Goal: Task Accomplishment & Management: Manage account settings

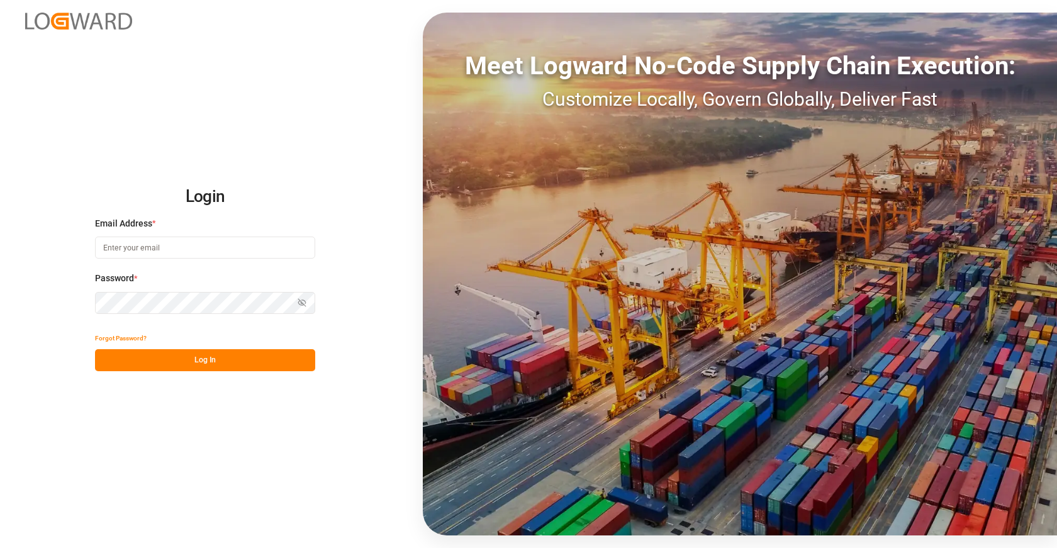
type input "sct_evonikoil-gas_booking@leschaco.com"
click at [221, 366] on button "Log In" at bounding box center [205, 360] width 220 height 22
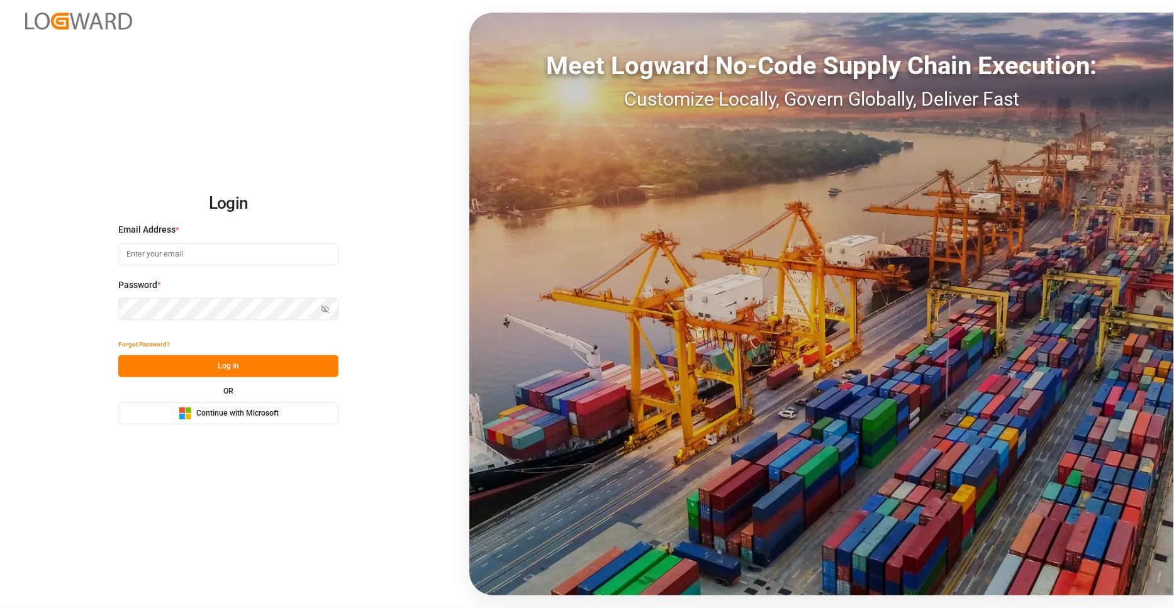
type input "[EMAIL_ADDRESS][DOMAIN_NAME]"
click at [285, 365] on button "Log In" at bounding box center [228, 366] width 220 height 22
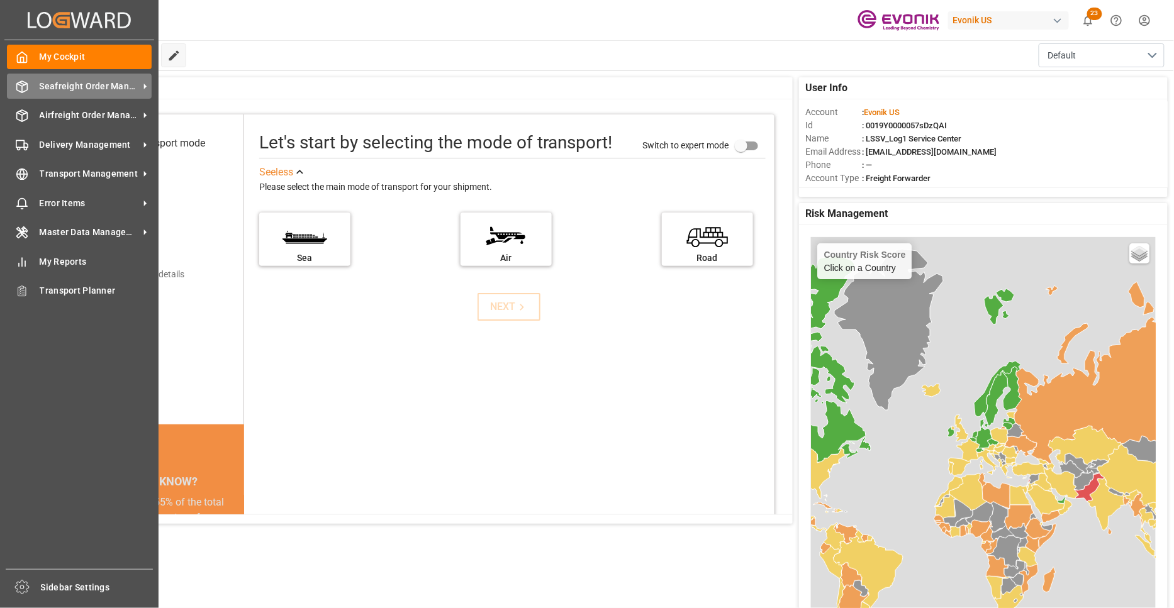
click at [106, 89] on span "Seafreight Order Management" at bounding box center [89, 86] width 99 height 13
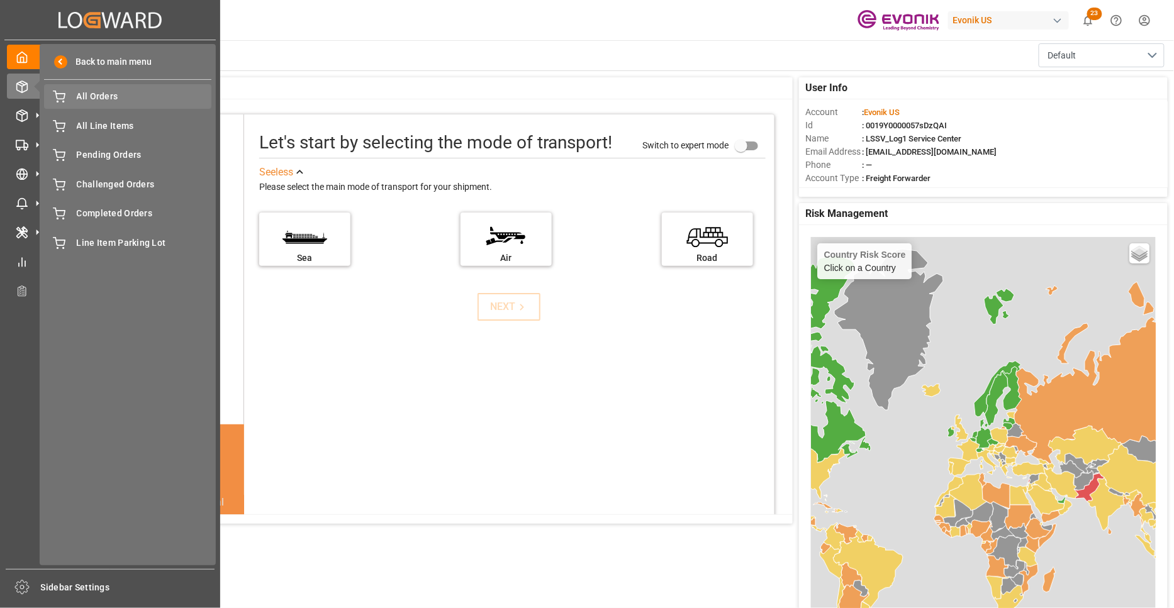
click at [115, 102] on span "All Orders" at bounding box center [144, 96] width 135 height 13
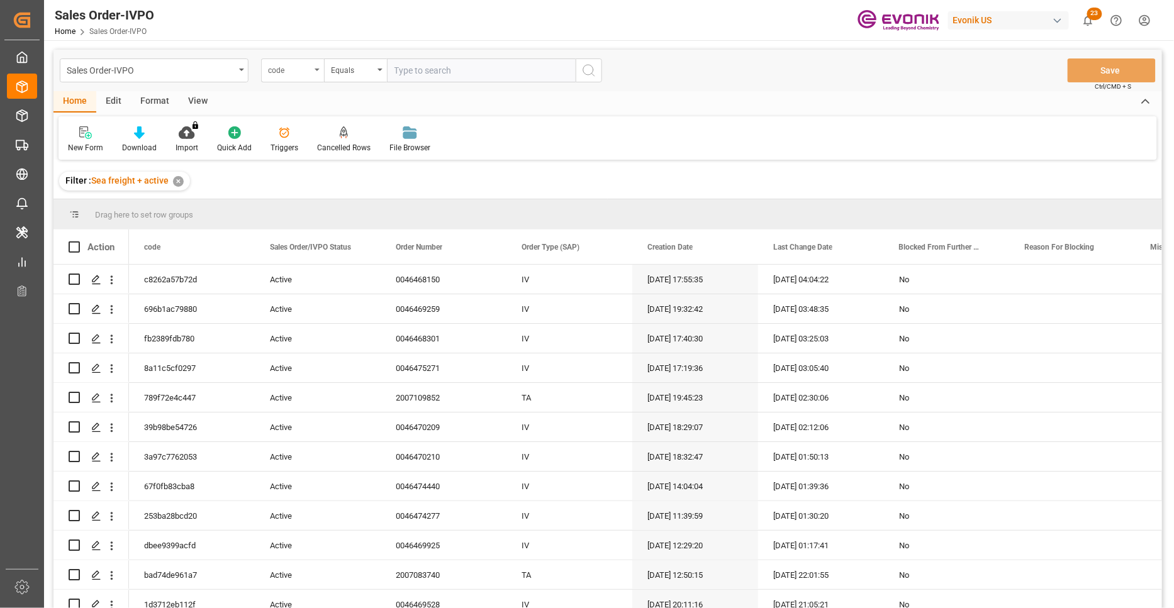
click at [296, 70] on div "code" at bounding box center [289, 69] width 43 height 14
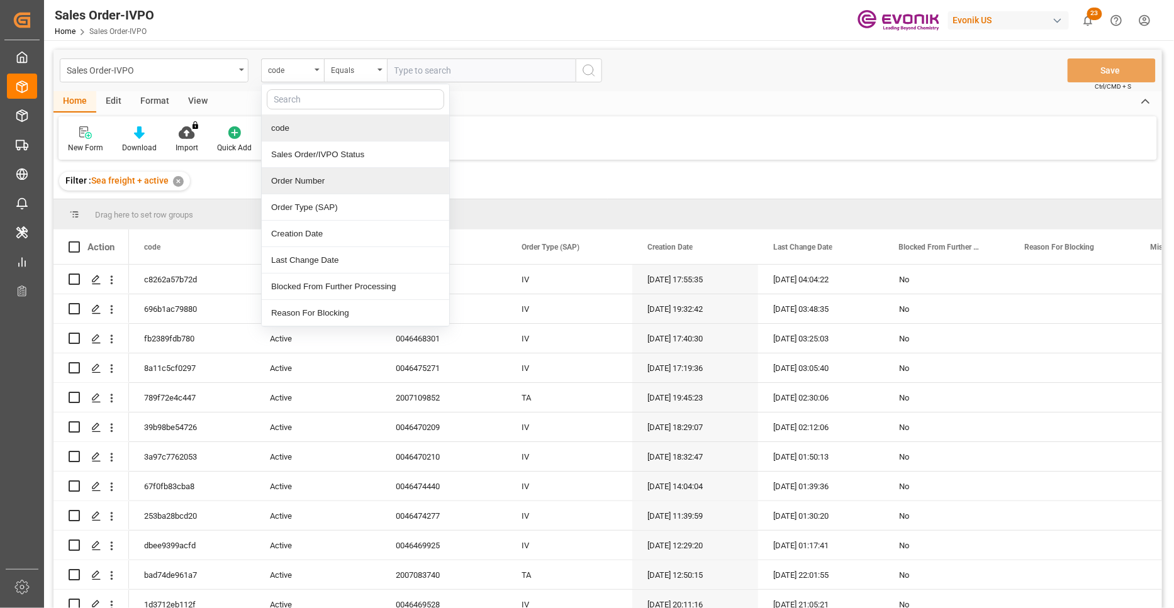
click at [323, 178] on div "Order Number" at bounding box center [355, 181] width 187 height 26
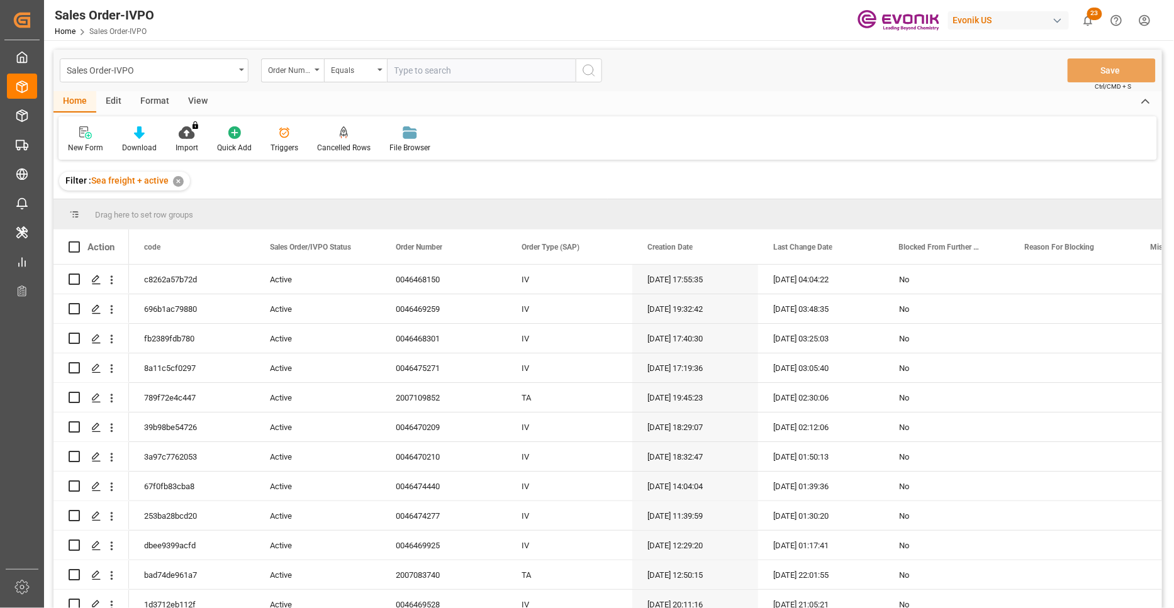
click at [416, 70] on input "text" at bounding box center [481, 70] width 189 height 24
paste input "0046471679"
type input "0046471679"
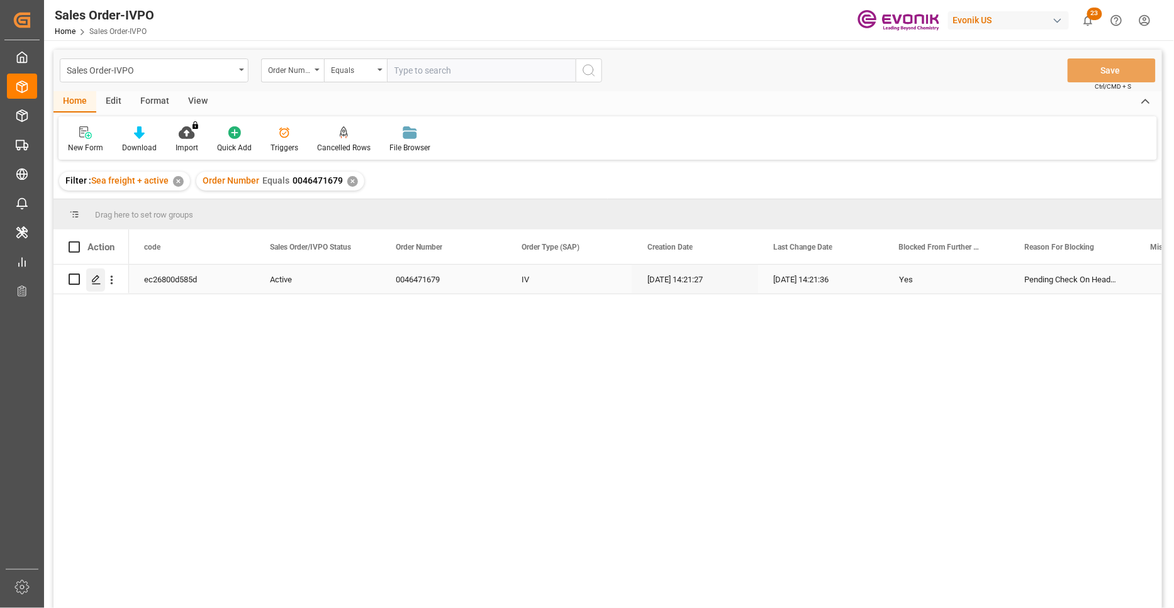
click at [96, 282] on icon "Press SPACE to select this row." at bounding box center [96, 280] width 10 height 10
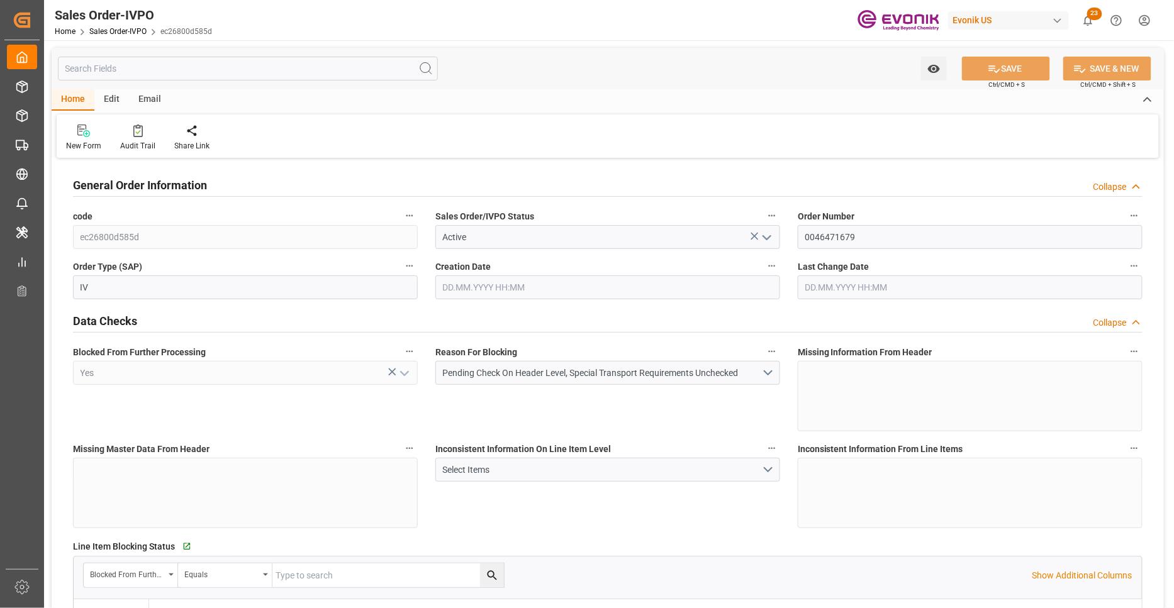
type input "KRPUS"
type input "0"
type input "1"
type input "4562.82"
type input "01.10.2025 14:21"
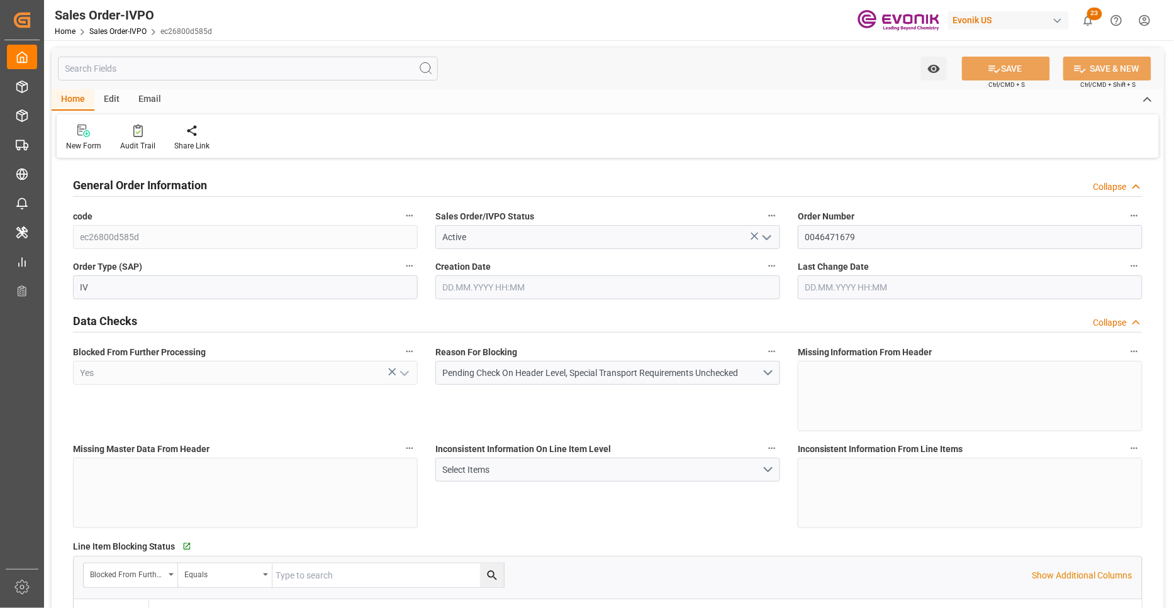
type input "01.10.2025 14:21"
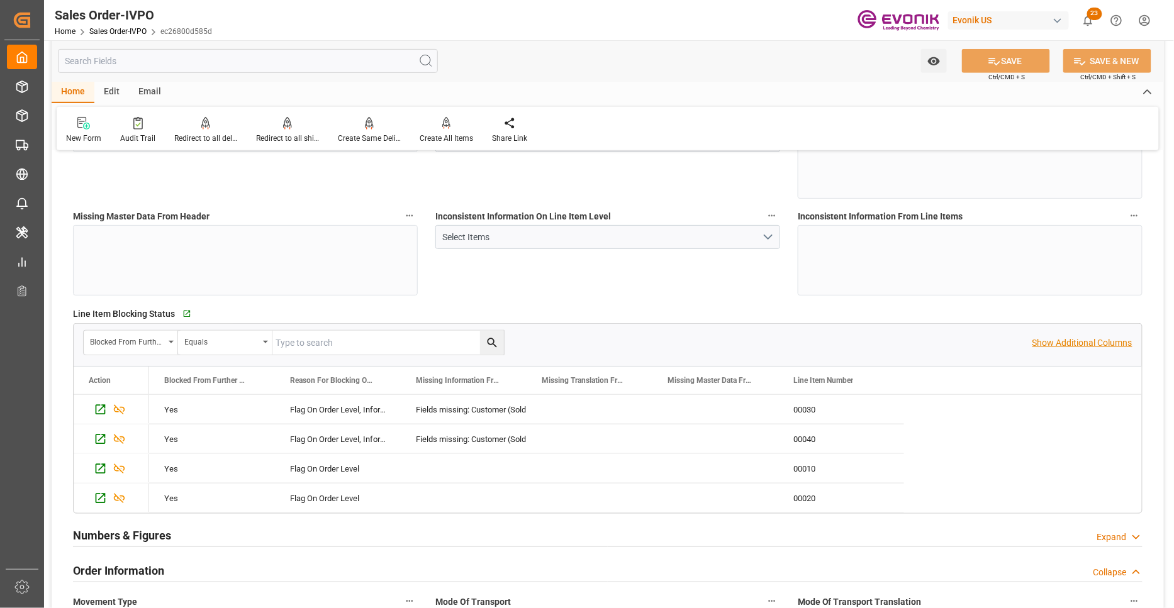
click at [1072, 341] on p "Show Additional Columns" at bounding box center [1082, 342] width 100 height 13
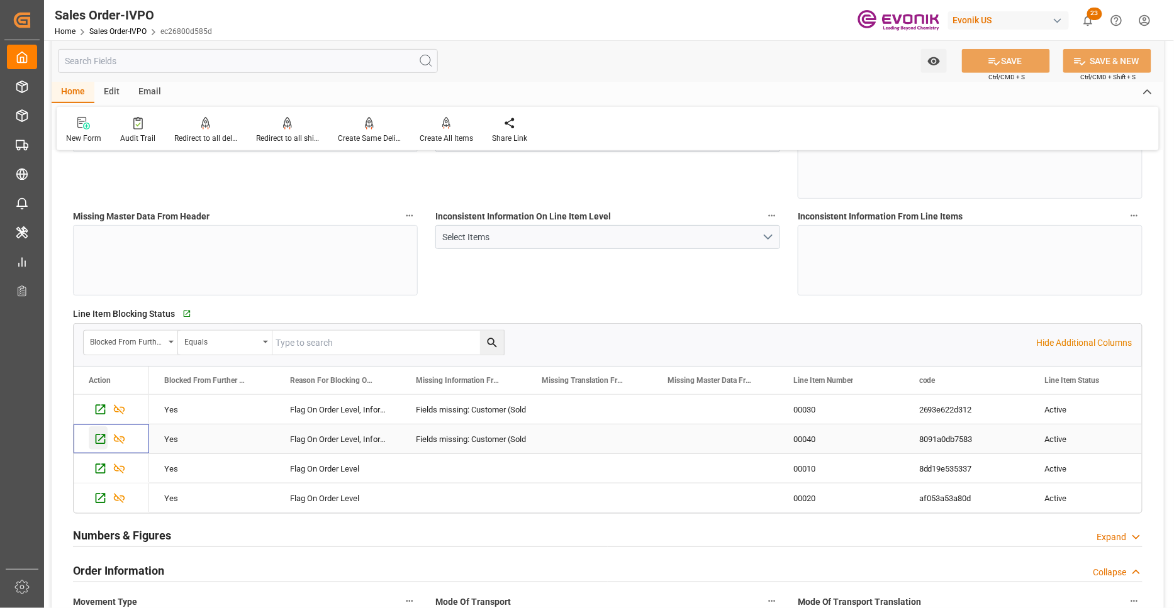
click at [96, 441] on icon "Press SPACE to select this row." at bounding box center [101, 440] width 10 height 10
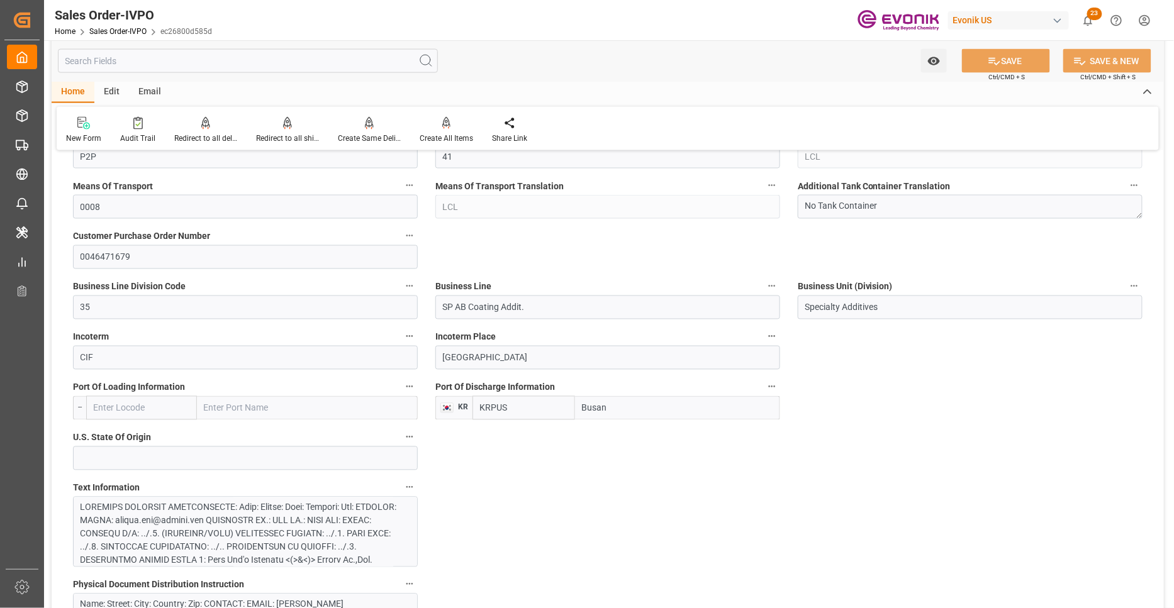
scroll to position [931, 0]
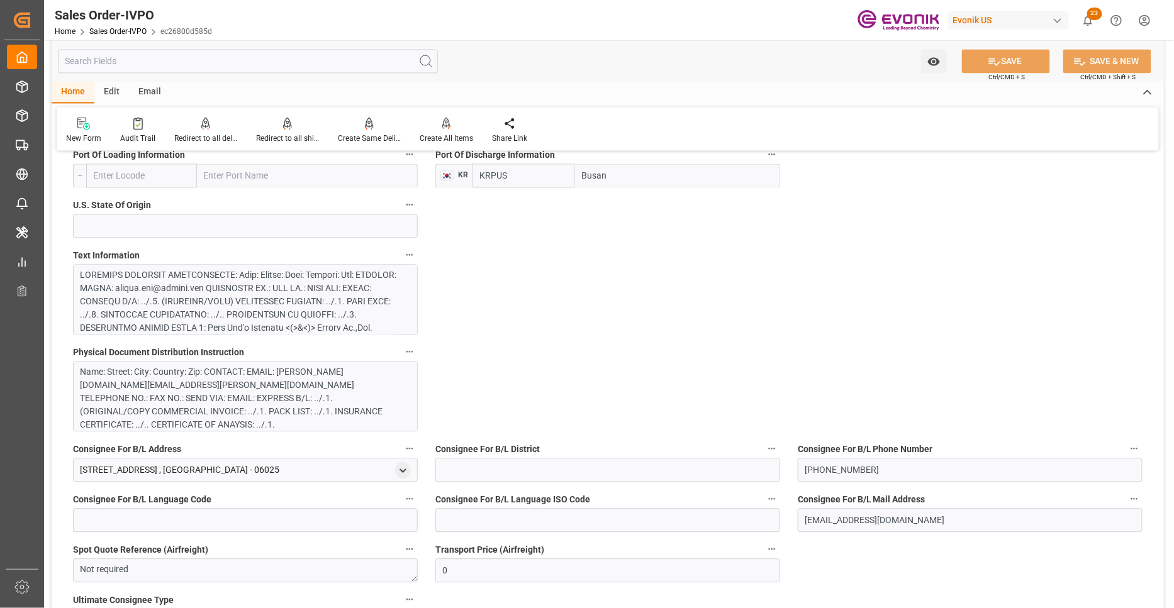
click at [306, 296] on div at bounding box center [240, 388] width 320 height 238
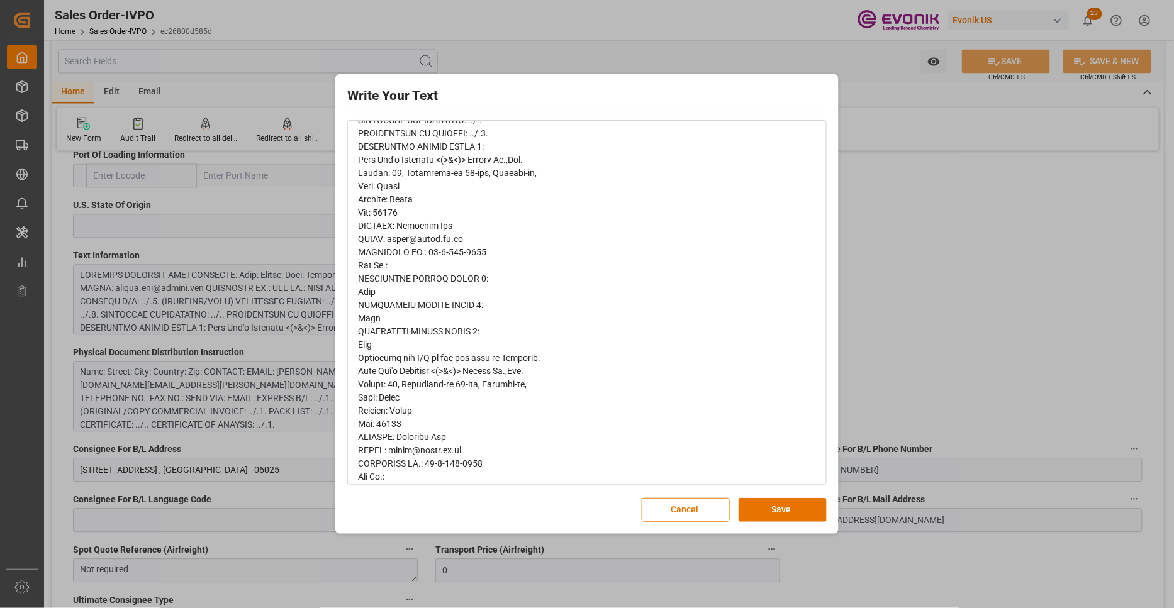
scroll to position [0, 0]
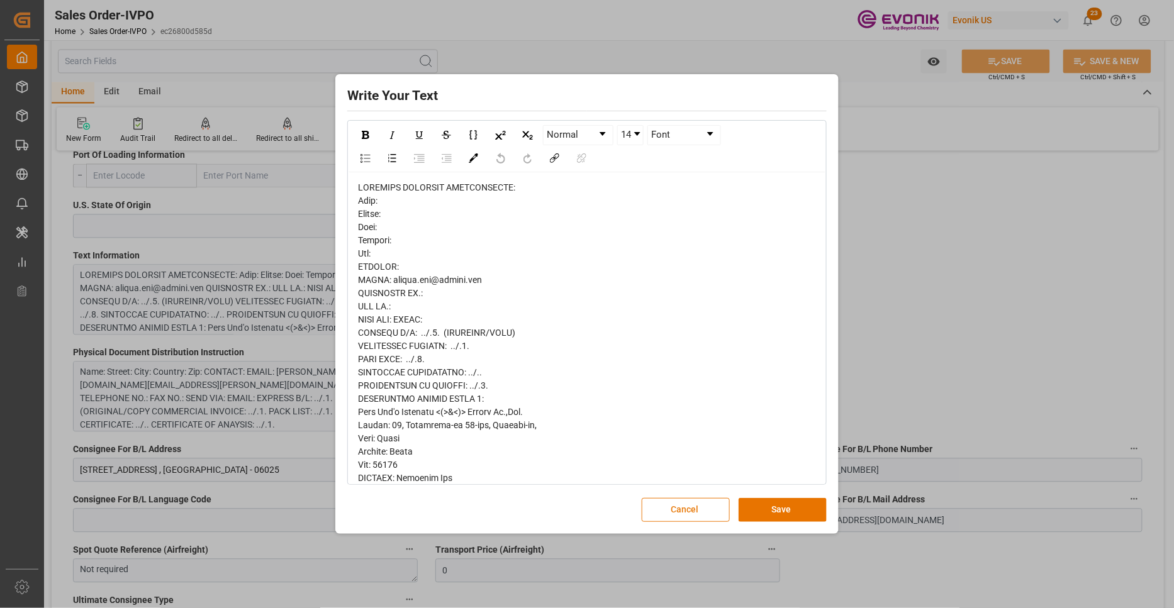
drag, startPoint x: 663, startPoint y: 513, endPoint x: 652, endPoint y: 513, distance: 12.0
click at [662, 514] on button "Cancel" at bounding box center [685, 510] width 88 height 24
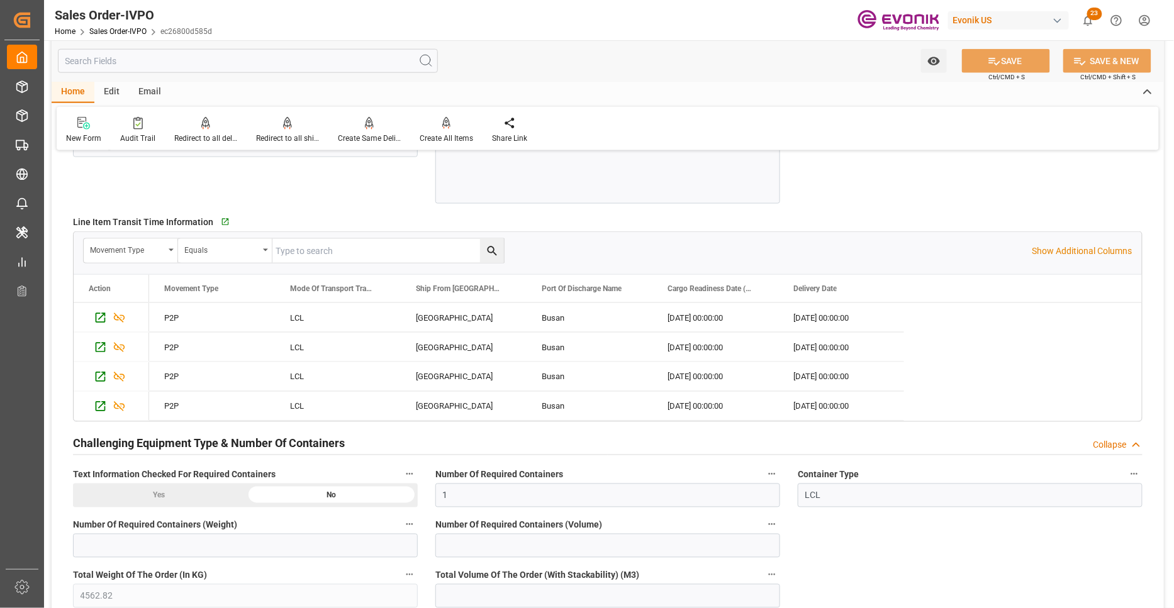
scroll to position [2562, 0]
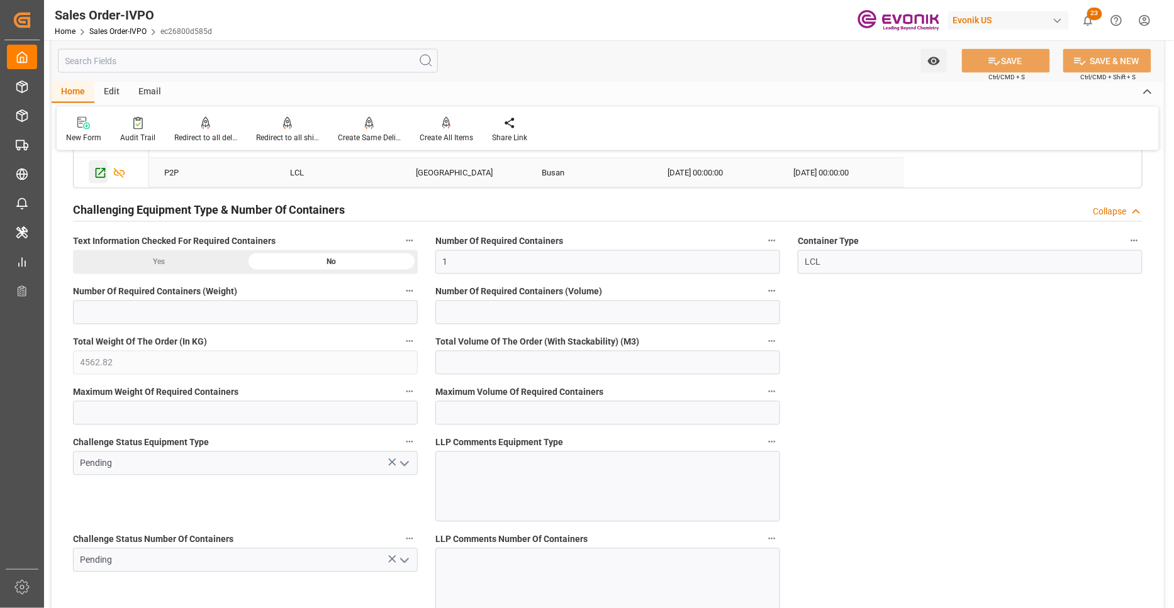
click at [98, 172] on icon "Press SPACE to select this row." at bounding box center [100, 173] width 13 height 13
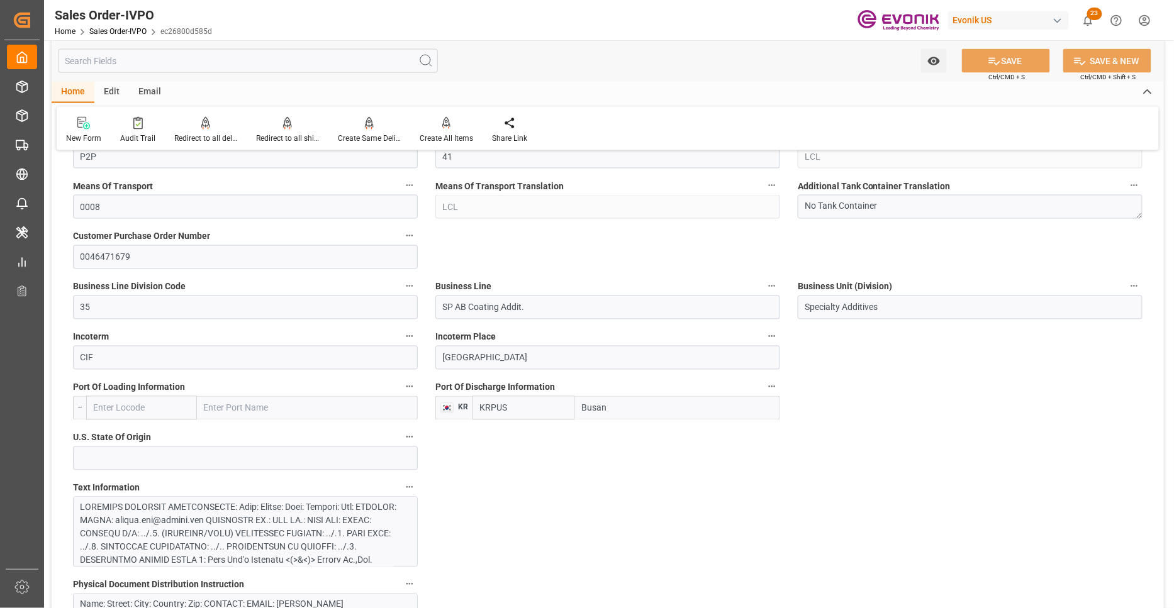
scroll to position [931, 0]
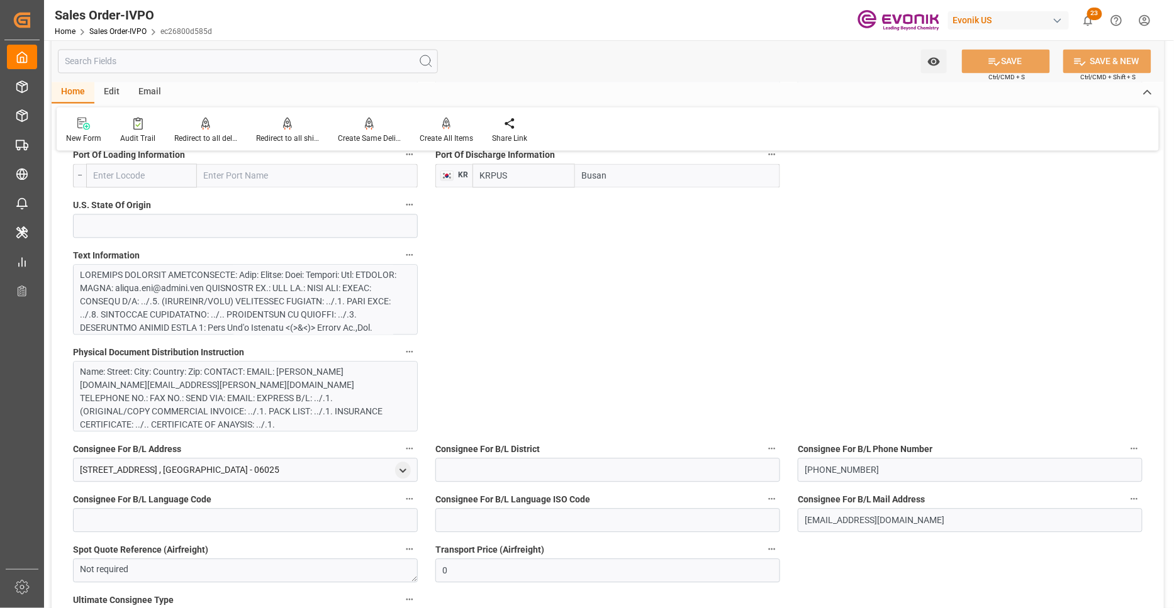
click at [287, 303] on div at bounding box center [240, 388] width 320 height 238
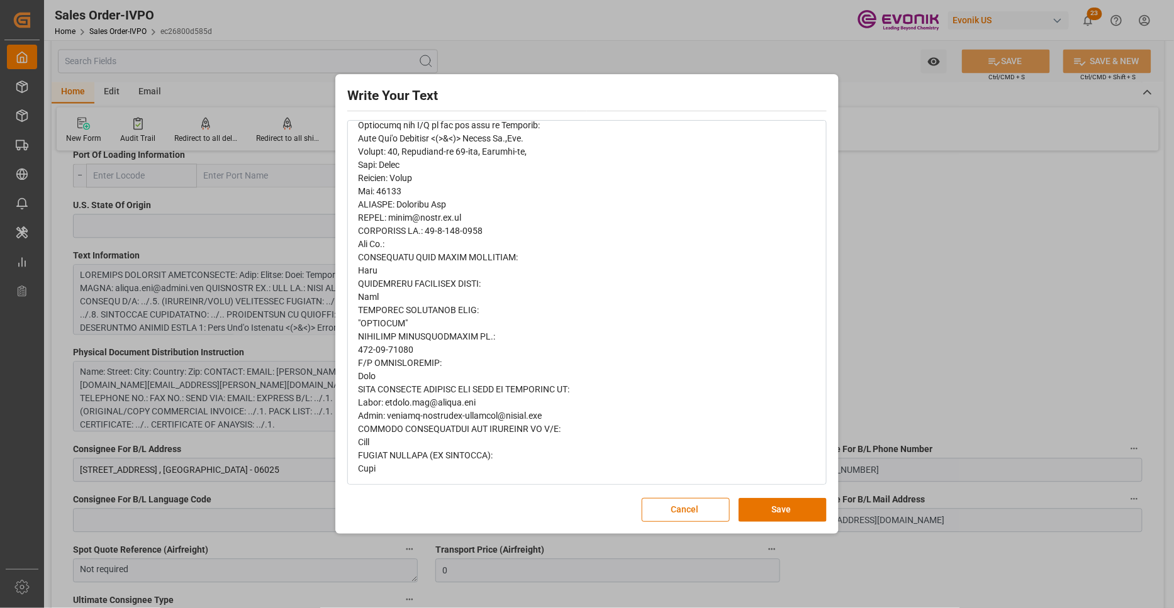
scroll to position [0, 0]
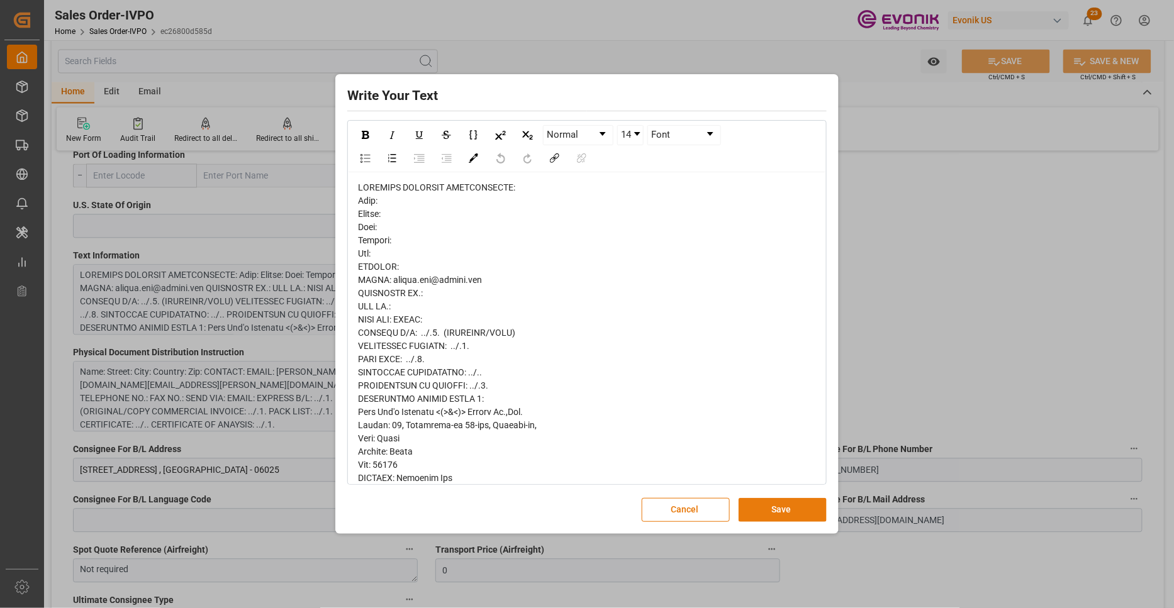
drag, startPoint x: 783, startPoint y: 505, endPoint x: 769, endPoint y: 501, distance: 14.9
click at [783, 504] on button "Save" at bounding box center [782, 510] width 88 height 24
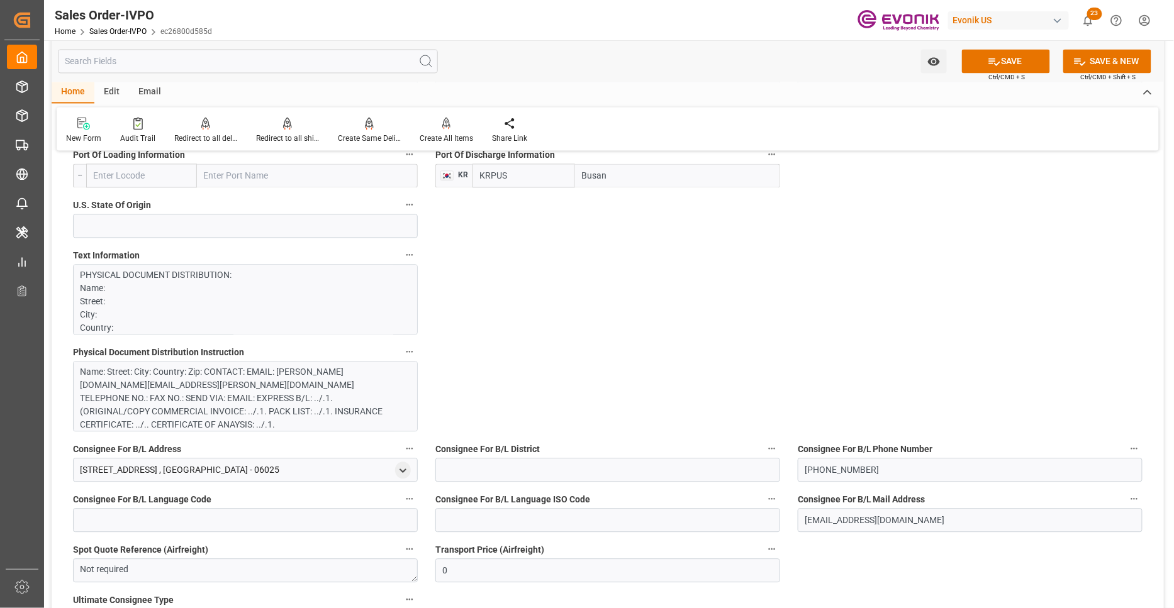
click at [275, 406] on div "Name: Street: City: Country: Zip: CONTACT: EMAIL: monica.kim@evonik.com TELEPHO…" at bounding box center [240, 398] width 320 height 66
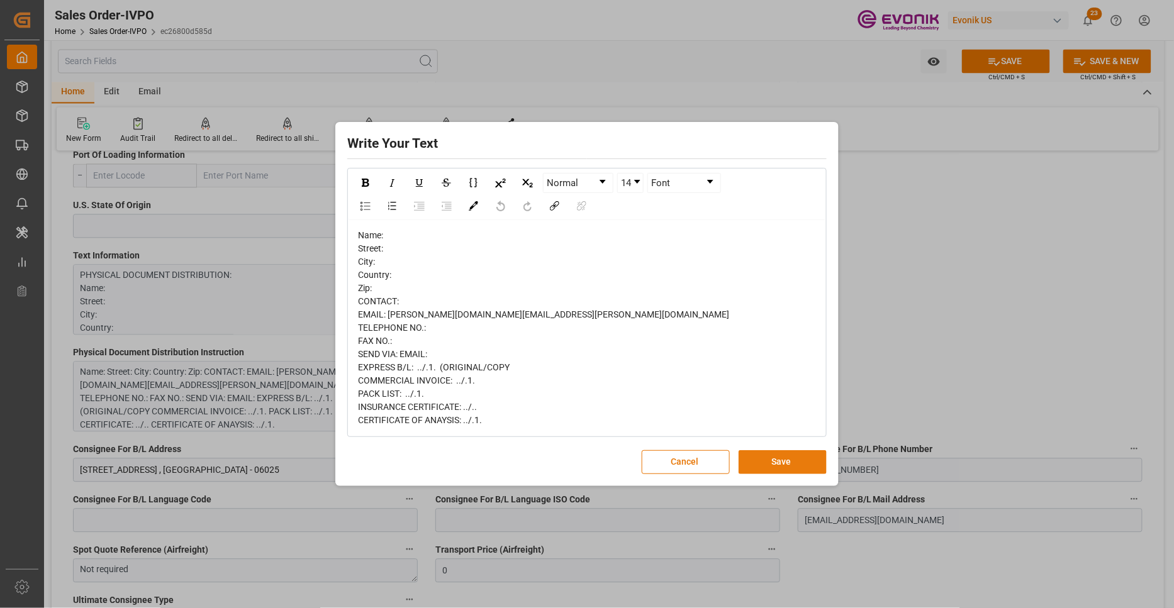
click at [806, 461] on button "Save" at bounding box center [782, 462] width 88 height 24
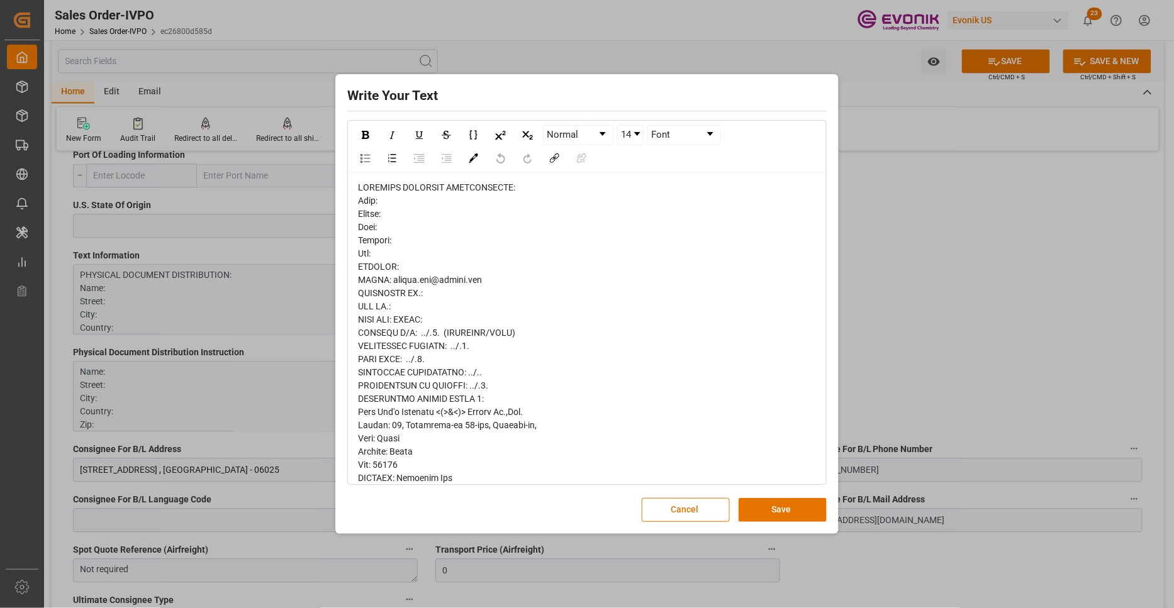
click at [377, 292] on span "rdw-editor" at bounding box center [463, 570] width 211 height 776
click at [372, 321] on span "rdw-editor" at bounding box center [463, 570] width 211 height 776
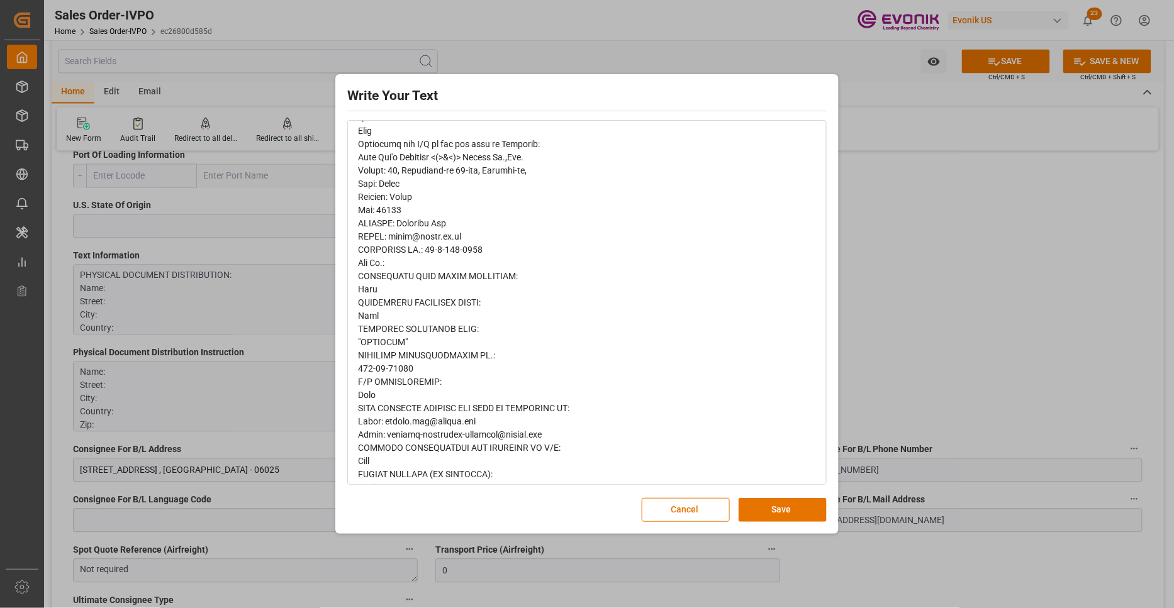
scroll to position [485, 0]
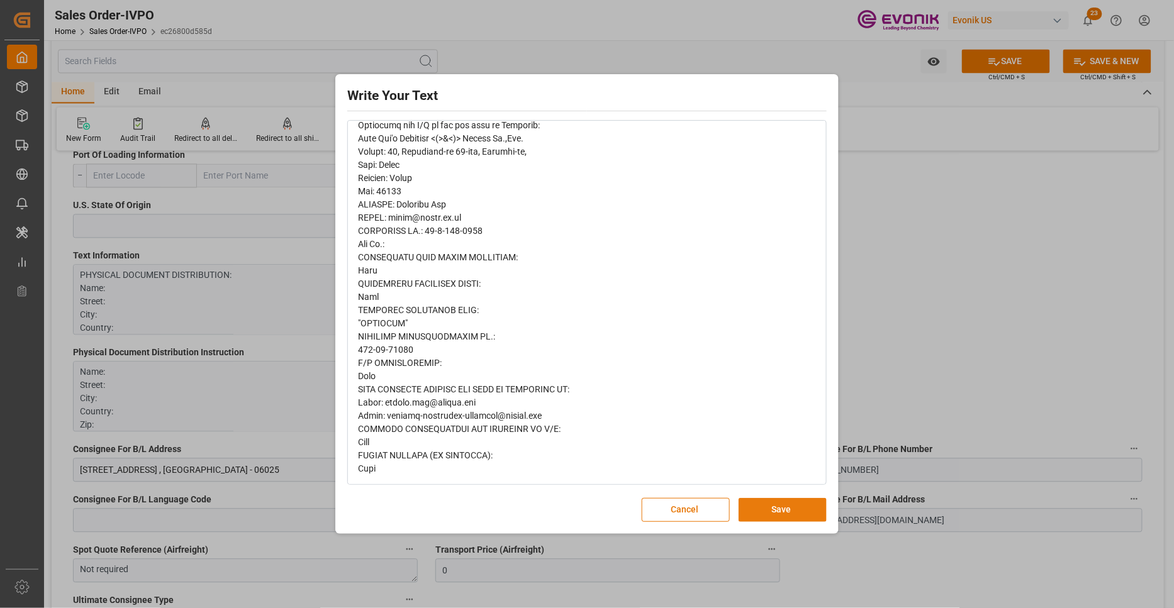
click at [762, 509] on button "Save" at bounding box center [782, 510] width 88 height 24
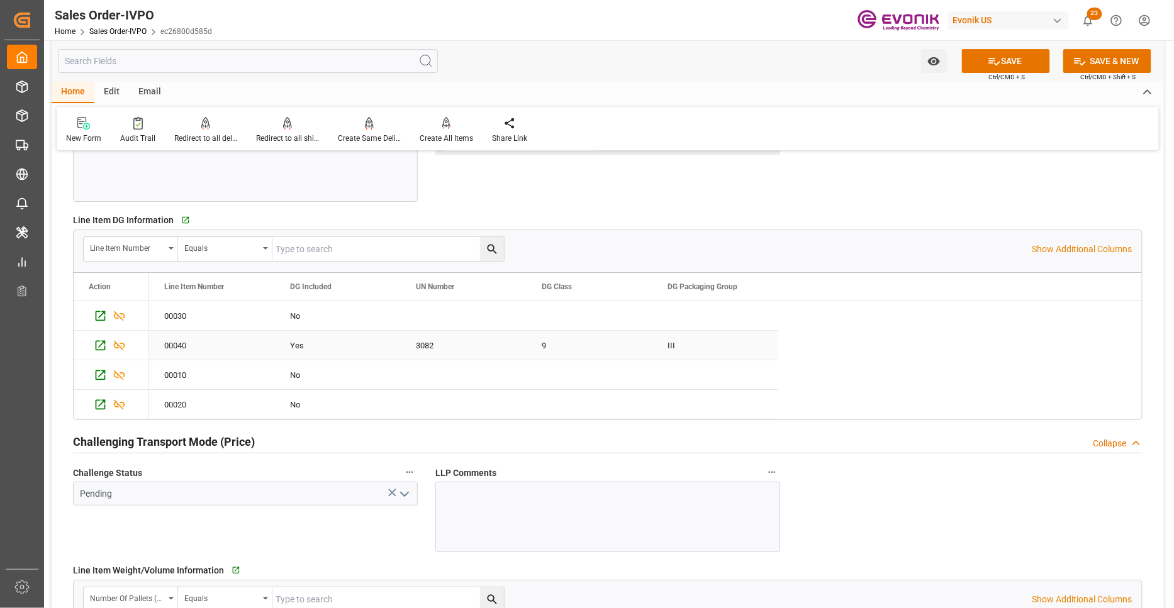
scroll to position [1397, 0]
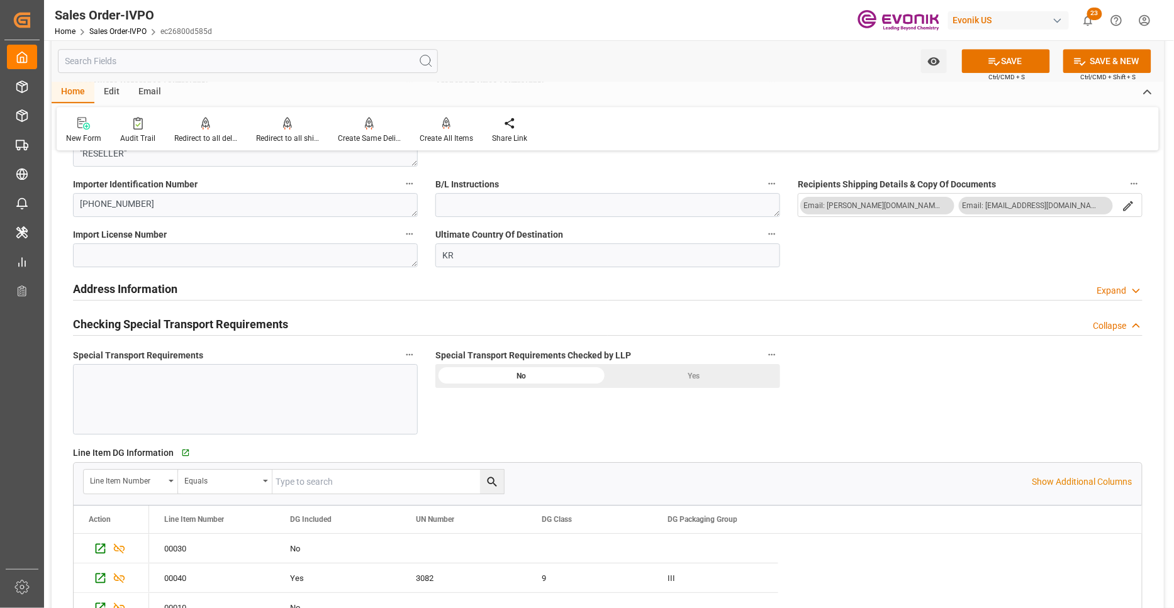
click at [667, 369] on div "Yes" at bounding box center [694, 376] width 172 height 24
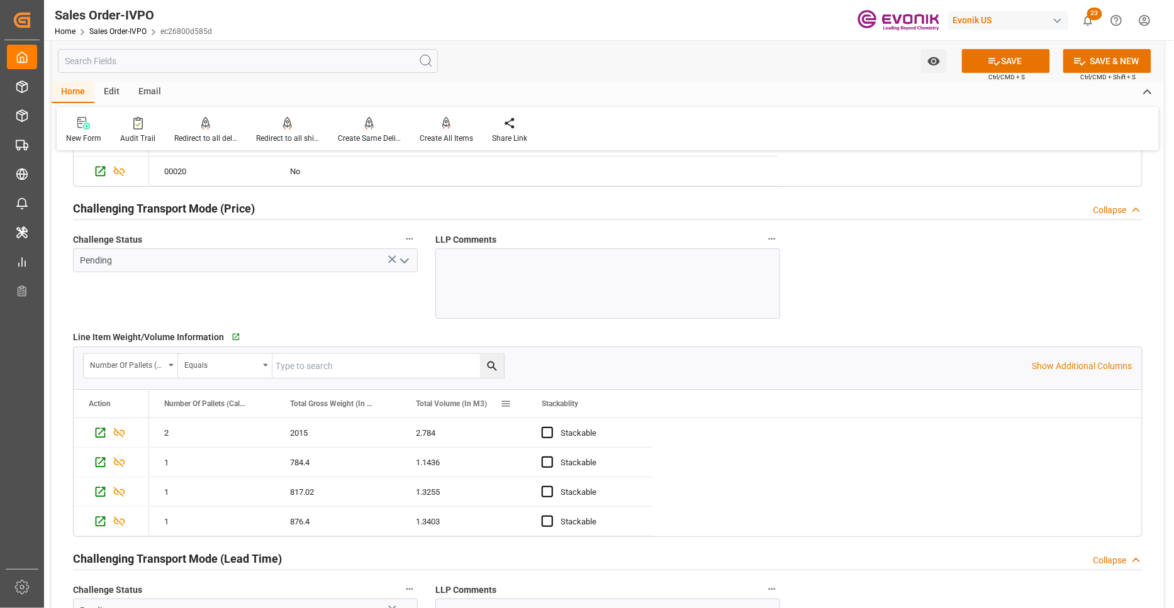
scroll to position [1630, 0]
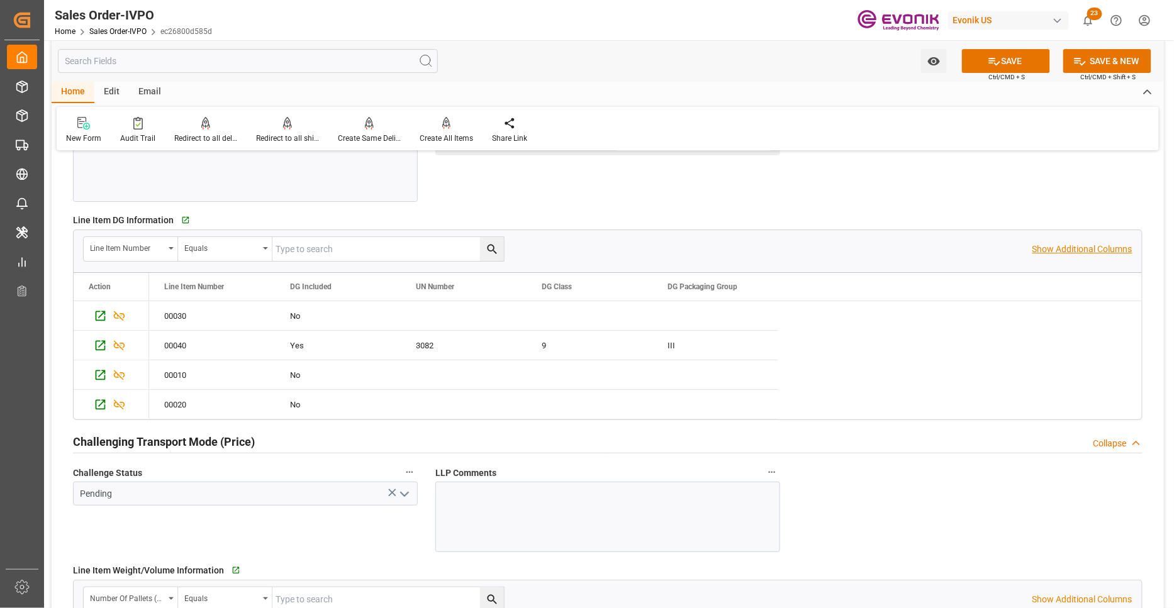
click at [1058, 253] on p "Show Additional Columns" at bounding box center [1082, 249] width 100 height 13
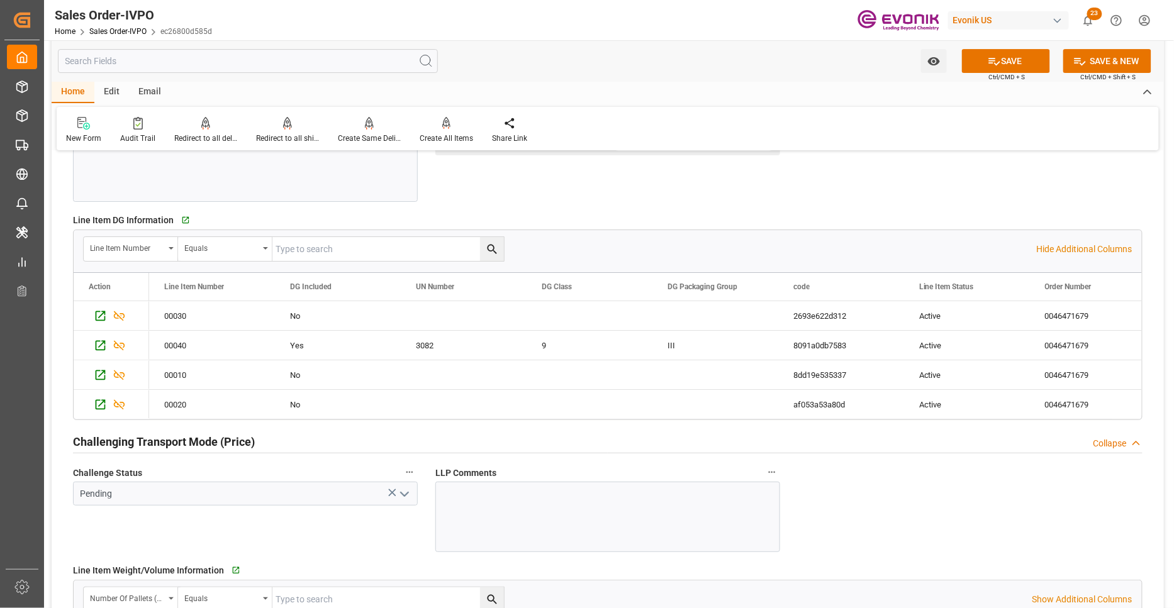
scroll to position [1863, 0]
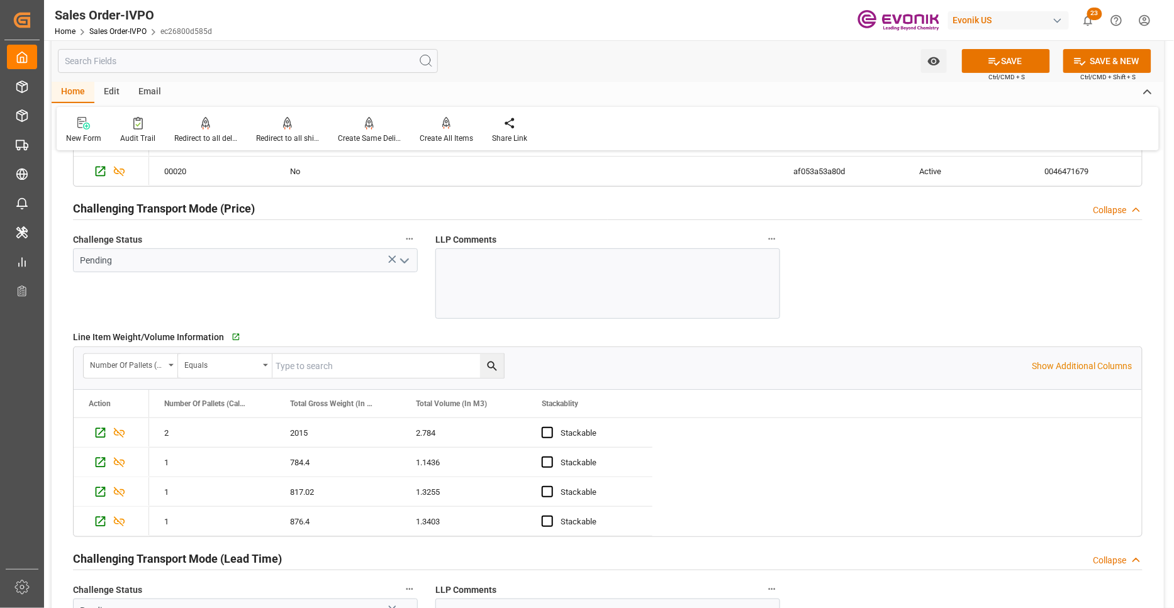
click at [406, 262] on icon "open menu" at bounding box center [404, 260] width 15 height 15
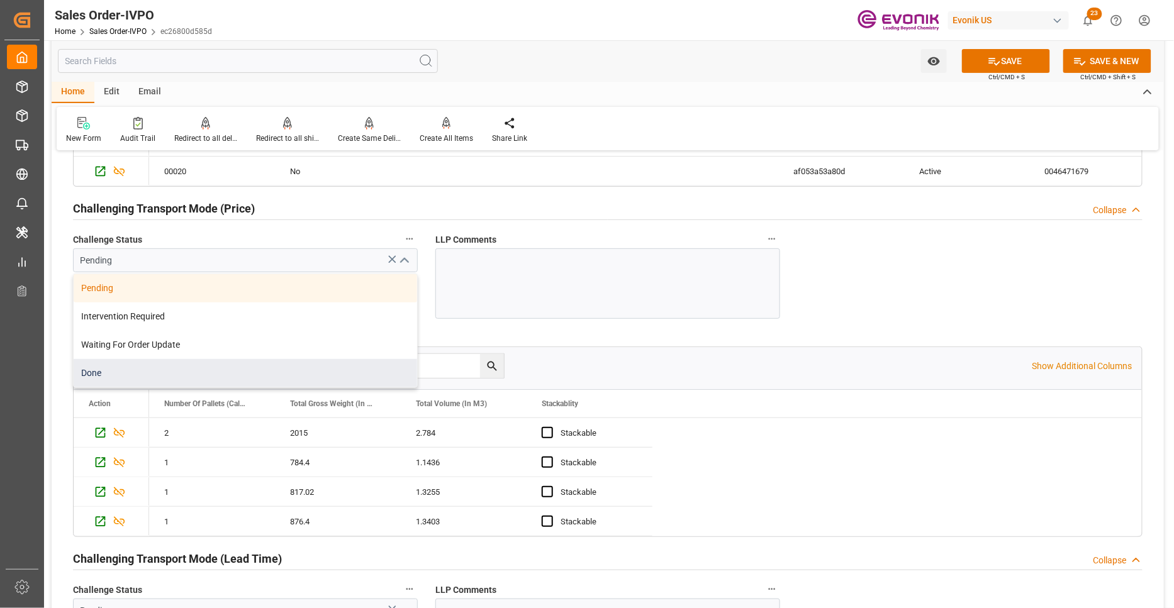
click at [235, 368] on div "Done" at bounding box center [245, 373] width 343 height 28
type input "Done"
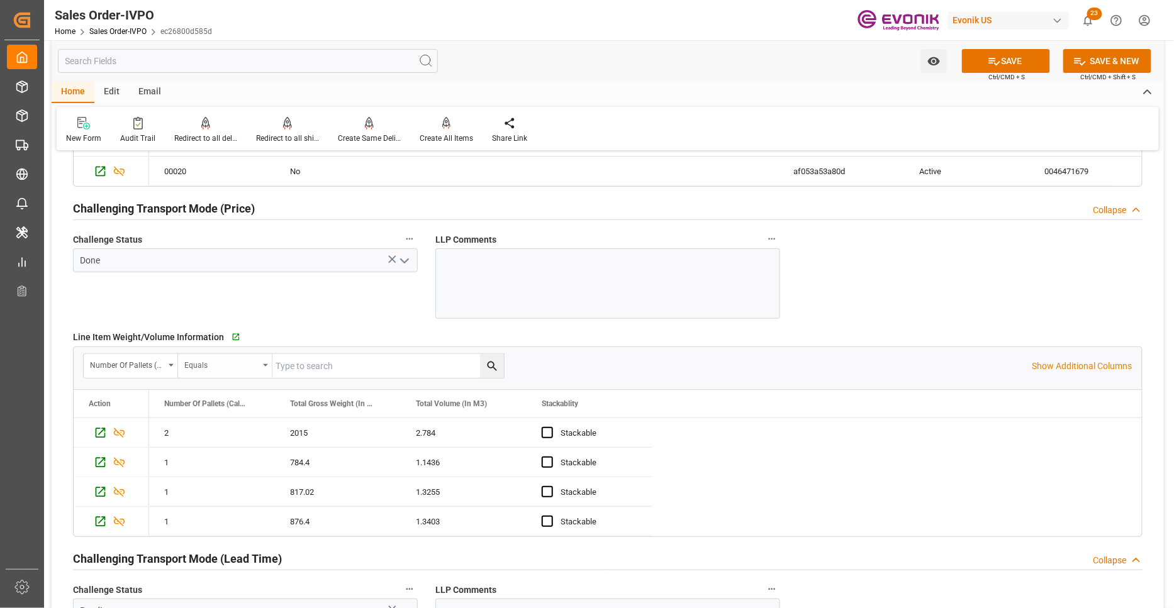
scroll to position [2096, 0]
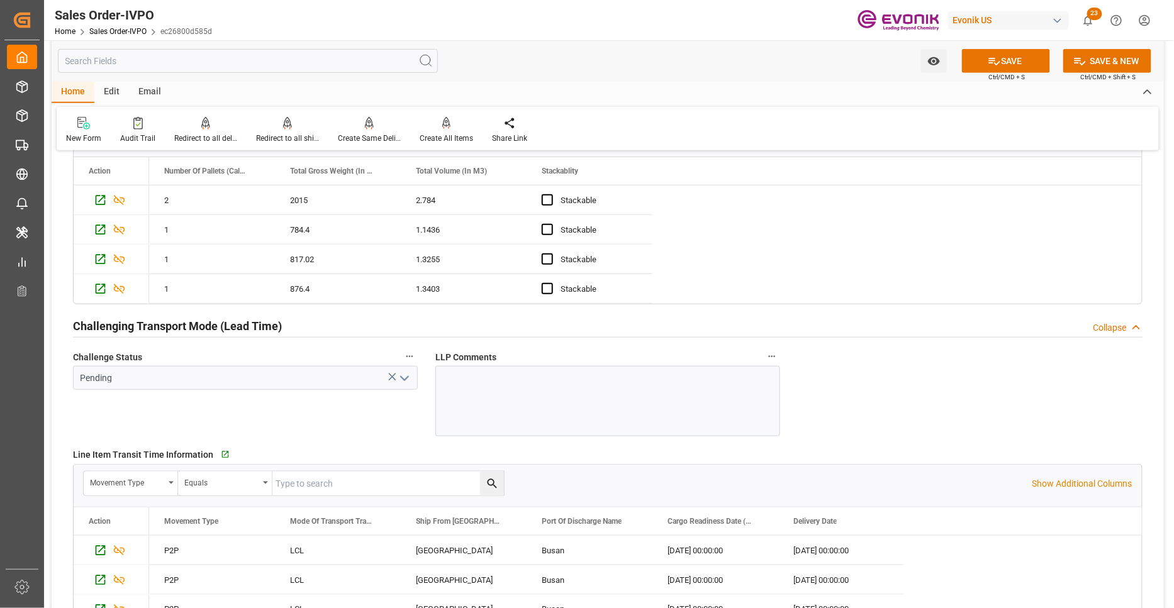
click at [404, 380] on polyline "open menu" at bounding box center [405, 379] width 8 height 4
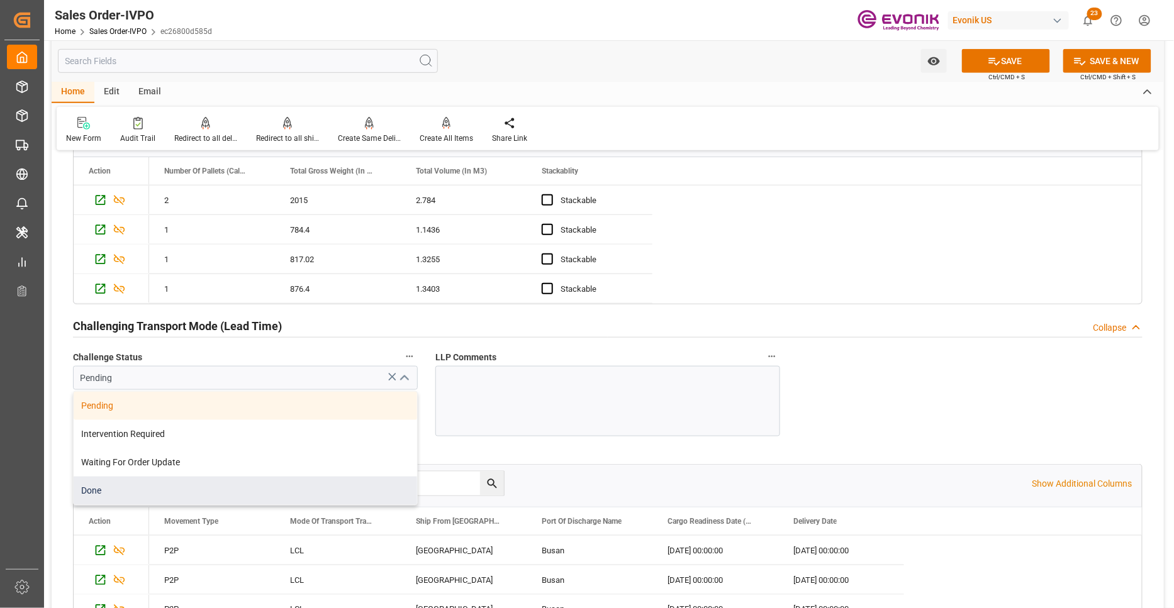
drag, startPoint x: 198, startPoint y: 489, endPoint x: 206, endPoint y: 487, distance: 7.7
click at [199, 489] on div "Done" at bounding box center [245, 491] width 343 height 28
type input "Done"
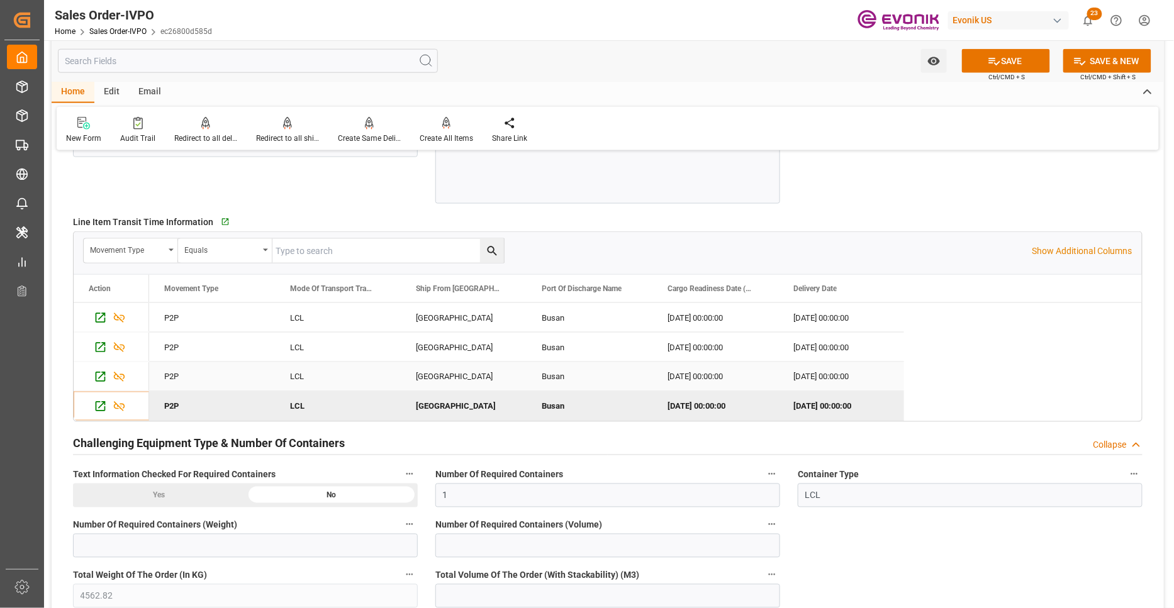
scroll to position [2562, 0]
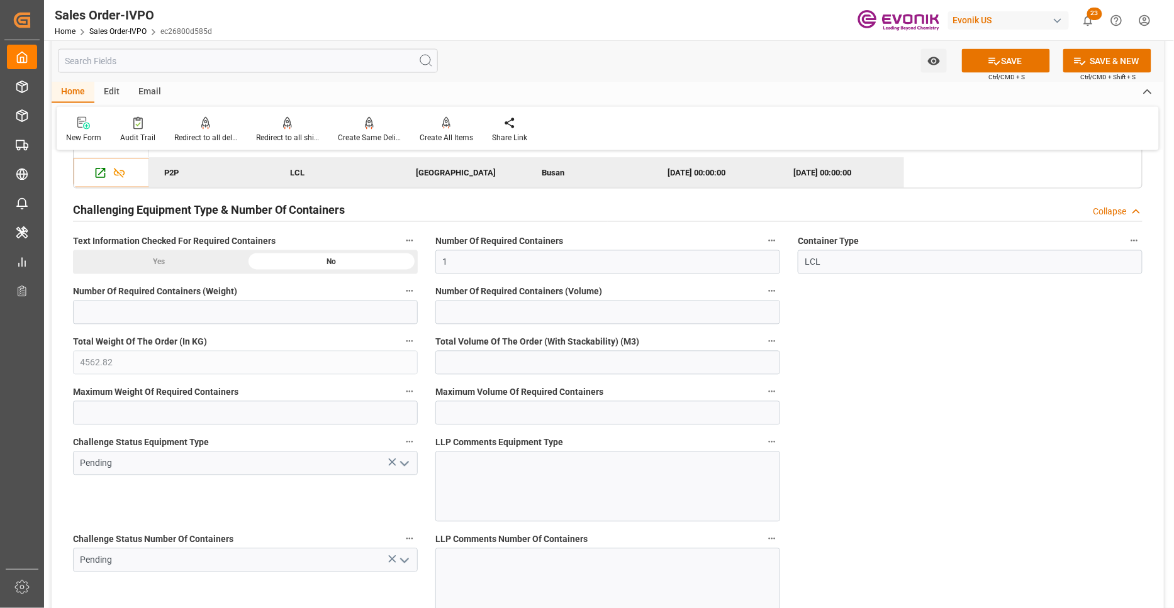
drag, startPoint x: 402, startPoint y: 467, endPoint x: 391, endPoint y: 466, distance: 12.0
click at [399, 466] on icon "open menu" at bounding box center [404, 464] width 15 height 15
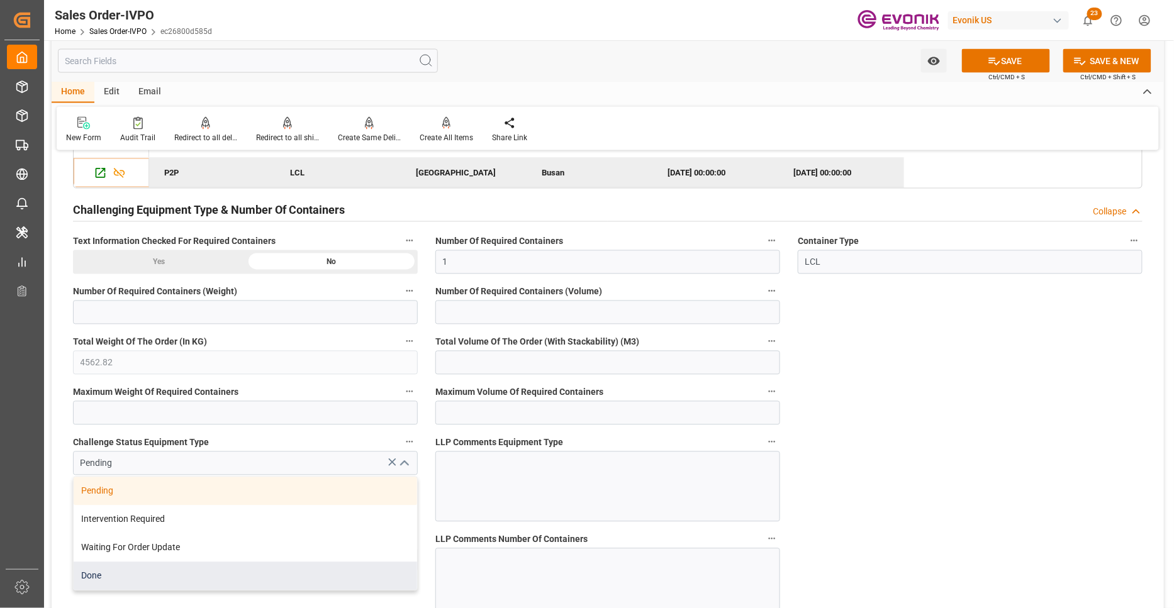
click at [165, 573] on div "Done" at bounding box center [245, 576] width 343 height 28
type input "Done"
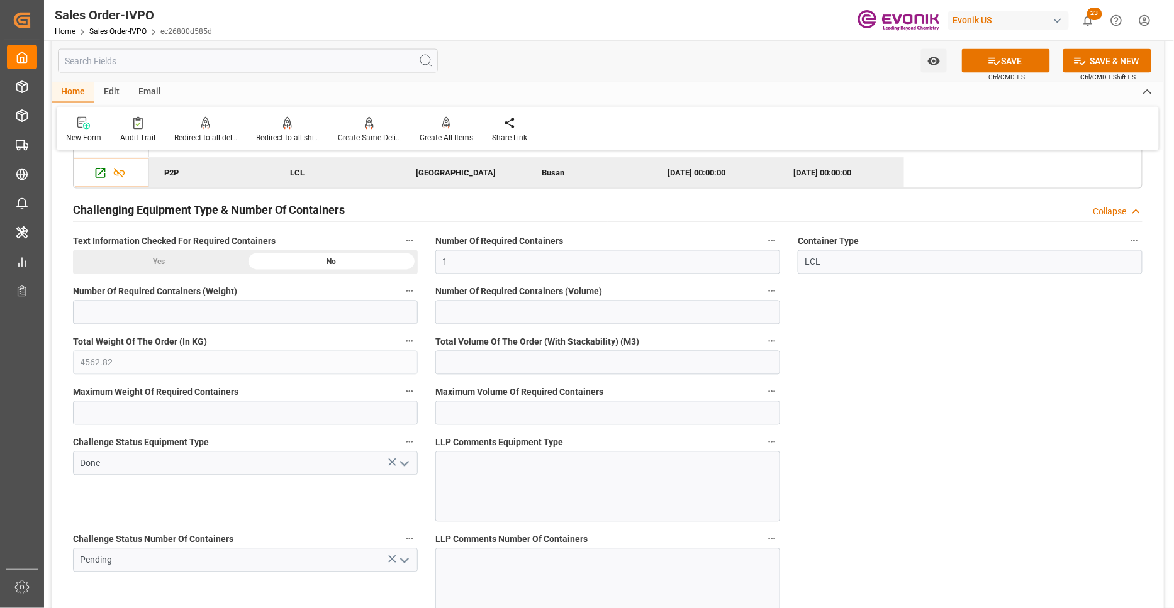
scroll to position [2795, 0]
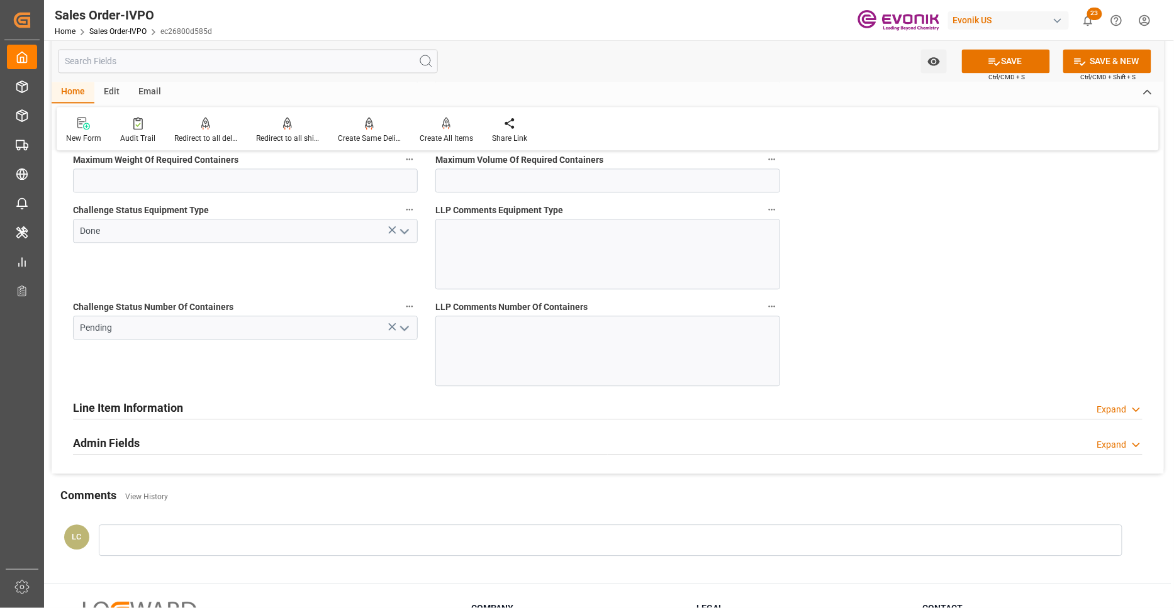
click at [406, 335] on icon "open menu" at bounding box center [404, 328] width 15 height 15
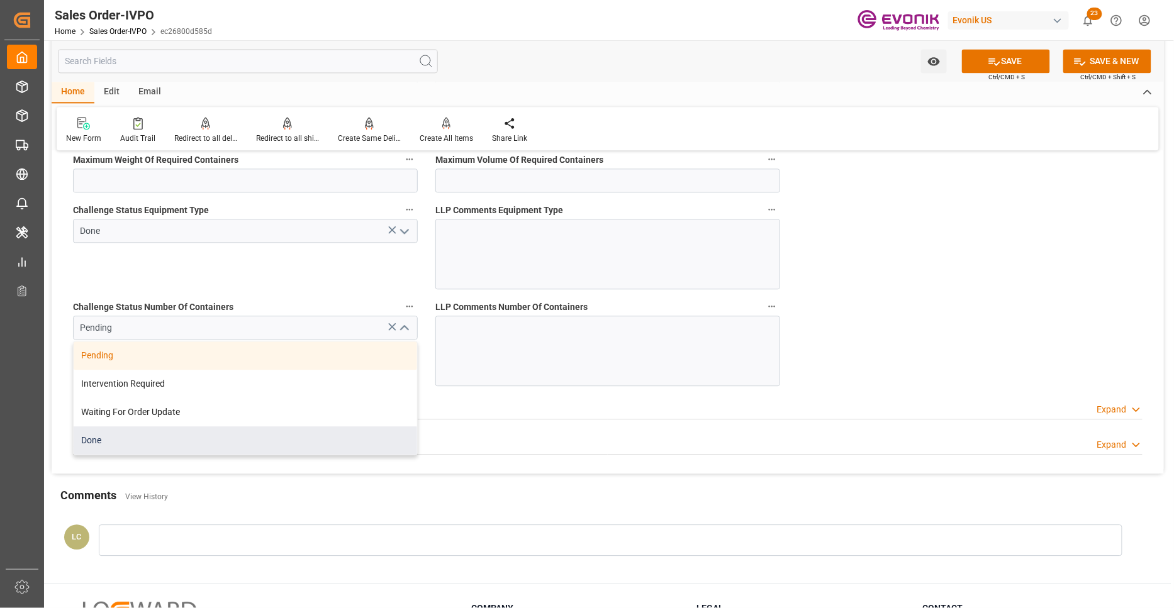
click at [197, 448] on div "Done" at bounding box center [245, 440] width 343 height 28
type input "Done"
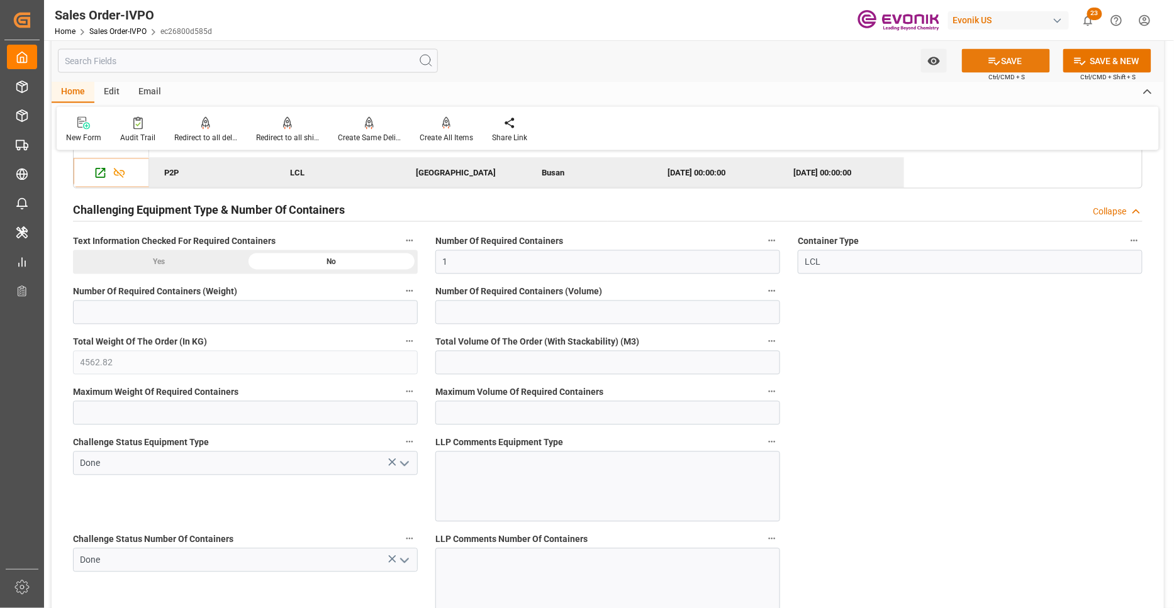
click at [1007, 62] on button "SAVE" at bounding box center [1006, 61] width 88 height 24
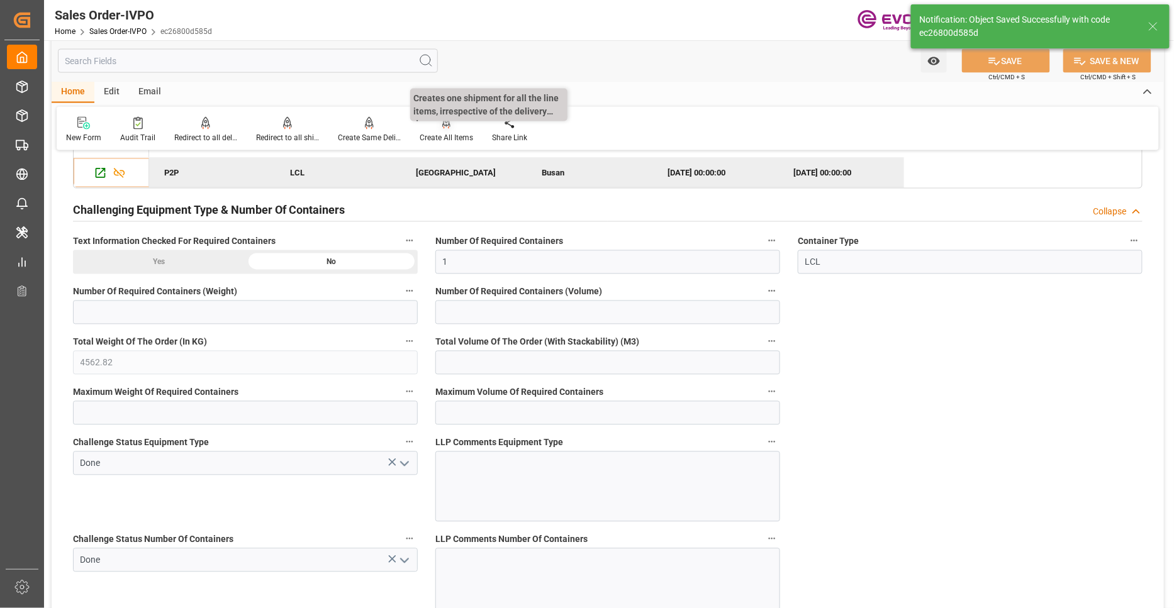
type input "No"
type input "02.10.2025 05:33"
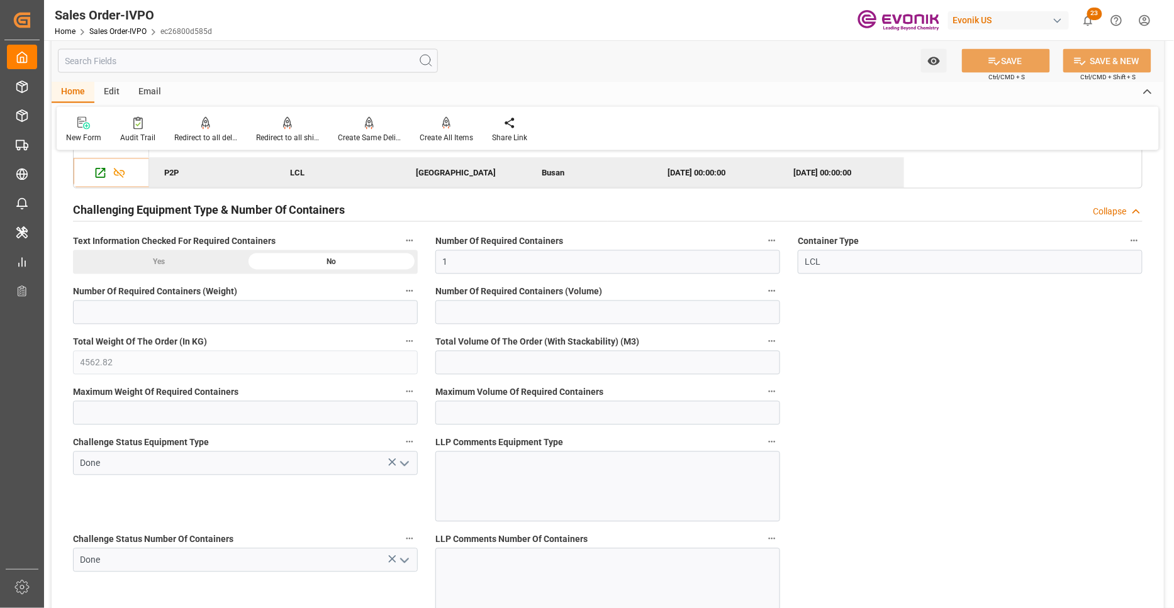
click at [452, 126] on div at bounding box center [445, 122] width 53 height 13
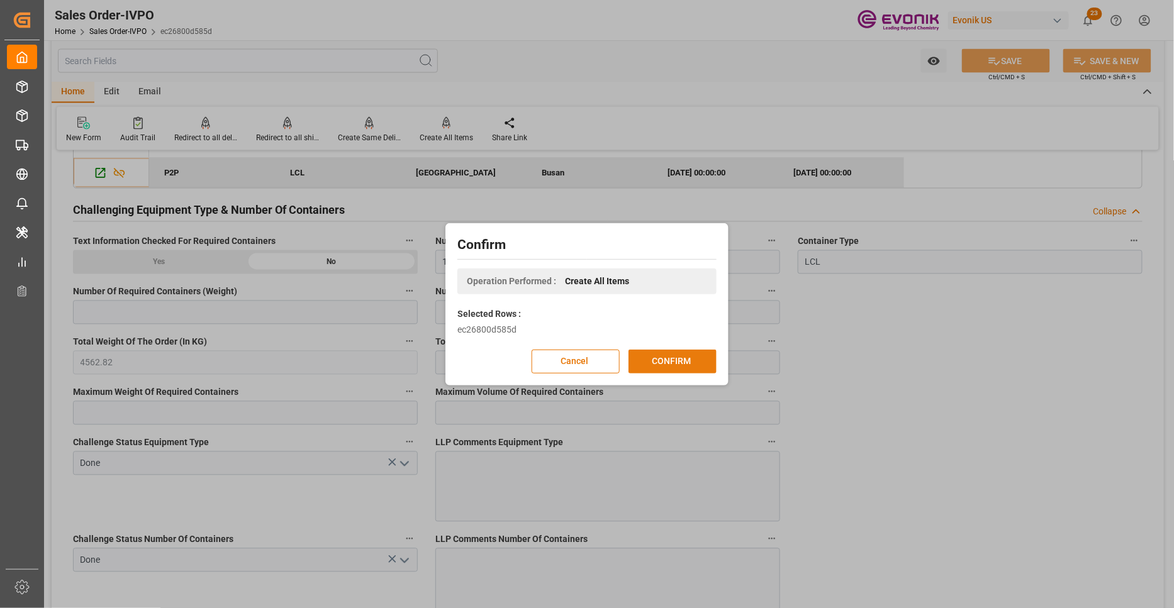
click at [668, 364] on button "CONFIRM" at bounding box center [672, 362] width 88 height 24
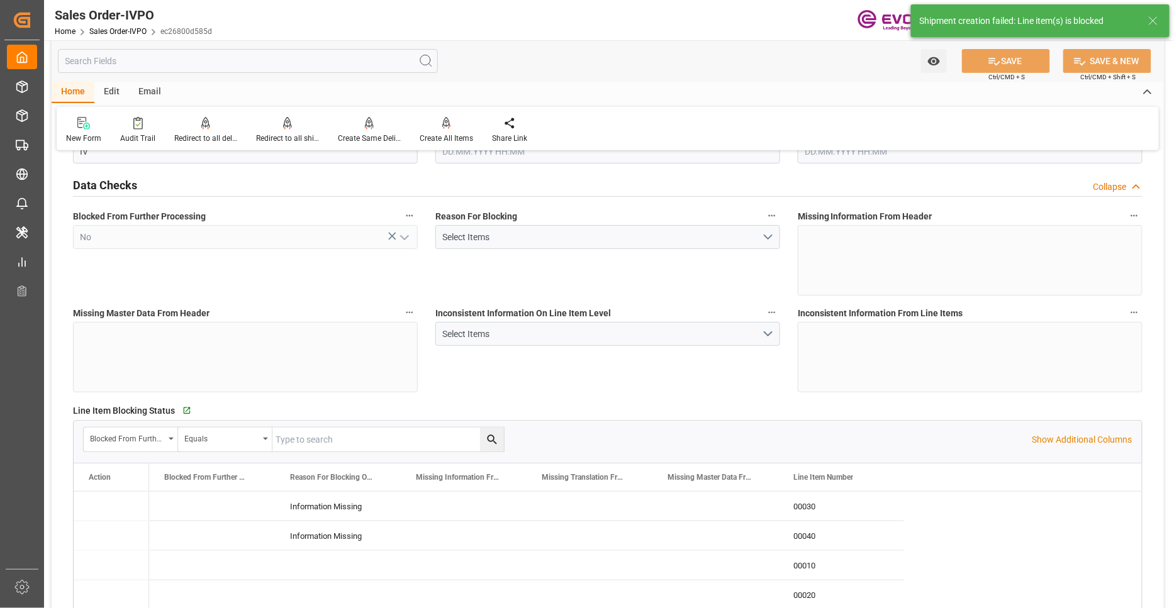
type input "KRPUS"
type input "0"
type input "1"
type input "4562.82"
type input "01.10.2025 14:21"
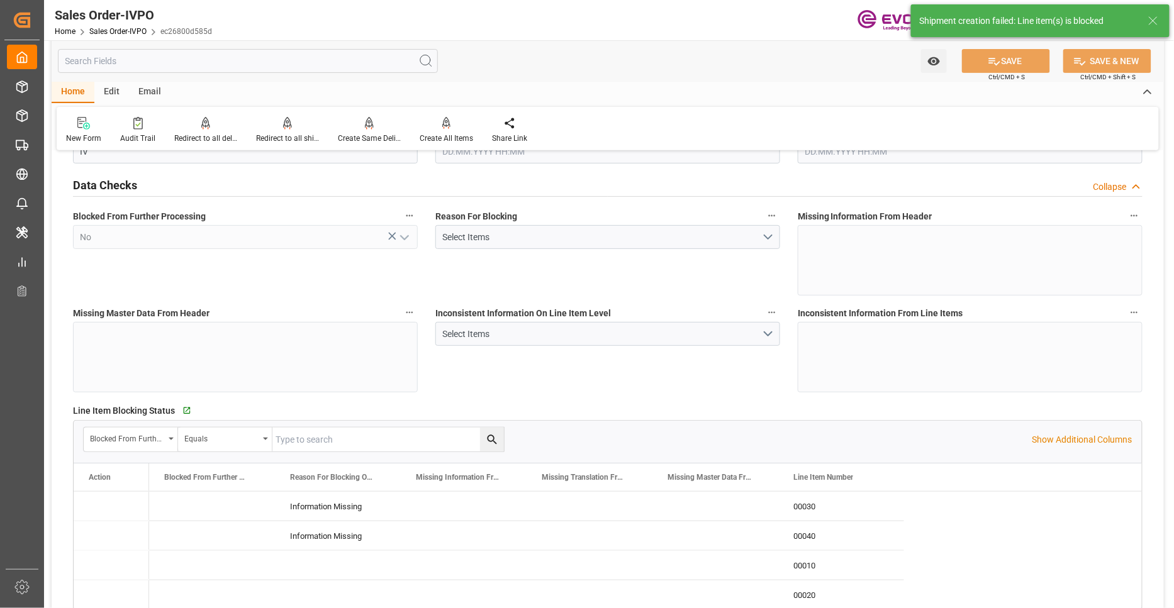
type input "02.10.2025 05:33"
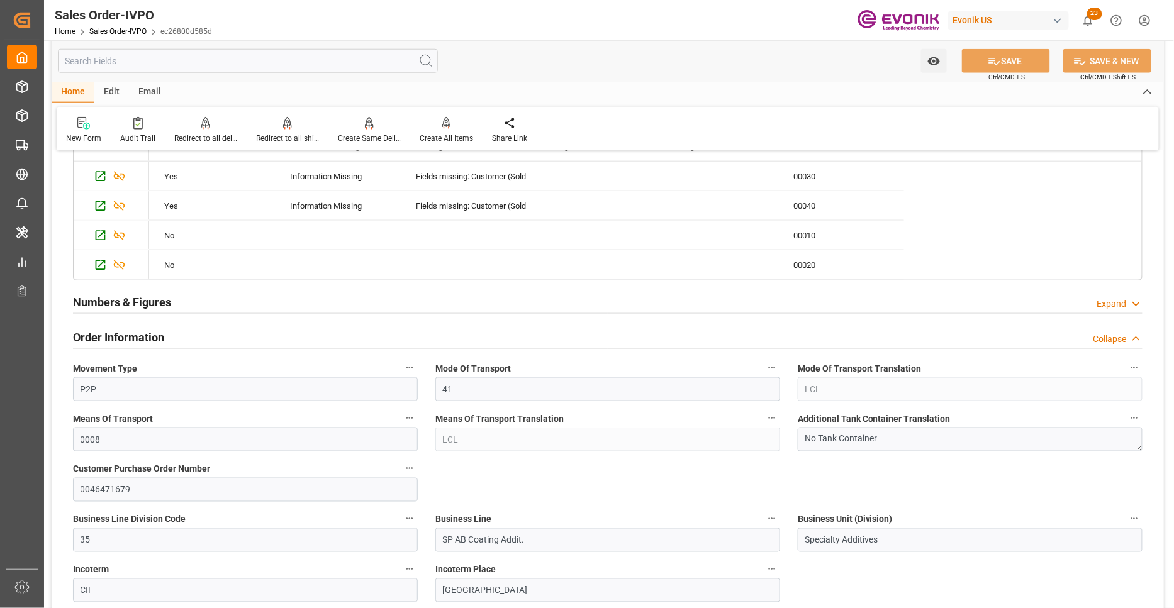
scroll to position [233, 0]
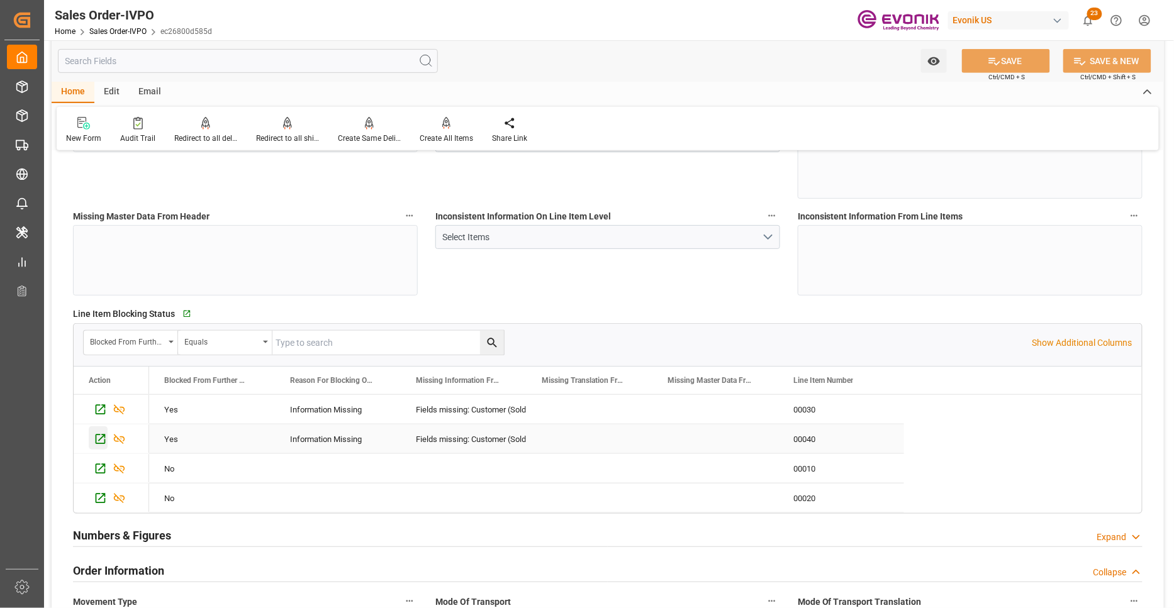
click at [101, 440] on icon "Press SPACE to select this row." at bounding box center [100, 439] width 13 height 13
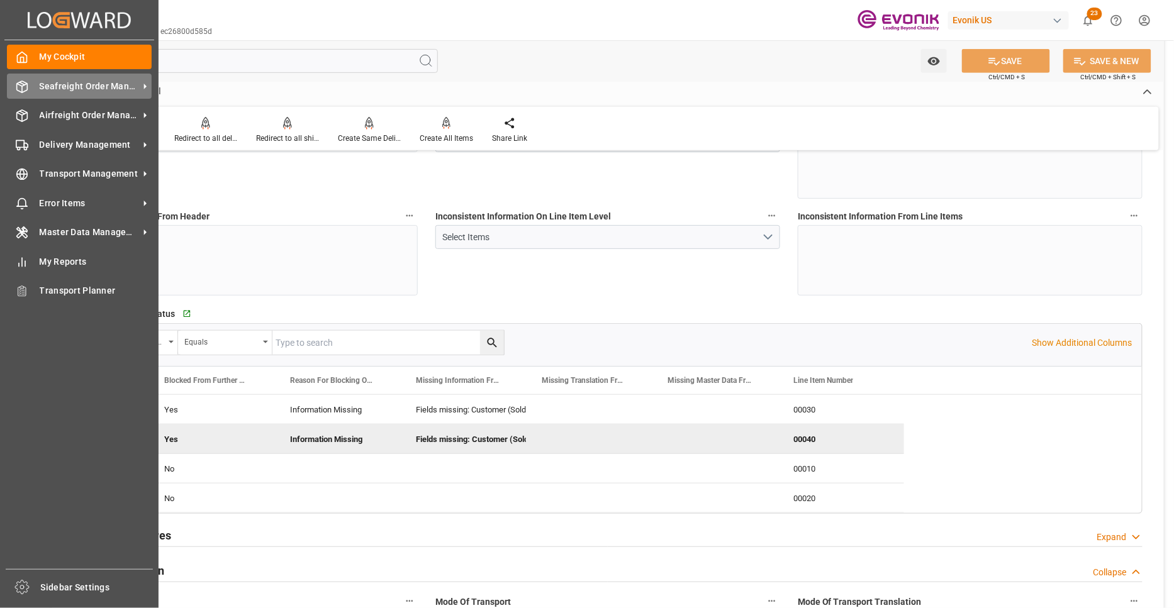
click at [47, 84] on span "Seafreight Order Management" at bounding box center [89, 86] width 99 height 13
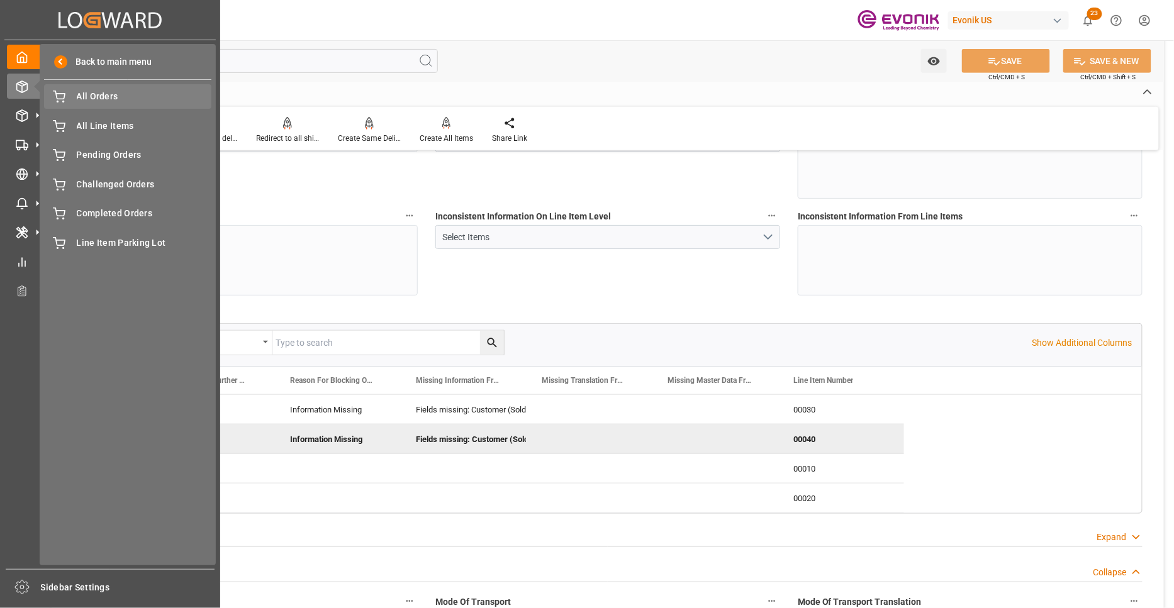
click at [86, 99] on span "All Orders" at bounding box center [144, 96] width 135 height 13
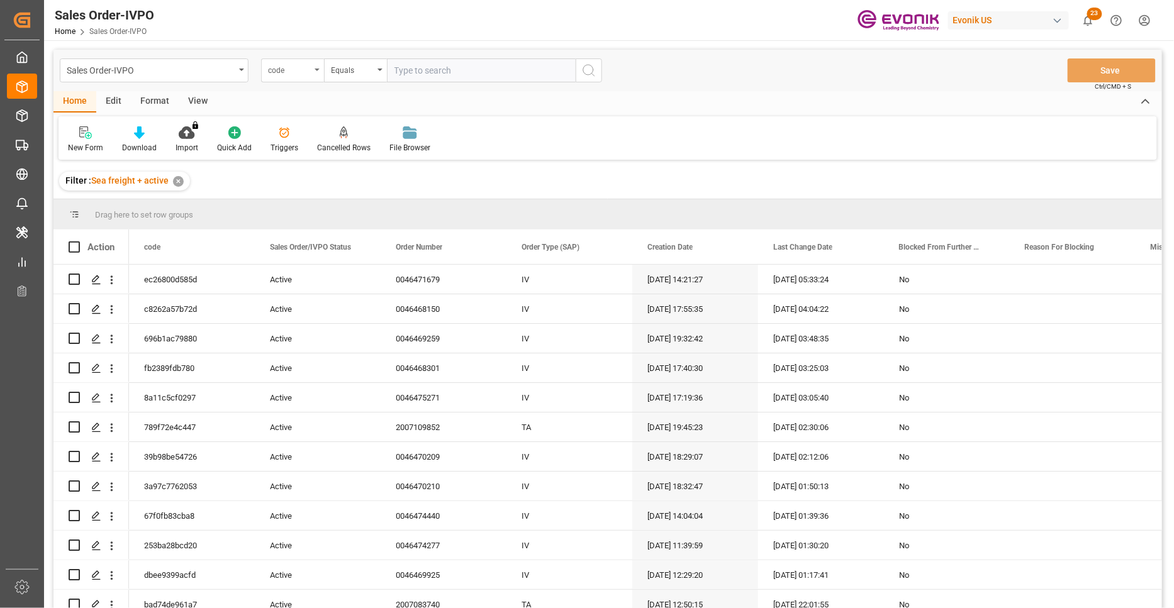
click at [302, 69] on div "code" at bounding box center [289, 69] width 43 height 14
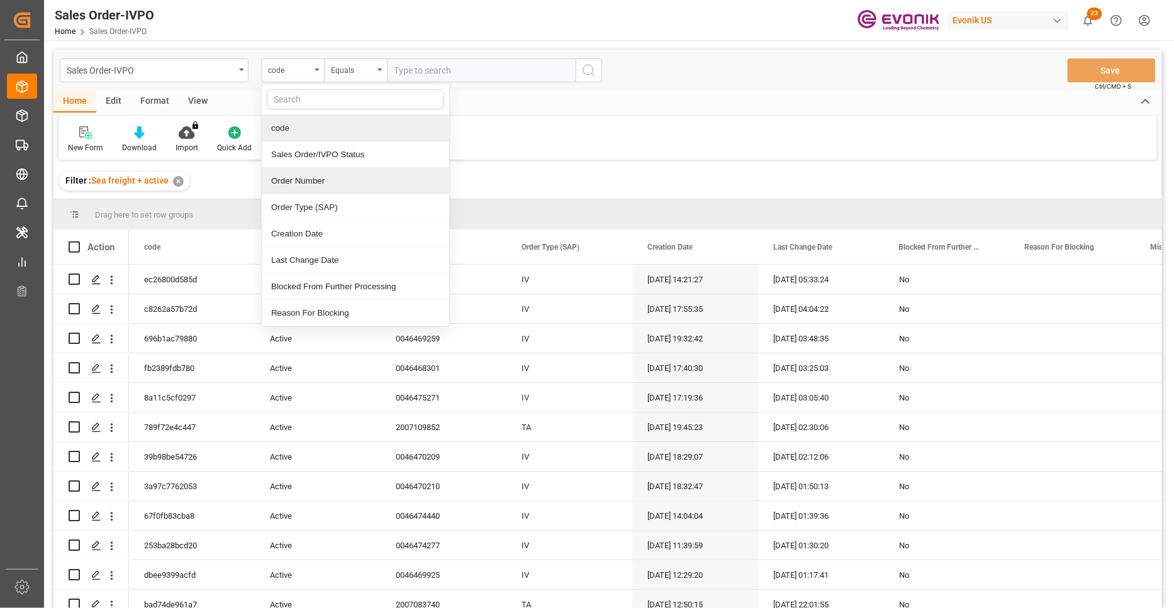
click at [327, 175] on div "Order Number" at bounding box center [355, 181] width 187 height 26
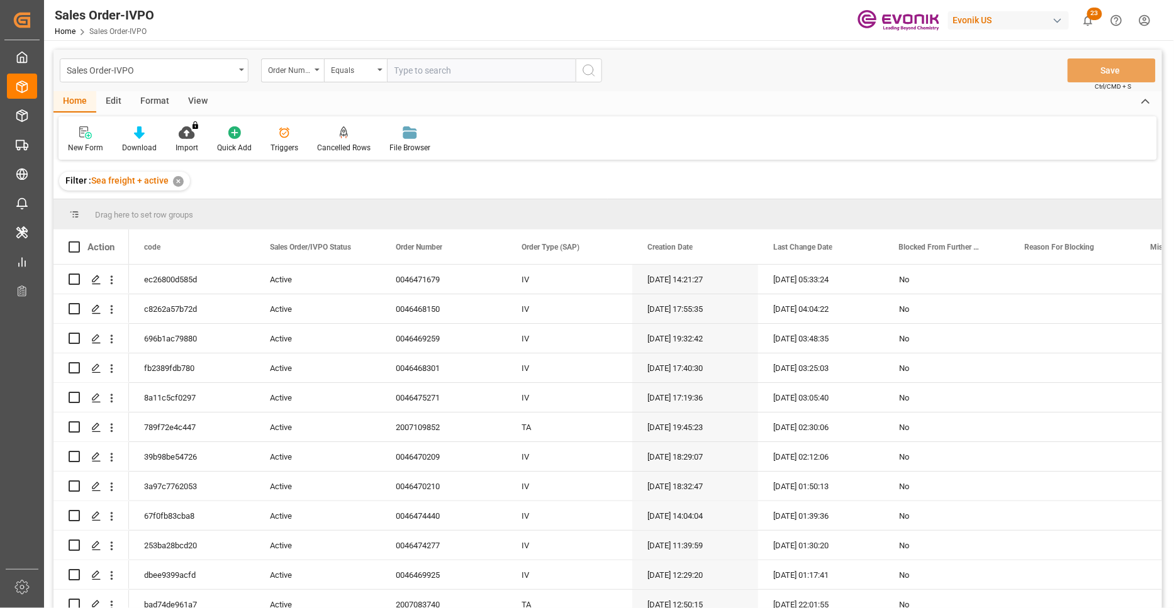
click at [444, 61] on input "text" at bounding box center [481, 70] width 189 height 24
paste input "464670081"
click at [397, 68] on input "464670081" at bounding box center [481, 70] width 189 height 24
type input "00464670081"
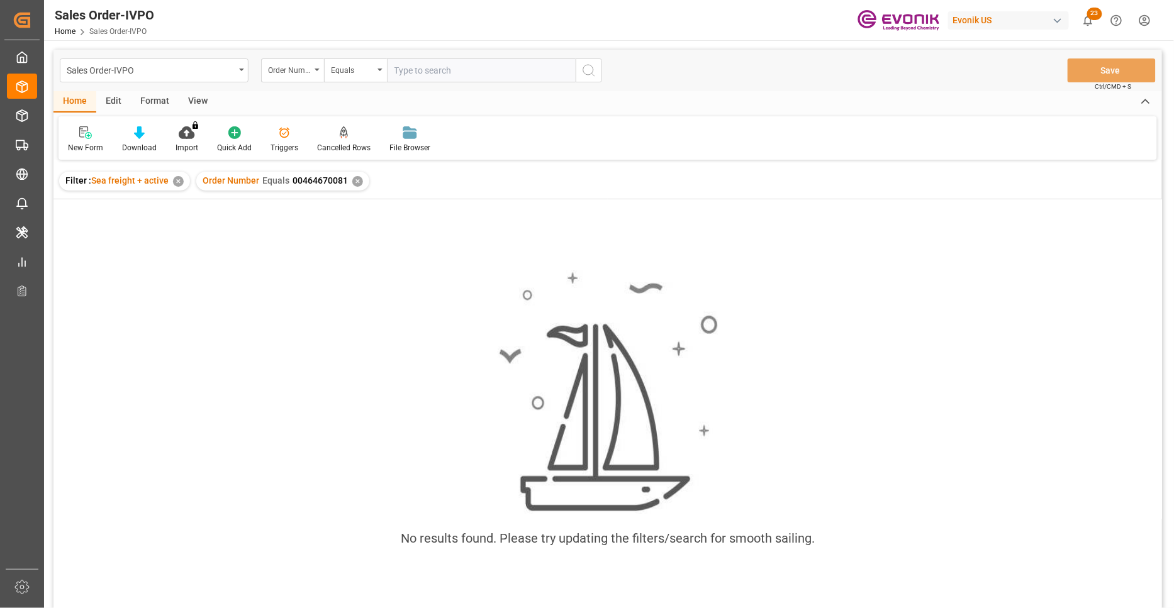
click at [355, 179] on div "✕" at bounding box center [357, 181] width 11 height 11
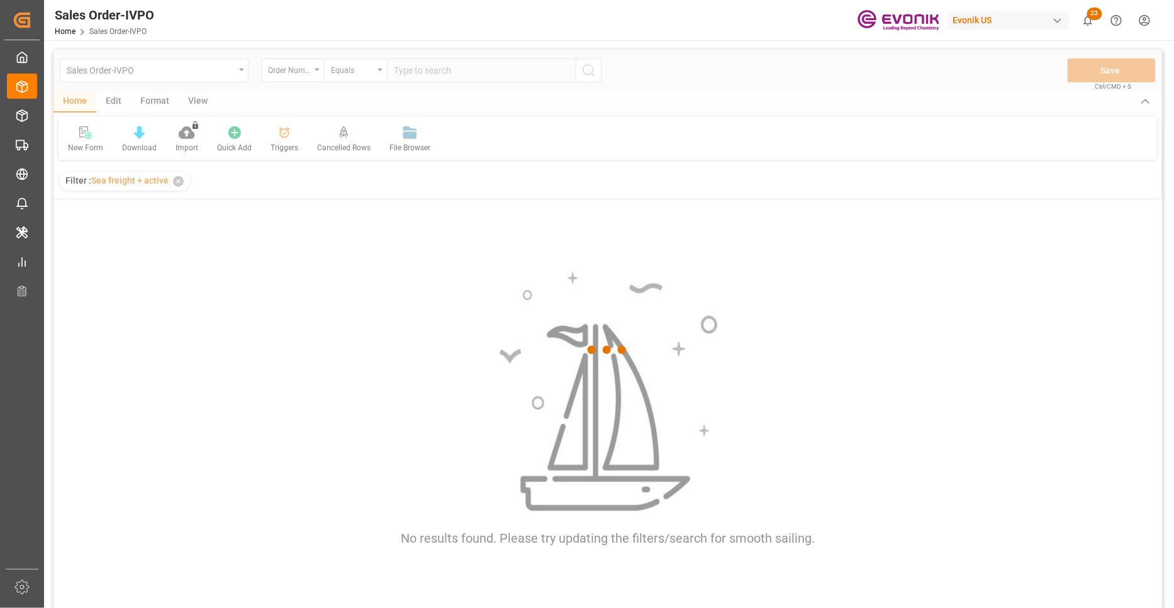
click at [426, 71] on div at bounding box center [607, 350] width 1108 height 601
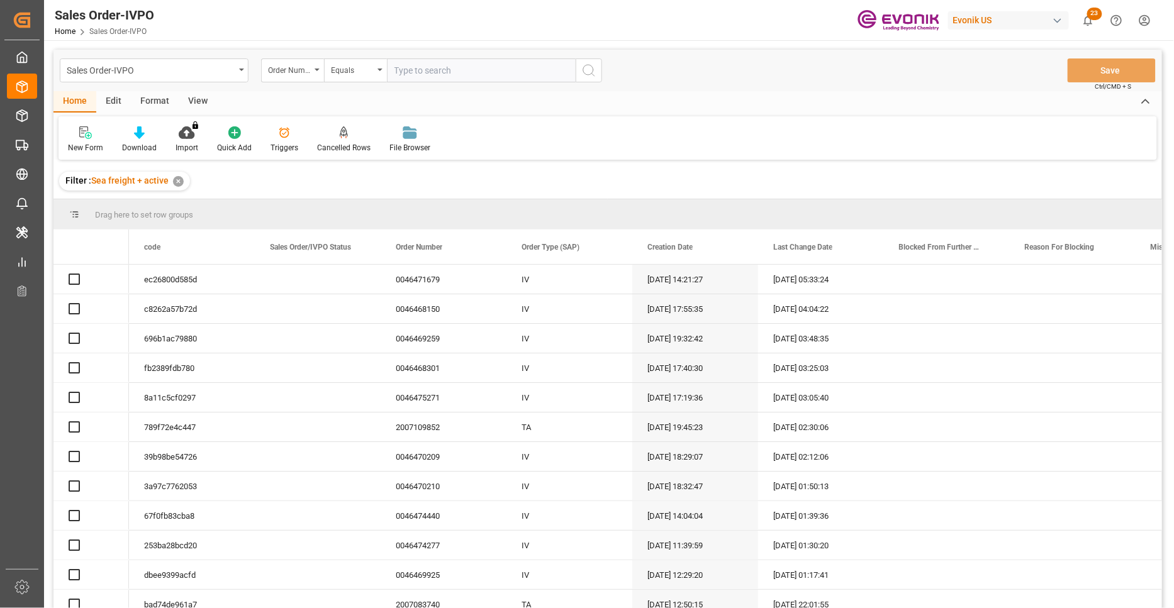
click at [414, 71] on input "text" at bounding box center [481, 70] width 189 height 24
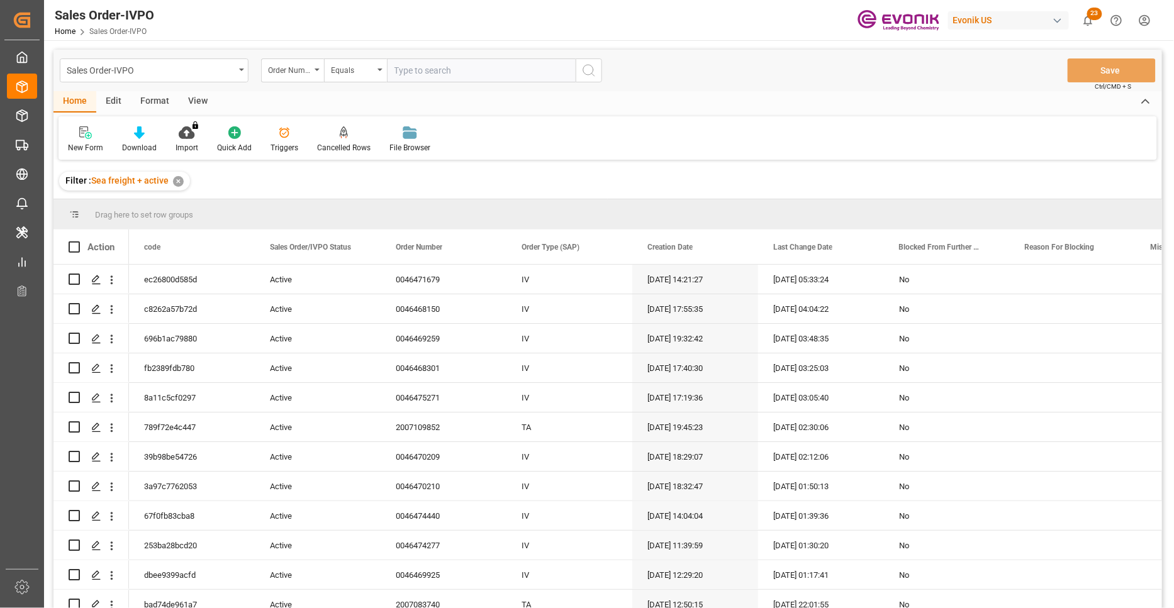
click at [418, 68] on input "text" at bounding box center [481, 70] width 189 height 24
paste input "464670081"
click at [394, 70] on input "464670081" at bounding box center [481, 70] width 189 height 24
click at [415, 66] on input "00464670081" at bounding box center [481, 70] width 189 height 24
click at [422, 70] on input "00464670081" at bounding box center [481, 70] width 189 height 24
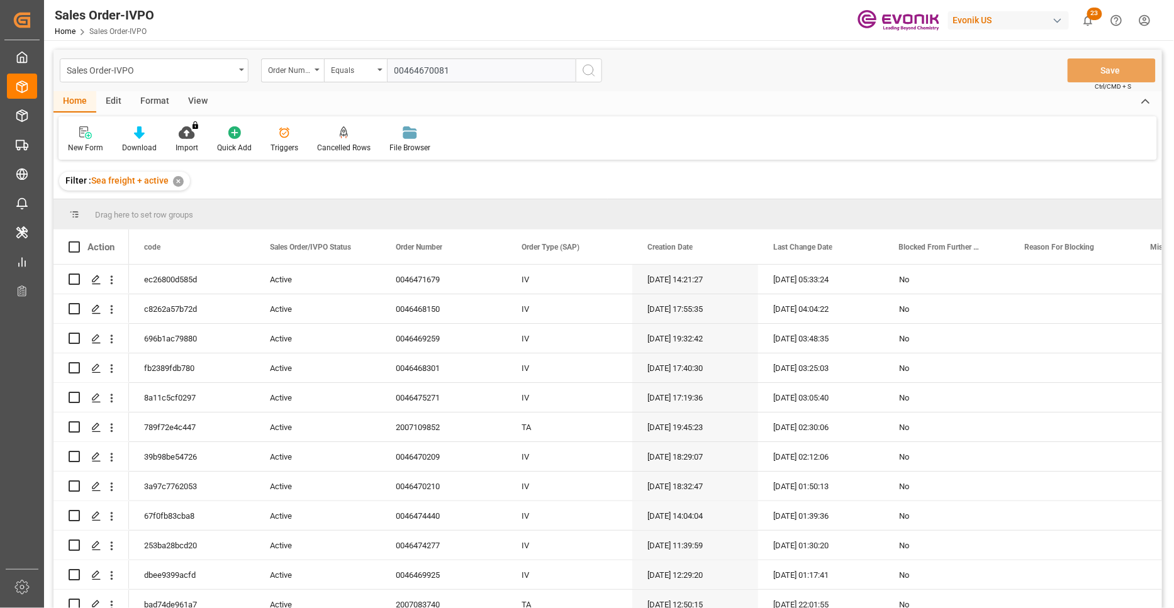
type input "0046470081"
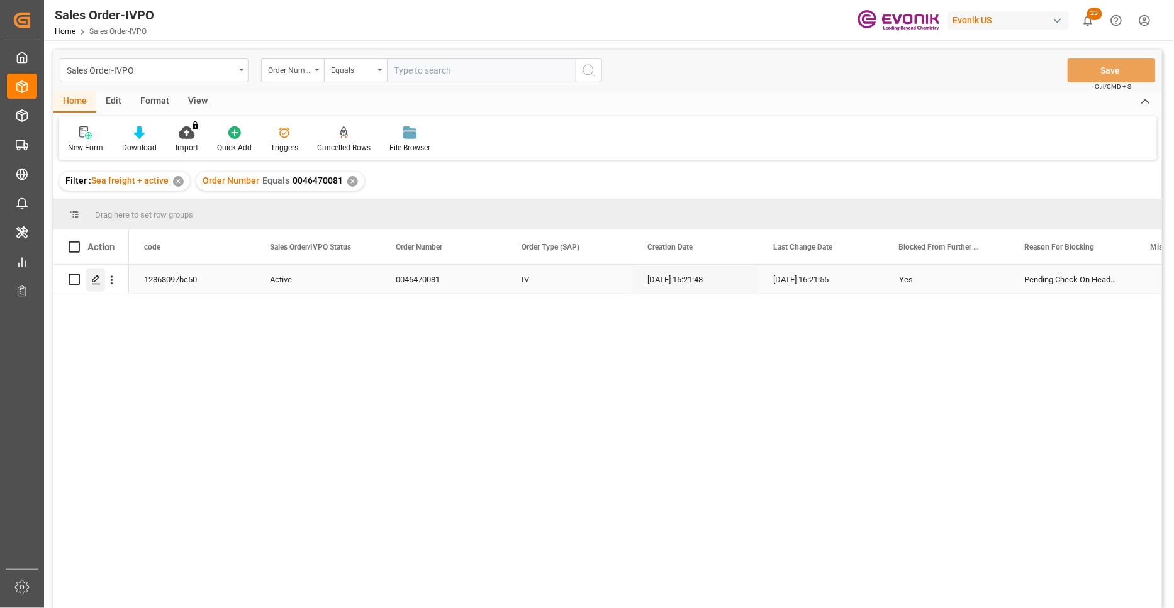
click at [98, 278] on icon "Press SPACE to select this row." at bounding box center [96, 280] width 10 height 10
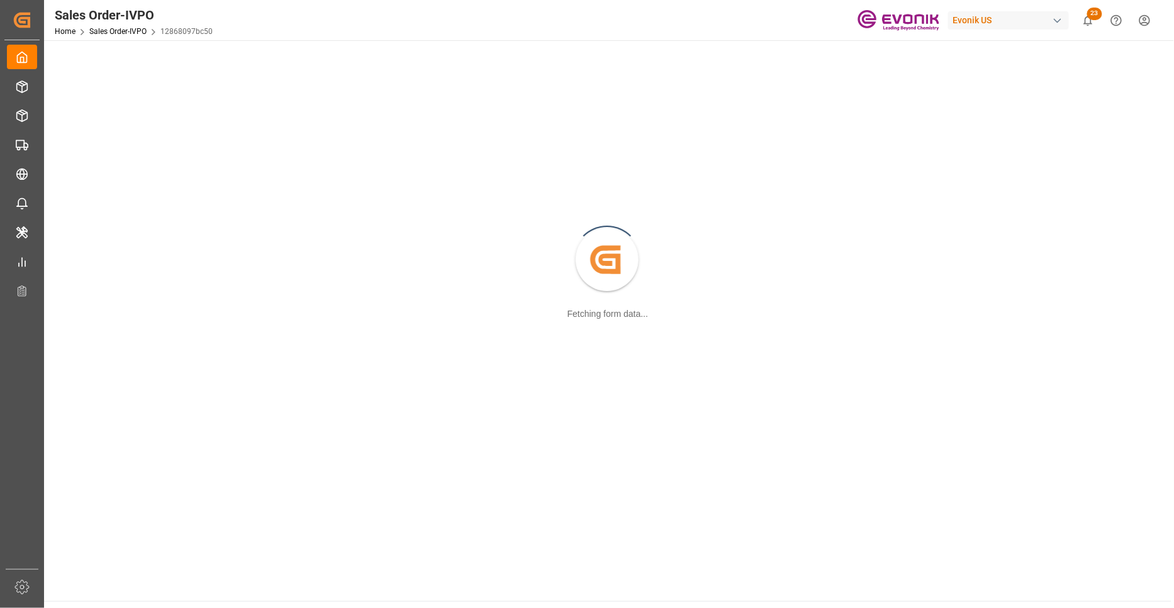
scroll to position [136, 0]
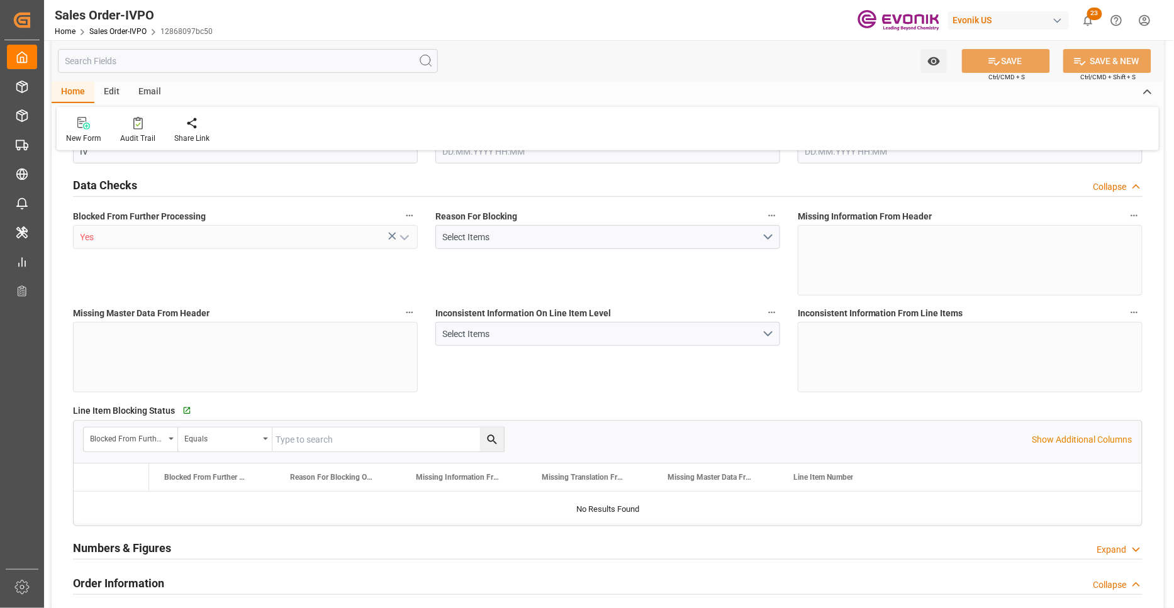
type input "GBLGP"
type input "+44 (0) 161 2304357Fax No.:"
type input "0"
type input "1"
type input "17910"
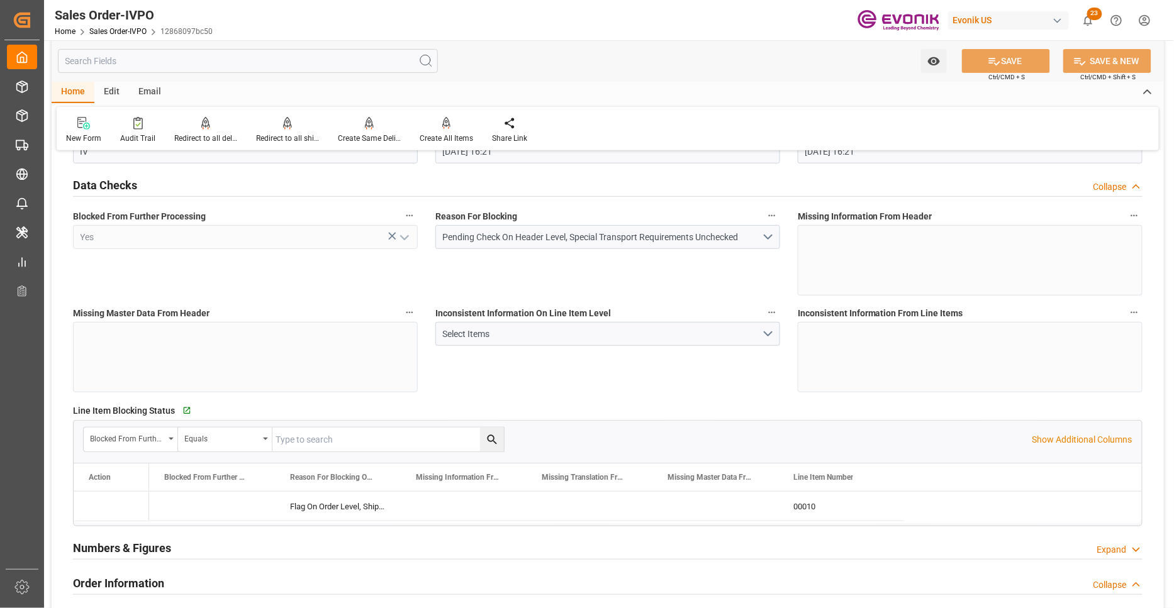
type input "[DATE] 16:21"
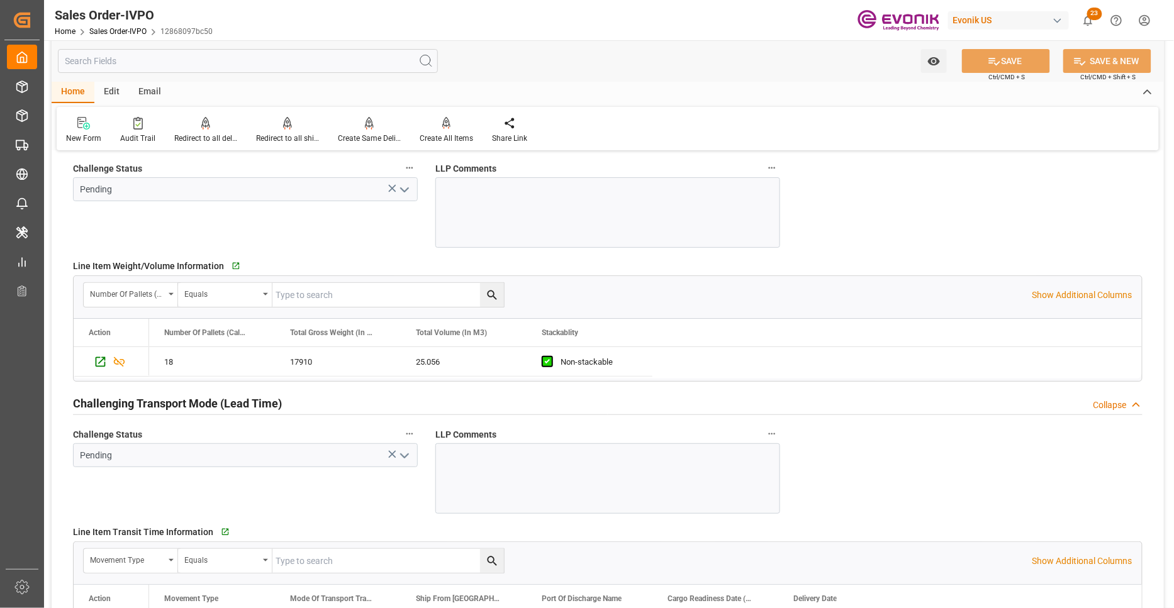
scroll to position [2000, 0]
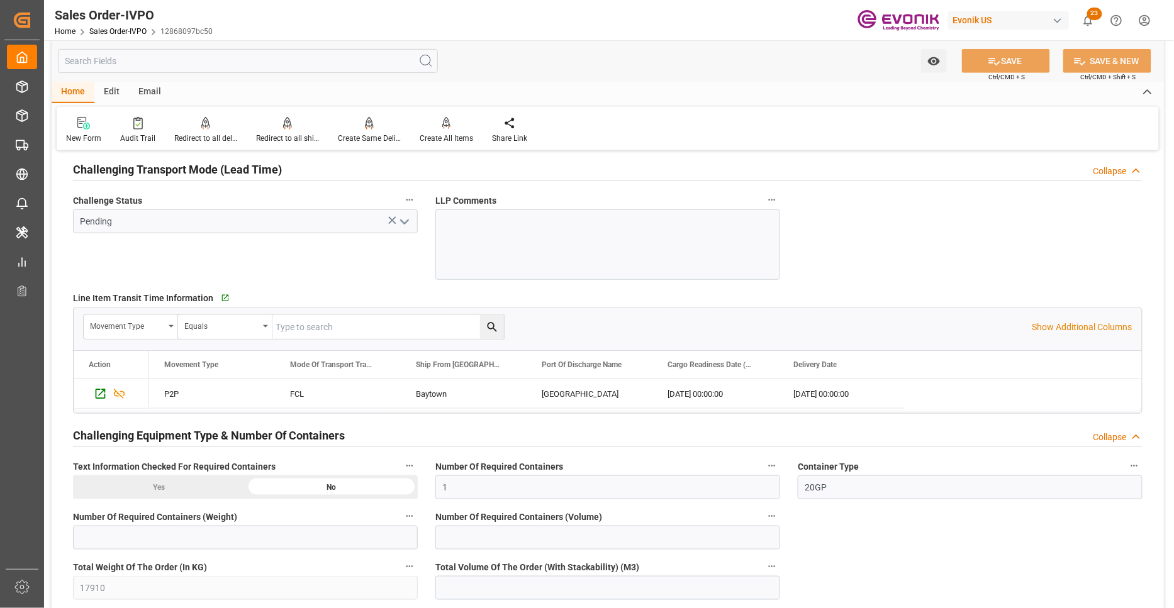
type input "+44 (0) 161 2304357Fax No.:"
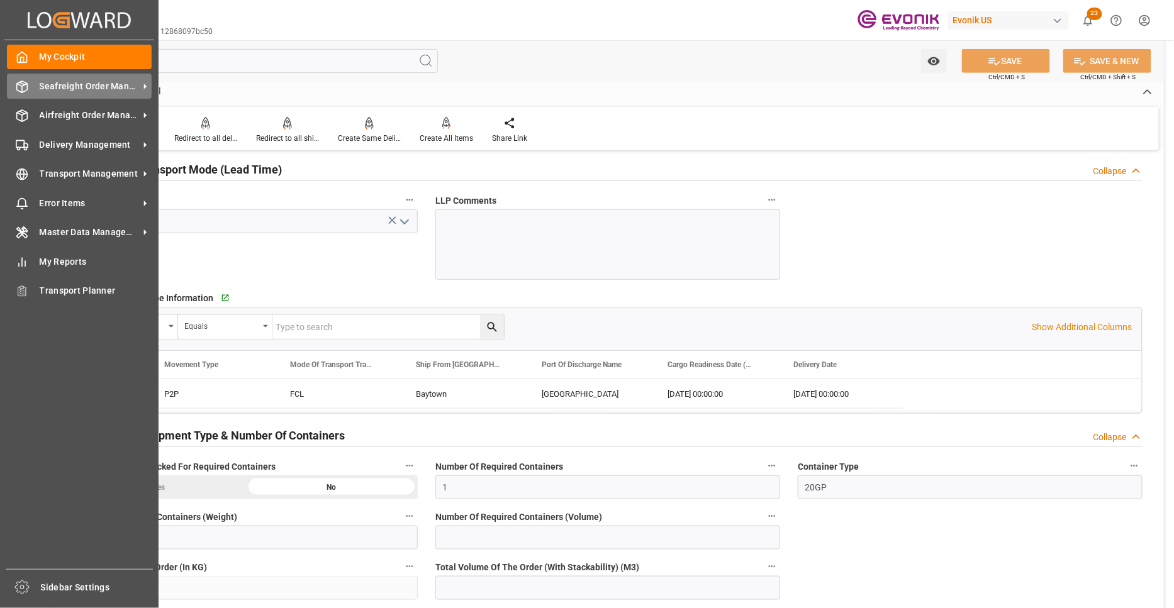
click at [58, 85] on span "Seafreight Order Management" at bounding box center [89, 86] width 99 height 13
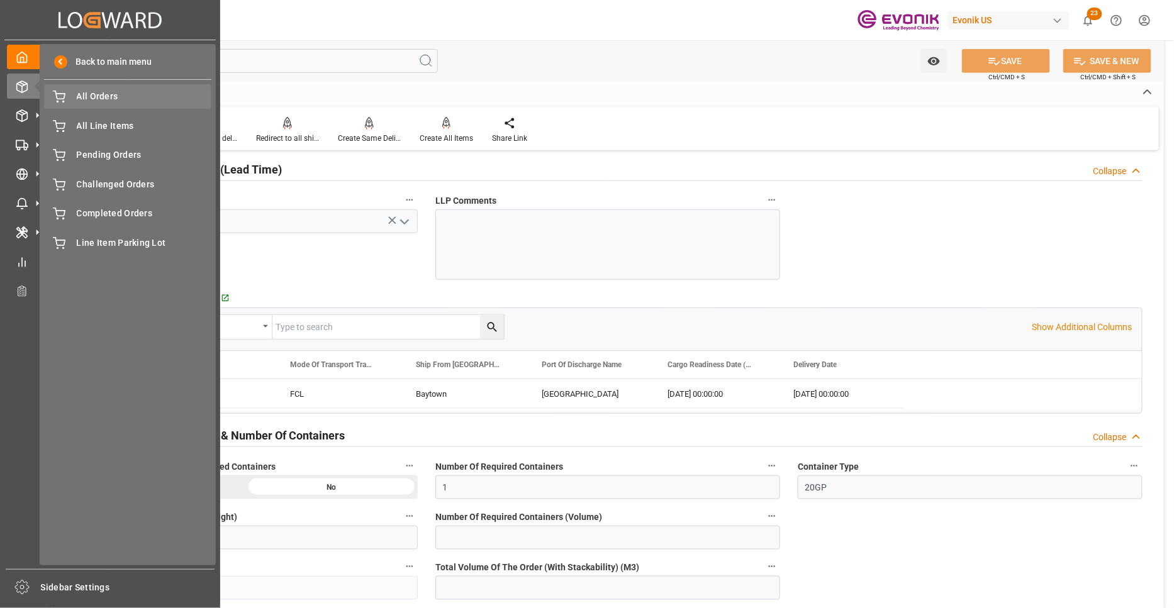
click at [94, 97] on span "All Orders" at bounding box center [144, 96] width 135 height 13
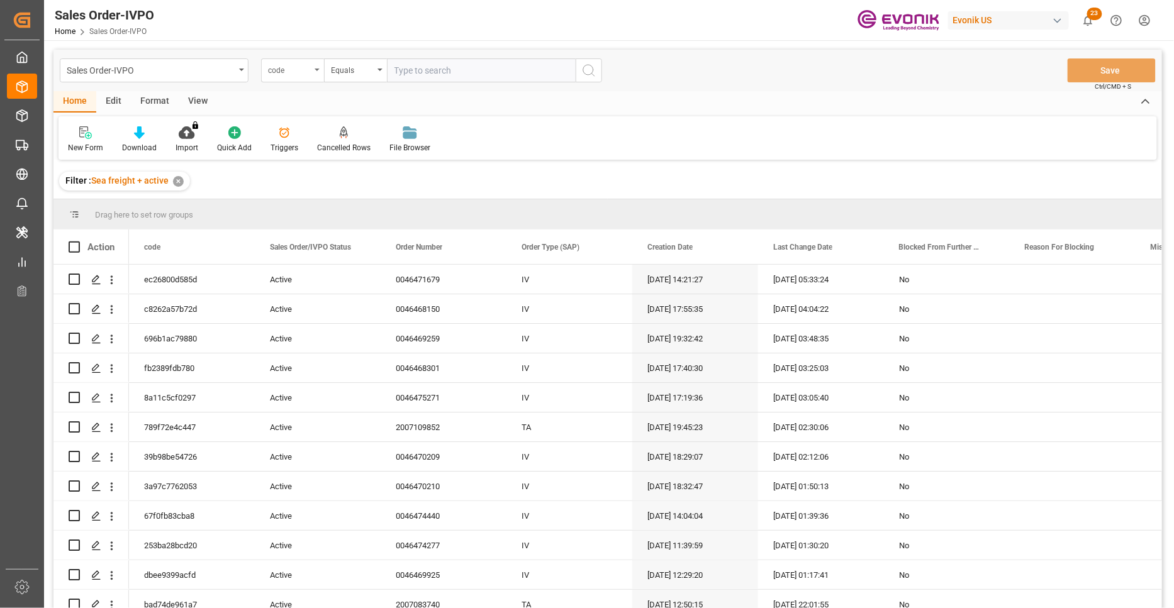
click at [306, 72] on div "code" at bounding box center [289, 69] width 43 height 14
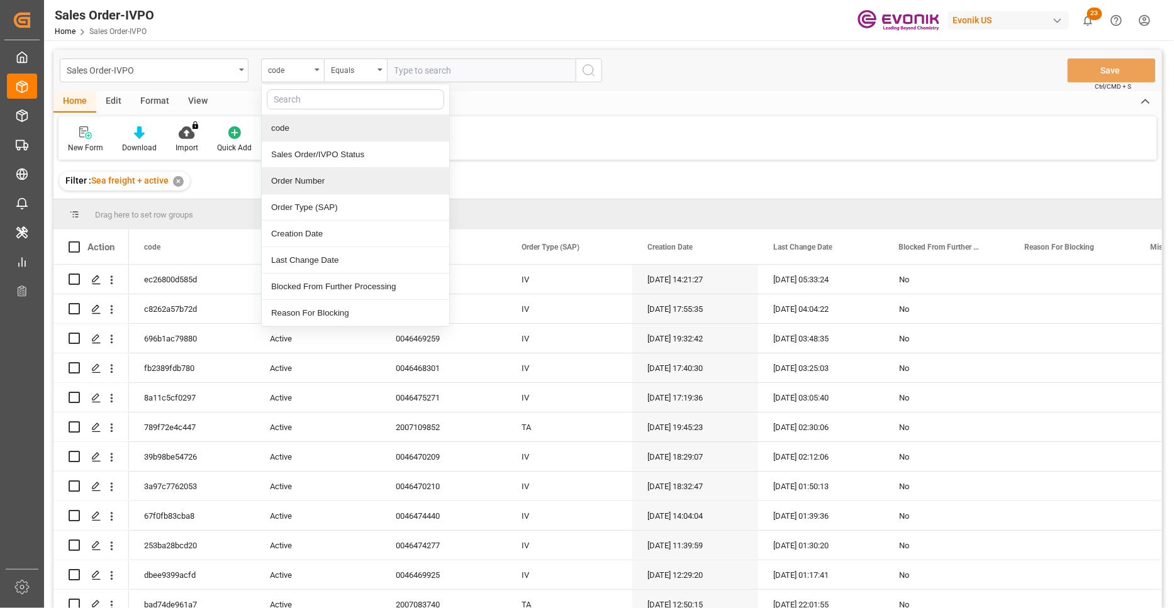
click at [353, 189] on div "Order Number" at bounding box center [355, 181] width 187 height 26
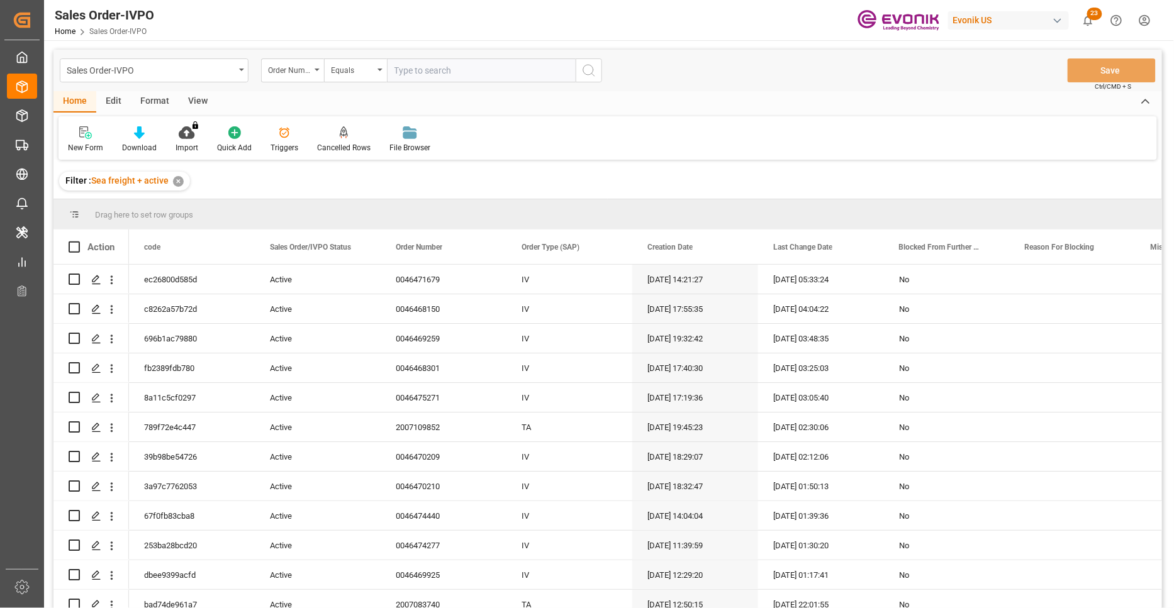
click at [463, 66] on input "text" at bounding box center [481, 70] width 189 height 24
paste input "2007185498"
type input "2007185498"
click at [588, 74] on icon "search button" at bounding box center [588, 70] width 15 height 15
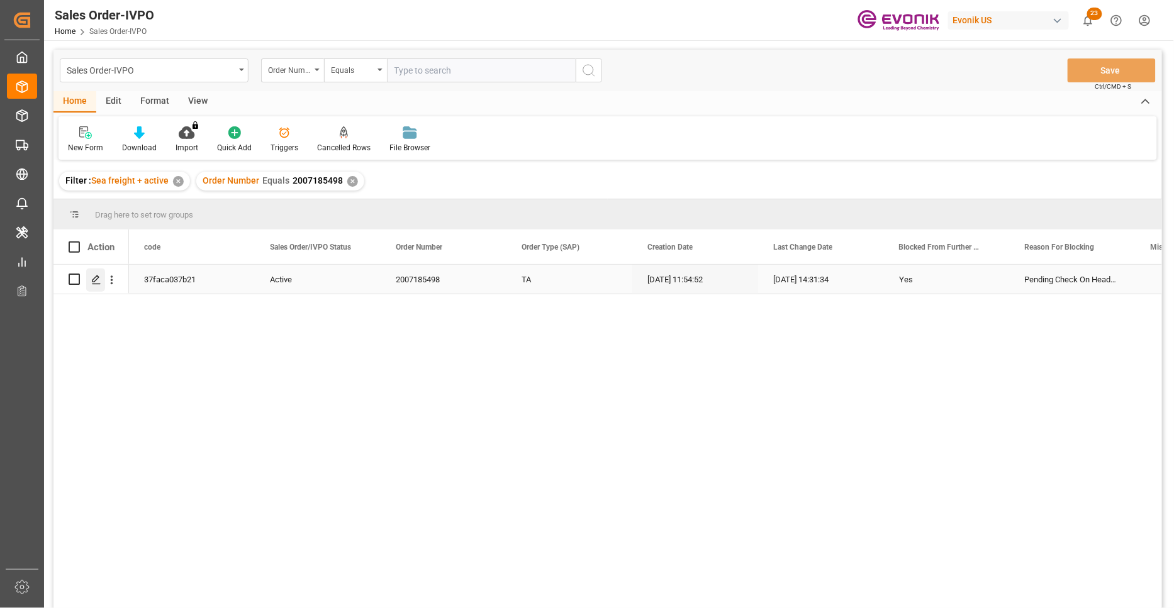
click at [94, 279] on icon "Press SPACE to select this row." at bounding box center [96, 280] width 10 height 10
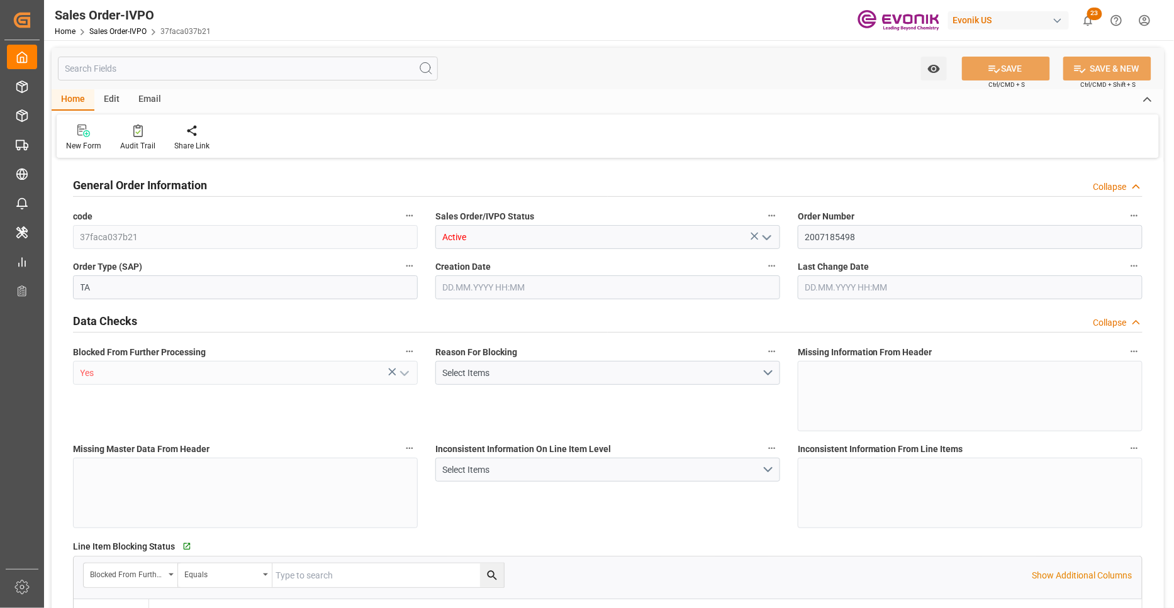
type input "DEBRE"
type input "0"
type input "1"
type input "846"
type input "18.09.2025 11:54"
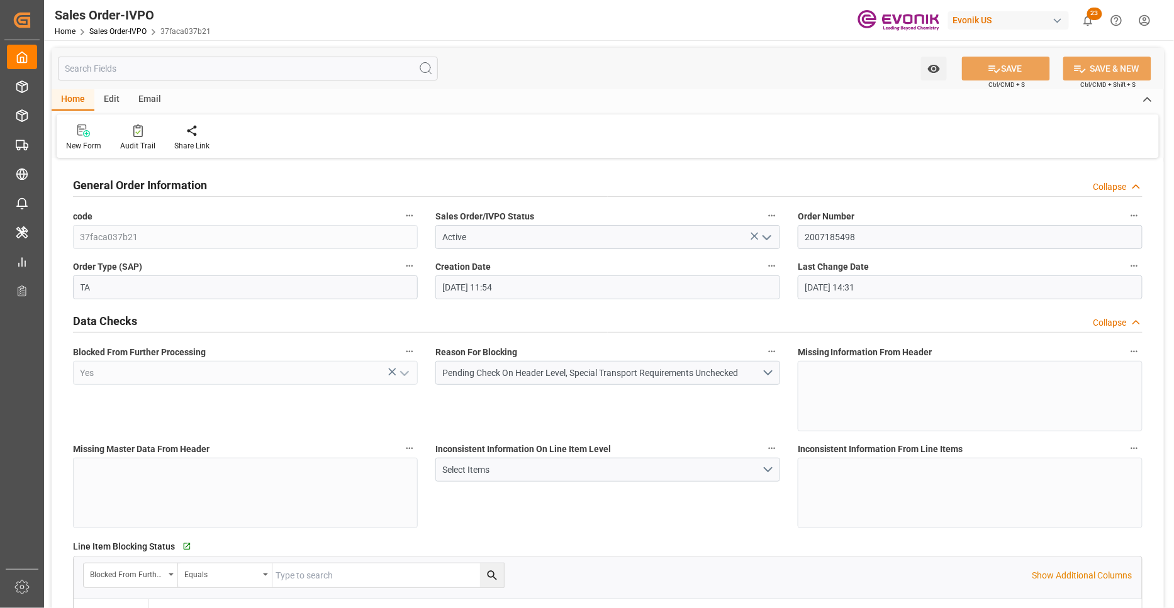
type input "01.10.2025 14:31"
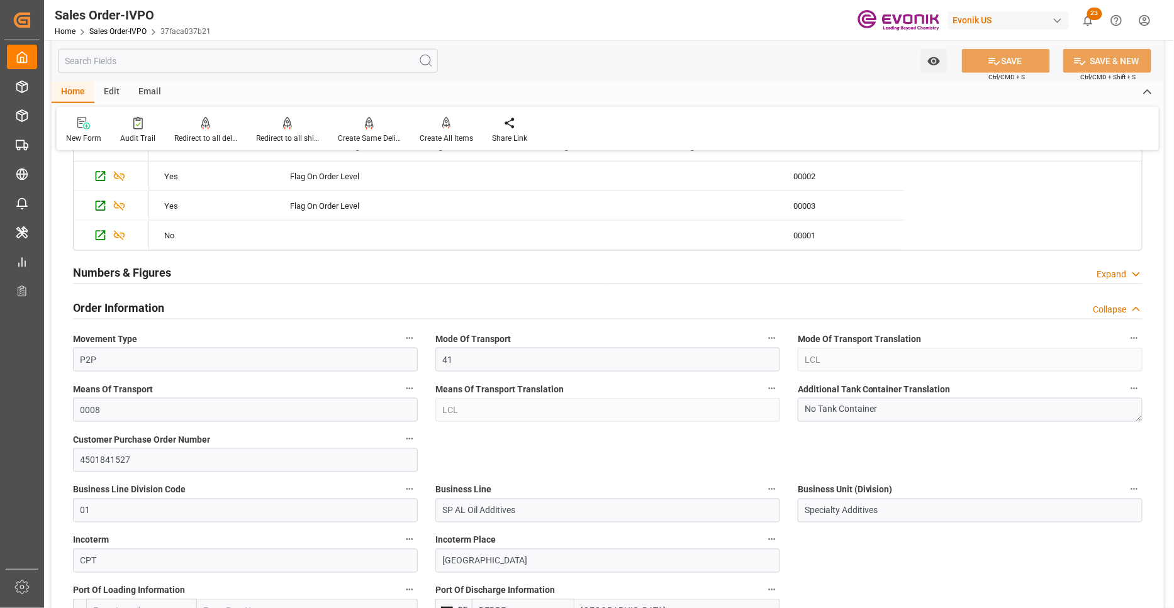
scroll to position [233, 0]
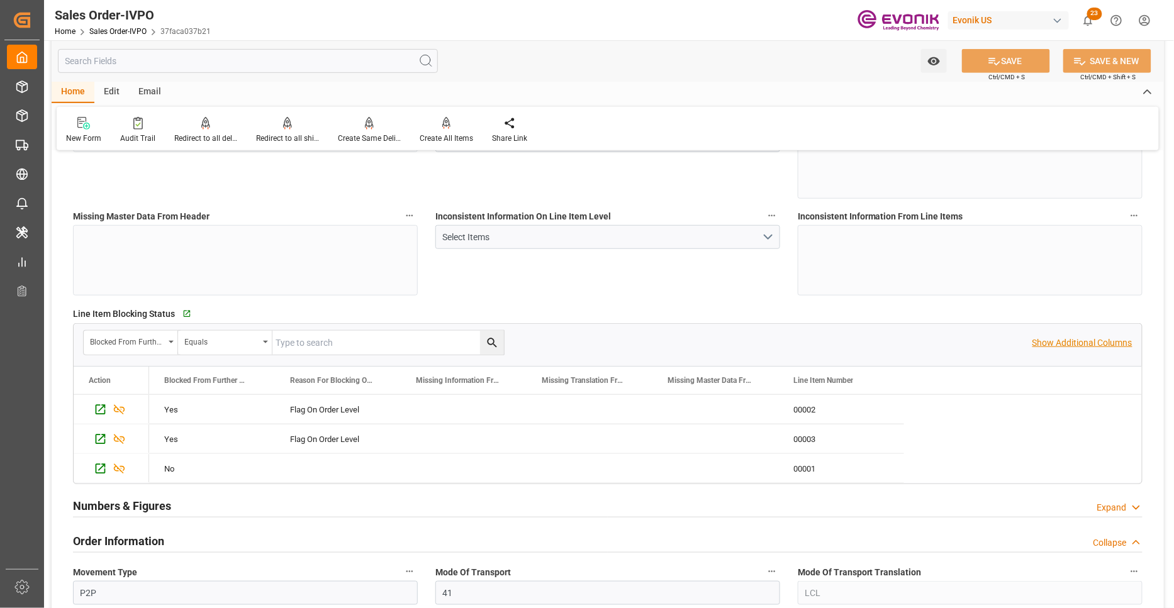
click at [1070, 340] on p "Show Additional Columns" at bounding box center [1082, 342] width 100 height 13
click at [1074, 342] on p "Hide Additional Columns" at bounding box center [1084, 342] width 96 height 13
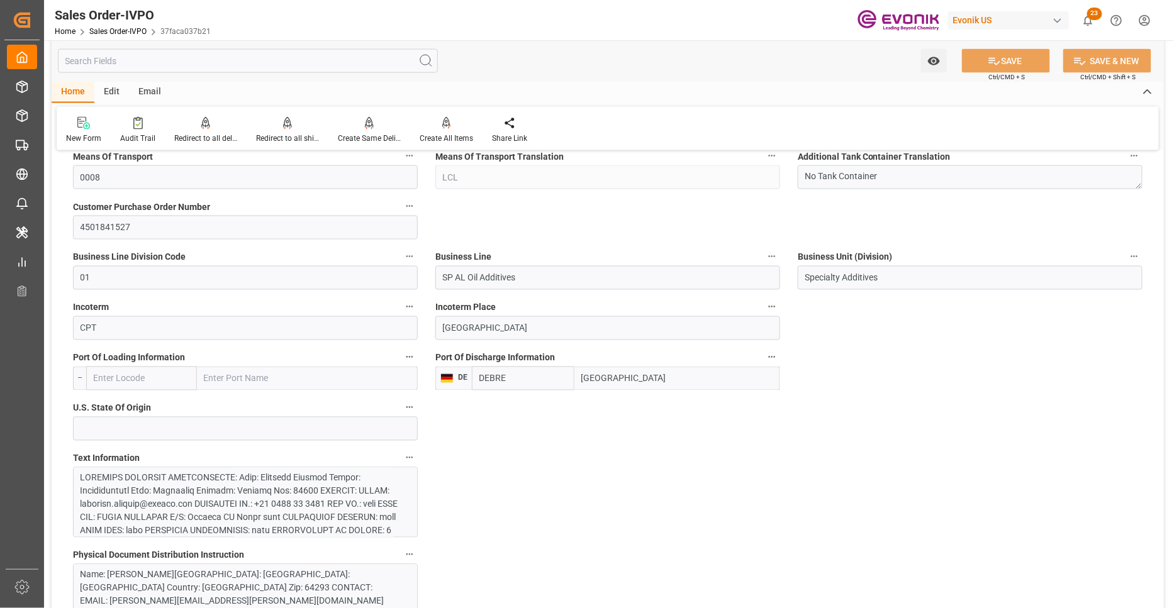
scroll to position [931, 0]
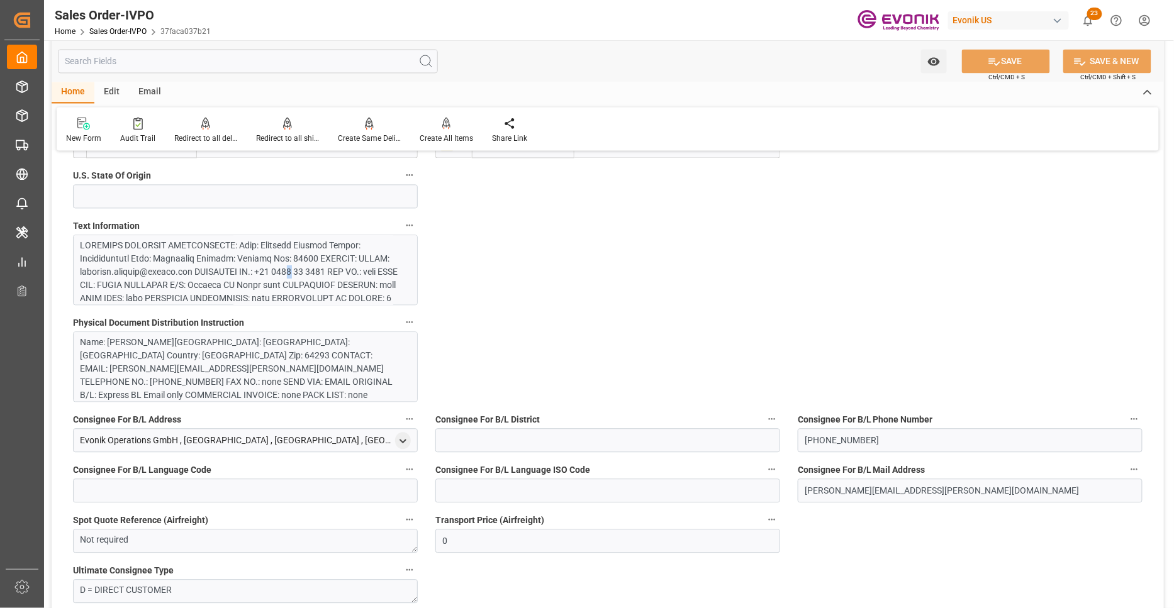
click at [304, 275] on div at bounding box center [240, 430] width 320 height 383
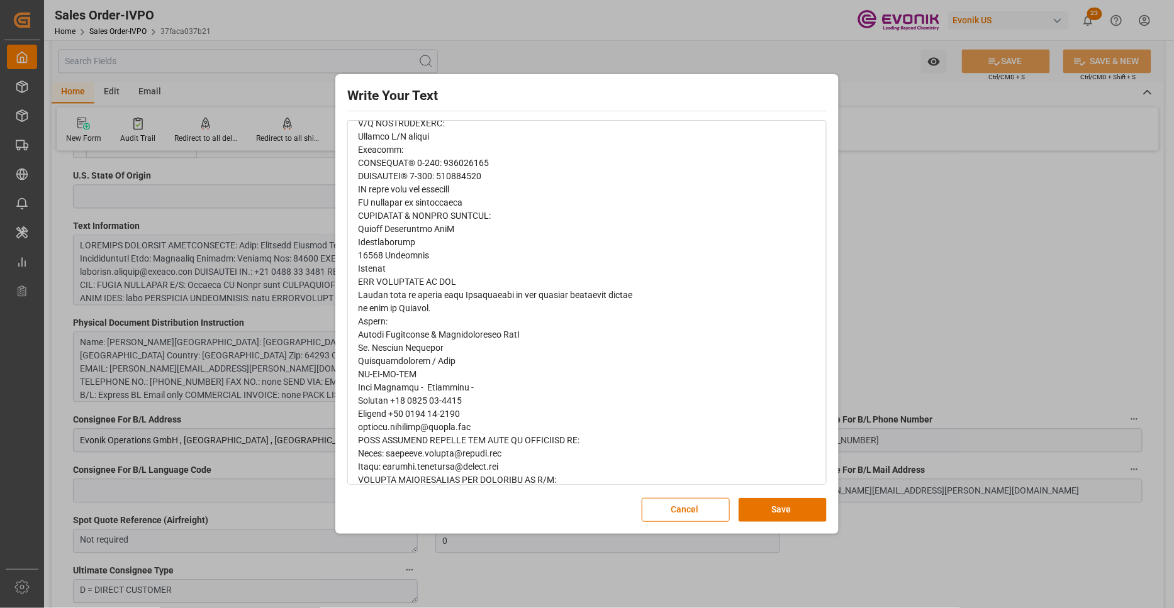
scroll to position [725, 0]
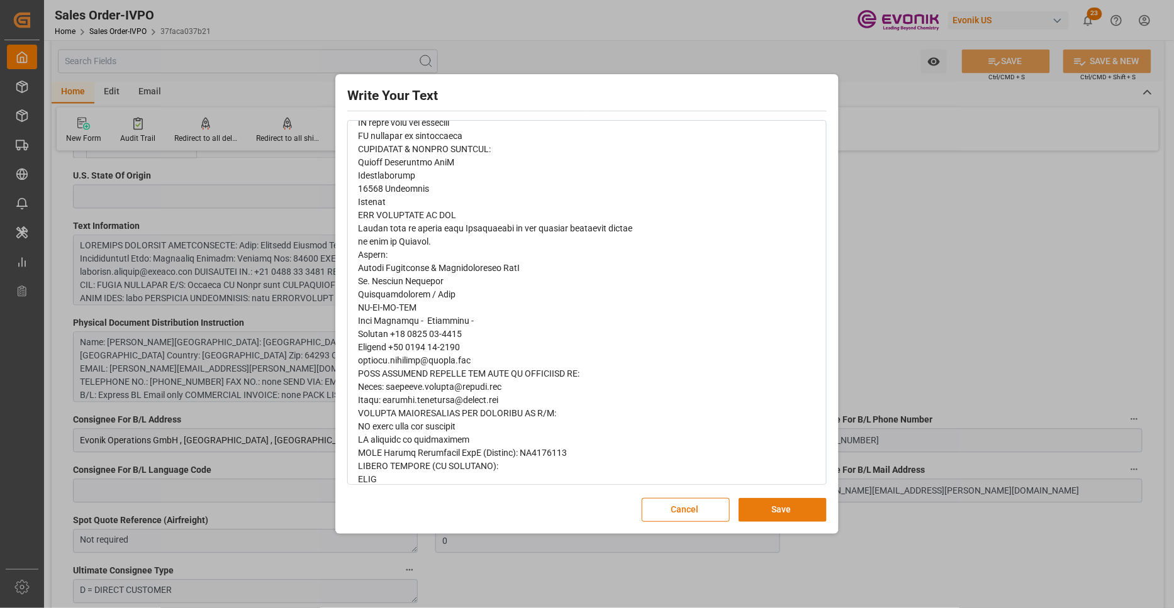
click at [765, 514] on button "Save" at bounding box center [782, 510] width 88 height 24
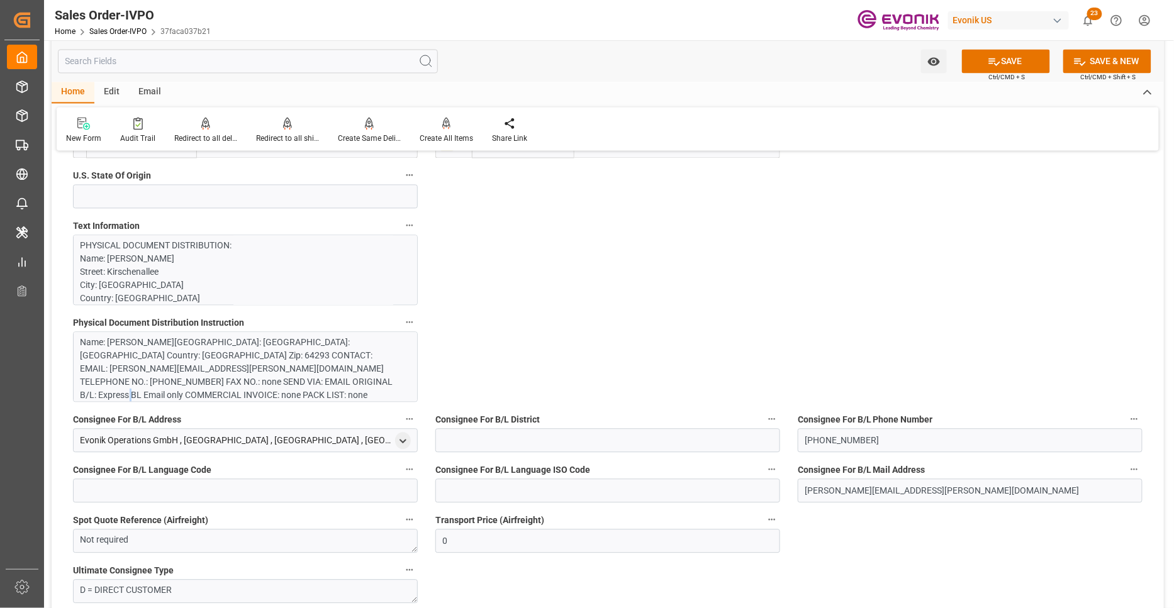
click at [282, 379] on div "Name: Annabell Althaus Street: Kirschenallee City: Darmstadt Country: Germany Z…" at bounding box center [240, 389] width 320 height 106
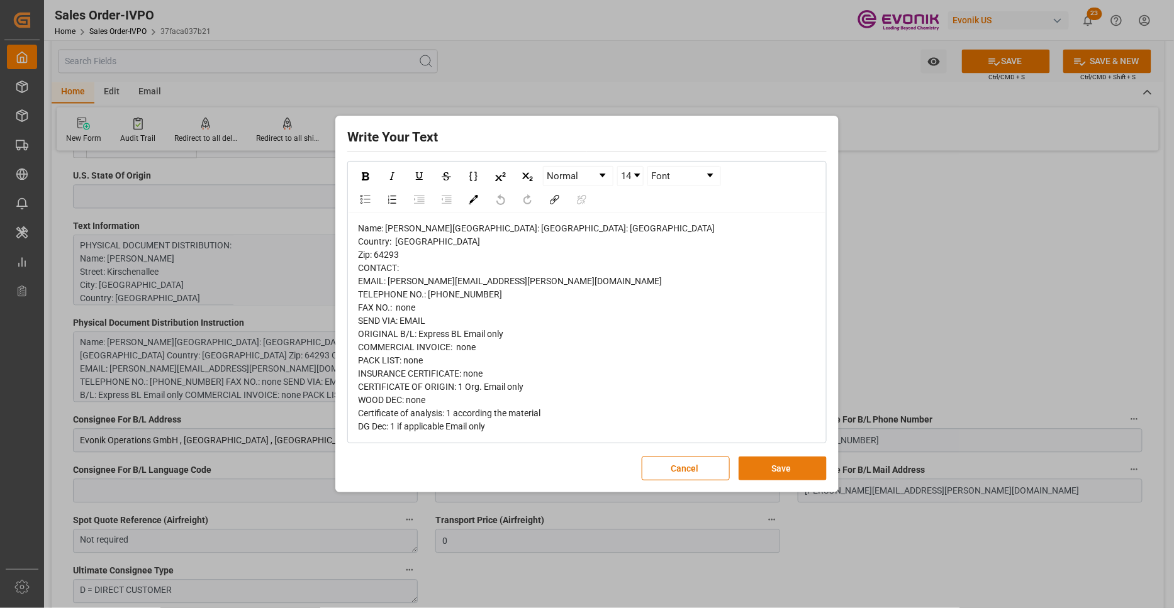
click at [784, 480] on button "Save" at bounding box center [782, 469] width 88 height 24
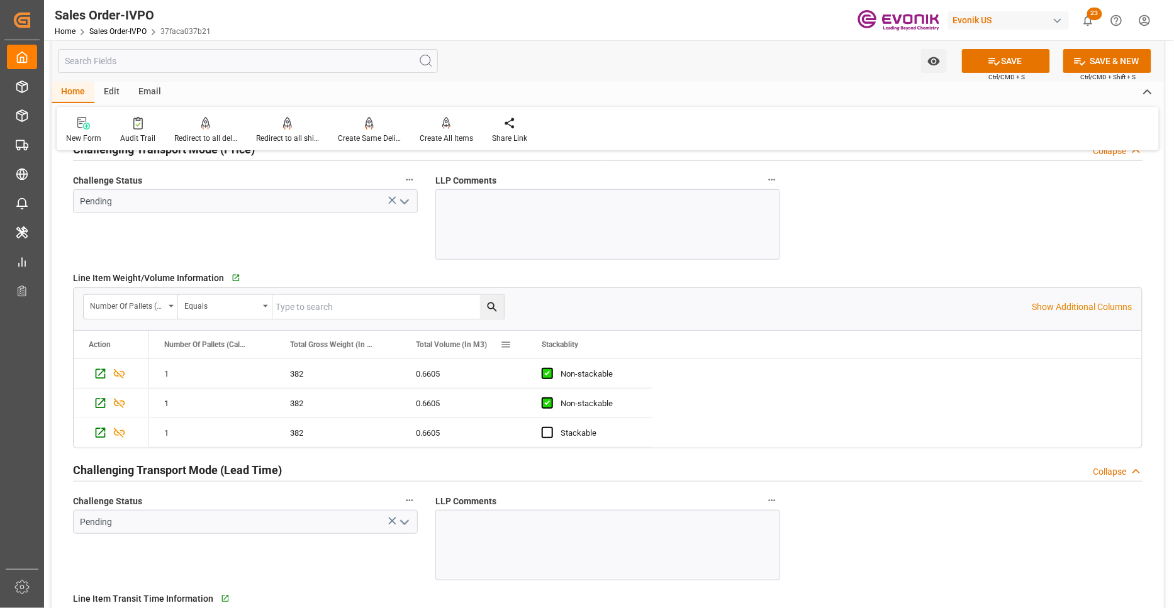
scroll to position [1397, 0]
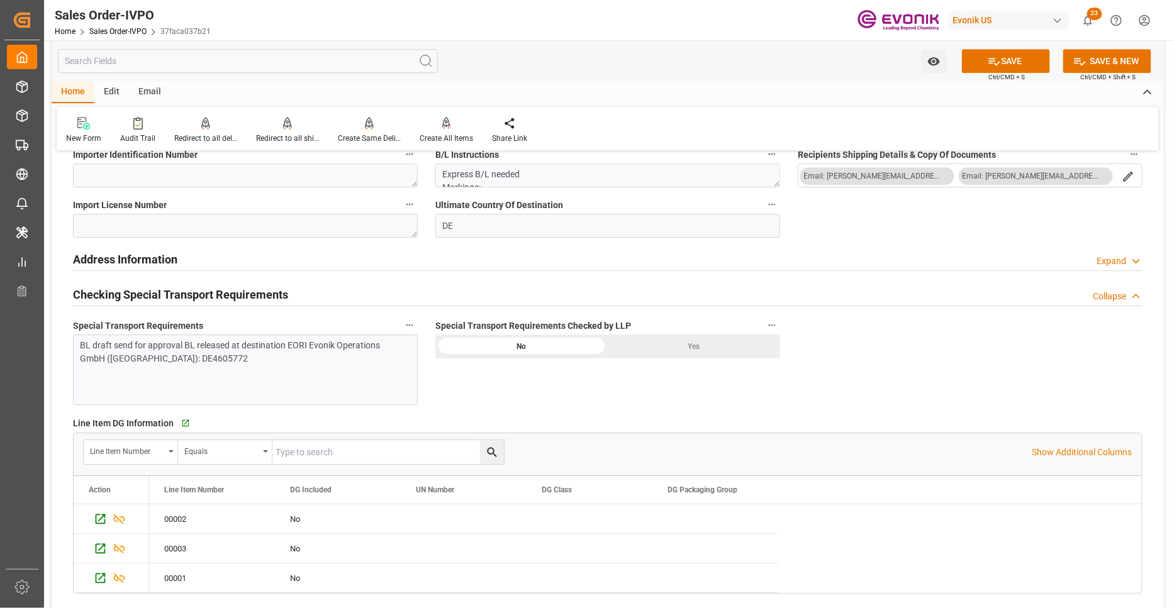
click at [668, 349] on div "Yes" at bounding box center [694, 347] width 172 height 24
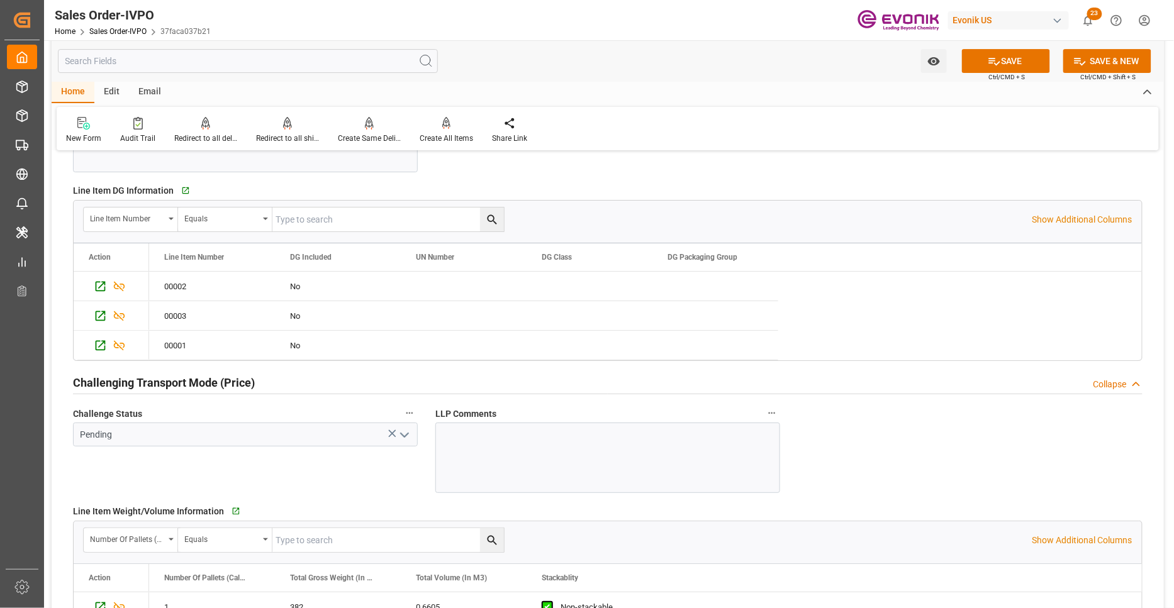
scroll to position [1863, 0]
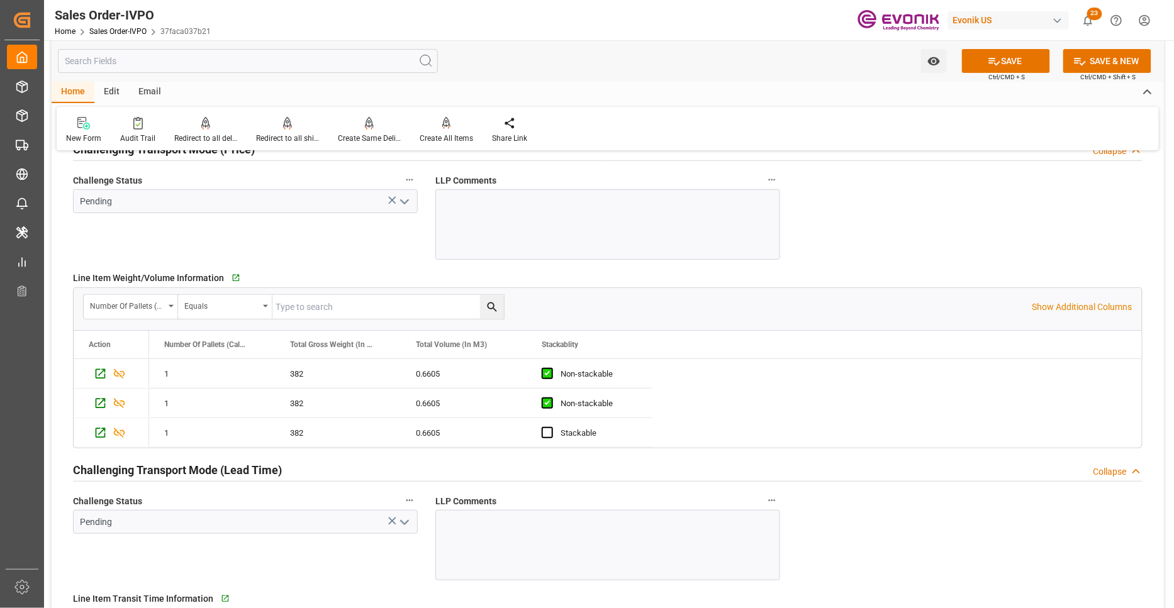
click at [401, 206] on icon "open menu" at bounding box center [404, 201] width 15 height 15
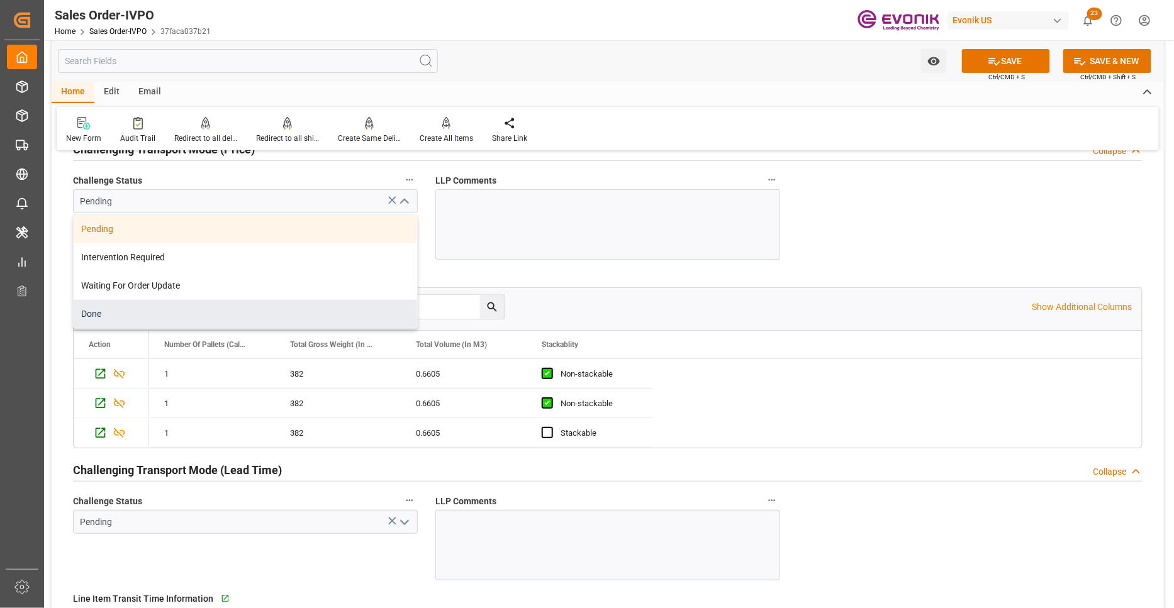
click at [184, 314] on div "Done" at bounding box center [245, 314] width 343 height 28
type input "Done"
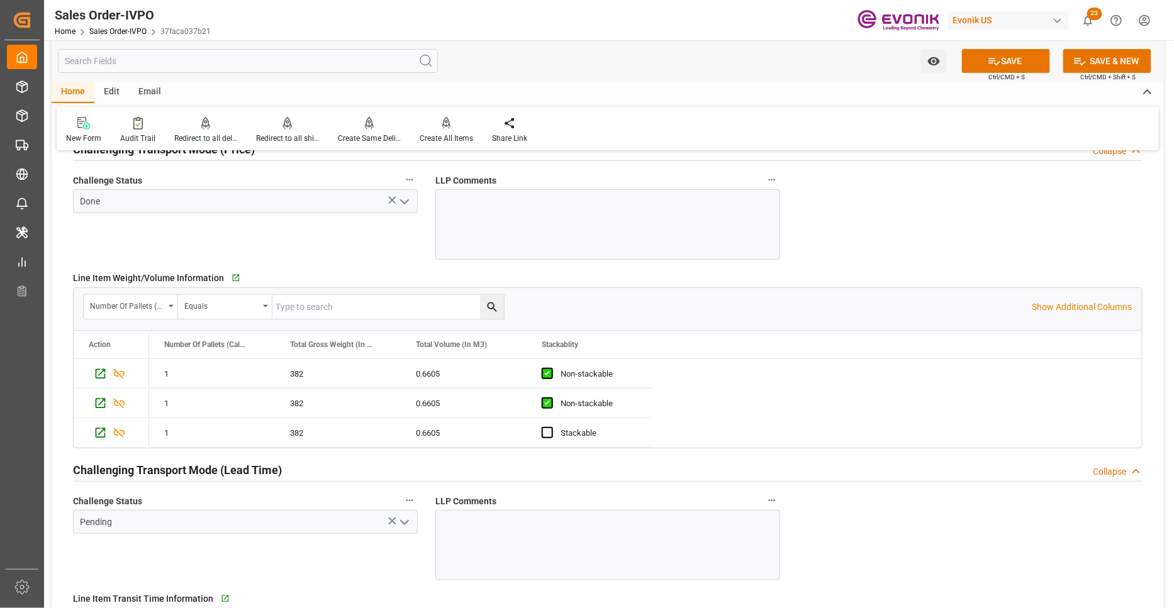
scroll to position [2096, 0]
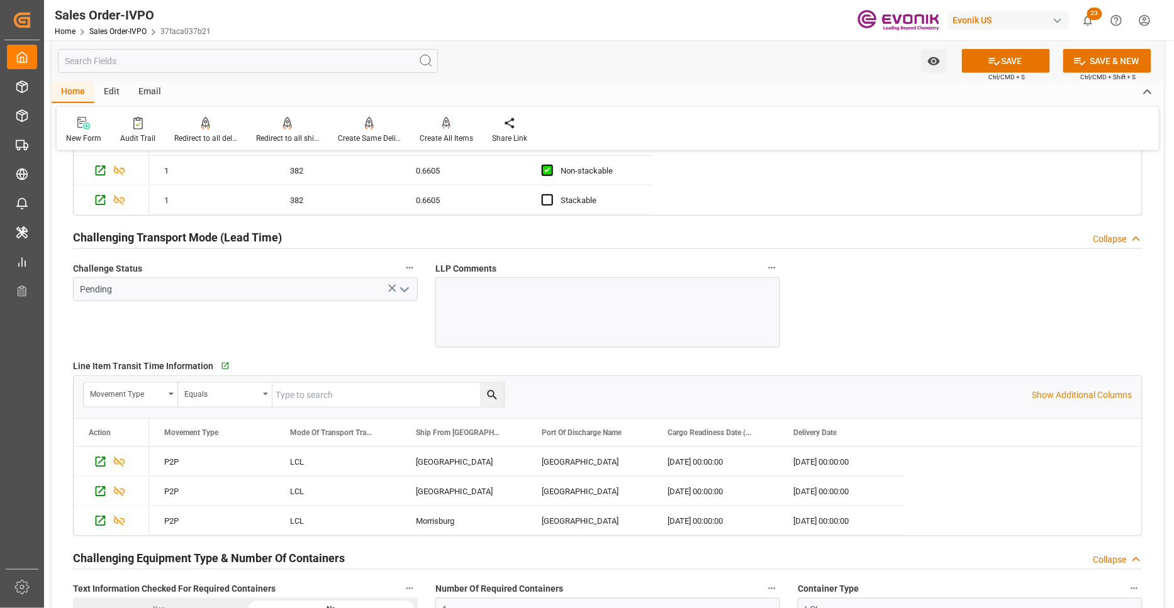
click at [406, 288] on icon "open menu" at bounding box center [404, 289] width 15 height 15
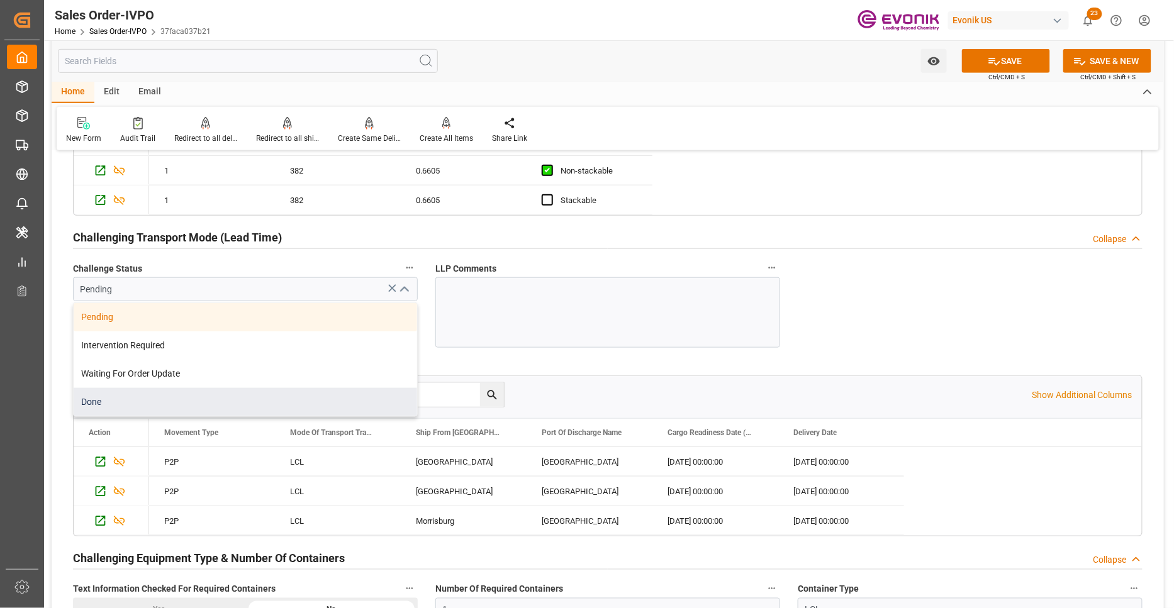
click at [184, 401] on div "Done" at bounding box center [245, 402] width 343 height 28
type input "Done"
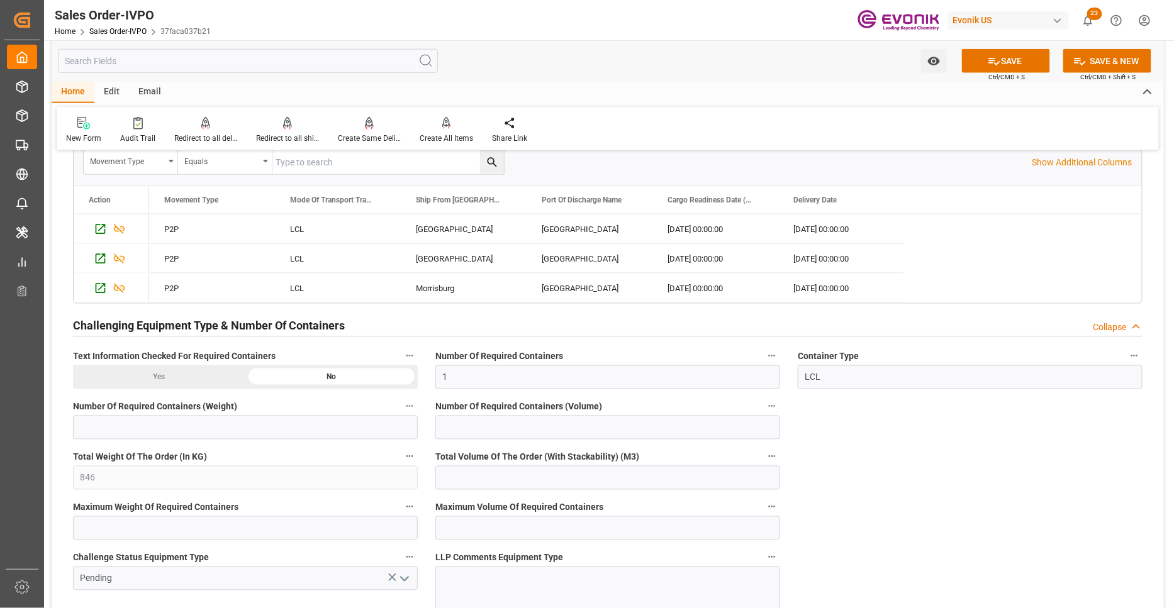
scroll to position [2562, 0]
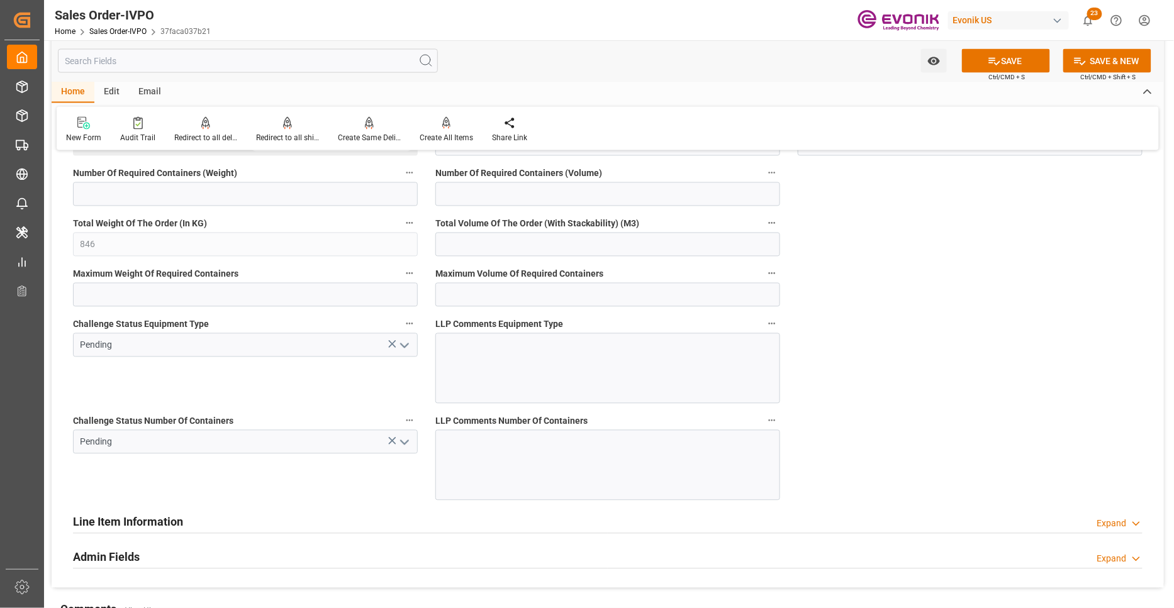
click at [401, 345] on polyline "open menu" at bounding box center [405, 346] width 8 height 4
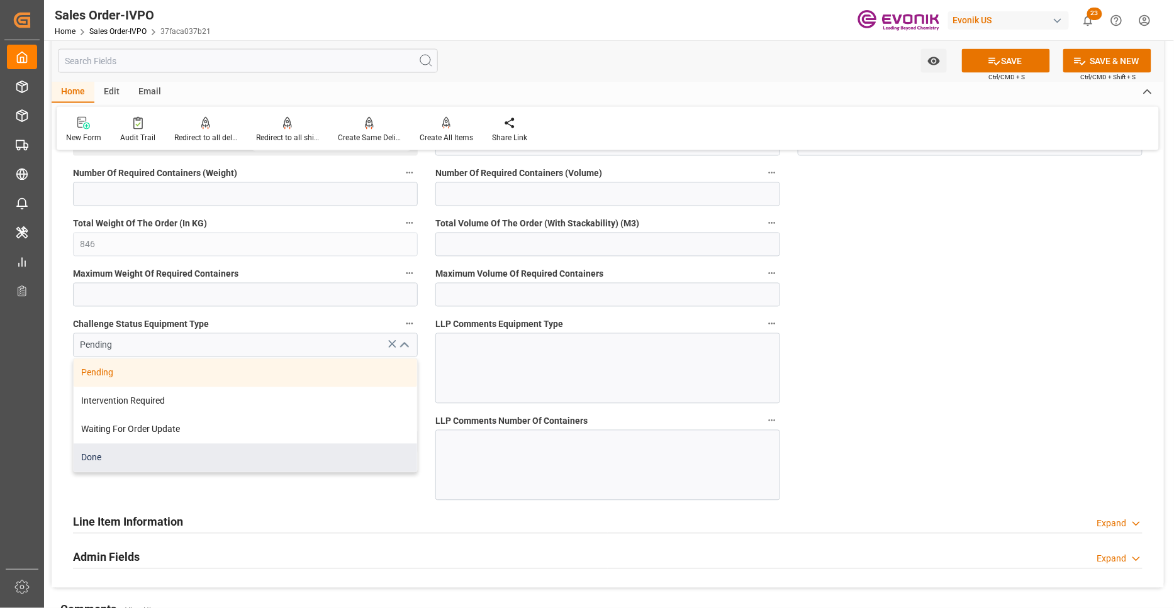
click at [208, 451] on div "Done" at bounding box center [245, 458] width 343 height 28
type input "Done"
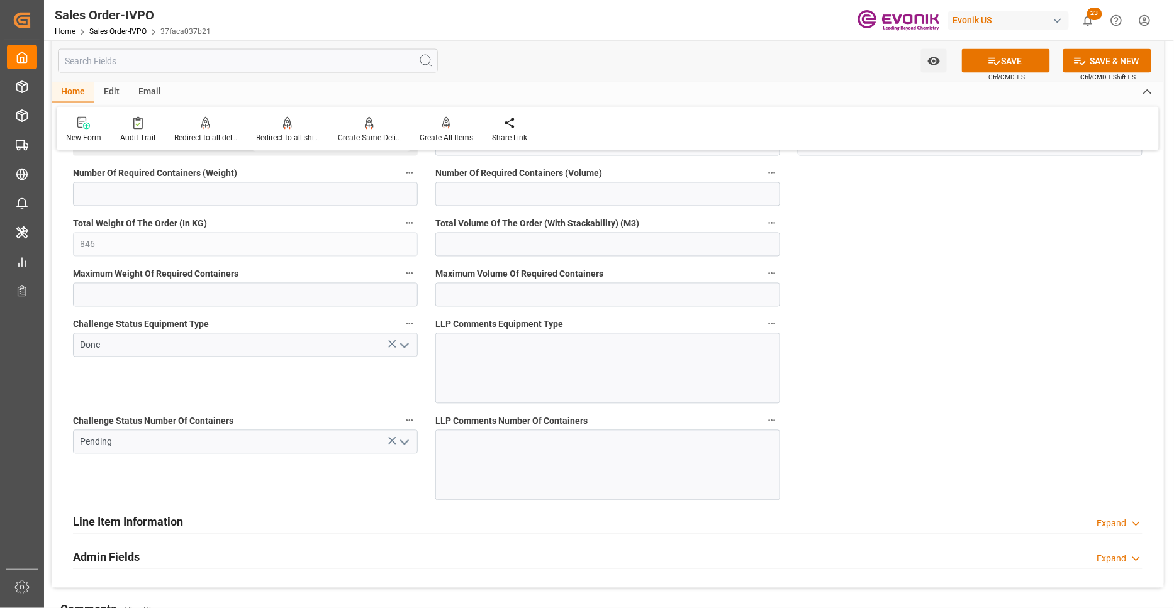
click at [402, 444] on icon "open menu" at bounding box center [404, 442] width 15 height 15
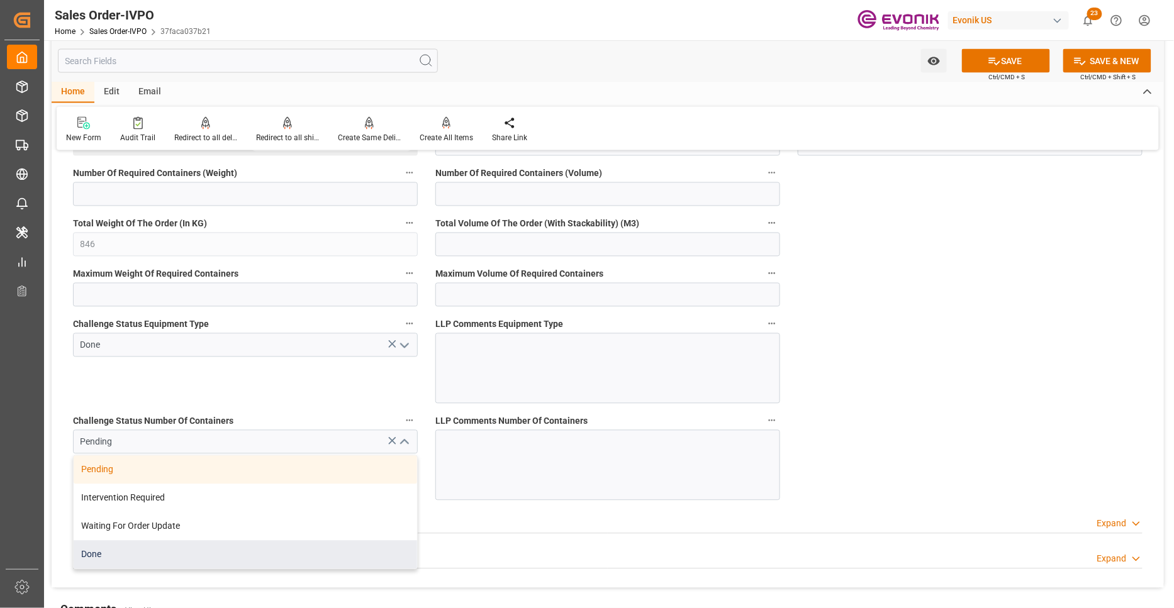
click at [165, 552] on div "Done" at bounding box center [245, 555] width 343 height 28
type input "Done"
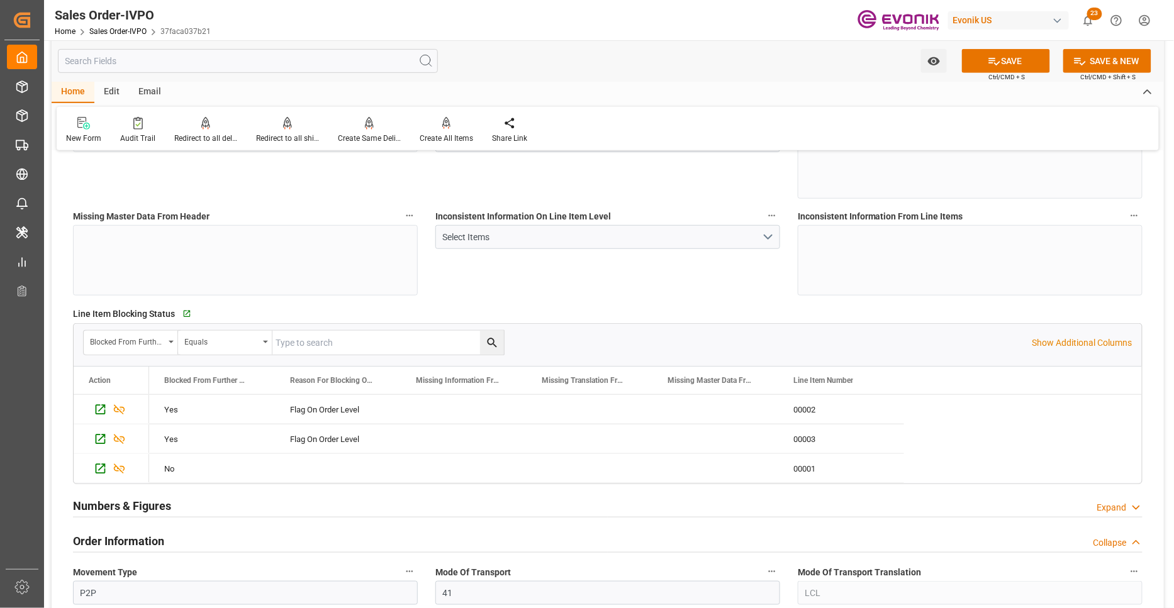
scroll to position [0, 0]
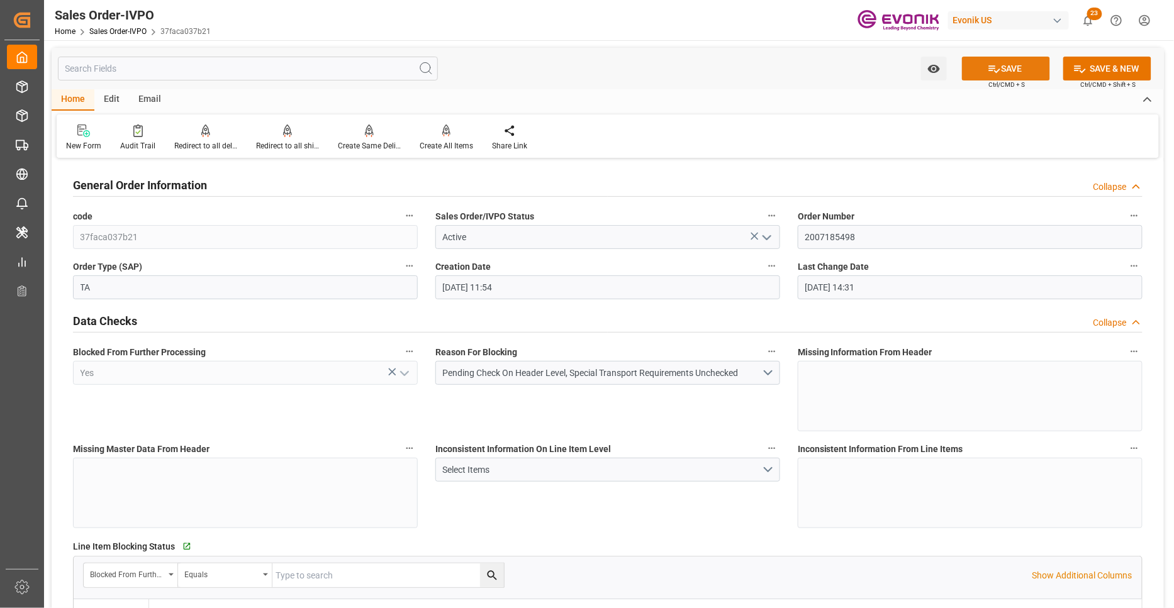
click at [998, 64] on button "SAVE" at bounding box center [1006, 69] width 88 height 24
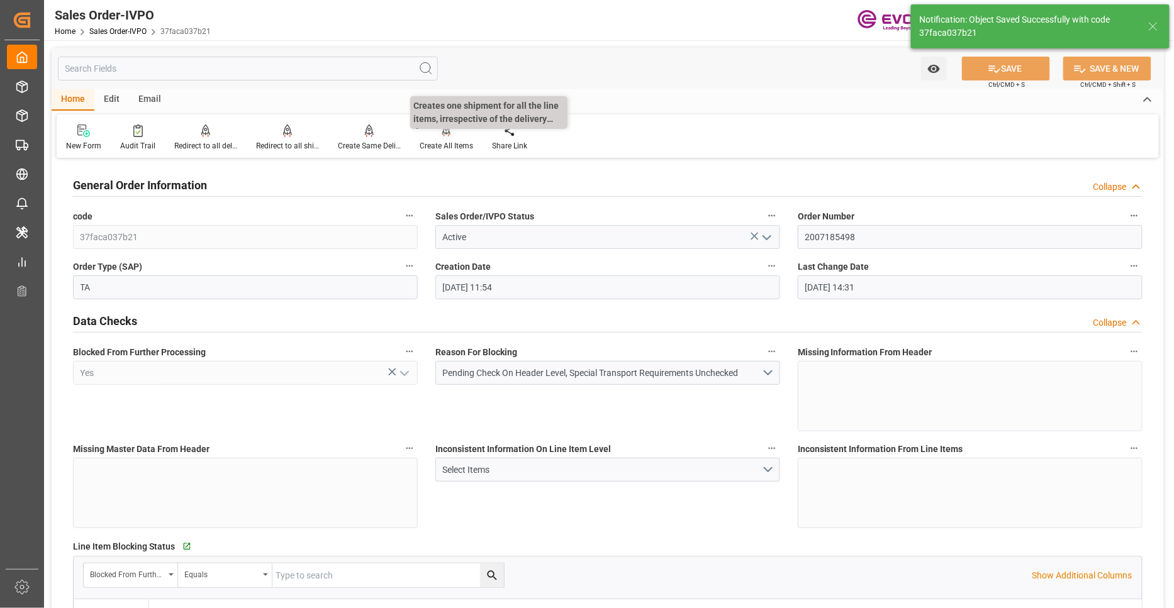
type input "No"
type input "02.10.2025 06:16"
click at [442, 133] on icon at bounding box center [446, 130] width 9 height 11
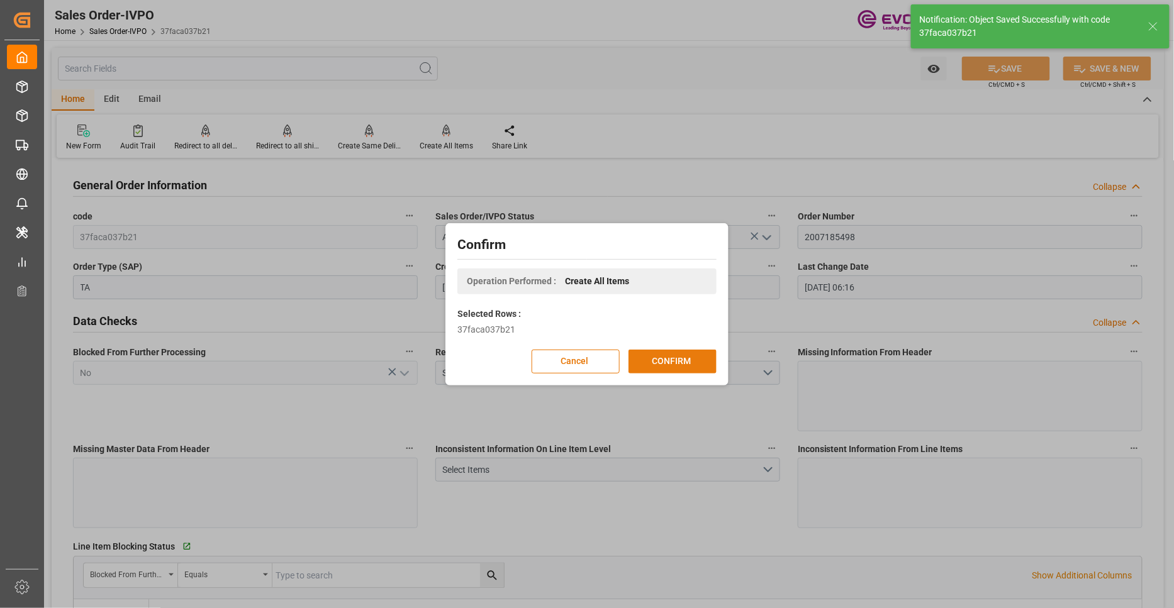
click at [681, 368] on button "CONFIRM" at bounding box center [672, 362] width 88 height 24
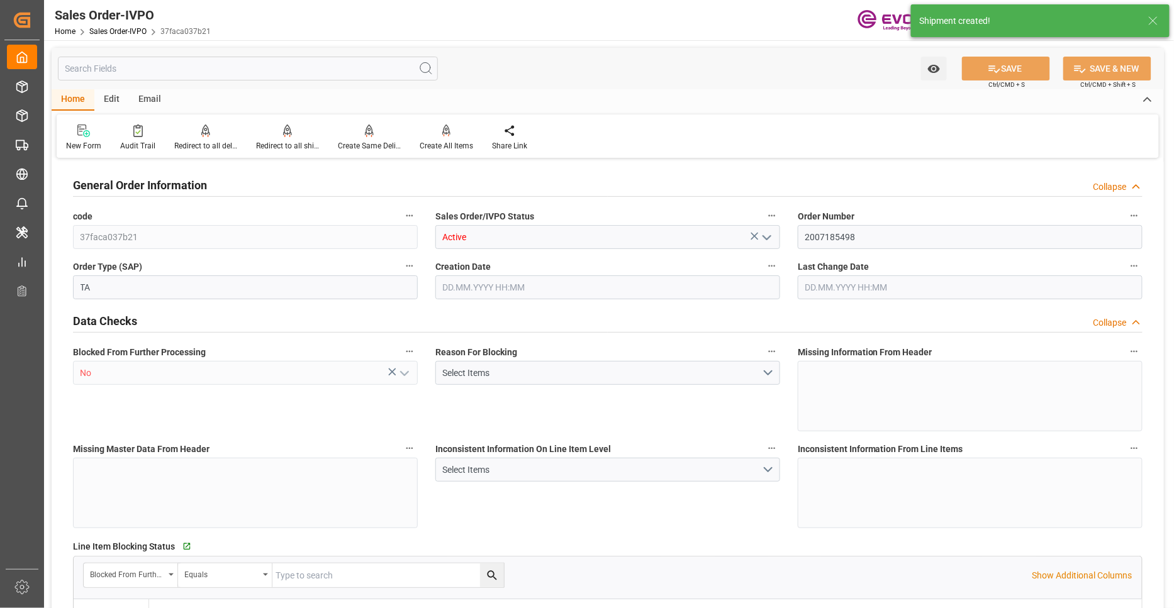
type input "DEBRE"
type input "0"
type input "1"
type input "846"
type input "18.09.2025 11:54"
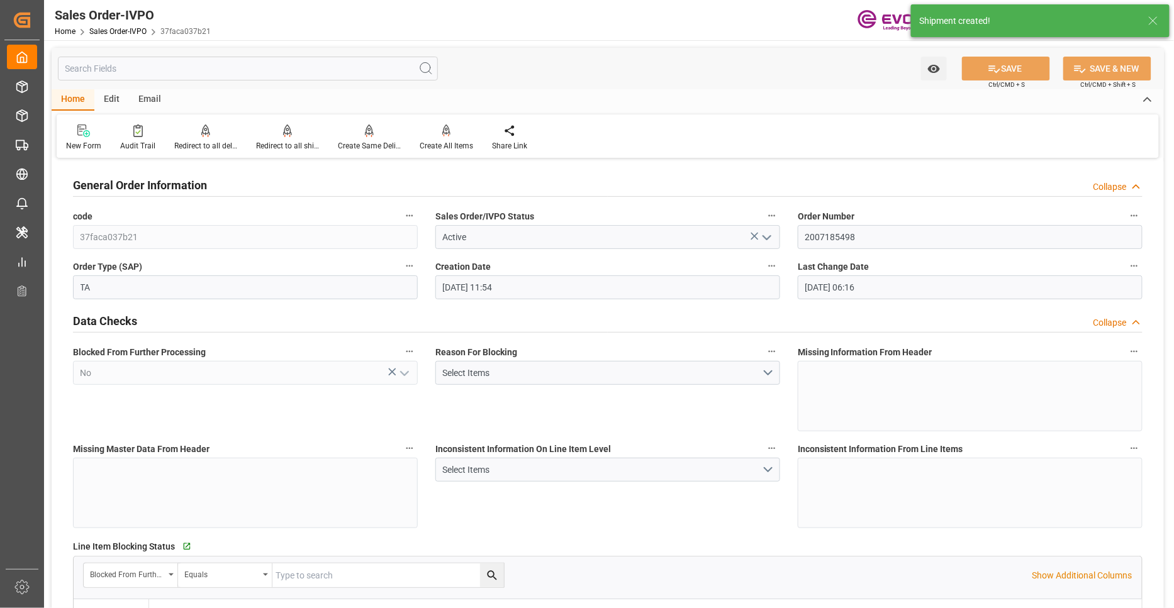
type input "02.10.2025 06:16"
click at [277, 142] on div "Redirect to all shipments" at bounding box center [287, 145] width 63 height 11
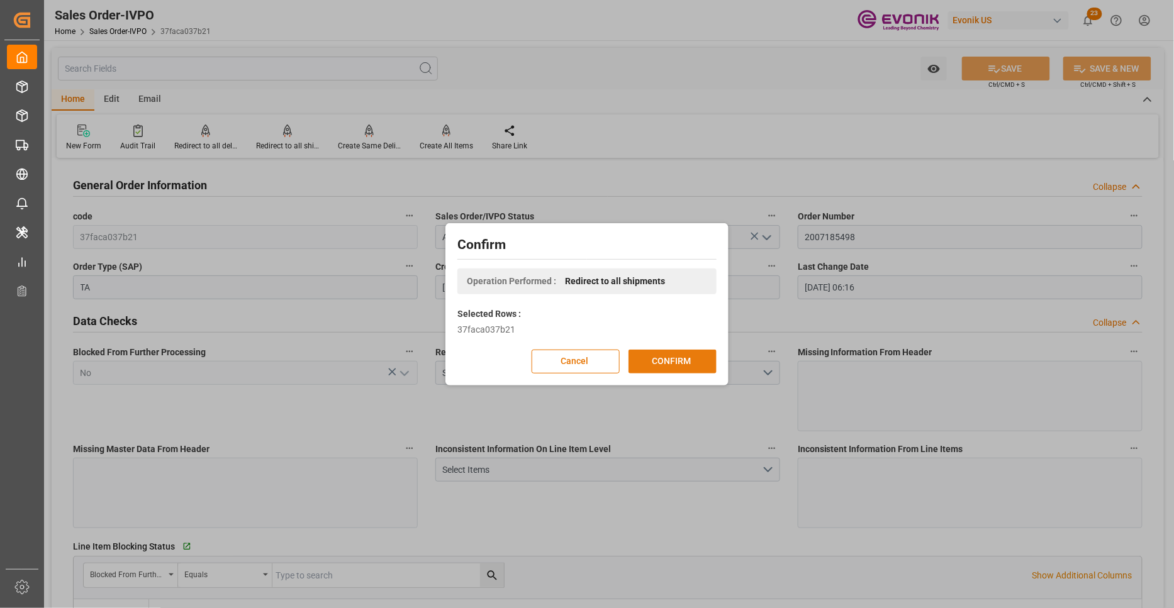
click at [683, 372] on button "CONFIRM" at bounding box center [672, 362] width 88 height 24
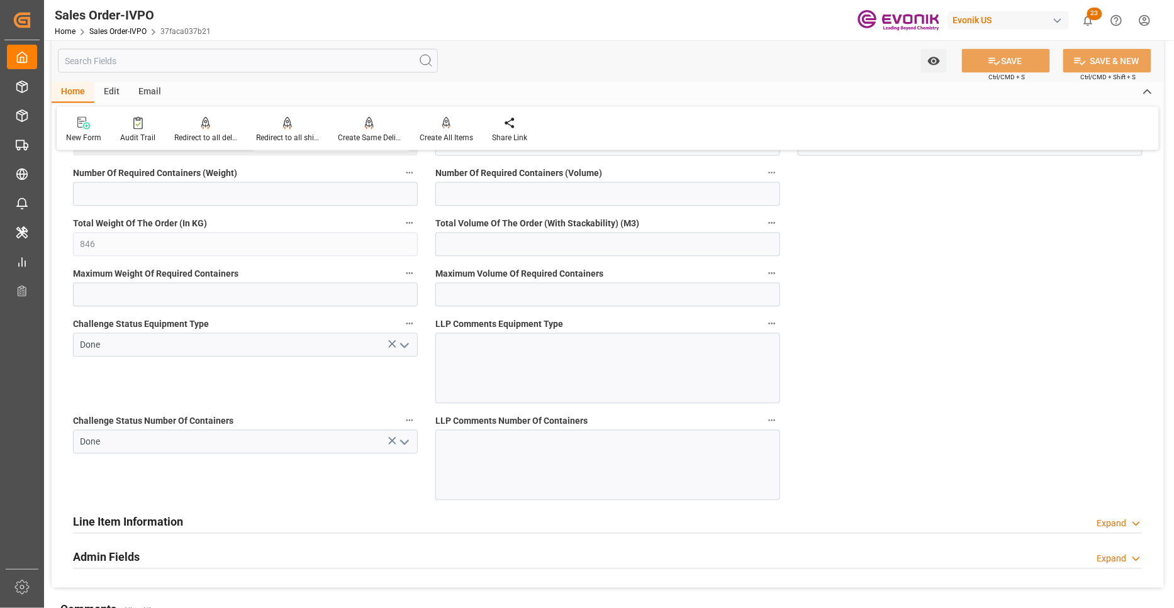
scroll to position [2329, 0]
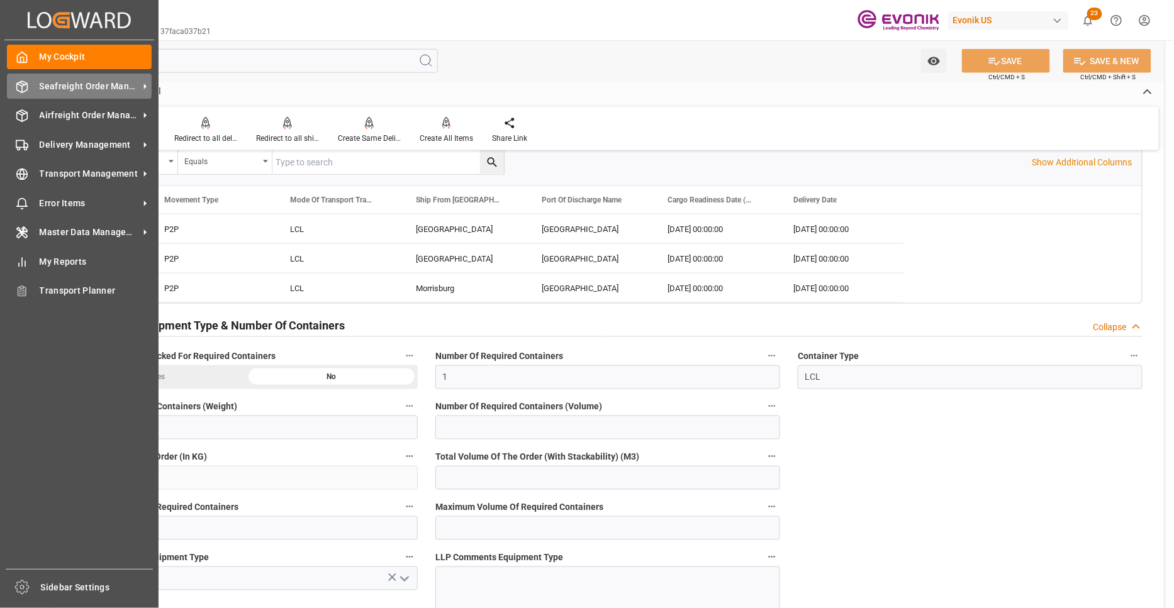
click at [53, 88] on span "Seafreight Order Management" at bounding box center [89, 86] width 99 height 13
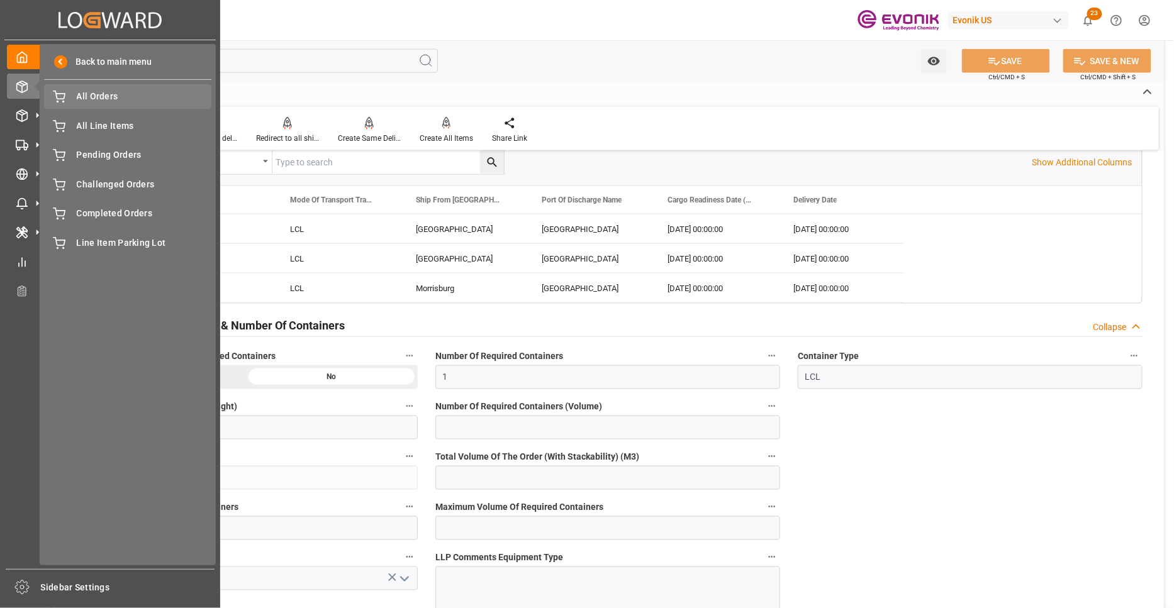
click at [63, 97] on icon at bounding box center [59, 97] width 13 height 13
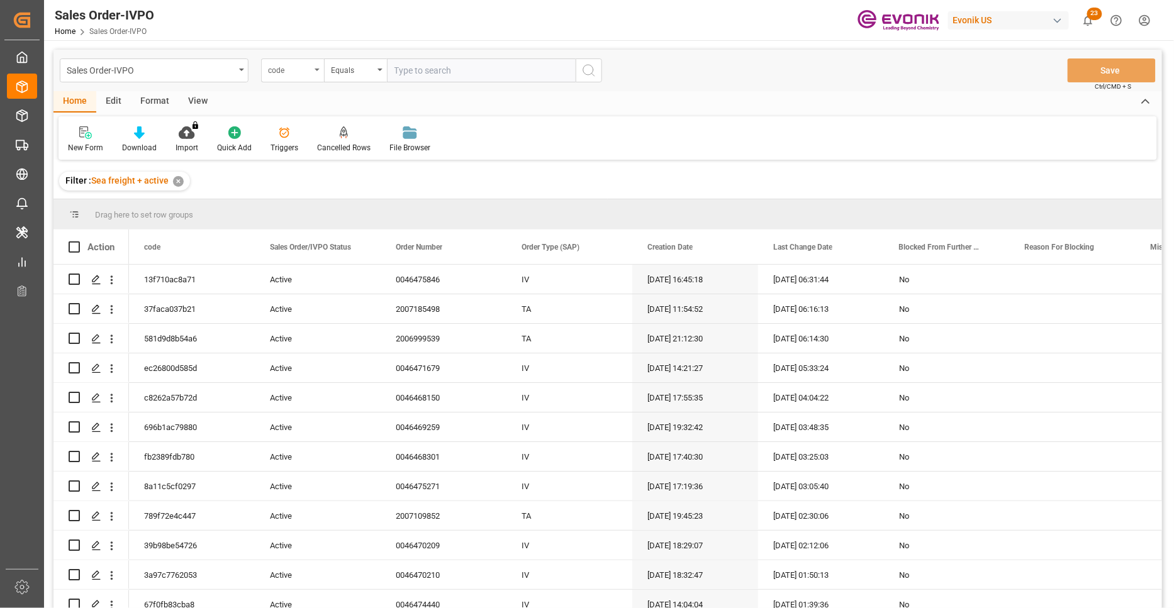
click at [309, 73] on div "code" at bounding box center [289, 69] width 43 height 14
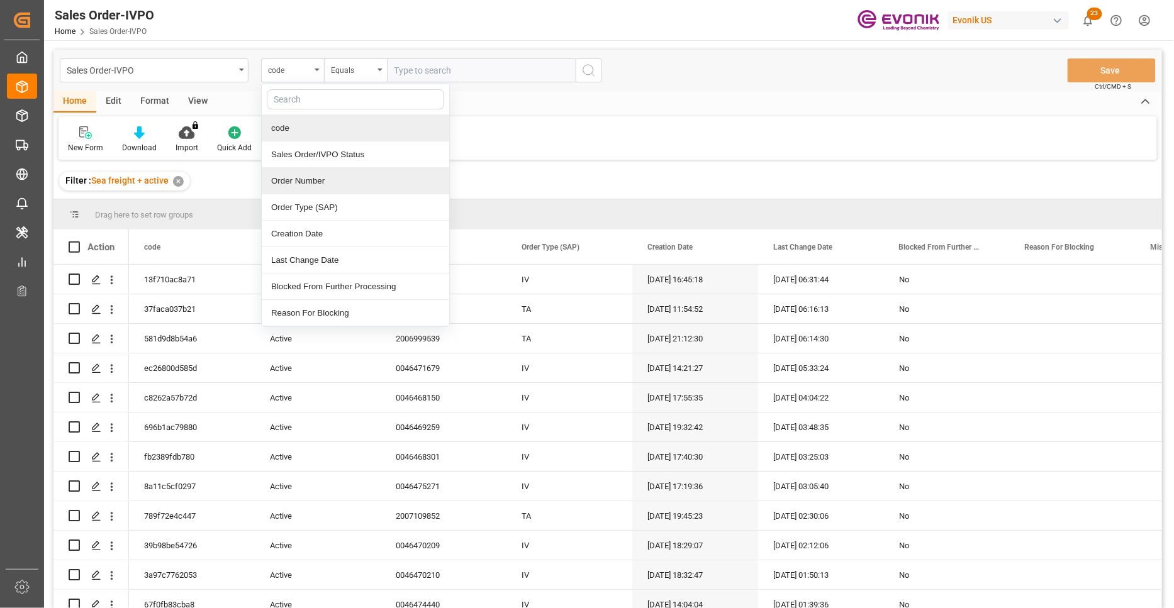
click at [325, 180] on div "Order Number" at bounding box center [355, 181] width 187 height 26
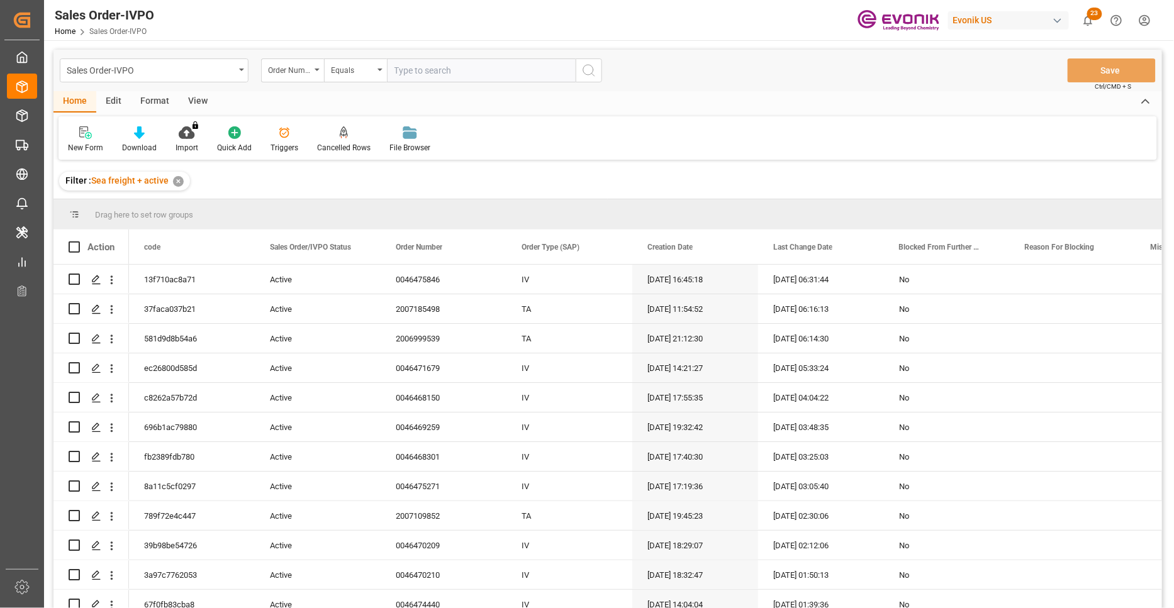
click at [411, 66] on input "text" at bounding box center [481, 70] width 189 height 24
paste input "46475893"
click at [395, 66] on input "46475893" at bounding box center [481, 70] width 189 height 24
type input "0046475893"
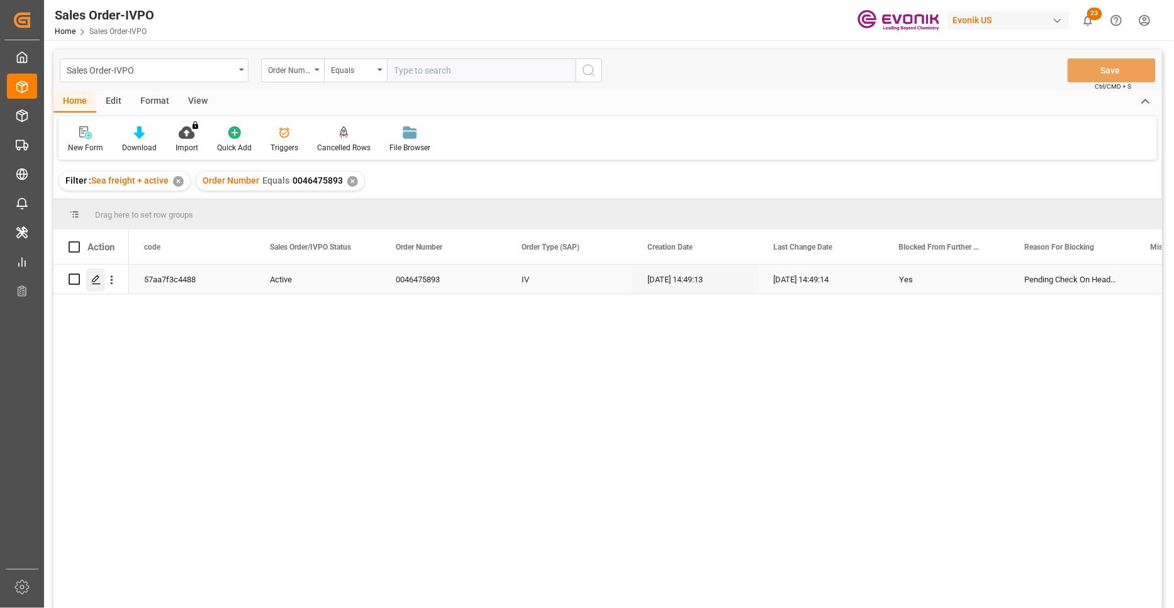
click at [97, 280] on icon "Press SPACE to select this row." at bounding box center [96, 280] width 10 height 10
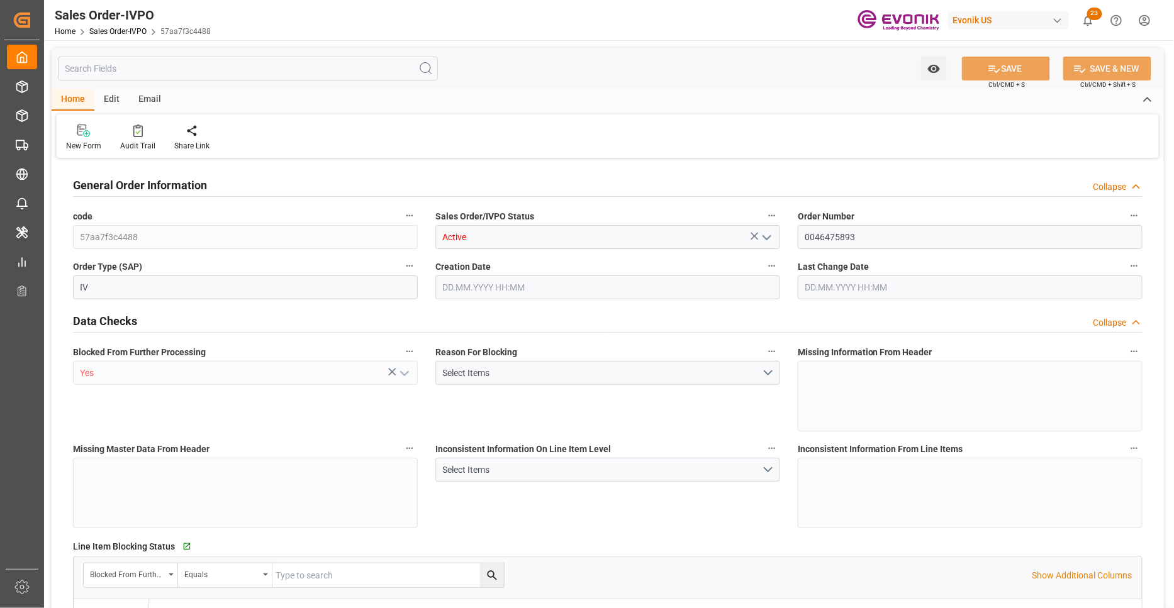
type input "BRSSZ"
type input "0"
type input "1"
type input "225.157"
type input "01.10.2025 14:49"
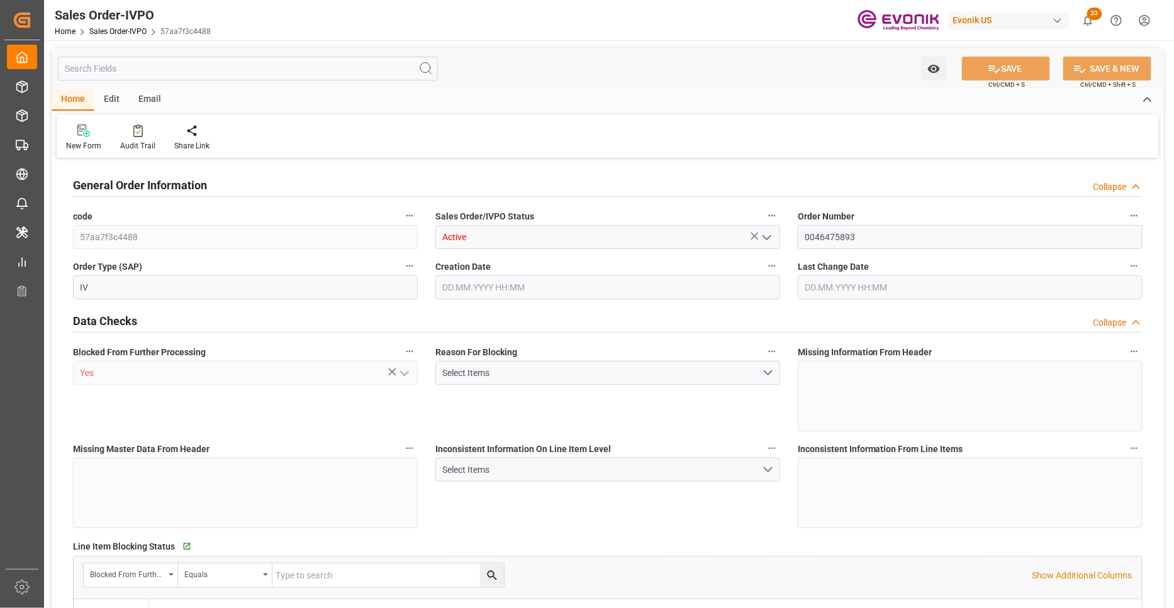
type input "01.10.2025 14:49"
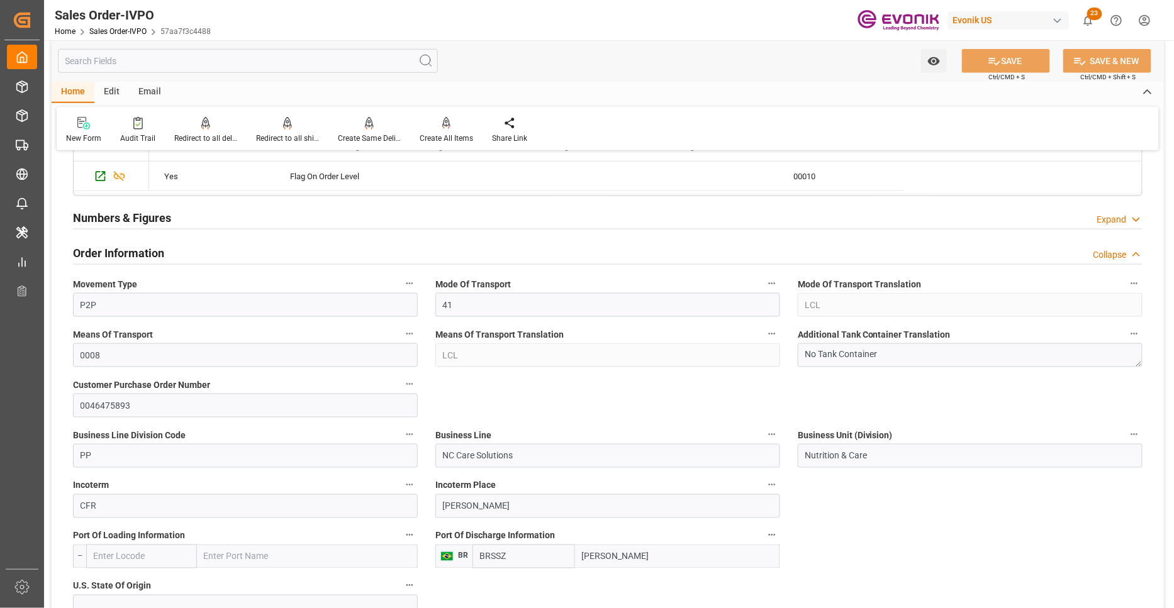
scroll to position [699, 0]
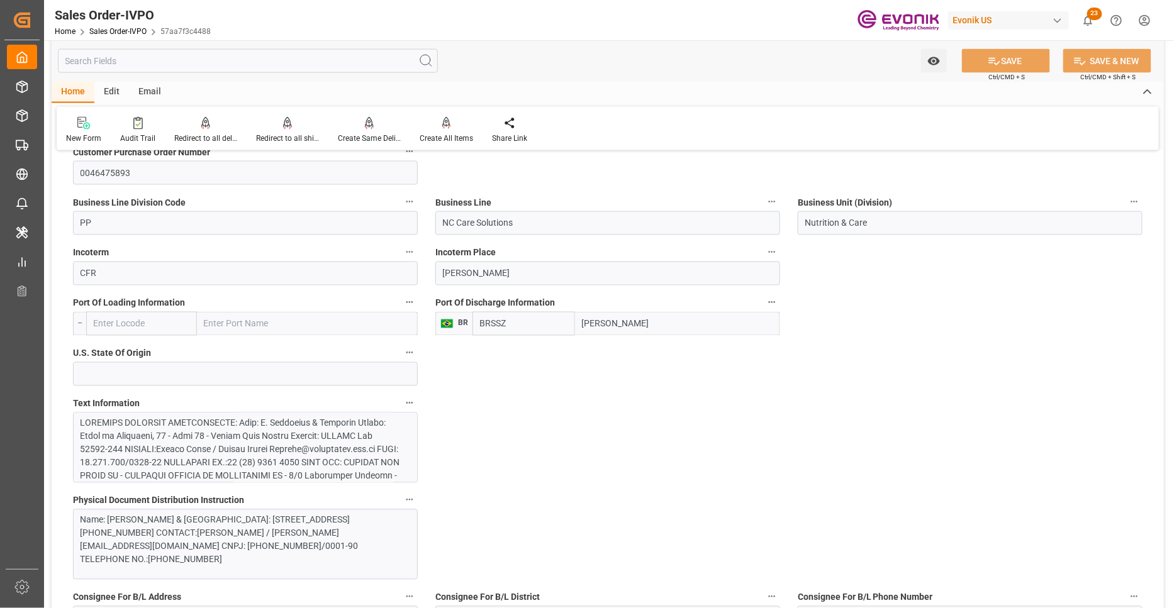
click at [376, 437] on div at bounding box center [240, 562] width 320 height 291
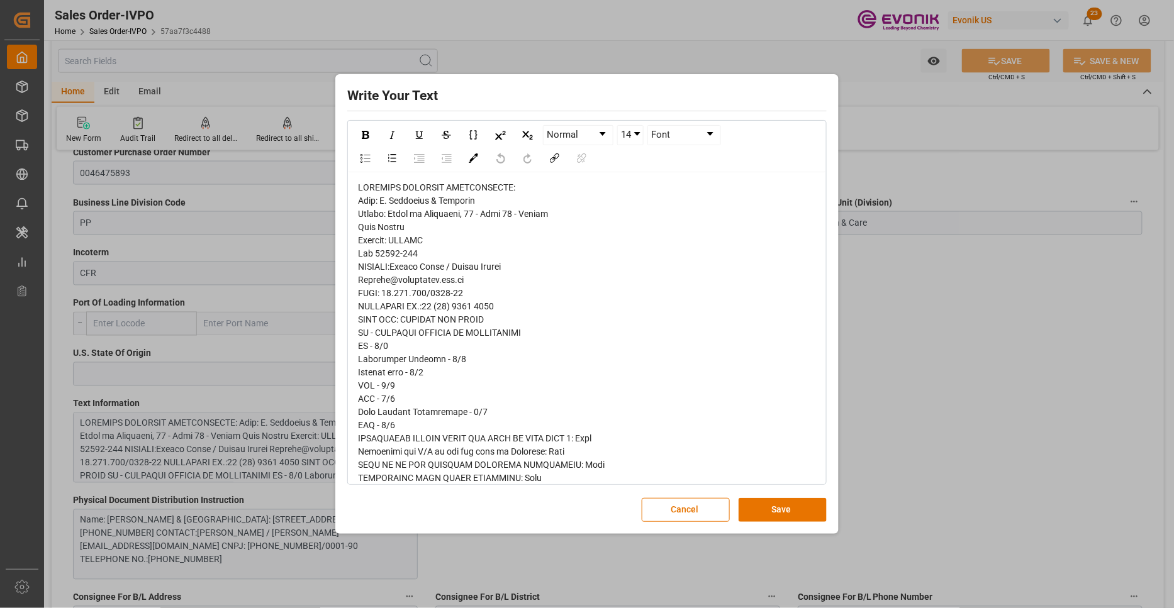
click at [369, 208] on div "rdw-editor" at bounding box center [587, 471] width 458 height 581
click at [361, 234] on div "rdw-editor" at bounding box center [587, 471] width 458 height 581
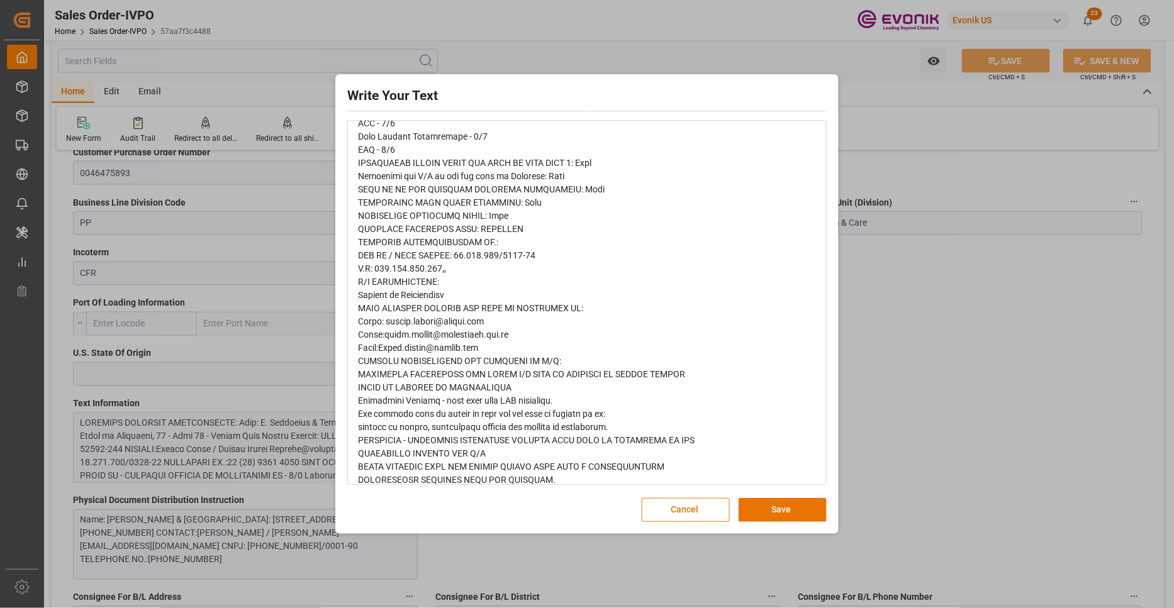
scroll to position [286, 0]
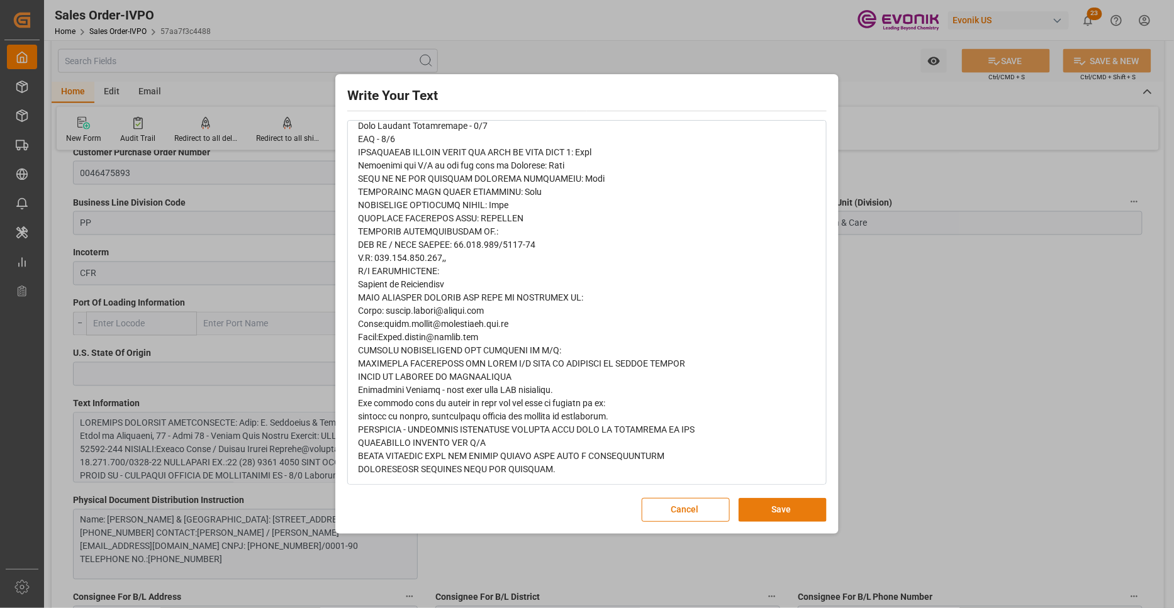
click at [772, 519] on button "Save" at bounding box center [782, 510] width 88 height 24
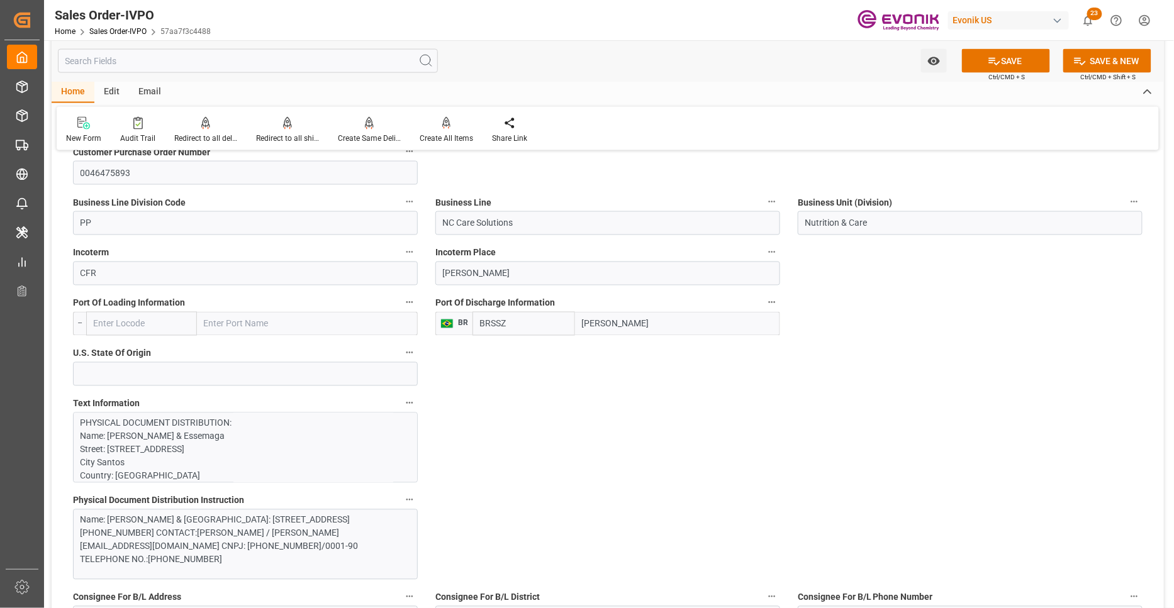
click at [304, 532] on div "Name: S. Magalhaes & Essemaga Street: Praca da Republica, 62 - Sala 11 - Centro…" at bounding box center [240, 540] width 320 height 53
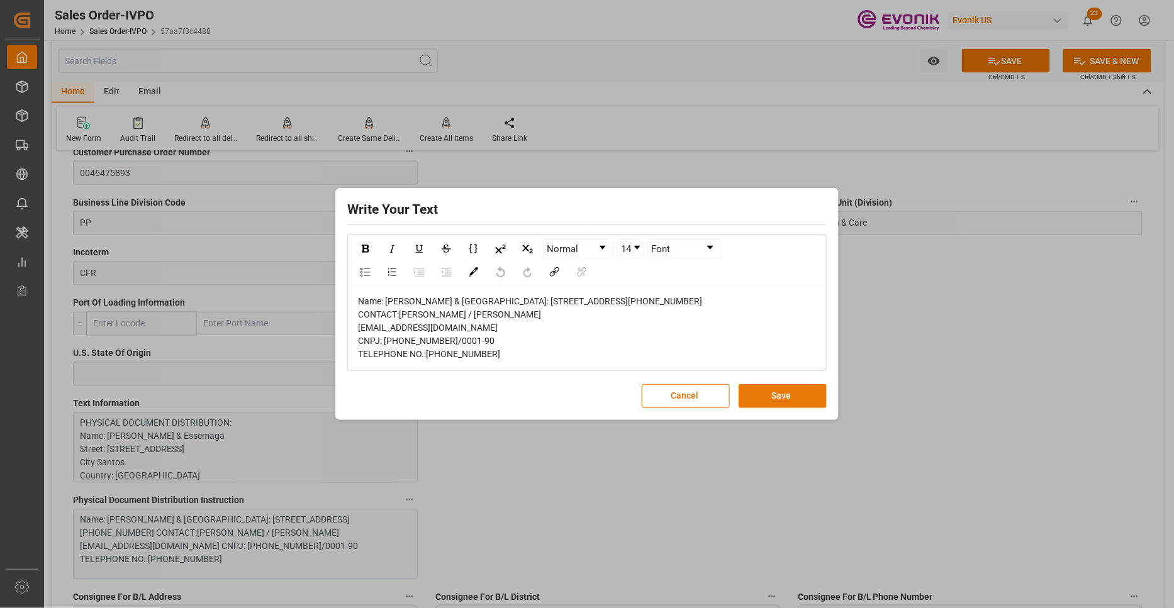
click at [759, 408] on button "Save" at bounding box center [782, 396] width 88 height 24
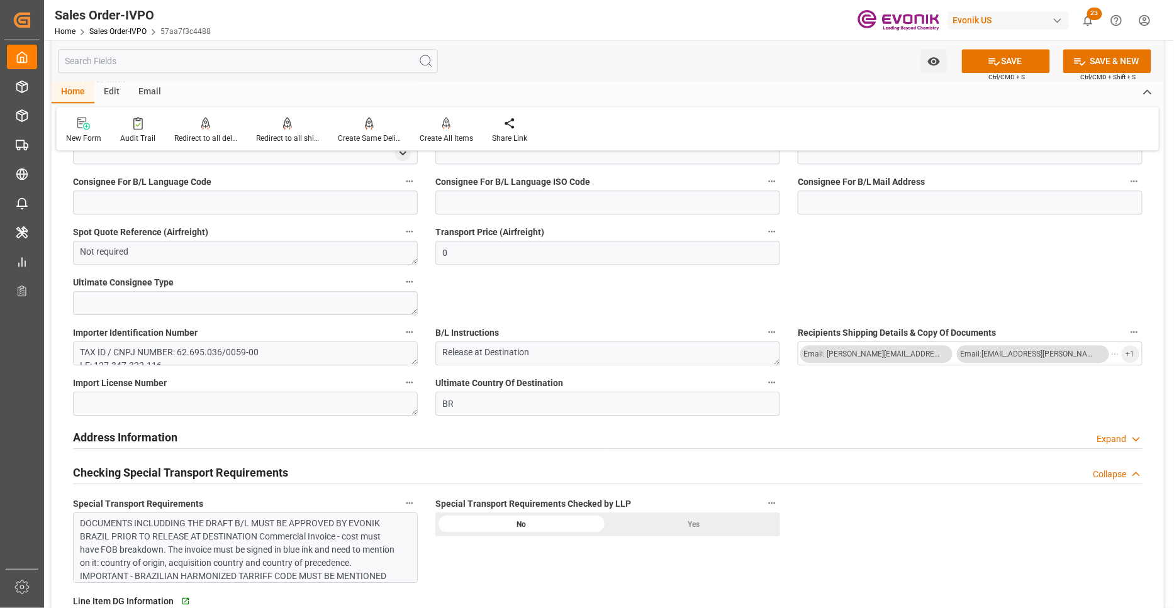
scroll to position [1397, 0]
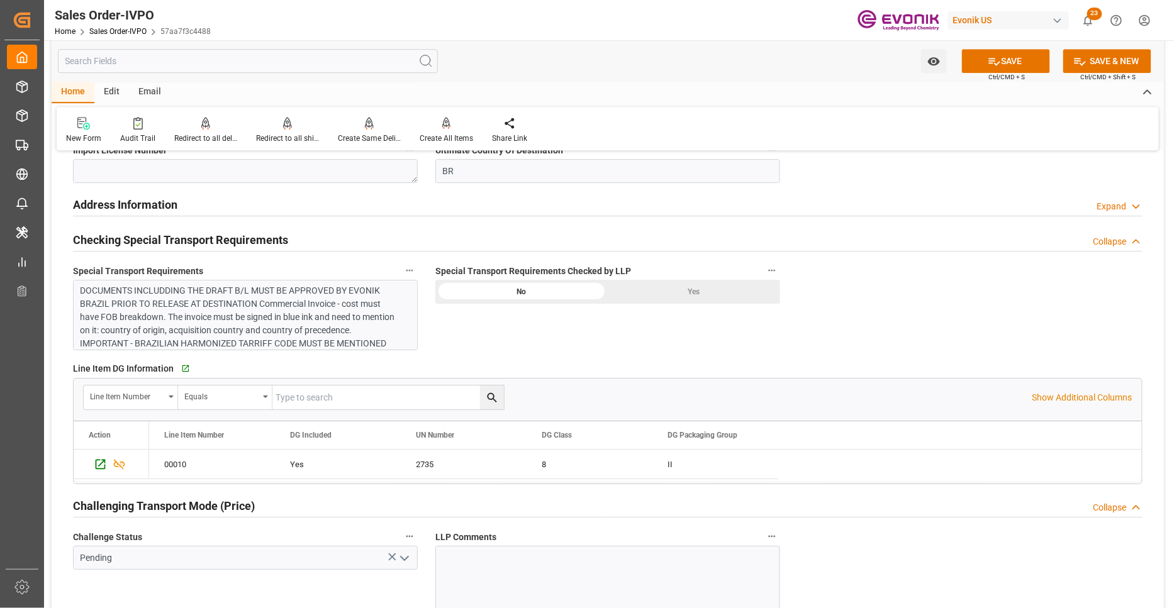
click at [376, 340] on div "DOCUMENTS INCLUDDING THE DRAFT B/L MUST BE APPROVED BY EVONIK BRAZIL PRIOR TO R…" at bounding box center [240, 337] width 320 height 106
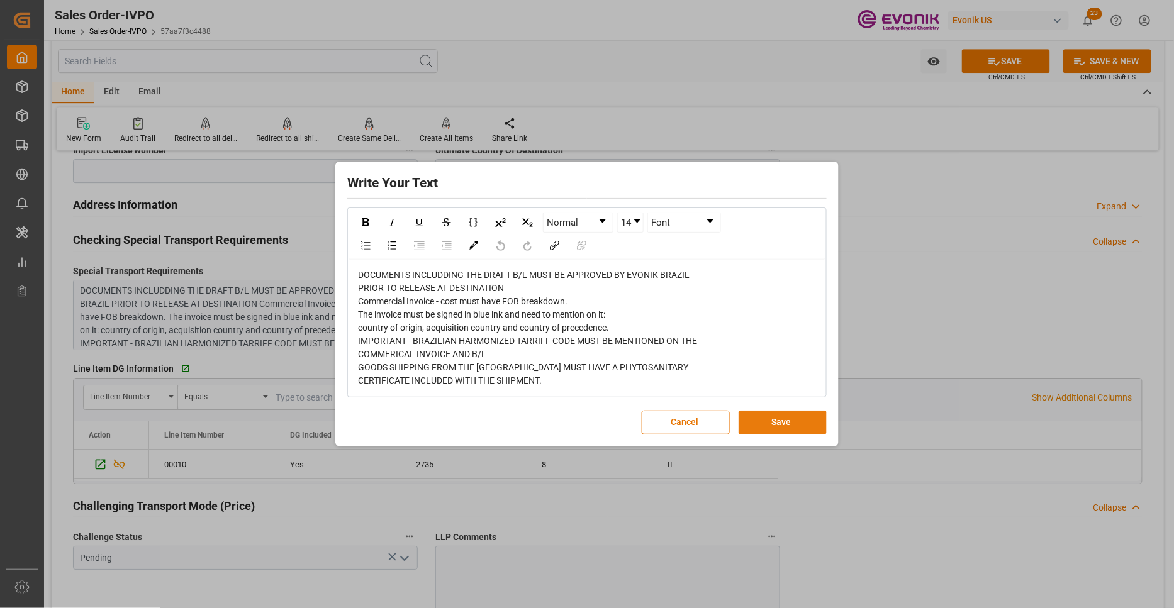
click at [758, 416] on button "Save" at bounding box center [782, 423] width 88 height 24
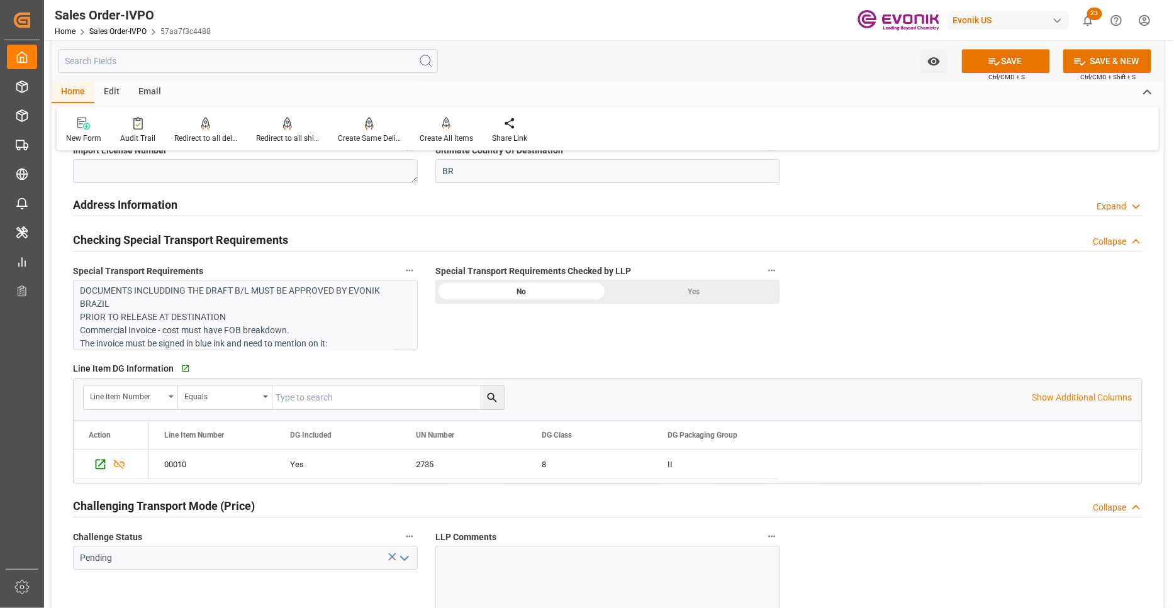
click at [647, 296] on div "Yes" at bounding box center [694, 292] width 172 height 24
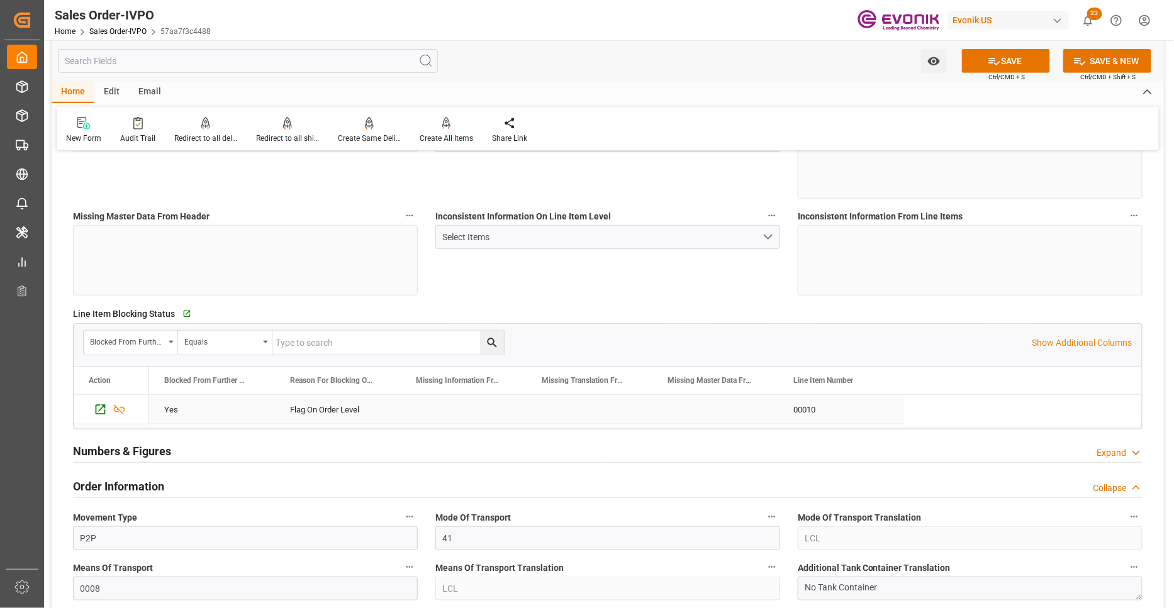
scroll to position [466, 0]
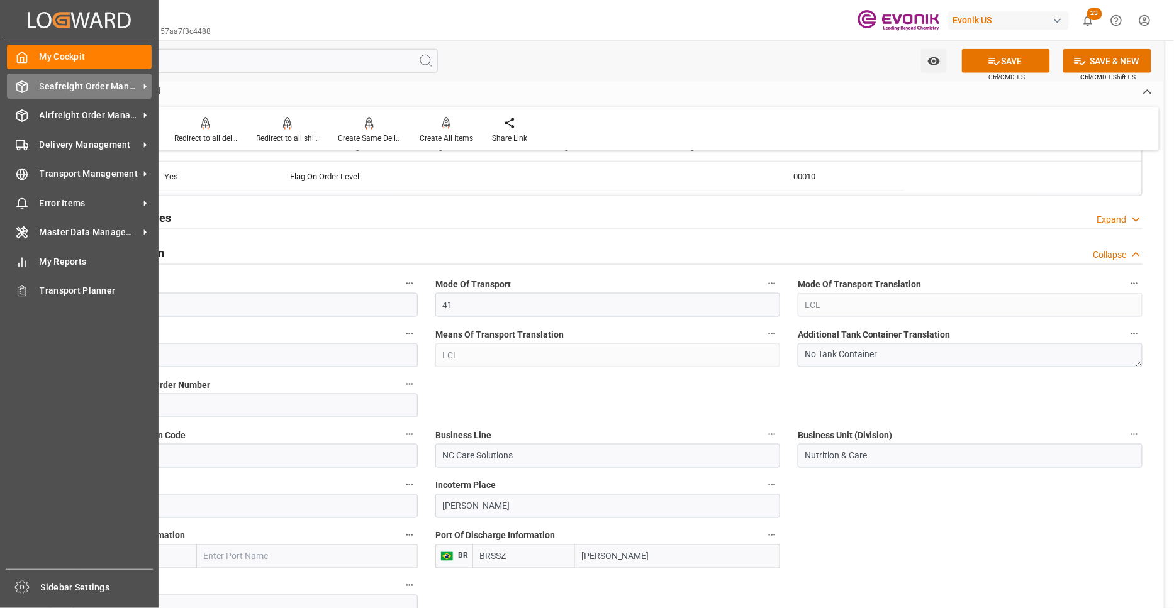
click at [68, 86] on span "Seafreight Order Management" at bounding box center [89, 86] width 99 height 13
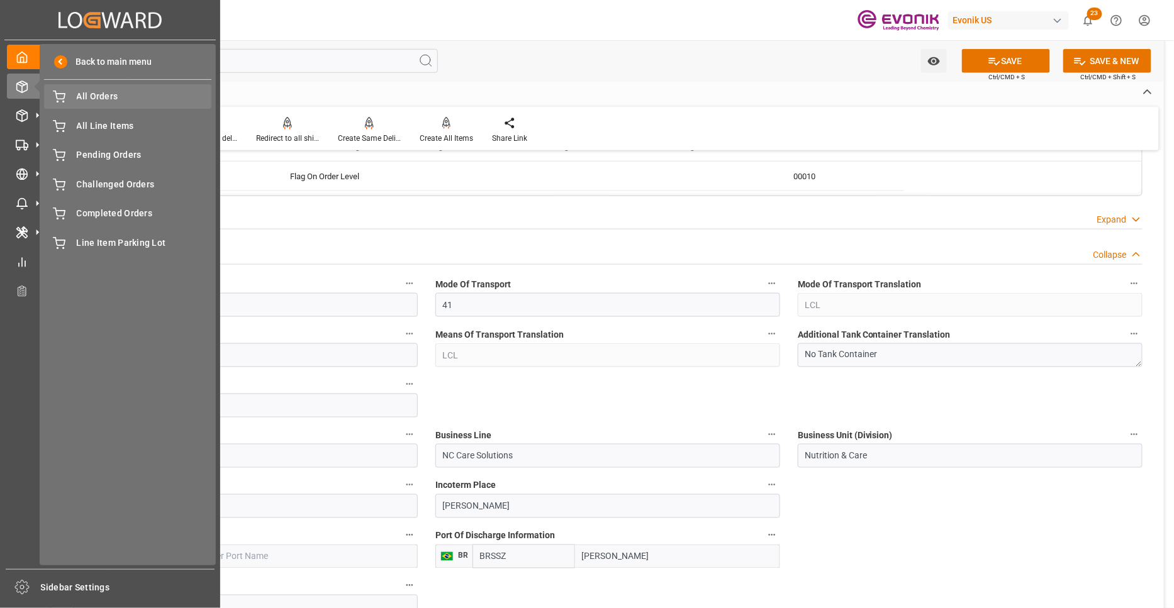
click at [108, 96] on span "All Orders" at bounding box center [144, 96] width 135 height 13
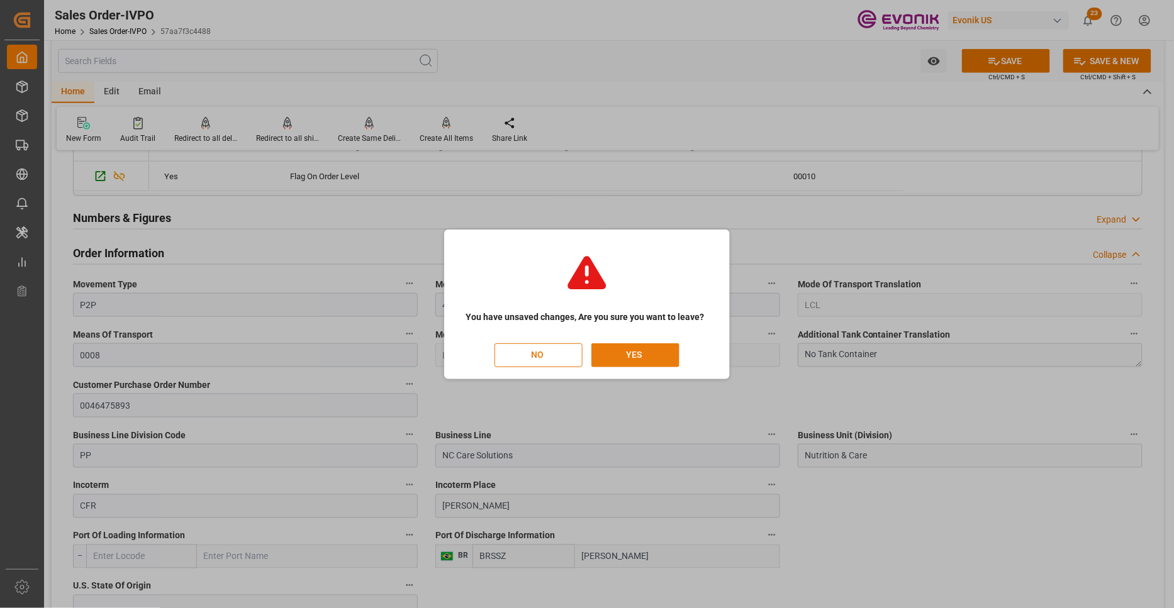
click at [643, 355] on button "YES" at bounding box center [635, 355] width 88 height 24
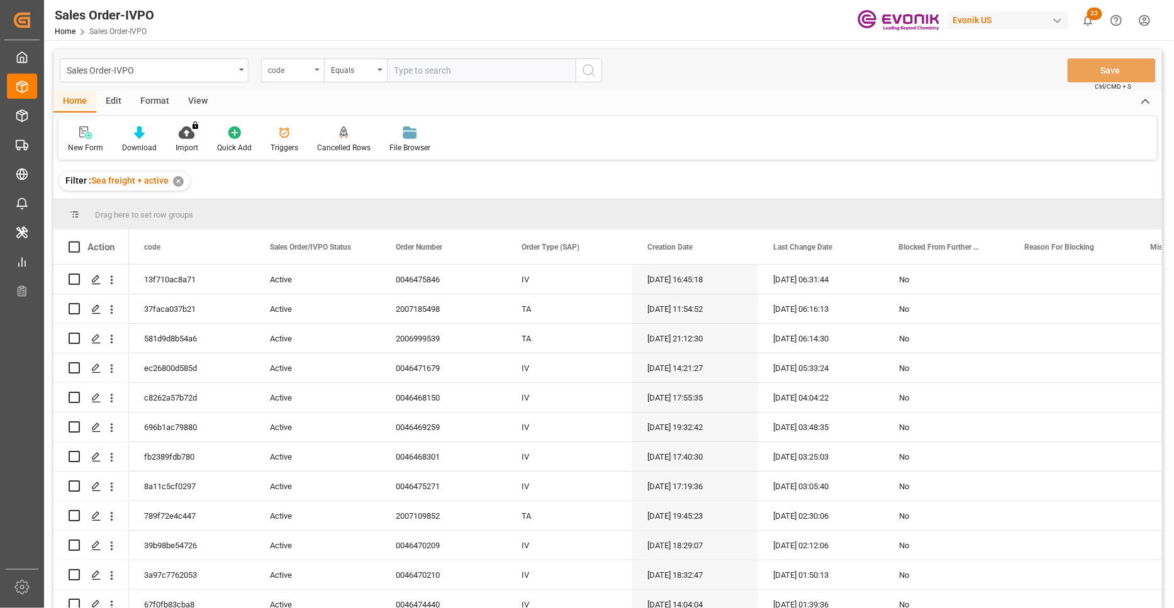
click at [307, 72] on div "code" at bounding box center [289, 69] width 43 height 14
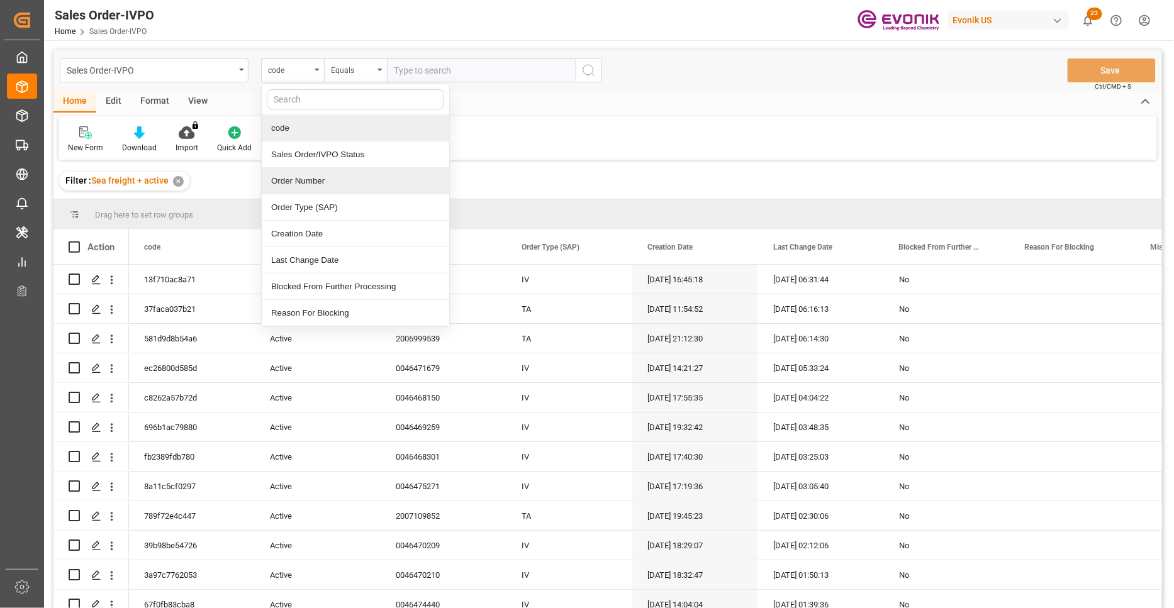
click at [325, 180] on div "Order Number" at bounding box center [355, 181] width 187 height 26
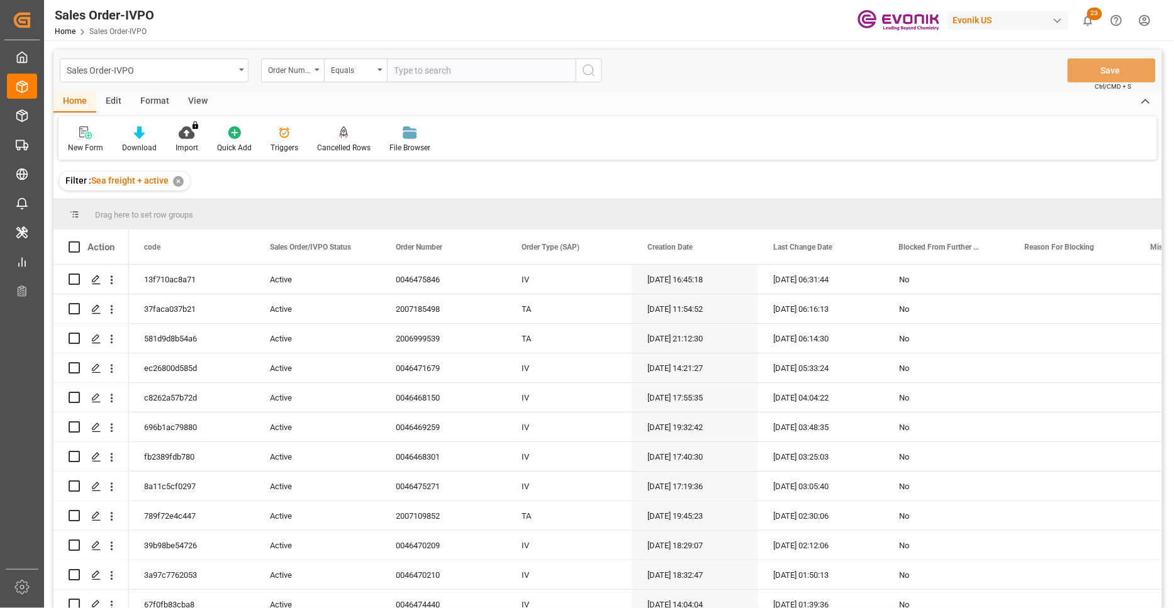
click at [422, 65] on input "text" at bounding box center [481, 70] width 189 height 24
paste input "2007185498"
type input "2007185498"
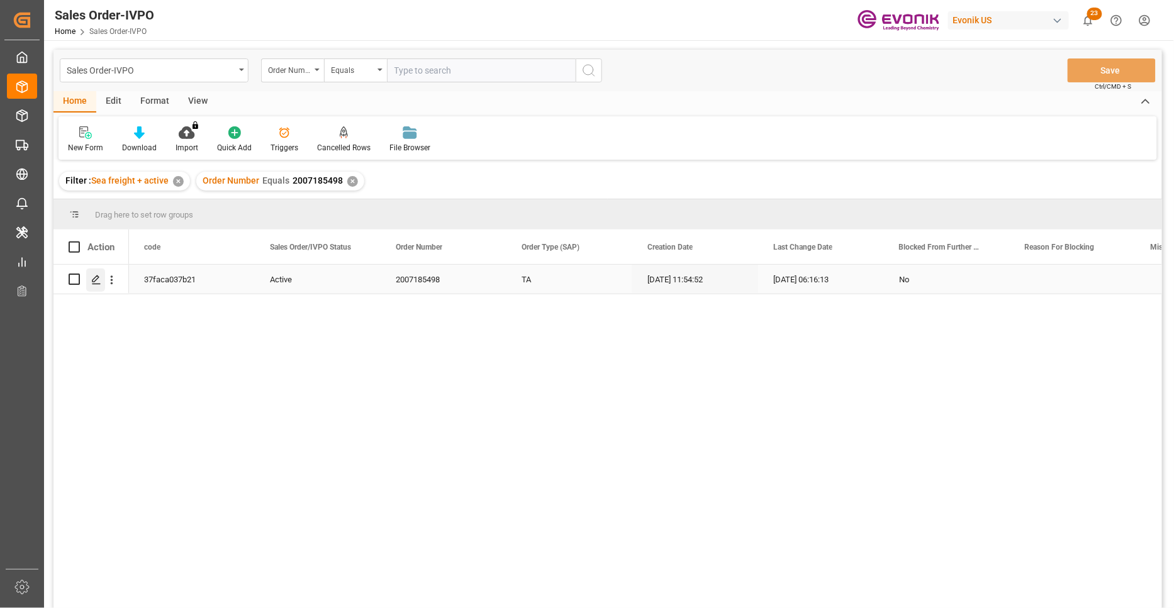
click at [86, 284] on div "Press SPACE to select this row." at bounding box center [95, 280] width 19 height 23
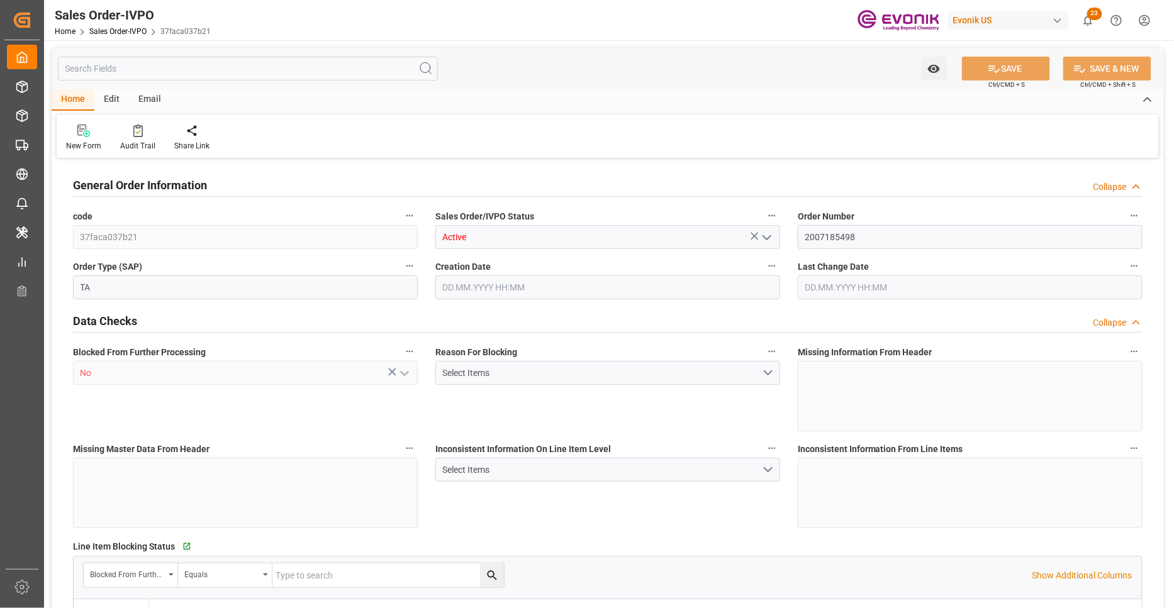
type input "DEBRE"
type input "0"
type input "1"
type input "846"
type input "18.09.2025 11:54"
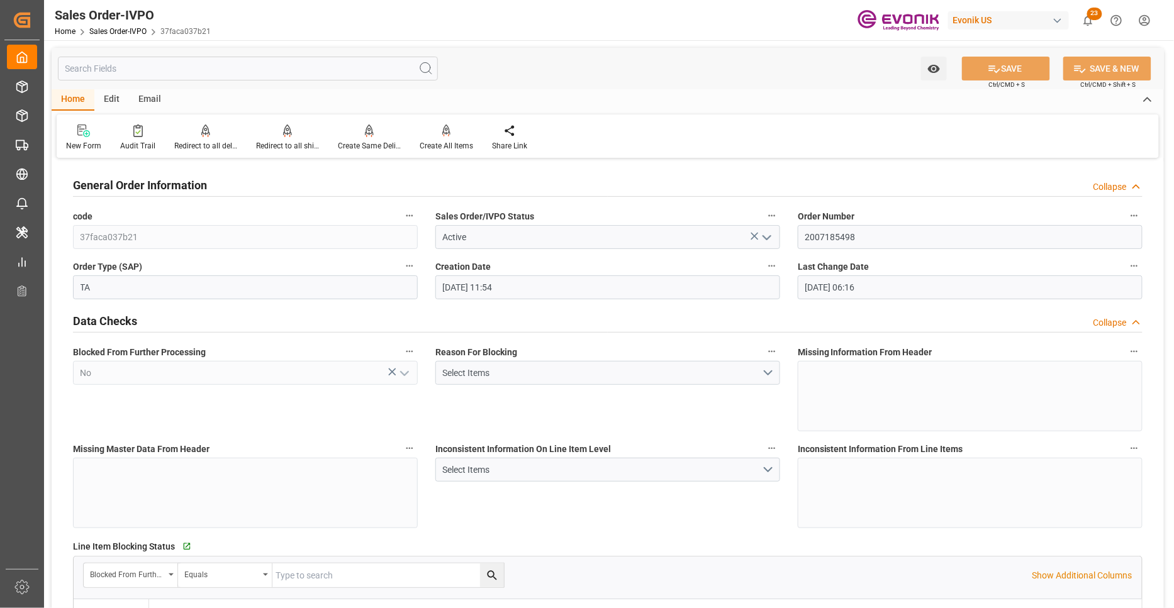
type input "02.10.2025 06:16"
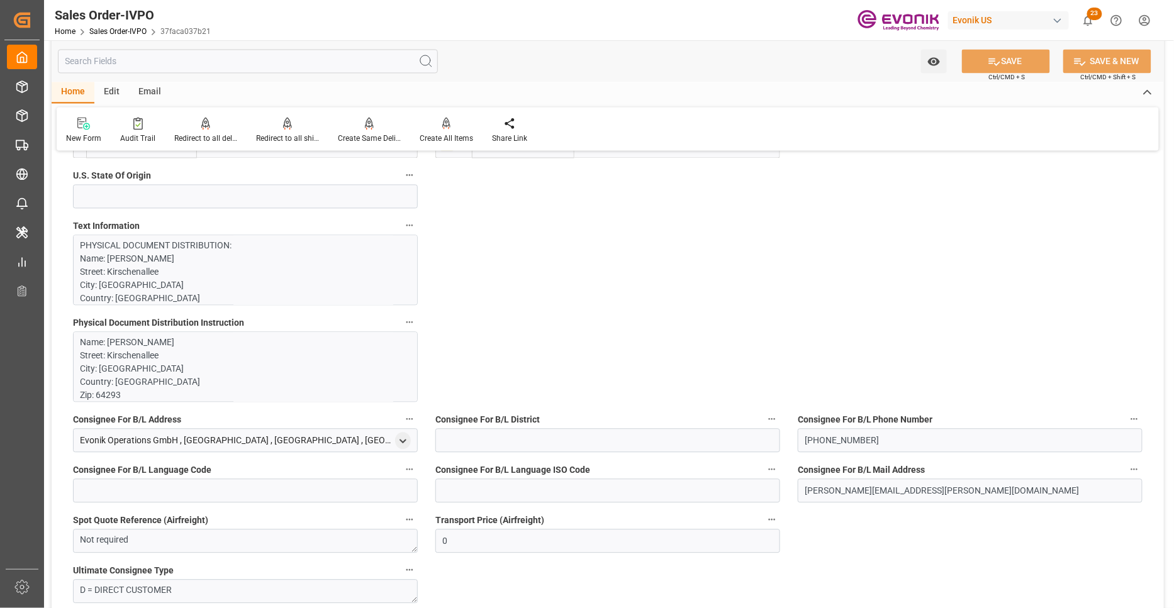
scroll to position [1165, 0]
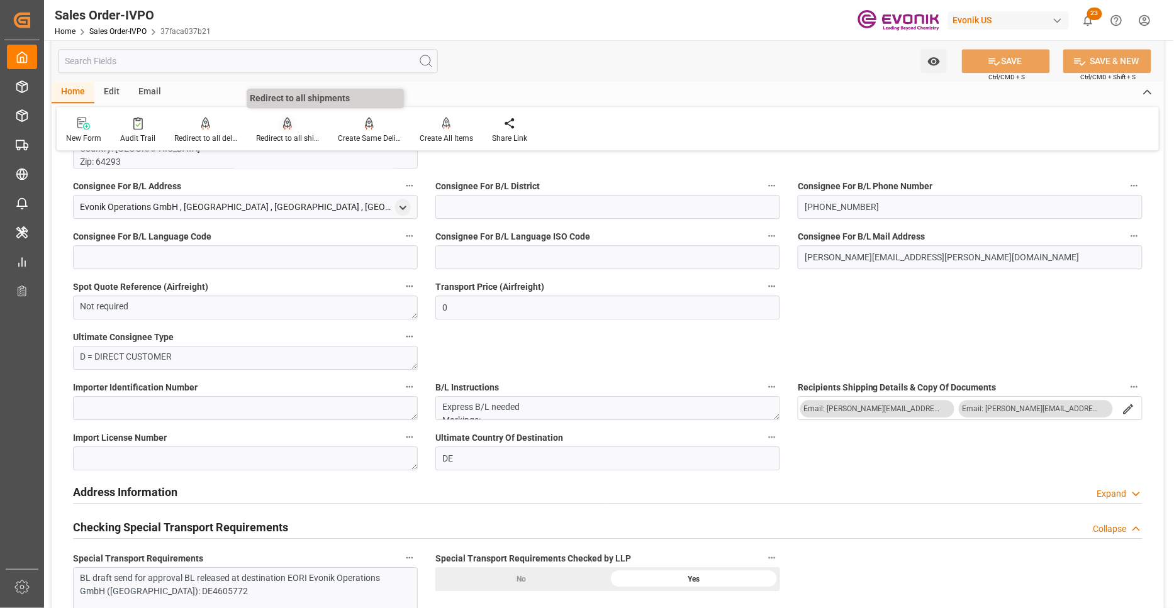
click at [286, 133] on div "Redirect to all shipments" at bounding box center [287, 138] width 63 height 11
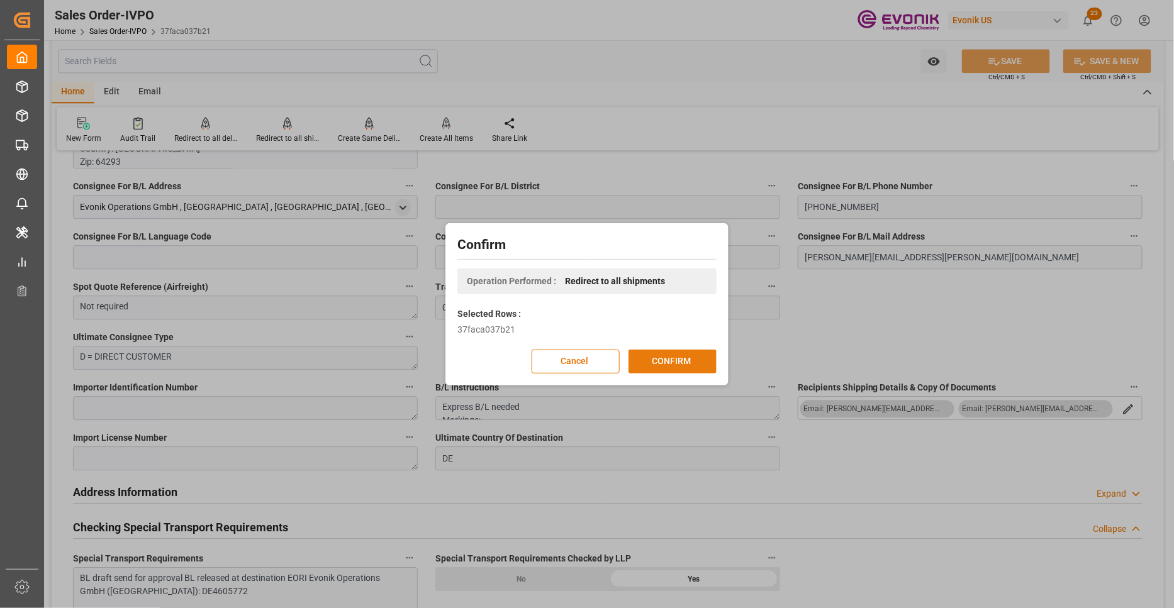
click at [647, 365] on button "CONFIRM" at bounding box center [672, 362] width 88 height 24
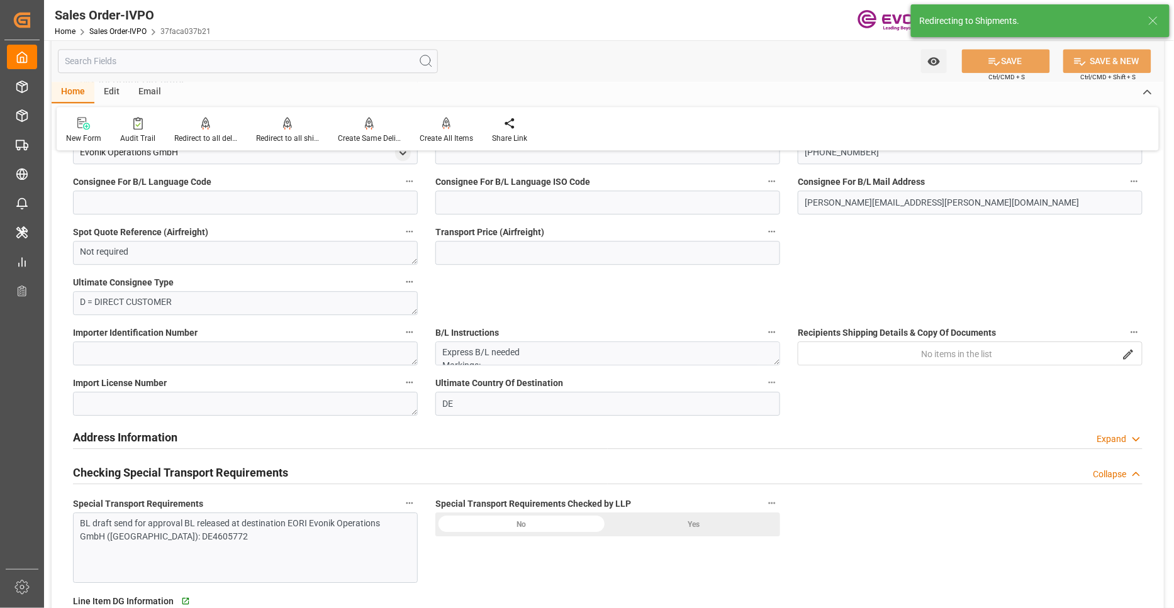
type input "DEBRE"
type input "0"
type input "1"
type input "846"
type input "18.09.2025 11:54"
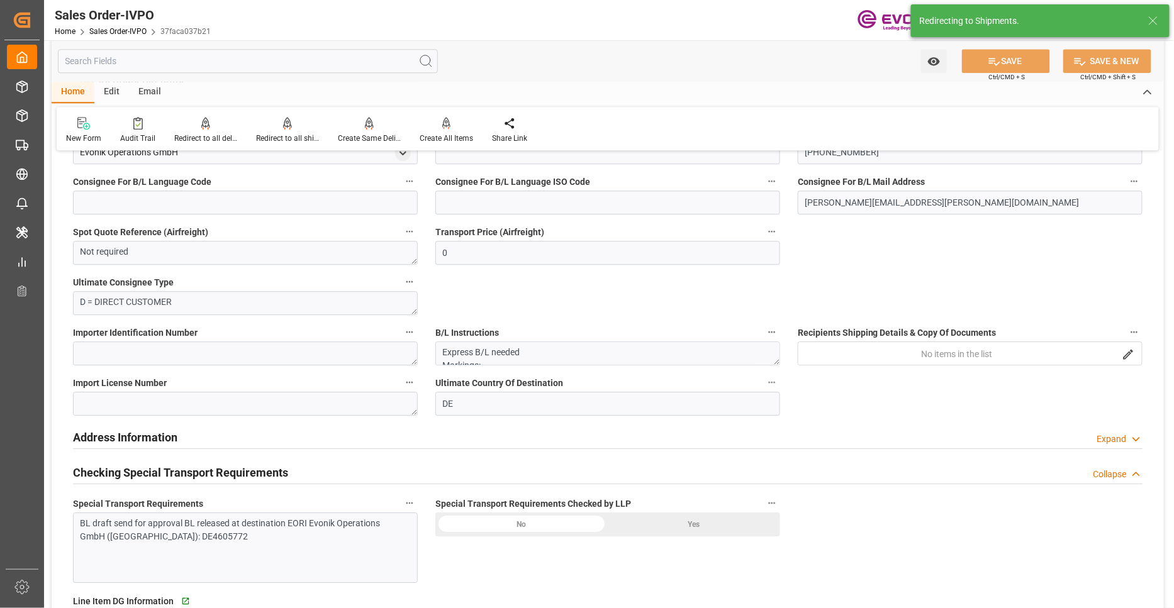
type input "02.10.2025 06:16"
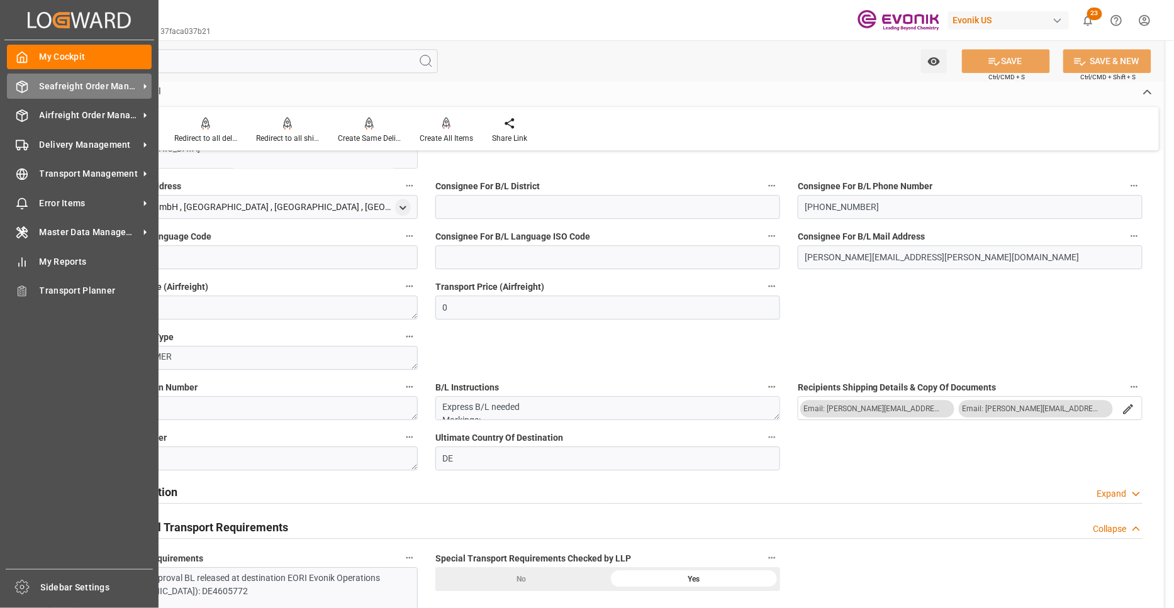
click at [82, 92] on span "Seafreight Order Management" at bounding box center [89, 86] width 99 height 13
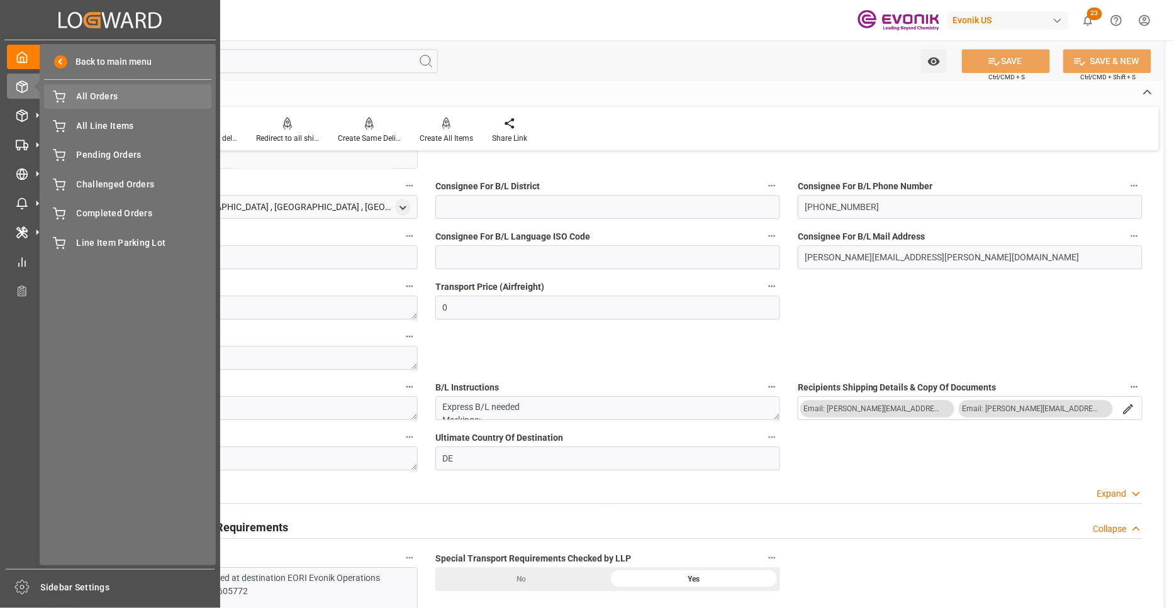
click at [98, 103] on span "All Orders" at bounding box center [144, 96] width 135 height 13
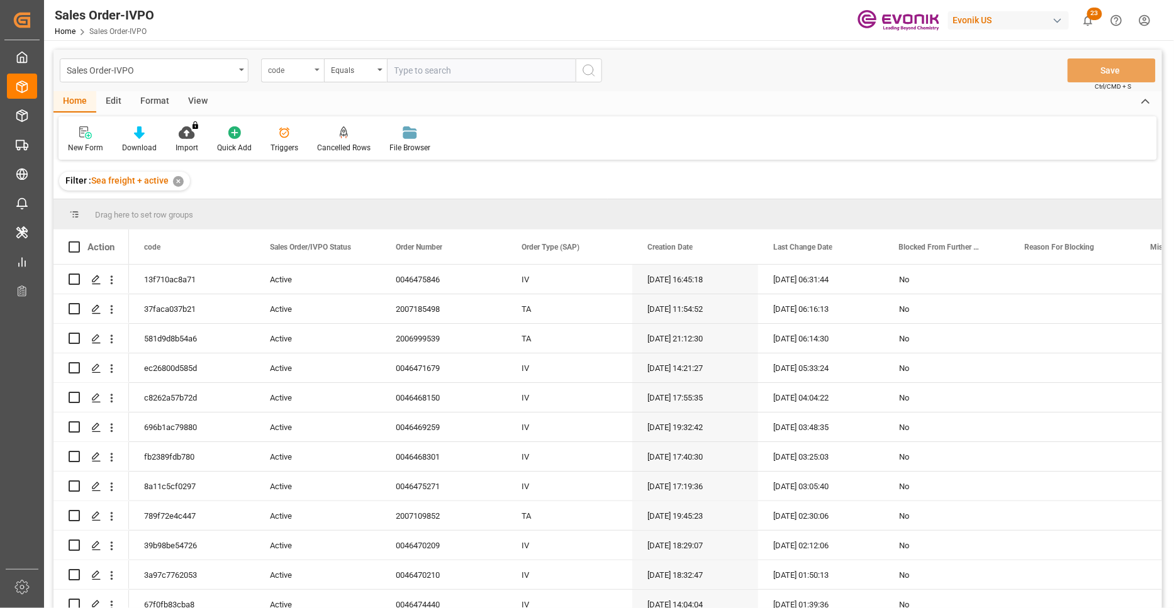
click at [299, 73] on div "code" at bounding box center [289, 69] width 43 height 14
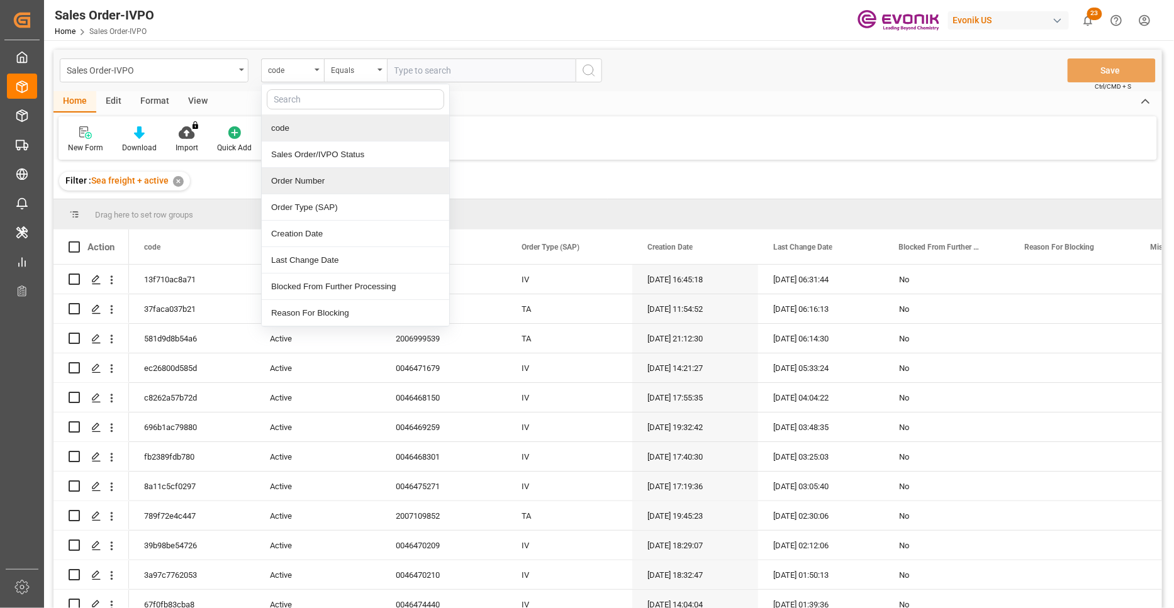
click at [313, 187] on div "Order Number" at bounding box center [355, 181] width 187 height 26
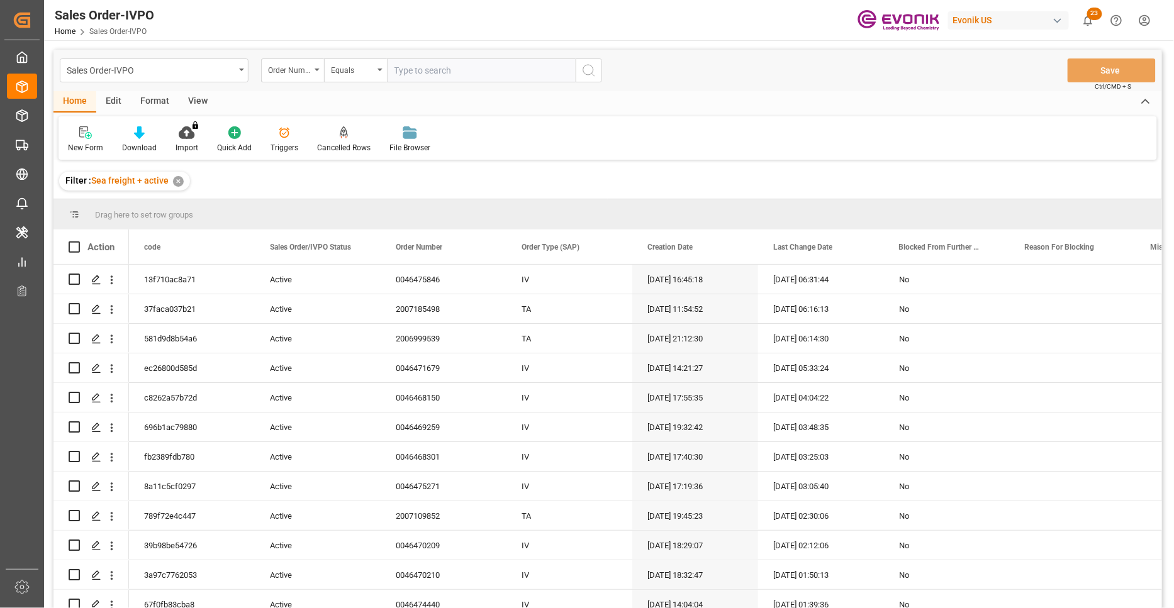
click at [419, 69] on input "text" at bounding box center [481, 70] width 189 height 24
paste input "0046467974"
type input "0046467974"
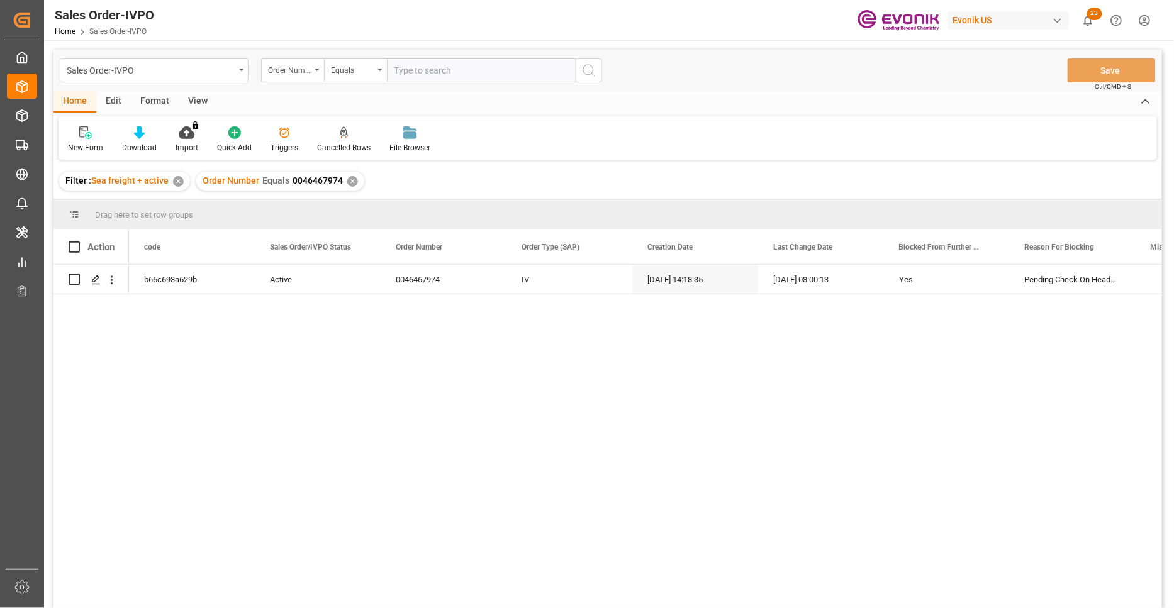
click at [350, 183] on div "✕" at bounding box center [352, 181] width 11 height 11
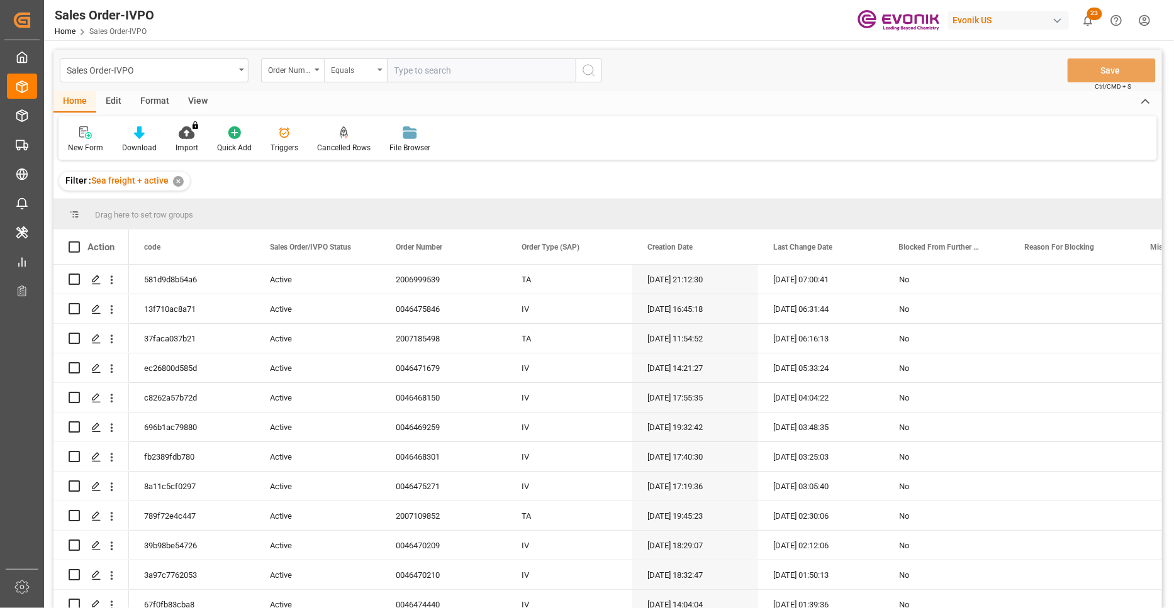
click at [359, 70] on div "Equals" at bounding box center [352, 69] width 43 height 14
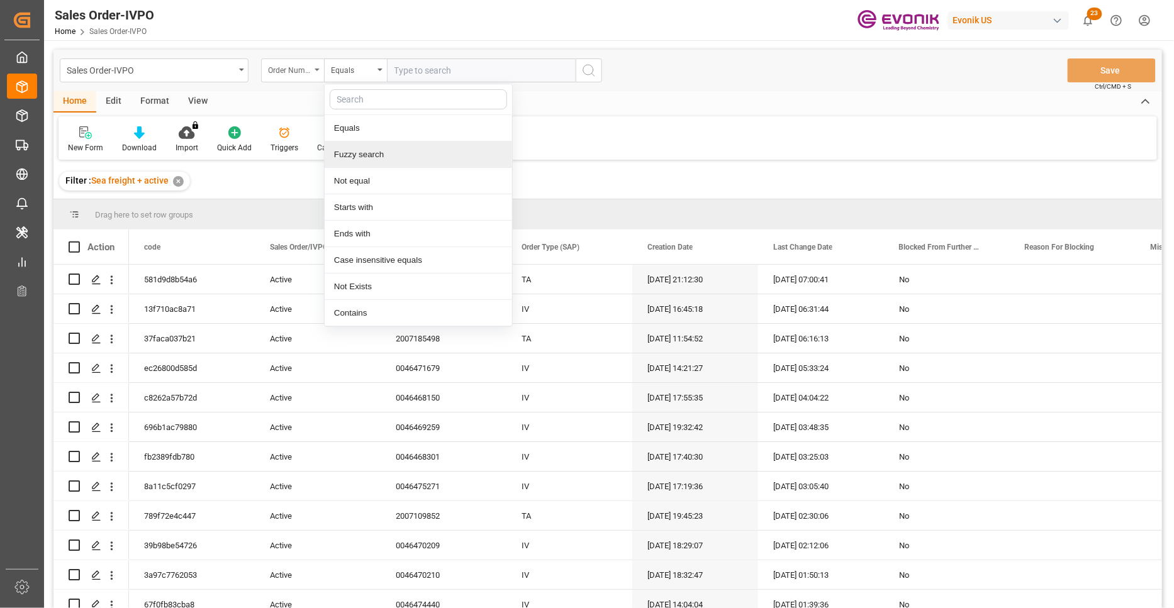
click at [296, 67] on div "Order Number" at bounding box center [289, 69] width 43 height 14
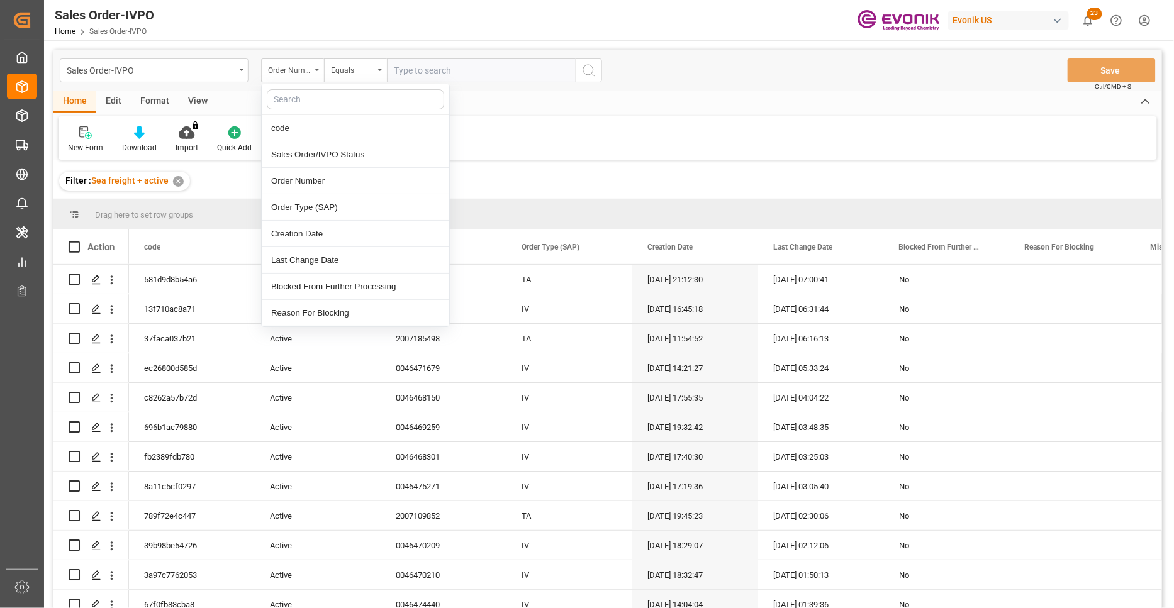
click at [468, 70] on input "text" at bounding box center [481, 70] width 189 height 24
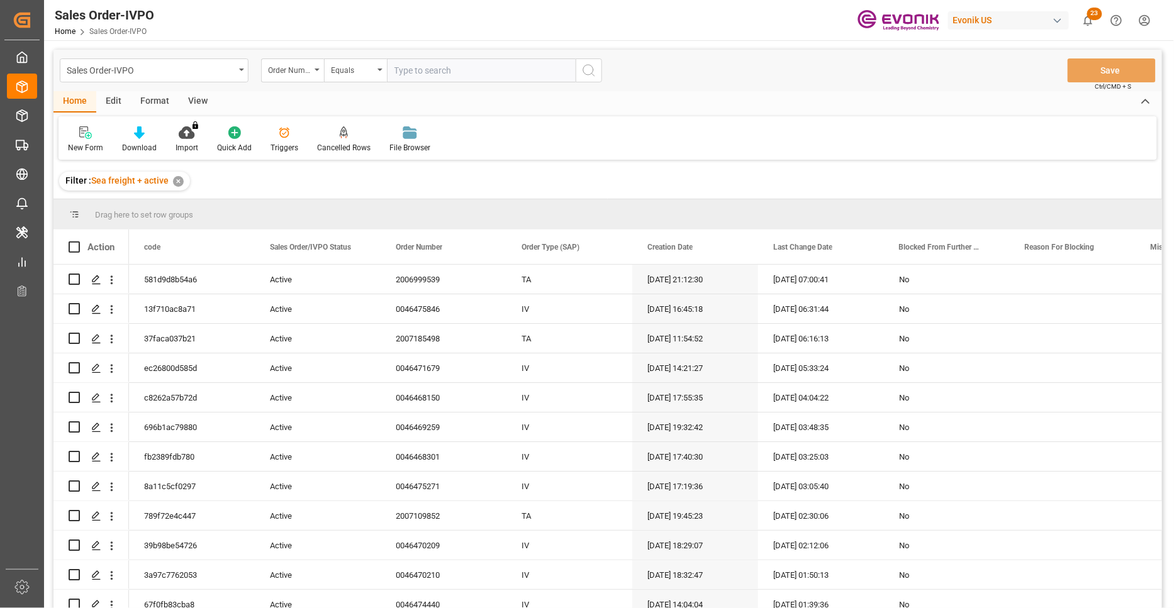
paste input "0046467974"
type input "0046467974"
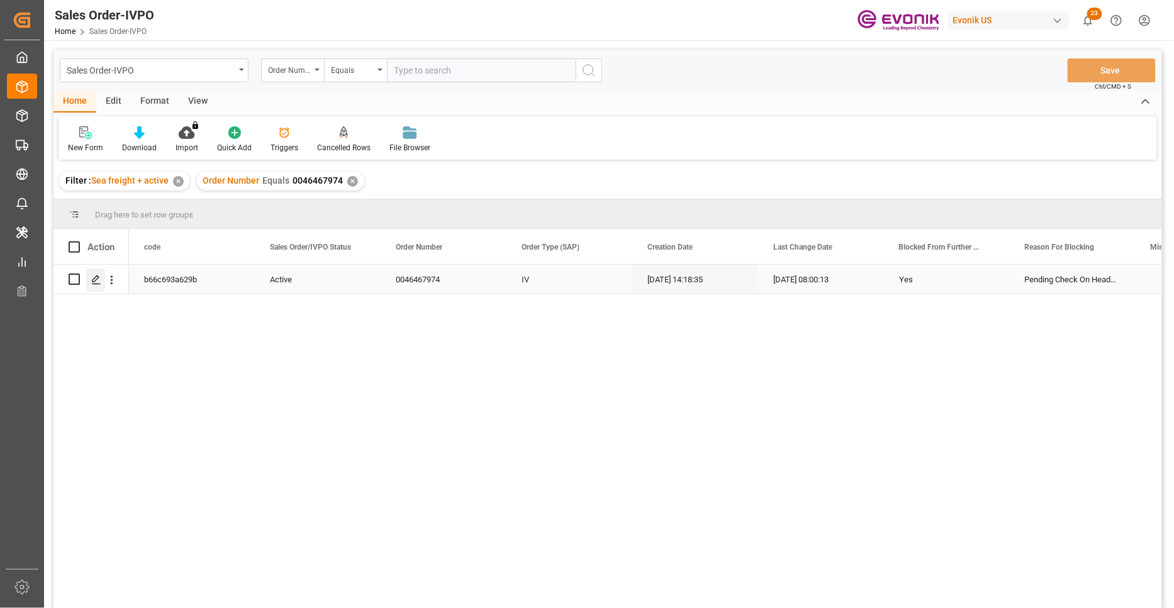
click at [96, 278] on icon "Press SPACE to select this row." at bounding box center [96, 280] width 10 height 10
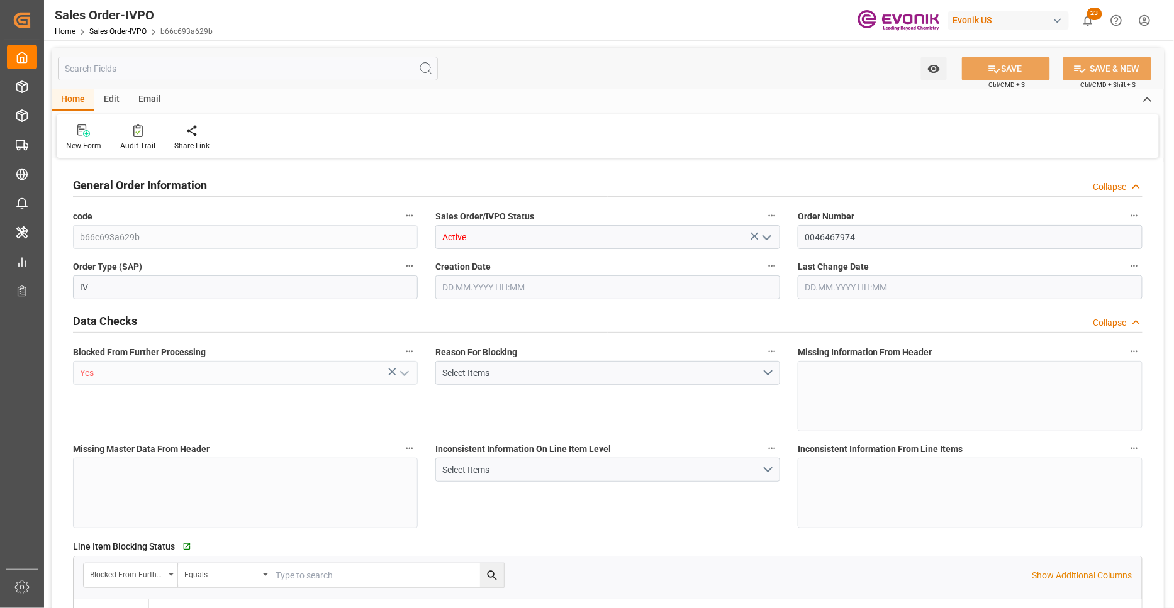
type input "CNSHA"
type input "0"
type input "1"
type input "3516.8"
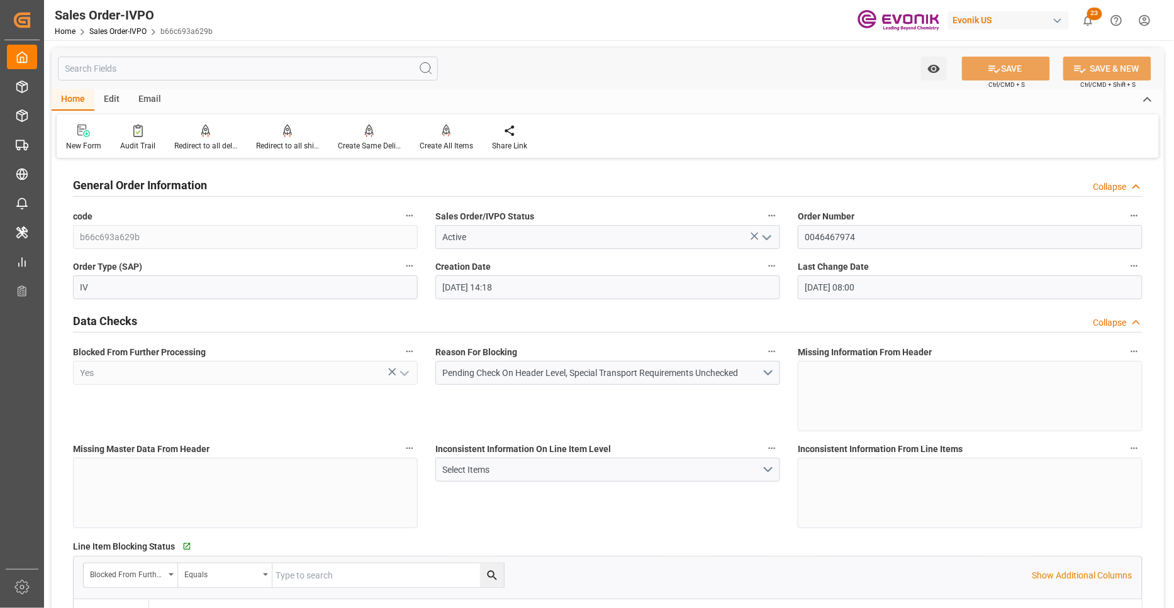
type input "15.08.2025 14:18"
type input "01.10.2025 08:00"
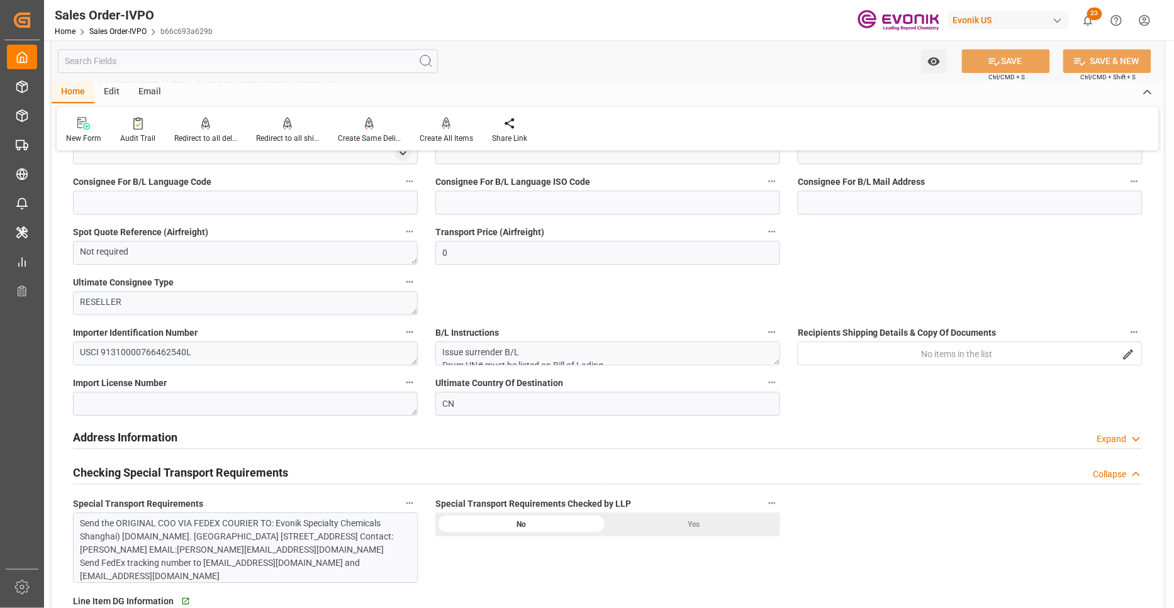
scroll to position [699, 0]
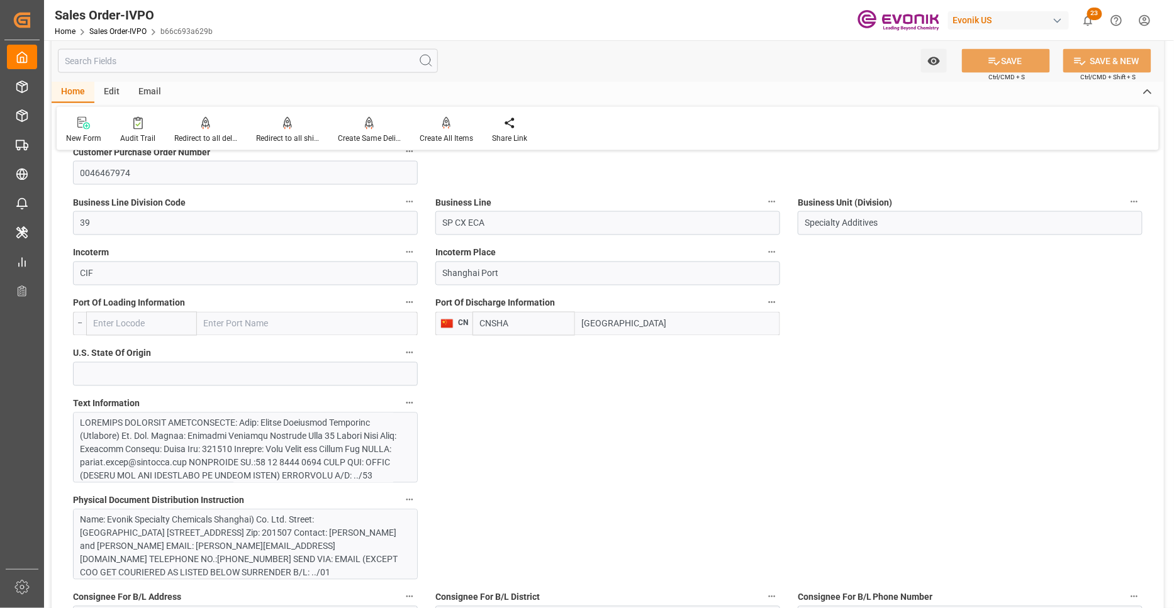
click at [321, 443] on div at bounding box center [240, 569] width 320 height 304
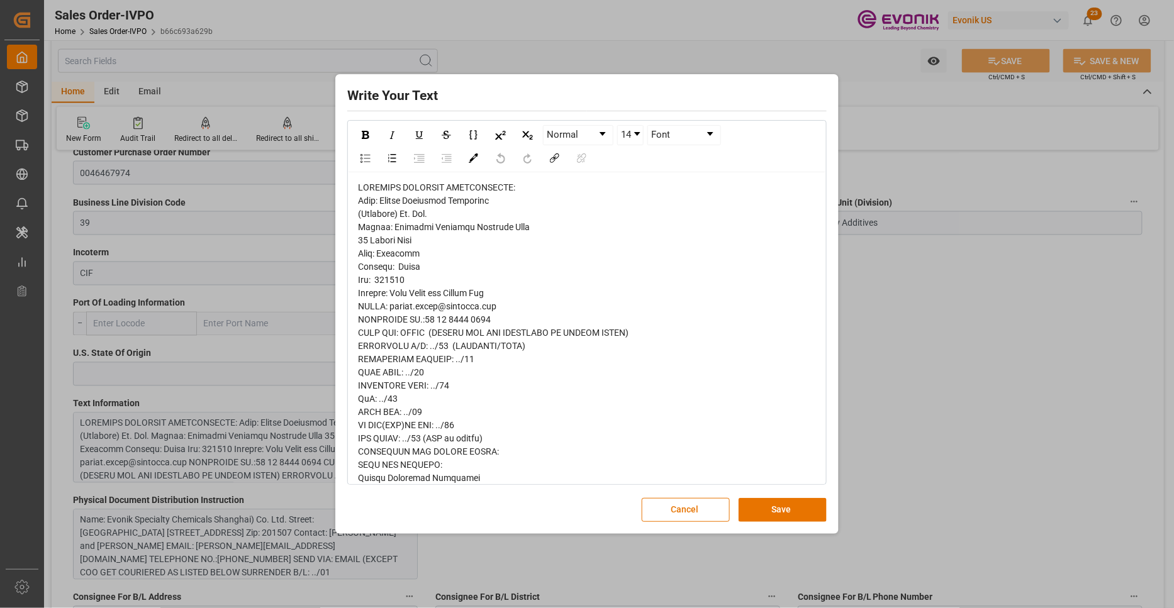
click at [374, 199] on span "rdw-editor" at bounding box center [493, 550] width 270 height 736
click at [384, 230] on span "rdw-editor" at bounding box center [493, 550] width 270 height 736
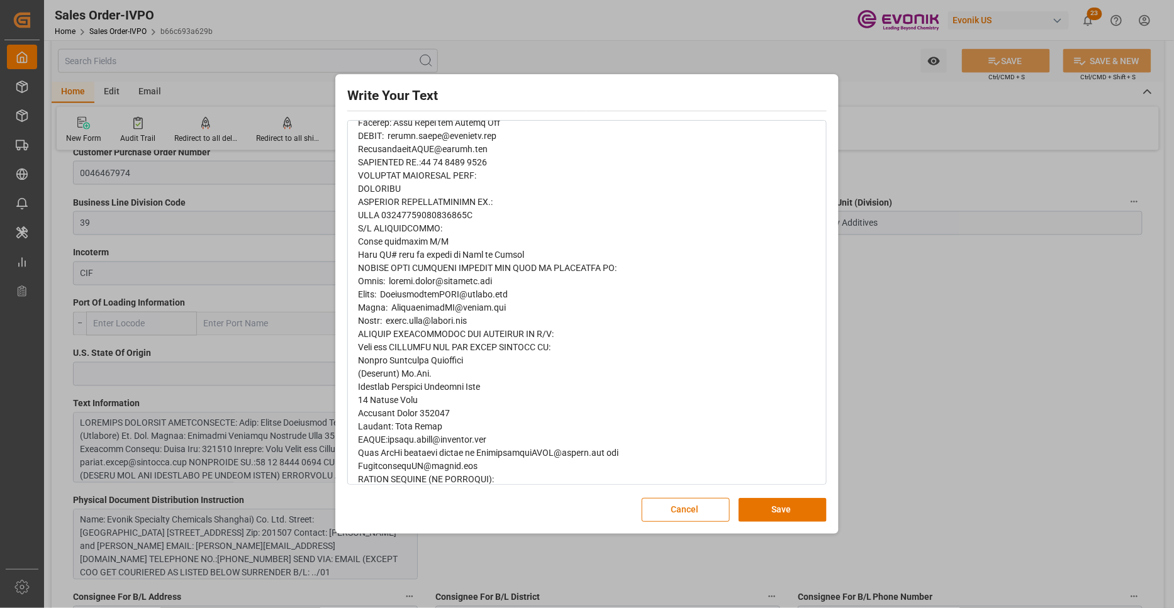
scroll to position [435, 0]
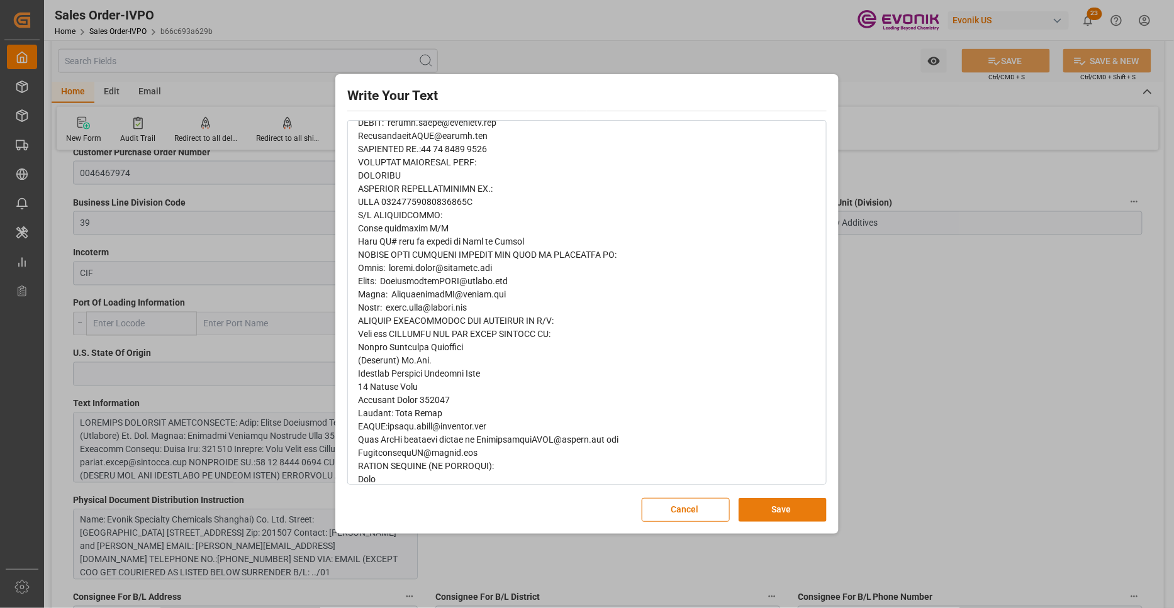
click at [742, 513] on button "Save" at bounding box center [782, 510] width 88 height 24
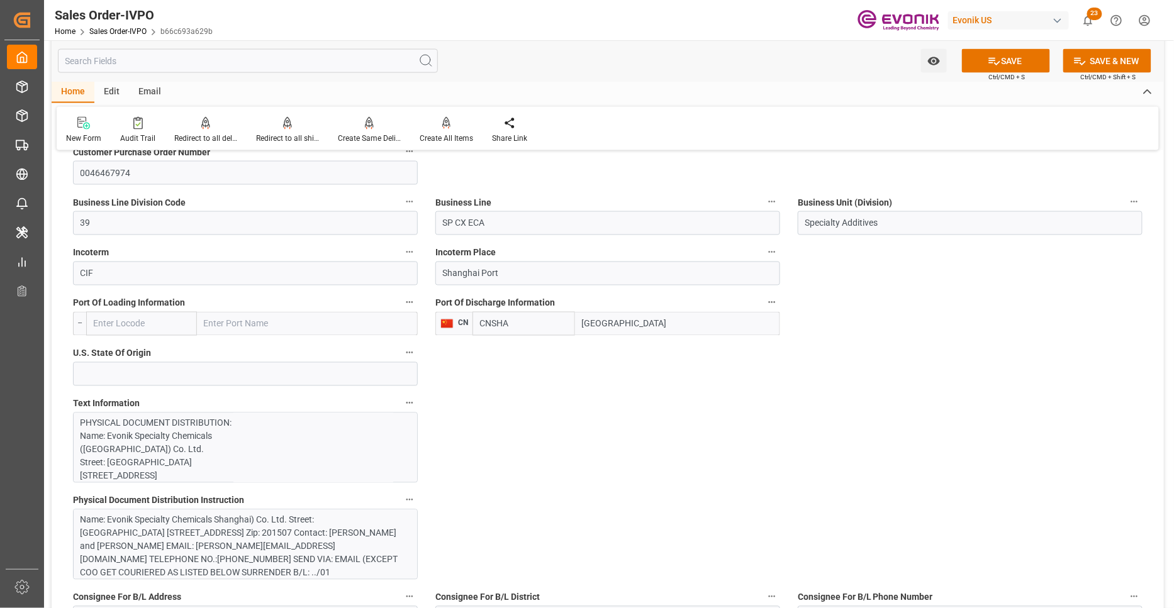
click at [301, 537] on div "Name: Evonik Specialty Chemicals Shanghai) Co. Ltd. Street: Shanghai Chemical I…" at bounding box center [240, 567] width 320 height 106
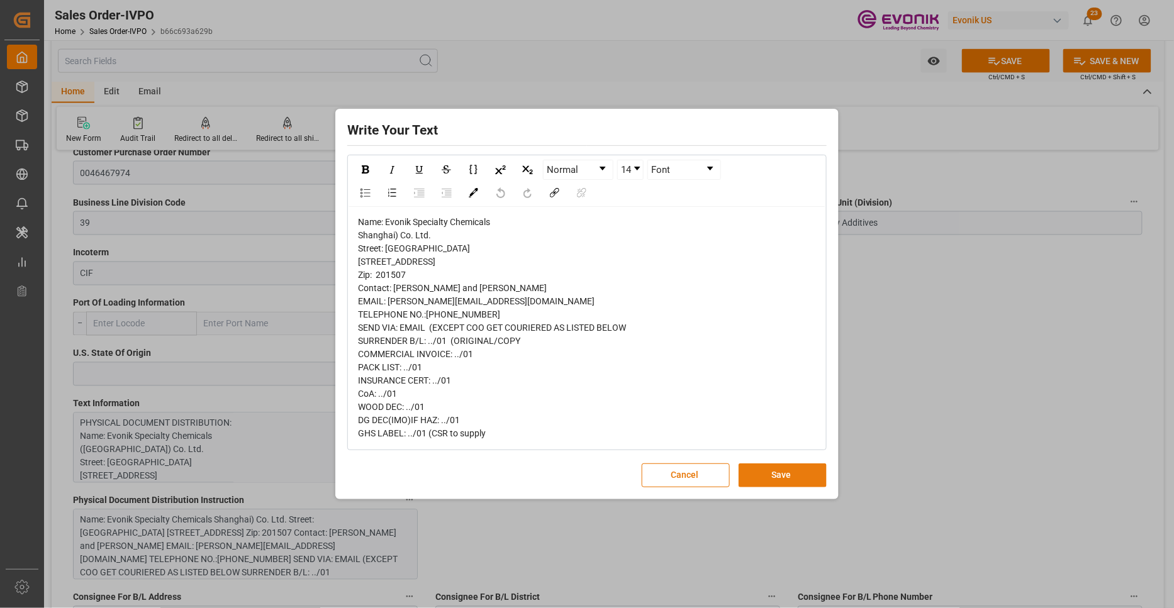
click at [778, 487] on button "Save" at bounding box center [782, 476] width 88 height 24
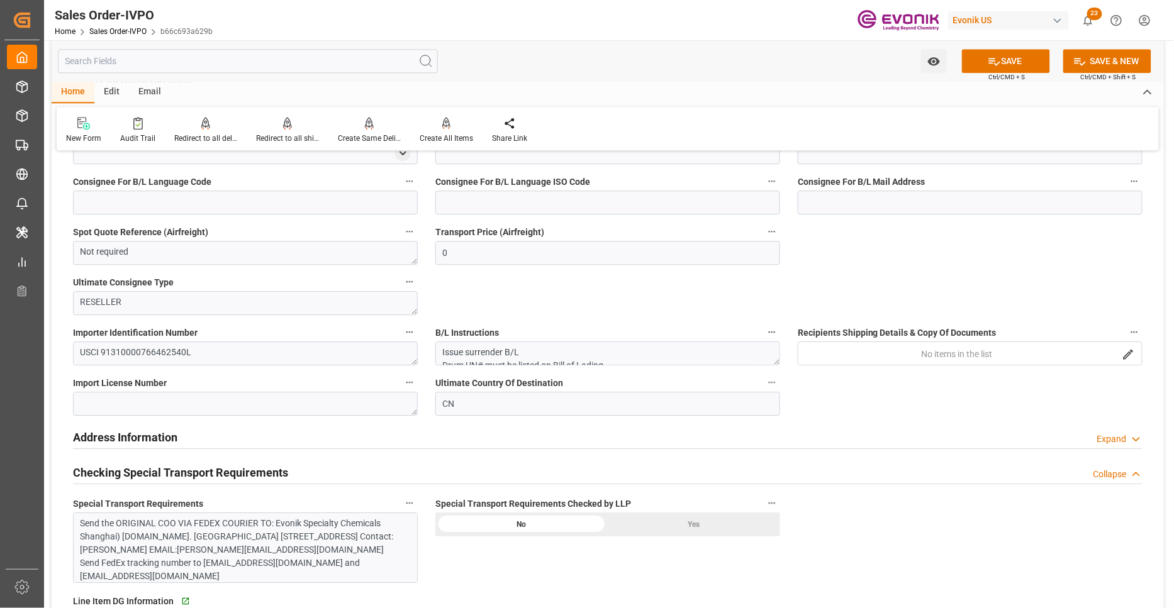
scroll to position [1397, 0]
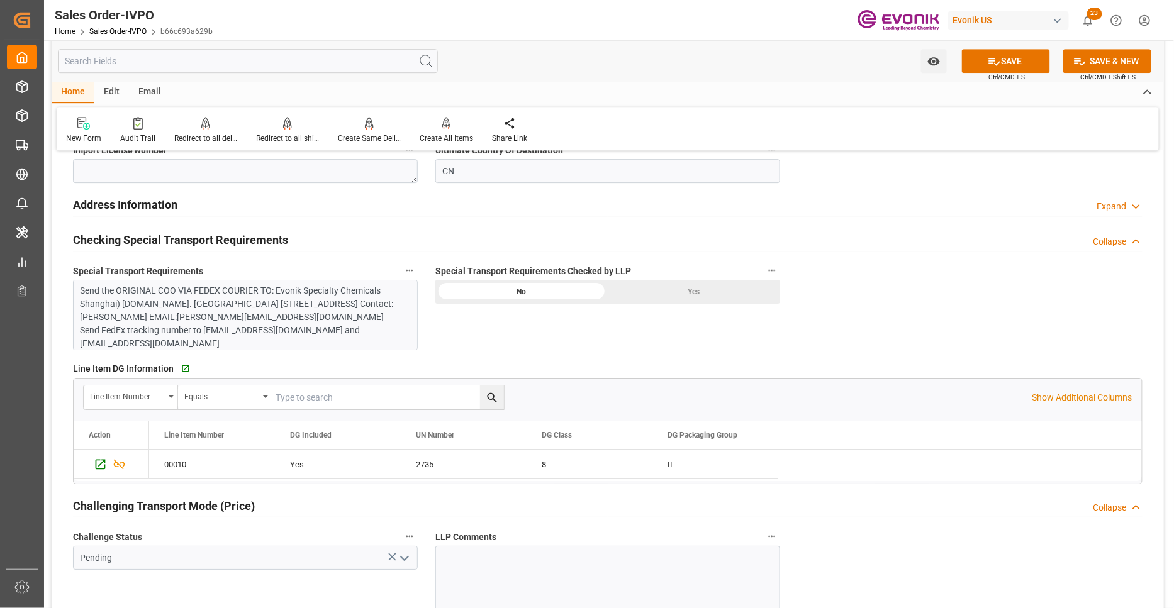
click at [267, 325] on div "Send the ORIGINAL COO VIA FEDEX COURIER TO: Evonik Specialty Chemicals Shanghai…" at bounding box center [240, 317] width 320 height 66
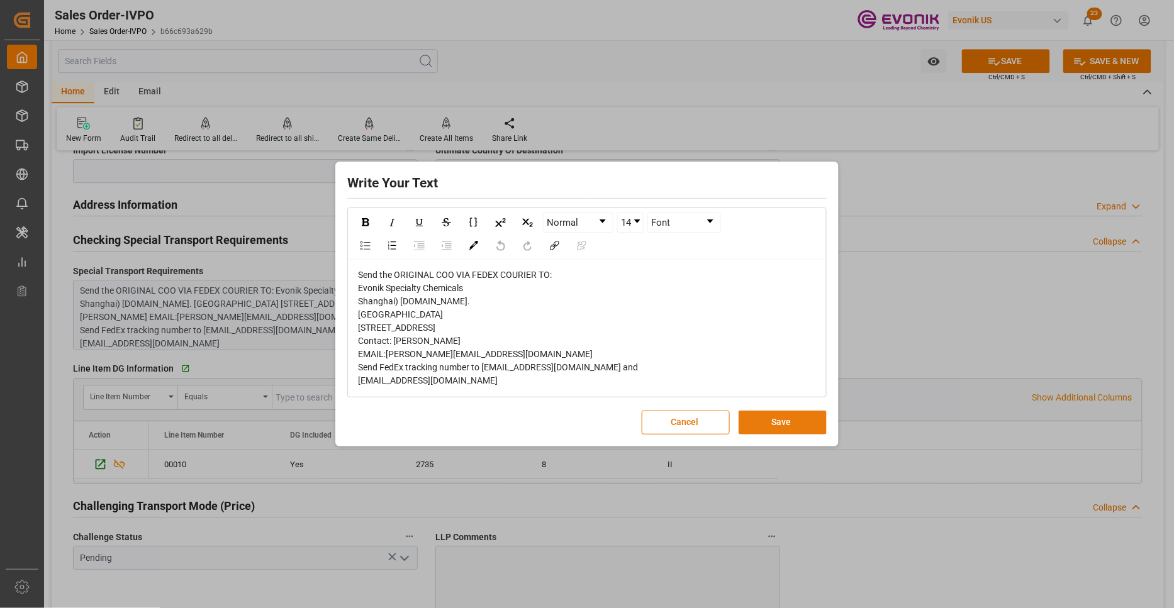
click at [747, 428] on button "Save" at bounding box center [782, 423] width 88 height 24
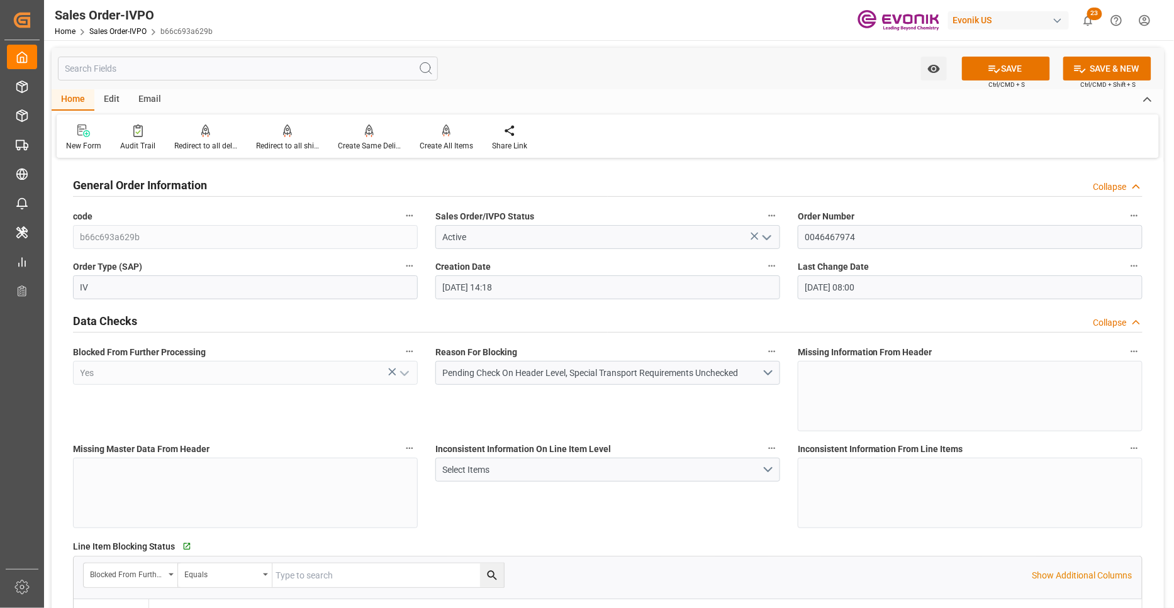
scroll to position [233, 0]
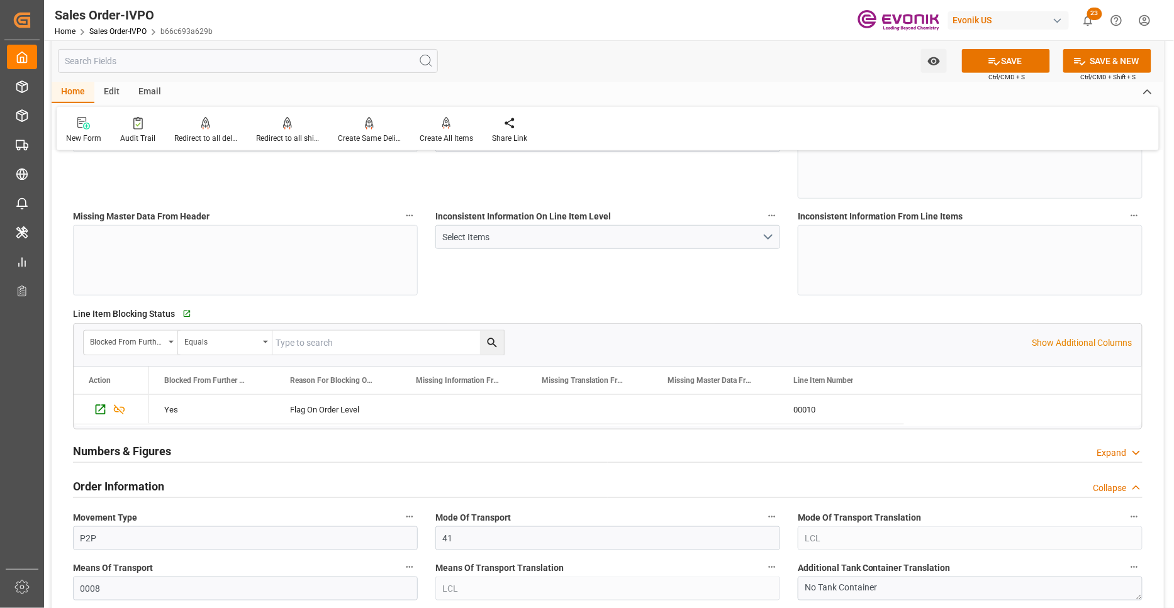
click at [649, 282] on div "Inconsistent Information On Line Item Level Select Items" at bounding box center [607, 251] width 362 height 97
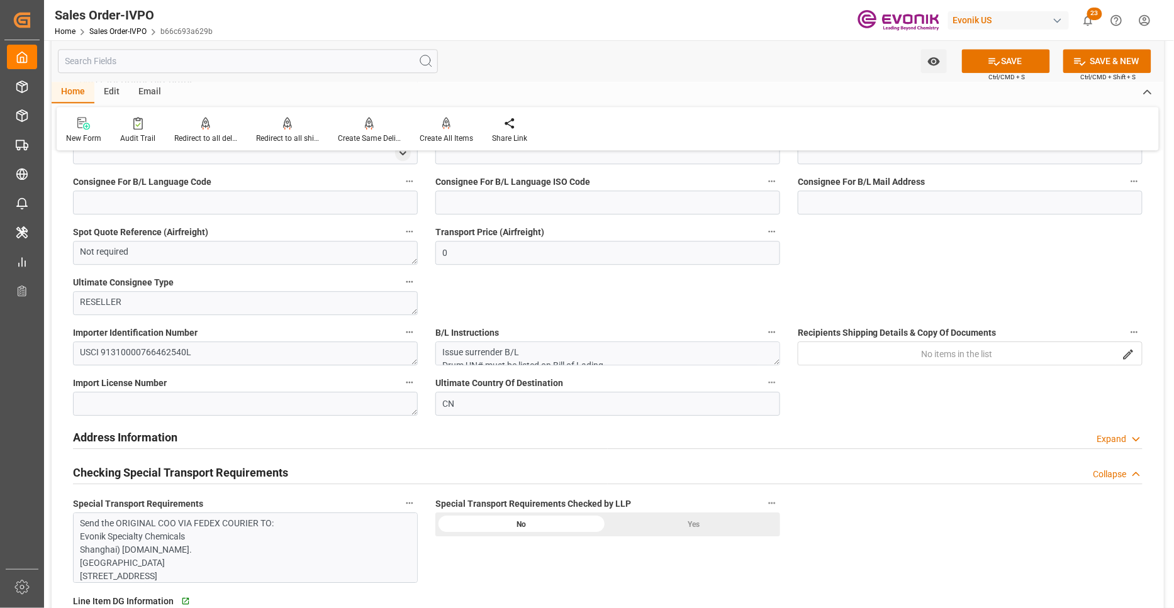
scroll to position [1397, 0]
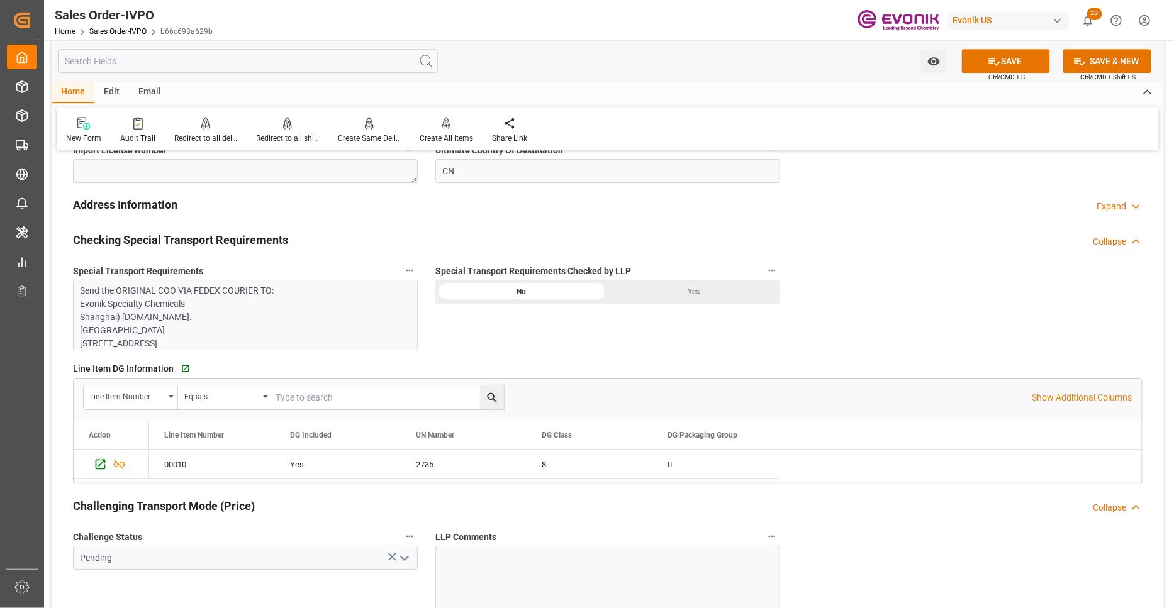
click at [660, 287] on div "Yes" at bounding box center [694, 292] width 172 height 24
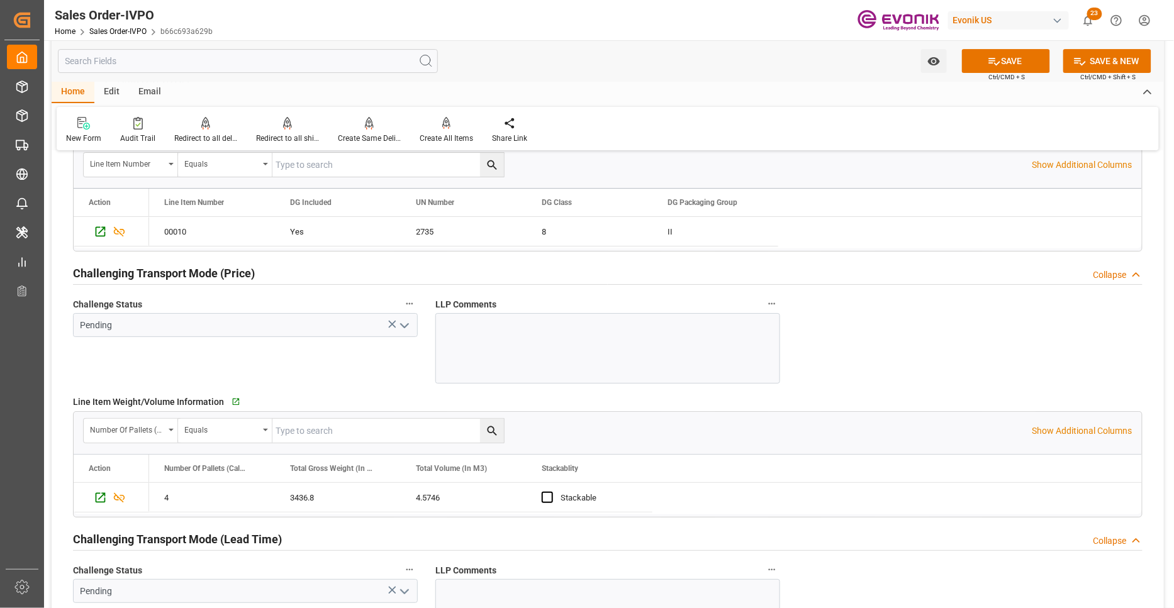
click at [406, 326] on icon "open menu" at bounding box center [404, 325] width 15 height 15
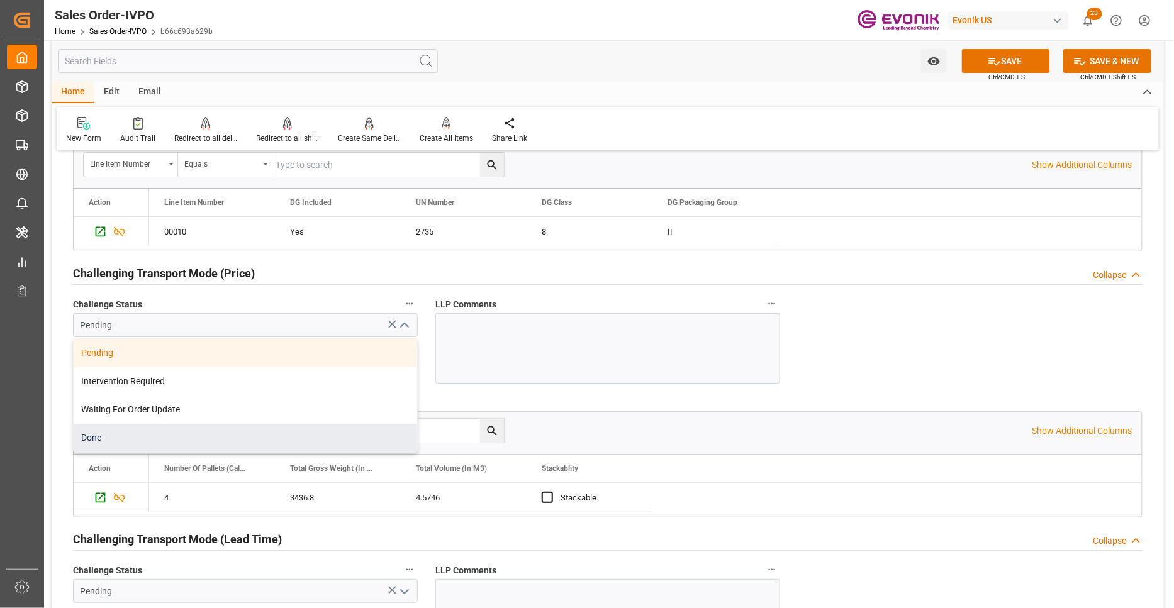
click at [203, 434] on div "Done" at bounding box center [245, 438] width 343 height 28
type input "Done"
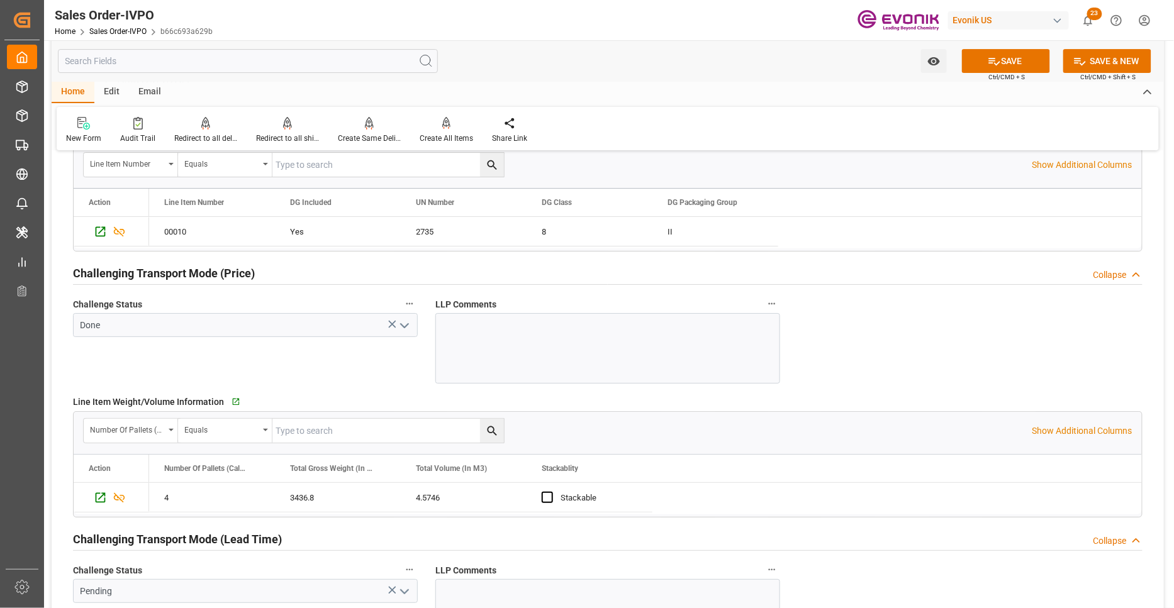
scroll to position [1863, 0]
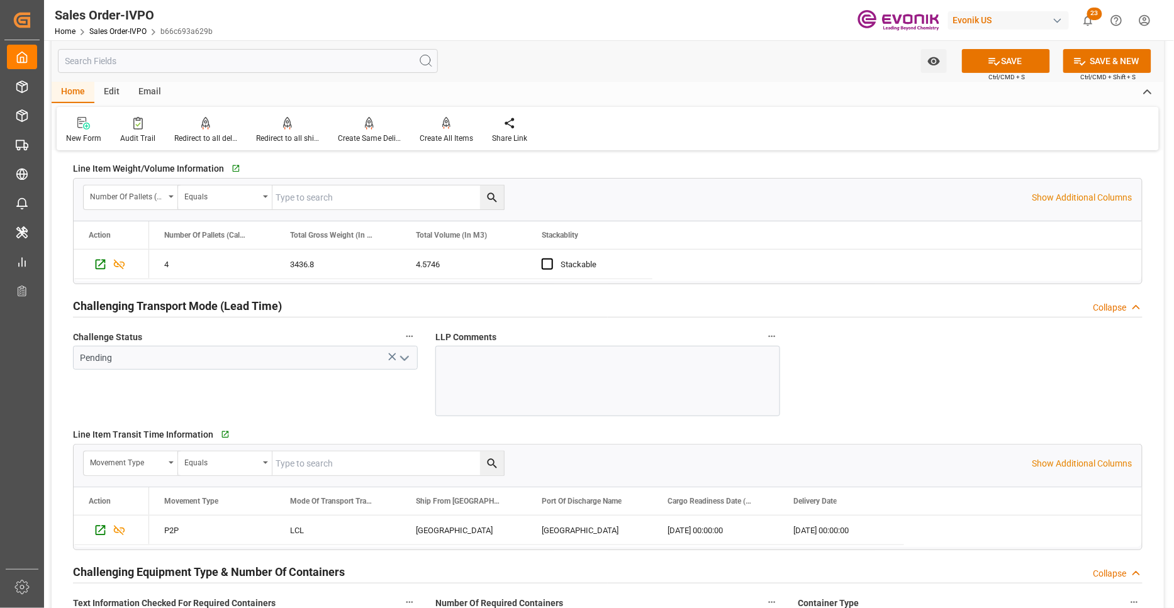
click at [403, 361] on icon "open menu" at bounding box center [404, 358] width 15 height 15
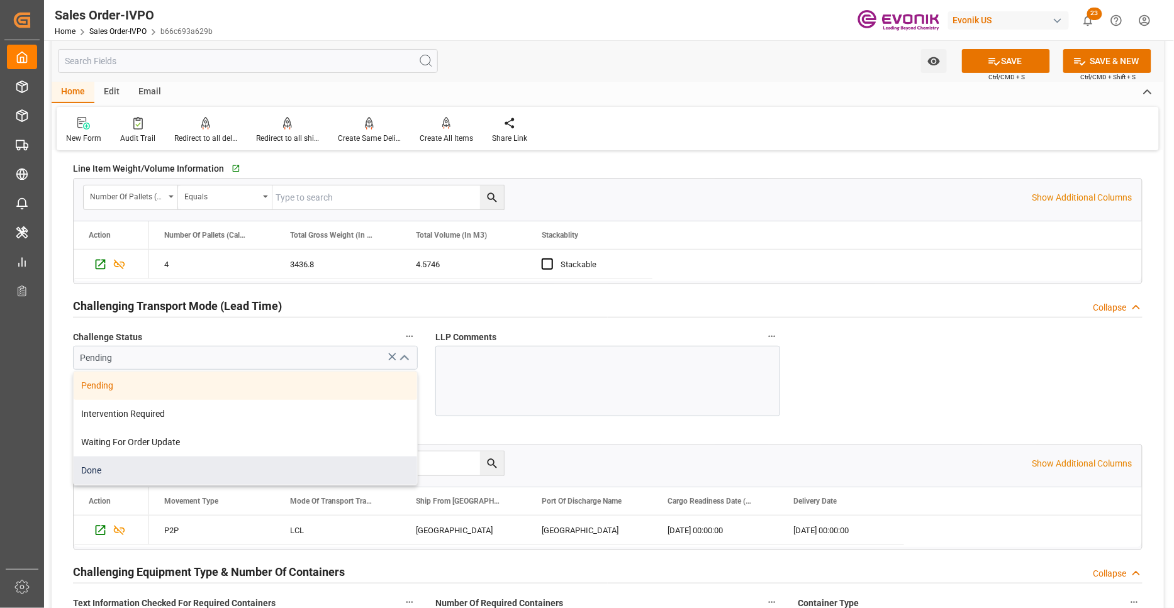
click at [247, 462] on div "Done" at bounding box center [245, 471] width 343 height 28
type input "Done"
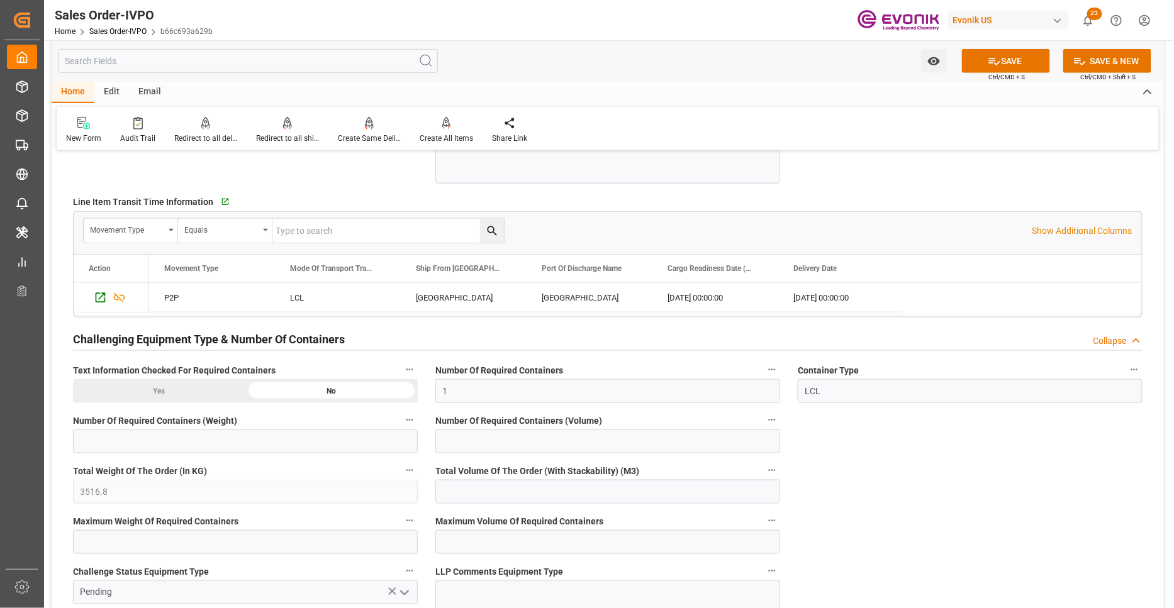
scroll to position [2329, 0]
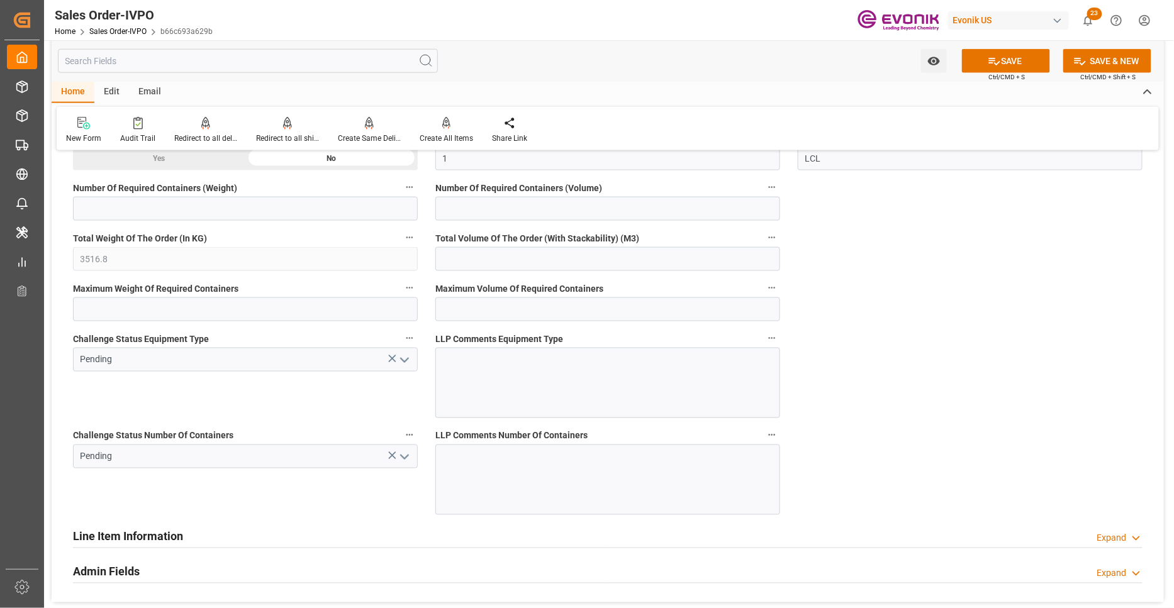
click at [403, 363] on icon "open menu" at bounding box center [404, 360] width 15 height 15
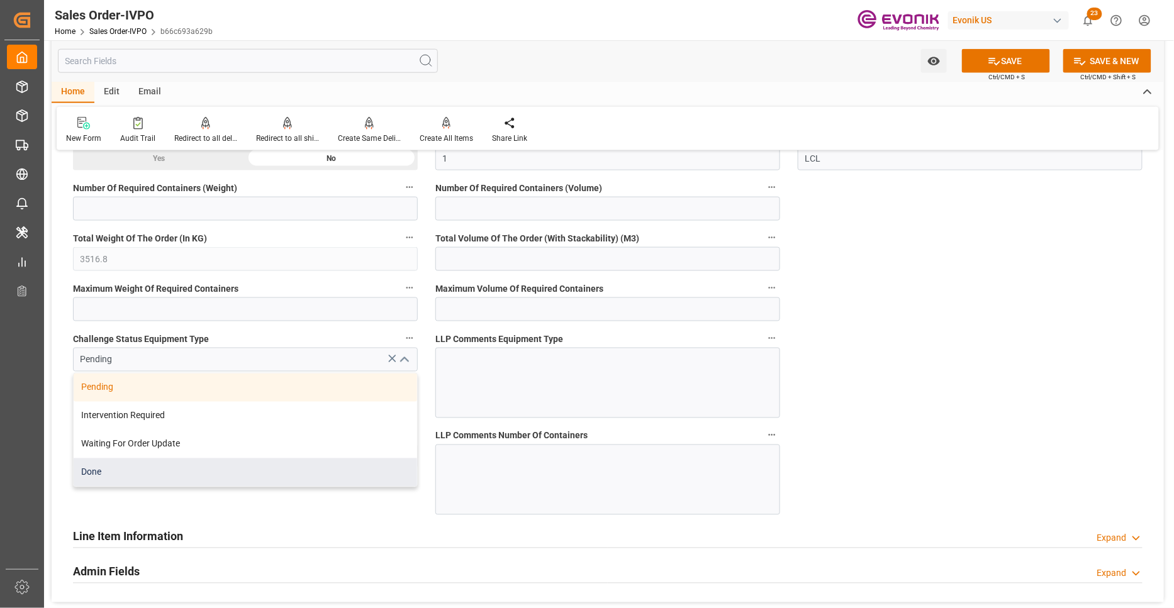
click at [214, 475] on div "Done" at bounding box center [245, 472] width 343 height 28
type input "Done"
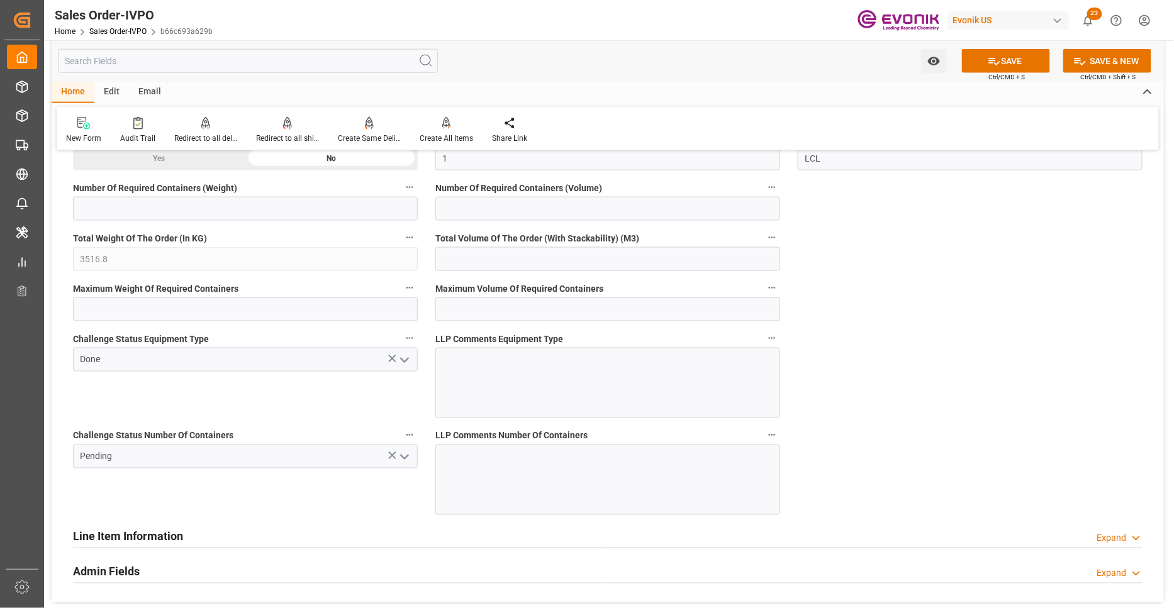
click at [404, 451] on icon "open menu" at bounding box center [404, 457] width 15 height 15
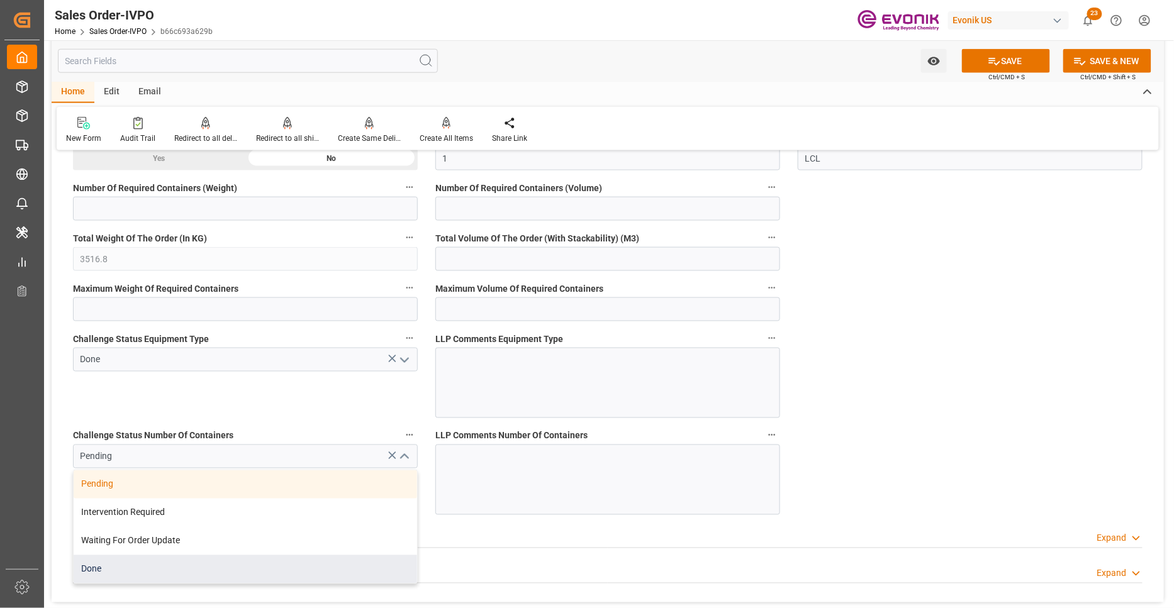
click at [208, 567] on div "Done" at bounding box center [245, 569] width 343 height 28
type input "Done"
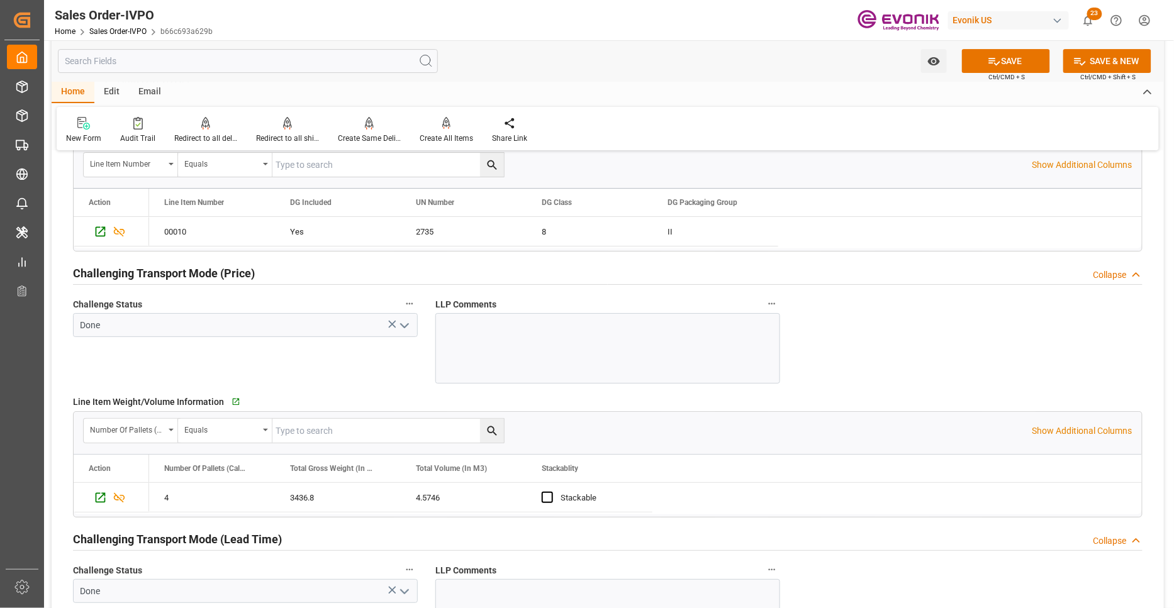
scroll to position [1397, 0]
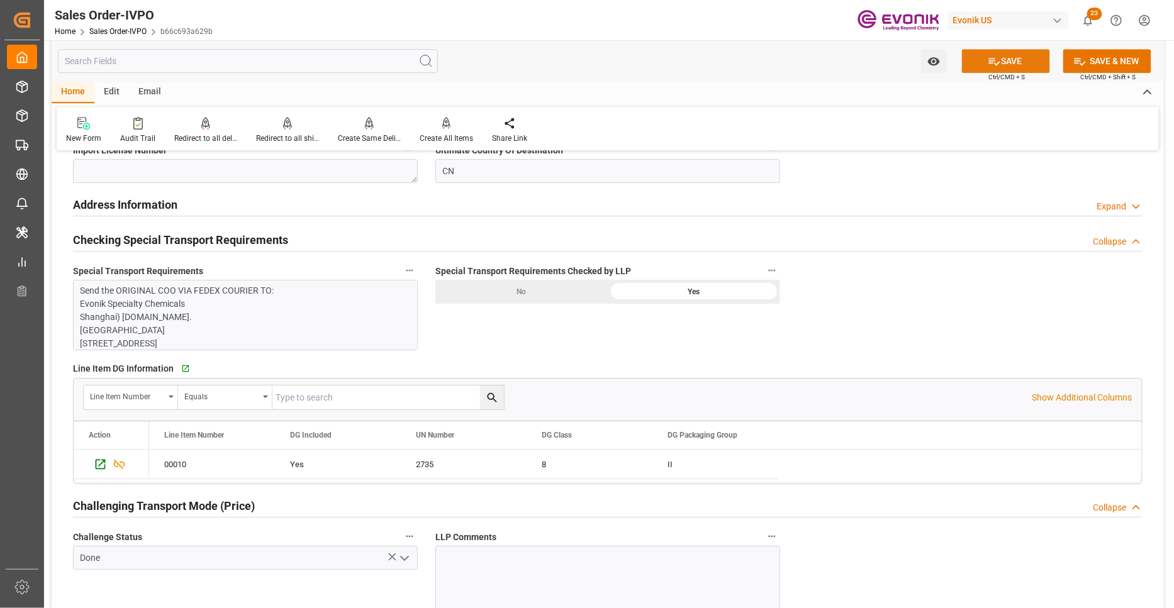
click at [987, 57] on icon at bounding box center [993, 61] width 13 height 13
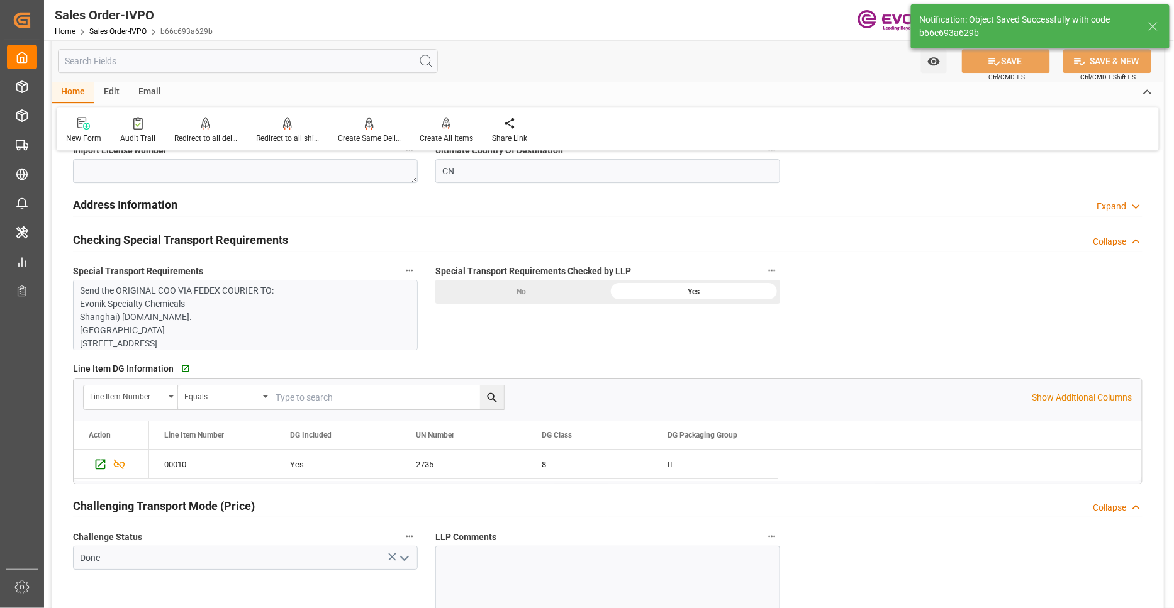
type input "No"
type input "02.10.2025 07:28"
click at [438, 130] on div "Create All Items" at bounding box center [446, 130] width 72 height 28
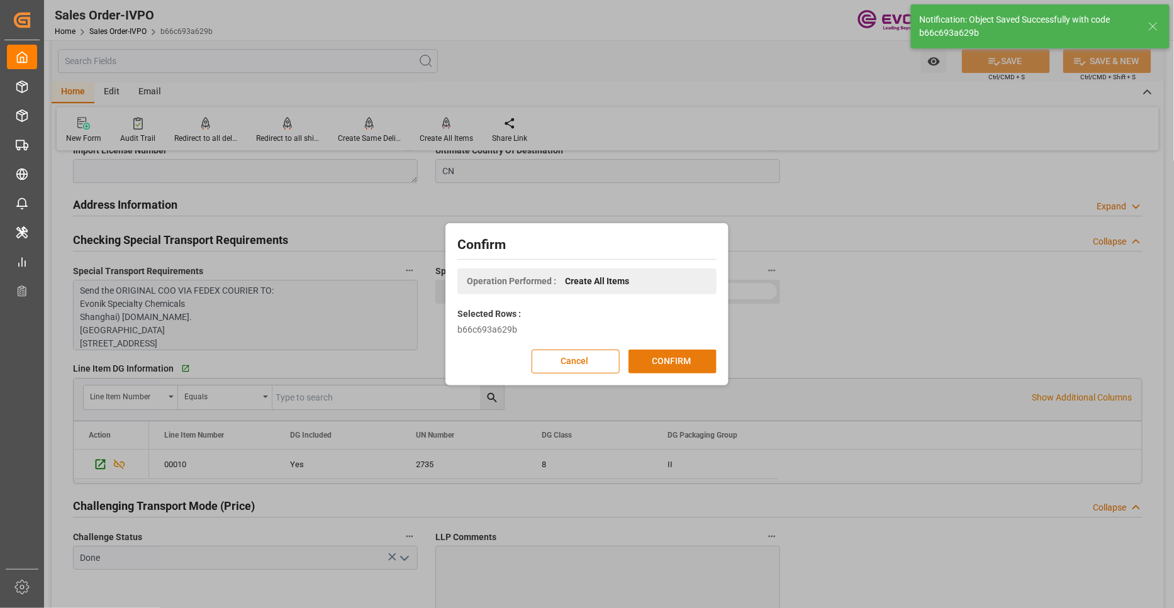
click at [693, 355] on button "CONFIRM" at bounding box center [672, 362] width 88 height 24
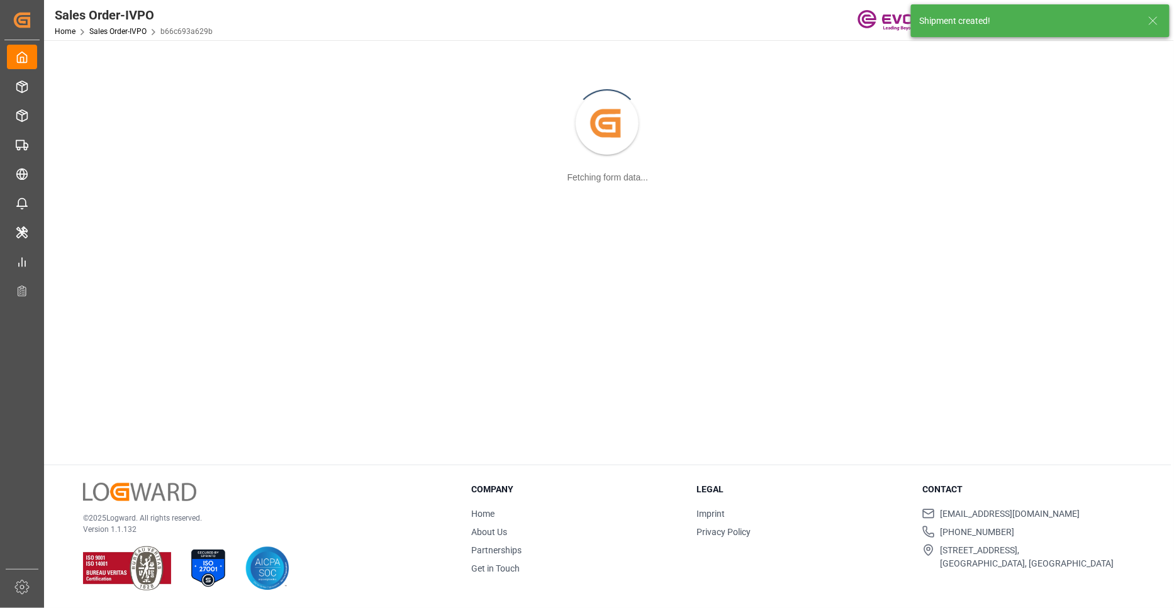
scroll to position [136, 0]
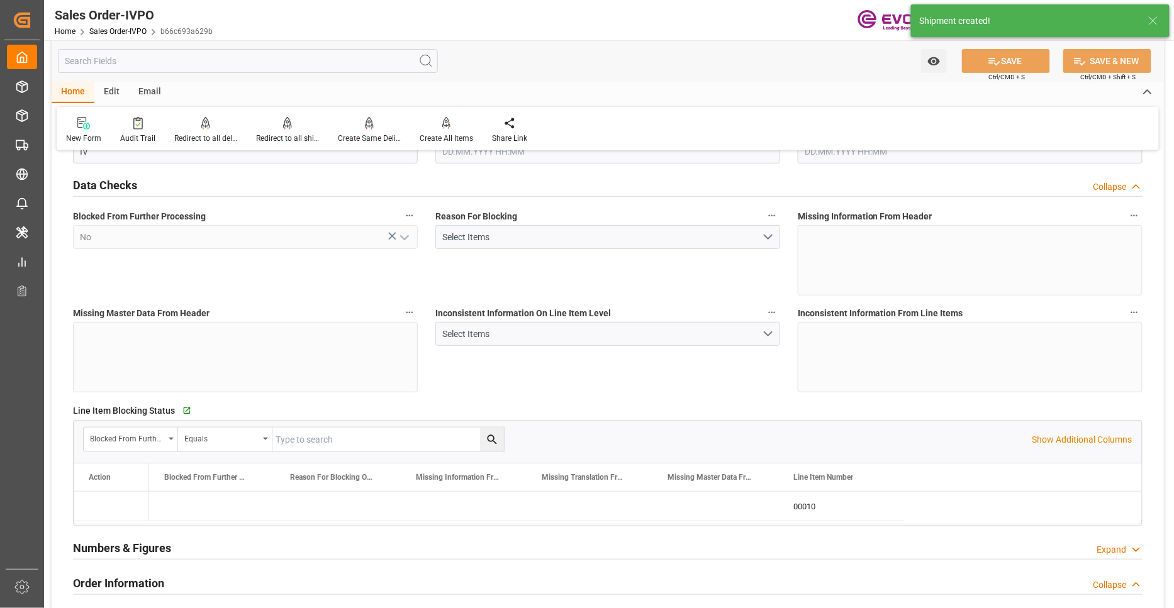
type input "CNSHA"
type input "0"
type input "1"
type input "3516.8"
type input "15.08.2025 14:18"
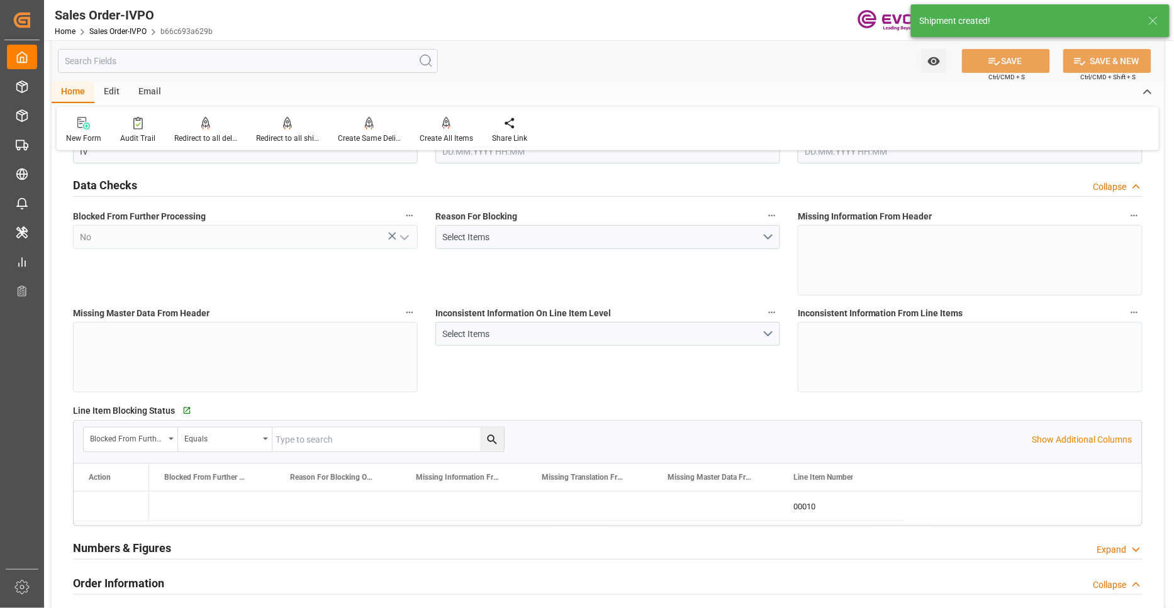
type input "02.10.2025 07:28"
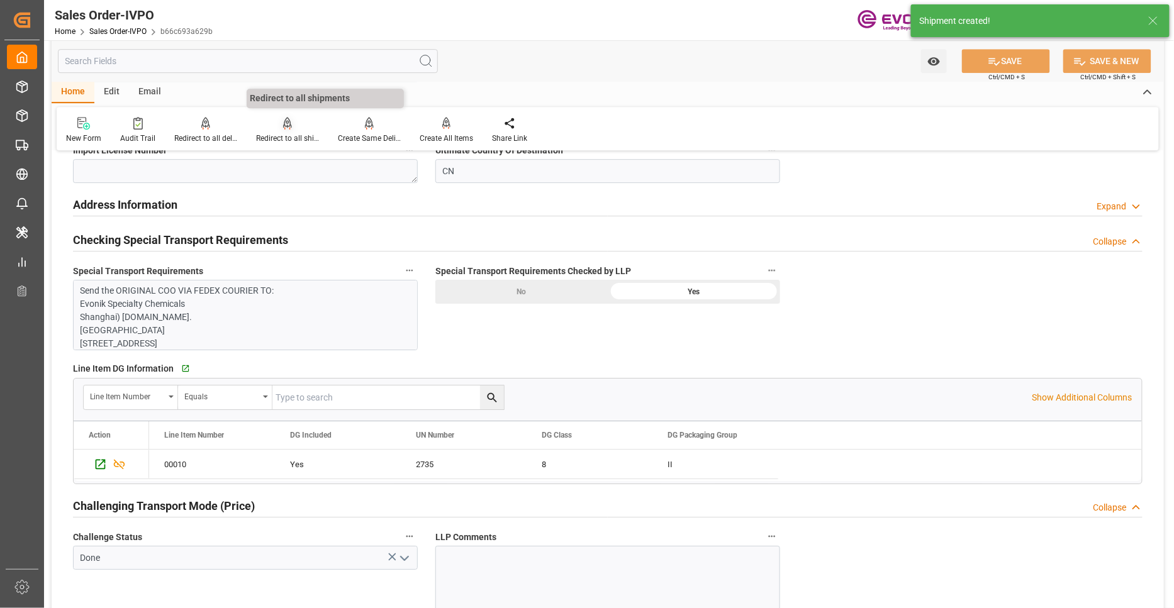
click at [284, 128] on icon at bounding box center [287, 123] width 9 height 13
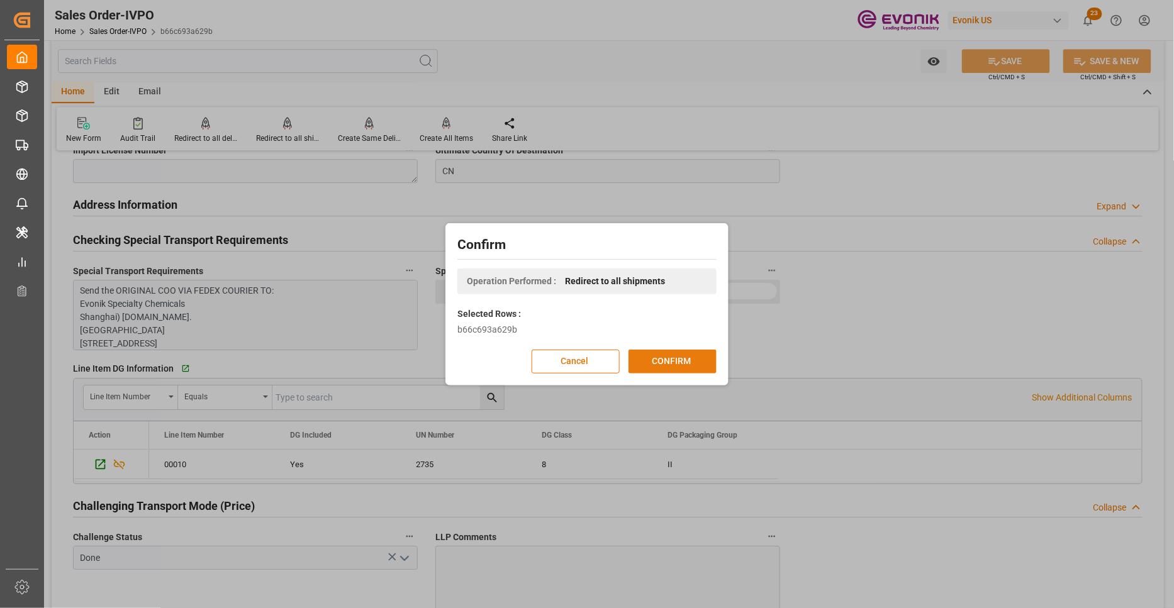
click at [698, 365] on button "CONFIRM" at bounding box center [672, 362] width 88 height 24
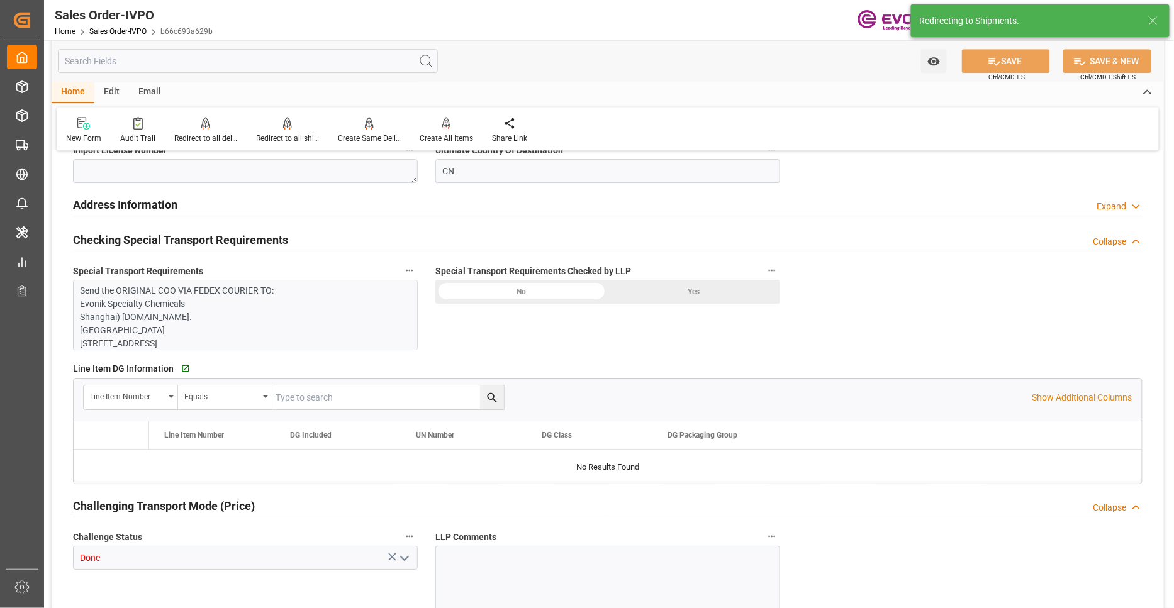
type input "CNSHA"
type input "0"
type input "1"
type input "3516.8"
type input "15.08.2025 14:18"
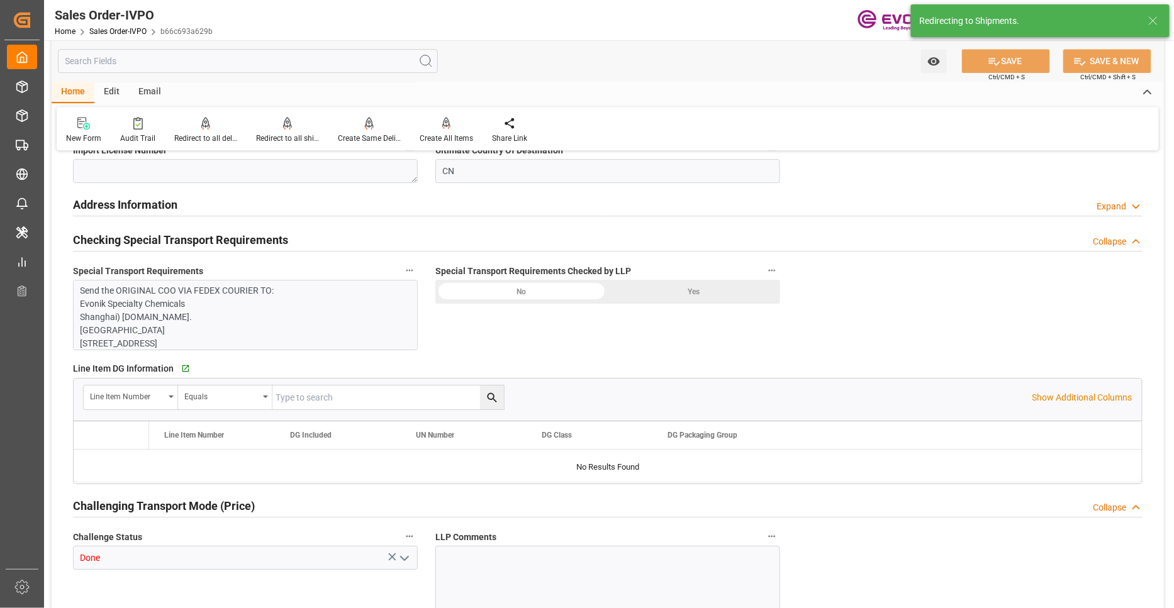
type input "02.10.2025 07:28"
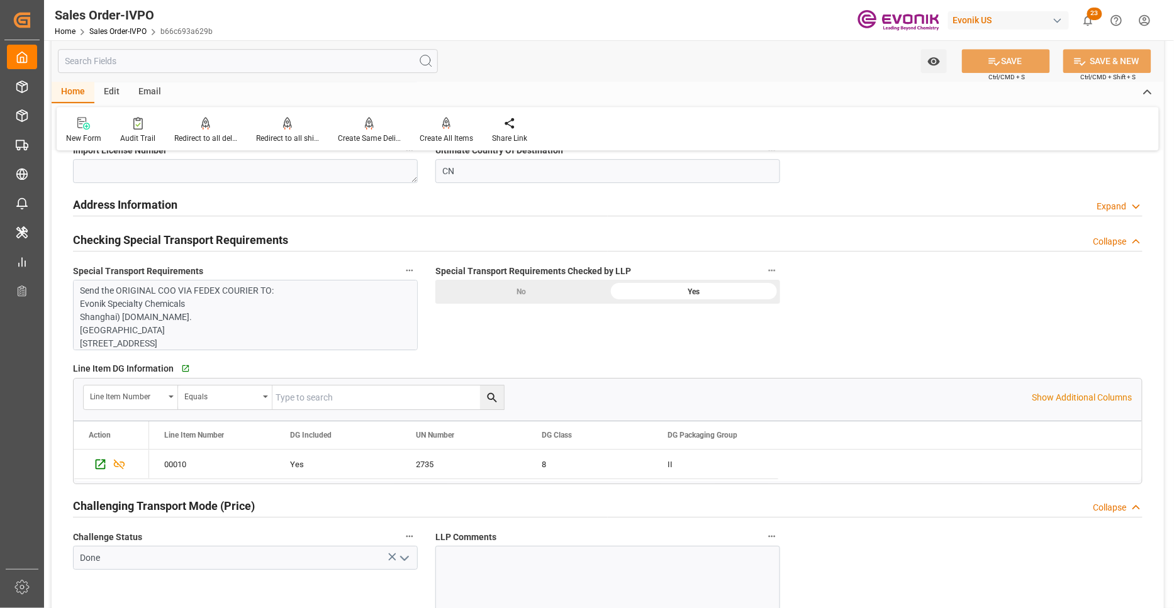
scroll to position [2096, 0]
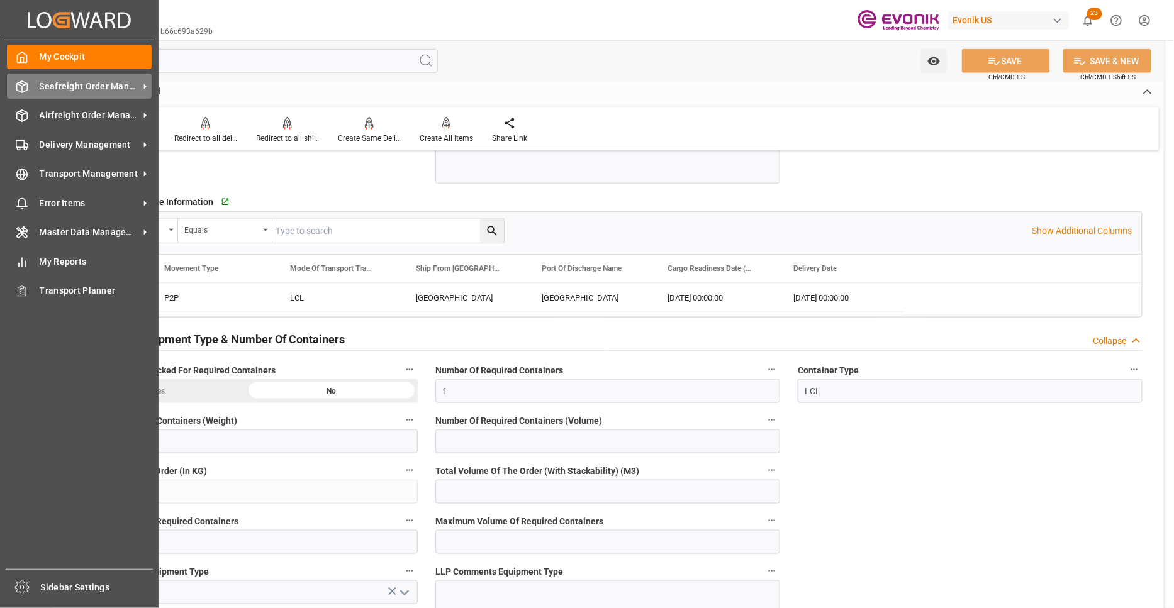
click at [69, 84] on span "Seafreight Order Management" at bounding box center [89, 86] width 99 height 13
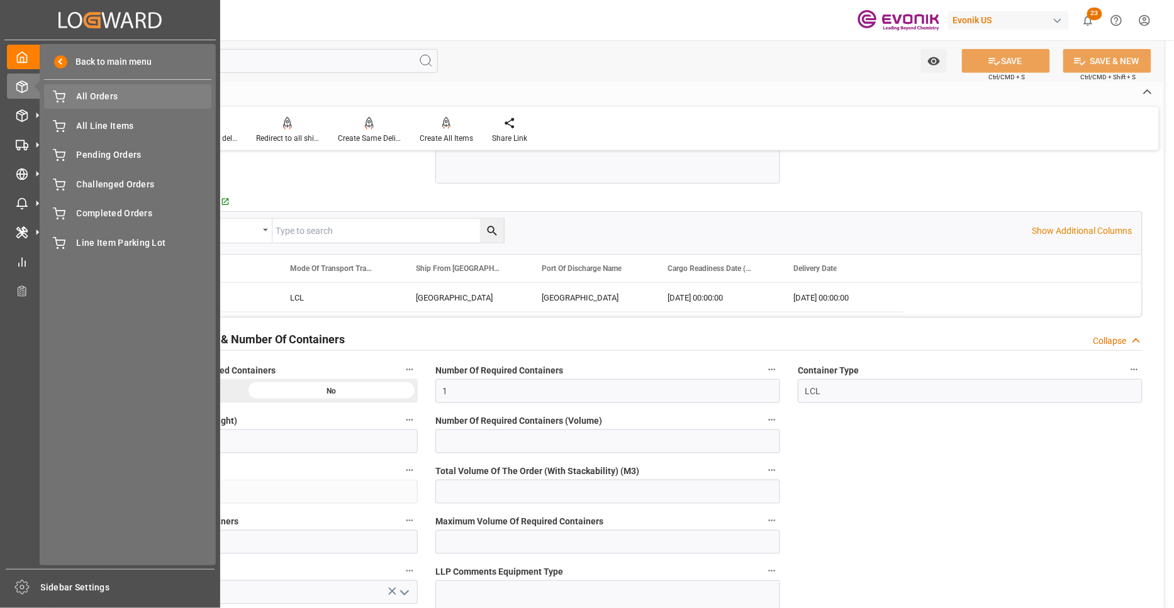
click at [104, 96] on span "All Orders" at bounding box center [144, 96] width 135 height 13
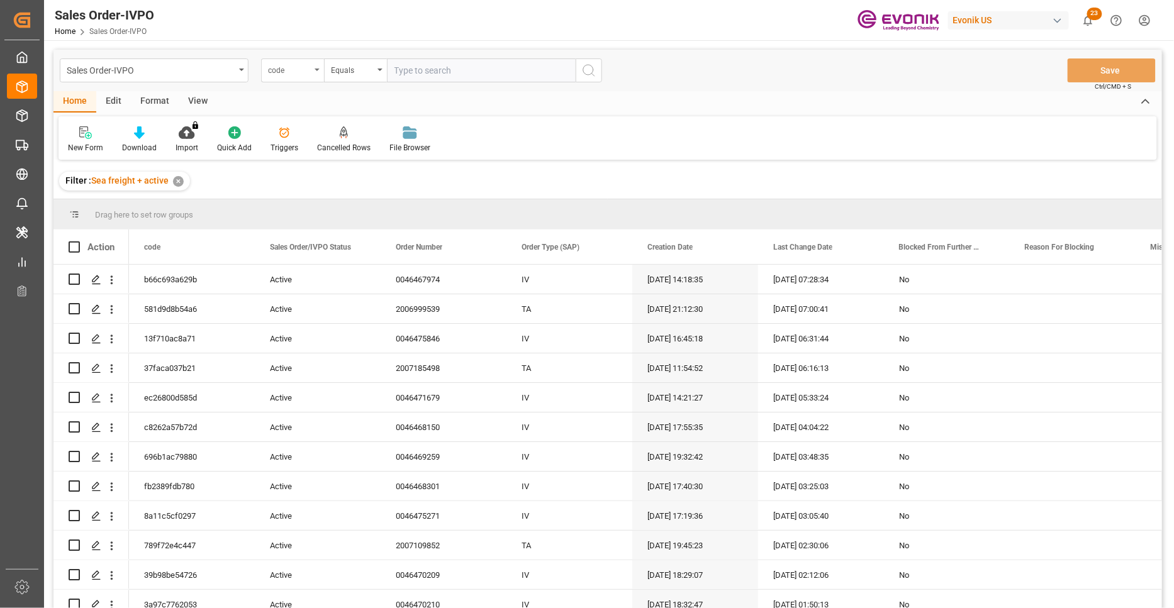
click at [299, 78] on div "code" at bounding box center [292, 70] width 63 height 24
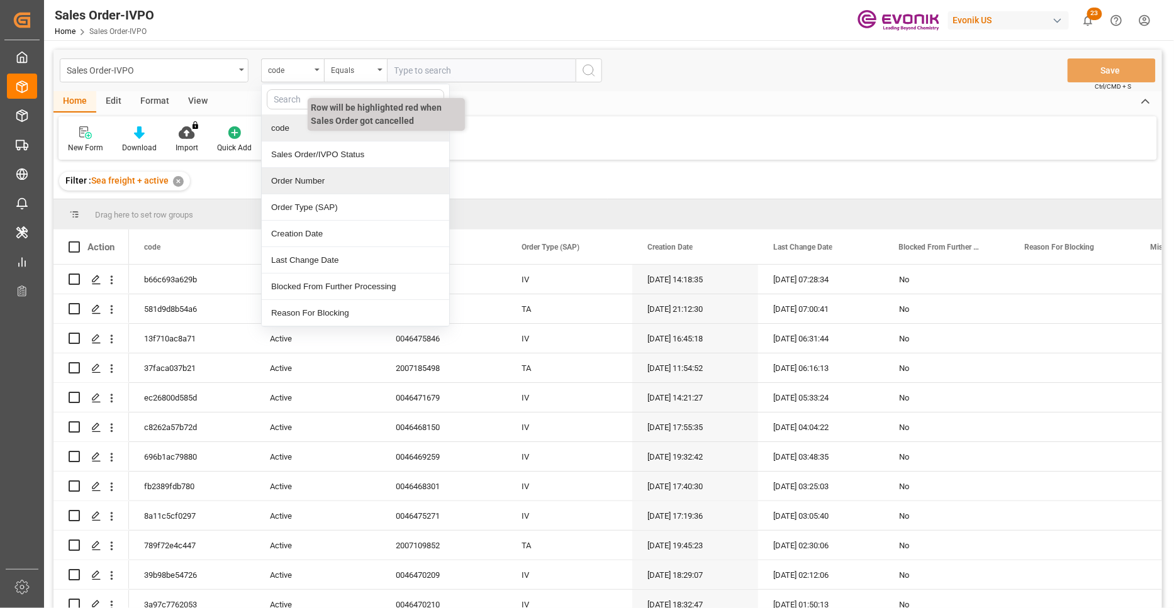
drag, startPoint x: 319, startPoint y: 186, endPoint x: 371, endPoint y: 130, distance: 76.5
click at [319, 186] on div "Order Number" at bounding box center [355, 181] width 187 height 26
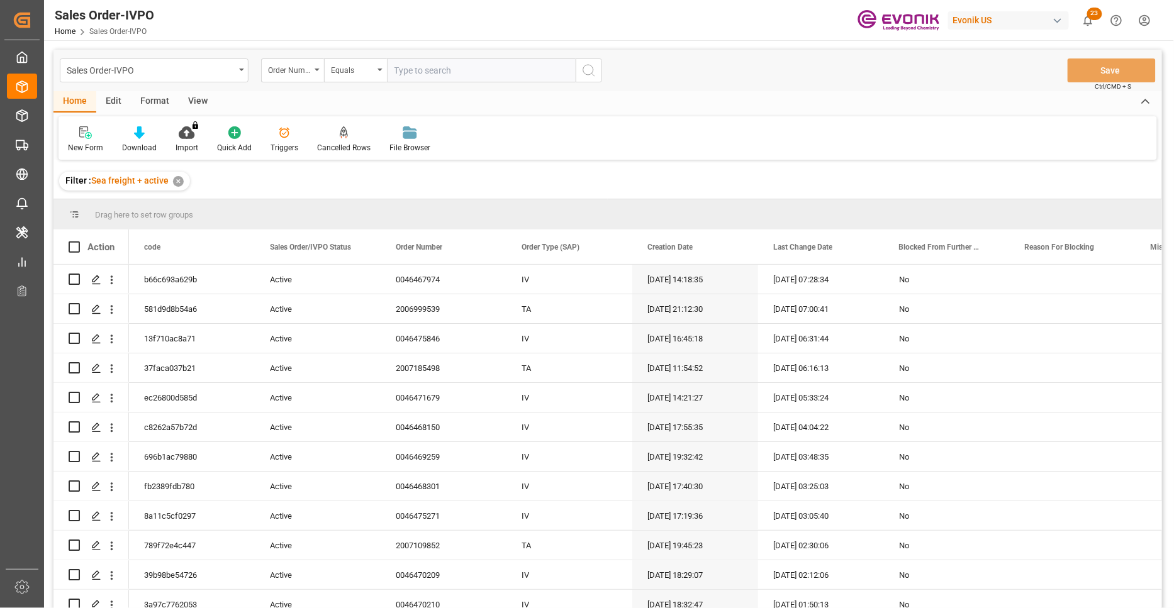
click at [411, 69] on input "text" at bounding box center [481, 70] width 189 height 24
paste input "46470081"
click at [394, 71] on input "46470081" at bounding box center [481, 70] width 189 height 24
type input "0046470081"
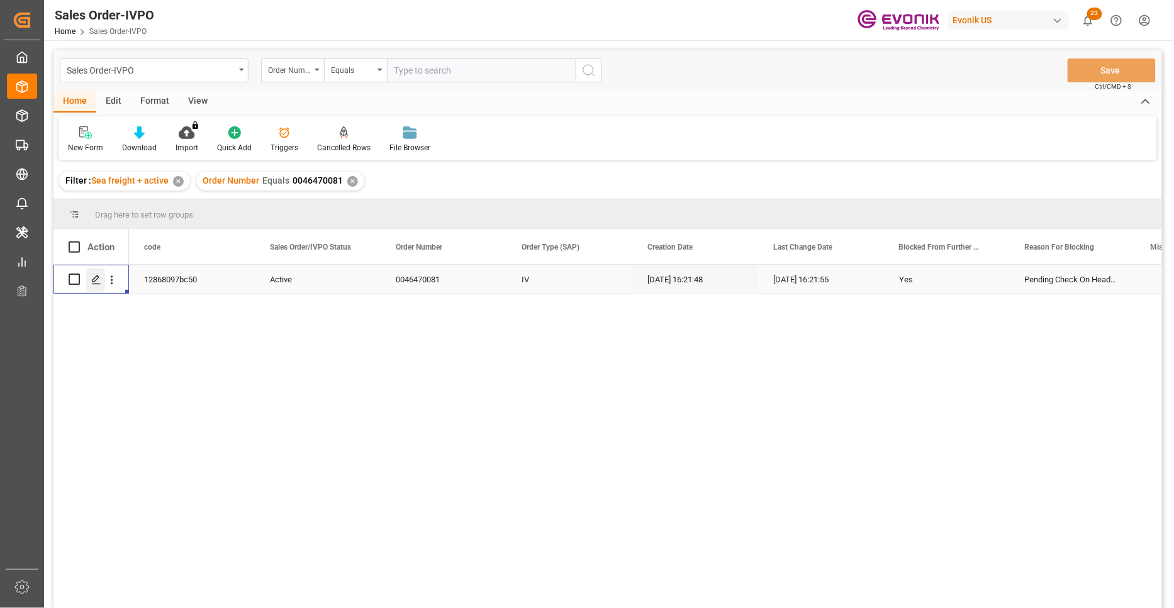
click at [89, 280] on div "Press SPACE to select this row." at bounding box center [95, 280] width 19 height 23
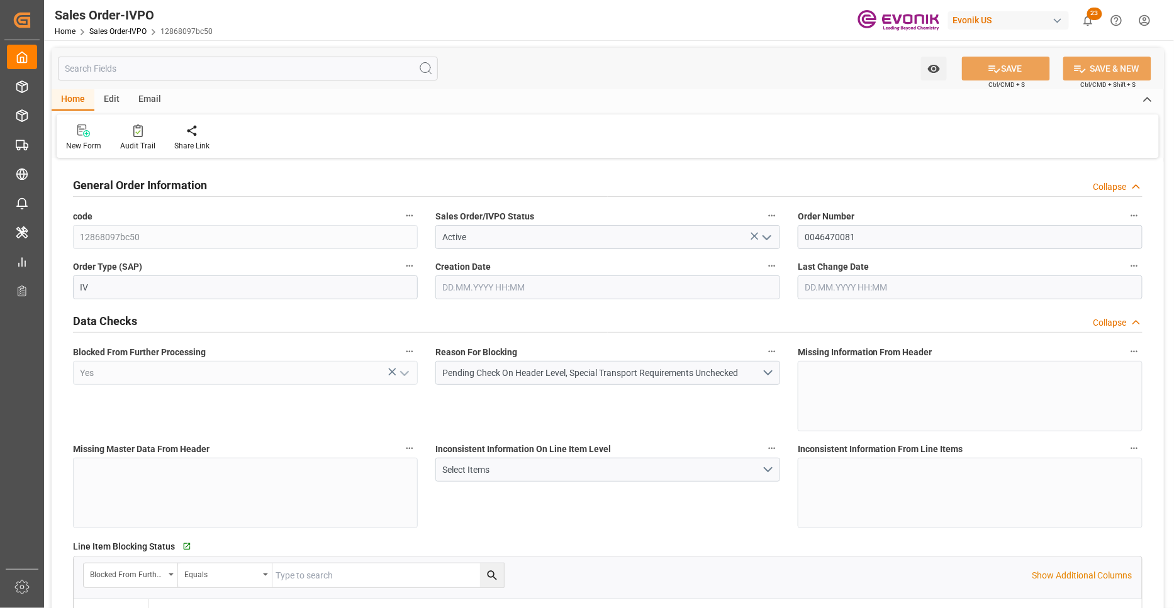
type input "GBLGP"
type input "+44 (0) 161 2304357Fax No.:"
type input "0"
type input "1"
type input "17910"
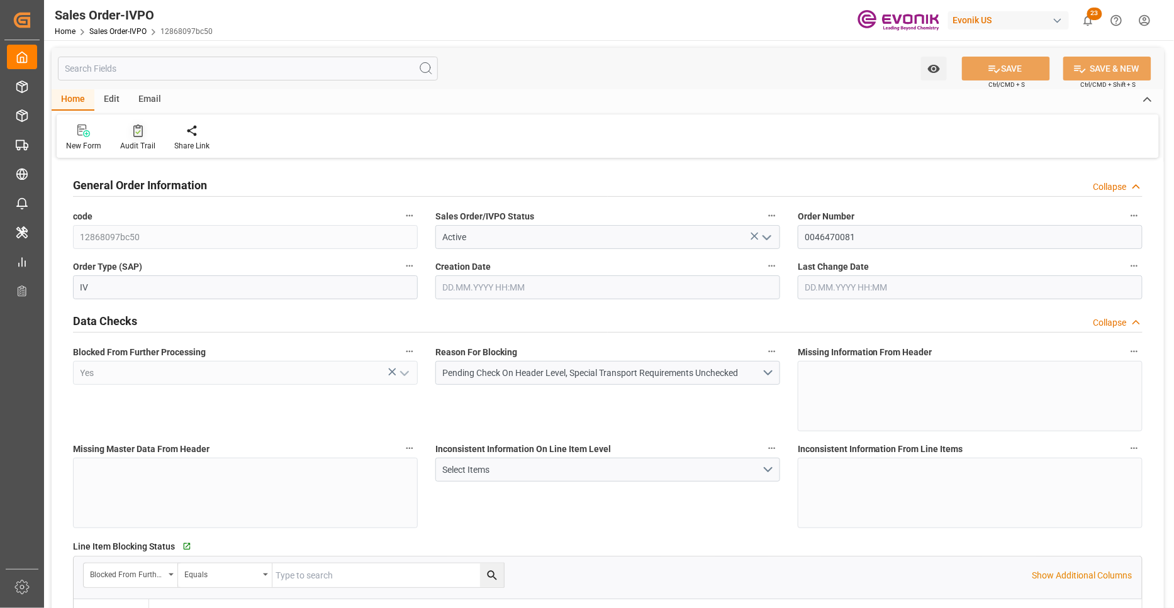
type input "[DATE] 16:21"
type input "+44 (0) 161 2304357Fax No.:"
click at [70, 234] on div "code 12868097bc50" at bounding box center [245, 228] width 362 height 50
click at [689, 418] on div "Reason For Blocking Pending Check On Header Level, Special Transport Requiremen…" at bounding box center [607, 387] width 362 height 97
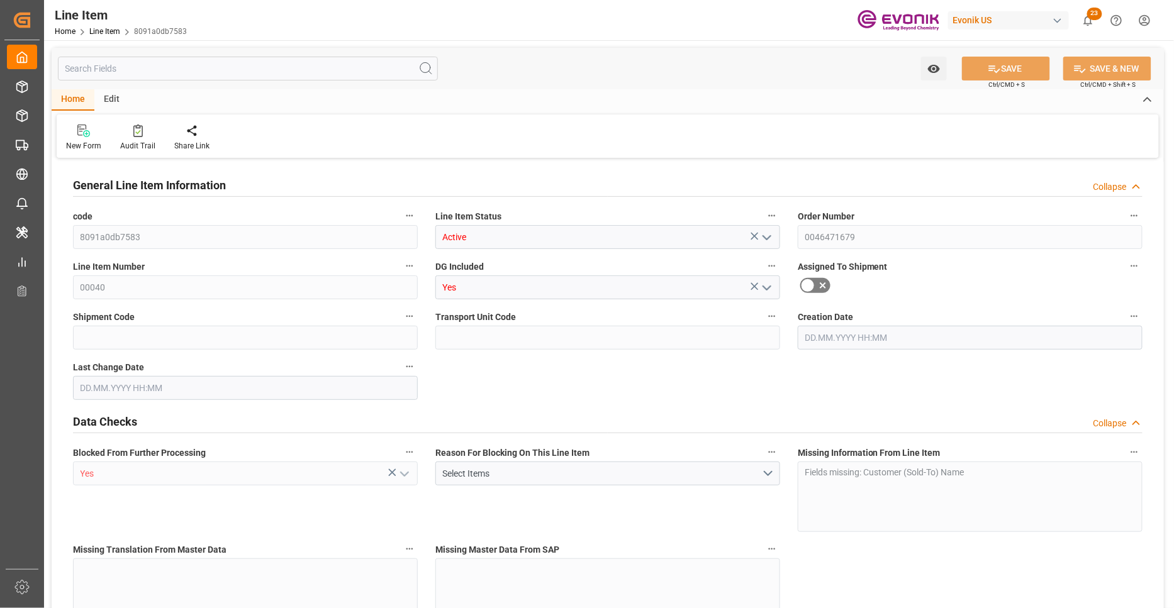
type input "1"
type input "784.4"
type input "720"
type input "1.1436"
type input "4"
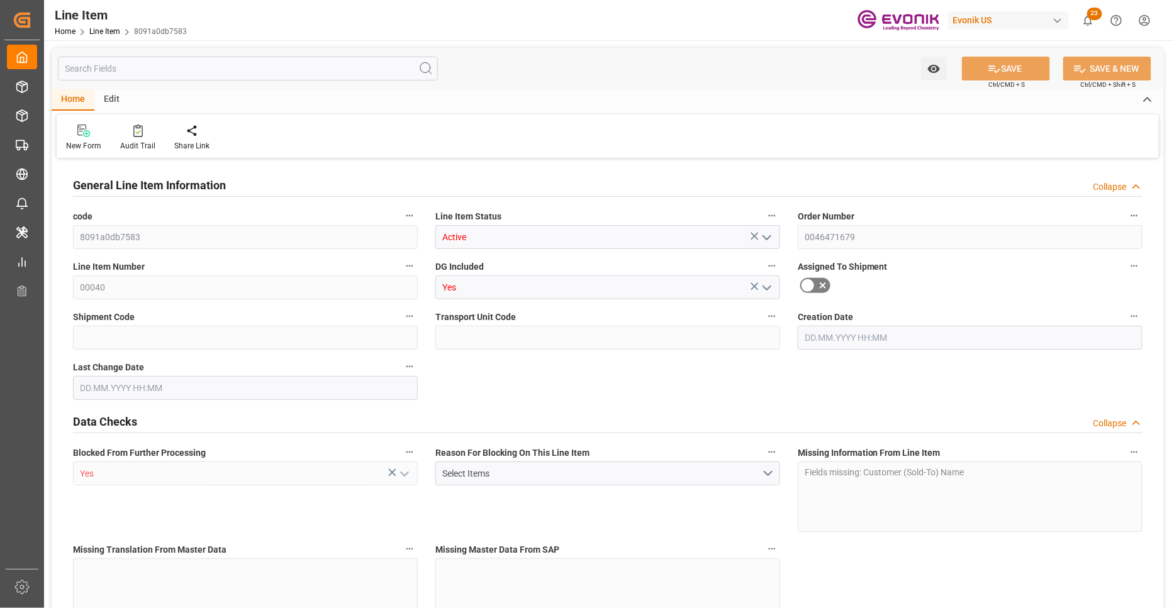
type input "10512"
type input "4"
type input "784.4"
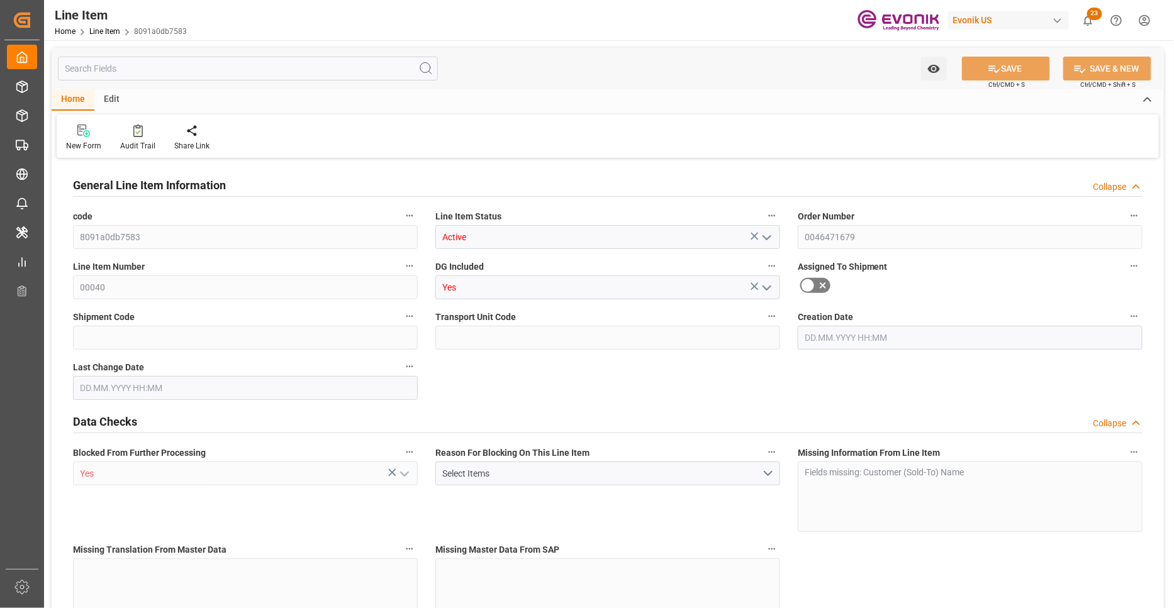
type input "804.4"
type input "720"
type input "1.1436"
type input "1143.648"
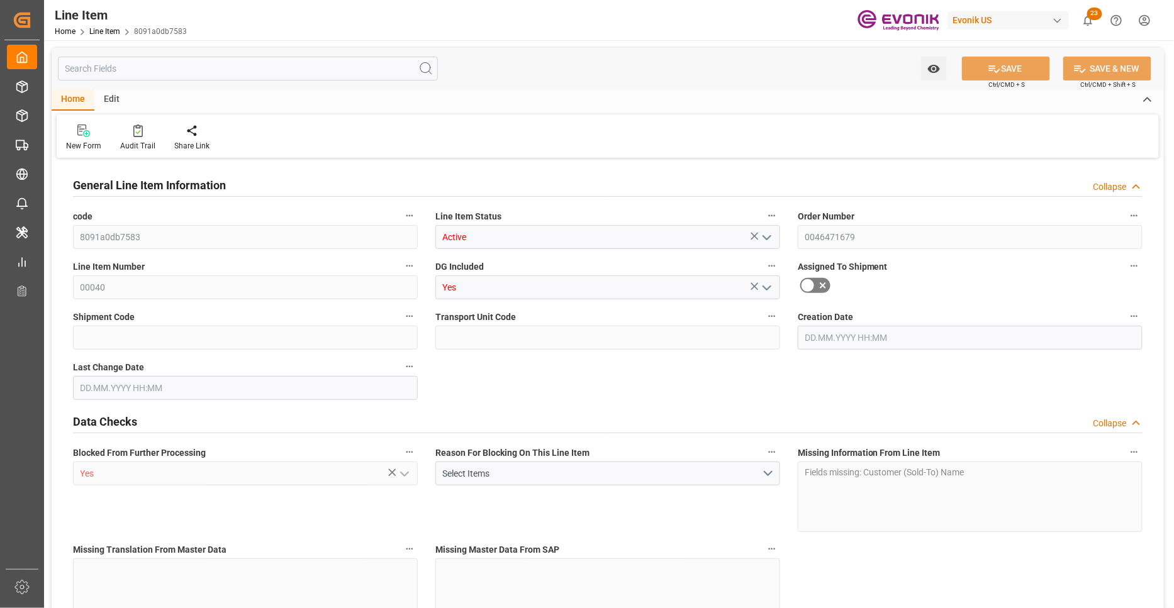
type input "0"
type input "01.10.2025 14:21"
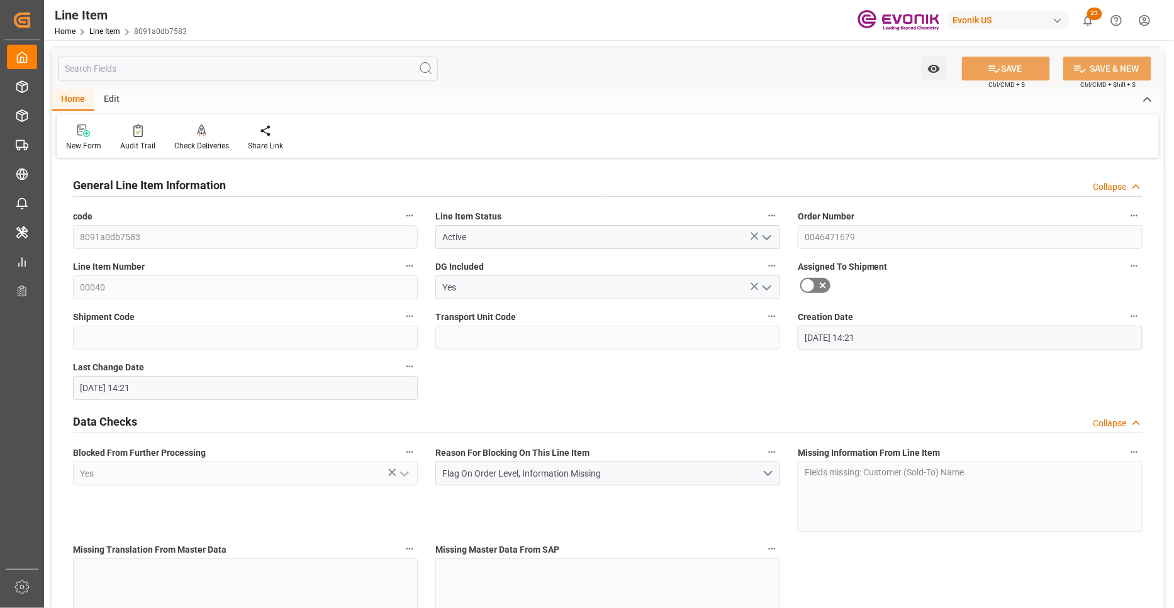
type input "01.10.2025 14:21"
type input "07.12.2025"
type input "08.10.2025"
type input "01.10.2025"
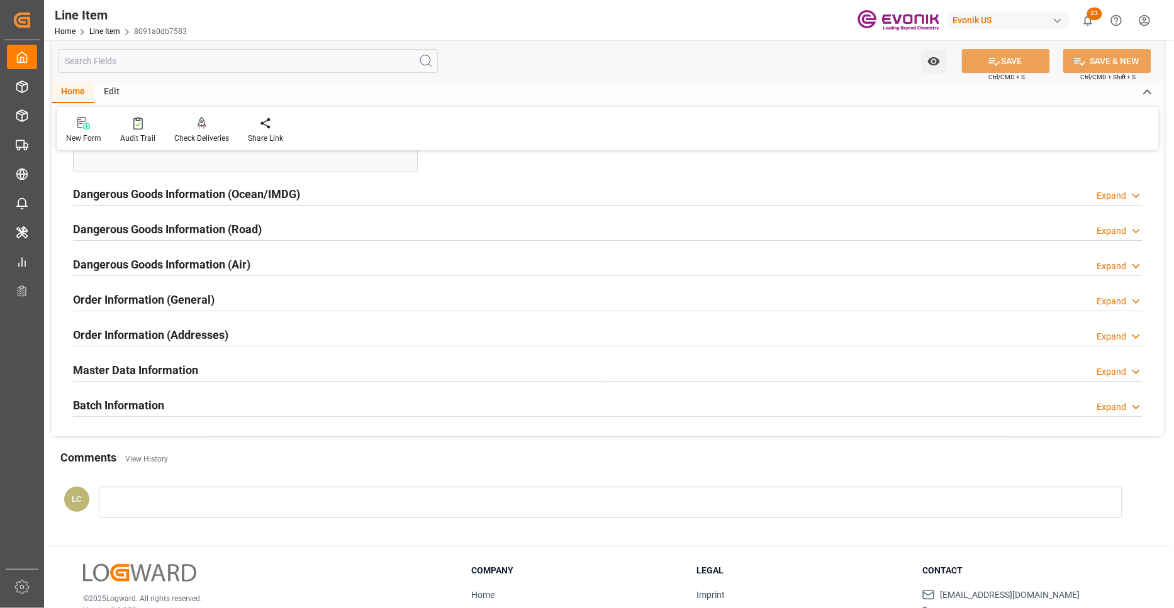
scroll to position [1397, 0]
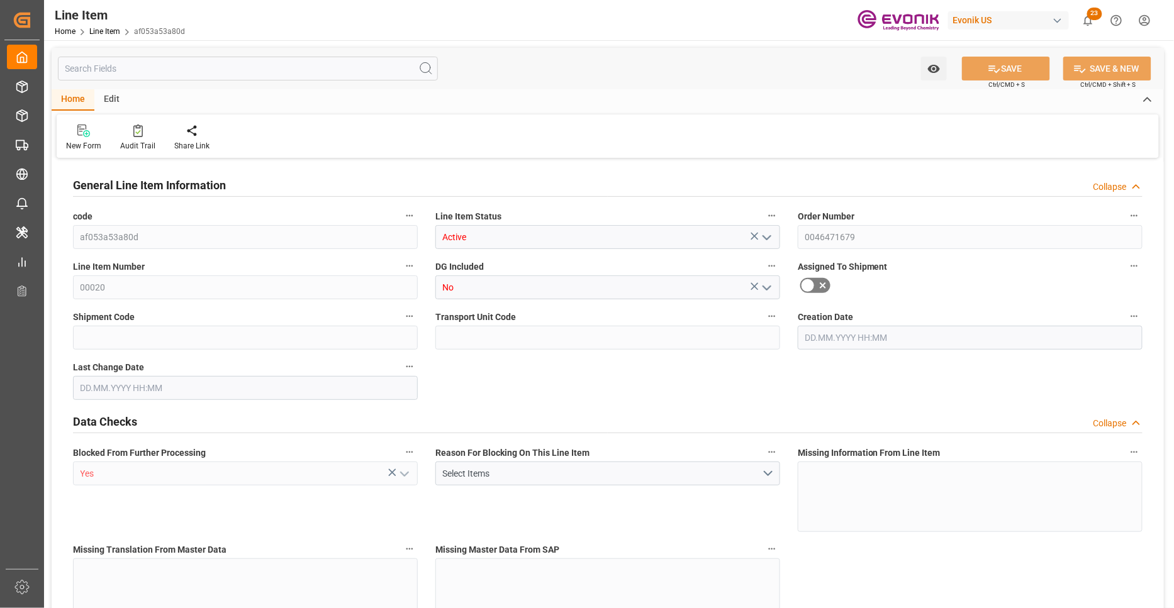
type input "1"
type input "876.4"
type input "798.4"
type input "1.3403"
type input "4"
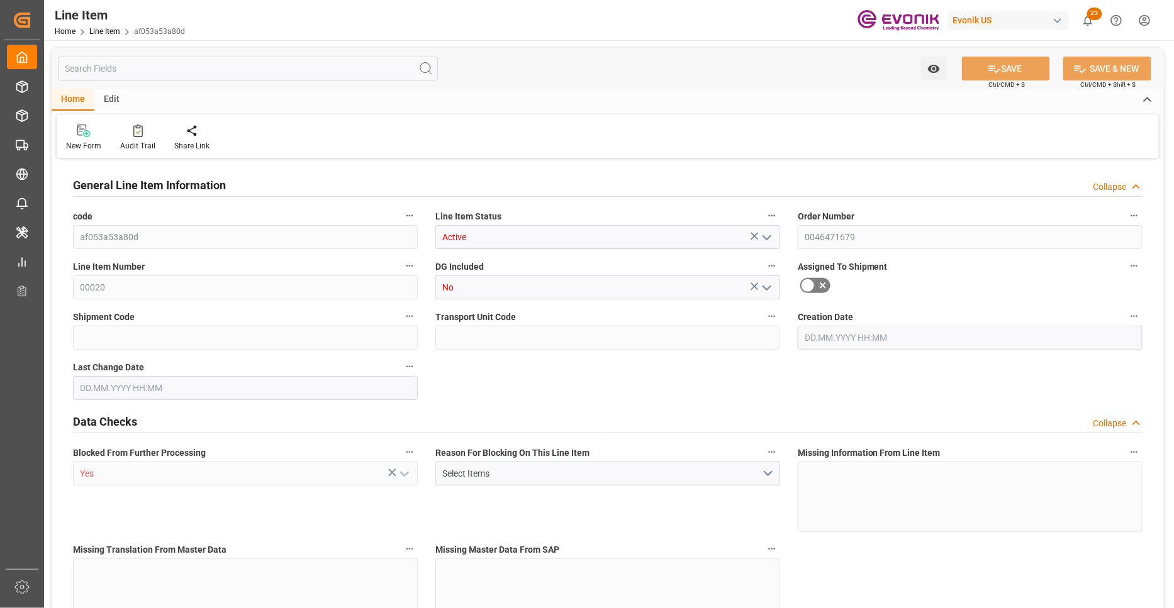
type input "18011.9"
type input "4"
type input "876.4"
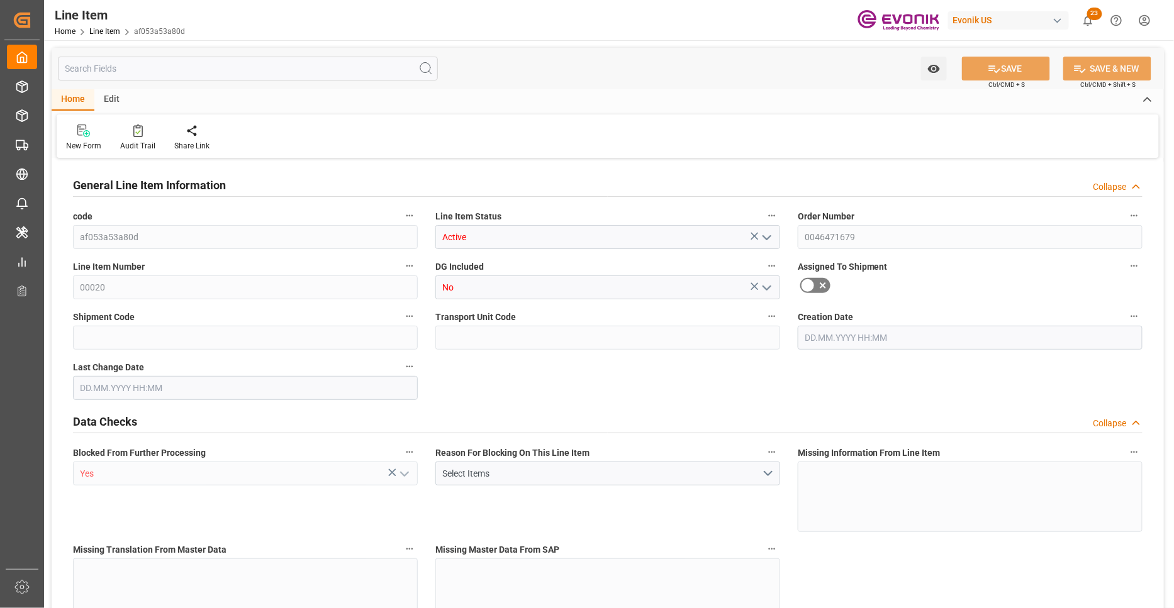
type input "901.4"
type input "798.4"
type input "1.3403"
type input "1340.336"
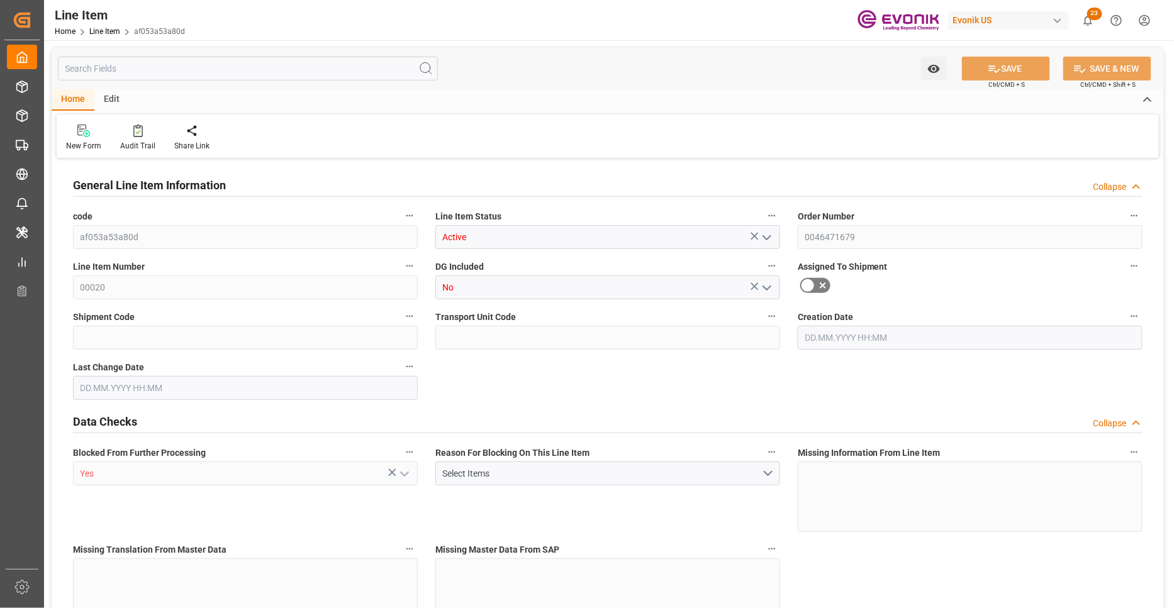
type input "0"
type input "01.10.2025 14:21"
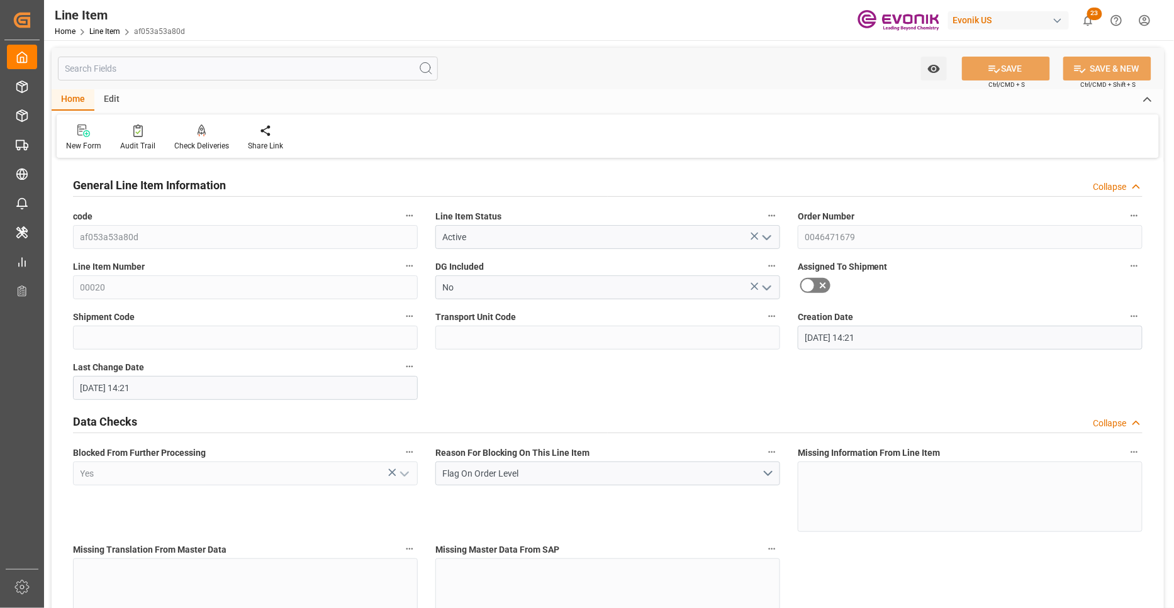
type input "01.10.2025 14:21"
type input "07.12.2025"
type input "08.10.2025"
type input "01.10.2025"
click at [155, 71] on input "text" at bounding box center [248, 69] width 380 height 24
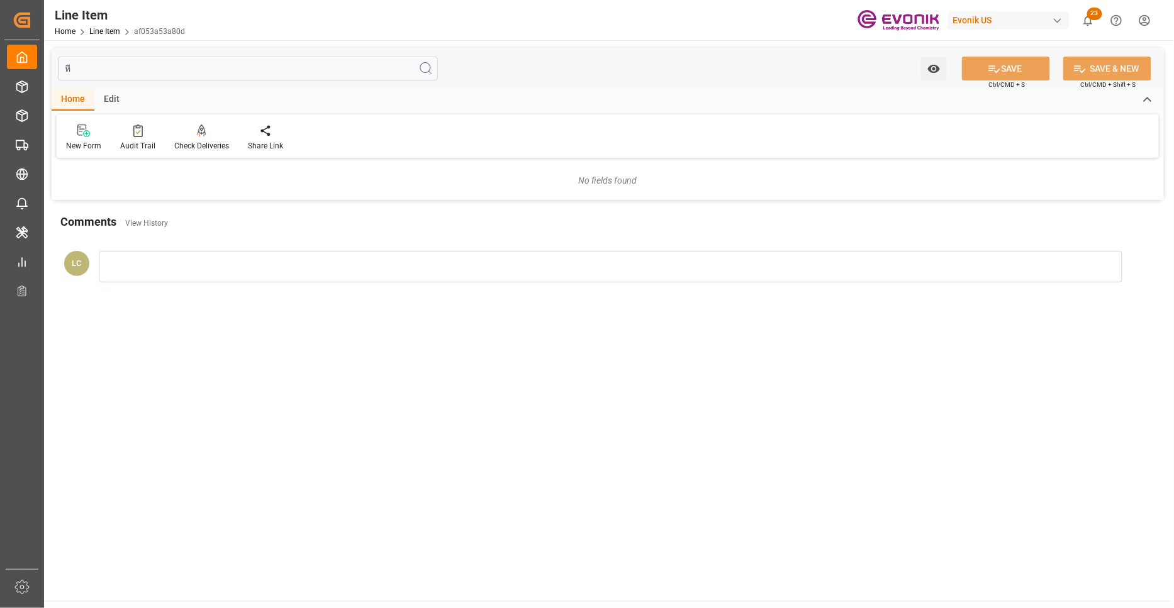
type input "ห"
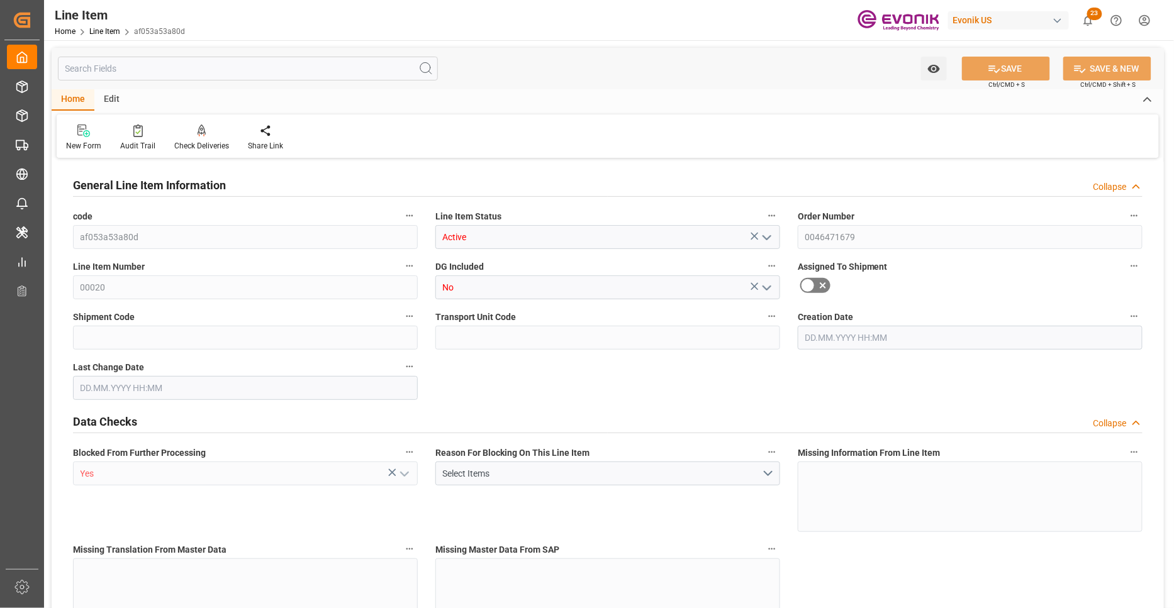
type input "0046471679"
type input "0000501316"
type input "D"
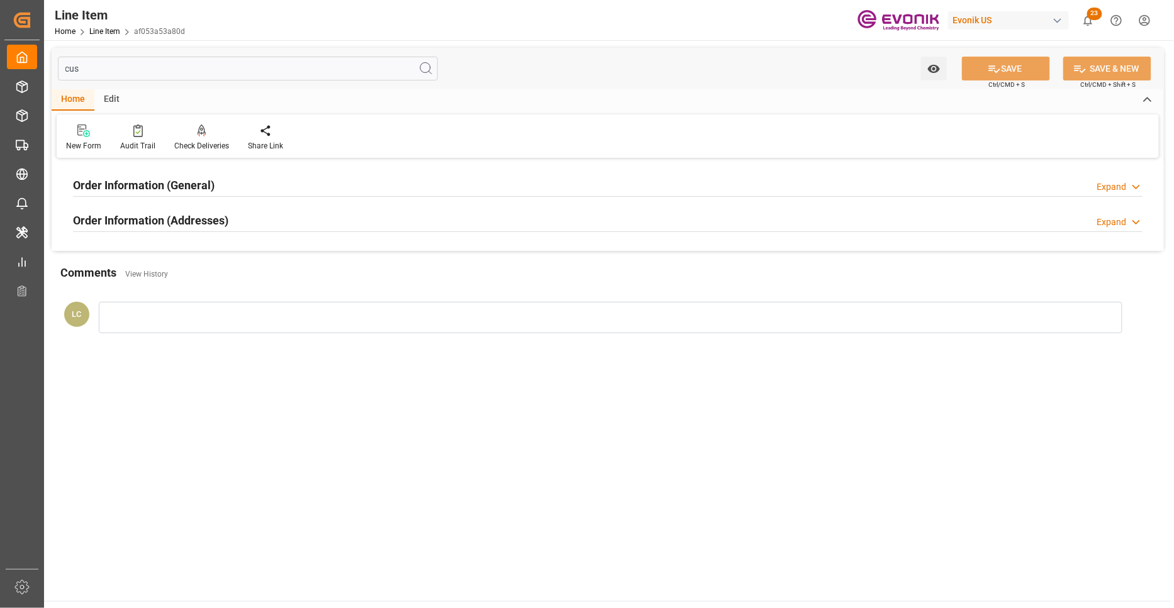
type input "cus"
click at [365, 223] on div "Order Information (Addresses) Expand" at bounding box center [607, 220] width 1069 height 24
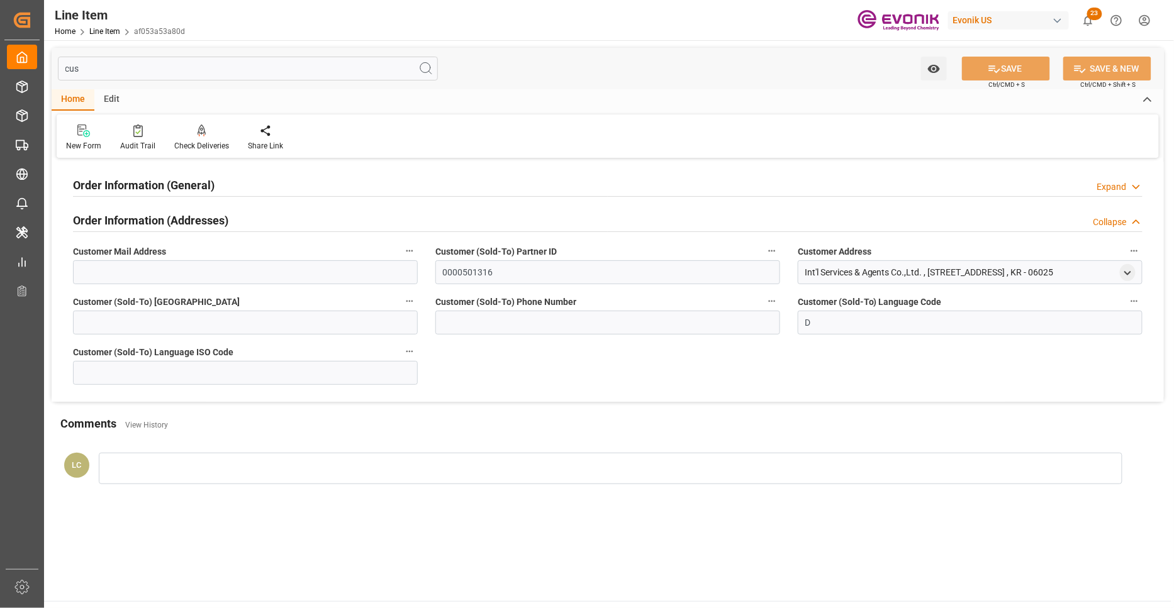
click at [255, 216] on div "Order Information (Addresses) Collapse" at bounding box center [607, 220] width 1069 height 24
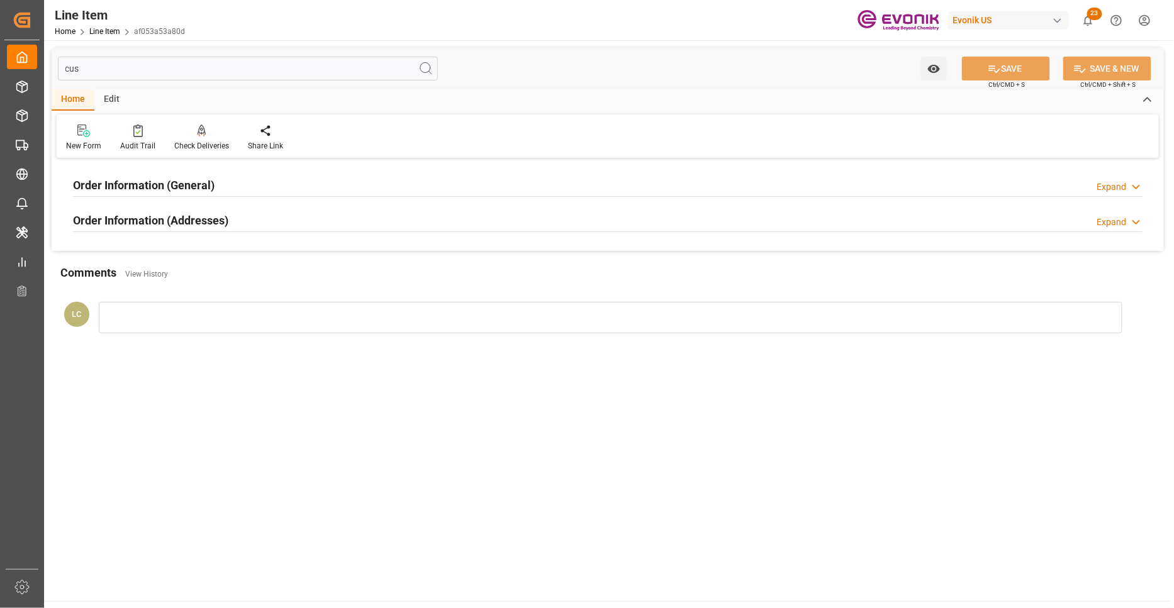
click at [275, 184] on div "Order Information (General) Expand" at bounding box center [607, 184] width 1069 height 24
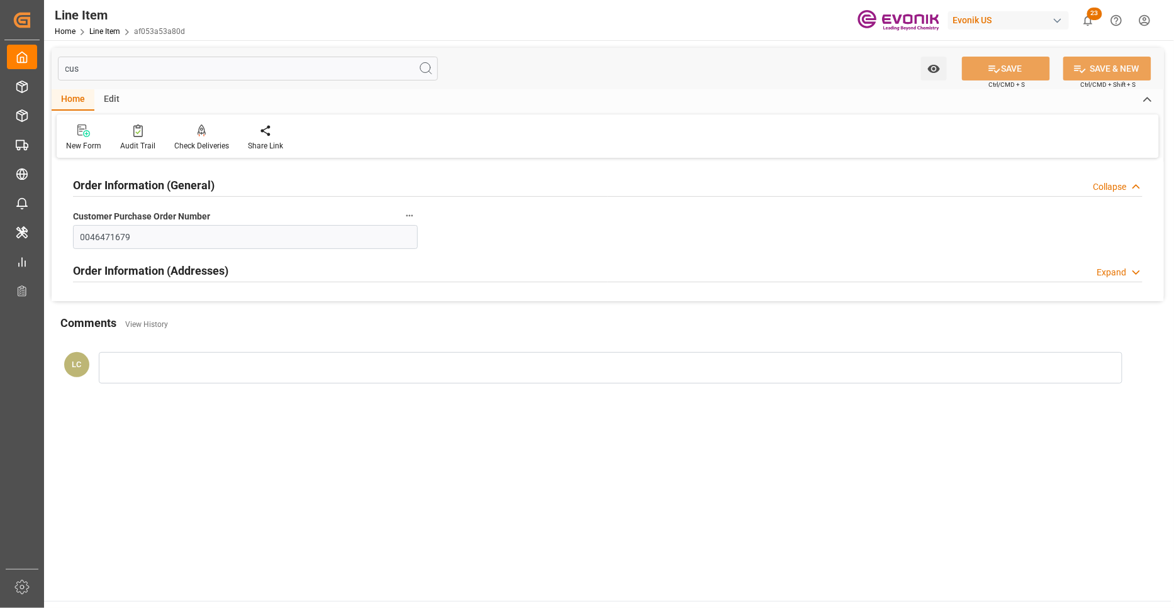
click at [274, 184] on div "Order Information (General) Collapse" at bounding box center [607, 184] width 1069 height 24
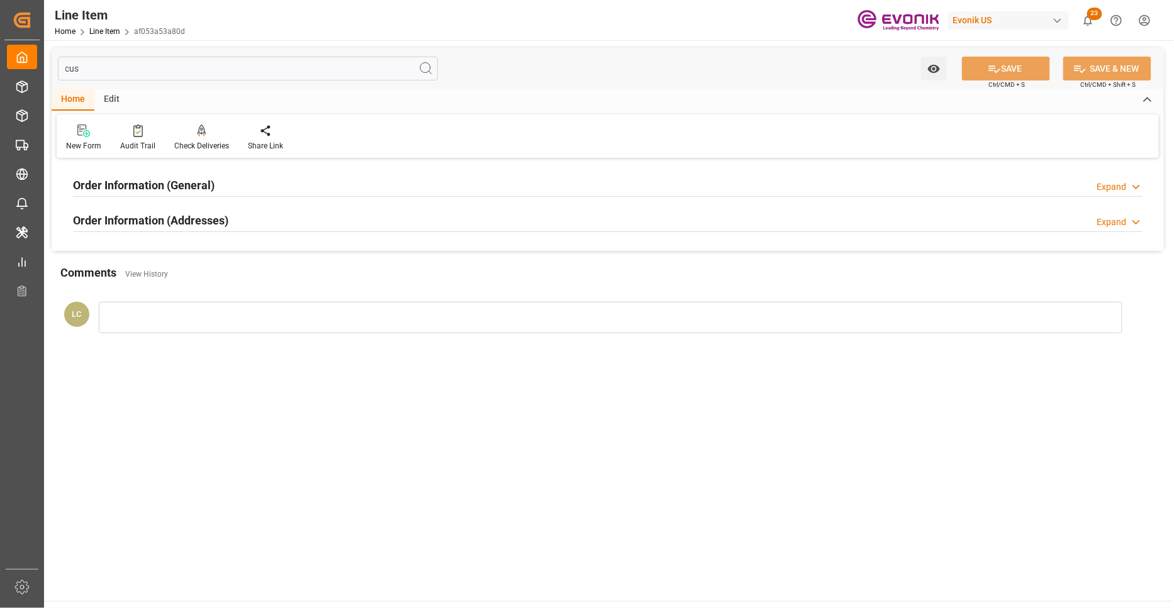
click at [275, 223] on div "Order Information (Addresses) Expand" at bounding box center [607, 220] width 1069 height 24
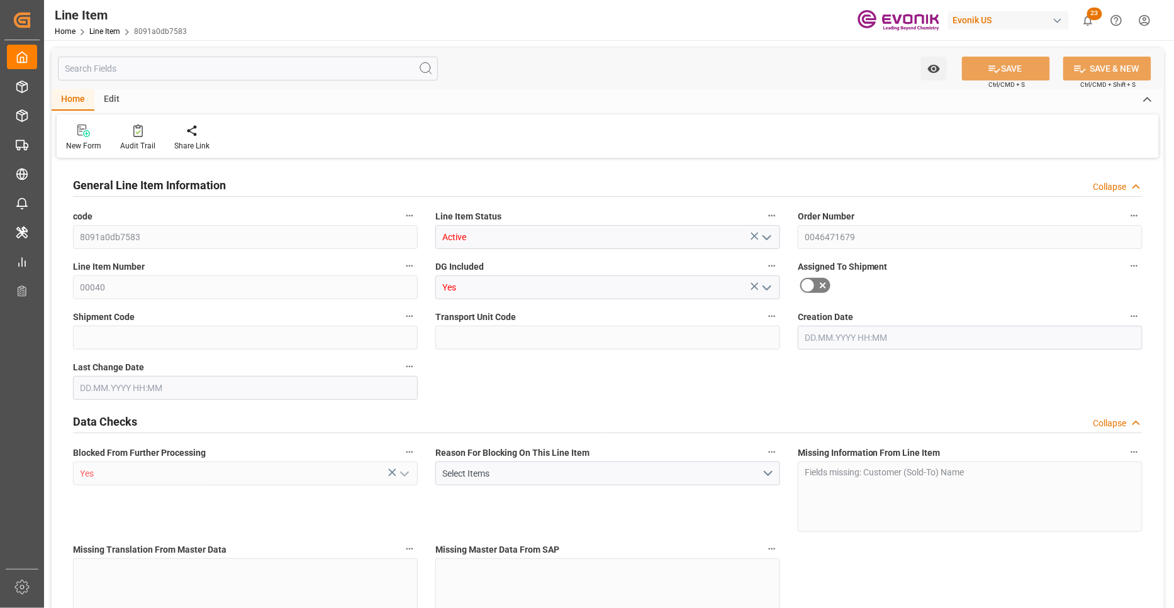
type input "1"
type input "784.4"
type input "720"
type input "1.1436"
type input "4"
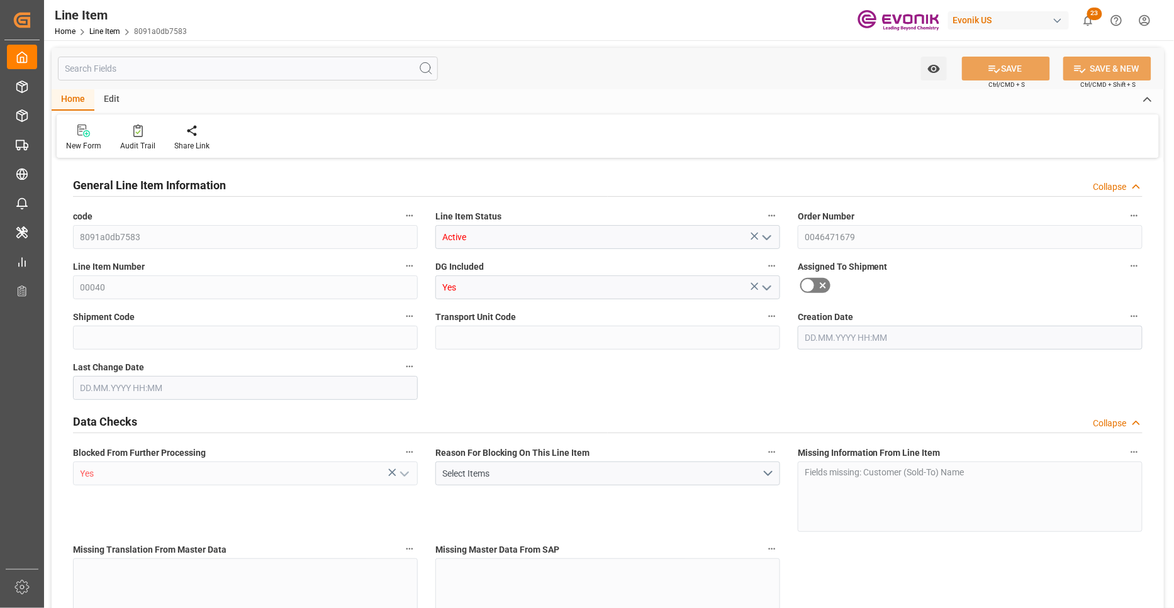
type input "10512"
type input "4"
type input "784.4"
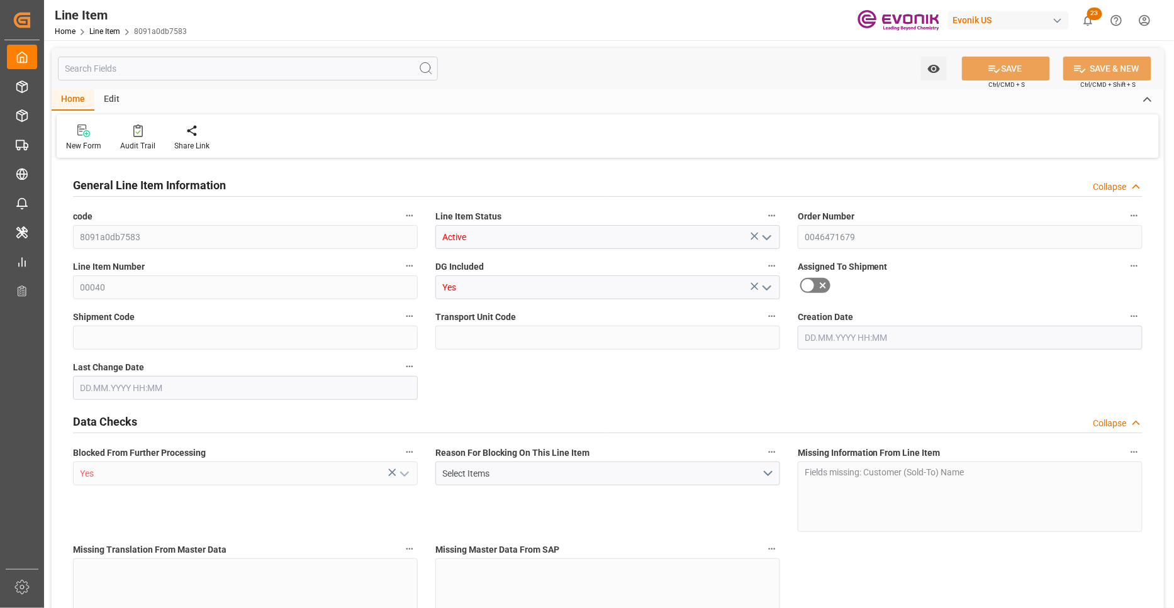
type input "804.4"
type input "720"
type input "1.1436"
type input "1143.648"
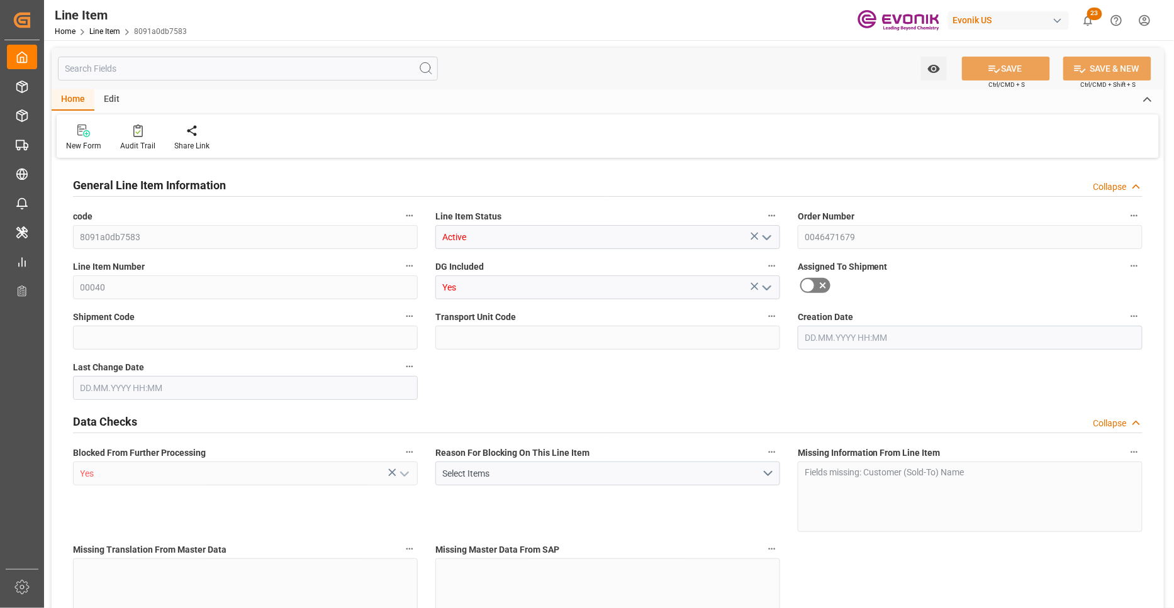
type input "0"
type input "[DATE] 14:21"
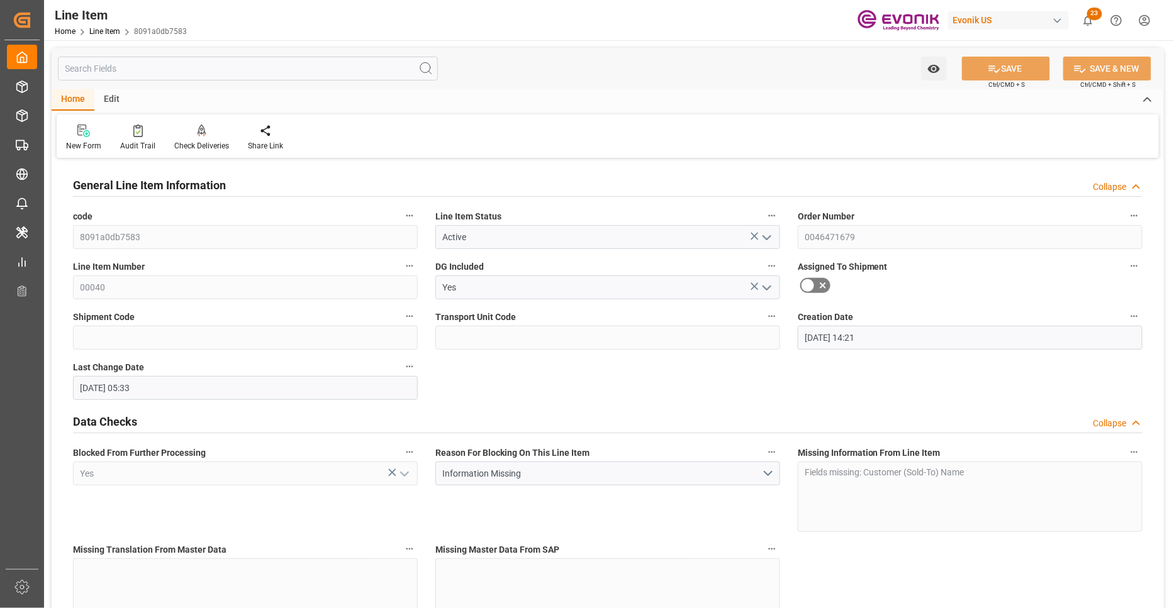
type input "[DATE] 05:33"
type input "[DATE]"
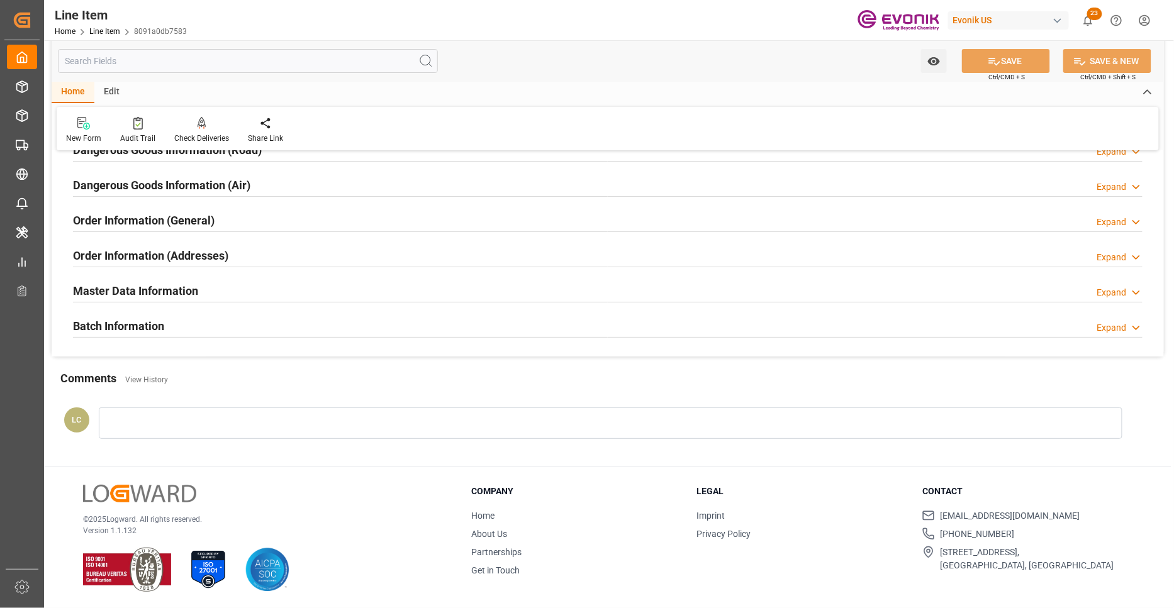
scroll to position [1243, 0]
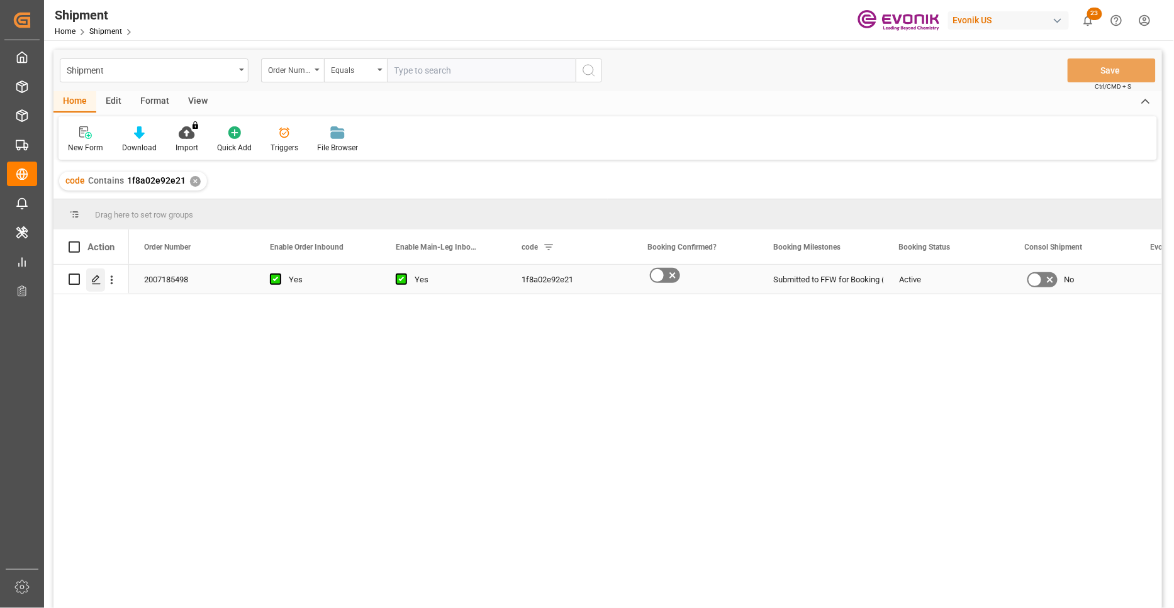
click at [92, 277] on icon "Press SPACE to select this row." at bounding box center [96, 280] width 10 height 10
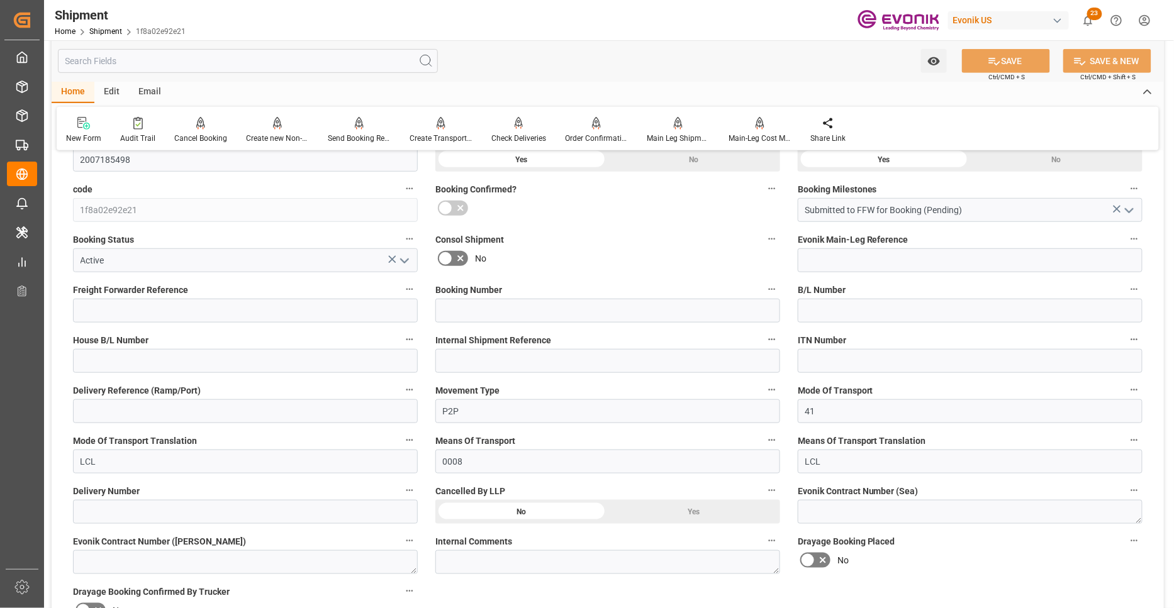
scroll to position [466, 0]
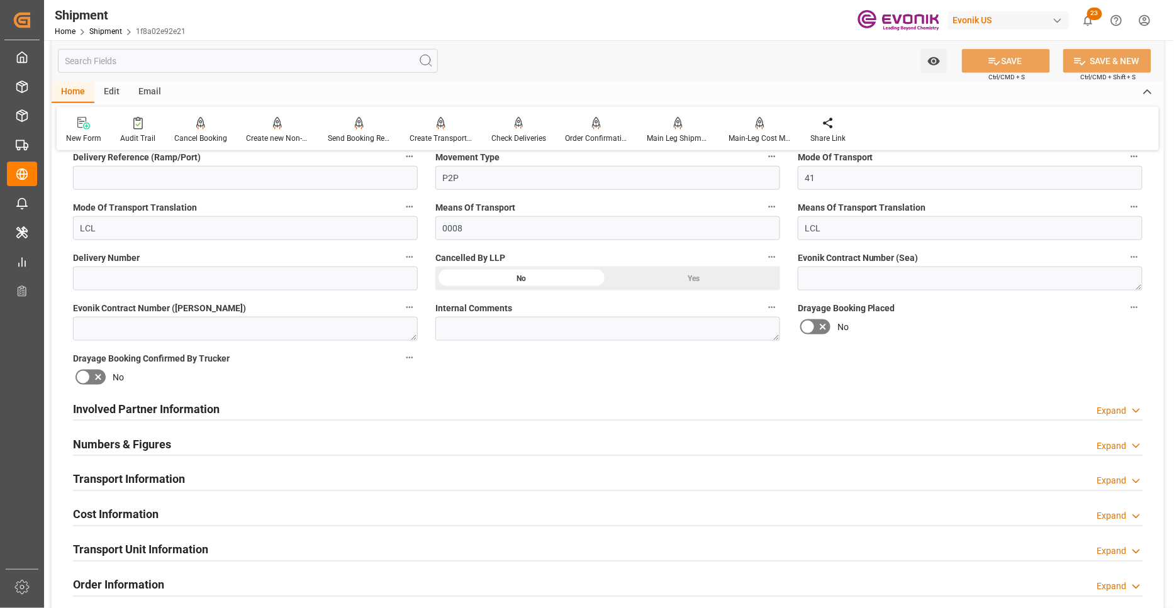
click at [465, 441] on div "Numbers & Figures Expand" at bounding box center [607, 443] width 1069 height 24
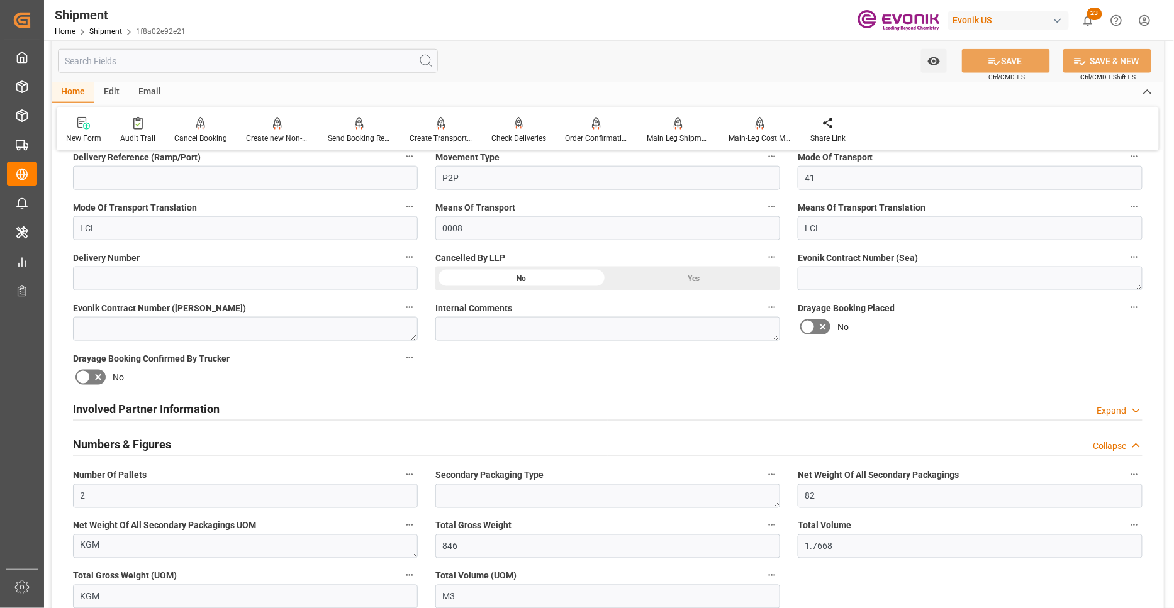
scroll to position [699, 0]
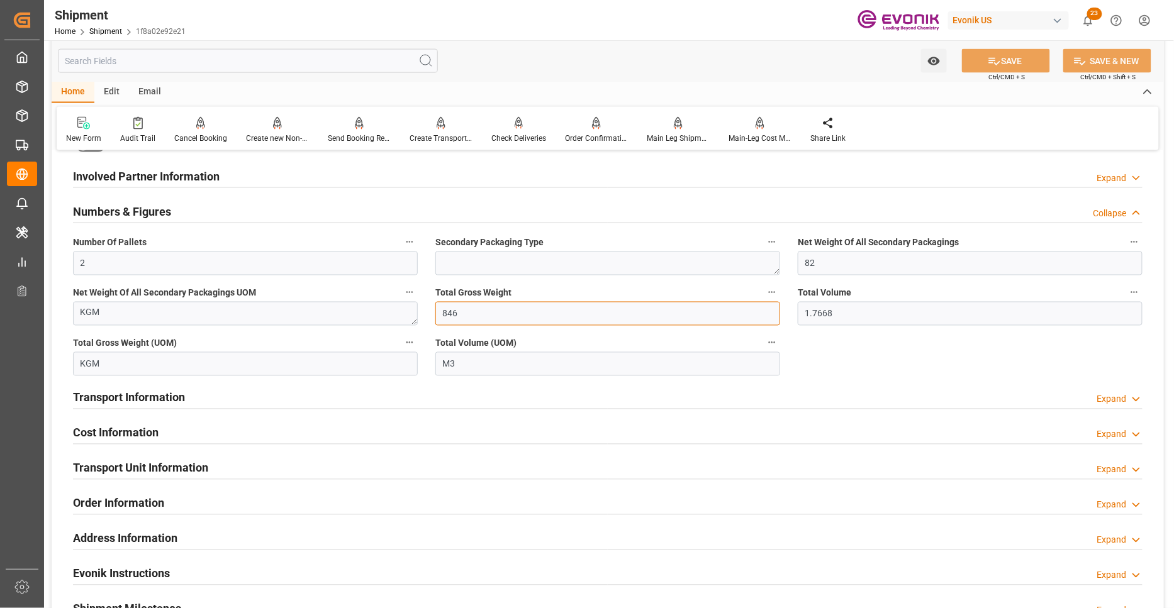
drag, startPoint x: 464, startPoint y: 313, endPoint x: 443, endPoint y: 312, distance: 20.1
click at [443, 312] on input "846" at bounding box center [607, 314] width 345 height 24
click at [849, 348] on div "Booking Confirmation Milestone Bar Collapse Submitted to FFW for Booking (Pendi…" at bounding box center [608, 189] width 1112 height 1452
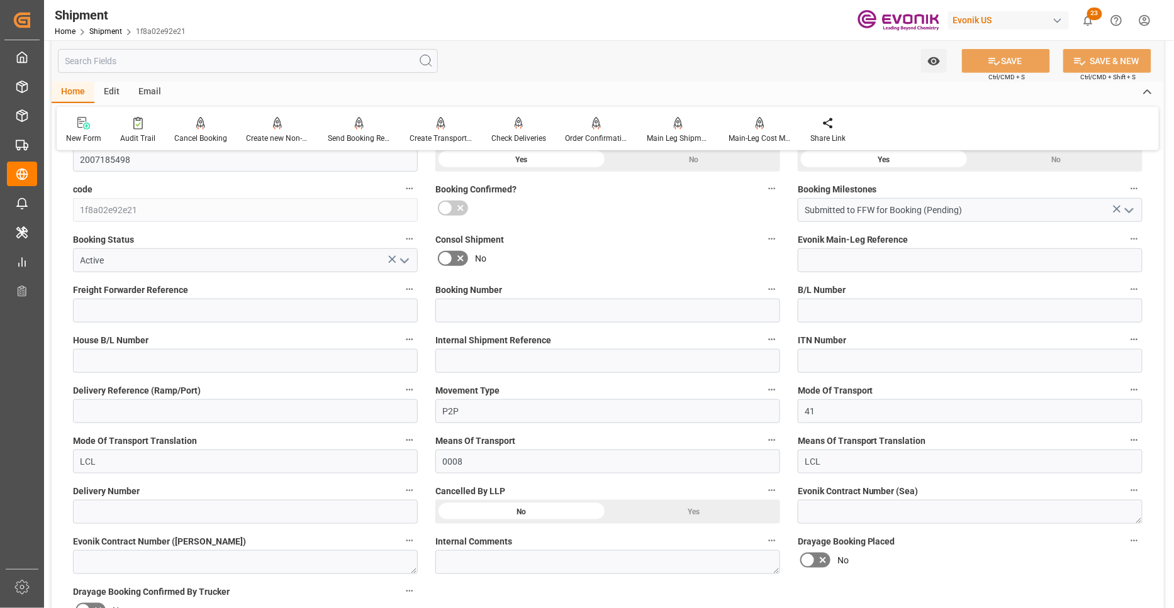
scroll to position [466, 0]
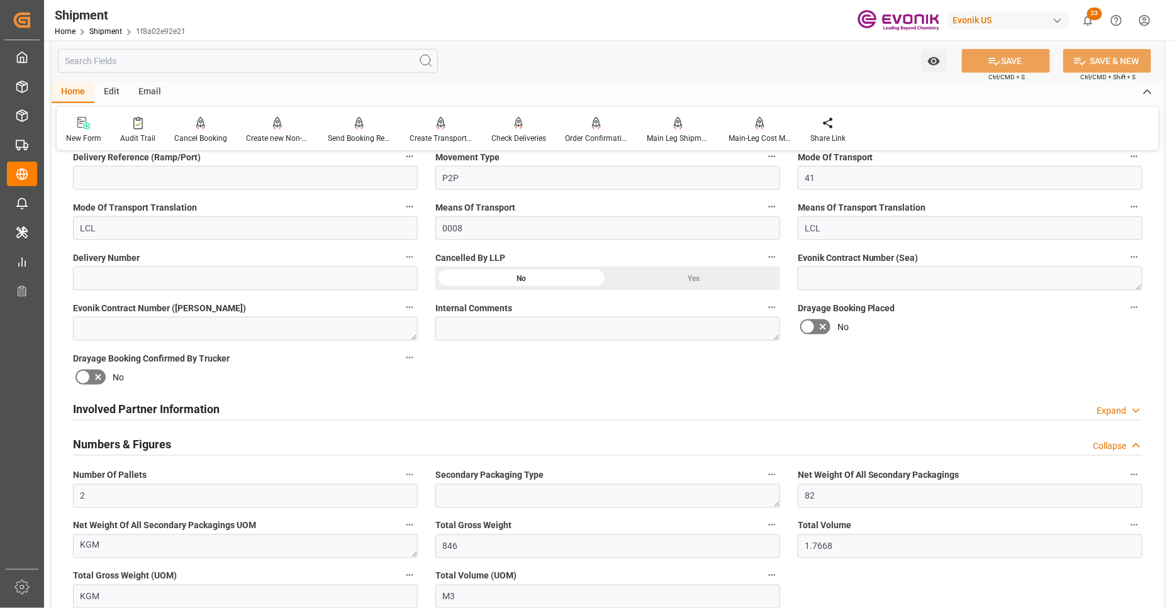
click at [487, 409] on div "Involved Partner Information Expand" at bounding box center [607, 408] width 1069 height 24
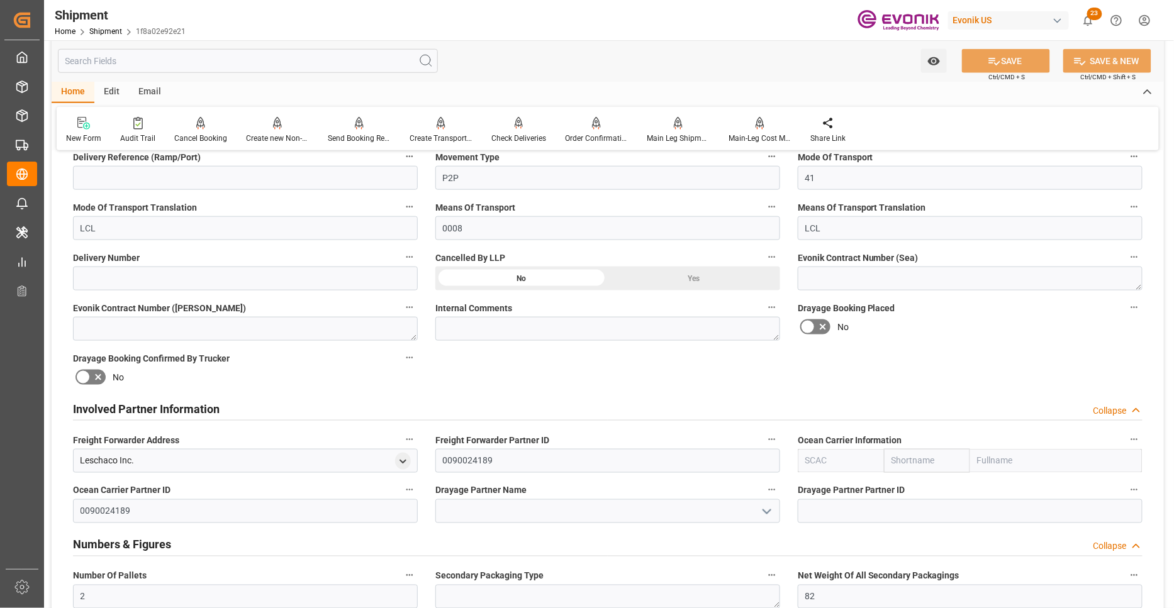
click at [825, 460] on input "text" at bounding box center [840, 461] width 86 height 24
click at [819, 484] on b "ALRB" at bounding box center [817, 489] width 22 height 10
type input "ALRB"
type input "AC Containerline"
type input "AC Containerline GmbH"
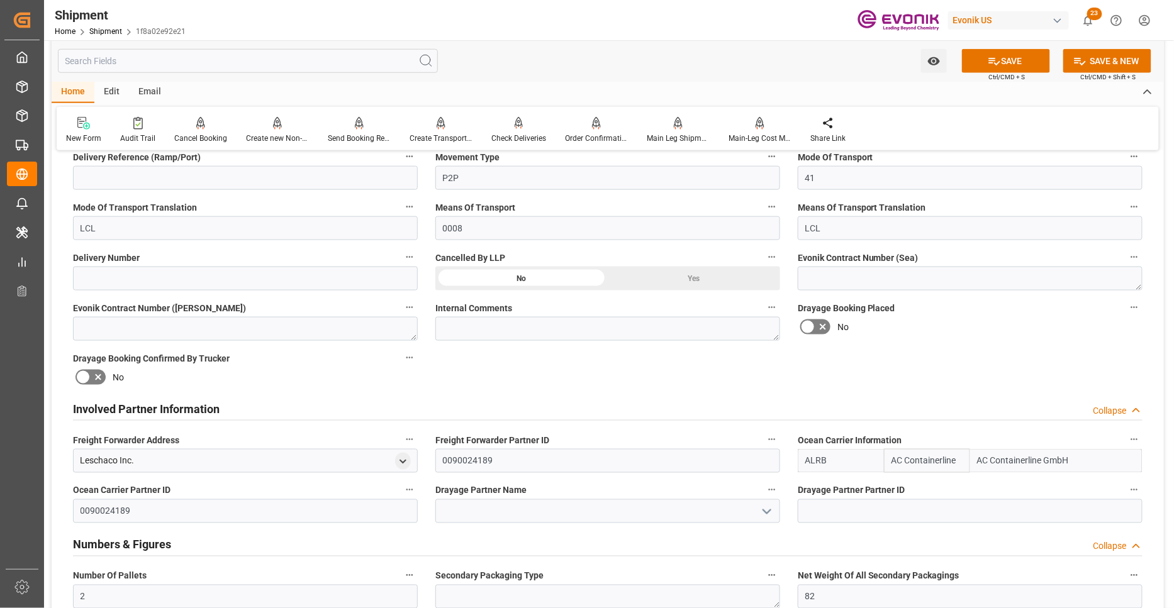
type input "ALRB"
click at [587, 511] on input at bounding box center [607, 511] width 345 height 24
click at [552, 506] on input at bounding box center [607, 511] width 345 height 24
paste input "ESTES"
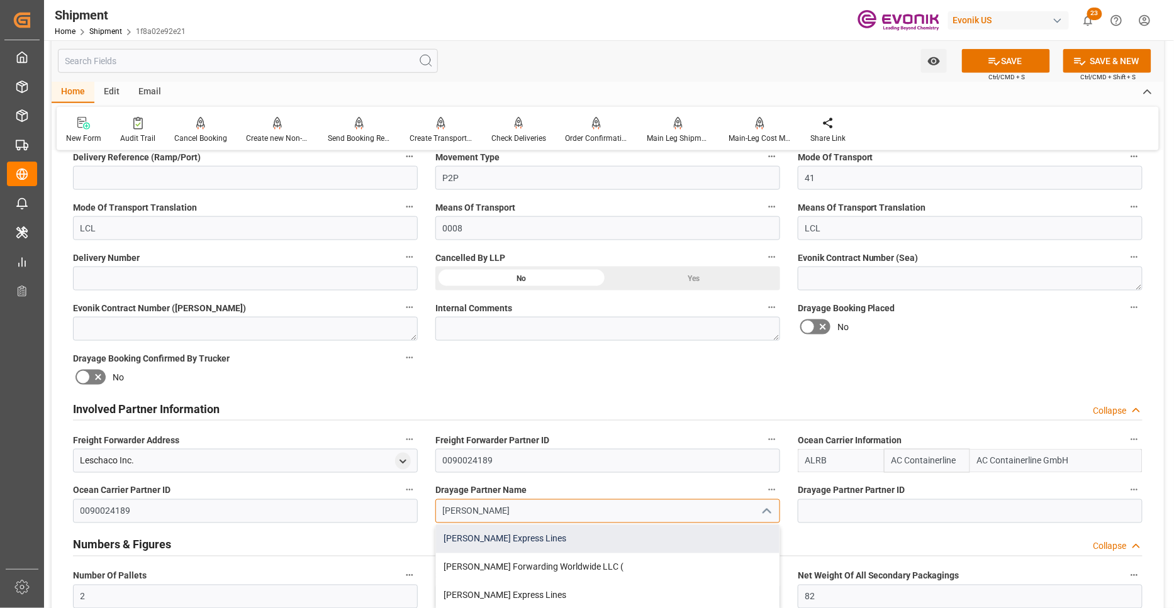
click at [508, 533] on div "Estes Express Lines" at bounding box center [607, 539] width 343 height 28
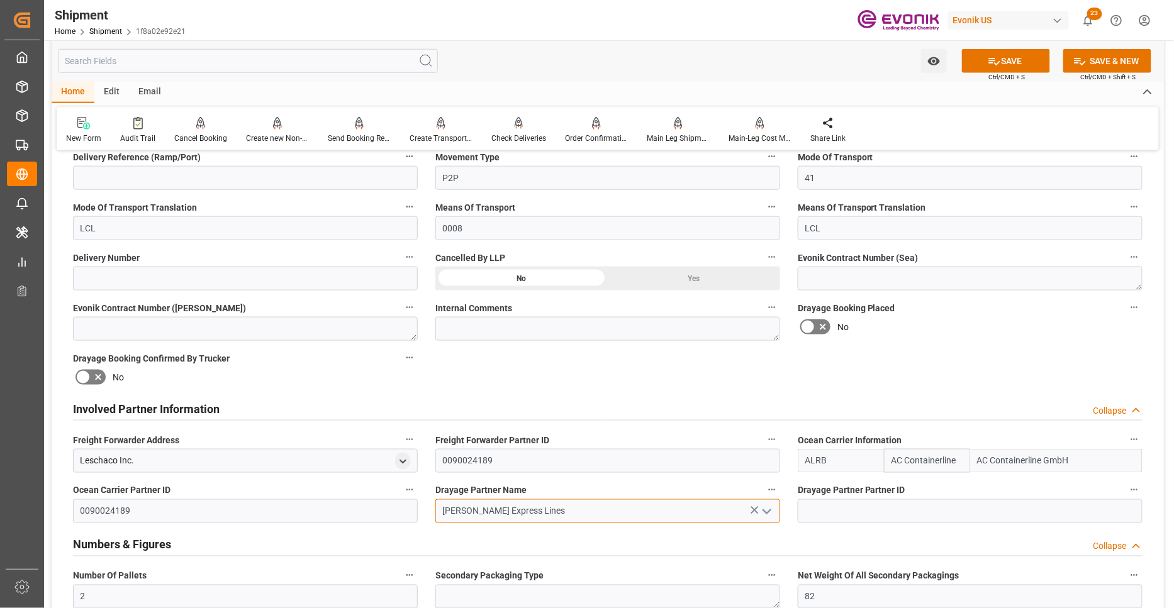
type input "Estes Express Lines"
click at [908, 349] on div "Booking Confirmation Milestone Bar Collapse Submitted to FFW for Booking (Pendi…" at bounding box center [608, 472] width 1112 height 1552
click at [1011, 60] on button "SAVE" at bounding box center [1006, 61] width 88 height 24
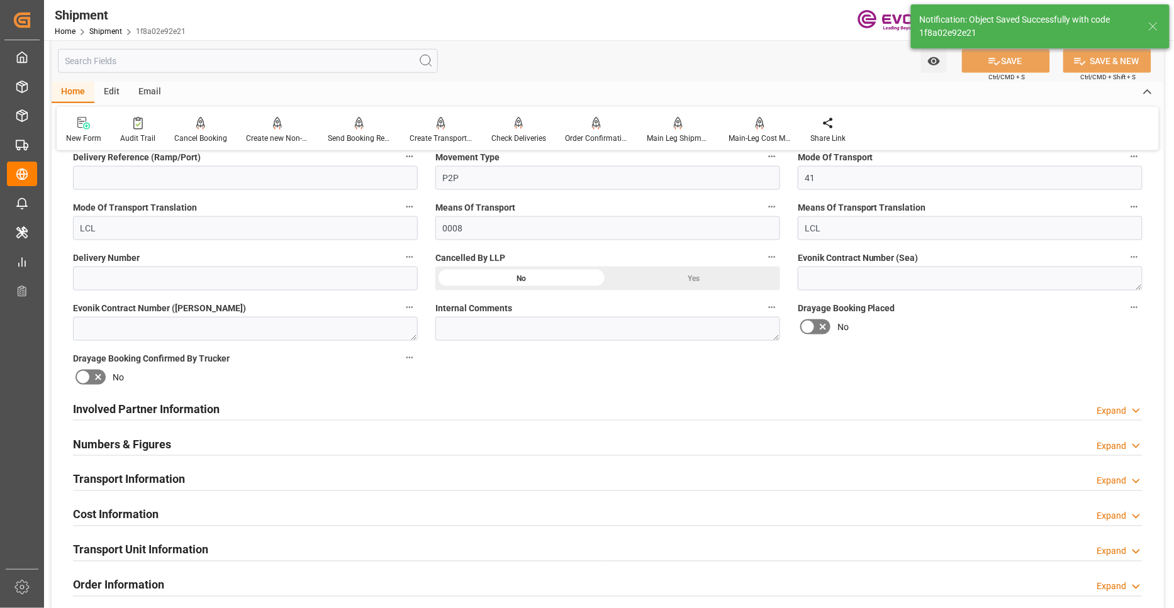
type input "0090029590"
click at [456, 411] on div "Involved Partner Information Expand" at bounding box center [607, 408] width 1069 height 24
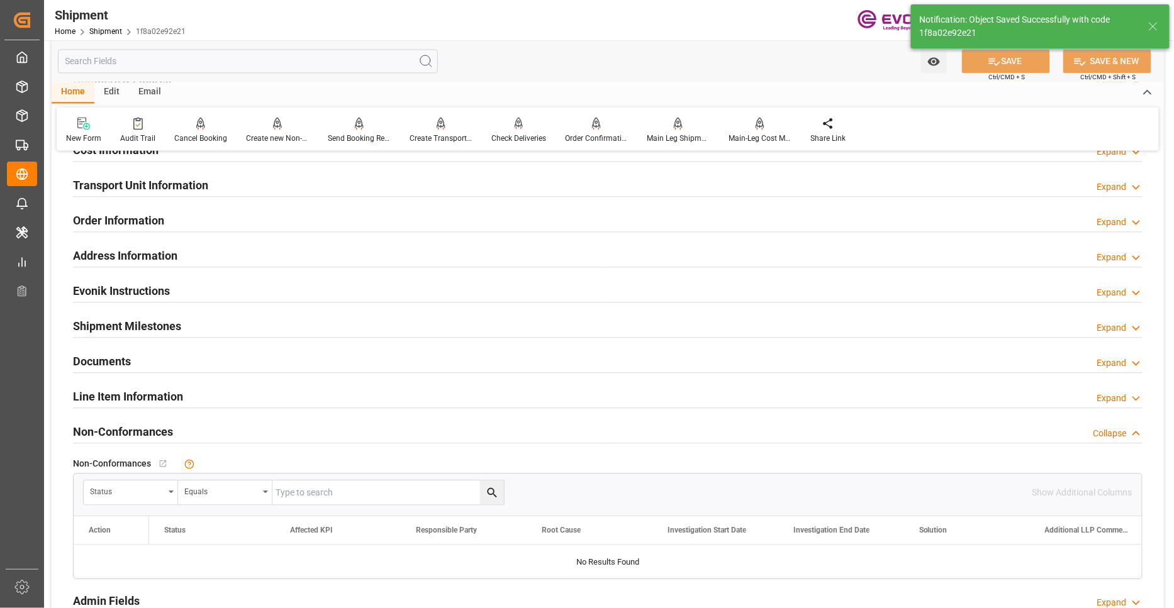
scroll to position [699, 0]
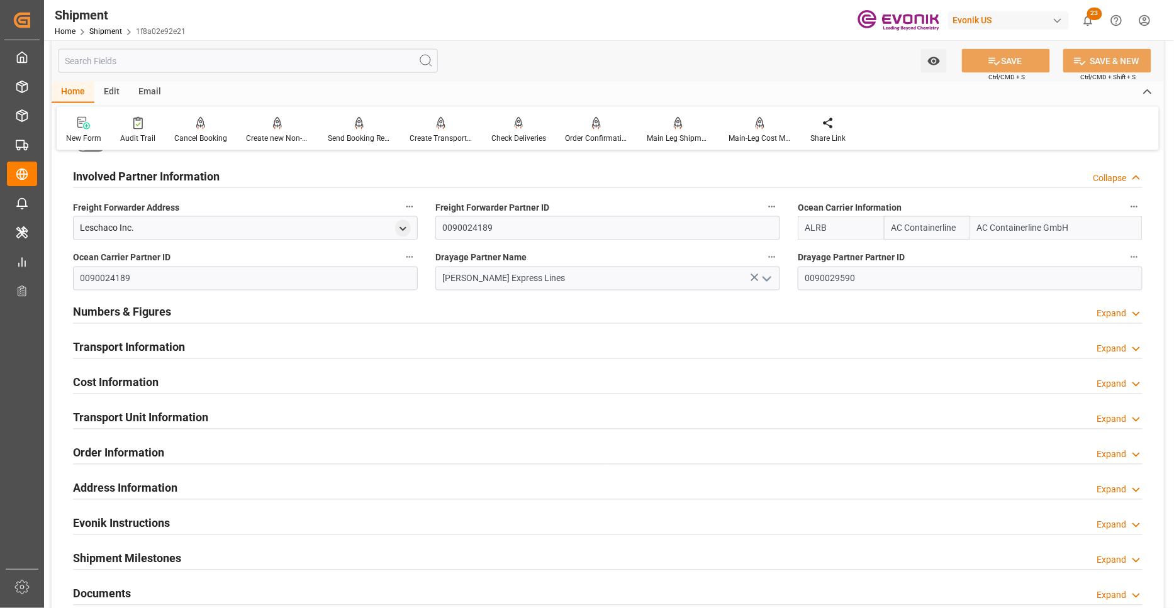
click at [316, 346] on div "Transport Information Expand" at bounding box center [607, 347] width 1069 height 24
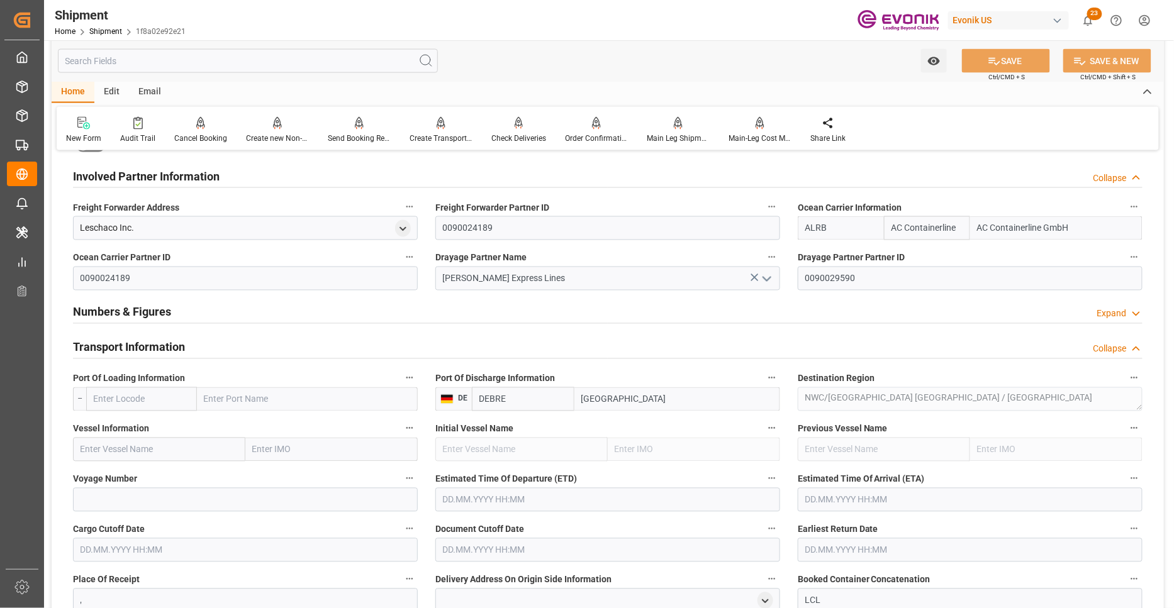
click at [141, 400] on input "text" at bounding box center [141, 399] width 111 height 24
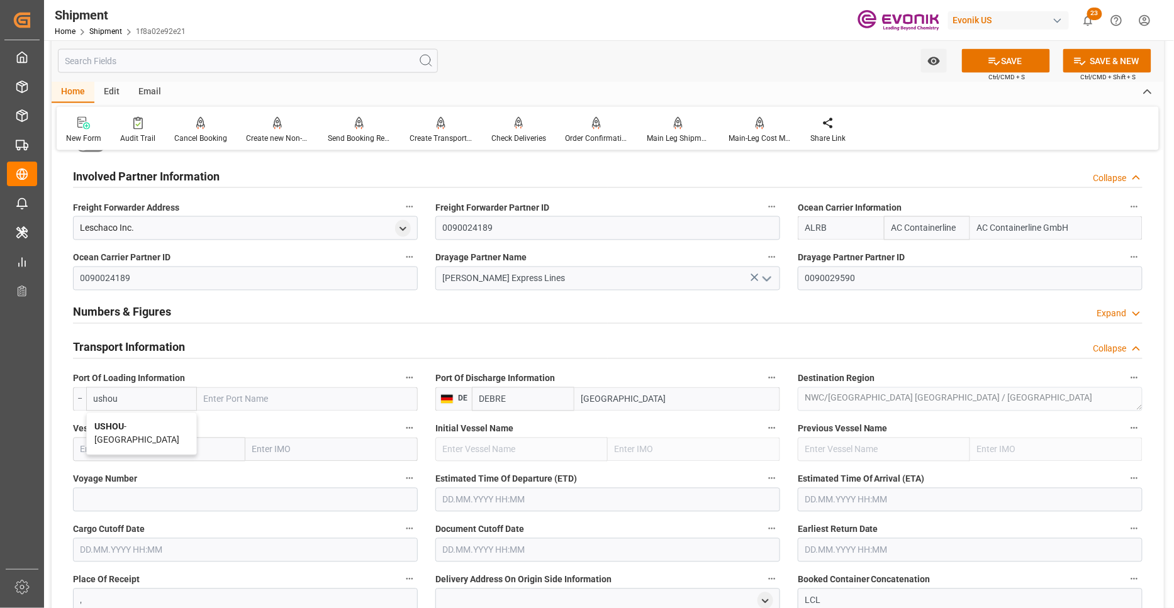
click at [165, 425] on div "USHOU - Houston" at bounding box center [141, 434] width 109 height 42
type input "USHOU"
type input "Houston"
type input "USHOU"
click at [193, 453] on input "text" at bounding box center [159, 450] width 172 height 24
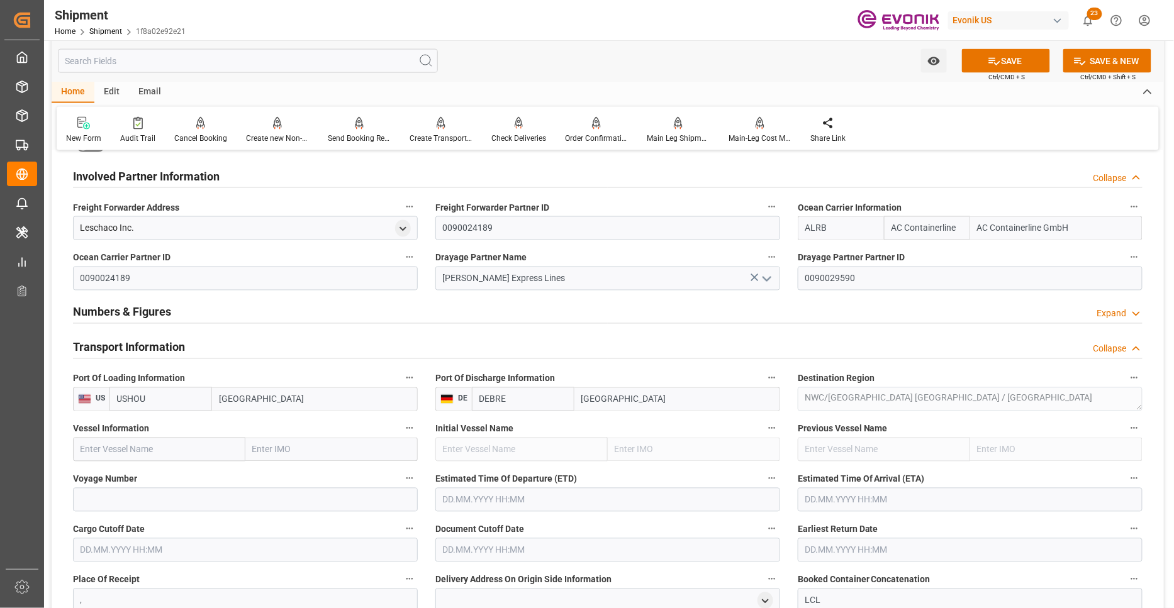
paste input "MSC SHANGHAI V / NH542R"
click at [176, 447] on input "MSC SHANGHAI V / NH542R" at bounding box center [159, 450] width 172 height 24
click at [176, 445] on input "MSC SHANGHAI V / NH542R" at bounding box center [159, 450] width 172 height 24
click at [182, 474] on span "MSC SHANGHAI V - 9231822" at bounding box center [136, 477] width 111 height 10
type input "MSC SHANGHAI V"
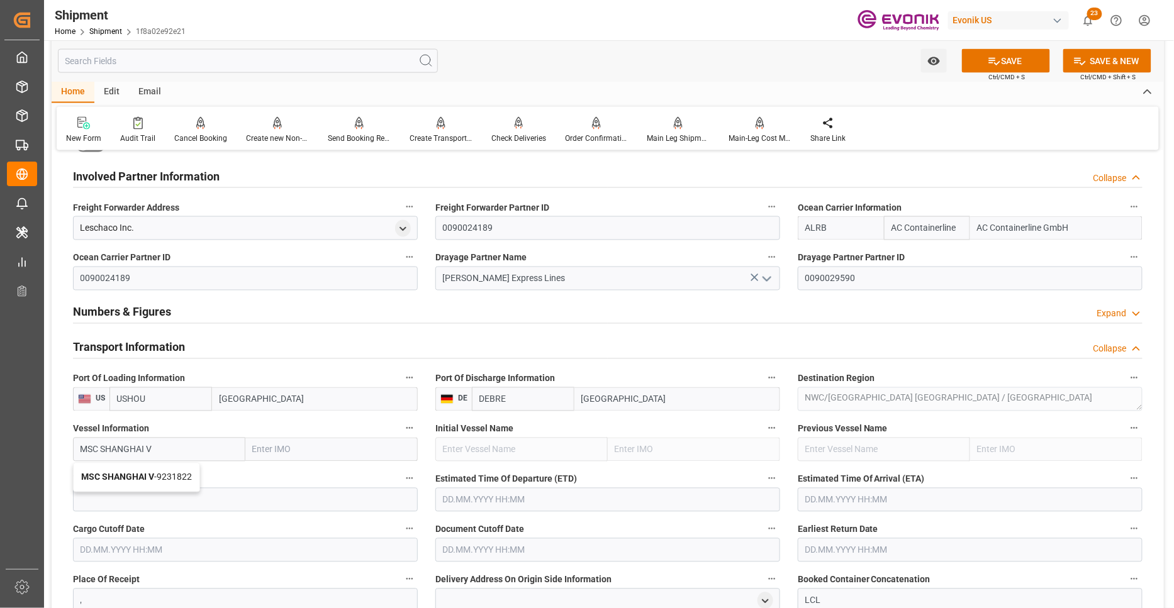
type input "9231822"
type input "MSC SHANGHAI V"
click at [215, 499] on input at bounding box center [245, 500] width 345 height 24
paste input "NH542R"
type input "NH542R"
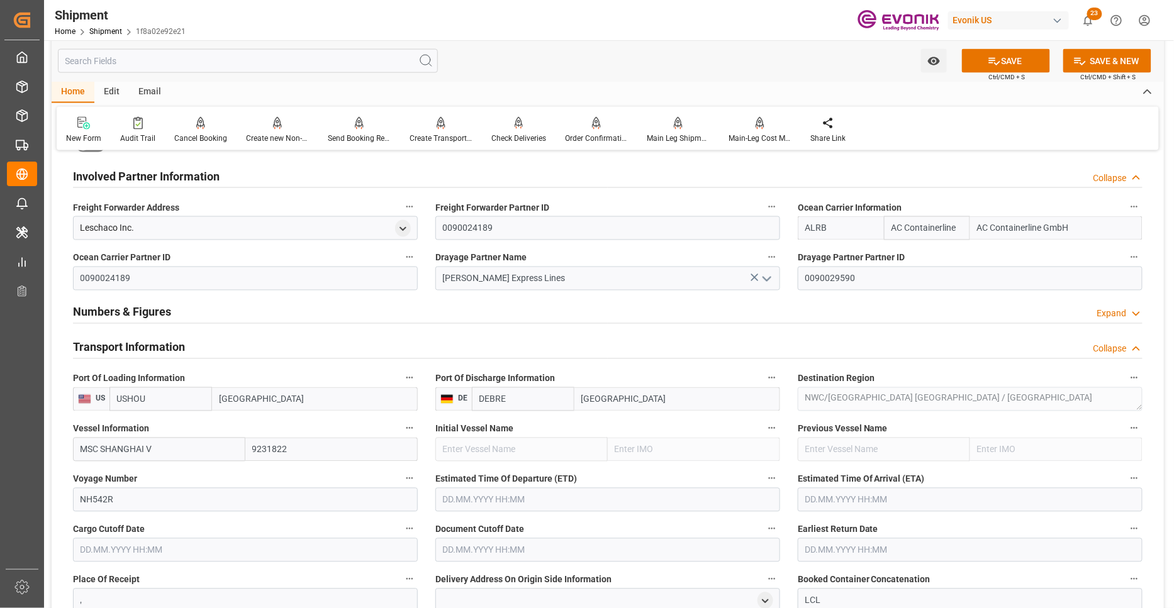
click at [517, 493] on input "text" at bounding box center [607, 500] width 345 height 24
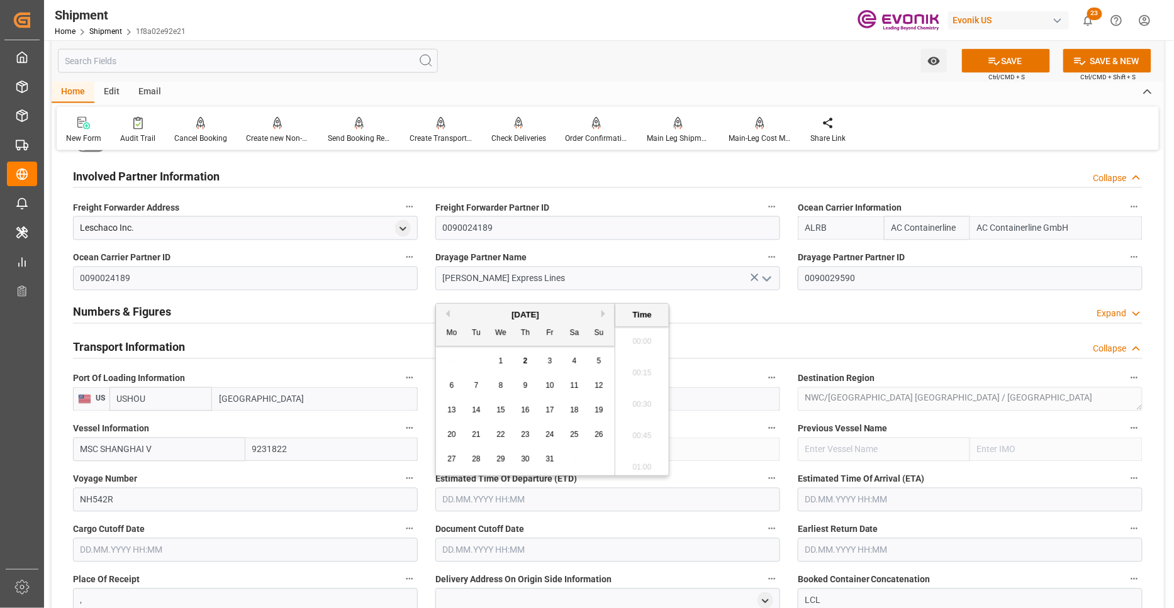
scroll to position [255, 0]
click at [599, 408] on span "19" at bounding box center [598, 410] width 8 height 9
type input "19.10.2025 00:00"
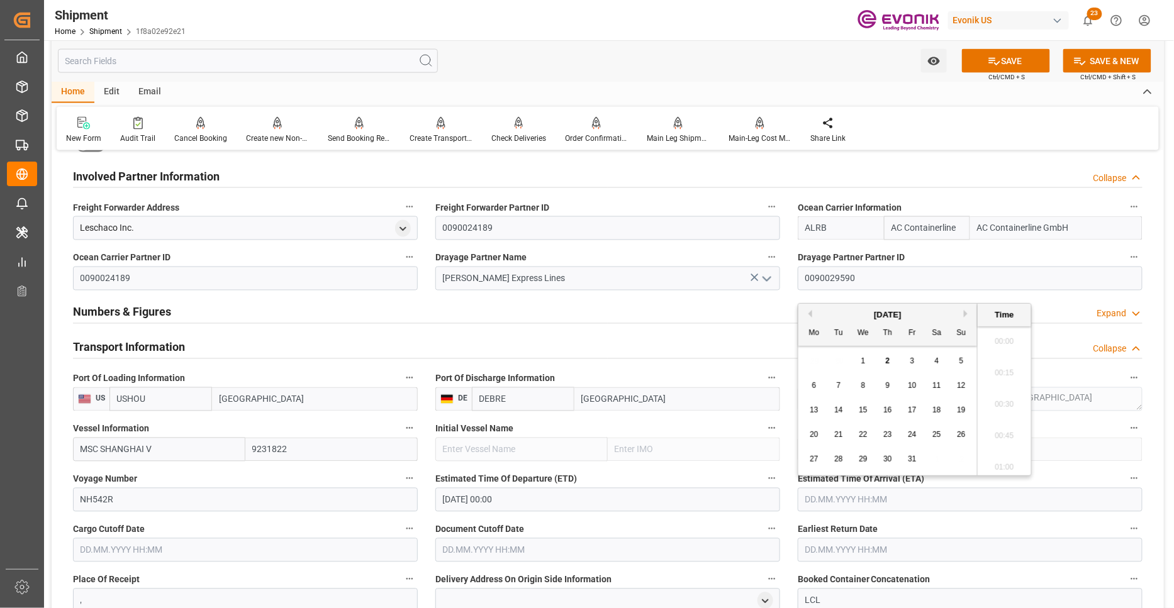
click at [863, 494] on input "text" at bounding box center [969, 500] width 345 height 24
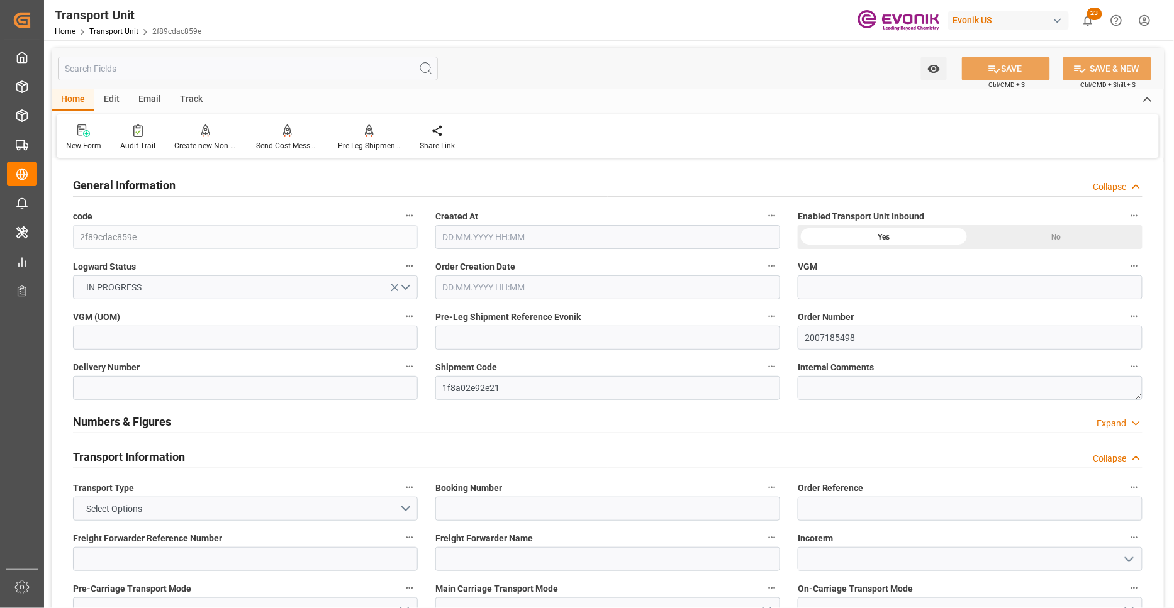
type input "AC Containerline"
type input "Leschaco Inc."
type input "USHOU"
type input "DEBRE"
type input "846"
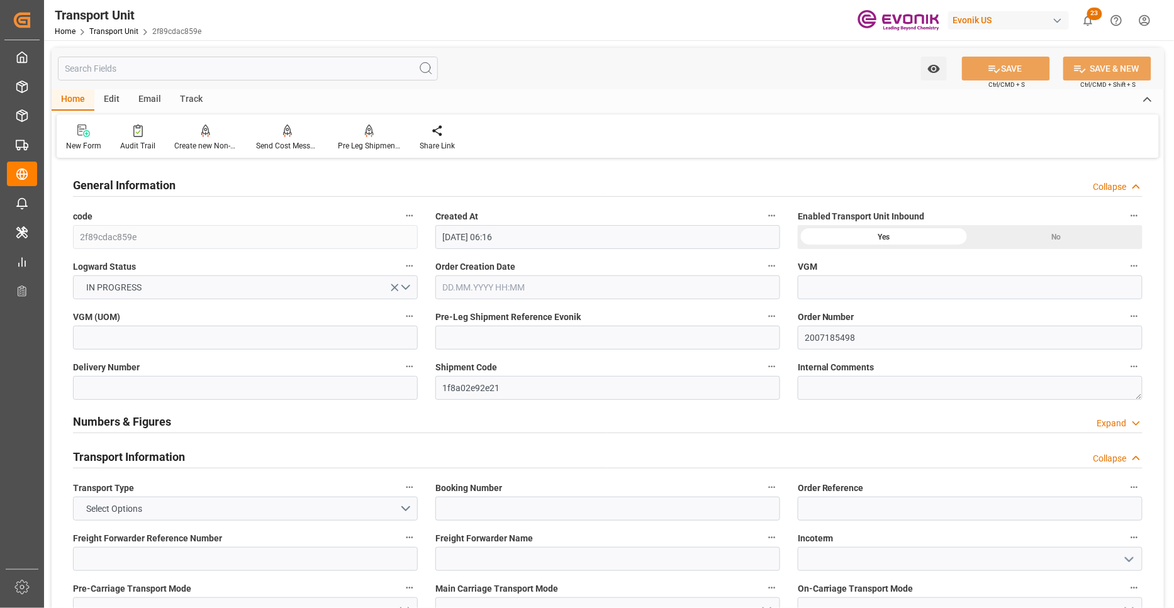
type input "[DATE] 06:16"
type input "[DATE]"
type input "[DATE] 00:00"
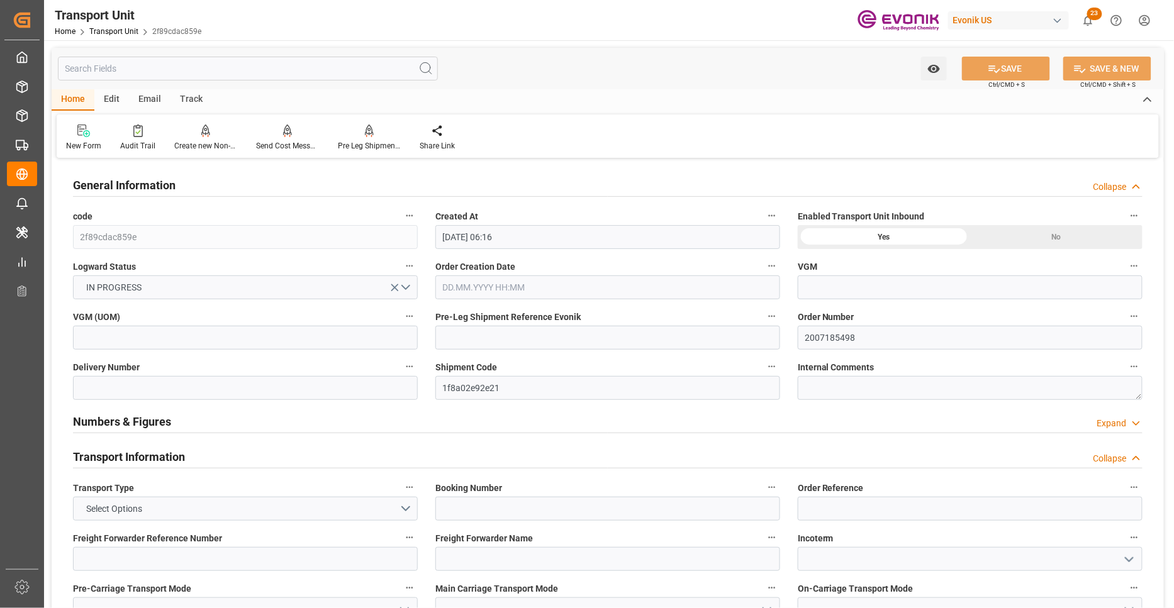
type input "[DATE] 00:00"
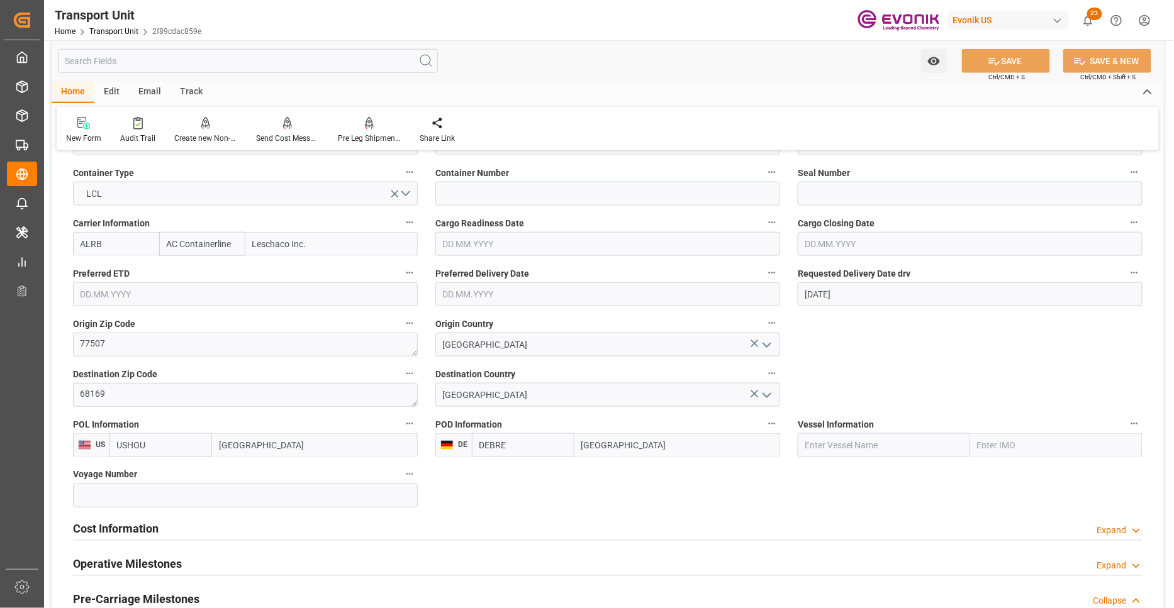
scroll to position [699, 0]
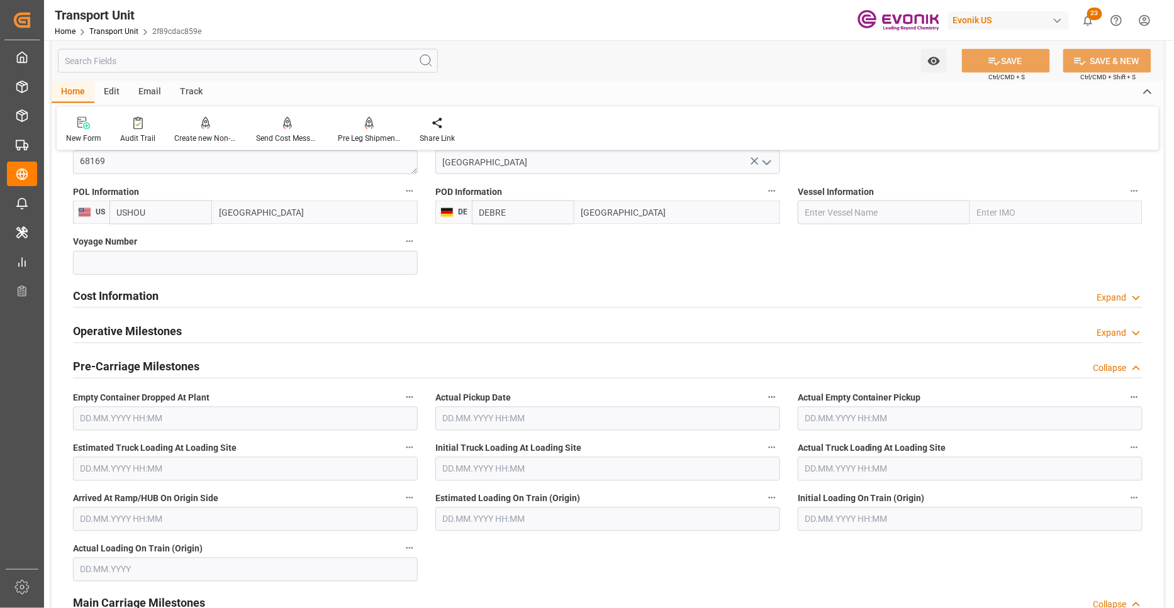
click at [436, 296] on div "Cost Information Expand" at bounding box center [607, 296] width 1069 height 24
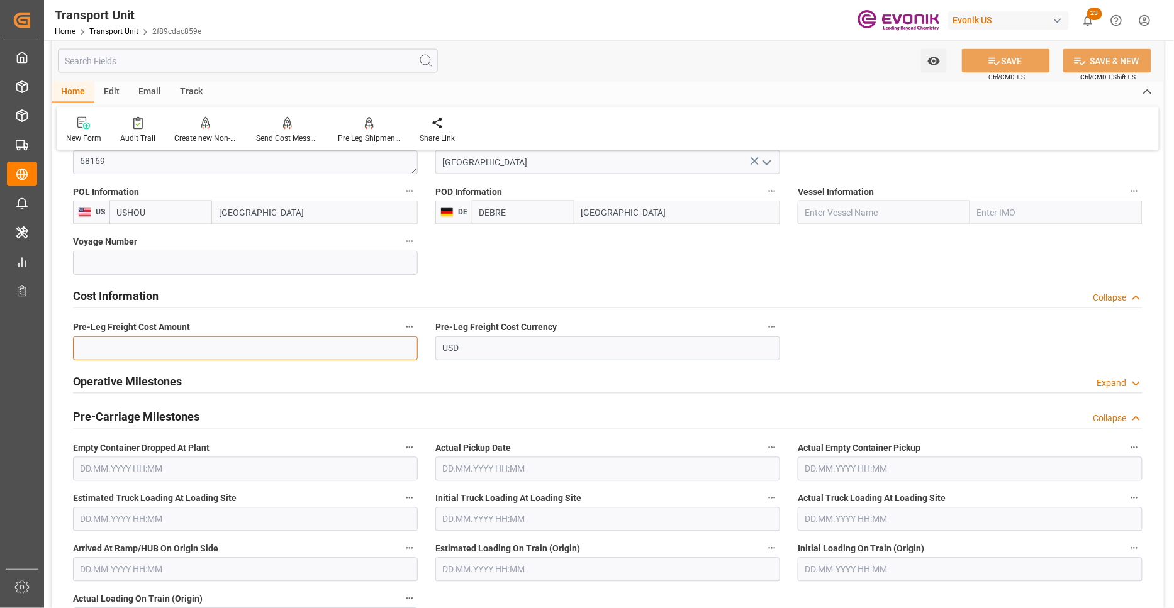
click at [299, 348] on input "text" at bounding box center [245, 348] width 345 height 24
paste input "171"
type input "171"
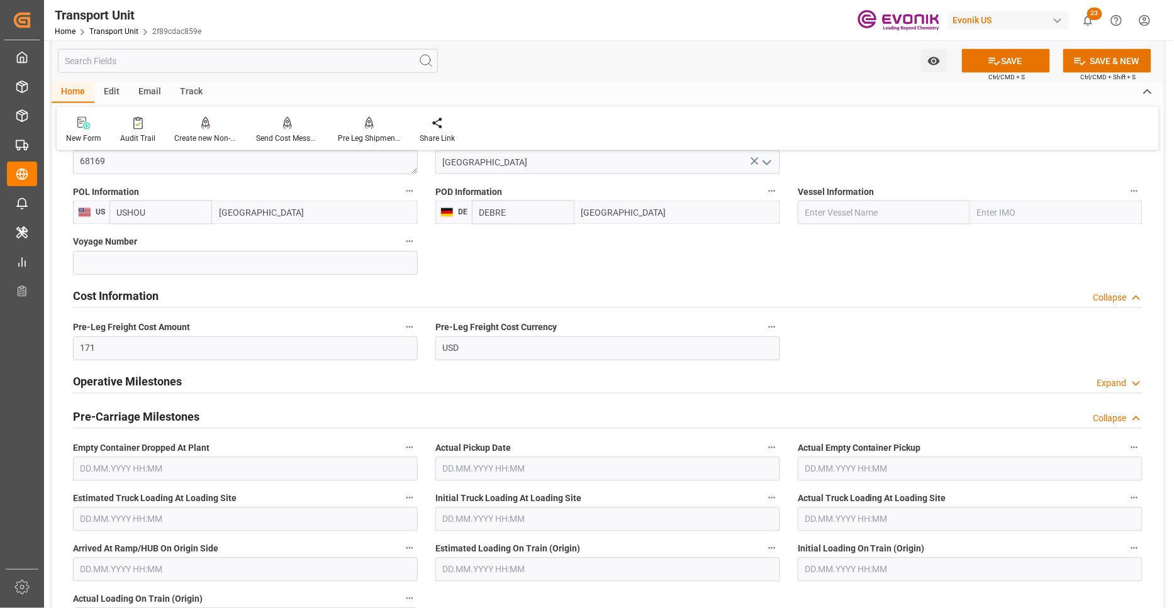
click at [1020, 60] on button "SAVE" at bounding box center [1006, 61] width 88 height 24
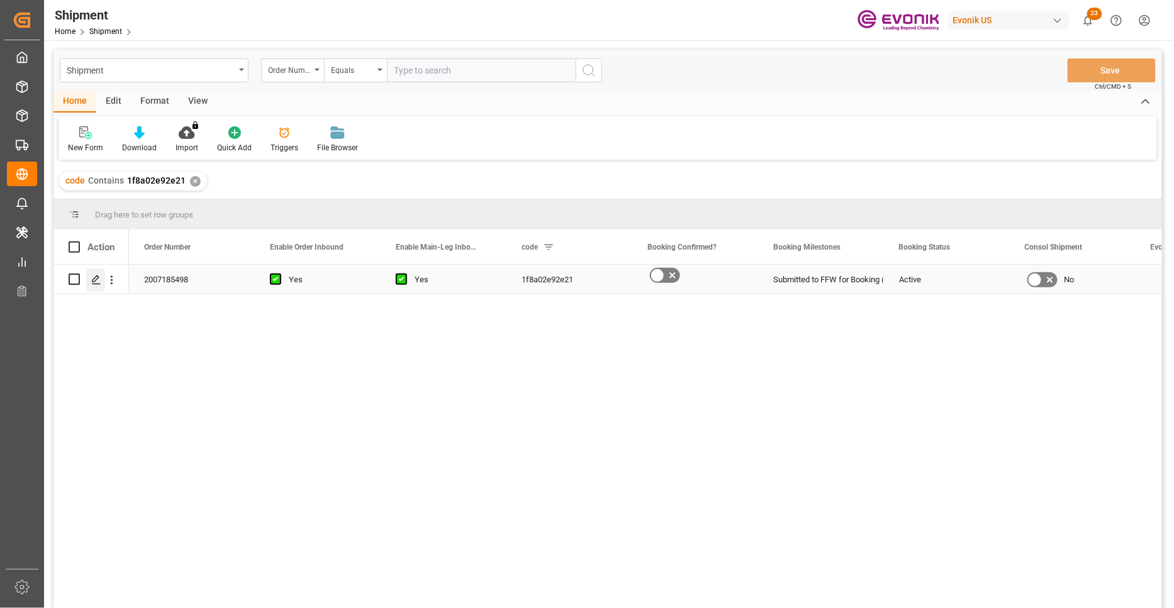
click at [96, 278] on icon "Press SPACE to select this row." at bounding box center [96, 280] width 10 height 10
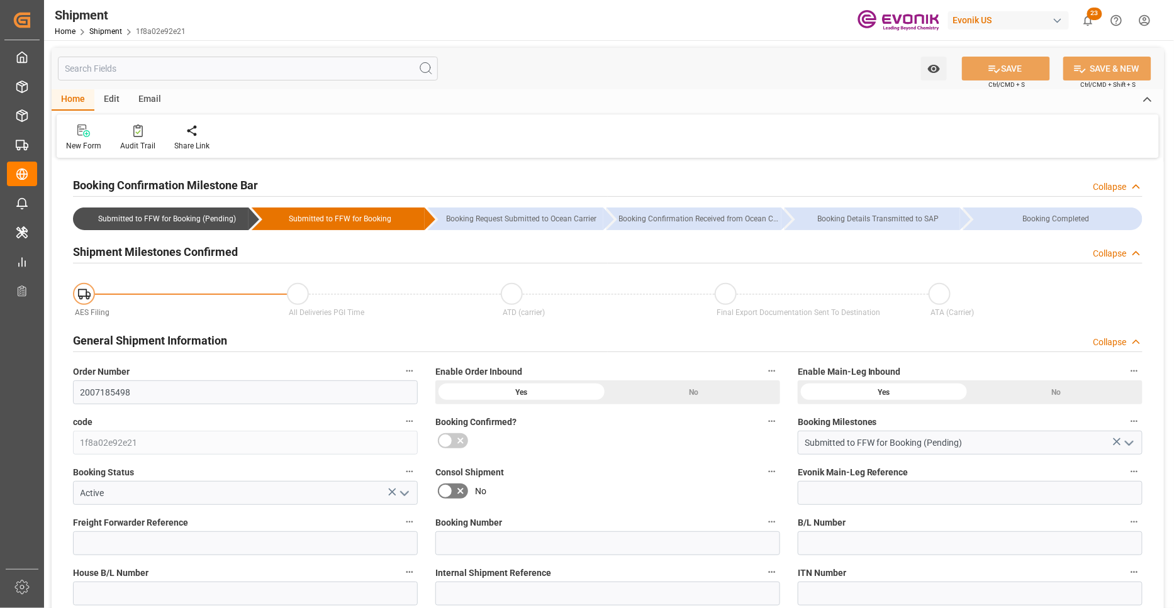
type input "[DATE] 00:00"
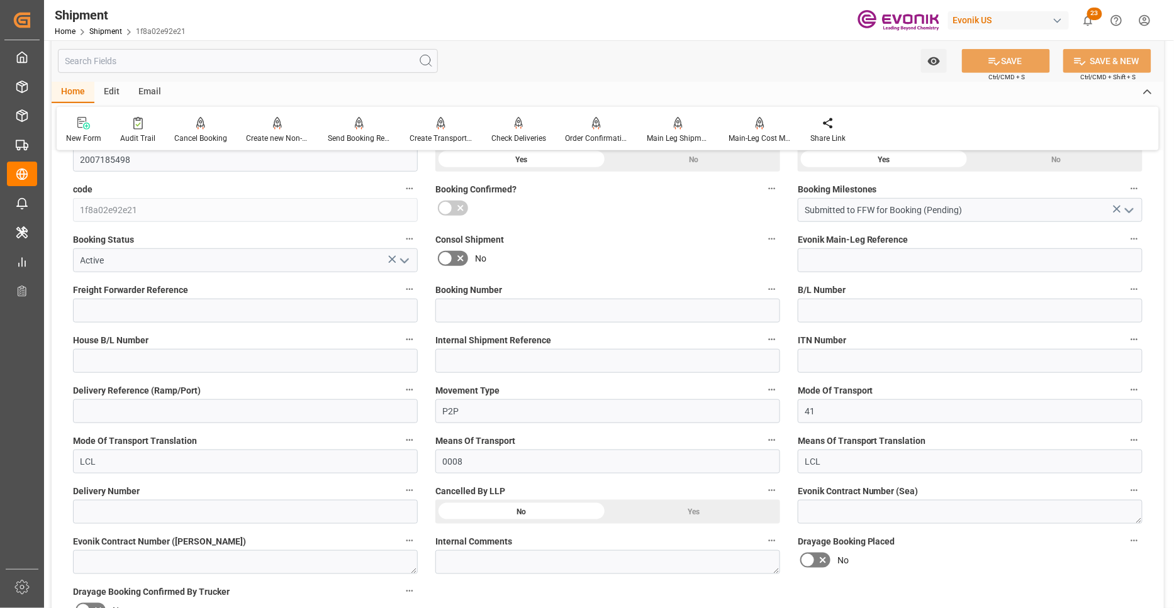
scroll to position [466, 0]
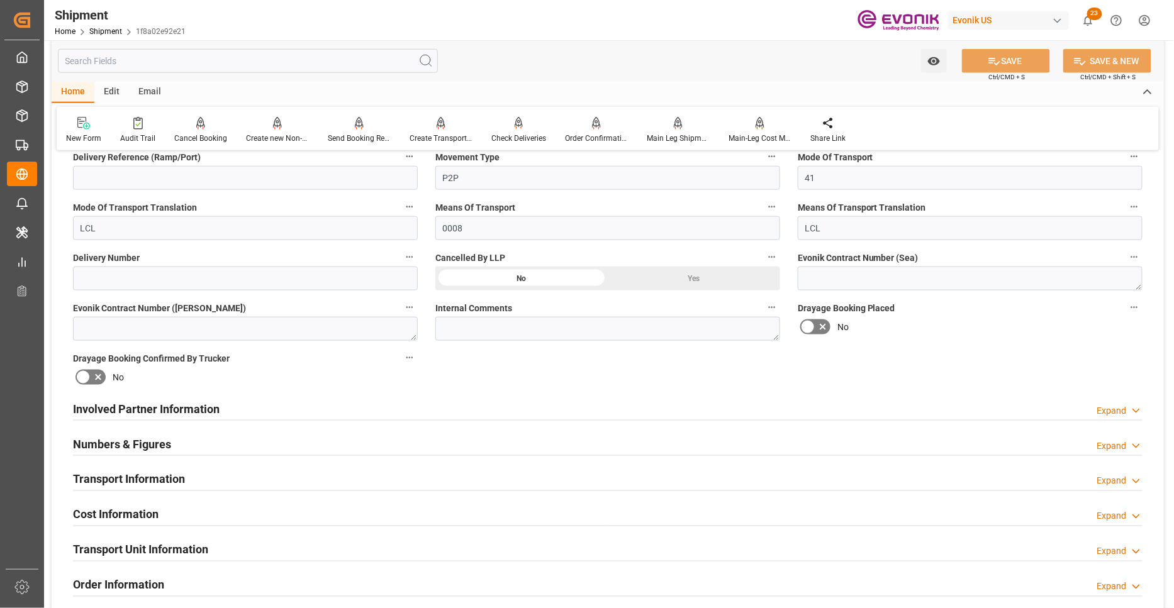
click at [495, 407] on div "Involved Partner Information Expand" at bounding box center [607, 408] width 1069 height 24
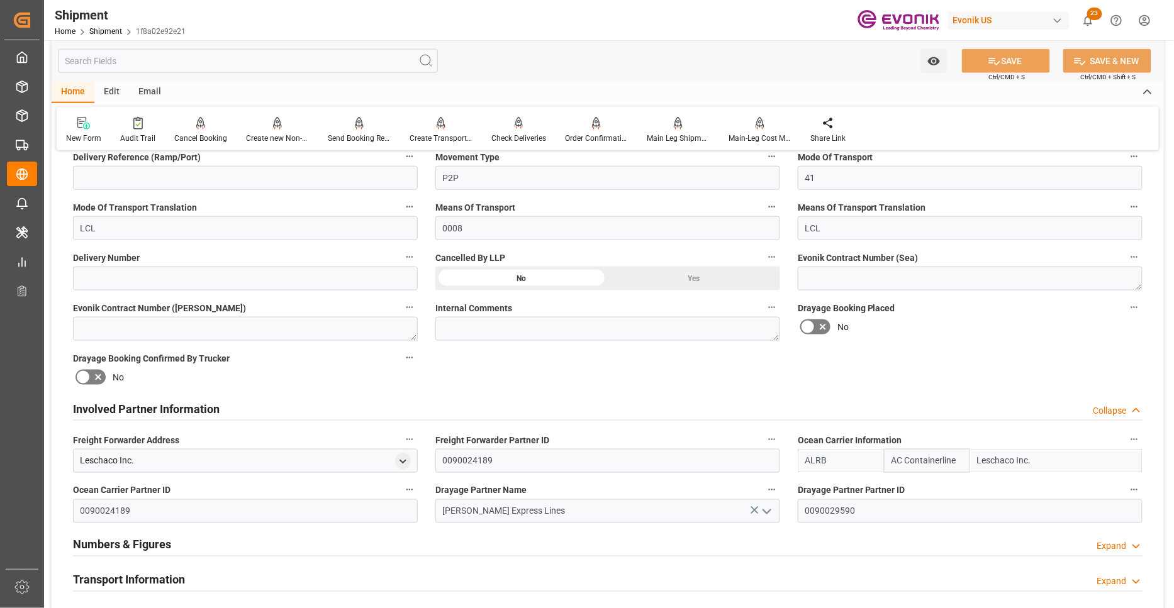
scroll to position [699, 0]
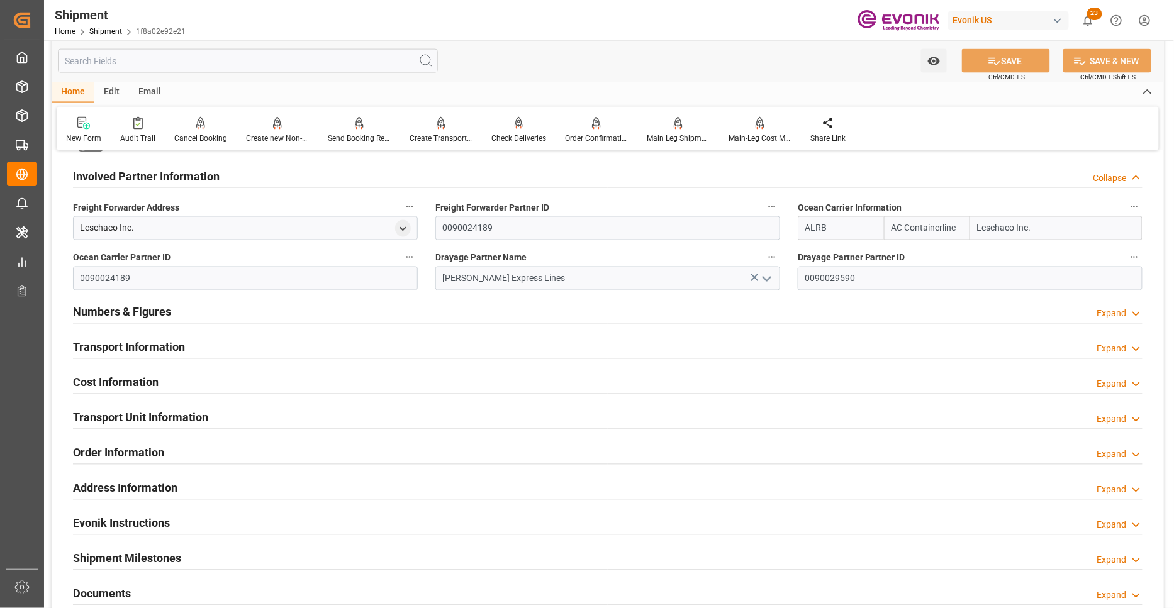
click at [526, 352] on div "Transport Information Expand" at bounding box center [607, 347] width 1069 height 24
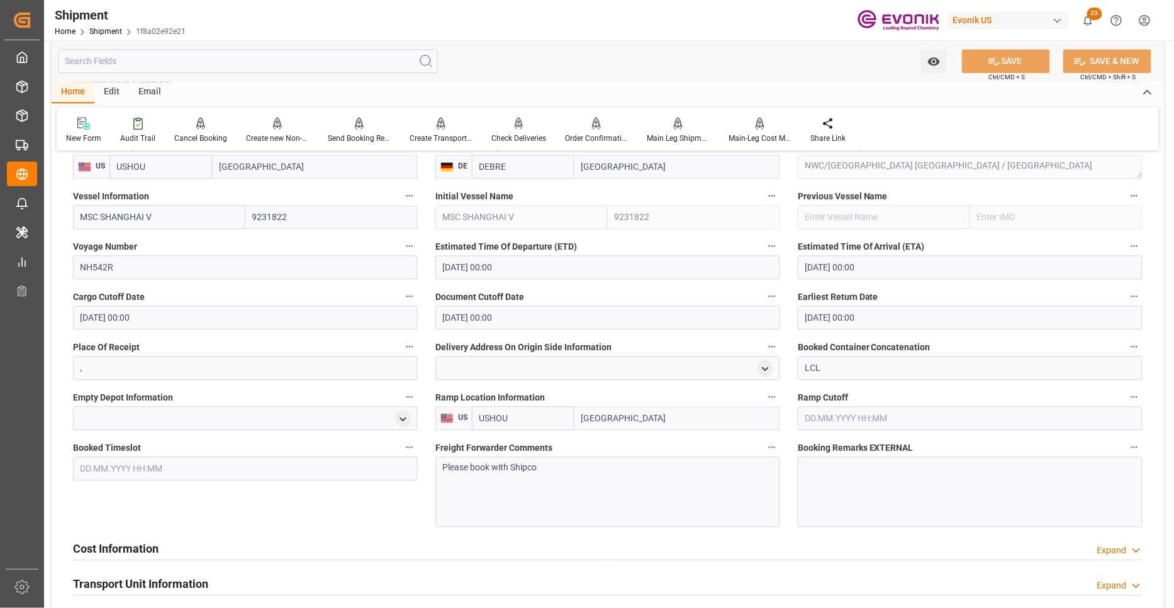
scroll to position [1165, 0]
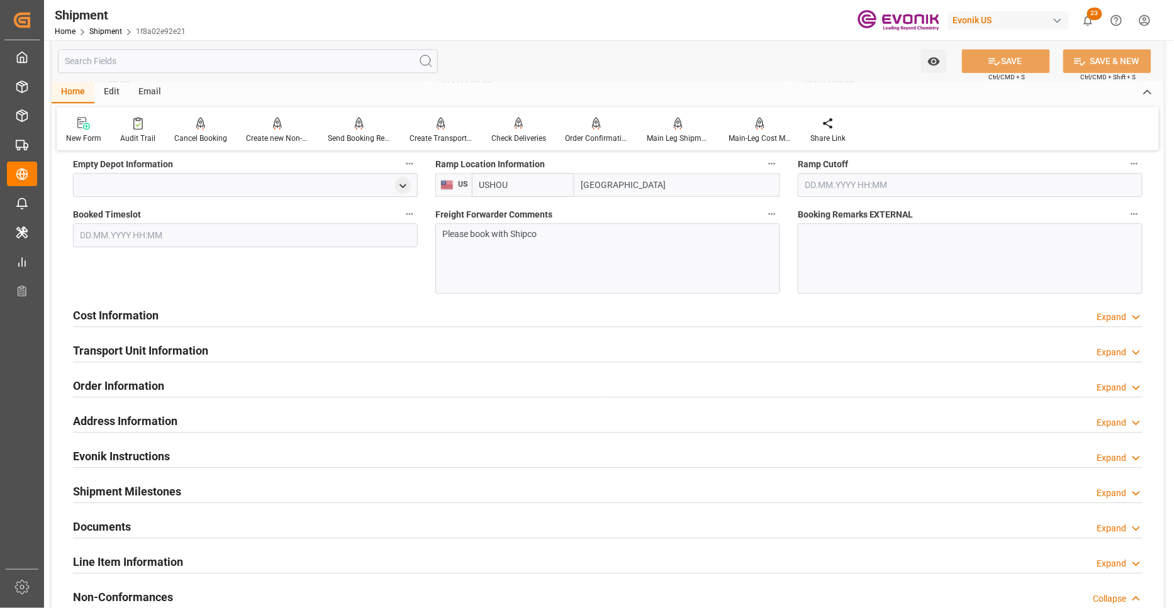
click at [433, 314] on div "Cost Information Expand" at bounding box center [607, 315] width 1069 height 24
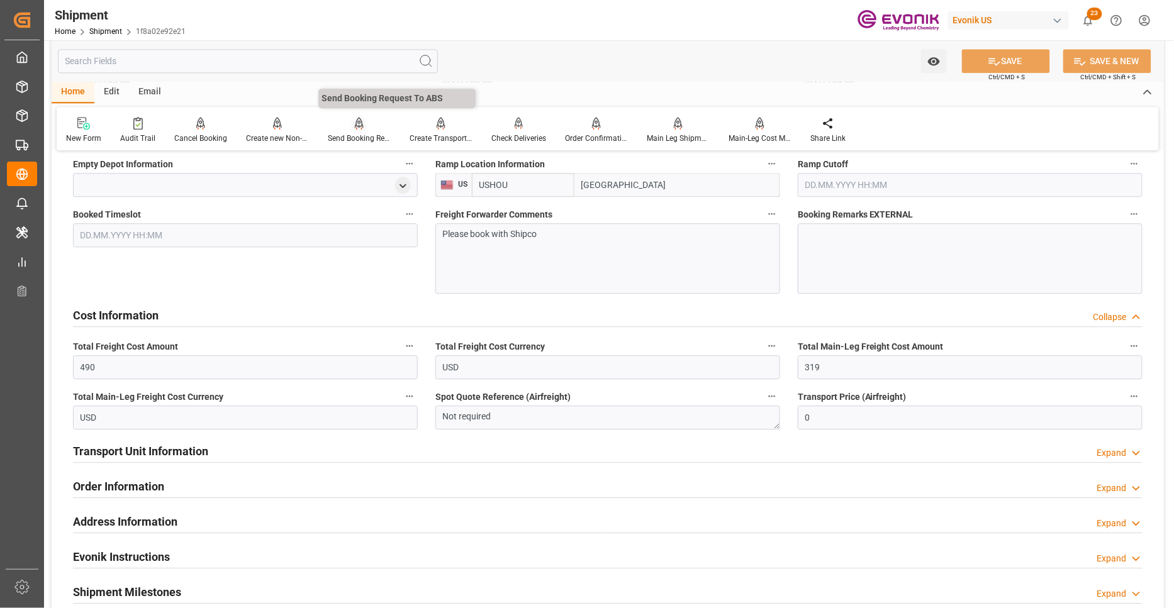
click at [353, 130] on div "Send Booking Request To ABS" at bounding box center [359, 130] width 82 height 28
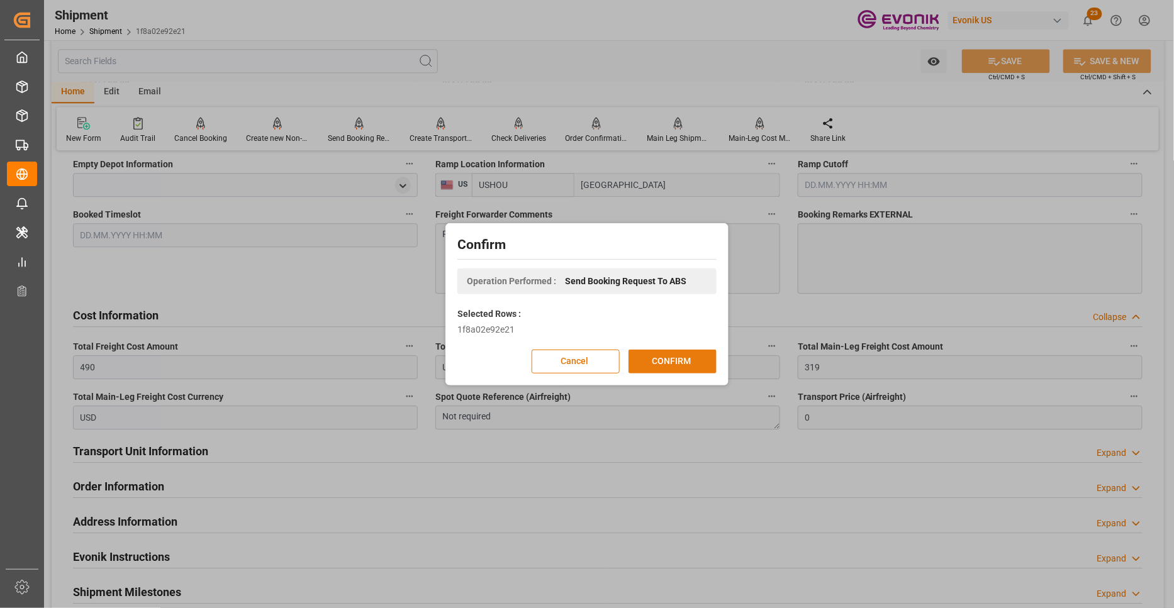
click at [675, 362] on button "CONFIRM" at bounding box center [672, 362] width 88 height 24
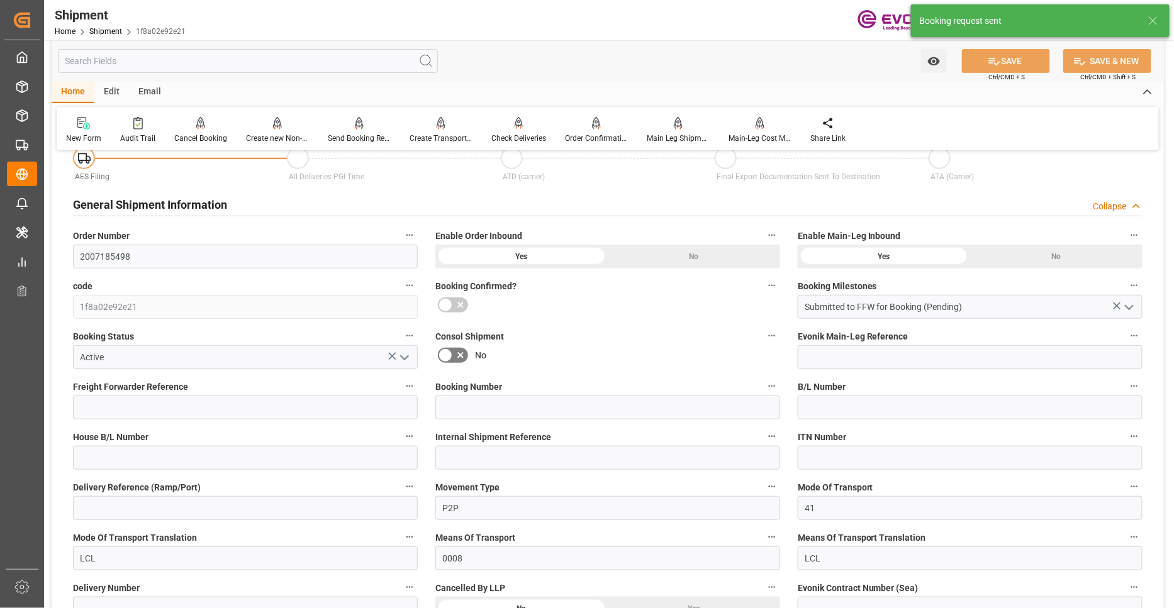
scroll to position [1106, 0]
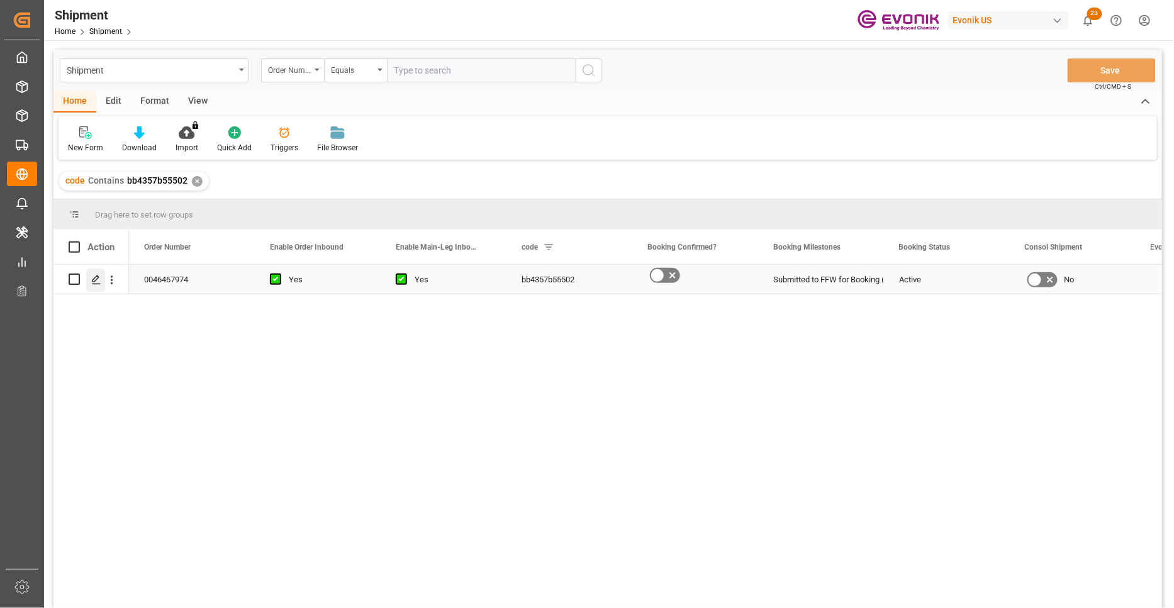
click at [94, 283] on icon "Press SPACE to select this row." at bounding box center [96, 280] width 10 height 10
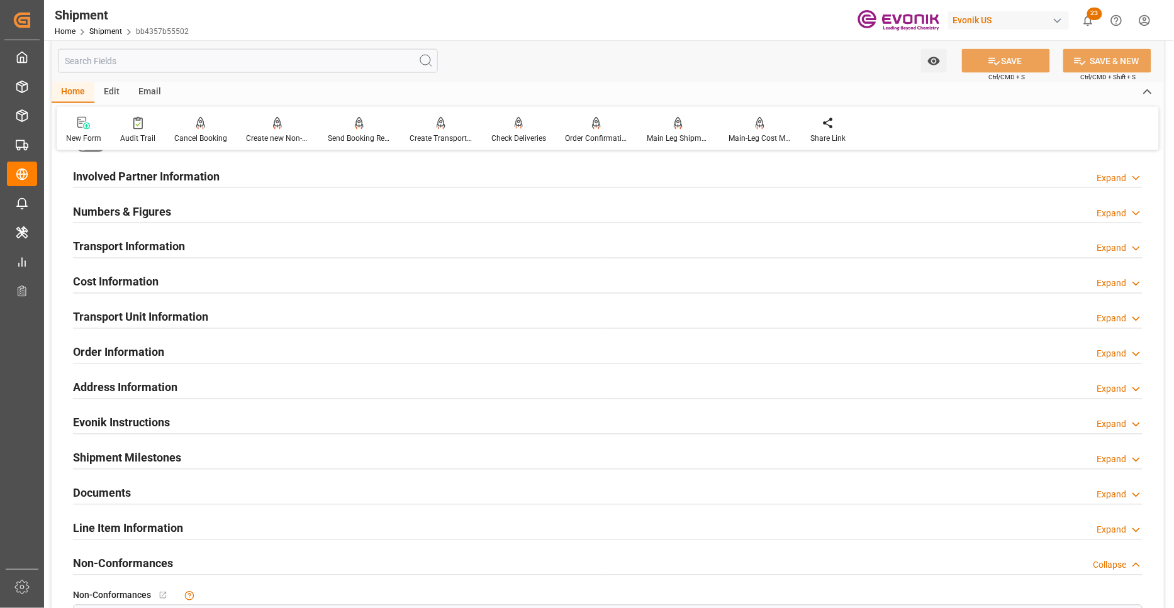
scroll to position [466, 0]
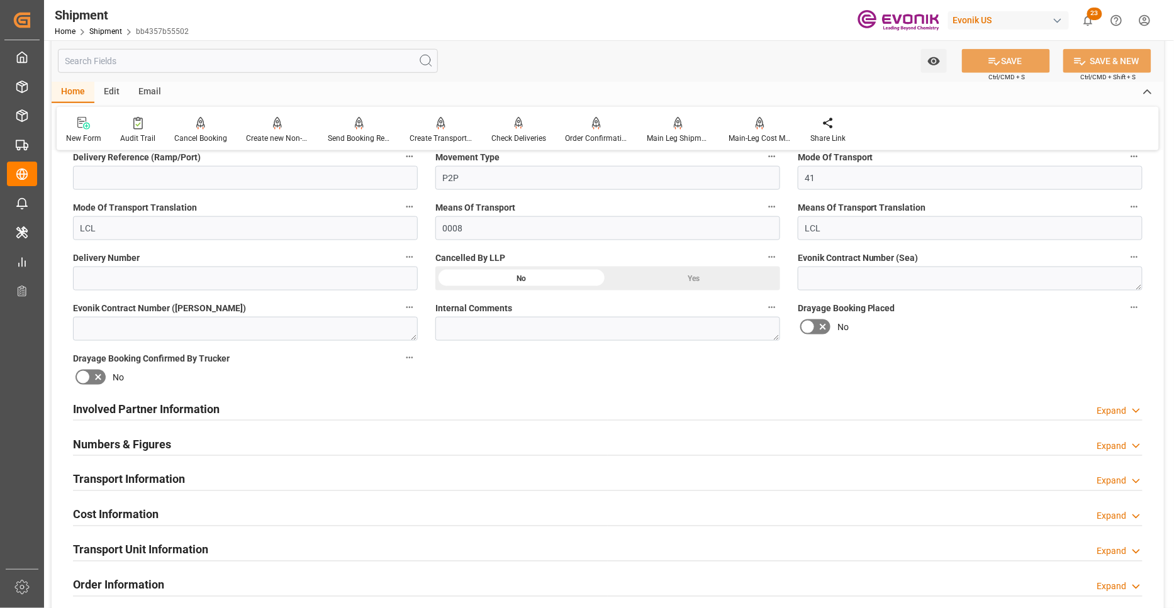
click at [401, 443] on div "Numbers & Figures Expand" at bounding box center [607, 443] width 1069 height 24
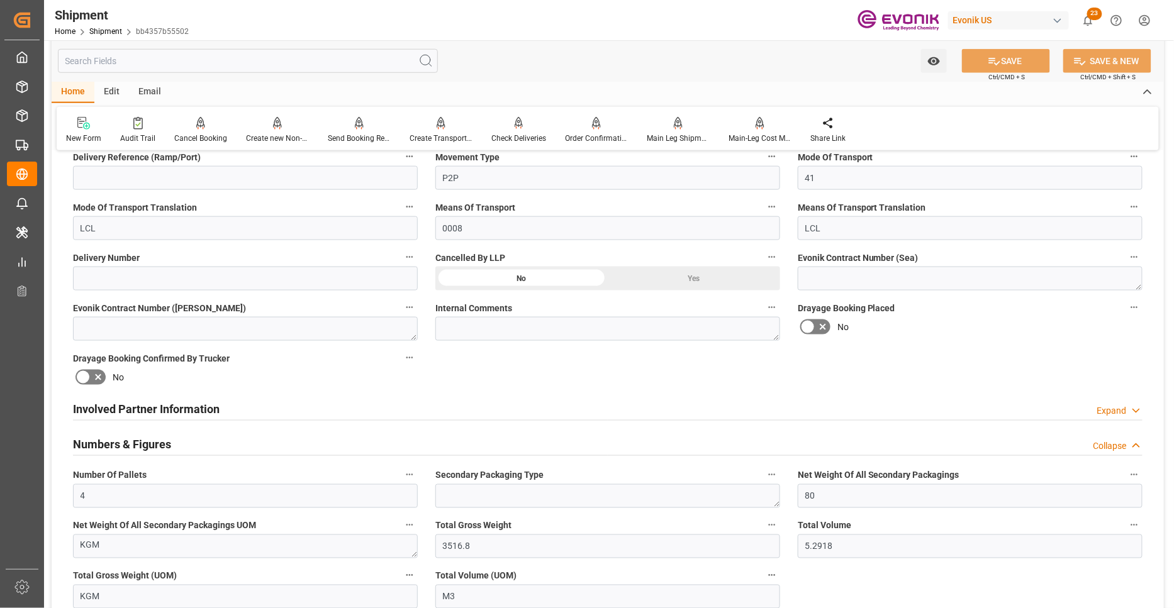
click at [613, 413] on div "Involved Partner Information Expand" at bounding box center [607, 408] width 1069 height 24
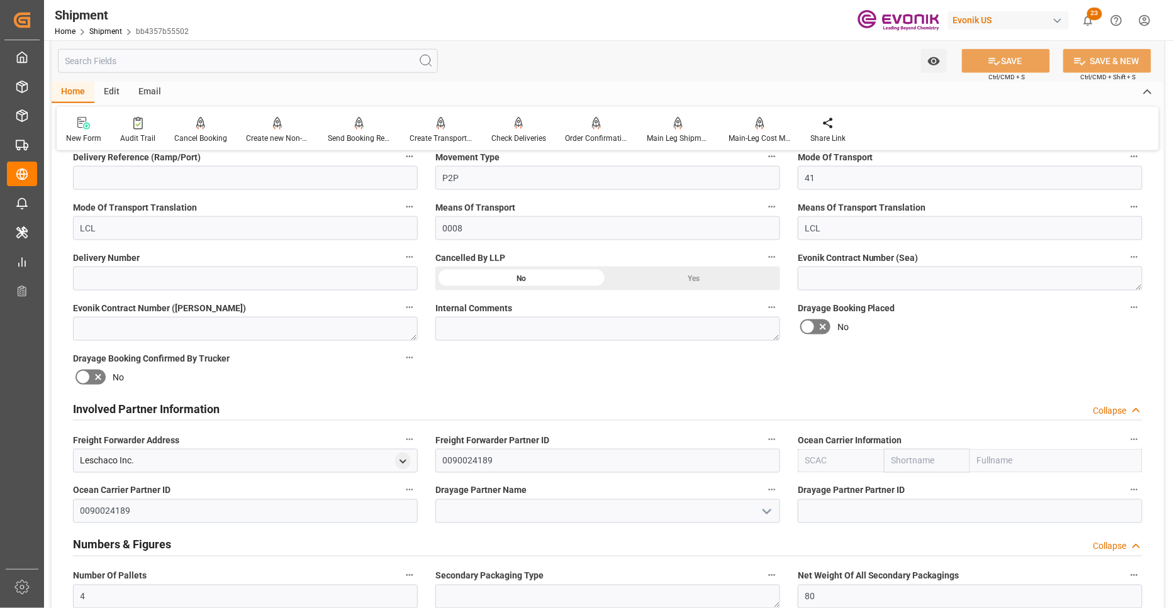
scroll to position [699, 0]
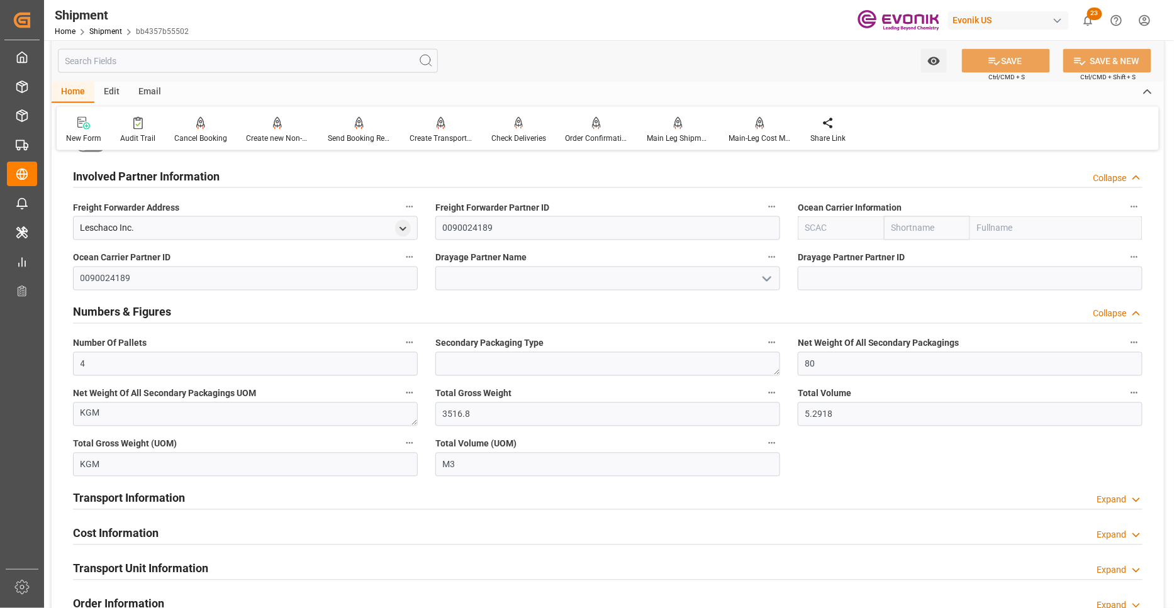
click at [917, 229] on input "text" at bounding box center [927, 228] width 86 height 24
click at [853, 222] on input "text" at bounding box center [840, 228] width 86 height 24
click at [818, 260] on div "ALRB" at bounding box center [816, 256] width 37 height 28
type input "ALRB"
type input "AC Containerline"
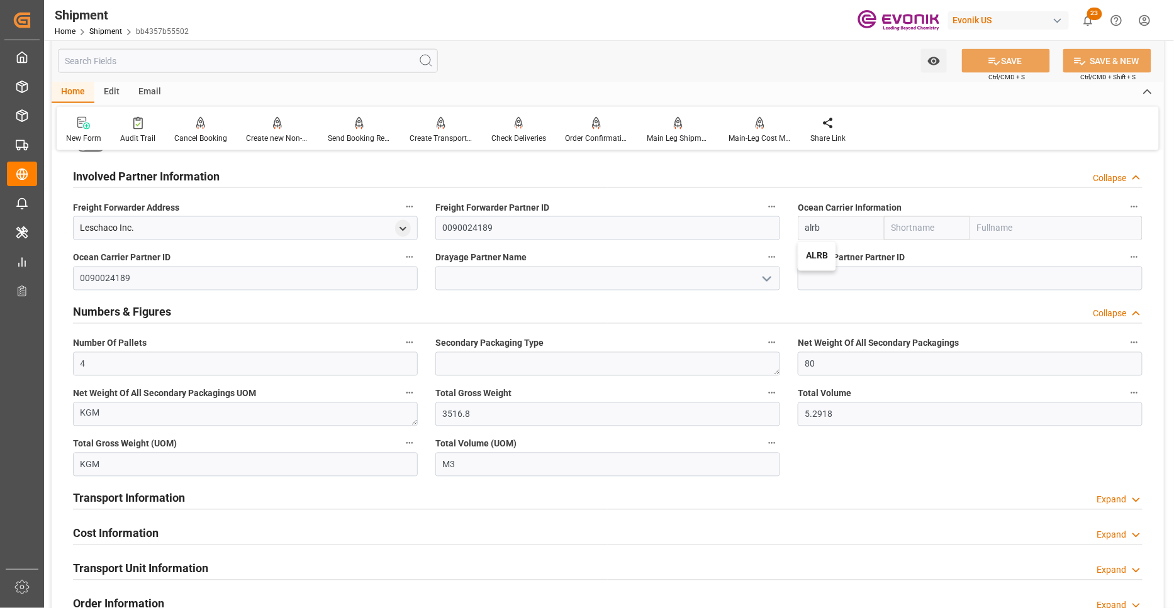
type input "AC Containerline GmbH"
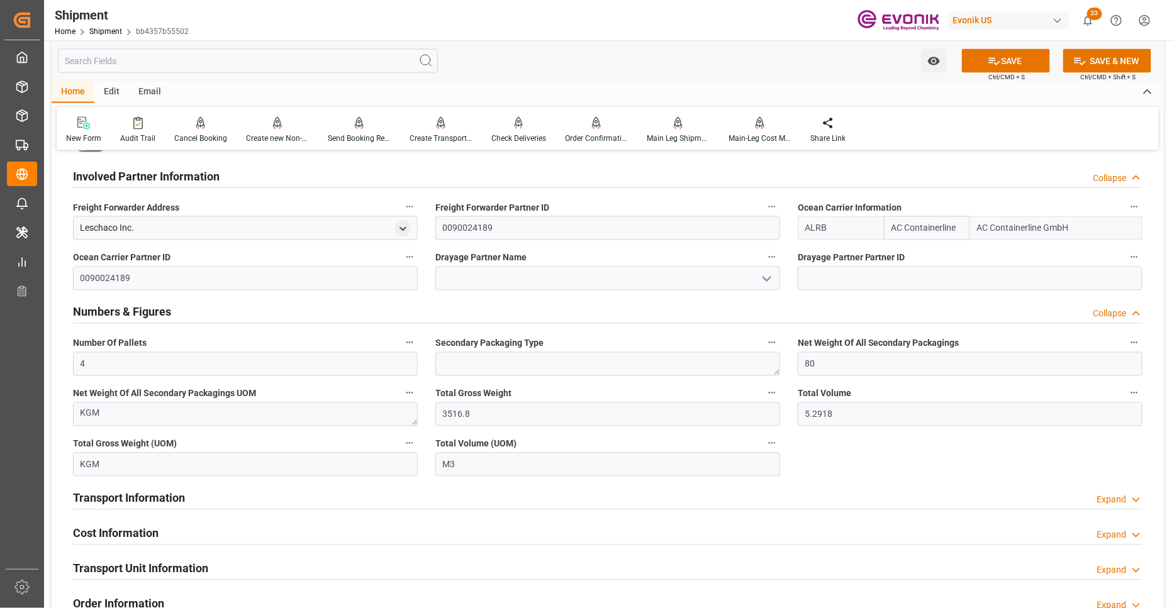
type input "ALRB"
click at [699, 270] on input at bounding box center [607, 279] width 345 height 24
click at [574, 269] on input at bounding box center [607, 279] width 345 height 24
paste input "ESTES"
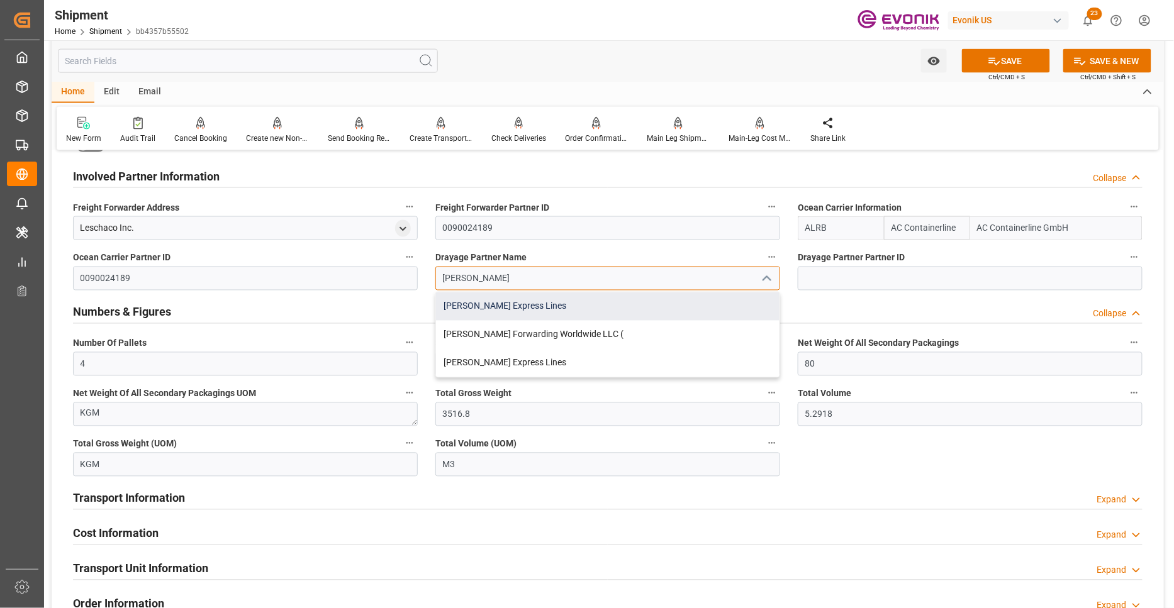
click at [550, 313] on div "Estes Express Lines" at bounding box center [607, 306] width 343 height 28
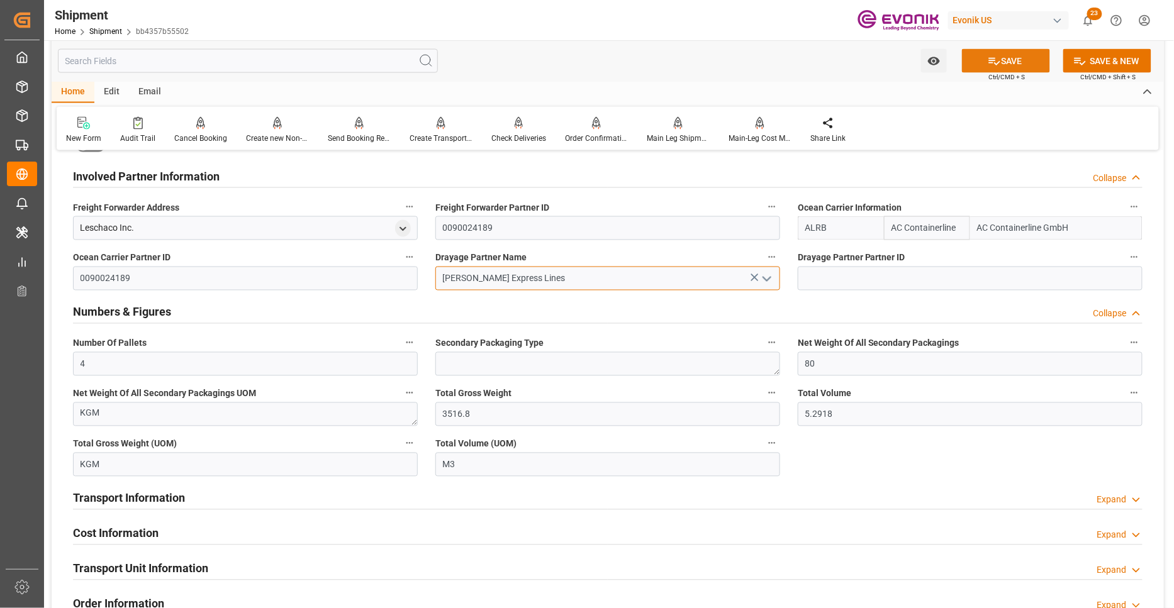
type input "Estes Express Lines"
click at [1019, 59] on button "SAVE" at bounding box center [1006, 61] width 88 height 24
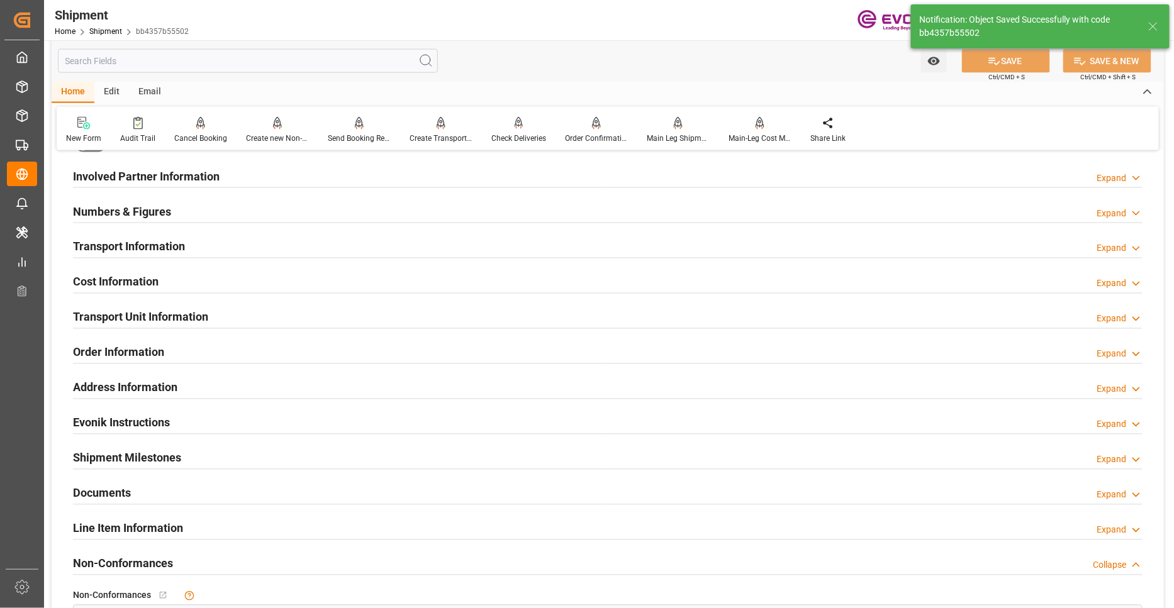
drag, startPoint x: 341, startPoint y: 247, endPoint x: 341, endPoint y: 255, distance: 8.2
click at [343, 245] on div "Transport Information Expand" at bounding box center [607, 246] width 1069 height 24
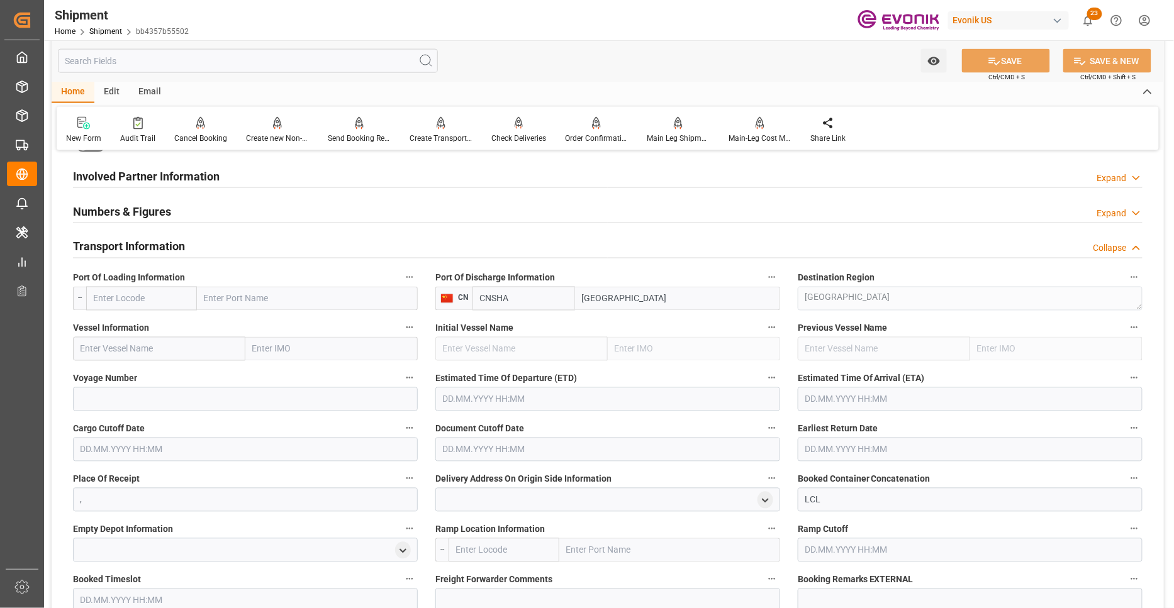
click at [142, 304] on input "text" at bounding box center [141, 299] width 111 height 24
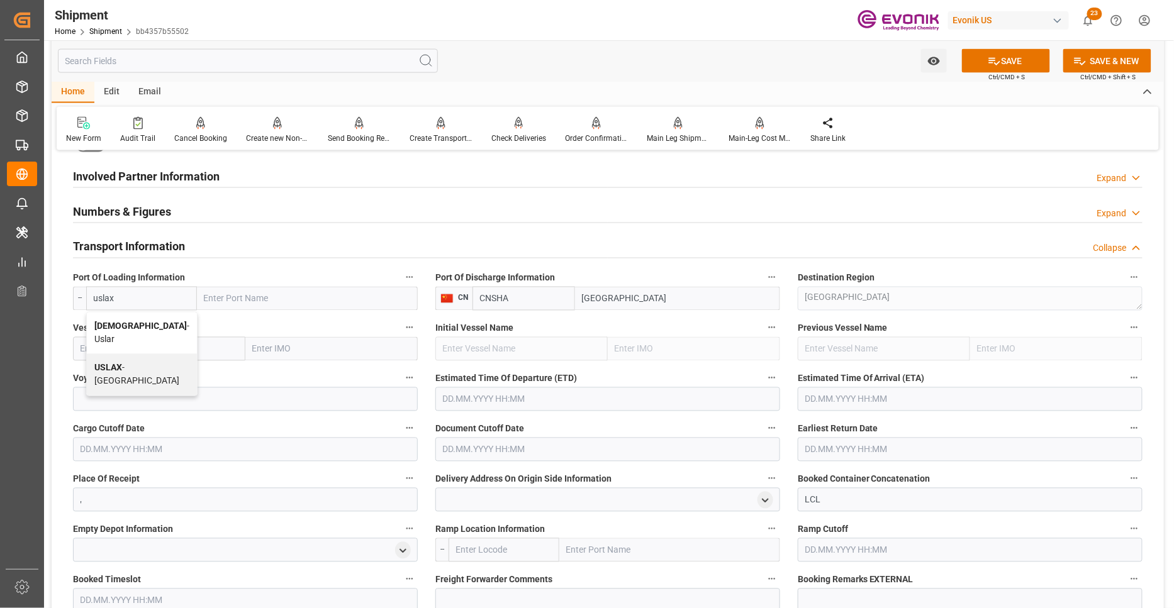
click at [164, 363] on span "USLAX - Los Angeles" at bounding box center [136, 374] width 85 height 23
type input "USLAX"
type input "Los Angeles"
type input "USLAX"
click at [206, 348] on input "text" at bounding box center [159, 349] width 172 height 24
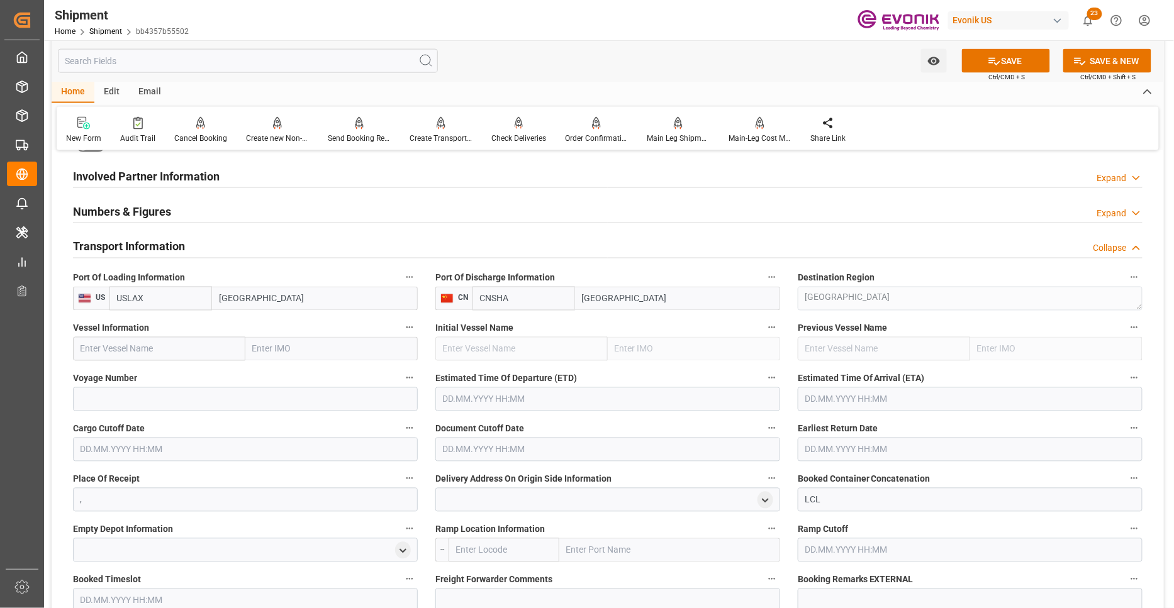
paste input "NYK VESTA / 092W"
click at [151, 349] on input "NYK VESTA / 092W" at bounding box center [159, 349] width 172 height 24
drag, startPoint x: 158, startPoint y: 375, endPoint x: 184, endPoint y: 396, distance: 34.0
click at [158, 375] on span "NYK Vesta - 9312808" at bounding box center [121, 377] width 80 height 10
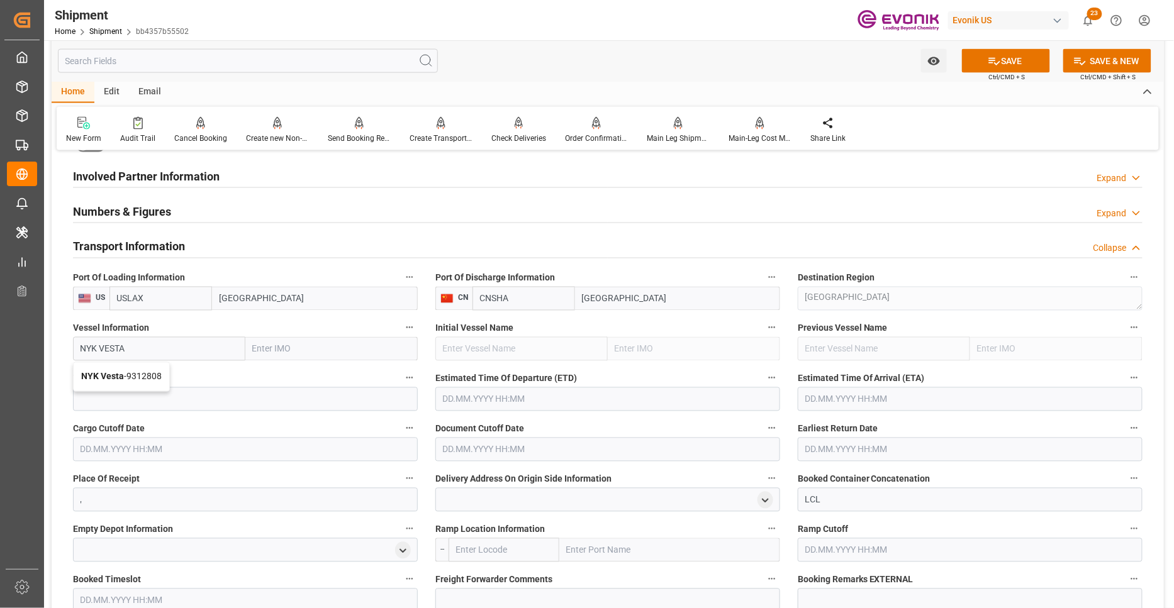
type input "NYK Vesta"
type input "9312808"
type input "NYK Vesta"
click at [185, 396] on input at bounding box center [245, 399] width 345 height 24
paste input "092W"
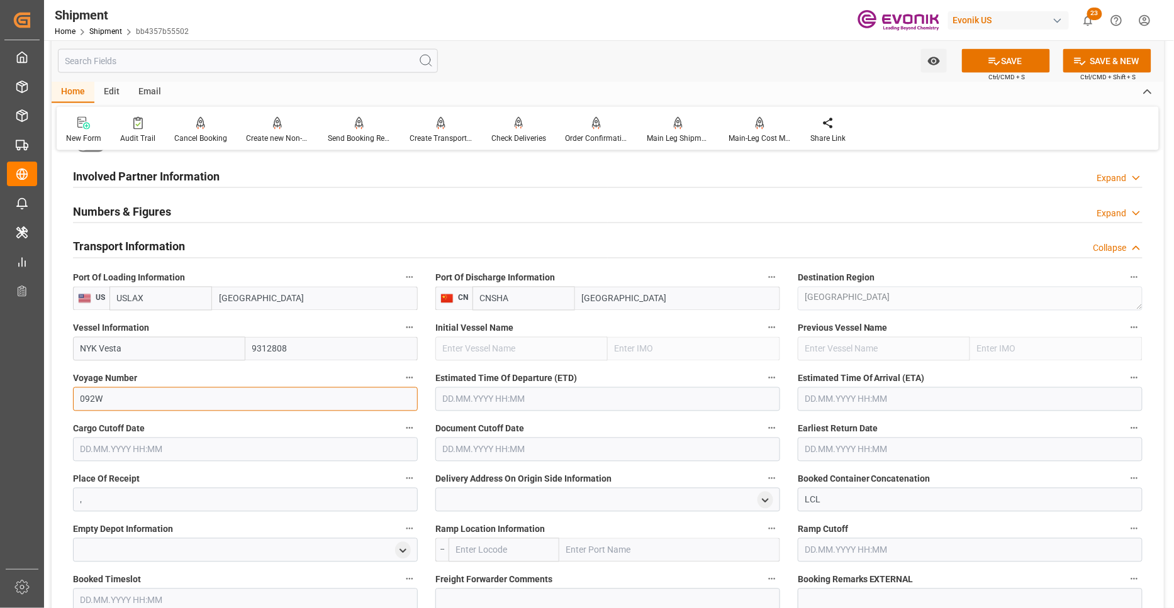
type input "092W"
click at [505, 402] on input "text" at bounding box center [607, 399] width 345 height 24
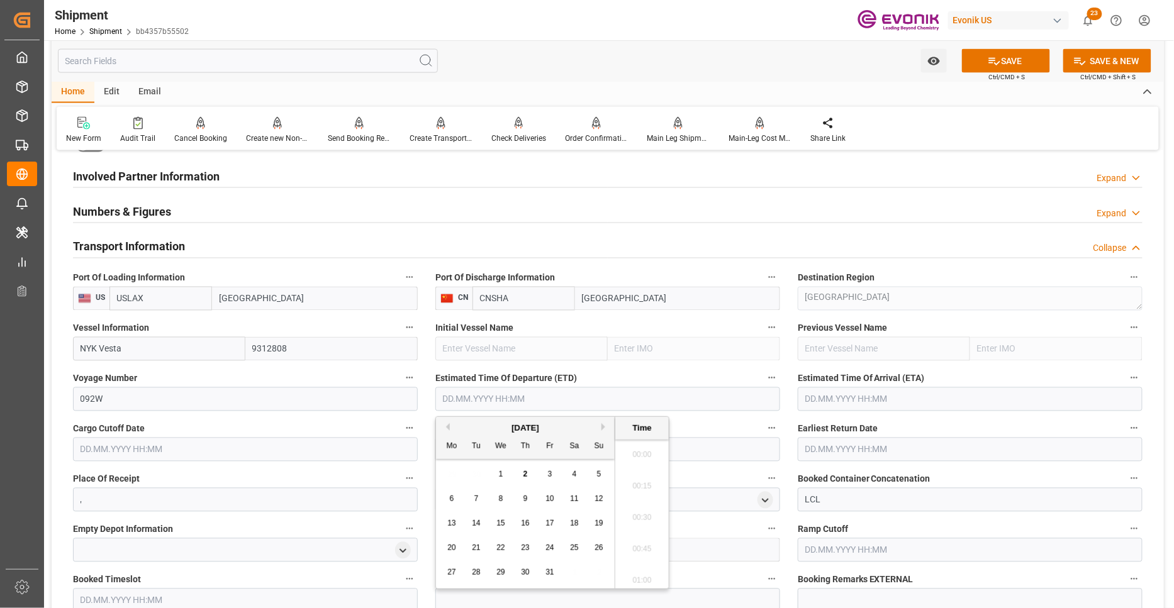
scroll to position [381, 0]
click at [604, 426] on button "Next Month" at bounding box center [605, 427] width 8 height 8
click at [545, 575] on span "28" at bounding box center [549, 572] width 8 height 9
type input "28.11.2025 00:00"
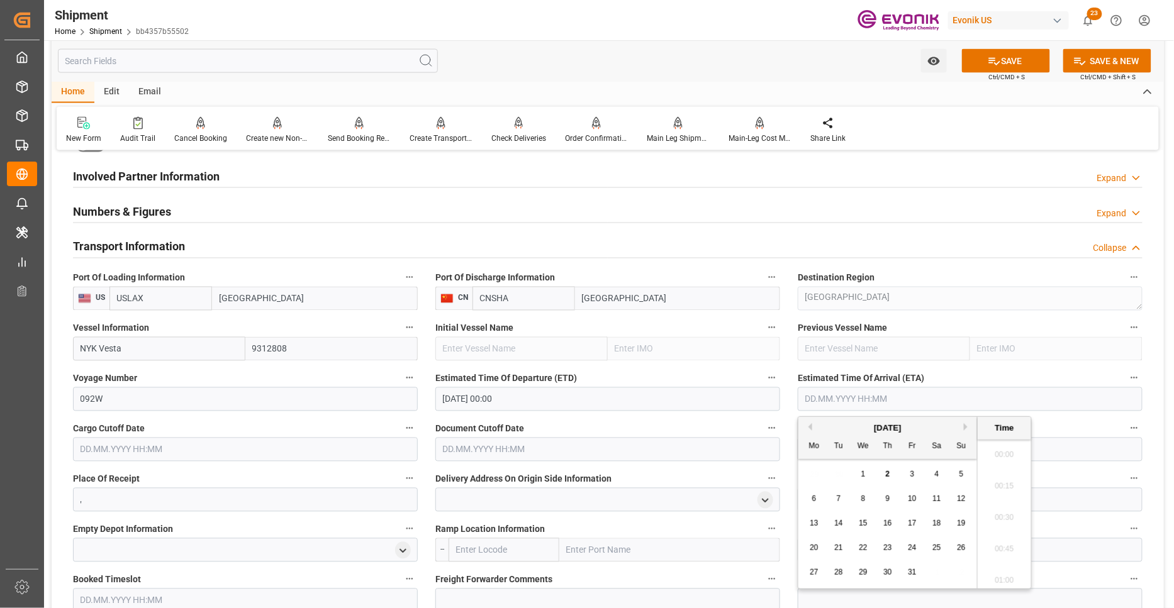
click at [867, 391] on input "text" at bounding box center [969, 399] width 345 height 24
click at [967, 428] on button "Next Month" at bounding box center [967, 427] width 8 height 8
click at [958, 525] on span "21" at bounding box center [961, 523] width 8 height 9
type input "21.12.2025 00:00"
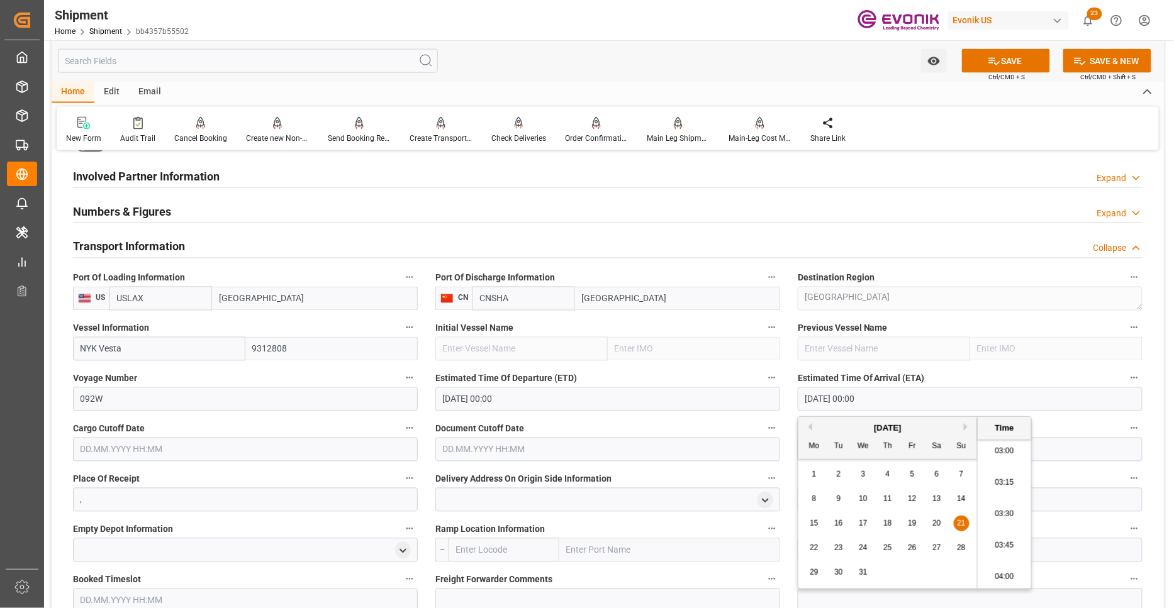
click at [334, 450] on input "text" at bounding box center [245, 450] width 345 height 24
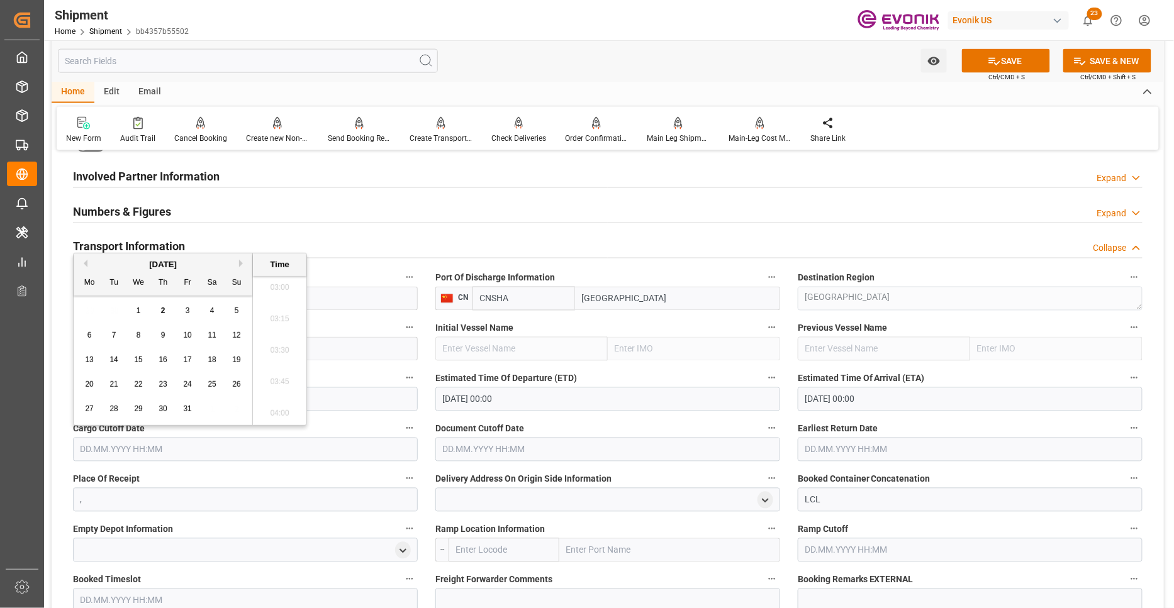
click at [240, 263] on button "Next Month" at bounding box center [243, 264] width 8 height 8
click at [132, 335] on div "5" at bounding box center [139, 335] width 16 height 15
click at [113, 362] on span "11" at bounding box center [113, 359] width 8 height 9
type input "11.11.2025 00:00"
click at [470, 448] on input "text" at bounding box center [607, 450] width 345 height 24
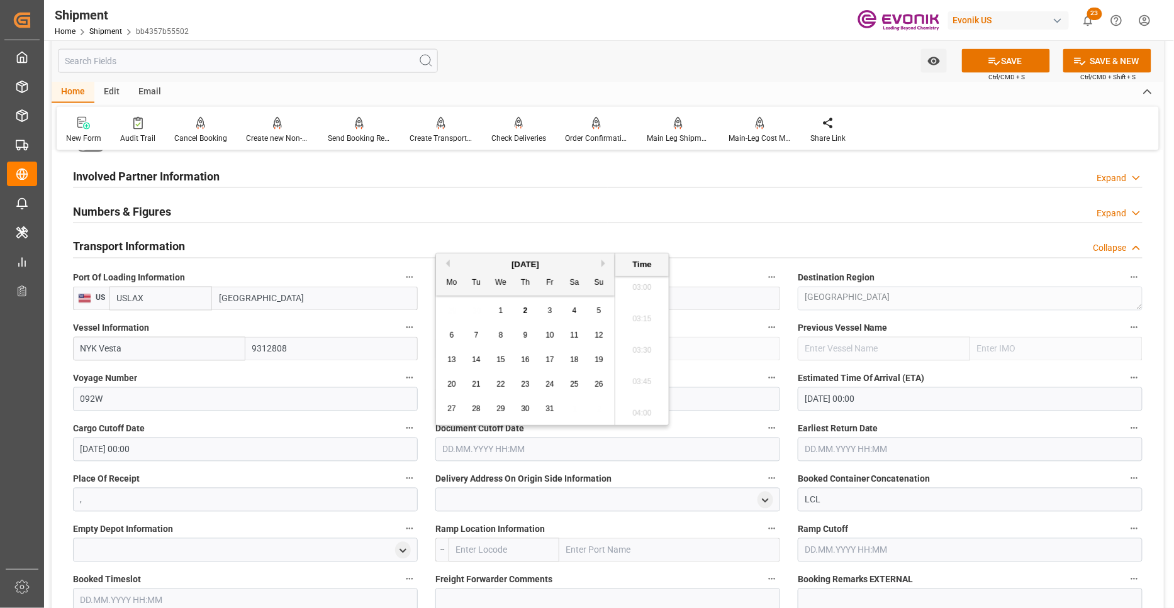
click at [606, 261] on button "Next Month" at bounding box center [605, 264] width 8 height 8
click at [475, 362] on span "11" at bounding box center [476, 359] width 8 height 9
type input "11.11.2025 00:00"
click at [847, 454] on input "text" at bounding box center [969, 450] width 345 height 24
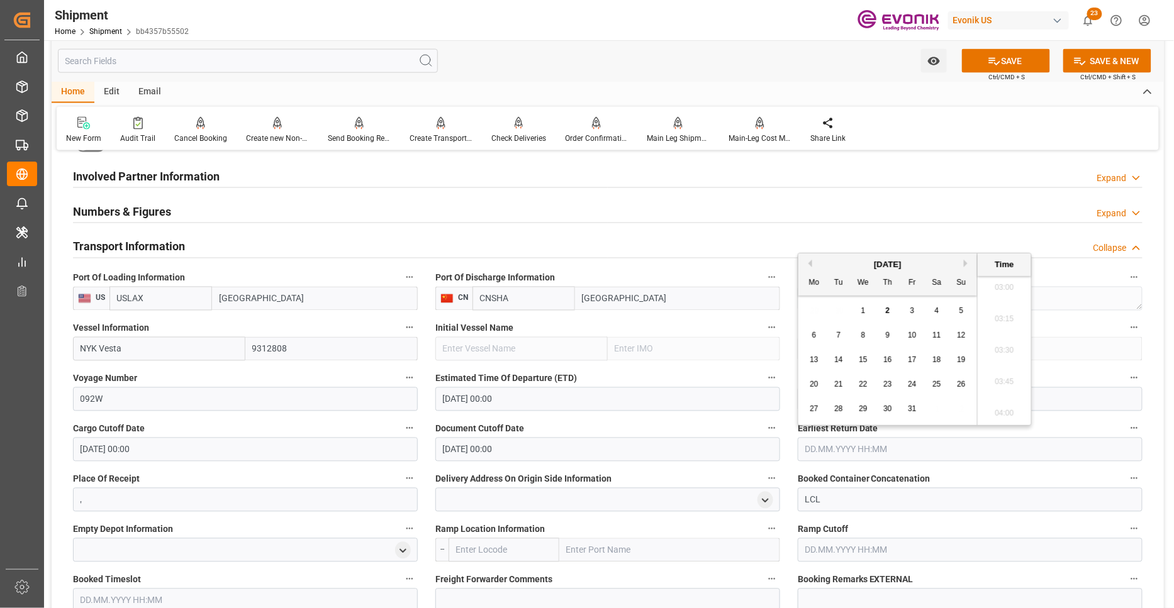
click at [965, 265] on button "Next Month" at bounding box center [967, 264] width 8 height 8
click at [837, 360] on span "11" at bounding box center [838, 359] width 8 height 9
type input "11.11.2025 00:00"
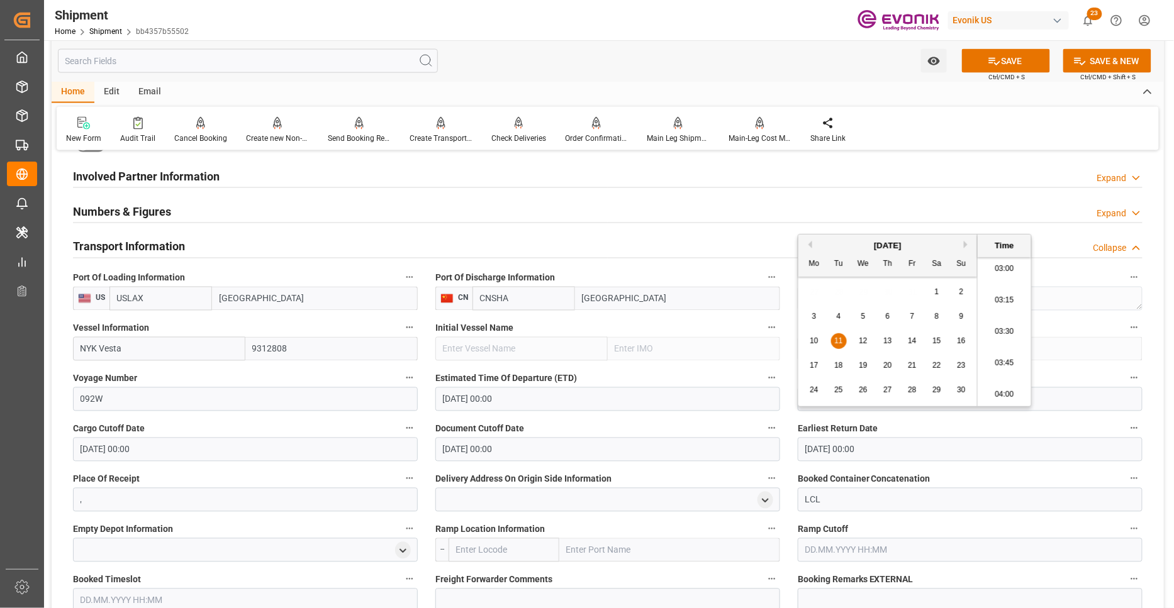
scroll to position [931, 0]
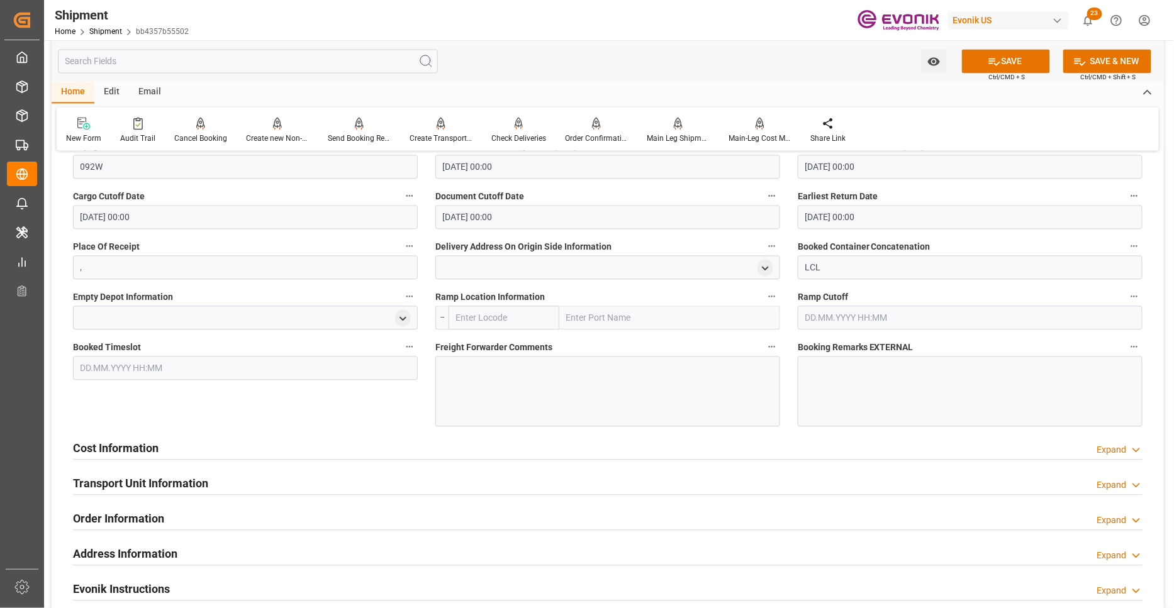
click at [401, 394] on div "Booked Timeslot" at bounding box center [245, 382] width 362 height 97
click at [510, 307] on input "text" at bounding box center [503, 318] width 111 height 24
click at [509, 318] on input "text" at bounding box center [503, 318] width 111 height 24
click at [498, 382] on span "USLAX - Los Angeles" at bounding box center [499, 393] width 85 height 23
type input "USLAX"
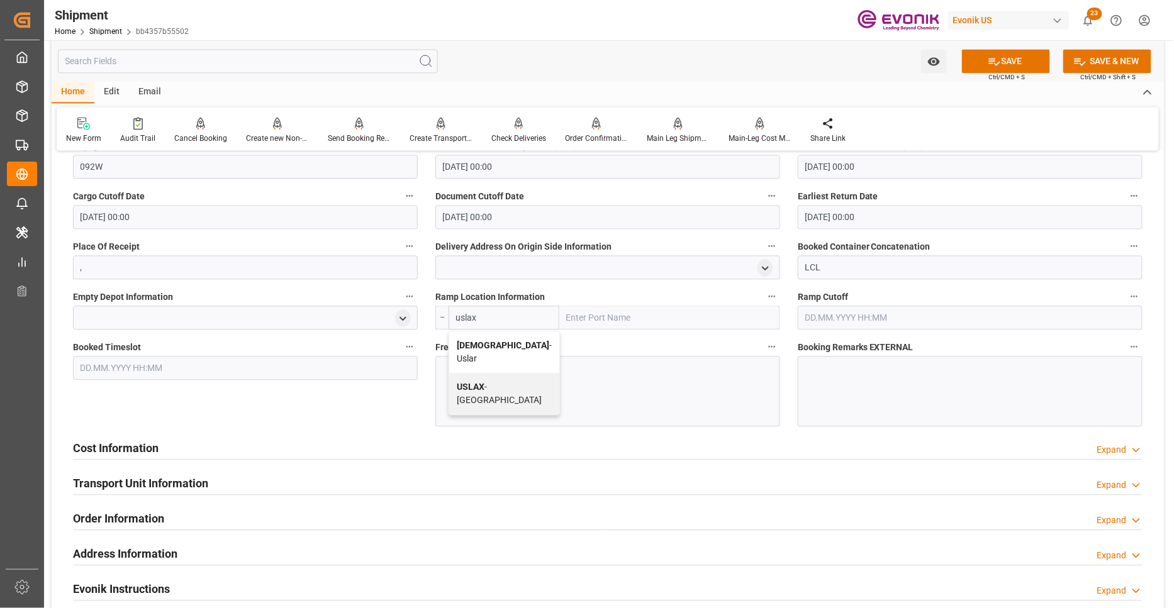
type input "Los Angeles"
type input "USLAX"
click at [542, 384] on div at bounding box center [607, 391] width 345 height 70
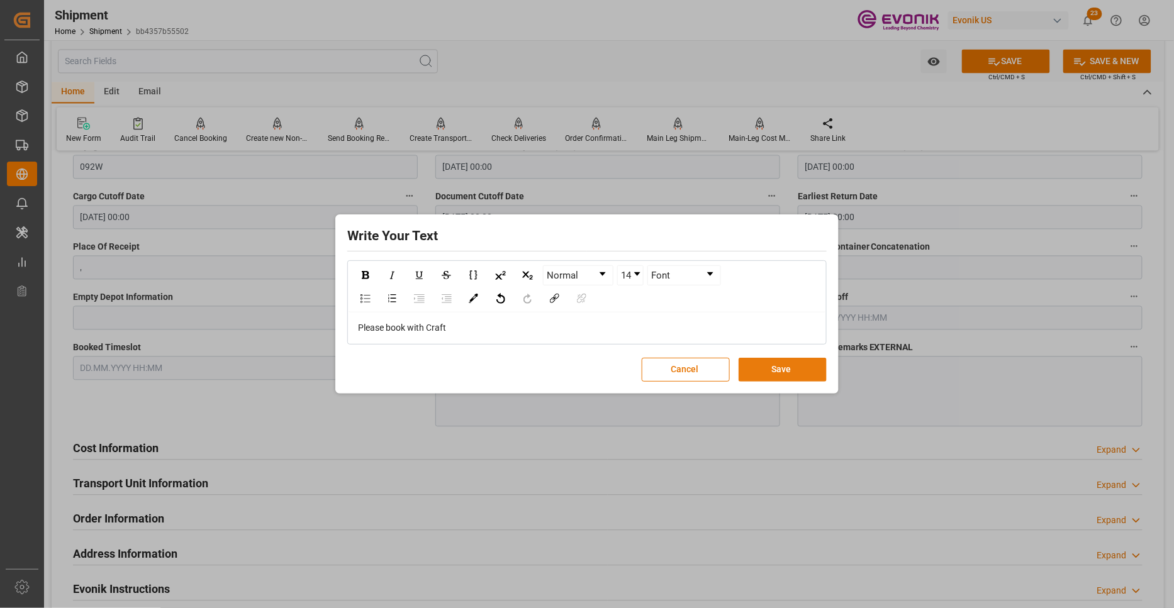
click at [777, 369] on button "Save" at bounding box center [782, 370] width 88 height 24
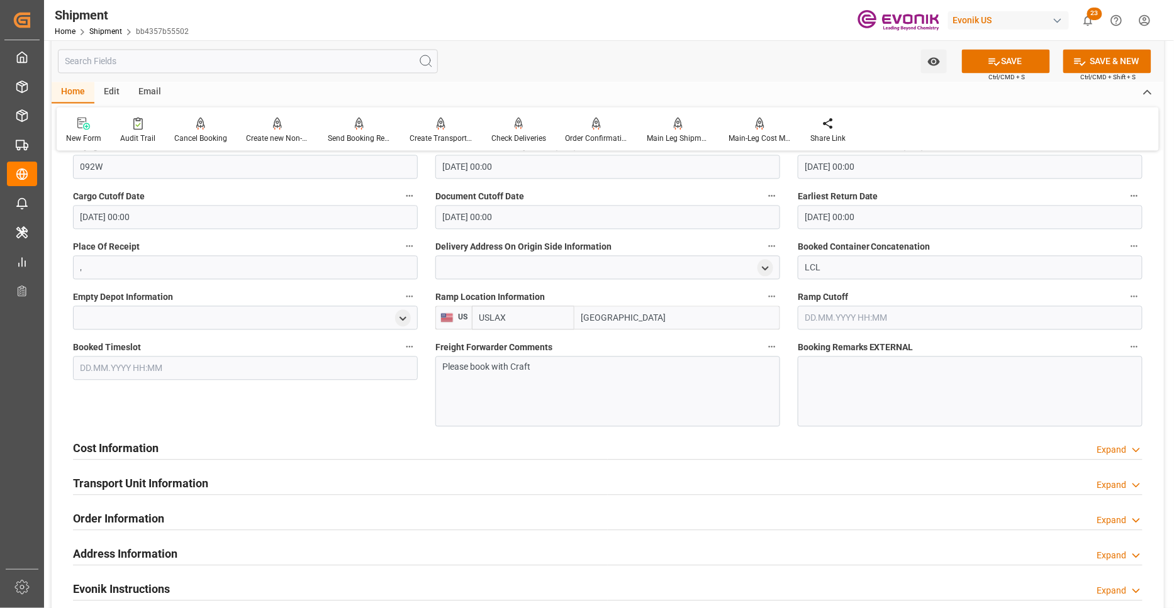
click at [1022, 54] on button "SAVE" at bounding box center [1006, 61] width 88 height 24
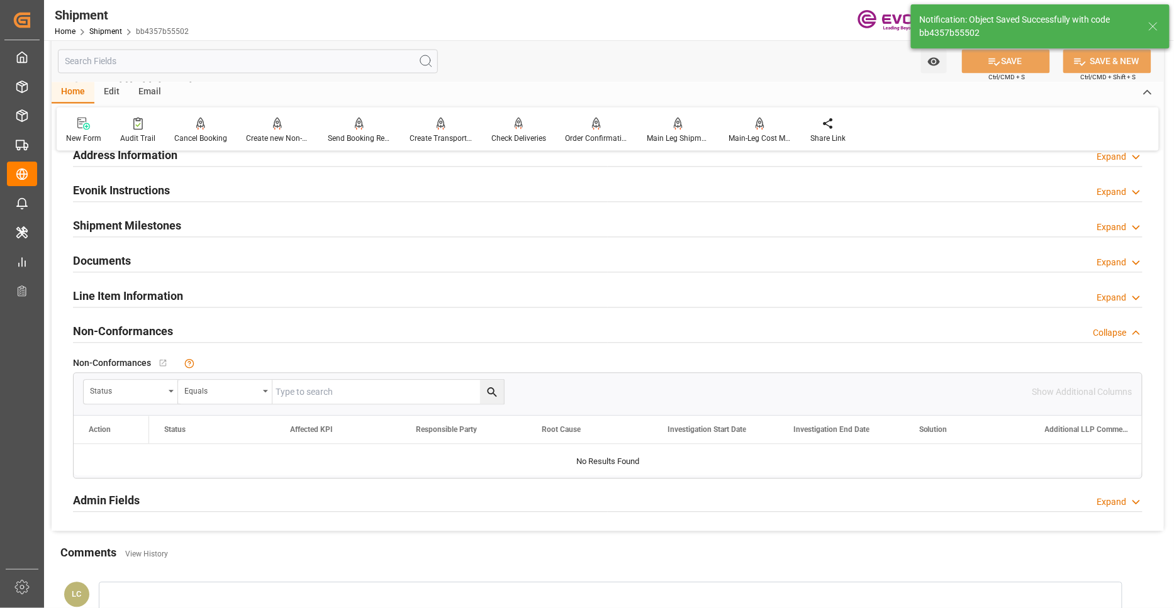
scroll to position [533, 0]
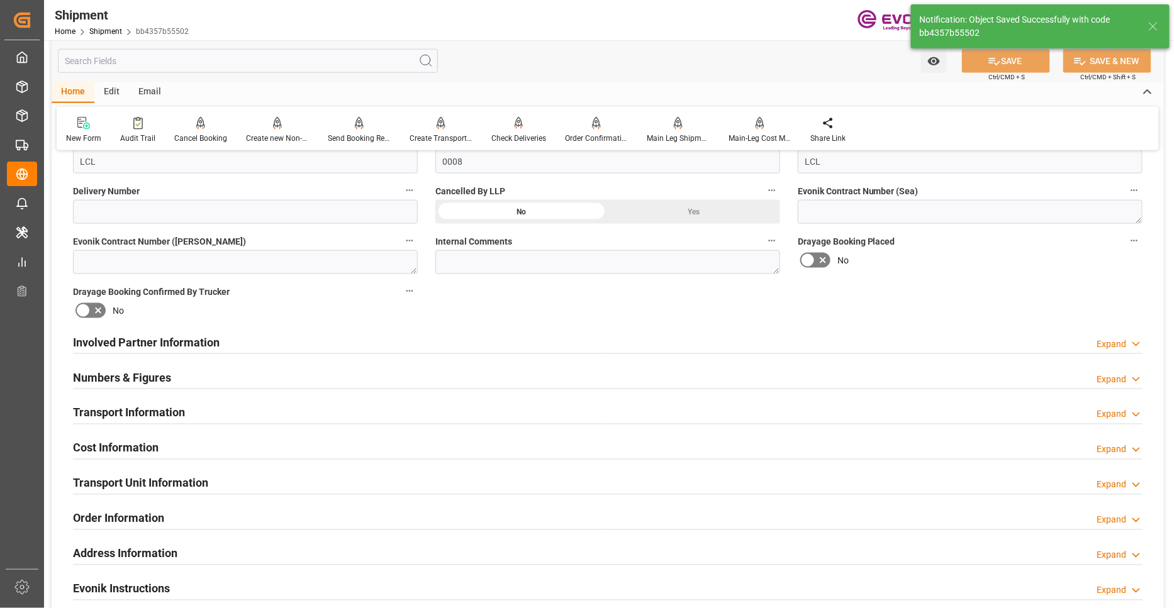
drag, startPoint x: 336, startPoint y: 452, endPoint x: 360, endPoint y: 445, distance: 24.3
click at [336, 452] on div "Cost Information Expand" at bounding box center [607, 447] width 1069 height 24
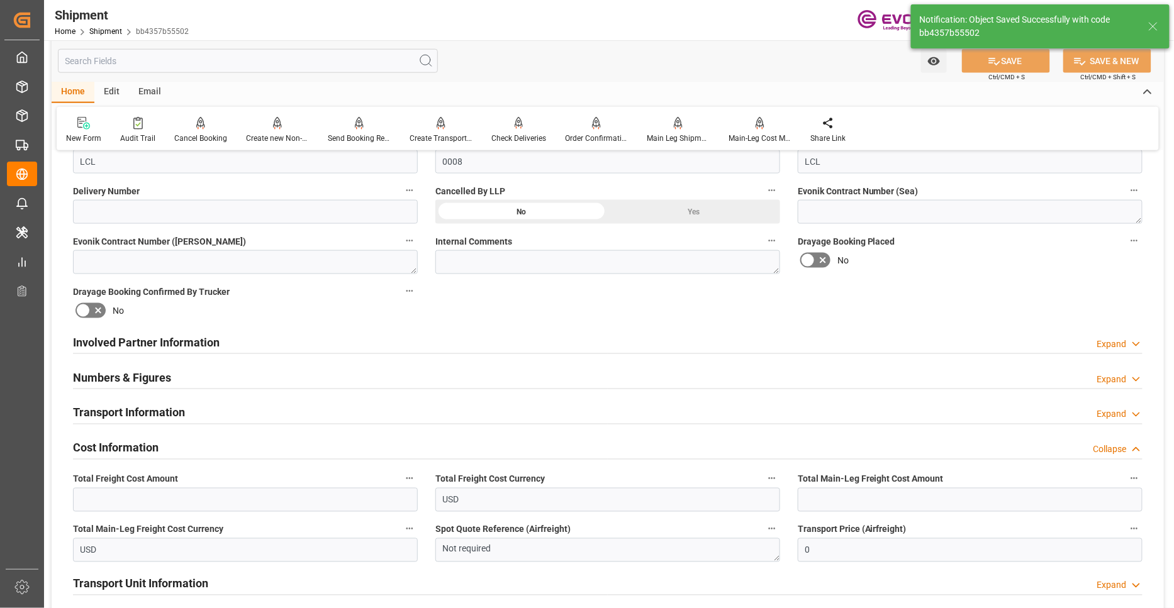
scroll to position [766, 0]
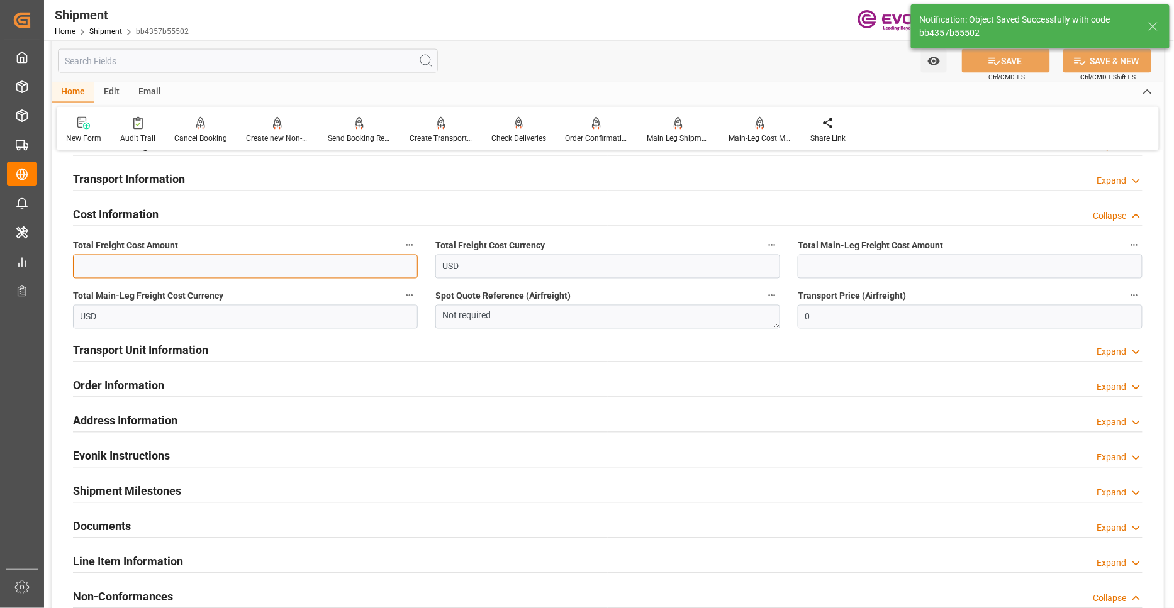
click at [281, 265] on input "text" at bounding box center [245, 267] width 345 height 24
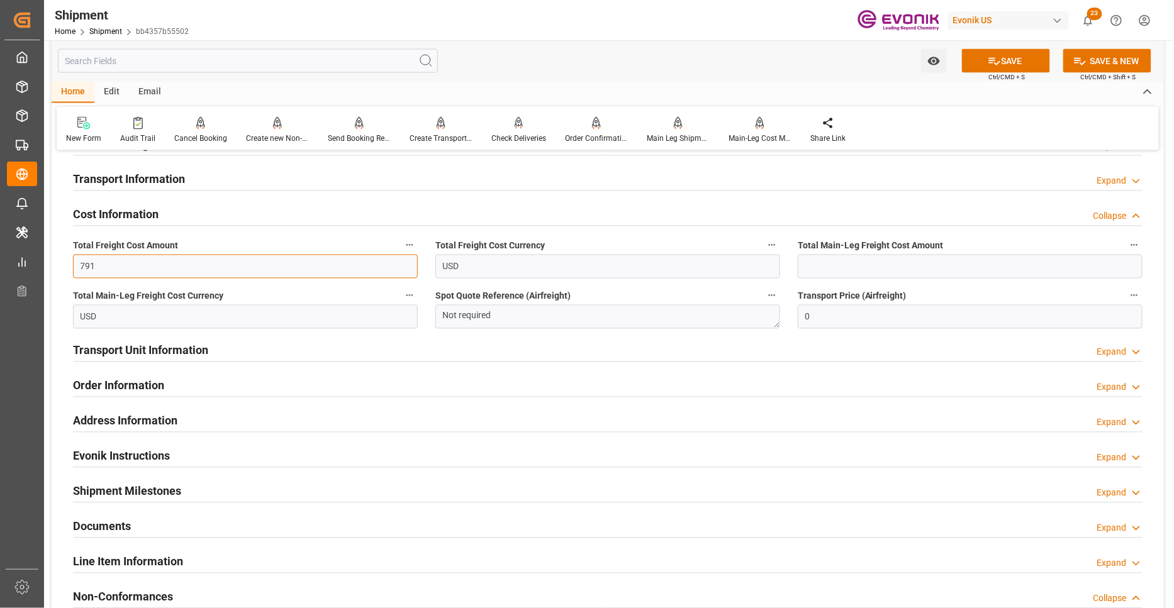
type input "791"
click at [833, 262] on input "text" at bounding box center [969, 267] width 345 height 24
type input "484"
click at [1155, 199] on div "Booking Confirmation Milestone Bar Collapse Submitted to FFW for Booking (Pendi…" at bounding box center [608, 96] width 1112 height 1401
click at [992, 66] on icon at bounding box center [993, 61] width 13 height 13
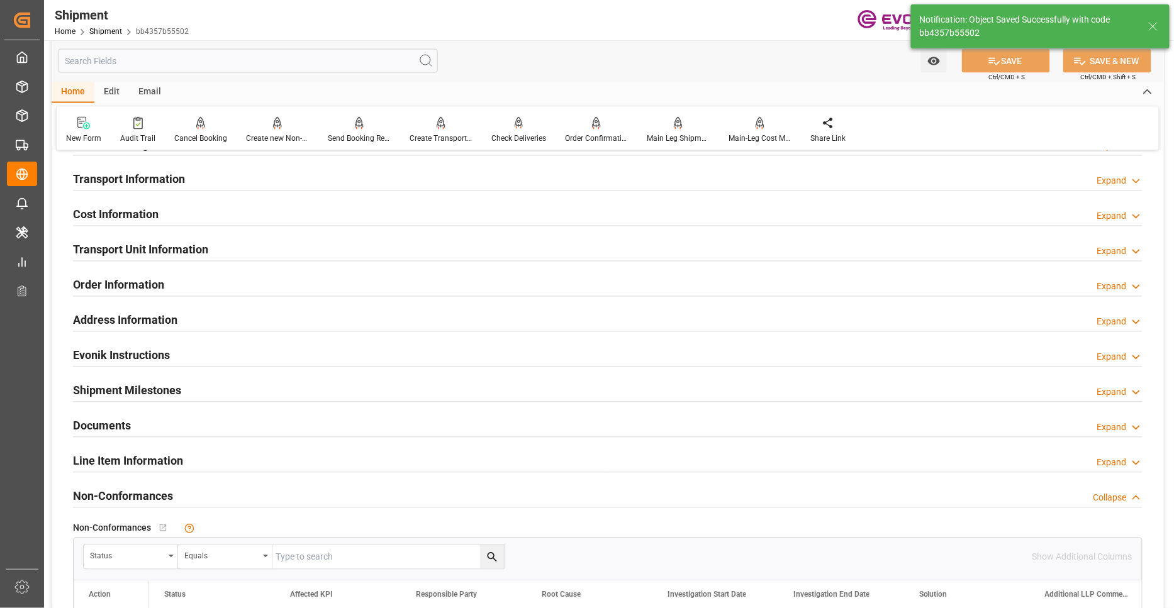
click at [254, 245] on div "Transport Unit Information Expand" at bounding box center [607, 249] width 1069 height 24
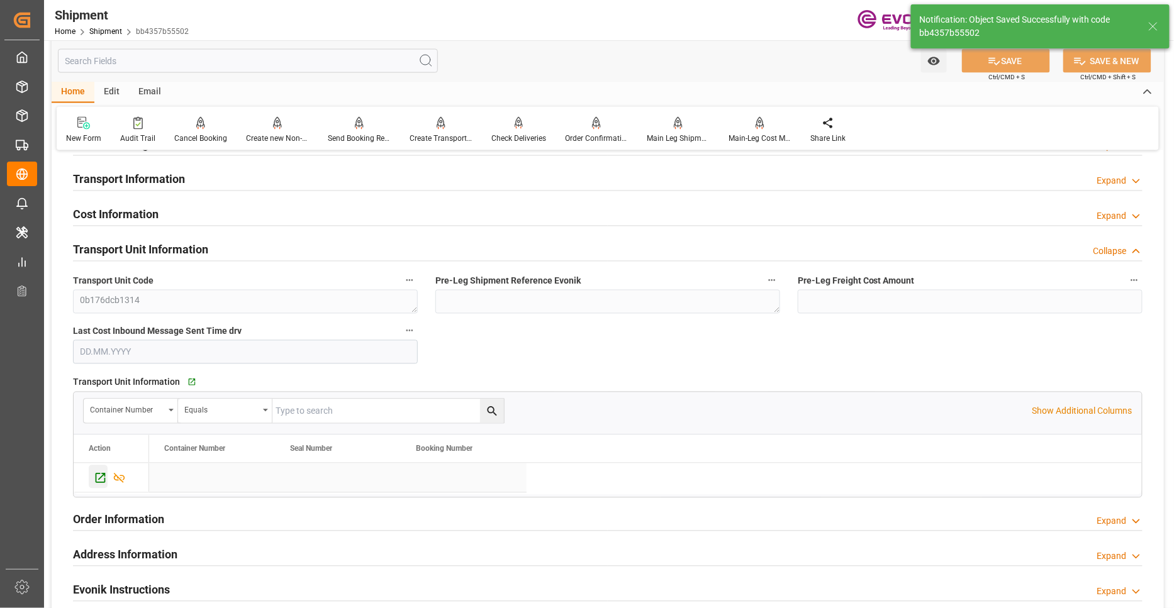
click at [96, 477] on icon "Press SPACE to select this row." at bounding box center [101, 479] width 10 height 10
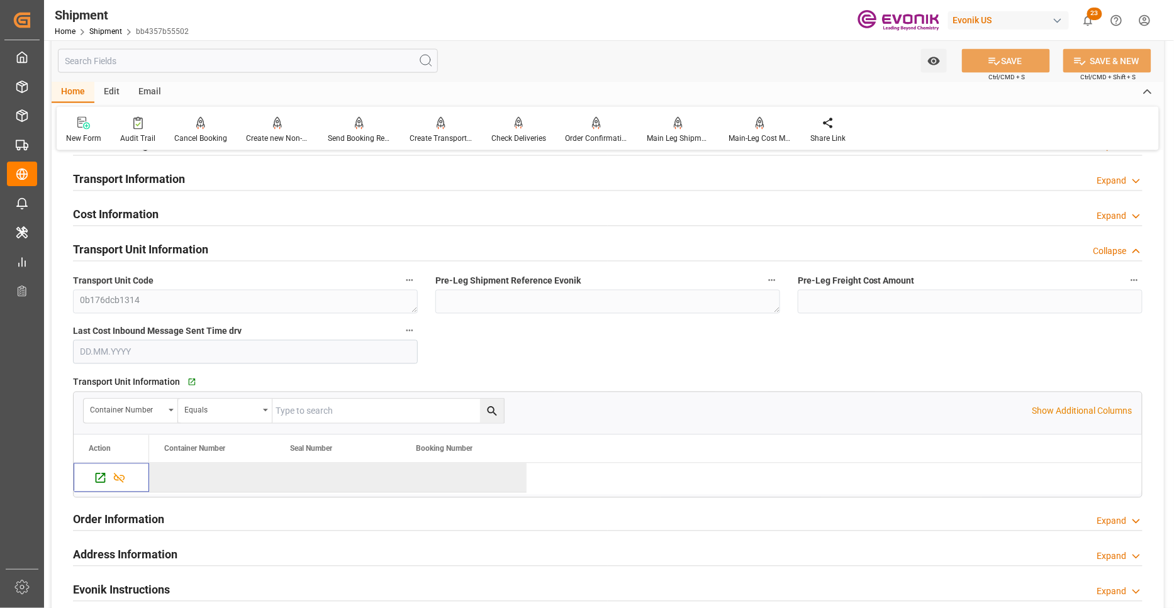
scroll to position [533, 0]
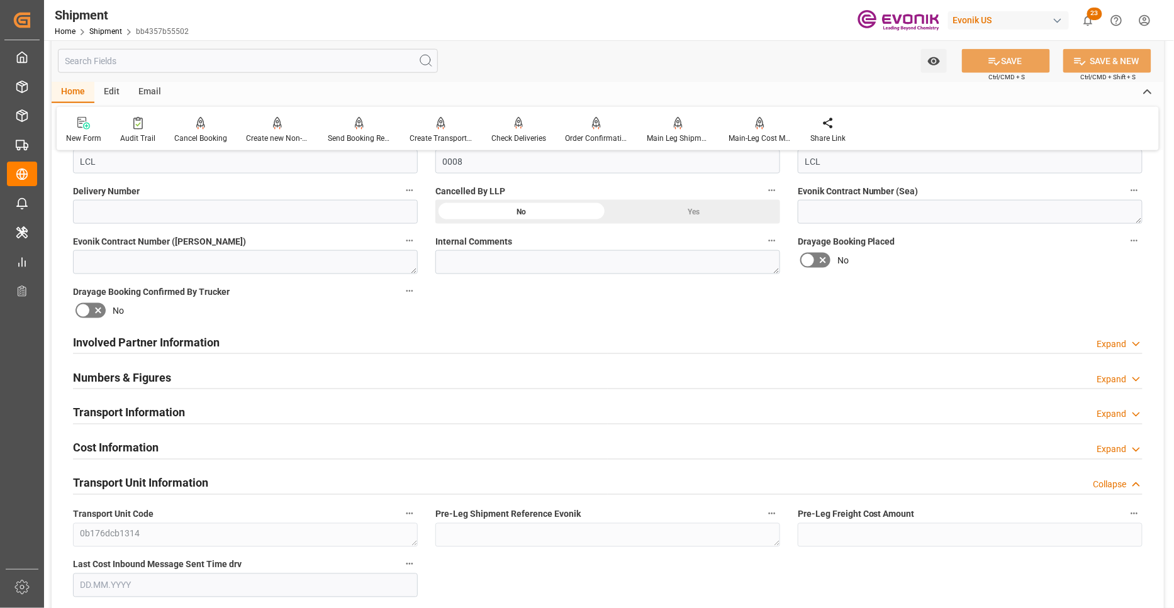
click at [540, 347] on div "Involved Partner Information Expand" at bounding box center [607, 342] width 1069 height 24
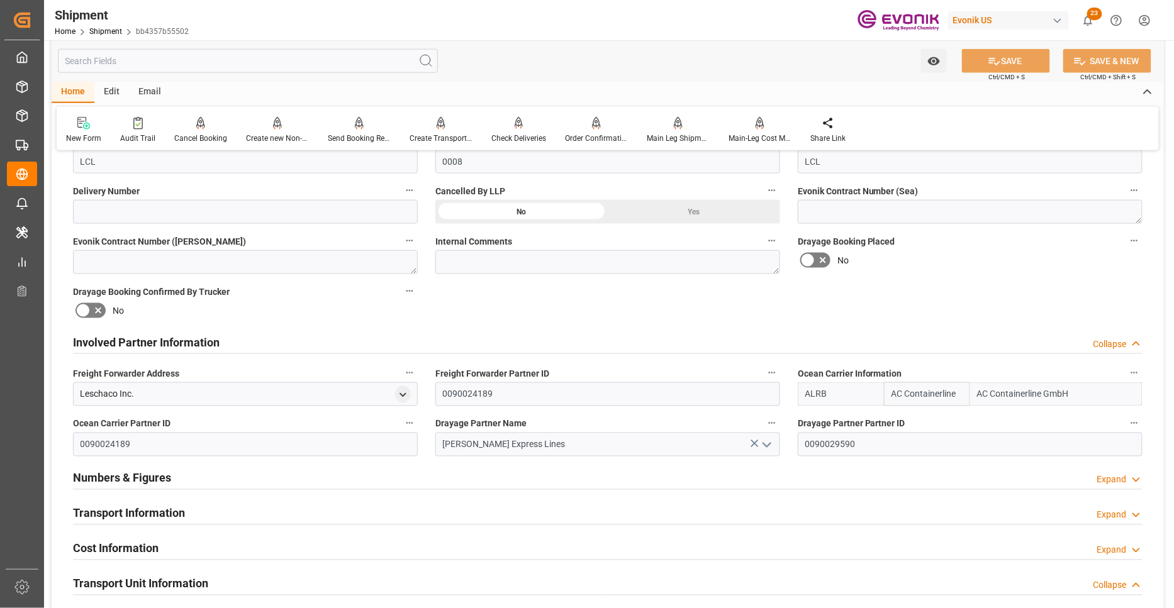
scroll to position [766, 0]
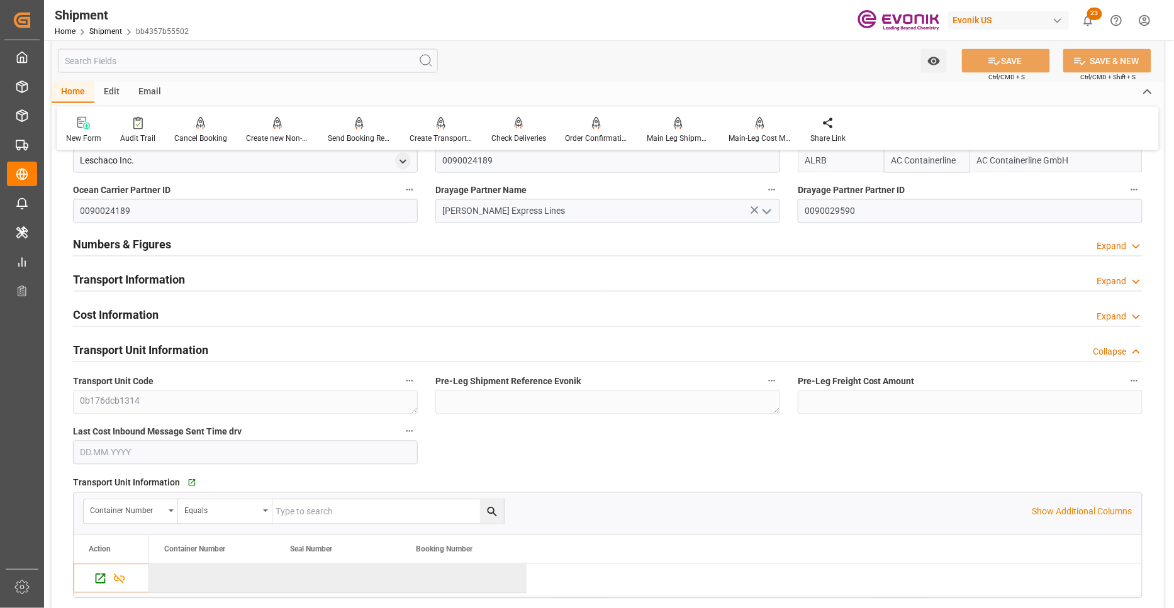
click at [518, 282] on div "Transport Information Expand" at bounding box center [607, 279] width 1069 height 24
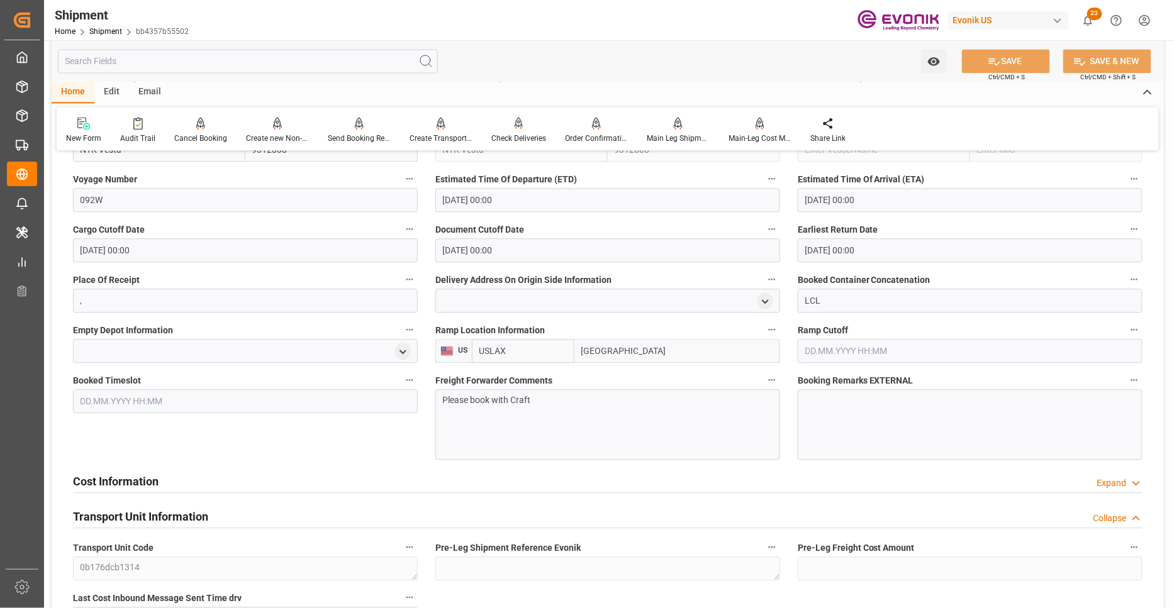
scroll to position [1231, 0]
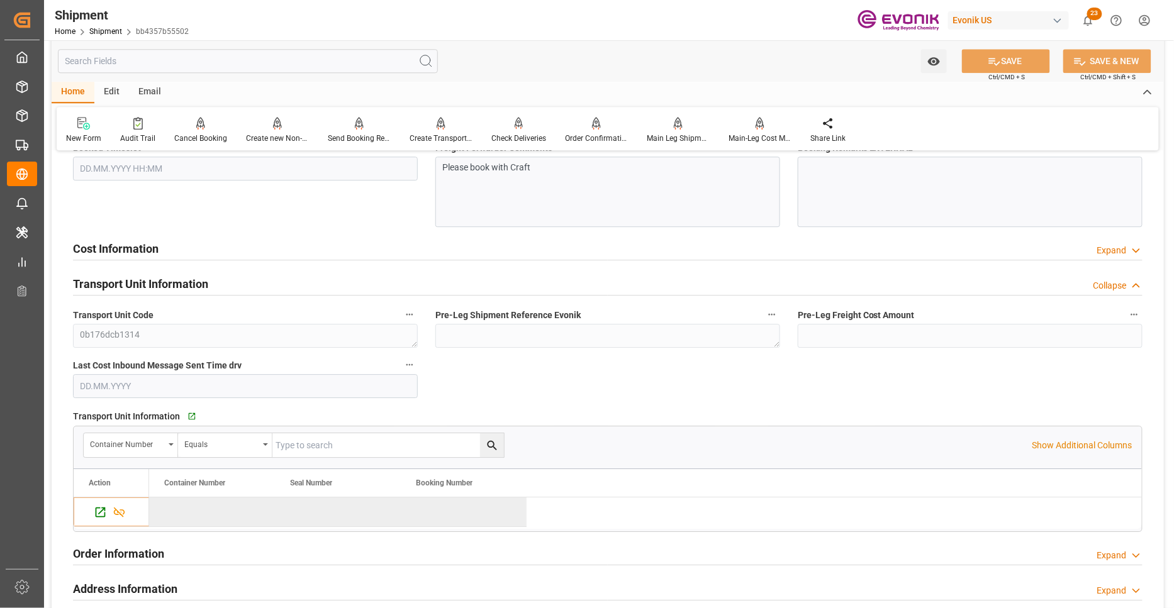
click at [327, 253] on div "Cost Information Expand" at bounding box center [607, 248] width 1069 height 24
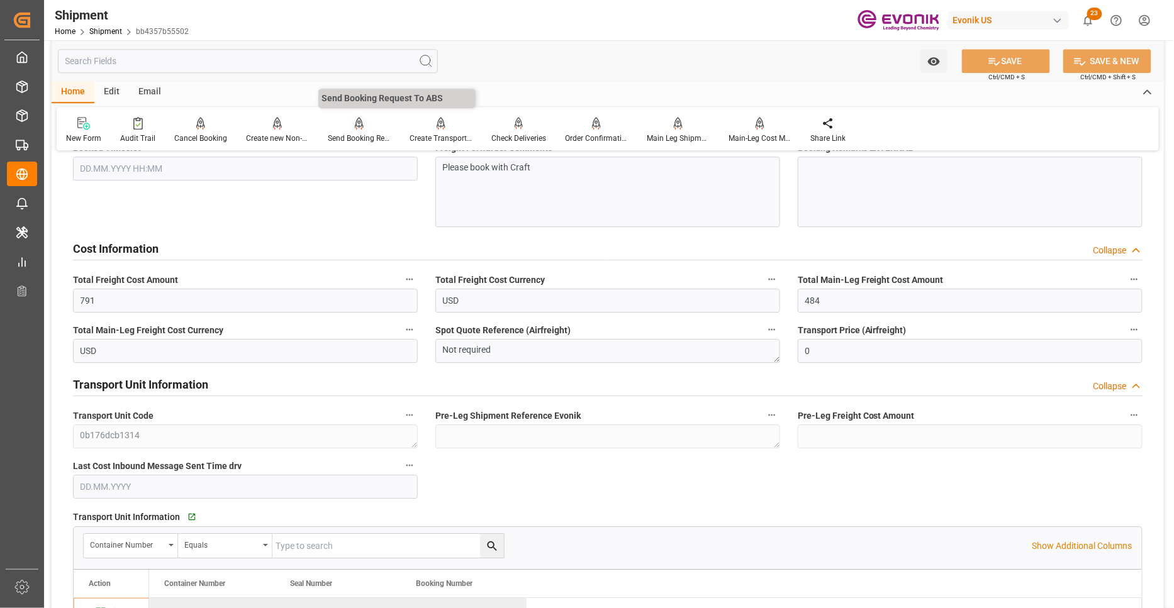
click at [360, 135] on div "Send Booking Request To ABS" at bounding box center [359, 138] width 63 height 11
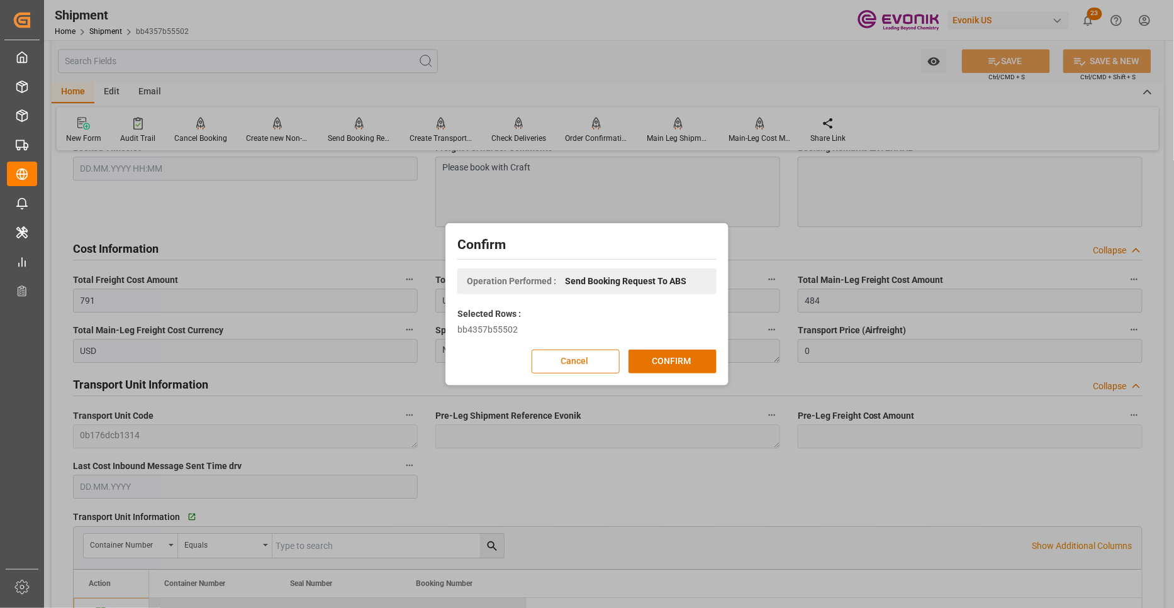
click at [567, 362] on button "Cancel" at bounding box center [575, 362] width 88 height 24
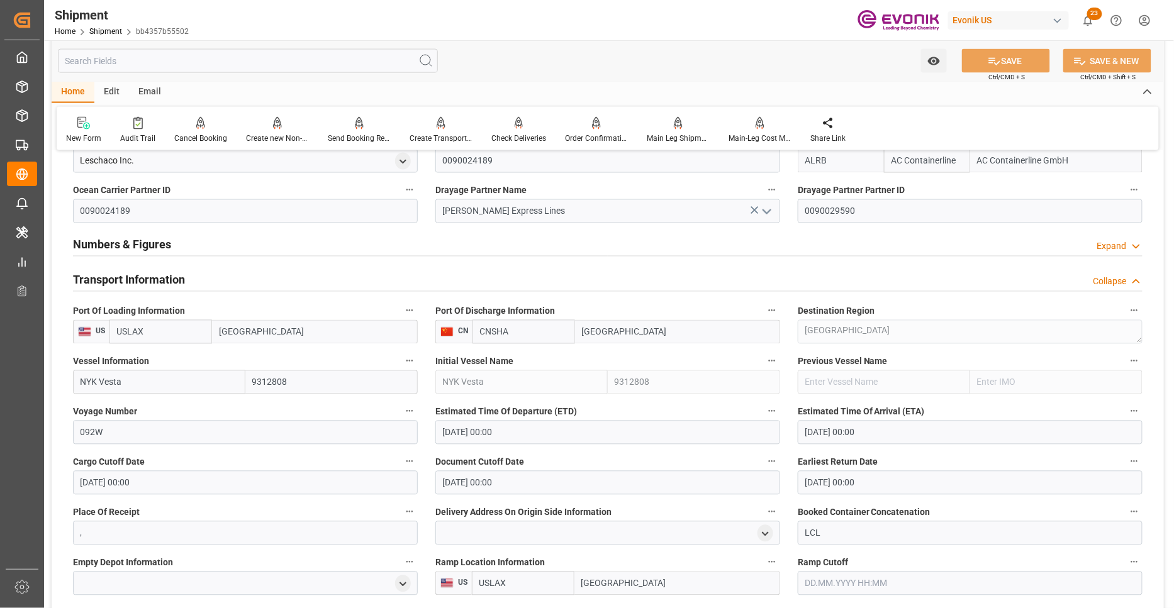
scroll to position [999, 0]
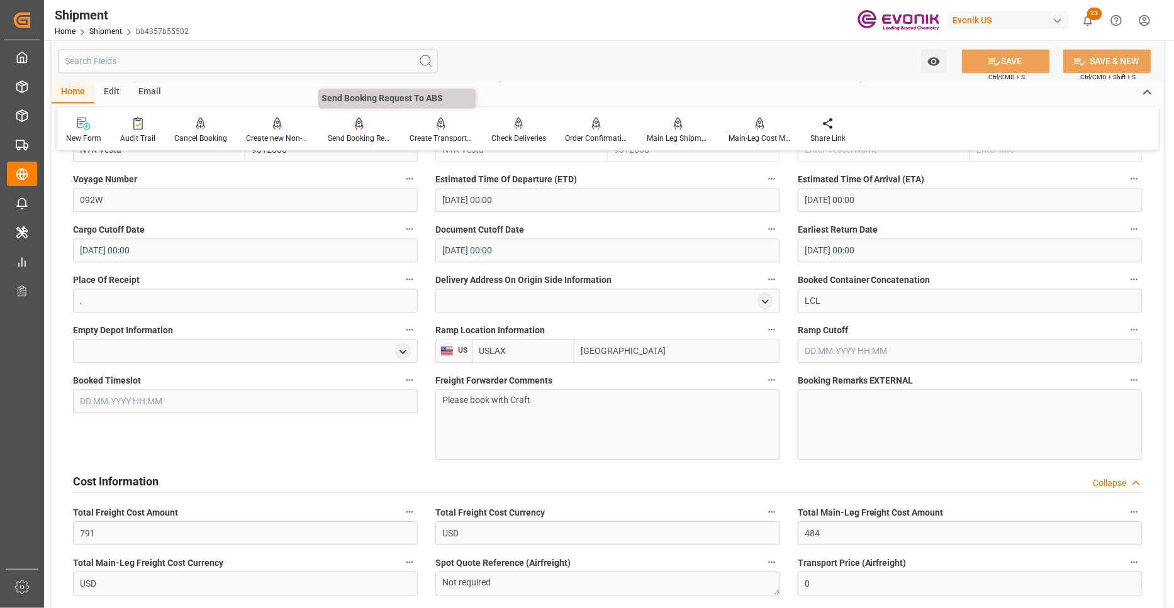
click at [356, 133] on div "Send Booking Request To ABS" at bounding box center [359, 138] width 63 height 11
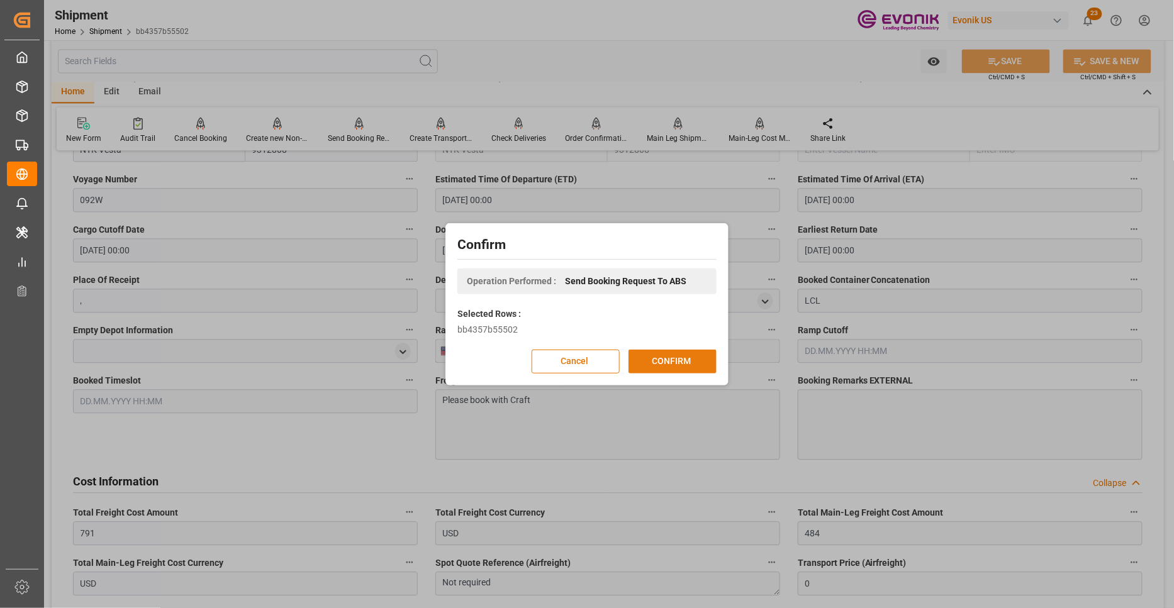
click at [663, 367] on button "CONFIRM" at bounding box center [672, 362] width 88 height 24
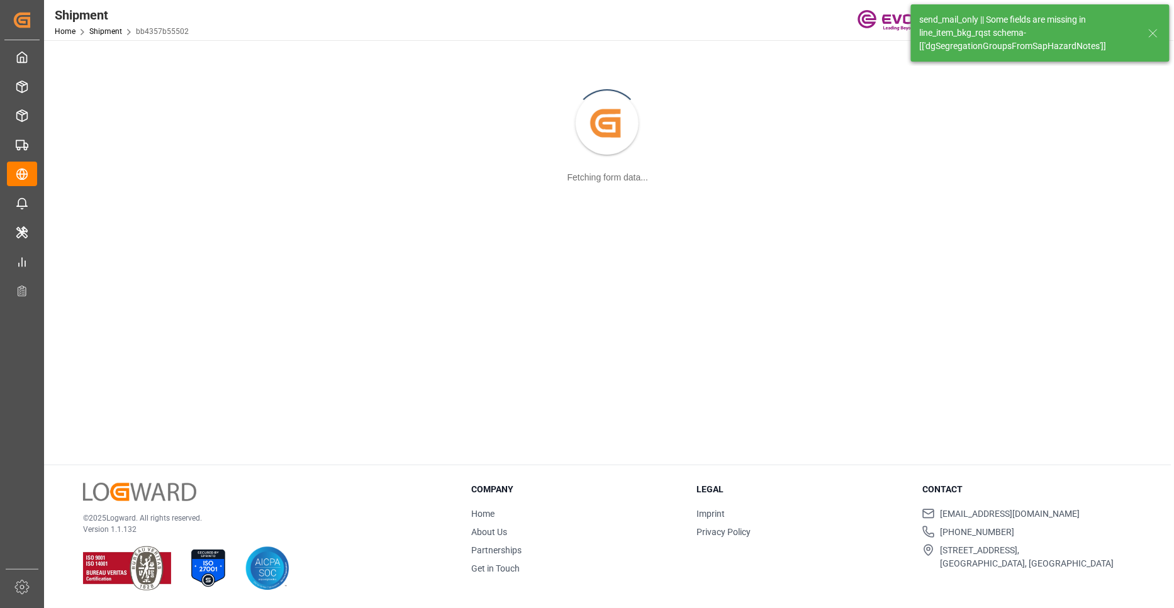
scroll to position [136, 0]
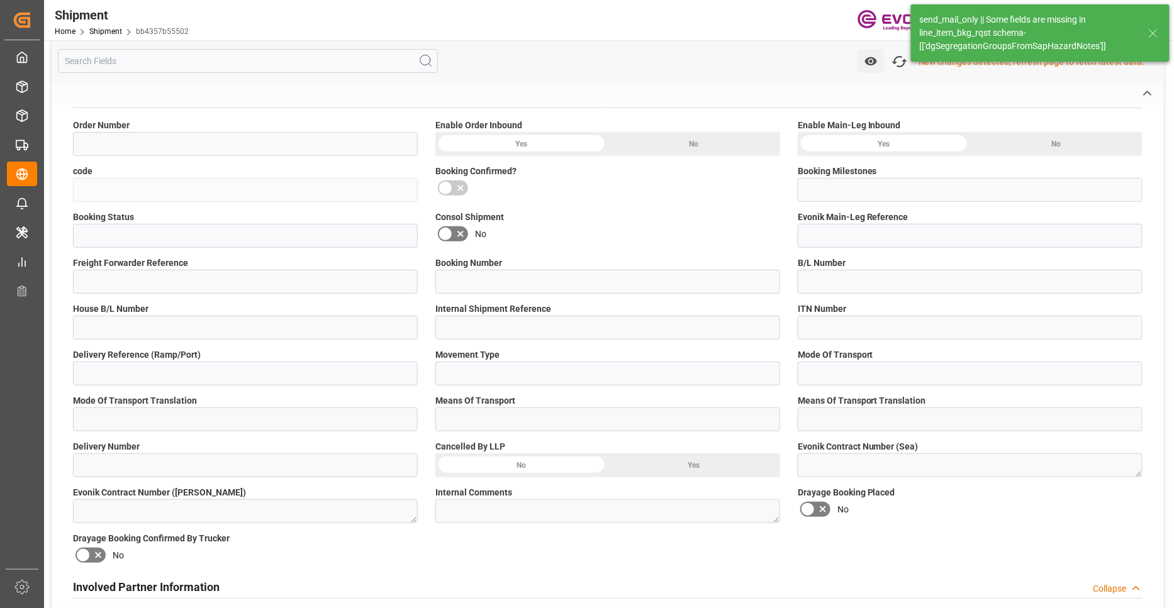
type input "0046467974"
type input "bb4357b55502"
type input "Submitted to FFW for Booking (Pending)"
type input "Active"
type input "P2P"
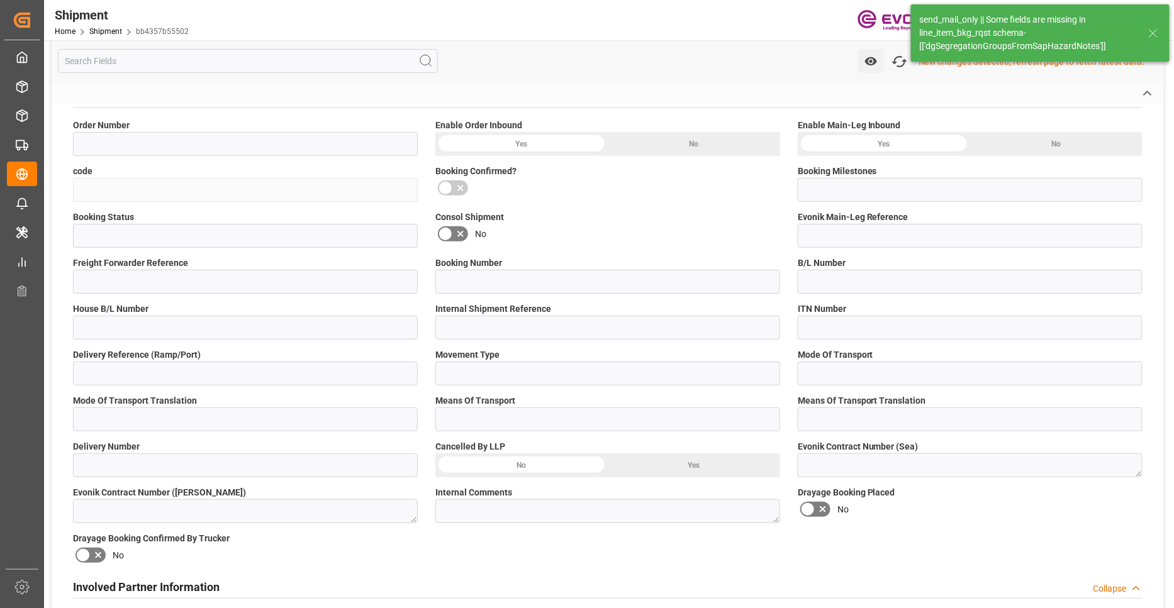
type input "41"
type input "LCL"
type input "0008"
type input "LCL"
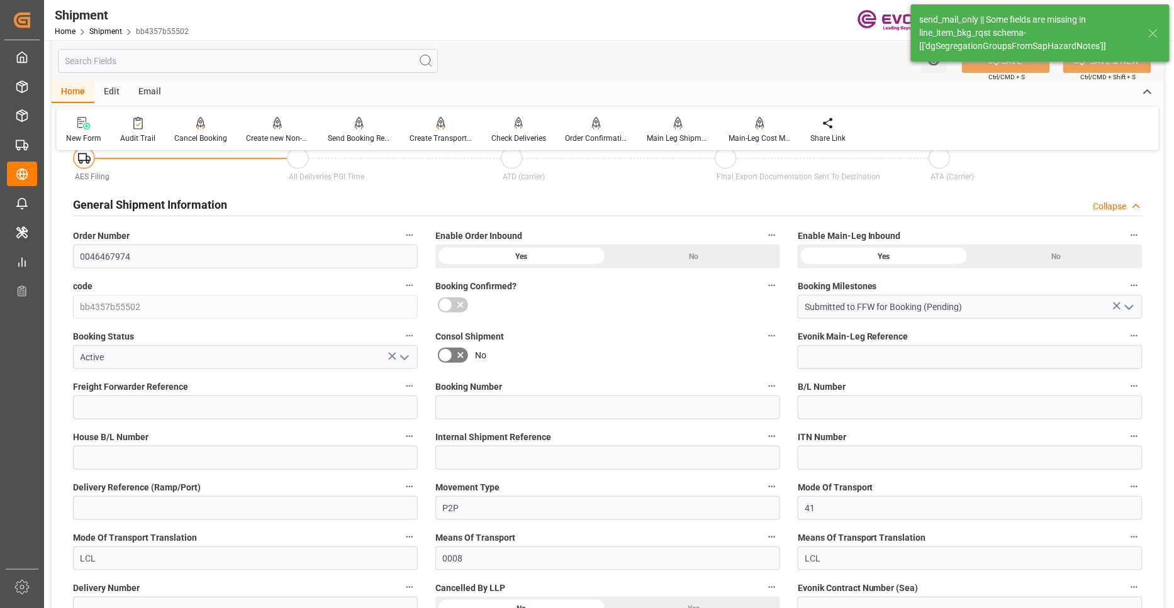
type input "16"
type input "DR"
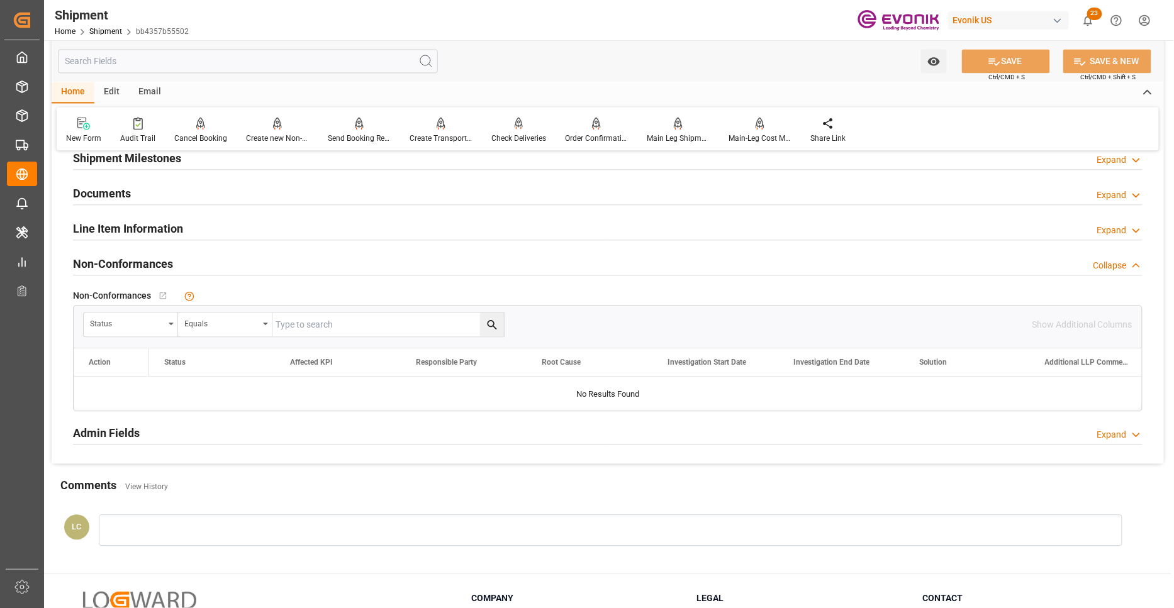
drag, startPoint x: 274, startPoint y: 229, endPoint x: 240, endPoint y: 313, distance: 90.9
click at [275, 229] on div "Line Item Information Expand" at bounding box center [607, 228] width 1069 height 24
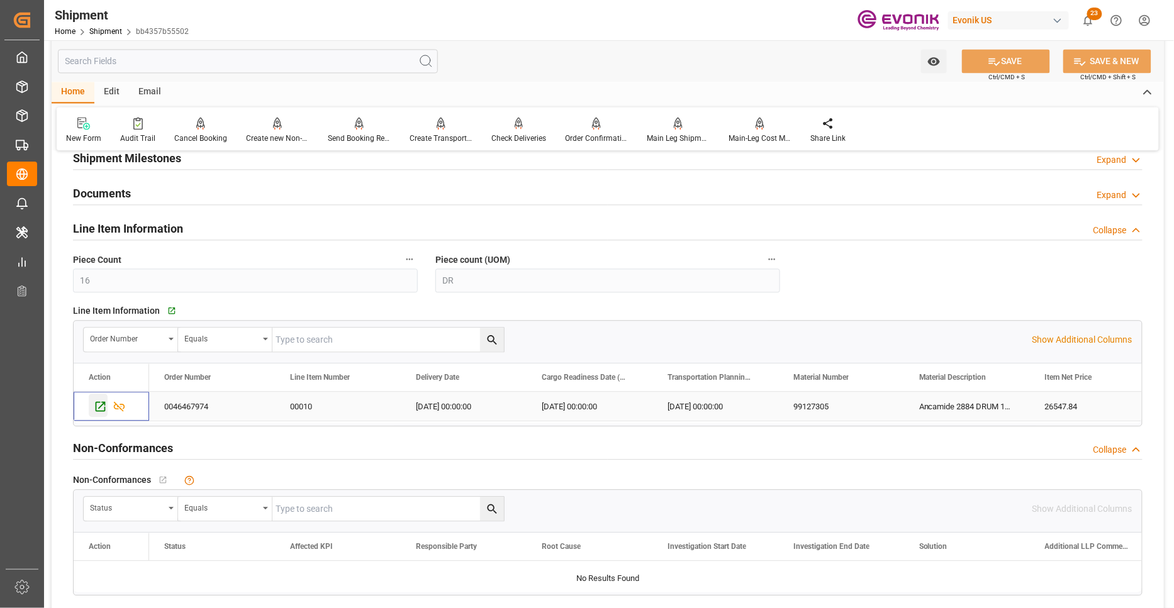
click at [98, 402] on icon "Press SPACE to select this row." at bounding box center [100, 406] width 13 height 13
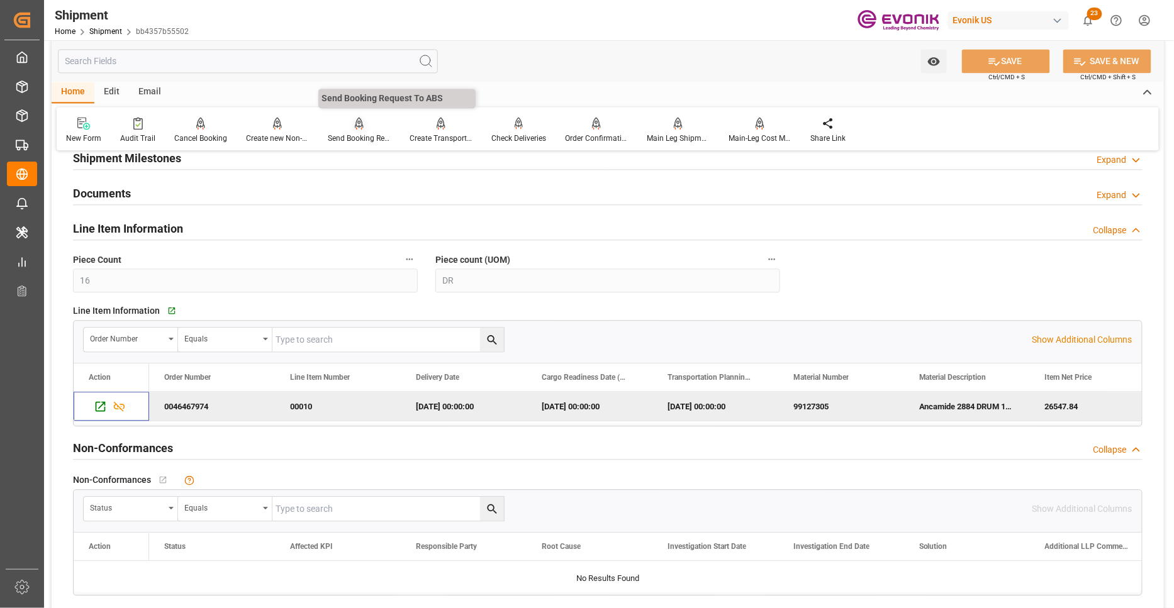
click at [355, 128] on icon at bounding box center [359, 123] width 9 height 13
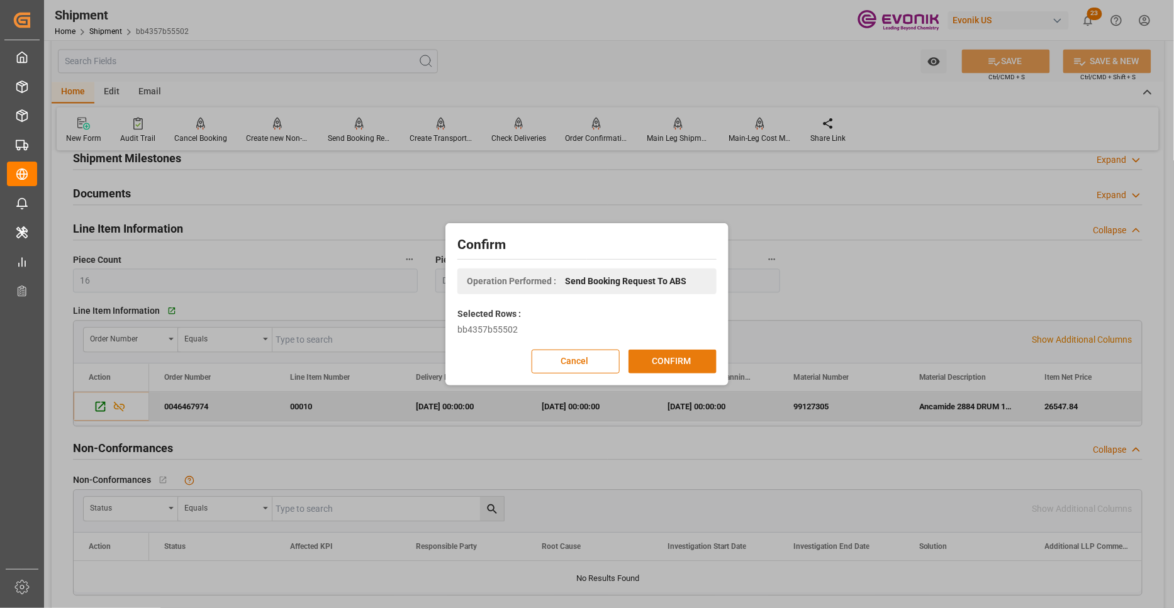
click at [698, 367] on button "CONFIRM" at bounding box center [672, 362] width 88 height 24
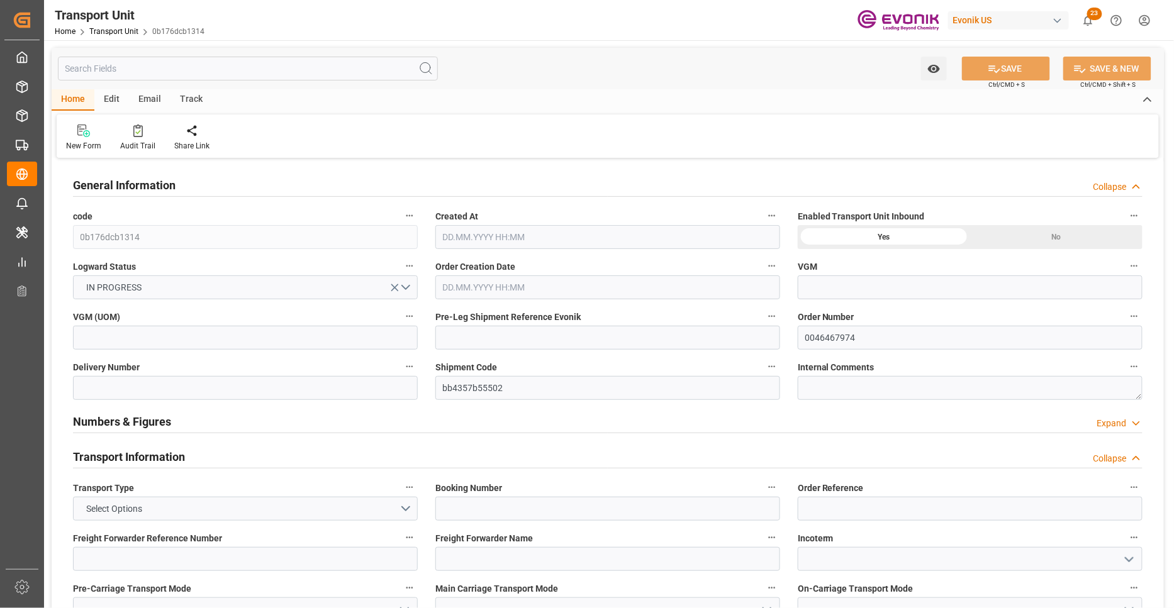
type input "AC Containerline"
type input "Leschaco Inc."
type input "USLAX"
type input "CNSHA"
type input "3516.8"
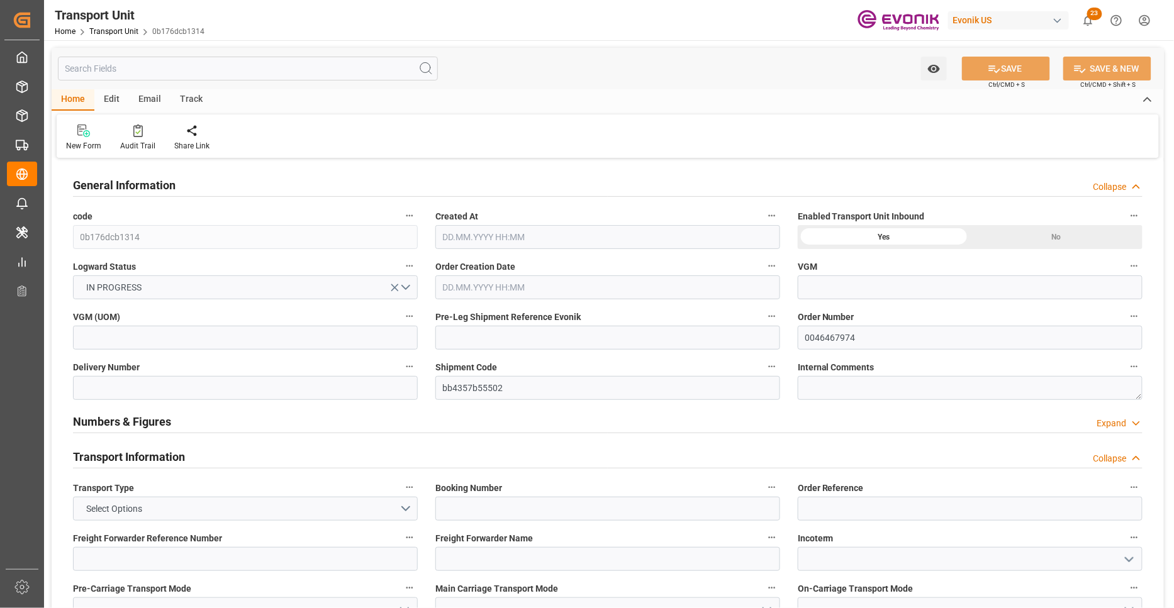
type input "[DATE] 07:28"
type input "[DATE]"
type input "[DATE] 00:00"
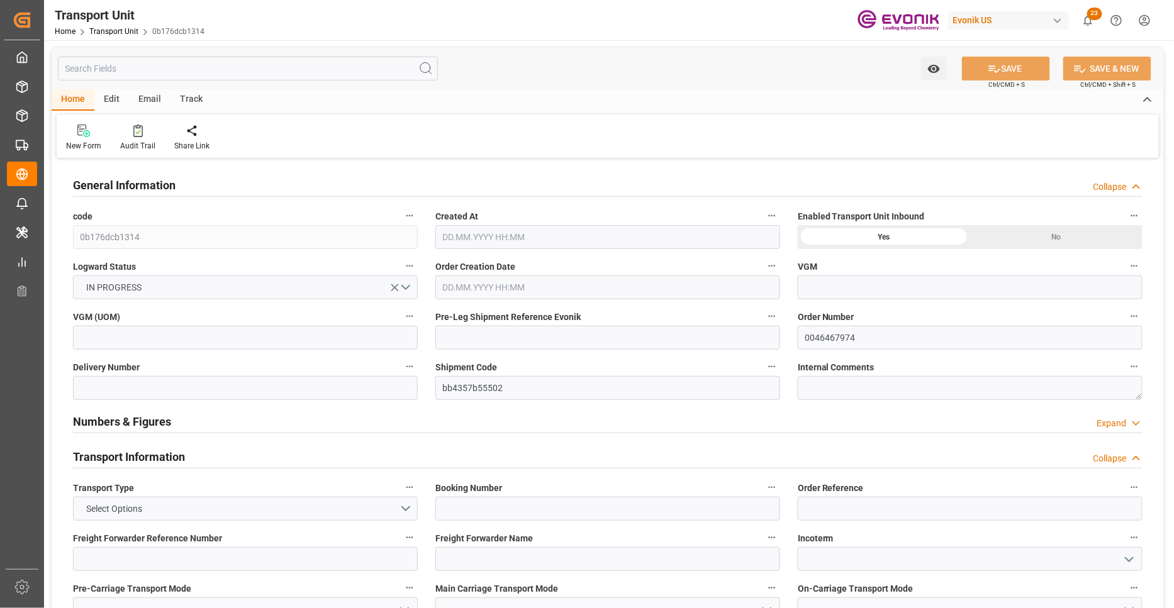
type input "[DATE] 00:00"
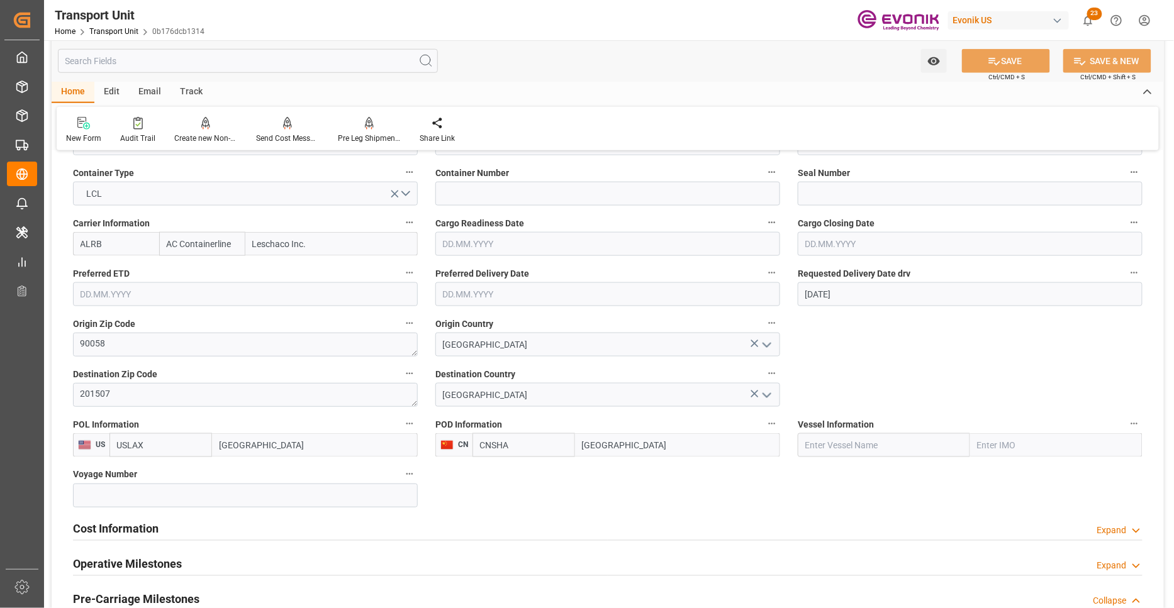
scroll to position [699, 0]
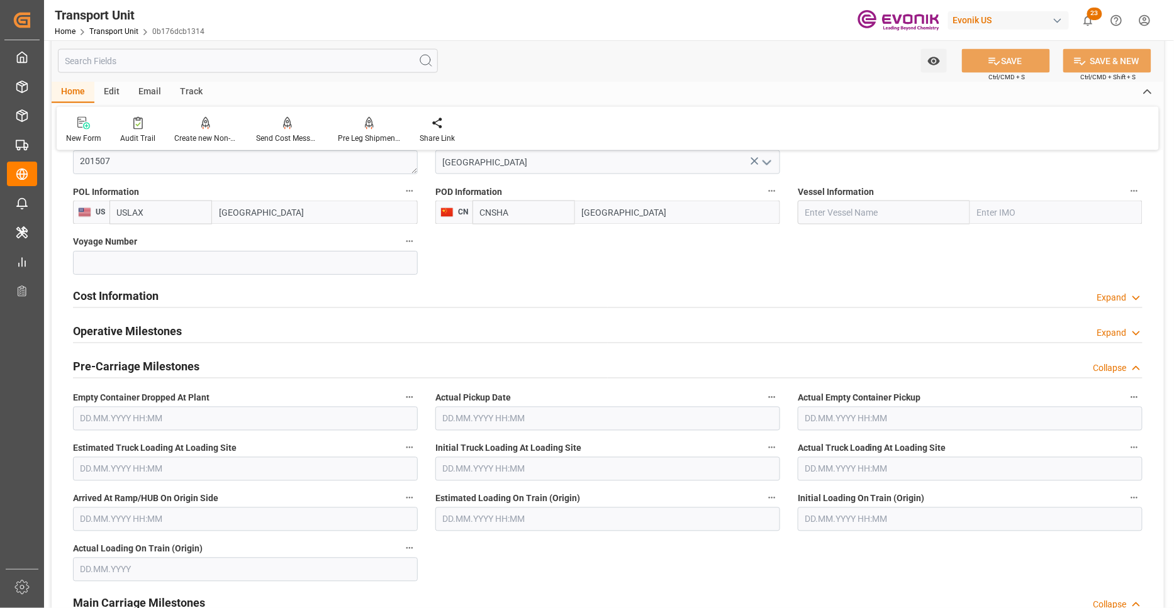
click at [231, 299] on div "Cost Information Expand" at bounding box center [607, 296] width 1069 height 24
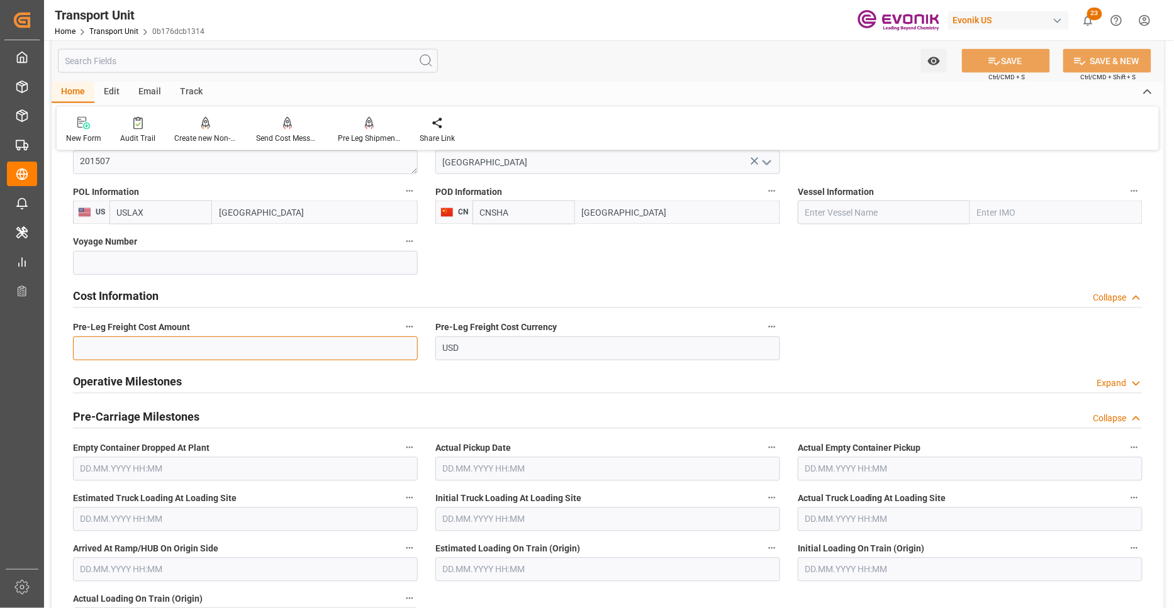
click at [221, 350] on input "text" at bounding box center [245, 348] width 345 height 24
paste input "307"
type input "307"
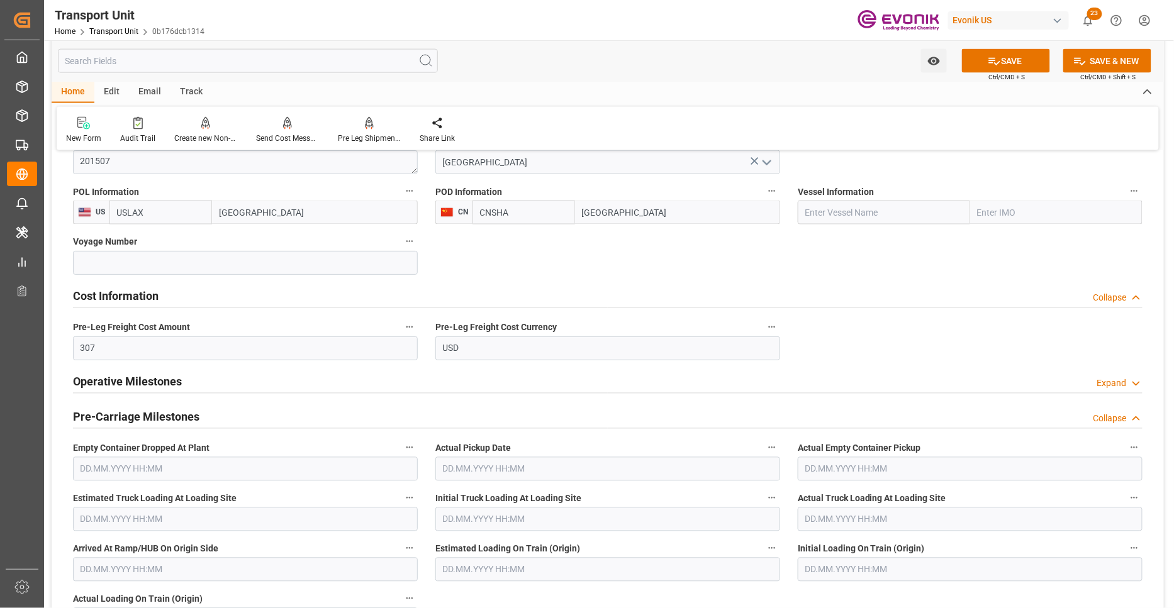
click at [797, 284] on div "Cost Information Collapse" at bounding box center [607, 296] width 1069 height 24
click at [1007, 65] on button "SAVE" at bounding box center [1006, 61] width 88 height 24
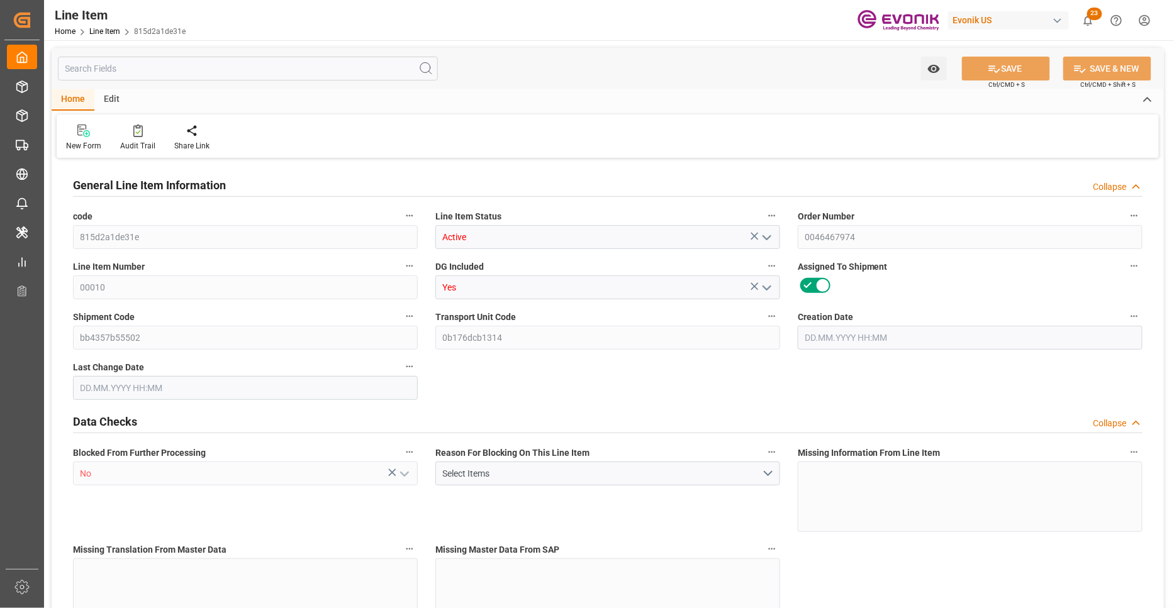
type input "4"
type input "3436.8"
type input "3168"
type input "4.5746"
type input "16"
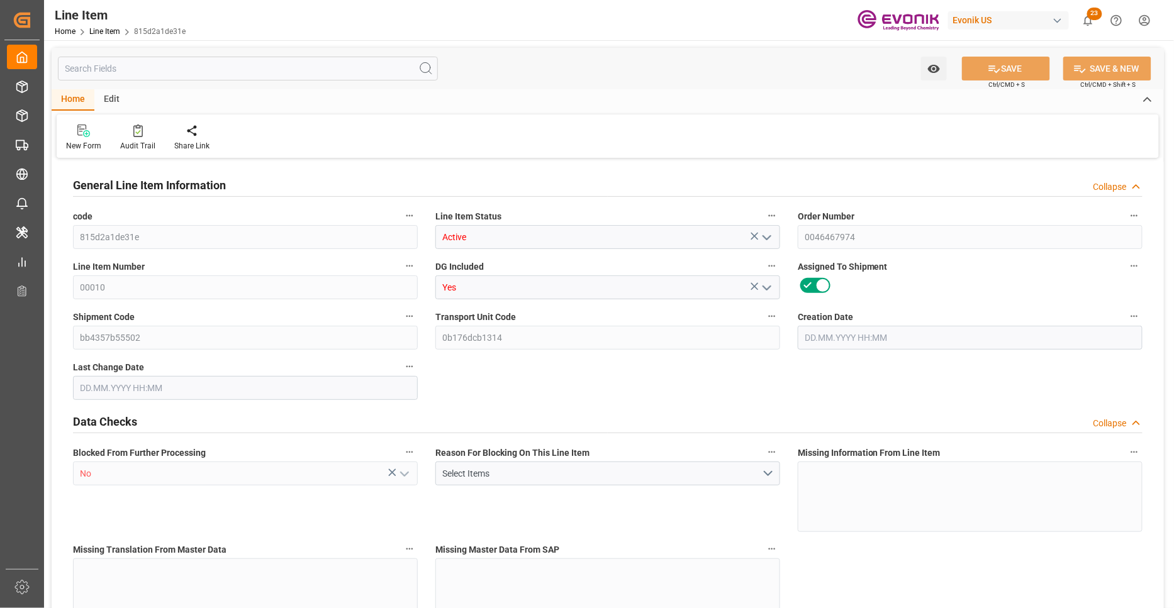
type input "26547.84"
type input "16"
type input "3436.8"
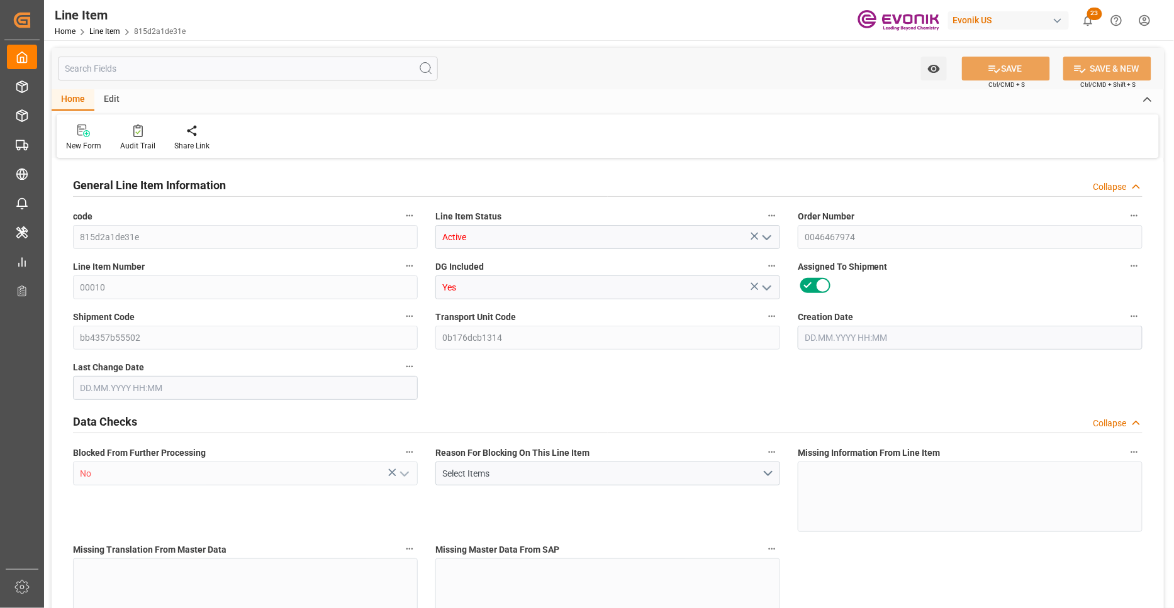
type input "3516.8"
type input "3168"
type input "4.5746"
type input "4574.592"
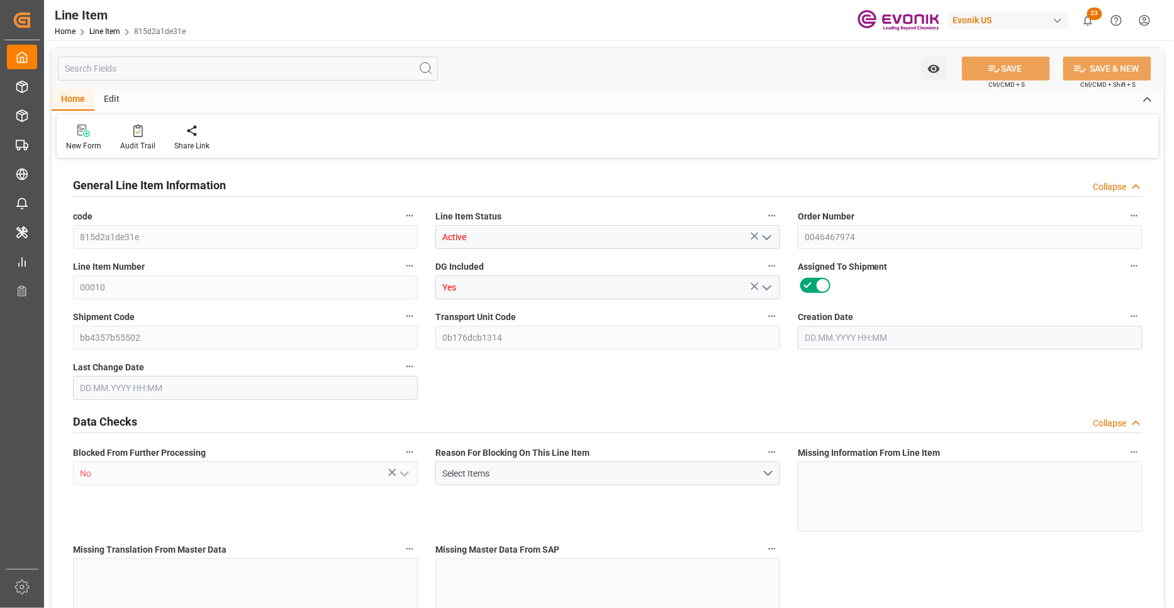
type input "0"
type input "[DATE] 14:18"
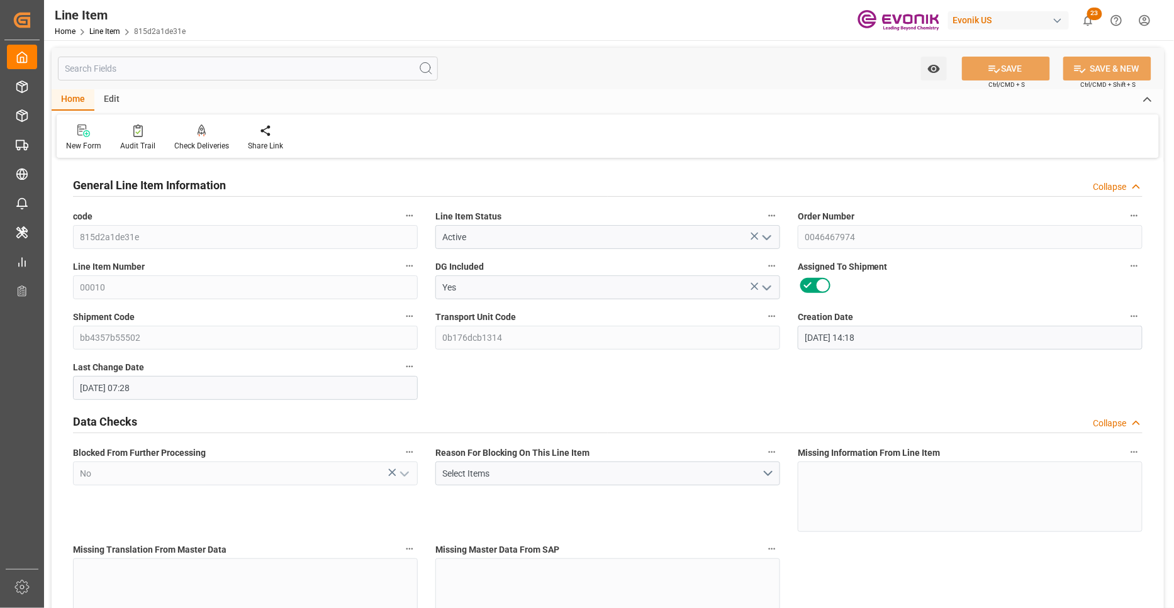
type input "[DATE] 07:28"
type input "[DATE]"
click at [248, 70] on input "text" at bounding box center [248, 69] width 380 height 24
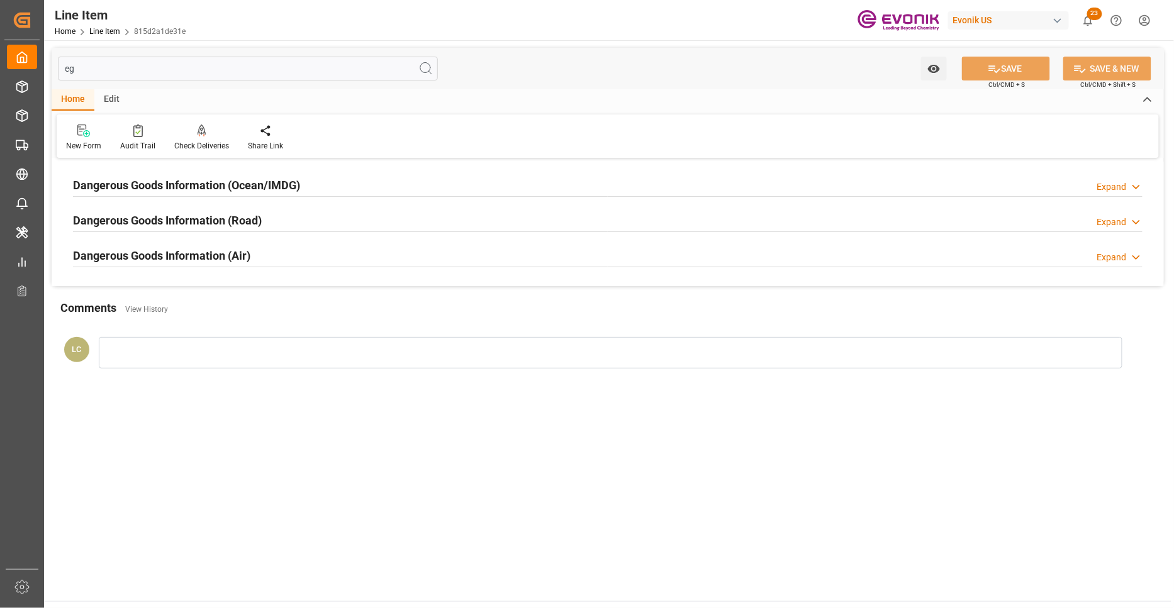
type input "eg"
click at [302, 186] on div "Dangerous Goods Information (Ocean/IMDG) Expand" at bounding box center [607, 184] width 1069 height 24
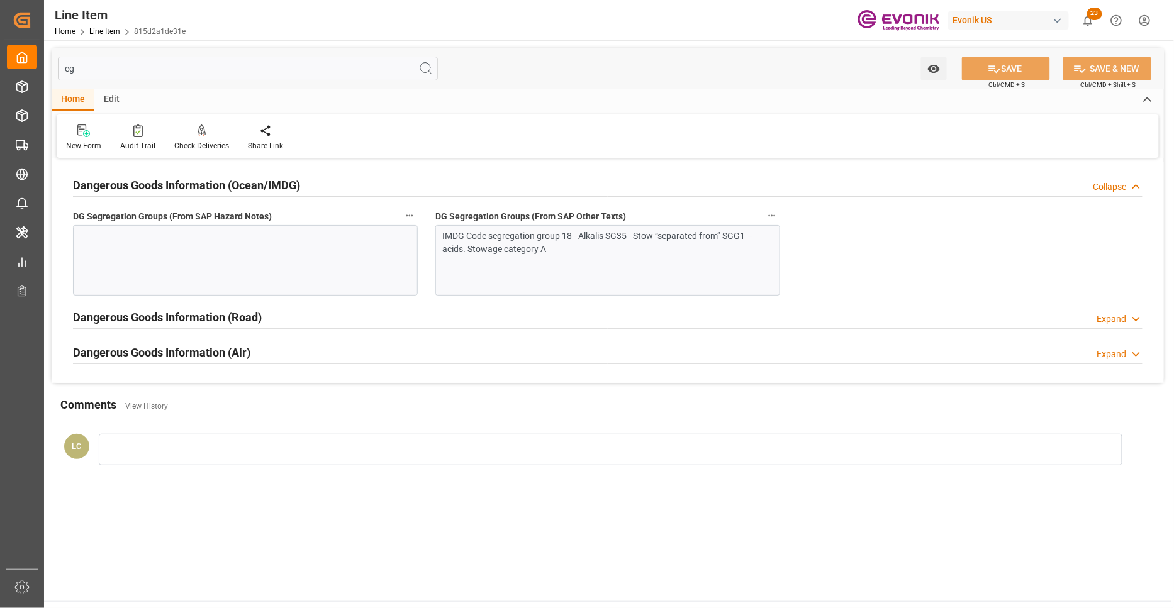
click at [541, 269] on div "IMDG Code segregation group 18 - Alkalis SG35 - Stow “separated from” SGG1 – ac…" at bounding box center [607, 260] width 345 height 70
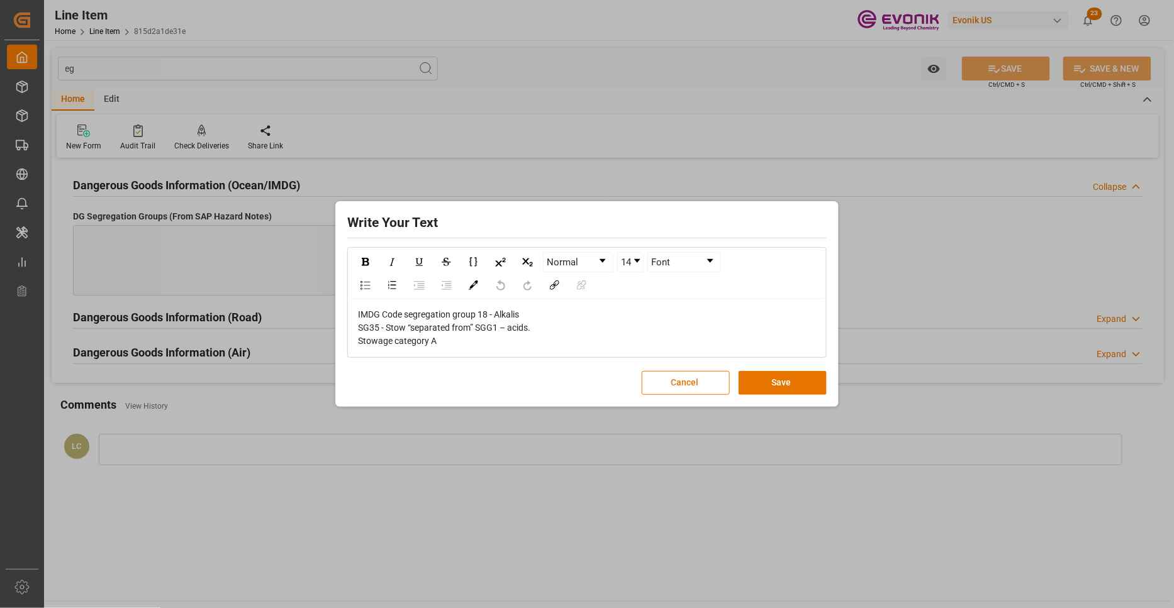
click at [457, 342] on div "IMDG Code segregation group 18 - Alkalis SG35 - Stow “separated from” SGG1 – ac…" at bounding box center [587, 328] width 458 height 40
drag, startPoint x: 457, startPoint y: 342, endPoint x: 335, endPoint y: 302, distance: 128.5
click at [335, 302] on div "Write Your Text Normal 14 Font IMDG Code segregation group 18 - Alkalis SG35 - …" at bounding box center [587, 304] width 1174 height 608
copy span "IMDG Code segregation group 18 - Alkalis SG35 - Stow “separated from” SGG1 – ac…"
drag, startPoint x: 789, startPoint y: 388, endPoint x: 753, endPoint y: 382, distance: 36.9
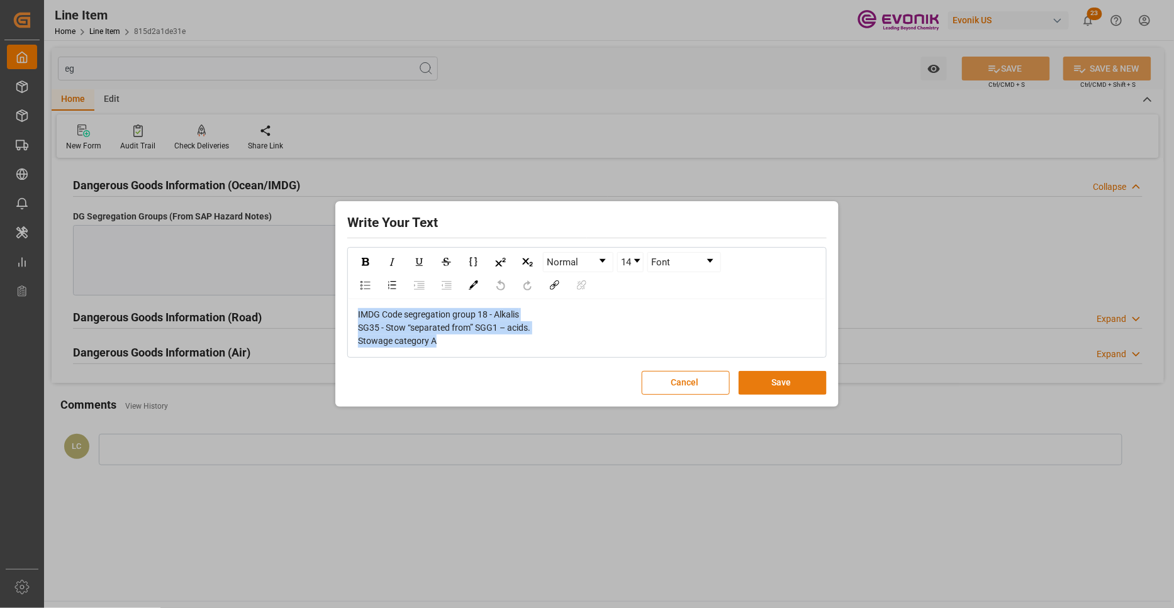
click at [784, 388] on button "Save" at bounding box center [782, 383] width 88 height 24
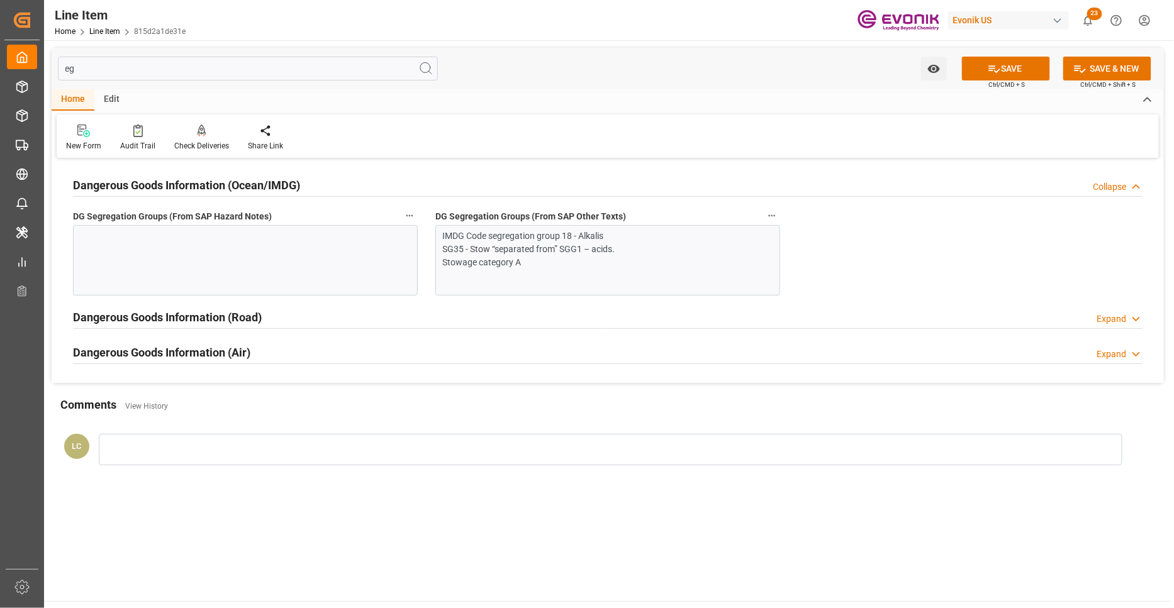
click at [218, 269] on div at bounding box center [245, 260] width 345 height 70
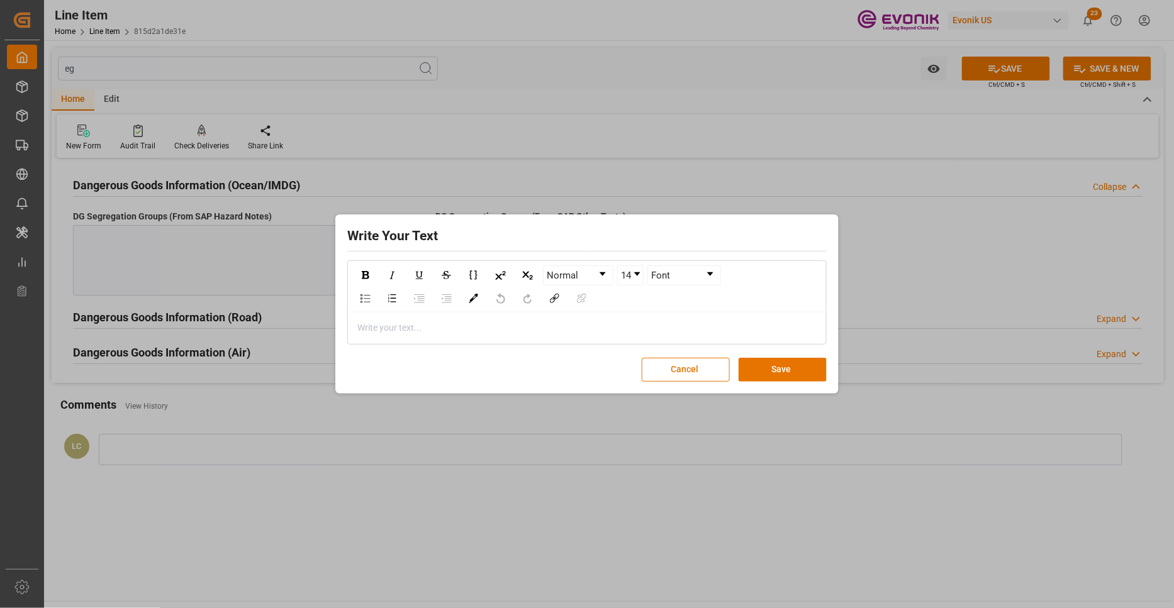
click at [398, 330] on div "rdw-editor" at bounding box center [587, 327] width 458 height 13
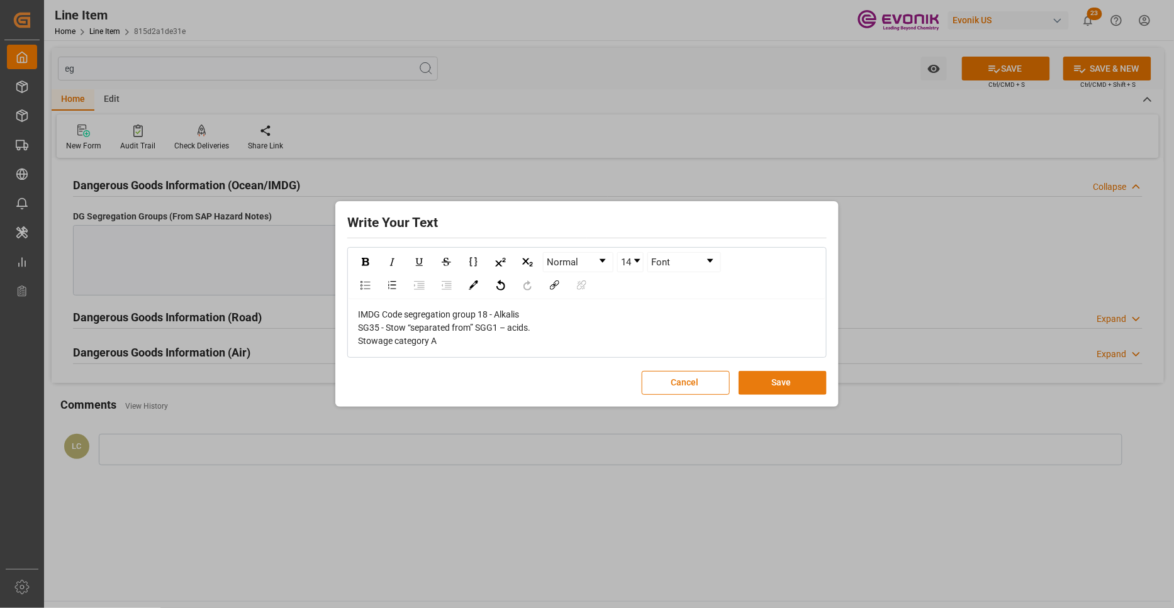
click at [782, 384] on button "Save" at bounding box center [782, 383] width 88 height 24
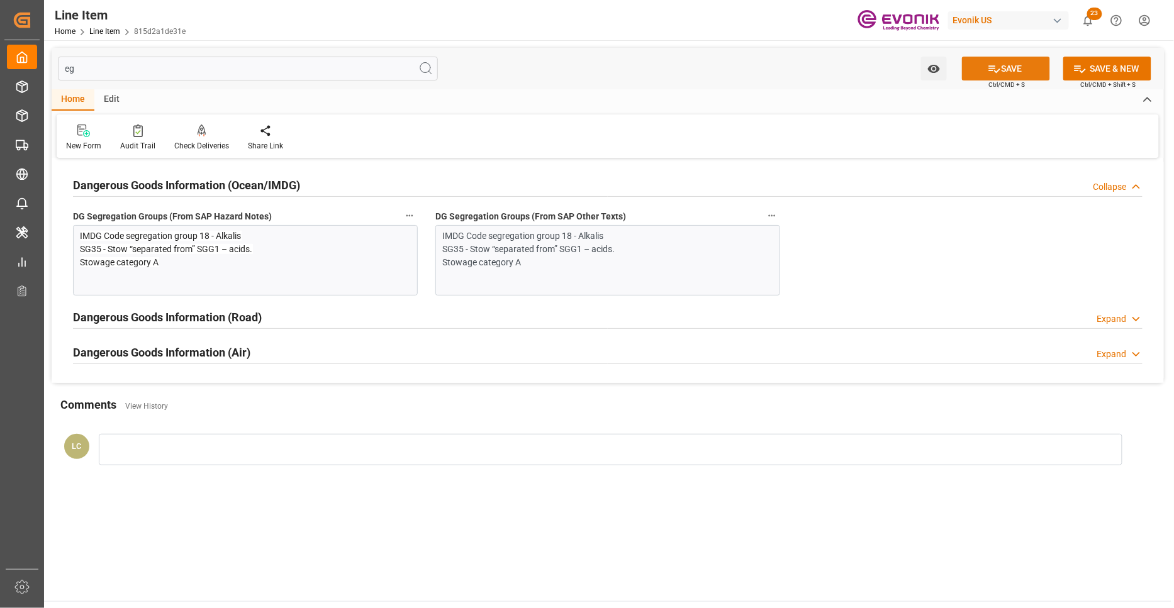
click at [985, 69] on button "SAVE" at bounding box center [1006, 69] width 88 height 24
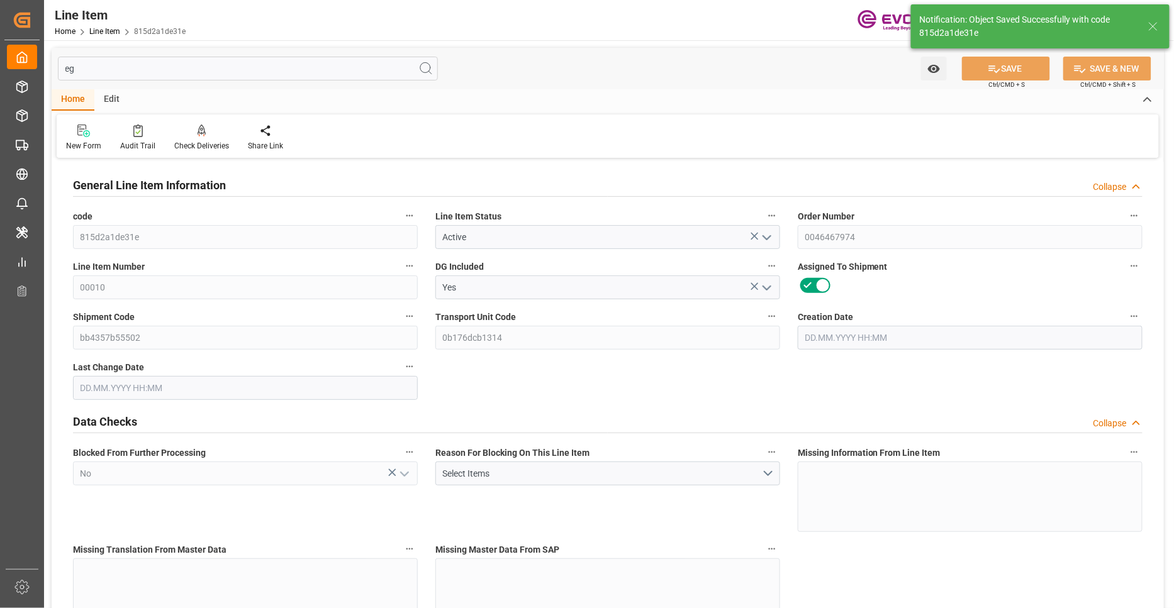
type input "4"
type input "3436.8"
type input "3168"
type input "4.5746"
type input "16"
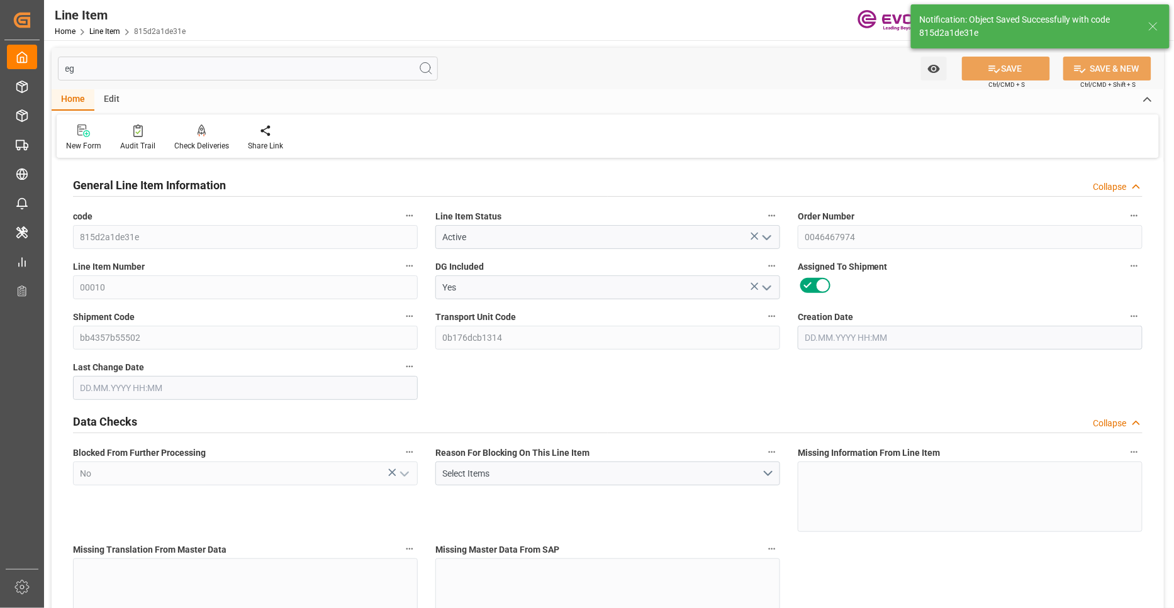
type input "26547.84"
type input "16"
type input "3436.8"
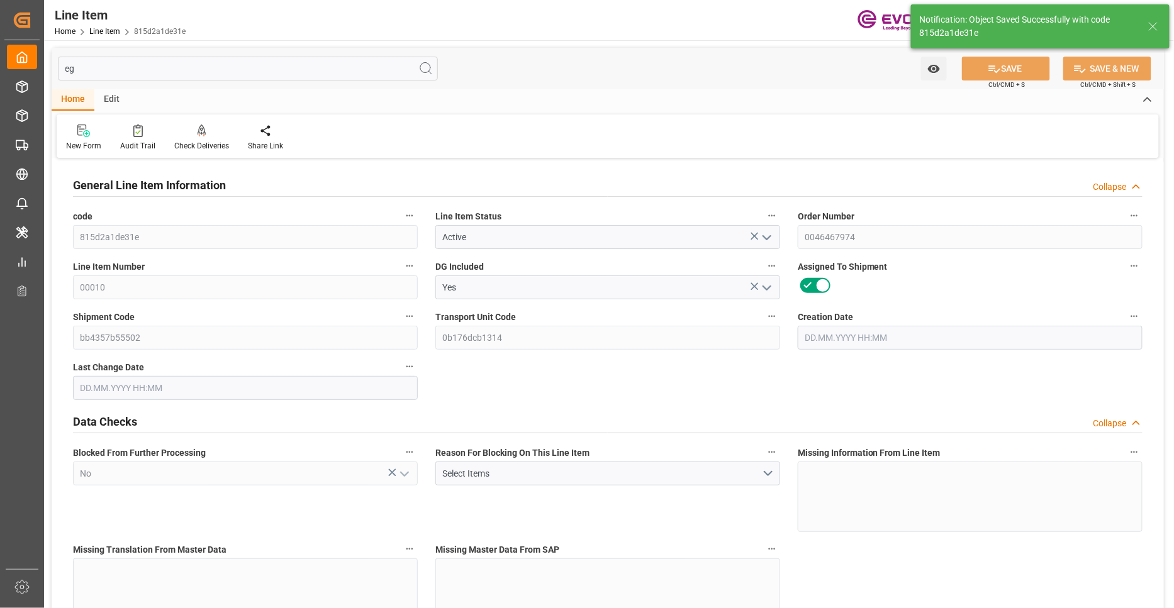
type input "3516.8"
type input "3168"
type input "4.5746"
type input "4574.592"
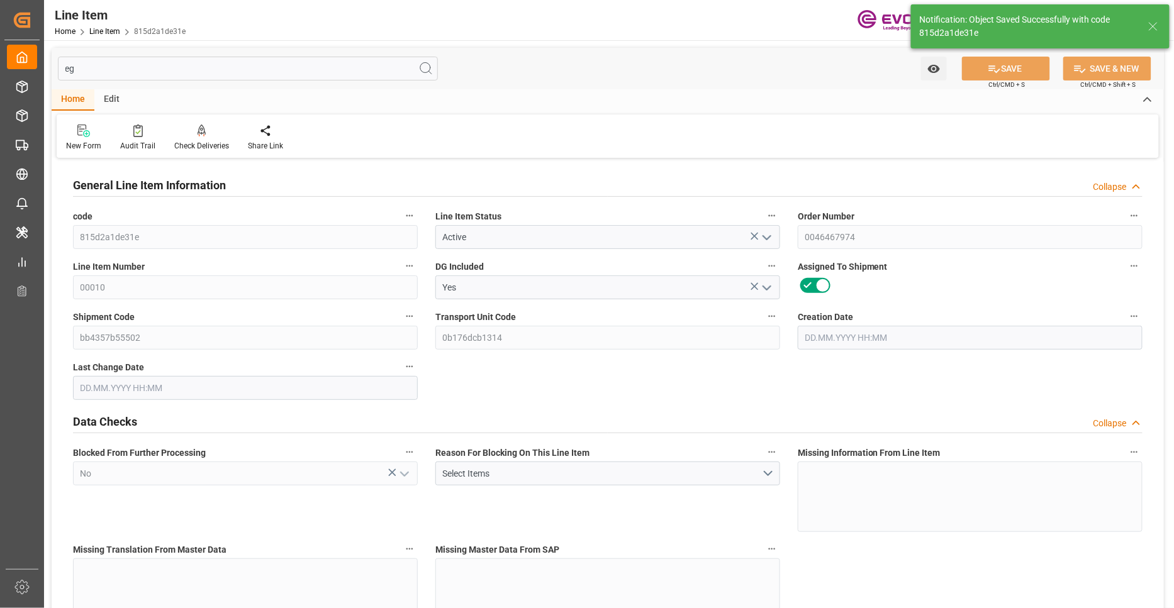
type input "0"
type input "[DATE] 14:18"
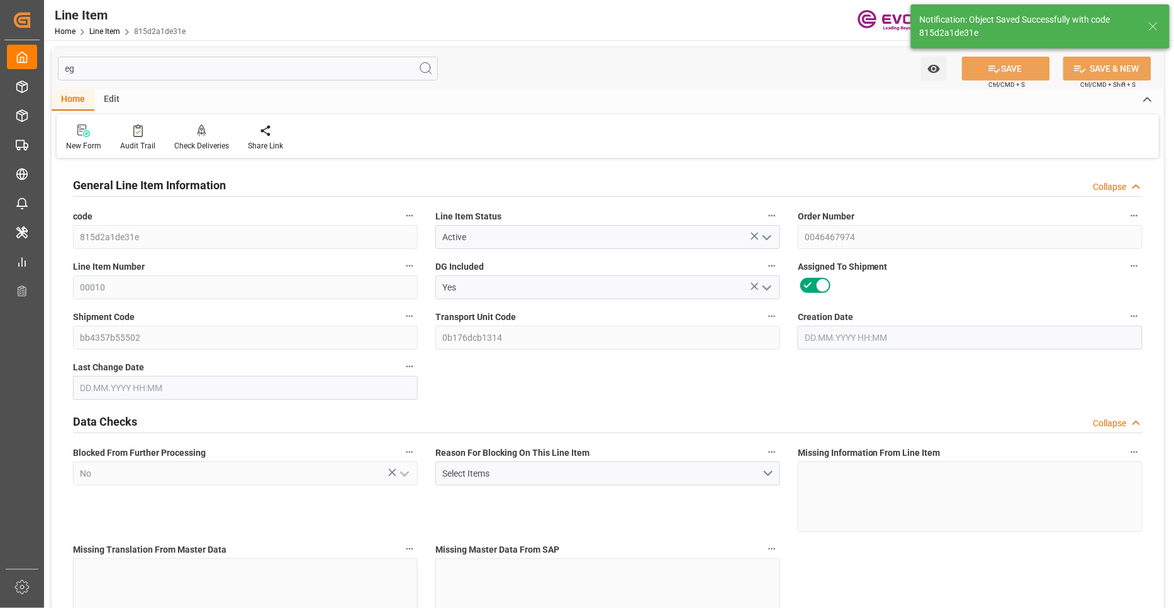
type input "[DATE] 07:40"
type input "[DATE]"
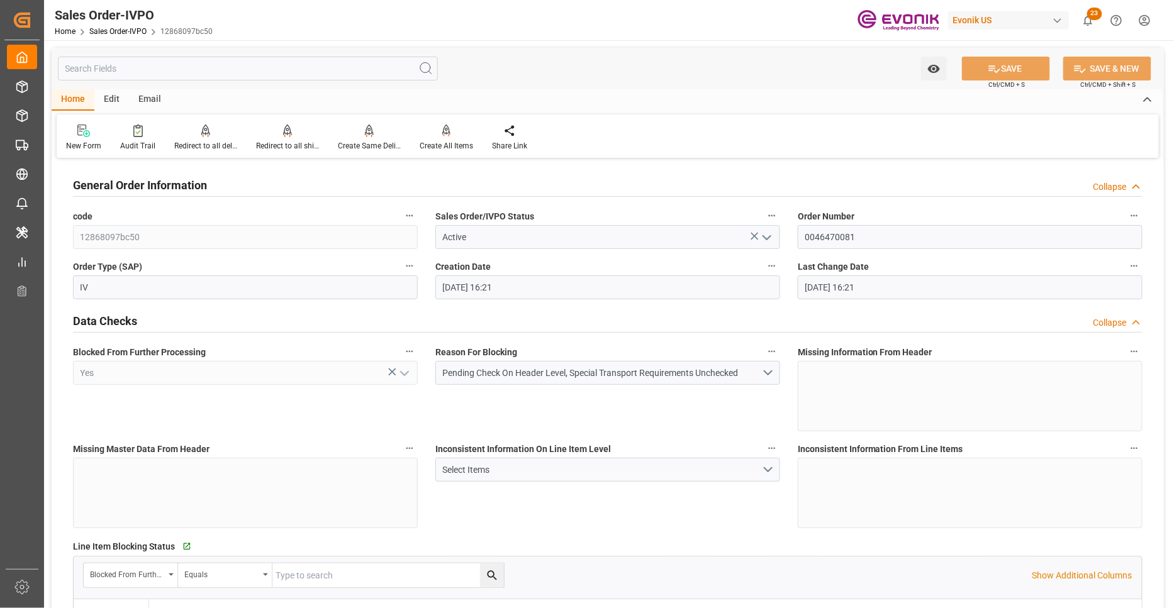
scroll to position [233, 0]
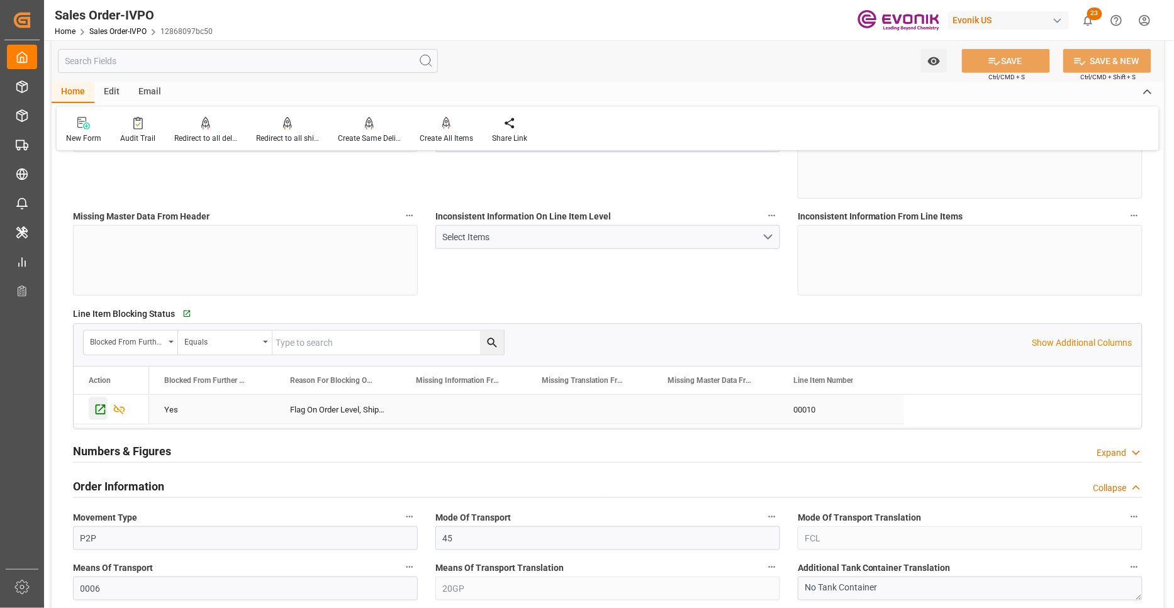
click at [94, 410] on icon "Press SPACE to select this row." at bounding box center [100, 409] width 13 height 13
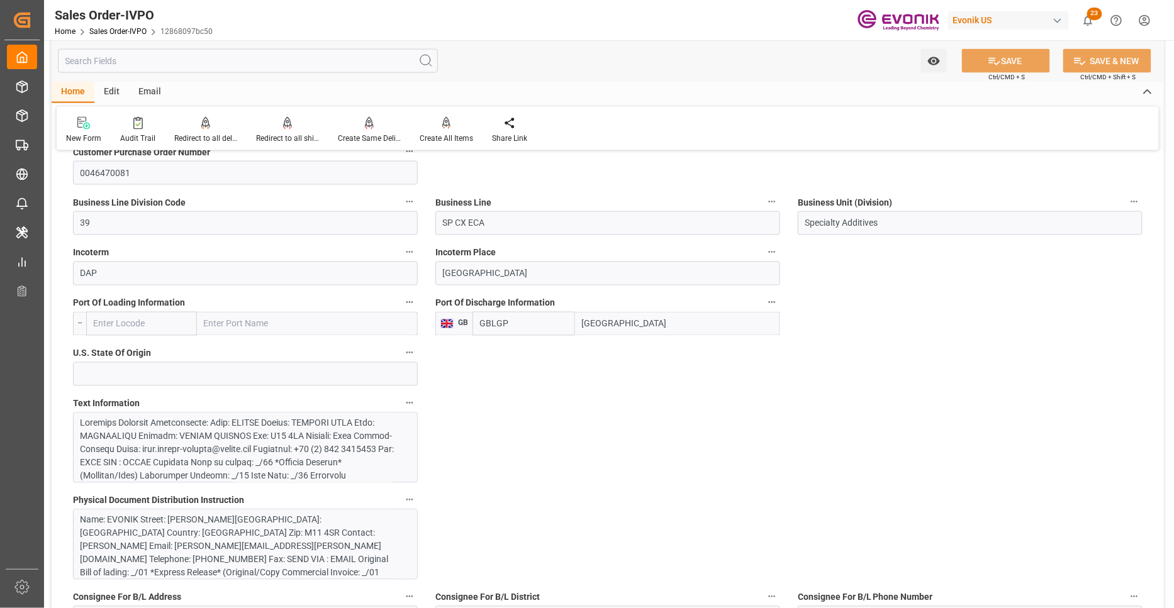
scroll to position [931, 0]
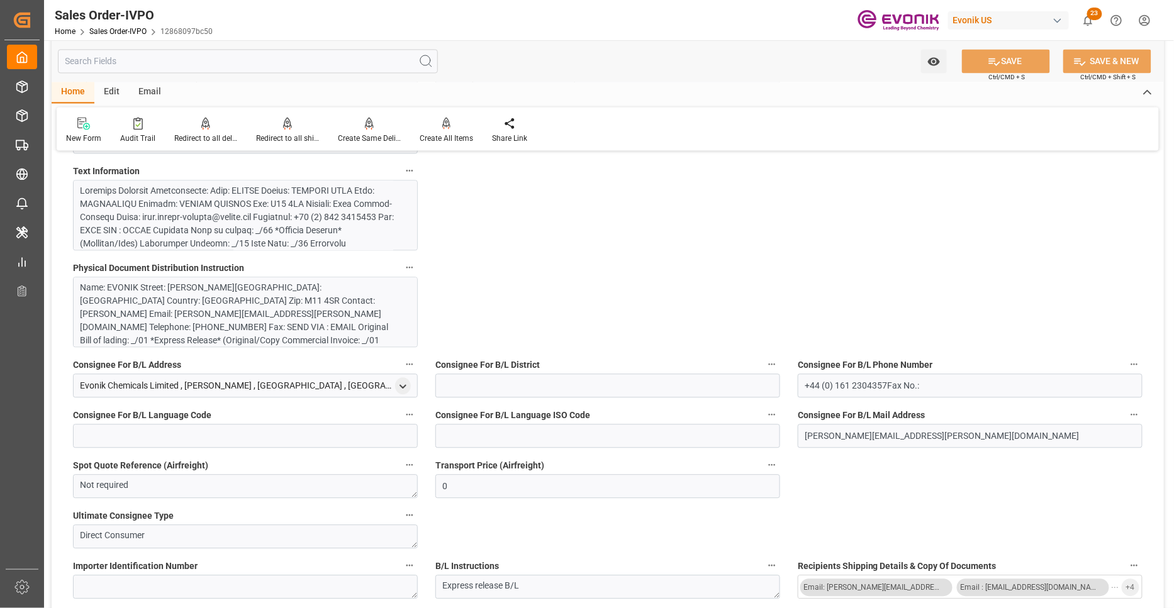
click at [321, 214] on div at bounding box center [240, 316] width 320 height 264
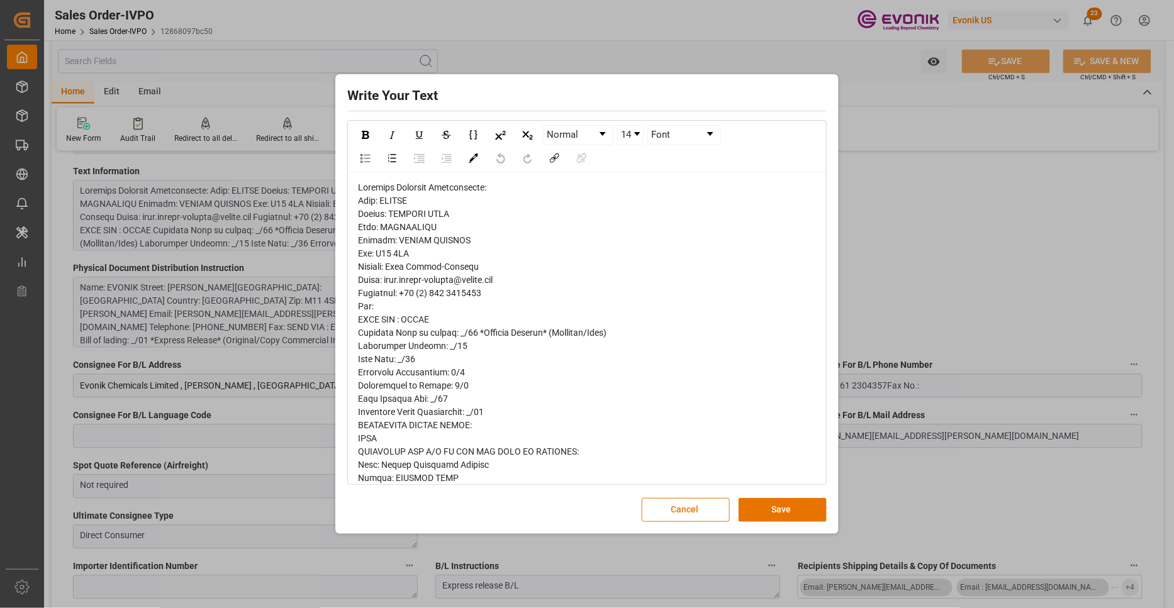
click at [368, 203] on span "rdw-editor" at bounding box center [482, 530] width 248 height 697
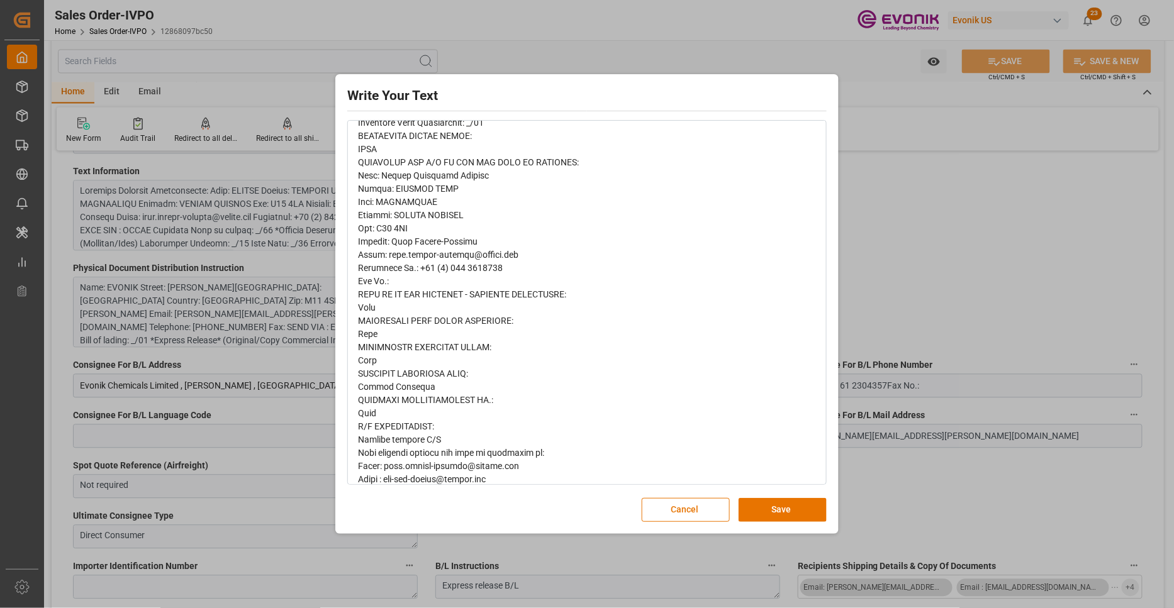
scroll to position [394, 0]
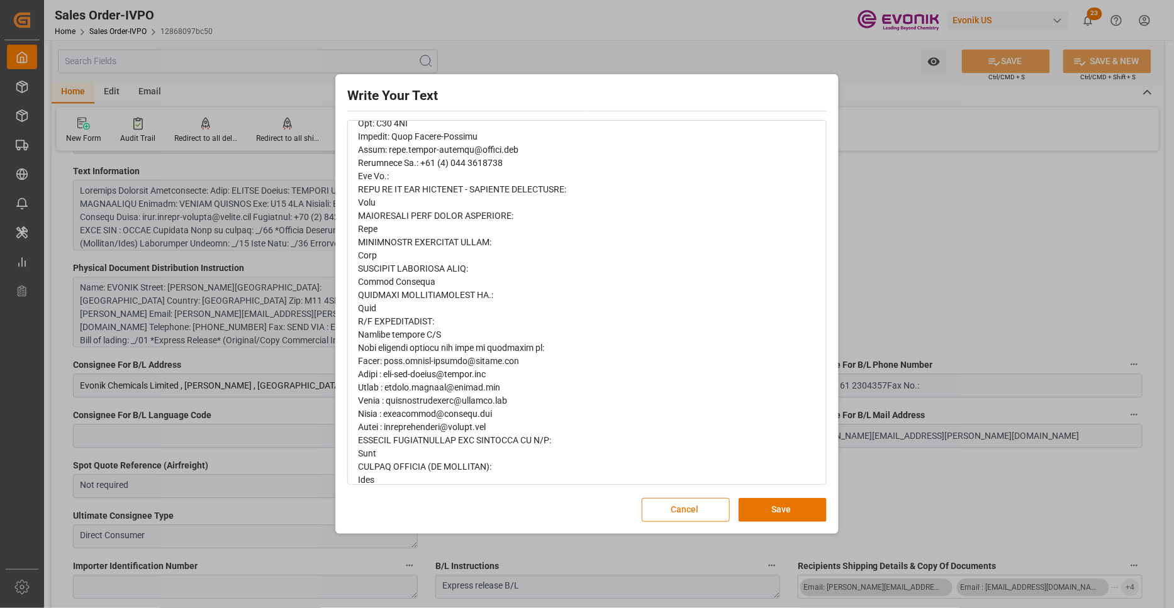
click at [699, 512] on button "Cancel" at bounding box center [685, 510] width 88 height 24
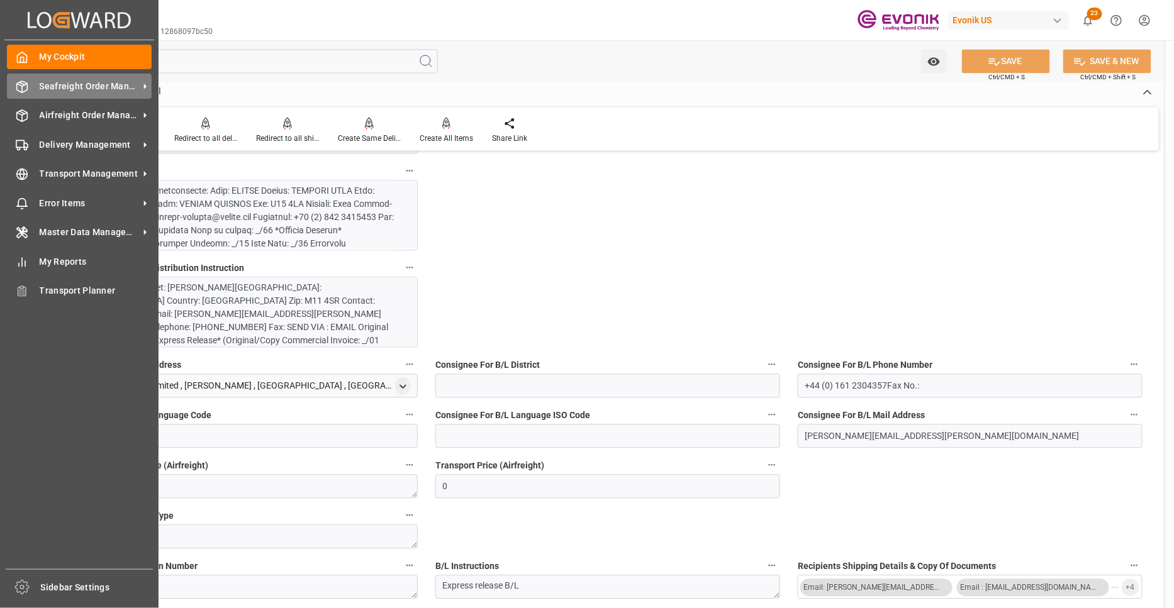
click at [59, 84] on span "Seafreight Order Management" at bounding box center [89, 86] width 99 height 13
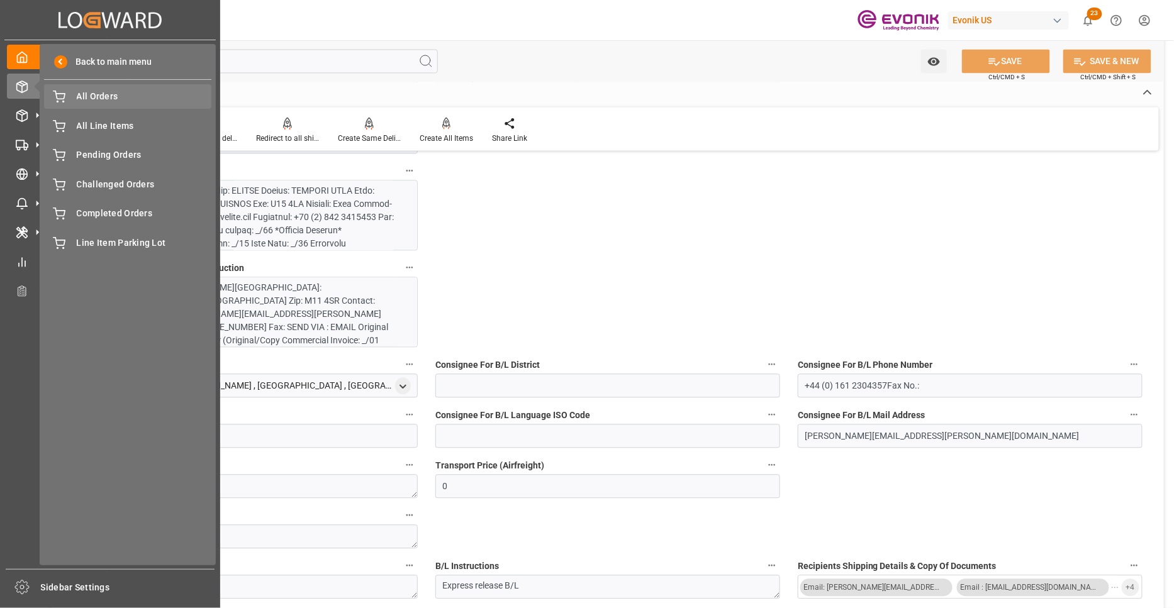
click at [87, 99] on span "All Orders" at bounding box center [144, 96] width 135 height 13
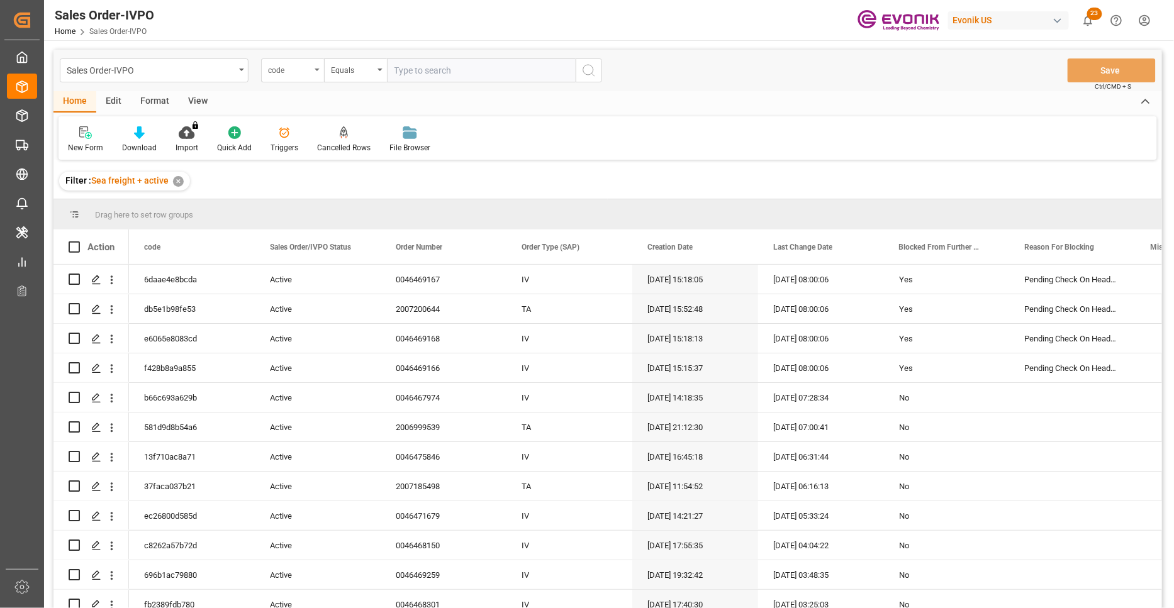
click at [304, 75] on div "code" at bounding box center [289, 69] width 43 height 14
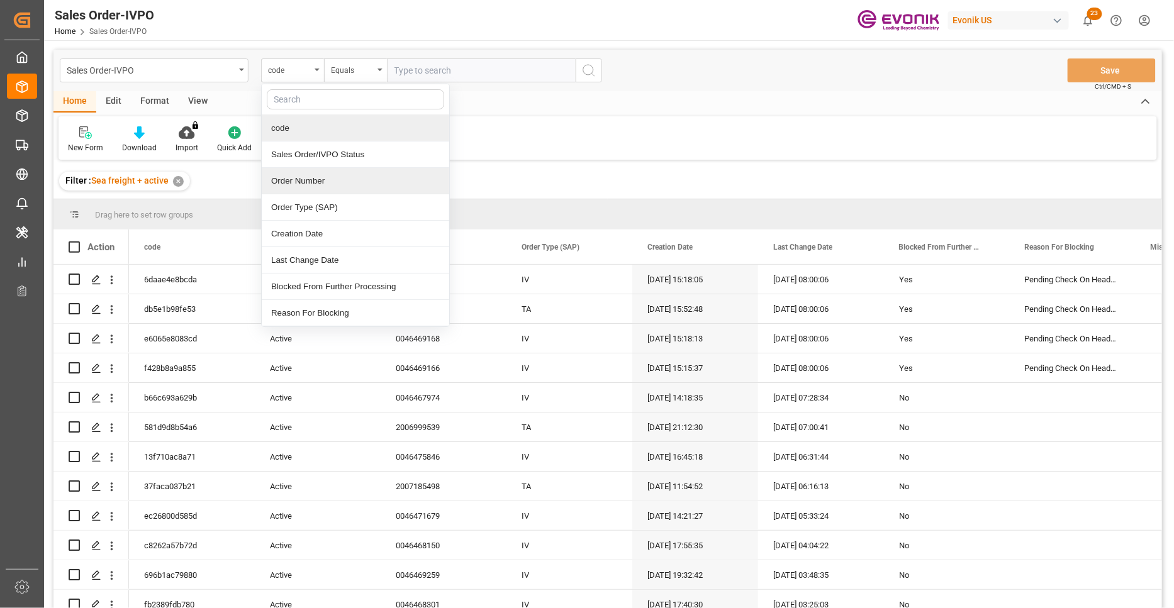
click at [321, 190] on div "Order Number" at bounding box center [355, 181] width 187 height 26
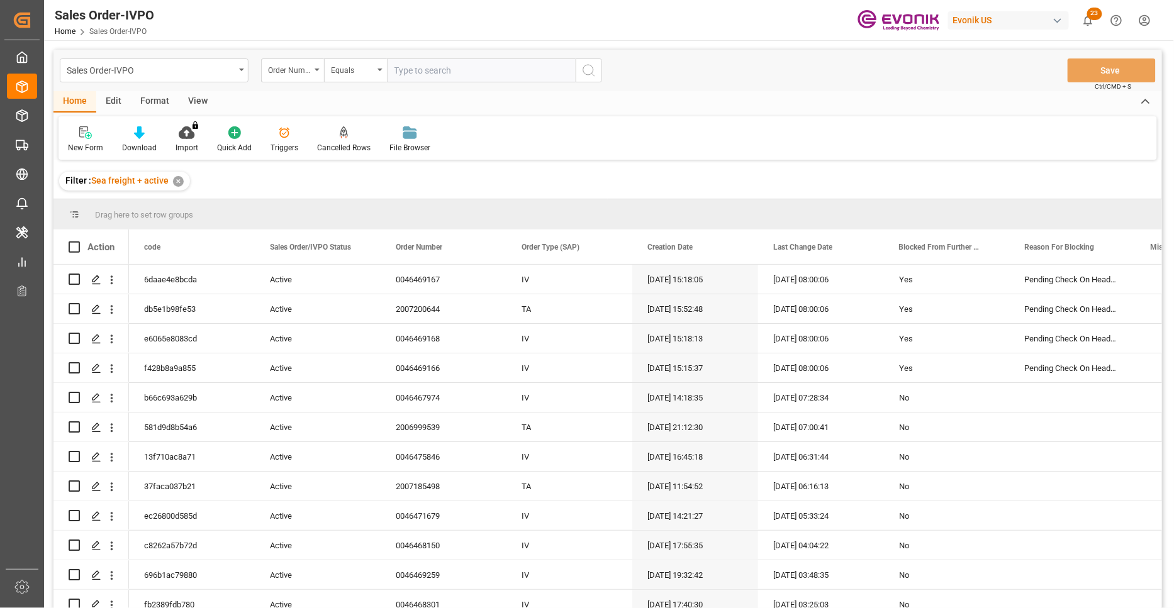
click at [438, 68] on input "text" at bounding box center [481, 70] width 189 height 24
paste input "46470081"
type input "0046470081"
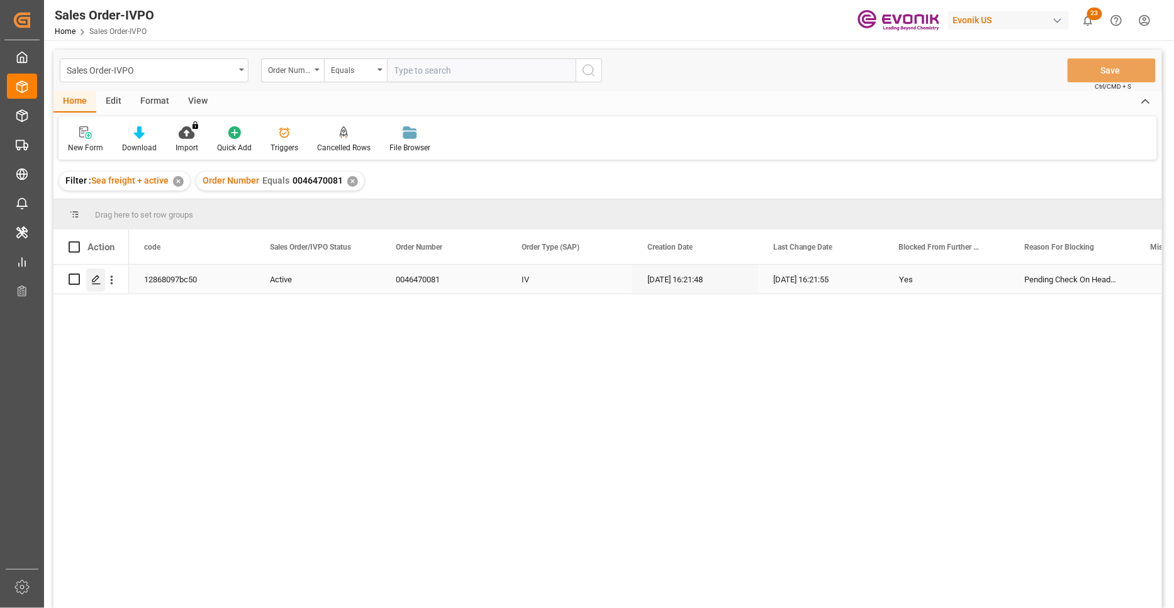
click at [94, 282] on icon "Press SPACE to select this row." at bounding box center [96, 280] width 10 height 10
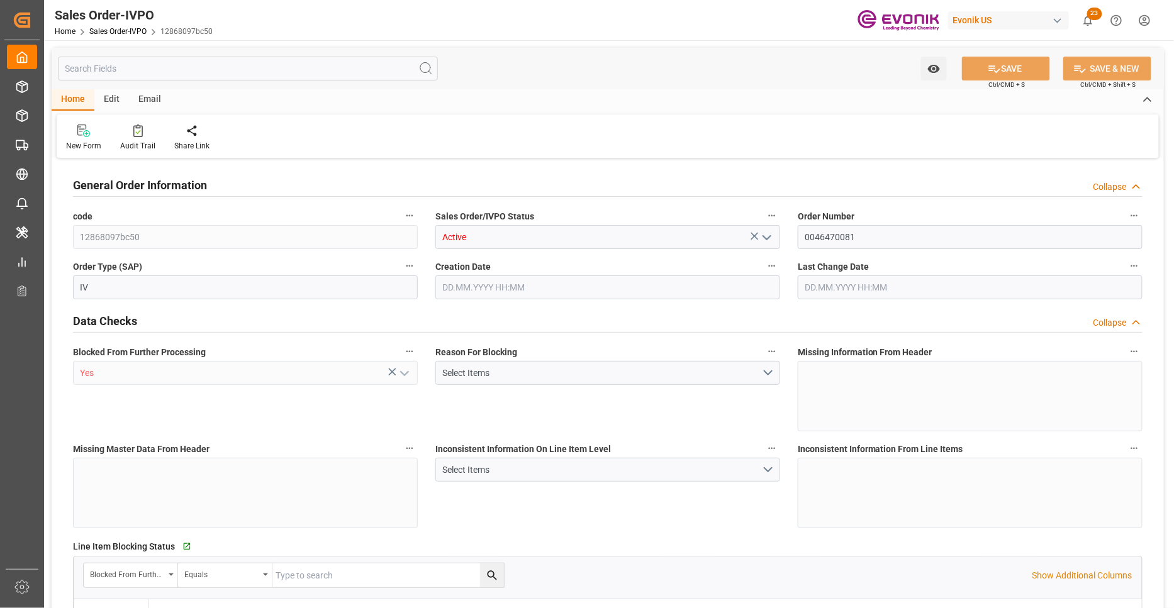
type input "GBLGP"
type input "+44 (0) 161 2304357Fax No.:"
type input "0"
type input "1"
type input "17910"
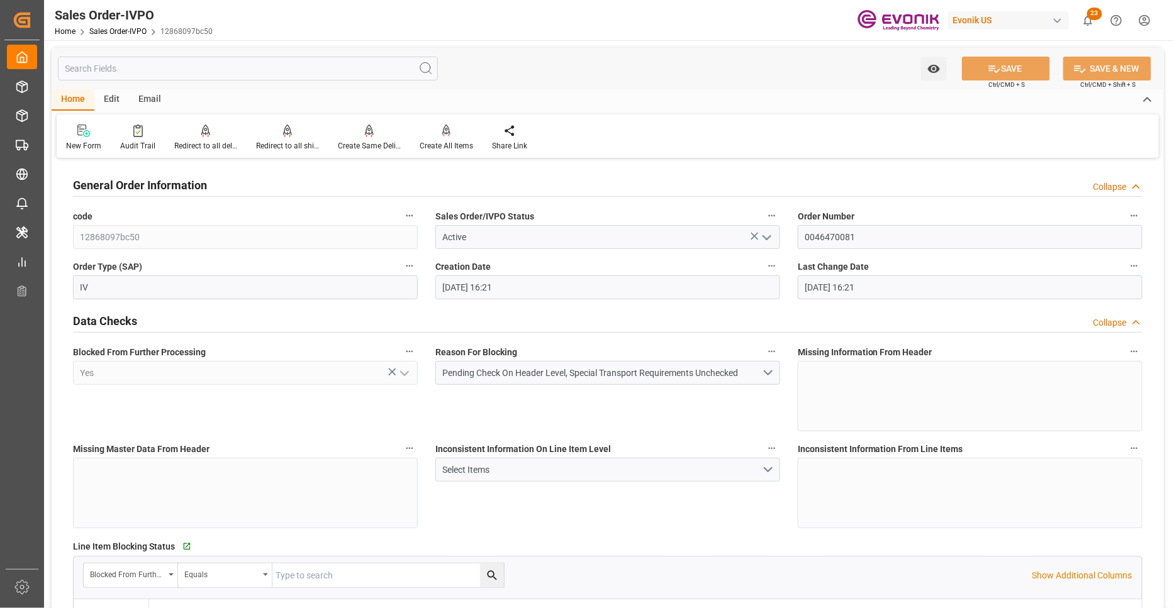
type input "[DATE] 16:21"
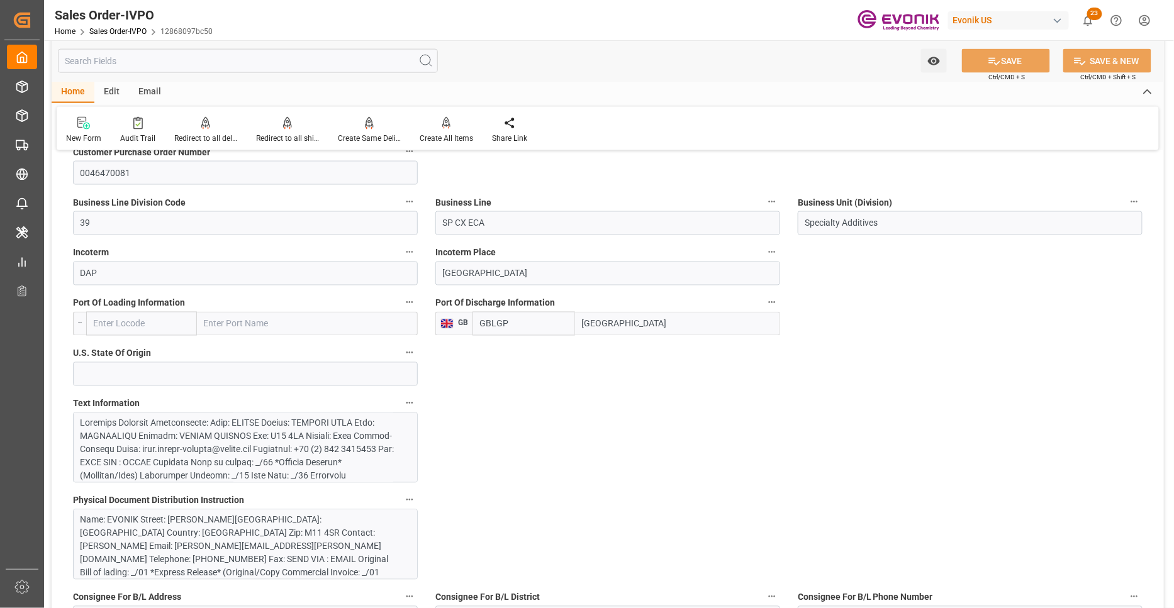
scroll to position [931, 0]
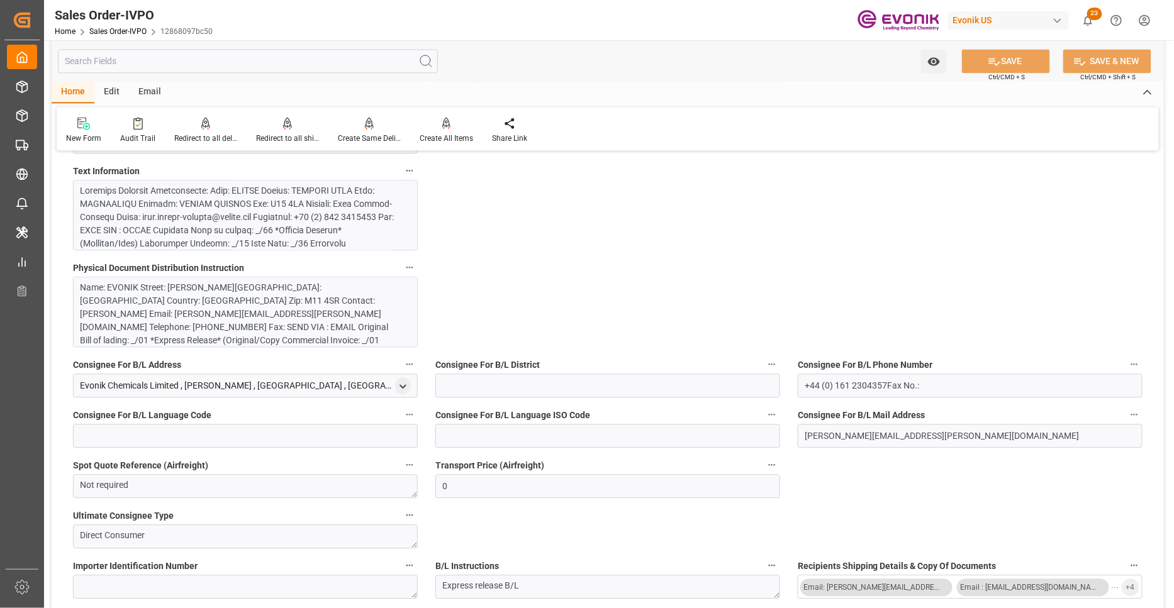
click at [359, 230] on div at bounding box center [240, 316] width 320 height 264
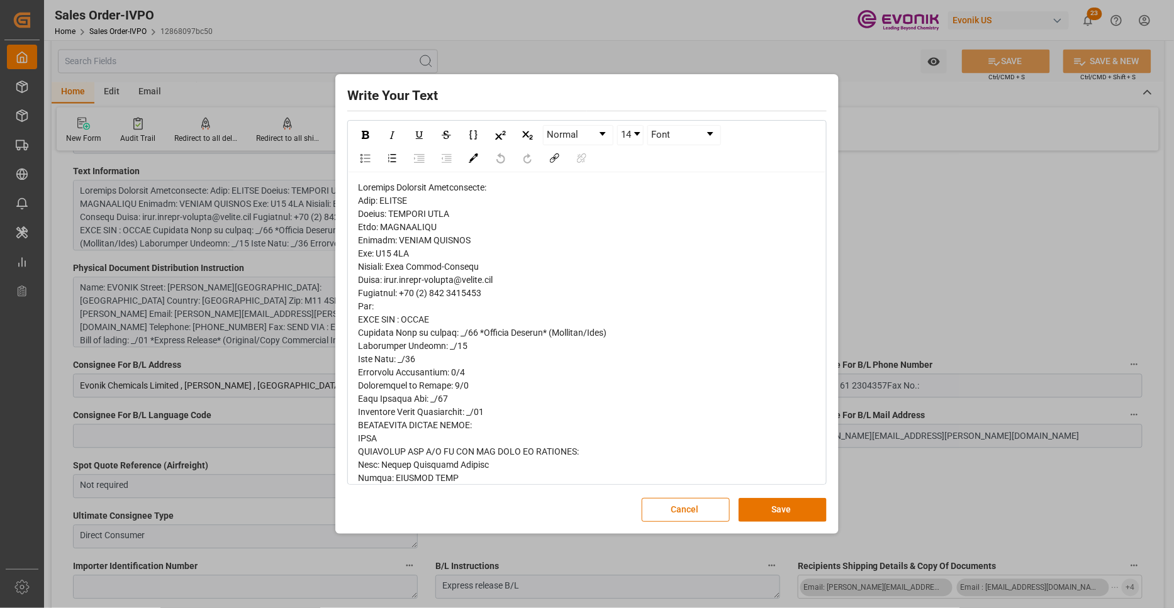
click at [370, 193] on div "rdw-editor" at bounding box center [587, 531] width 458 height 700
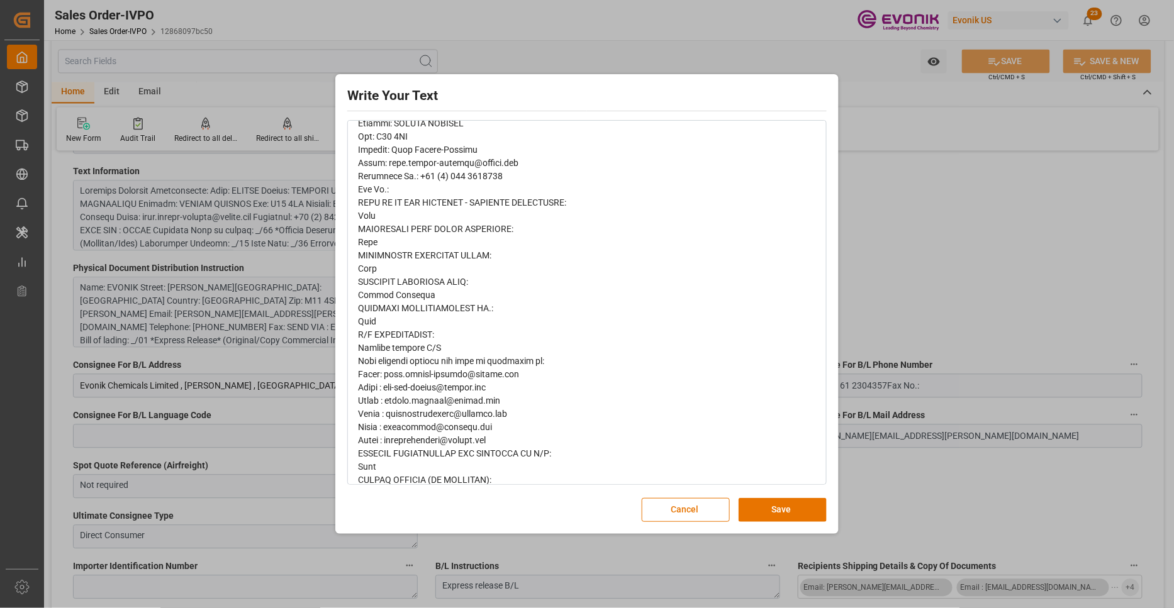
scroll to position [394, 0]
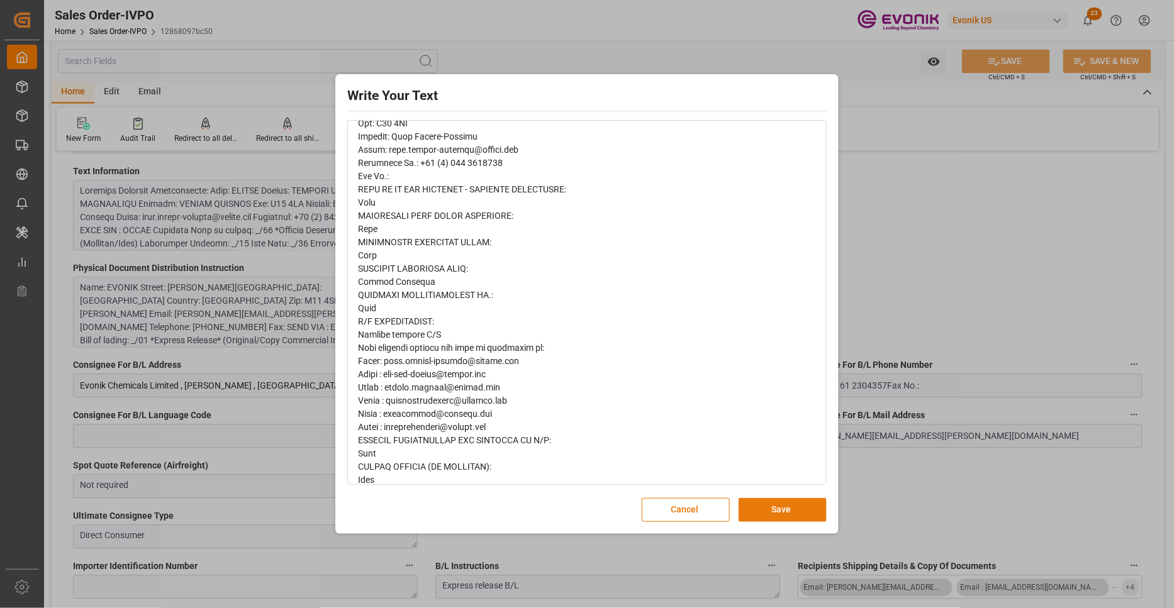
click at [799, 507] on button "Save" at bounding box center [782, 510] width 88 height 24
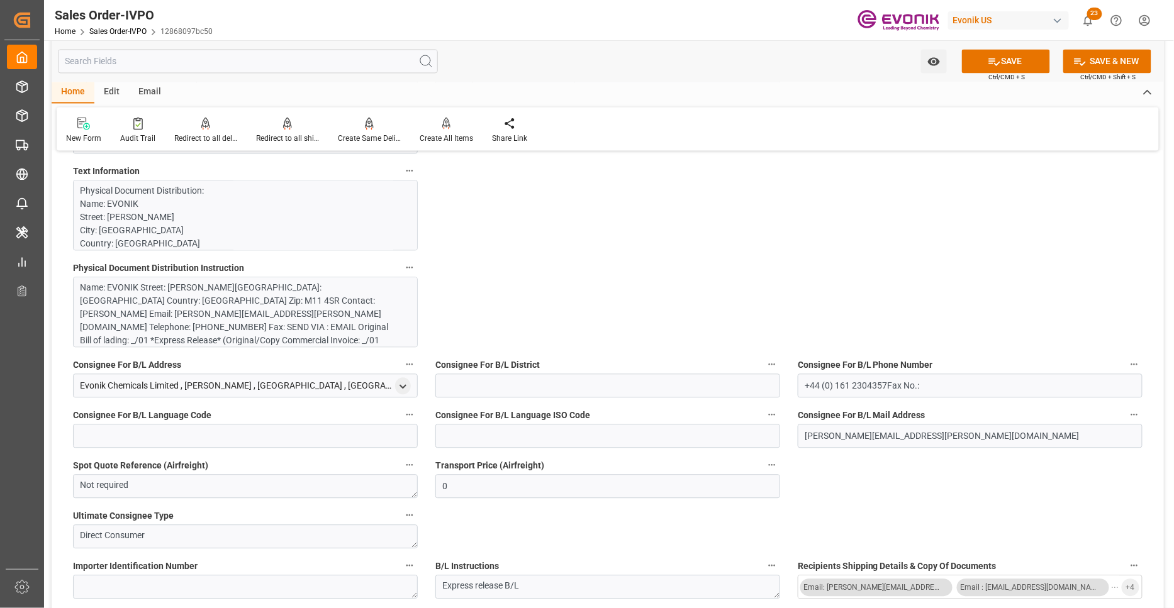
click at [285, 312] on div "Name: EVONIK Street: [PERSON_NAME][GEOGRAPHIC_DATA]: [GEOGRAPHIC_DATA] Country:…" at bounding box center [240, 327] width 320 height 92
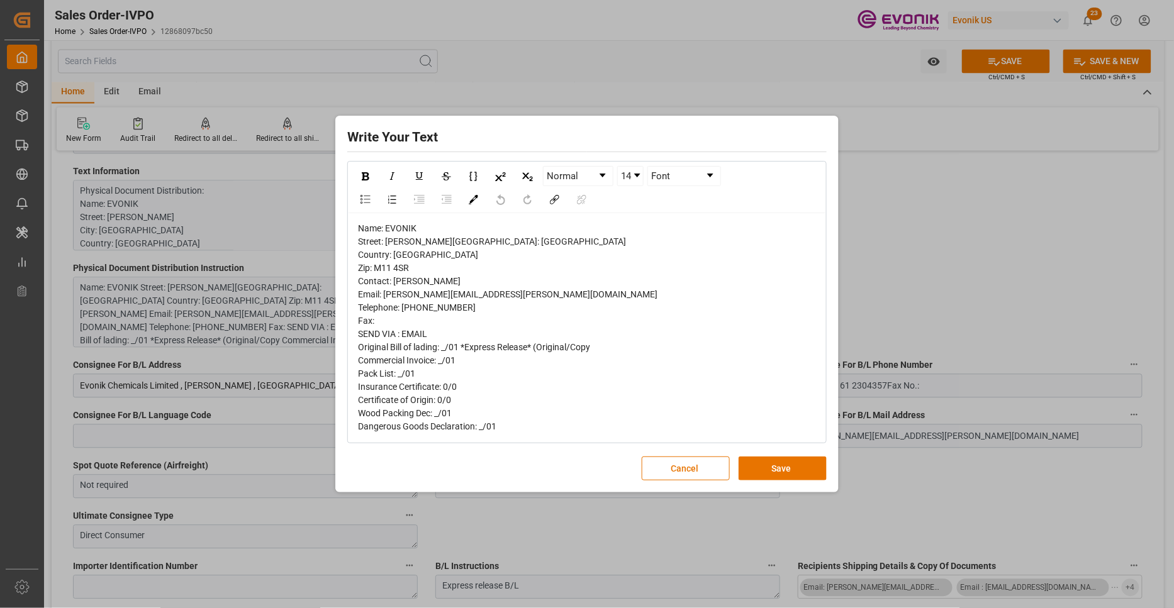
drag, startPoint x: 777, startPoint y: 467, endPoint x: 764, endPoint y: 459, distance: 15.0
click at [777, 467] on button "Save" at bounding box center [782, 469] width 88 height 24
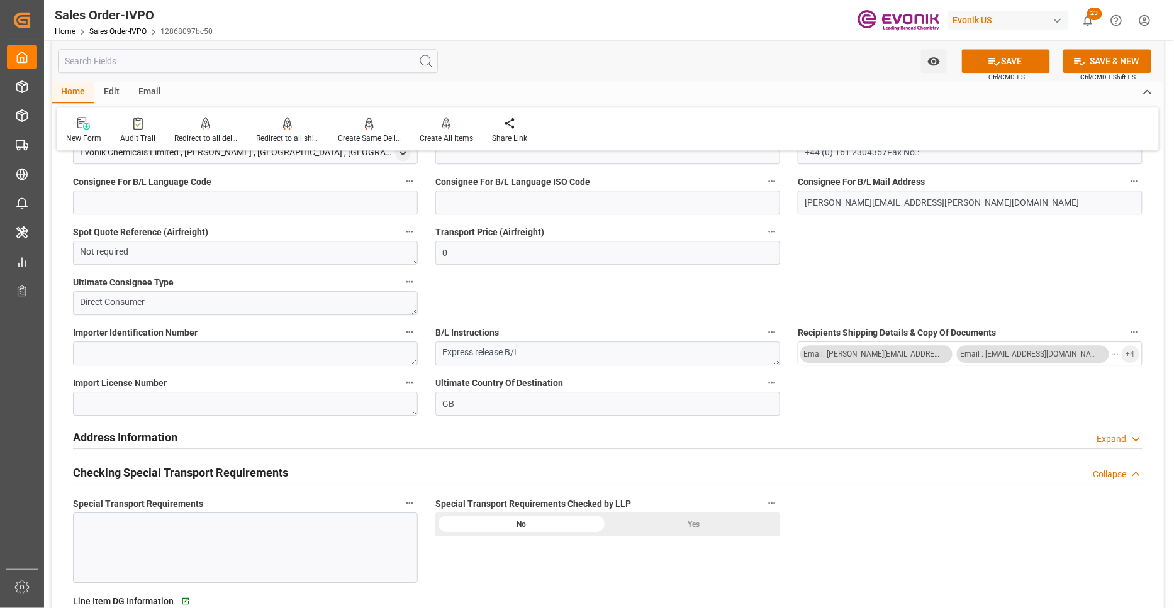
scroll to position [1397, 0]
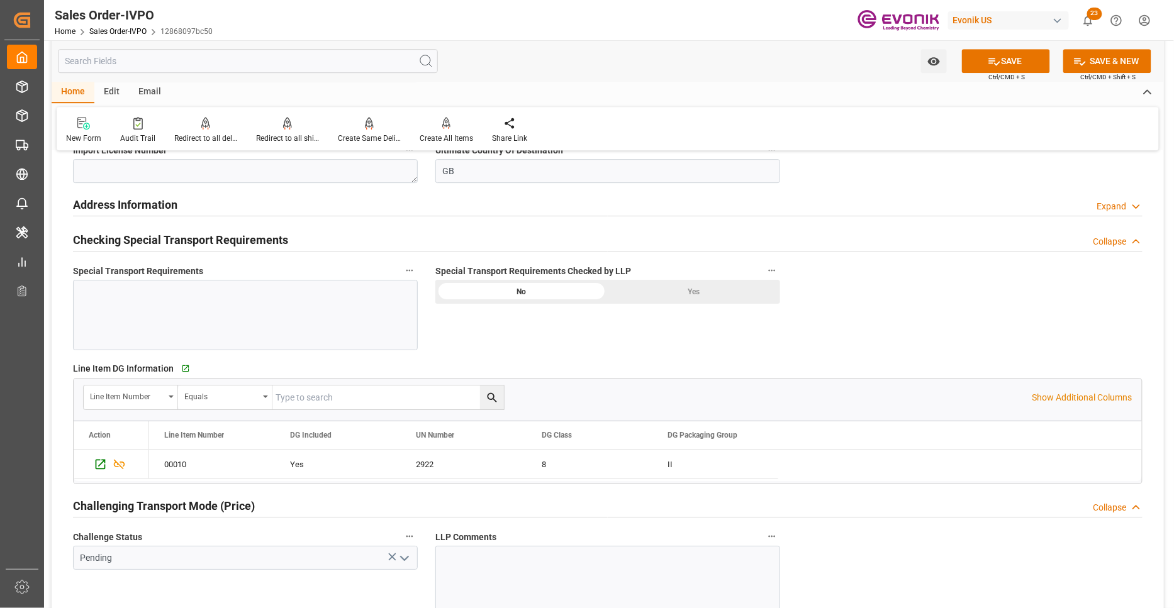
click at [664, 297] on div "Yes" at bounding box center [694, 292] width 172 height 24
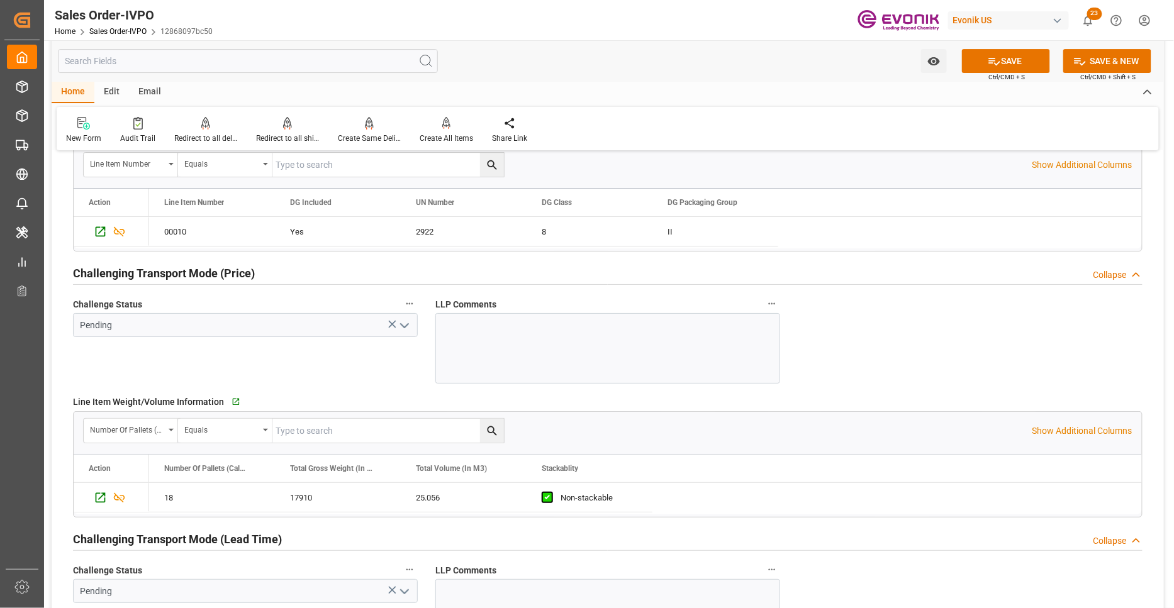
click at [403, 329] on icon "open menu" at bounding box center [404, 325] width 15 height 15
type input "+44 (0) 161 2304357Fax No.:"
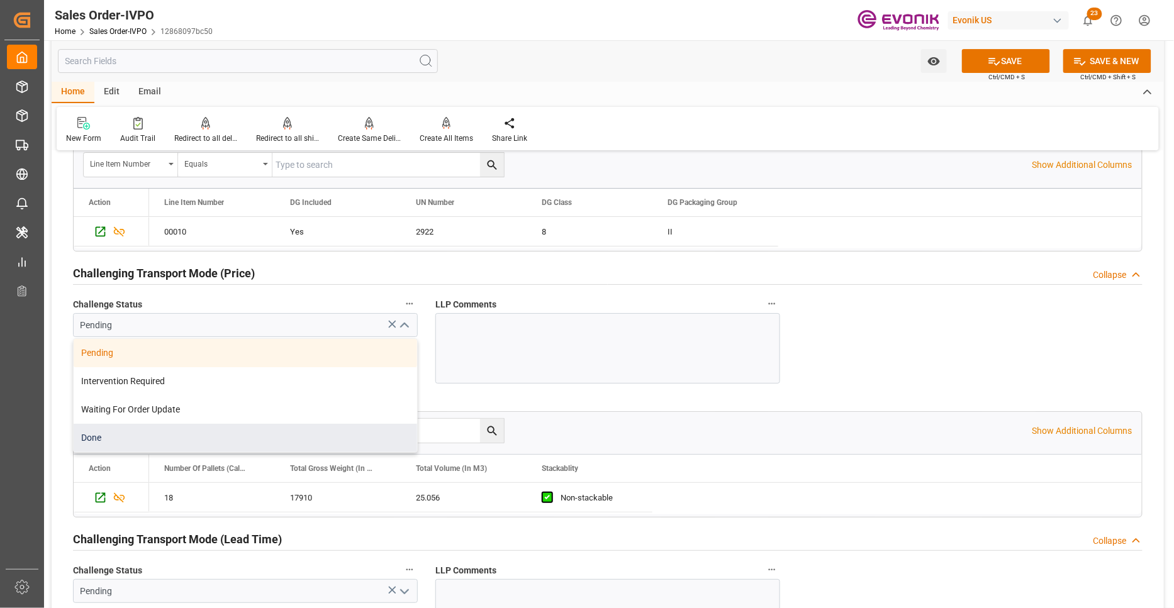
click at [167, 436] on div "Done" at bounding box center [245, 438] width 343 height 28
type input "Done"
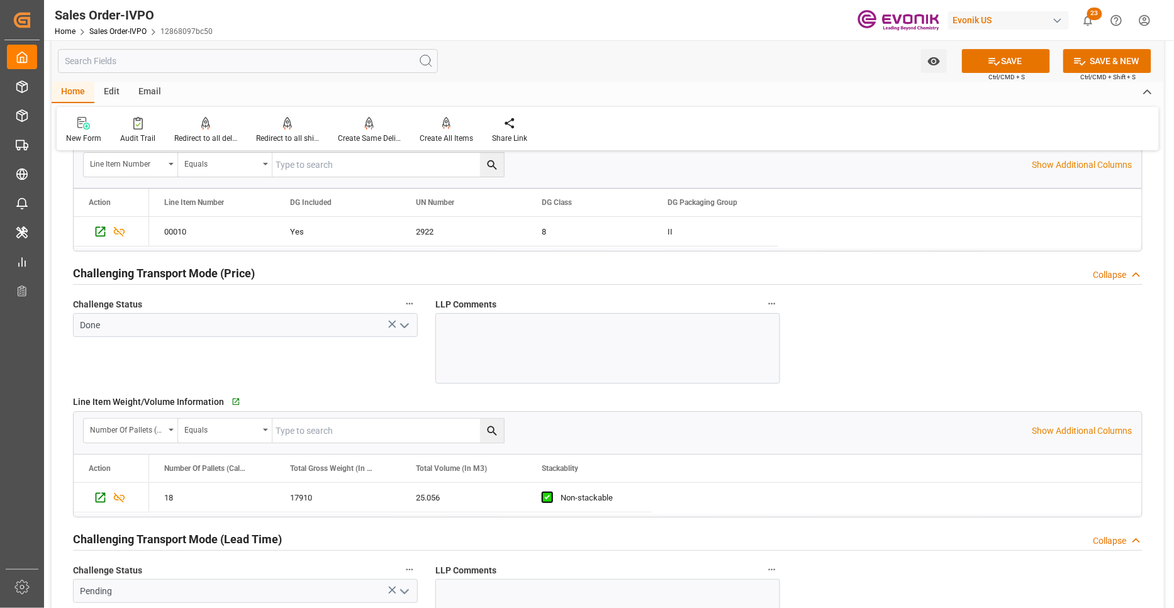
scroll to position [1863, 0]
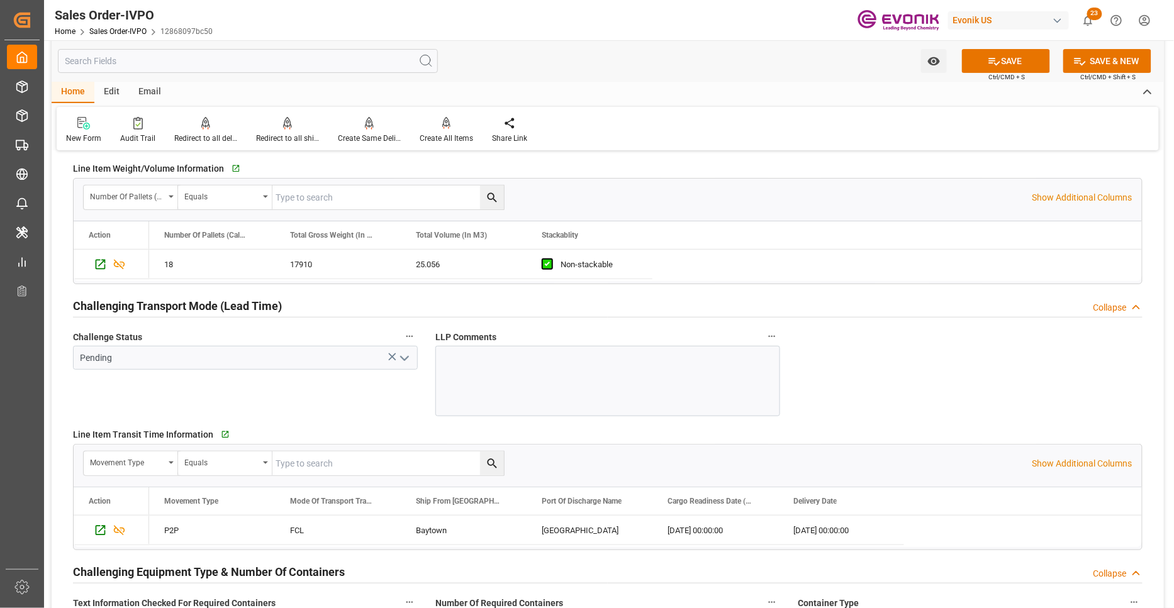
click at [405, 325] on div "Challenge Status Pending" at bounding box center [245, 372] width 362 height 97
click at [410, 362] on icon "open menu" at bounding box center [404, 358] width 15 height 15
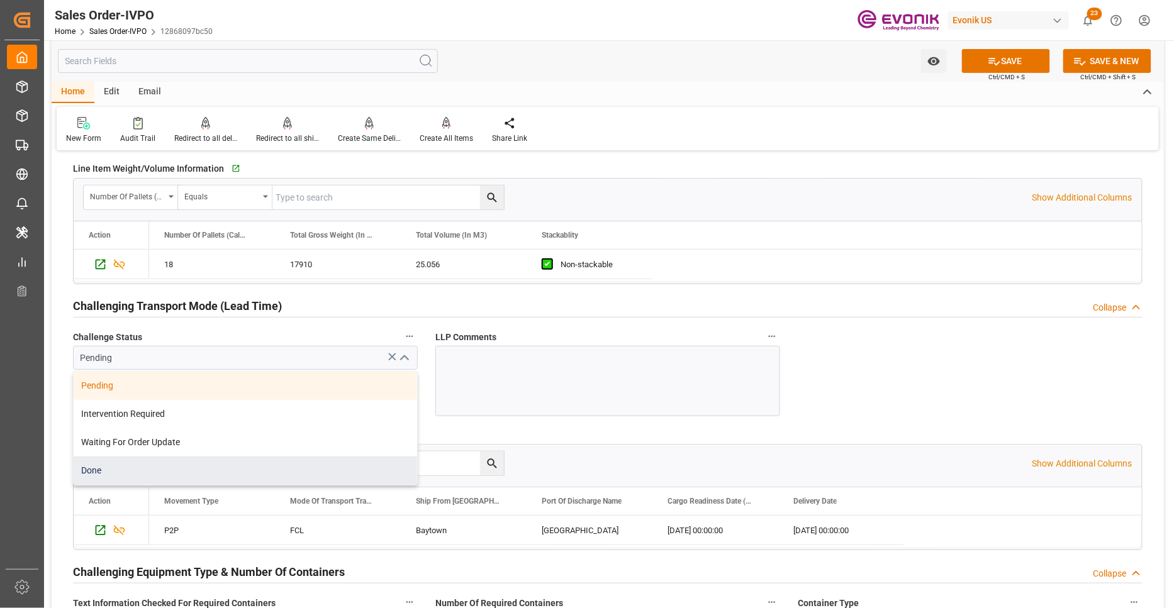
click at [152, 472] on div "Done" at bounding box center [245, 471] width 343 height 28
type input "Done"
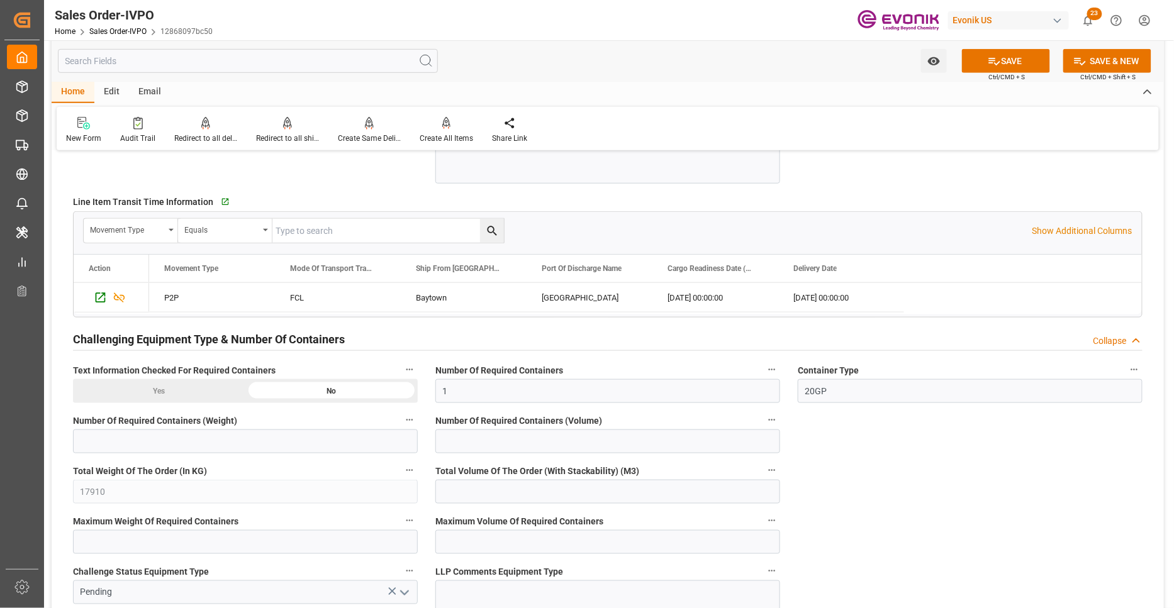
scroll to position [2329, 0]
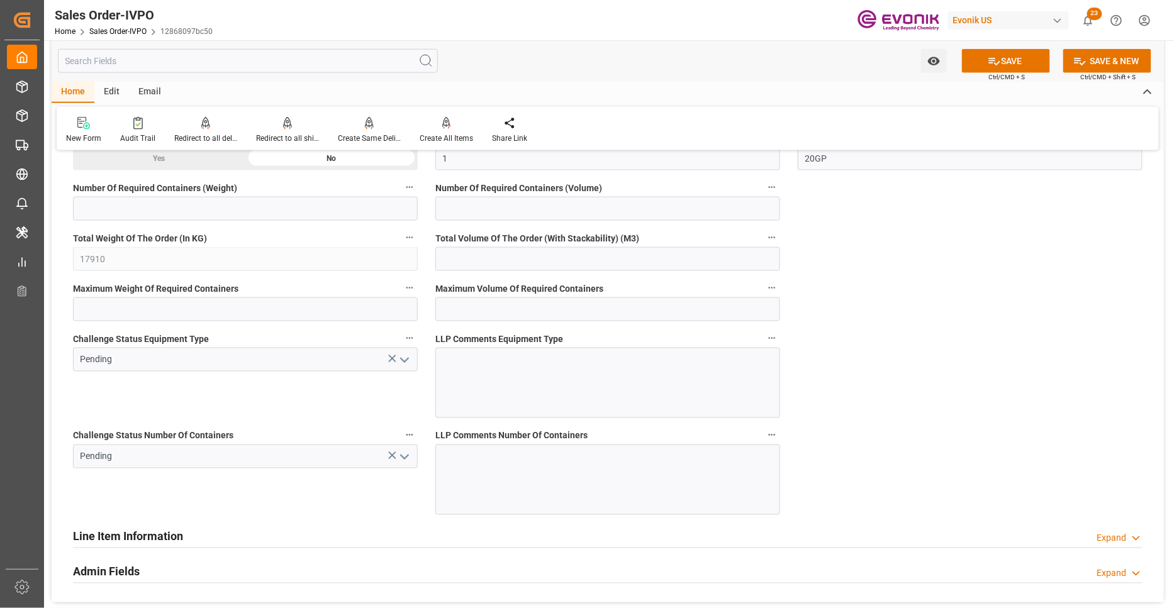
click at [404, 360] on icon "open menu" at bounding box center [404, 360] width 15 height 15
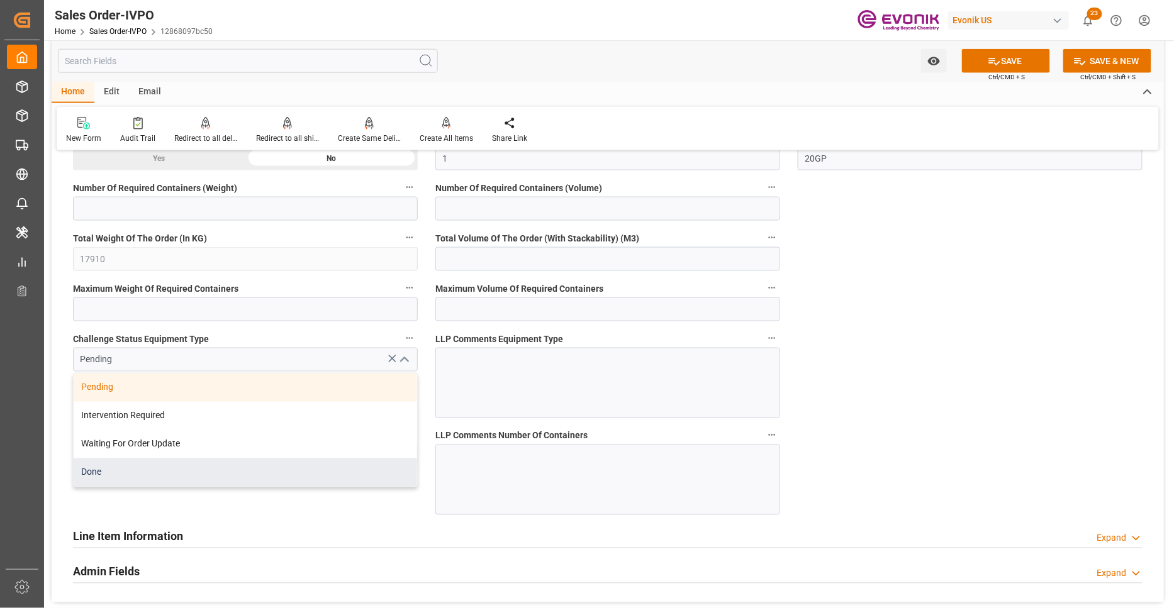
click at [179, 476] on div "Done" at bounding box center [245, 472] width 343 height 28
type input "Done"
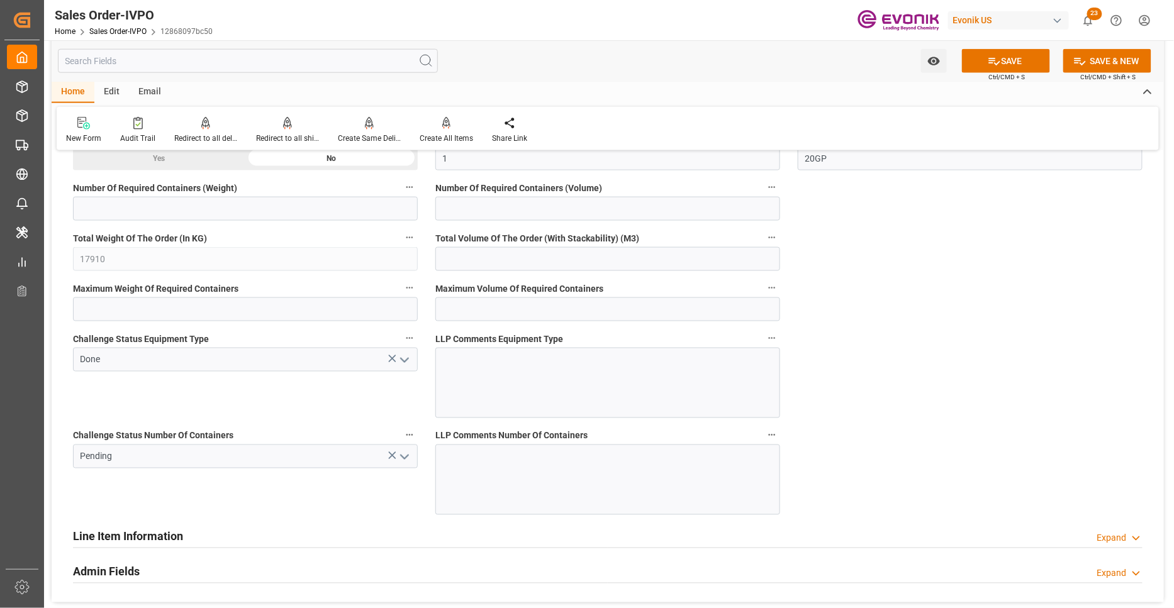
drag, startPoint x: 407, startPoint y: 455, endPoint x: 372, endPoint y: 469, distance: 38.1
click at [406, 455] on icon "open menu" at bounding box center [404, 457] width 15 height 15
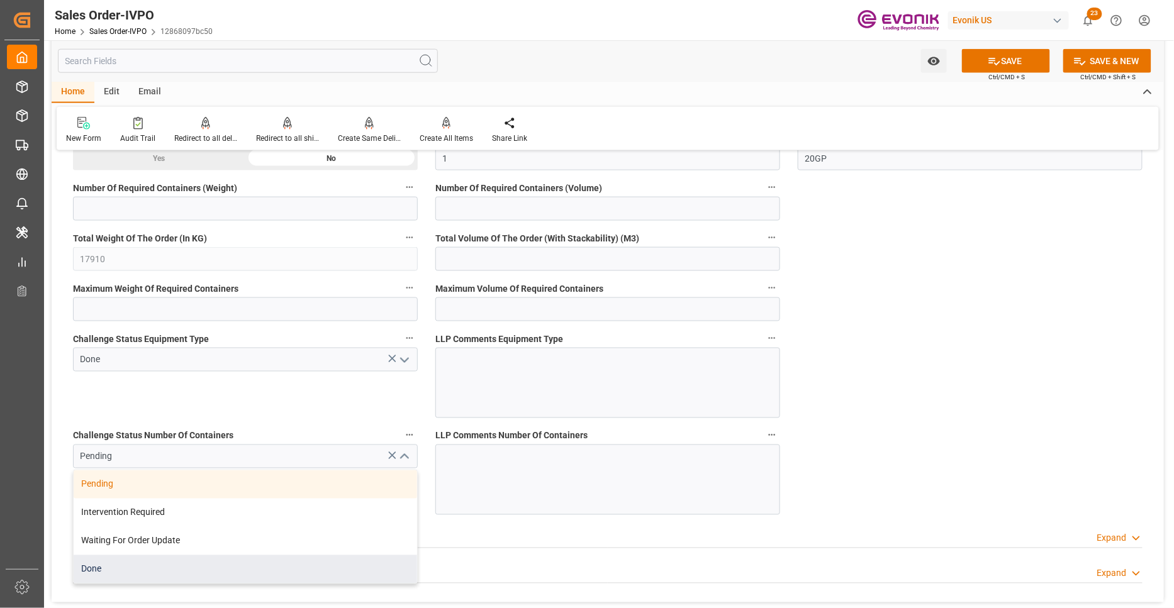
click at [135, 577] on div "Done" at bounding box center [245, 569] width 343 height 28
type input "Done"
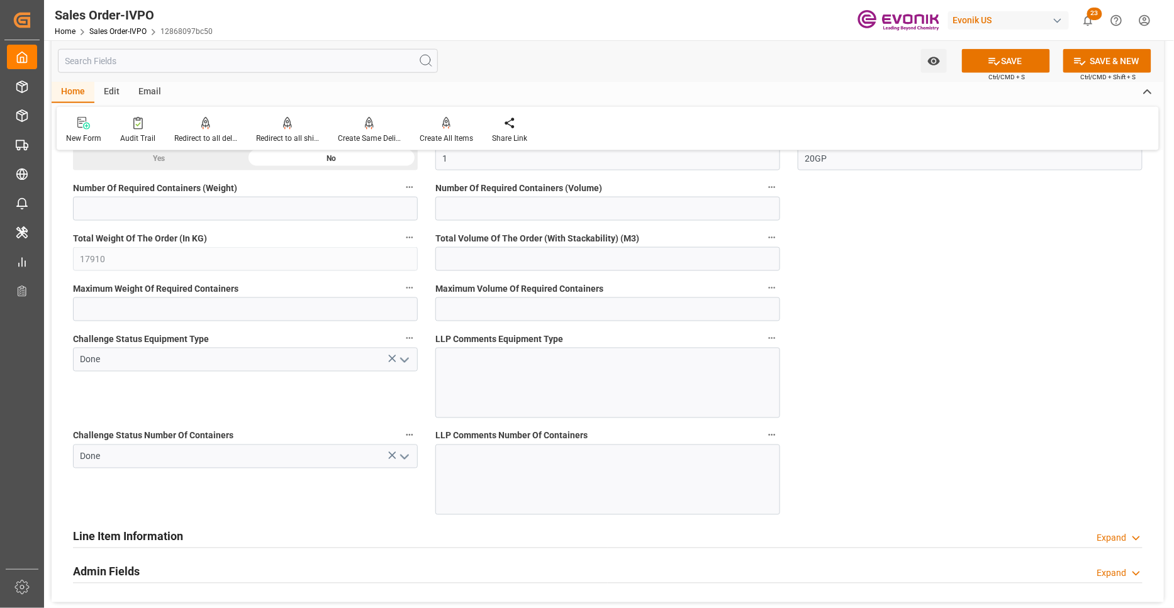
click at [1015, 60] on button "SAVE" at bounding box center [1006, 61] width 88 height 24
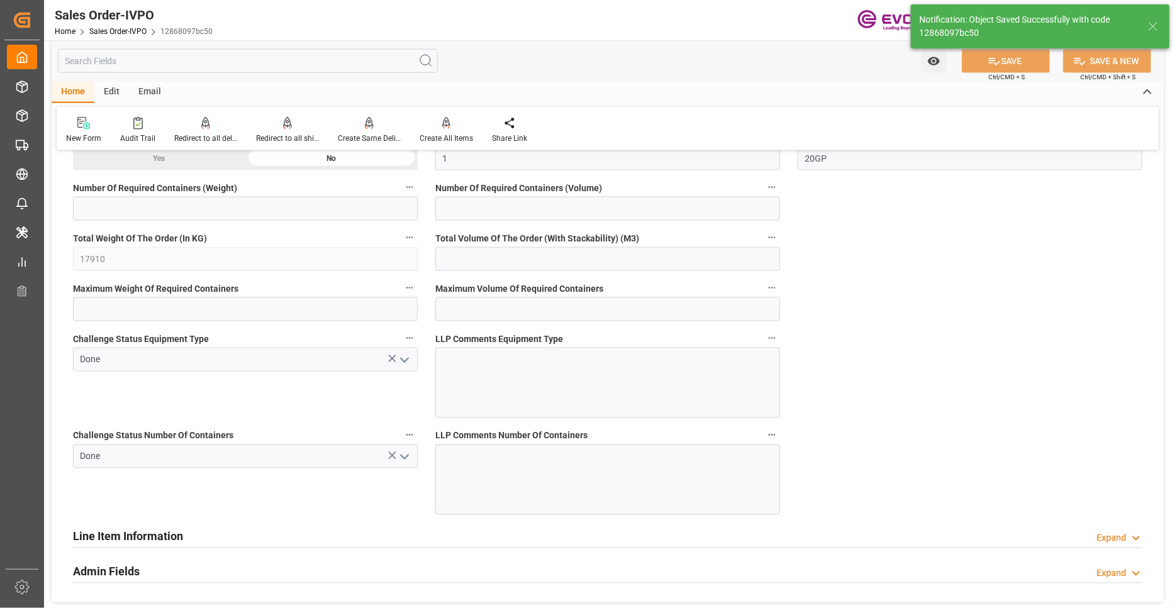
type input "+44 (0) 161 2304357Fax No.:"
type input "No"
type input "2"
type input "50.112"
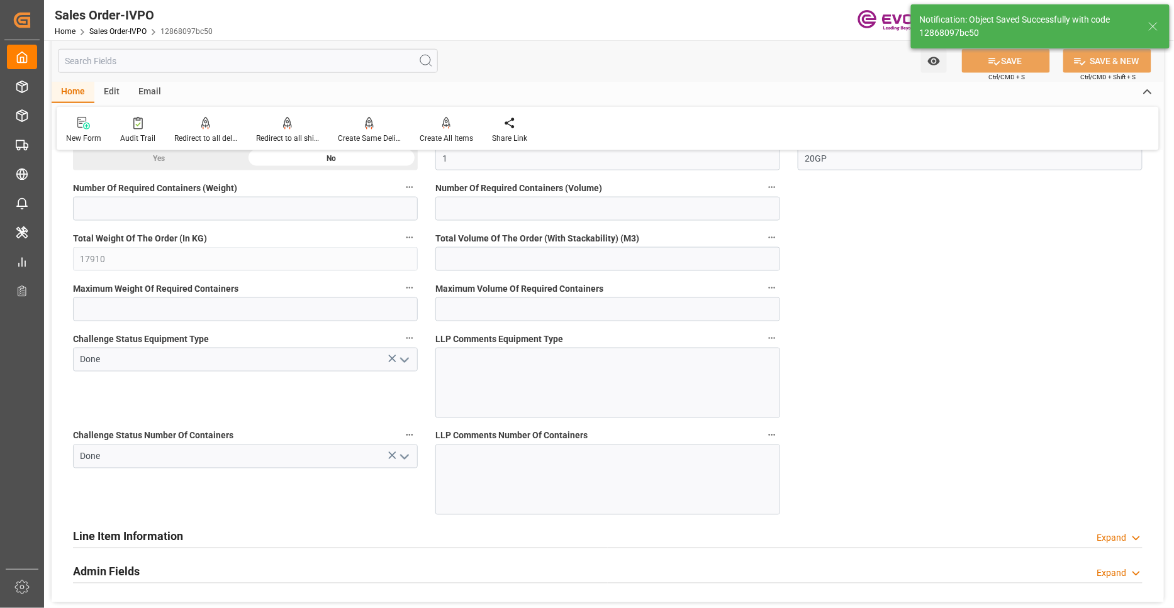
type input "17000"
type input "30"
type input "[DATE] 08:11"
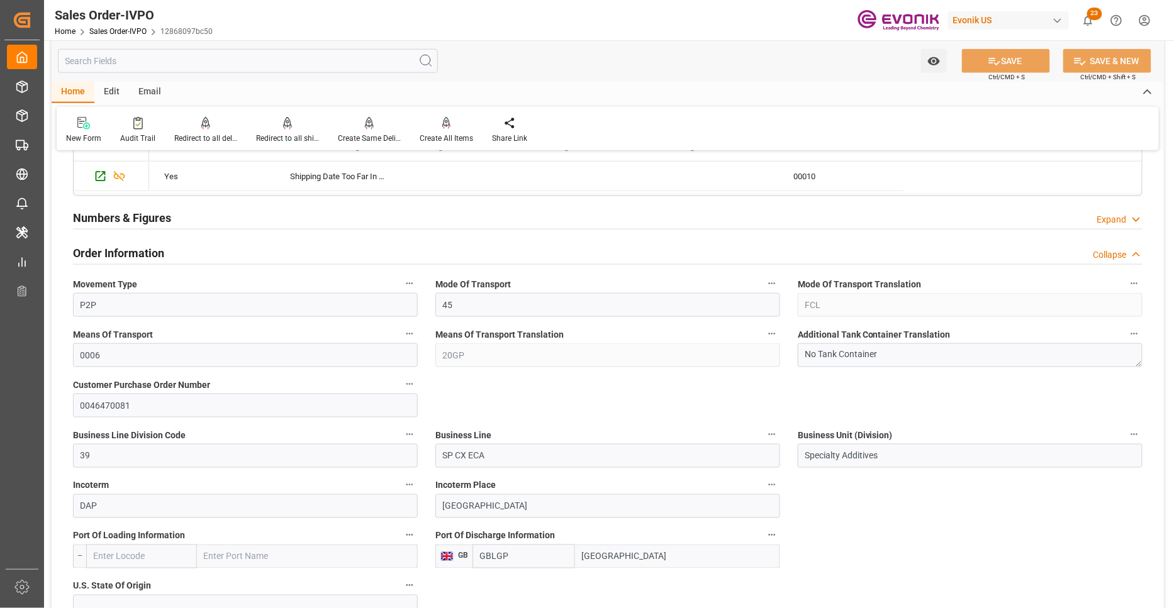
scroll to position [0, 0]
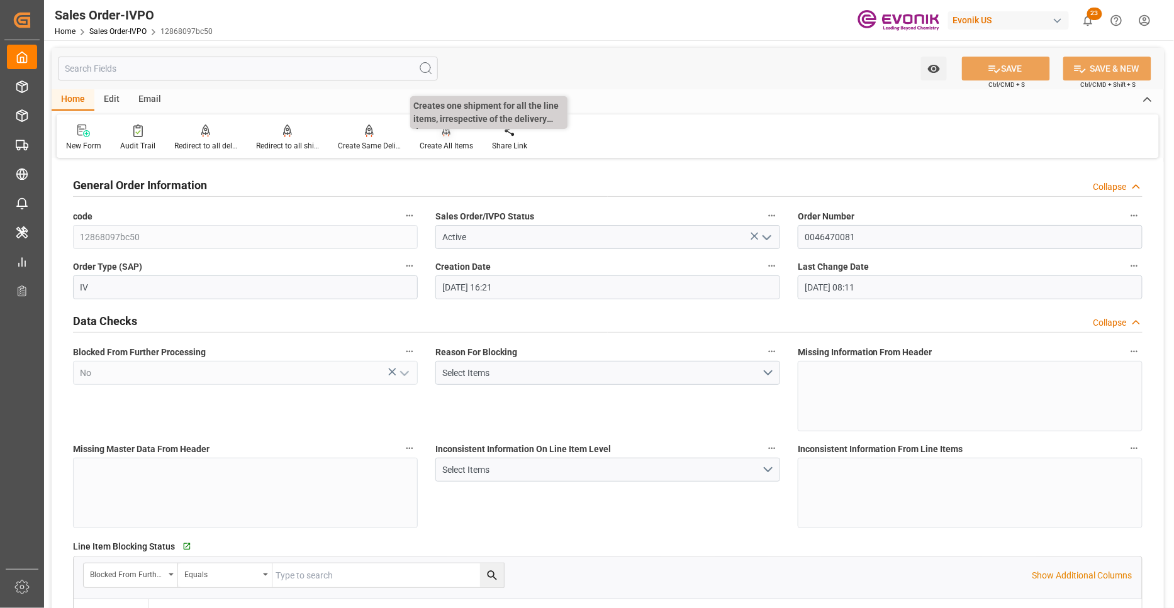
click at [436, 143] on div "Create All Items" at bounding box center [445, 145] width 53 height 11
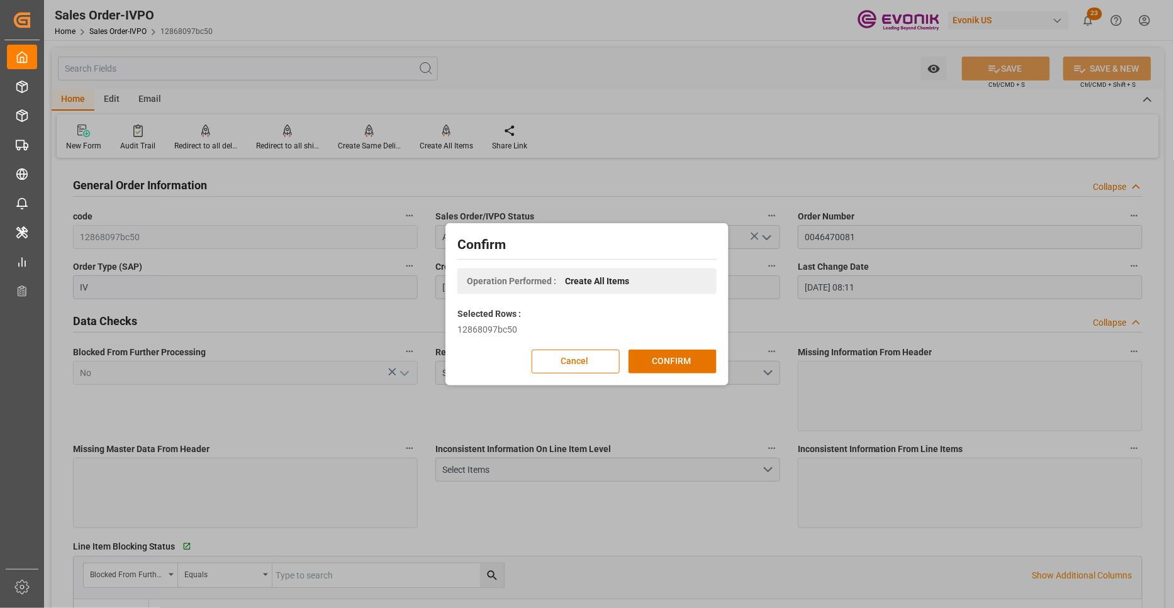
click at [672, 370] on button "CONFIRM" at bounding box center [672, 362] width 88 height 24
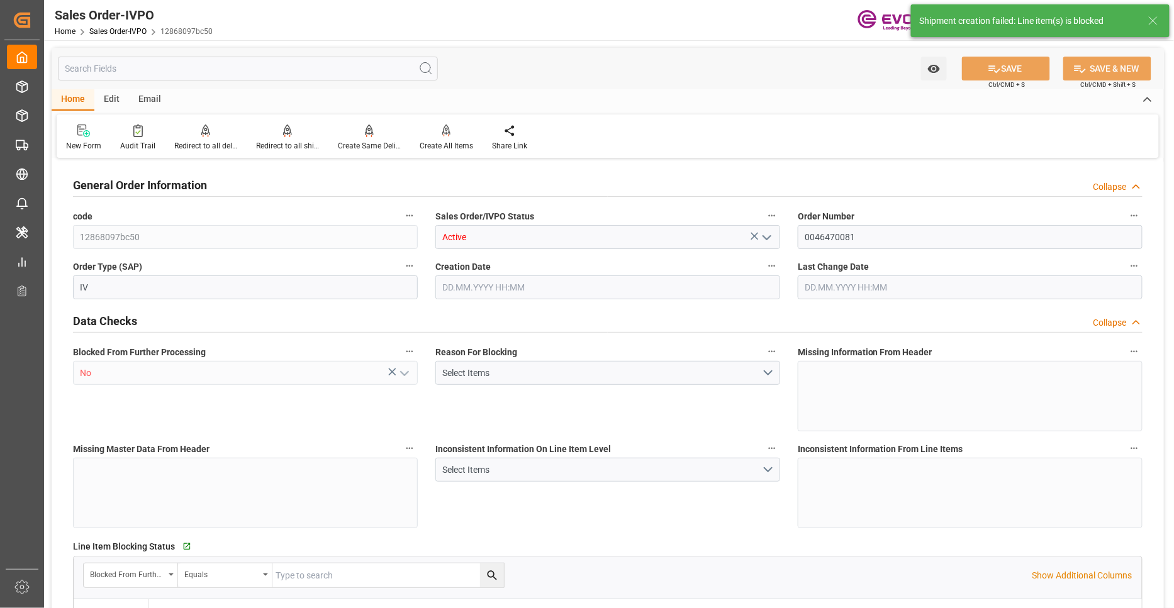
type input "GBLGP"
type input "+44 (0) 161 2304357Fax No.:"
type input "0"
type input "1"
type input "2"
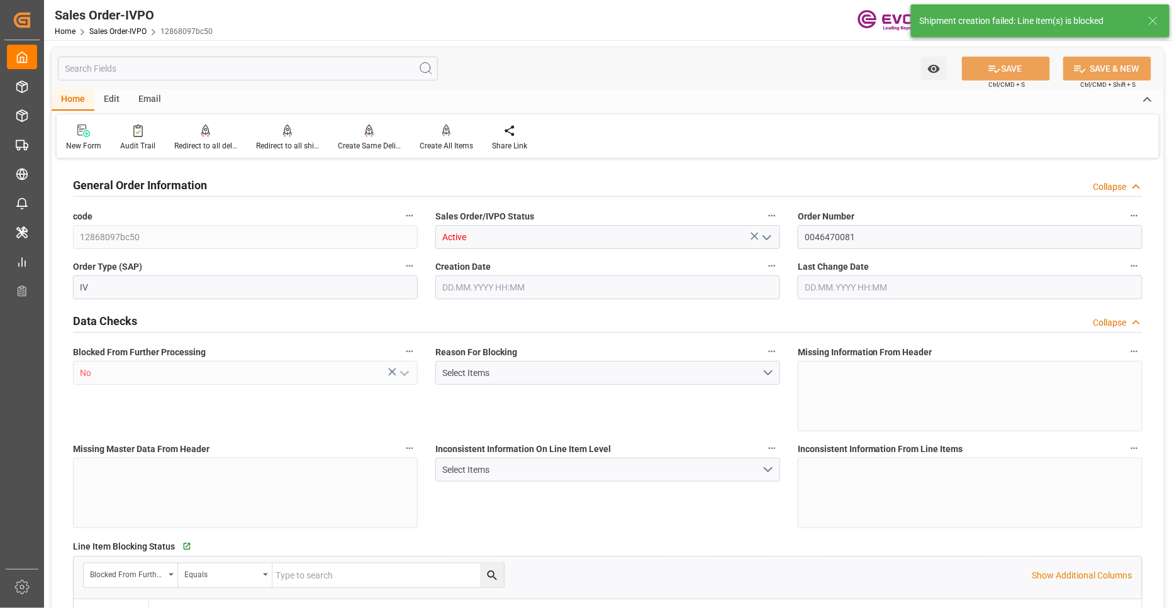
type input "2"
type input "17910"
type input "50.112"
type input "17000"
type input "30"
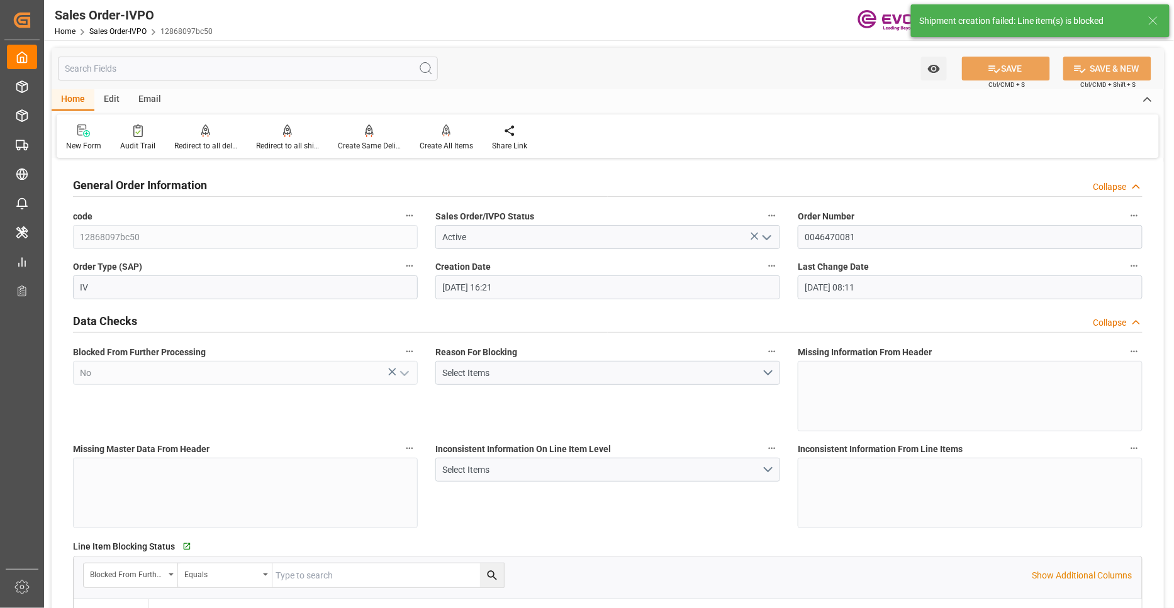
type input "[DATE] 16:21"
type input "[DATE] 08:11"
type input "+44 (0) 161 2304357Fax No.:"
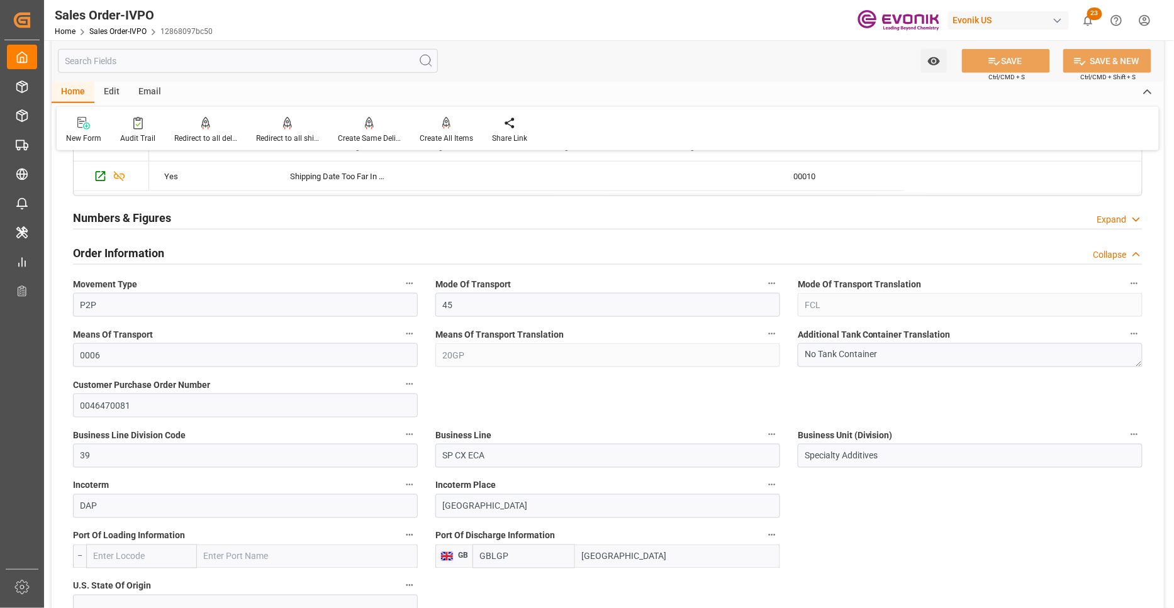
scroll to position [233, 0]
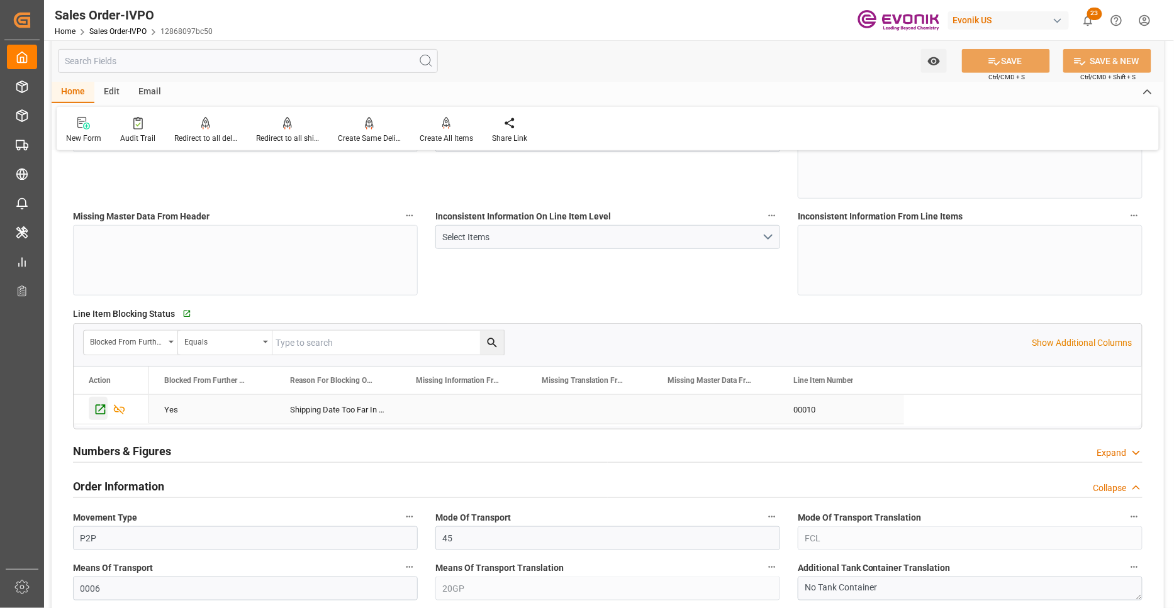
click at [96, 407] on icon "Press SPACE to select this row." at bounding box center [101, 410] width 10 height 10
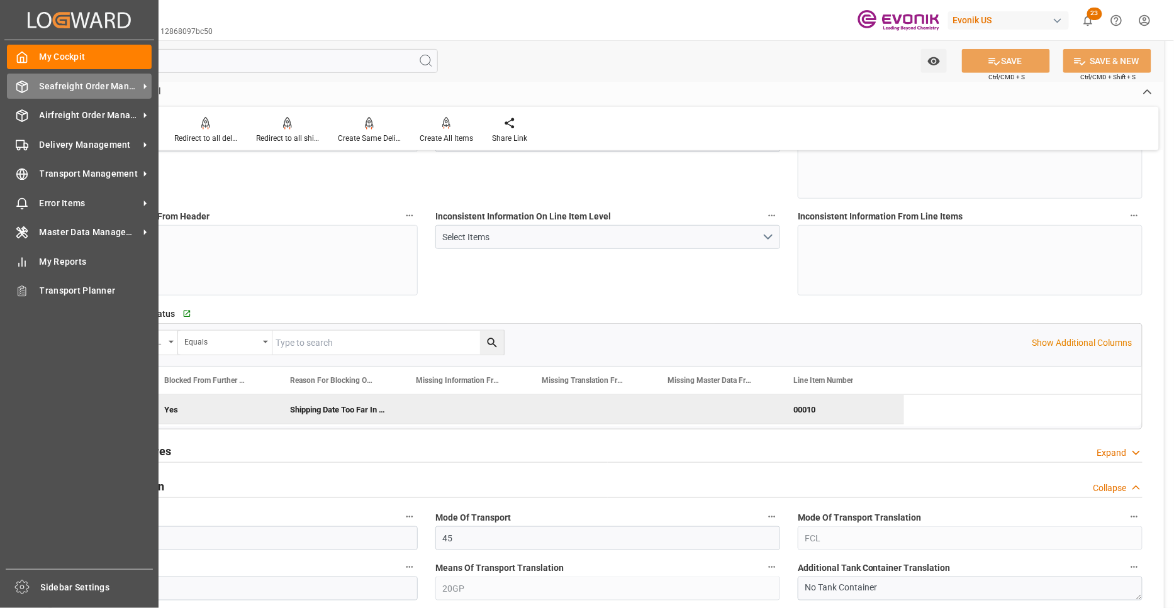
click at [65, 86] on span "Seafreight Order Management" at bounding box center [89, 86] width 99 height 13
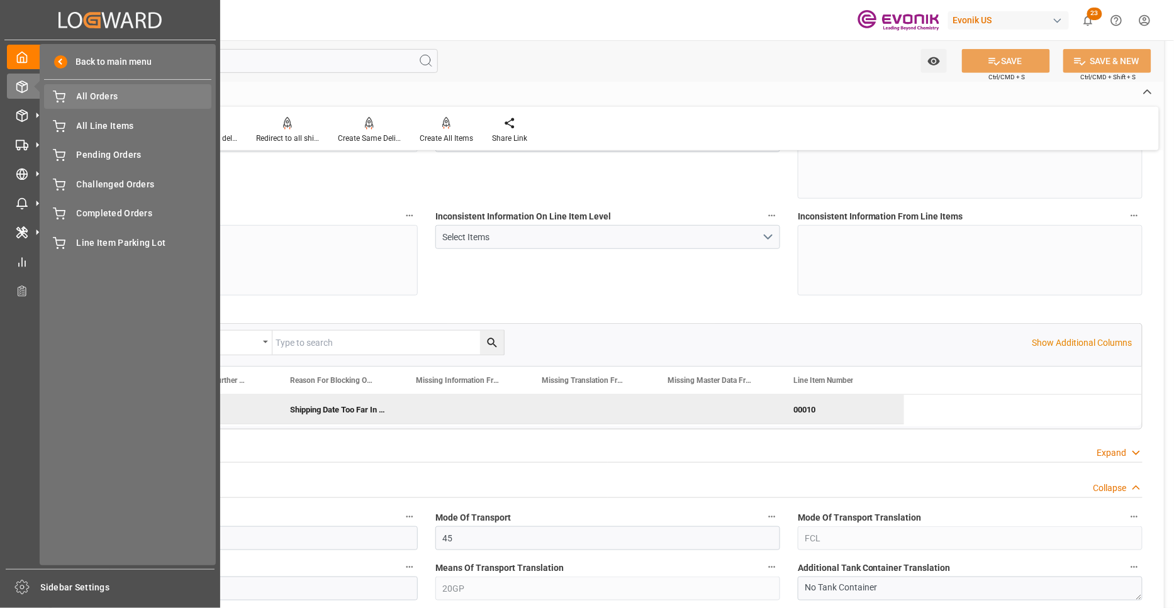
click at [85, 101] on span "All Orders" at bounding box center [144, 96] width 135 height 13
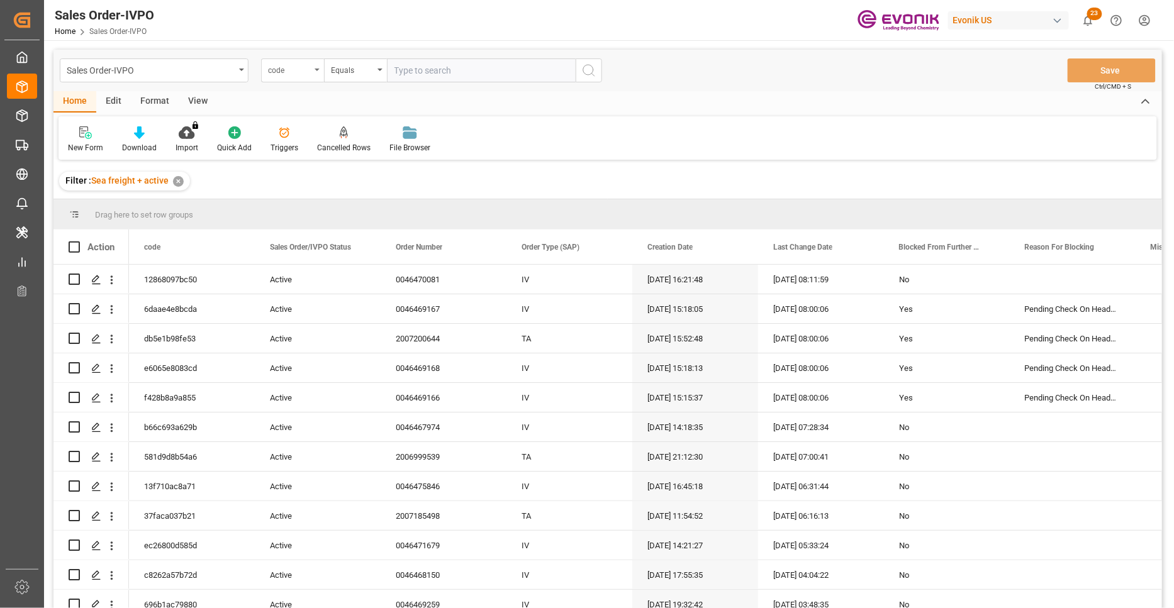
drag, startPoint x: 306, startPoint y: 74, endPoint x: 313, endPoint y: 80, distance: 9.3
click at [309, 76] on div "code" at bounding box center [292, 70] width 63 height 24
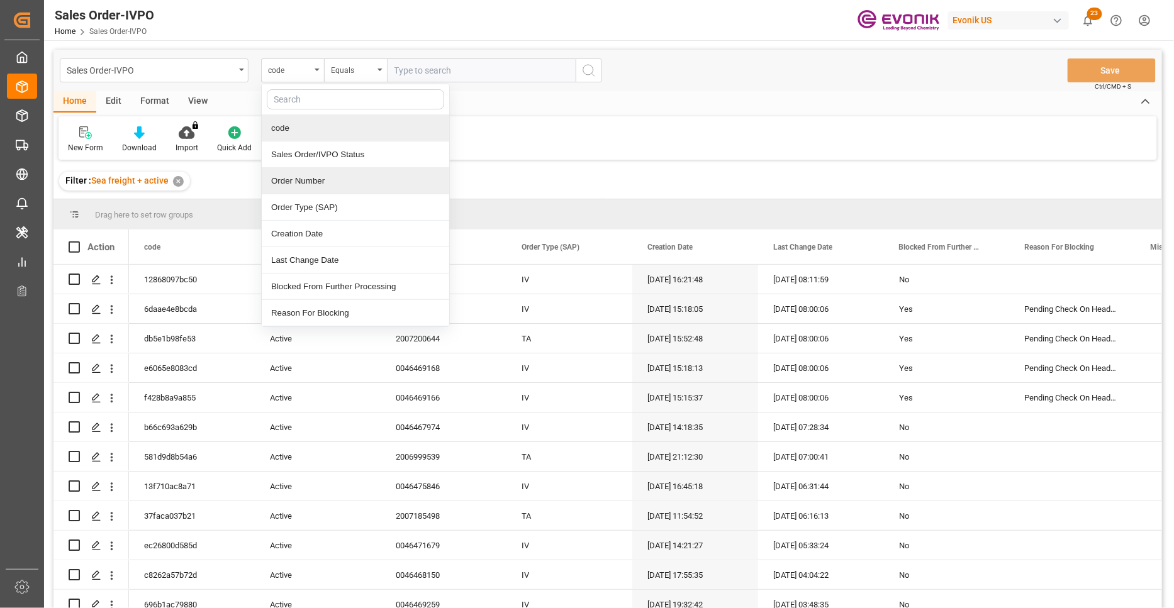
click at [335, 189] on div "Order Number" at bounding box center [355, 181] width 187 height 26
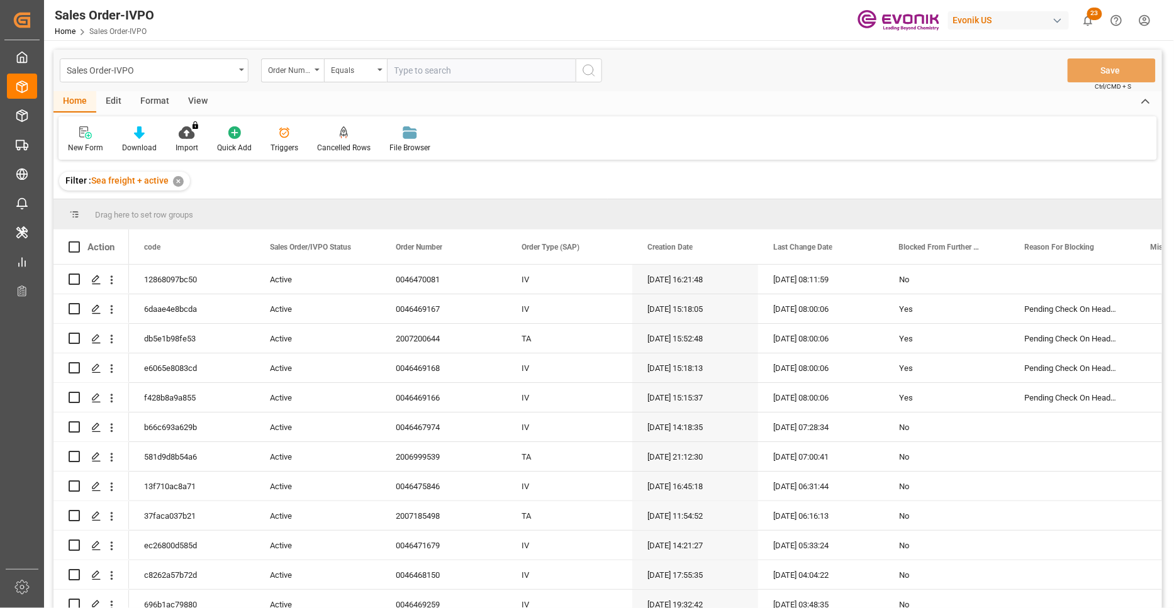
click at [437, 72] on input "text" at bounding box center [481, 70] width 189 height 24
paste input "0046475849"
type input "0046475849"
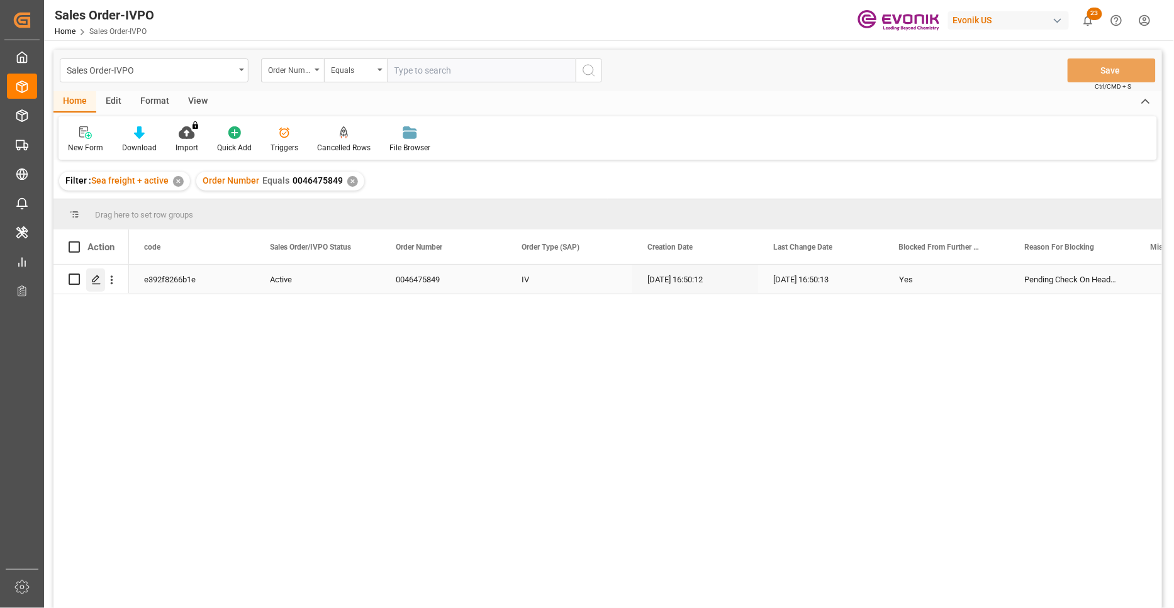
click at [99, 279] on icon "Press SPACE to select this row." at bounding box center [96, 280] width 10 height 10
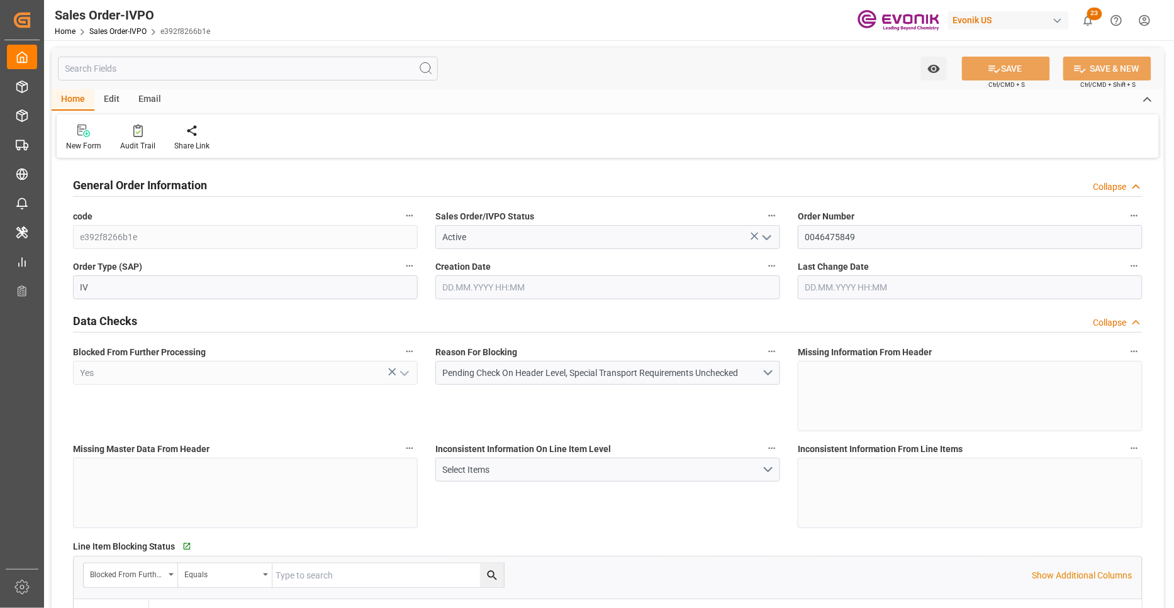
type input "NLRTM"
type input "Dennis Zimmermann@evonik.comTelephone: 49 2365 49 84486Fax No: N/A"
type input "0"
type input "1"
type input "18990"
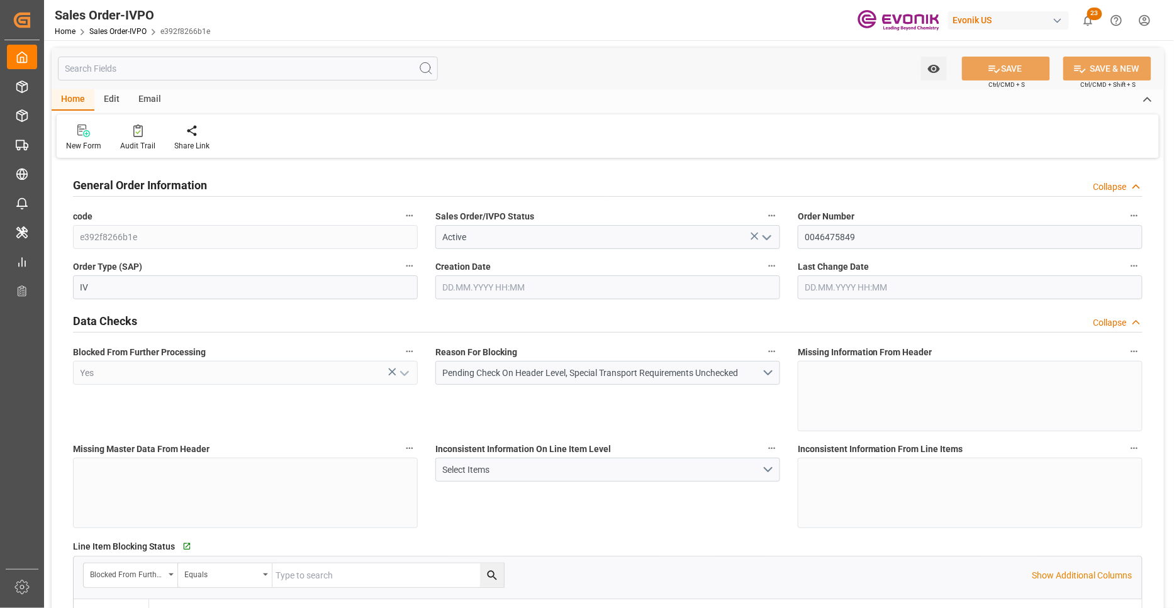
type input "01.10.2025 16:50"
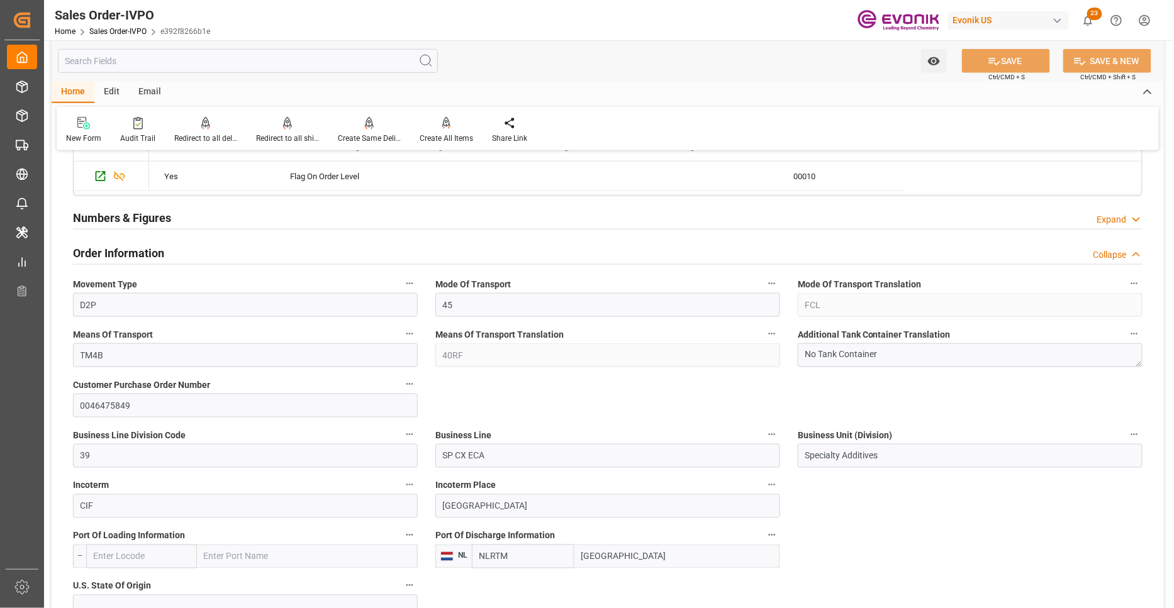
scroll to position [699, 0]
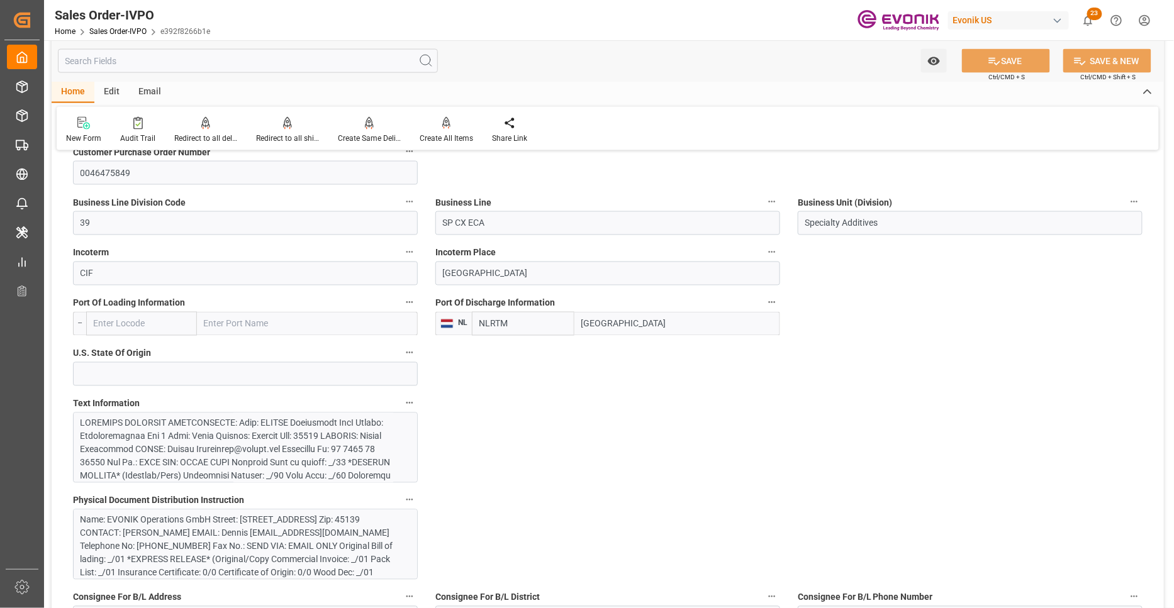
click at [341, 444] on div at bounding box center [240, 555] width 320 height 277
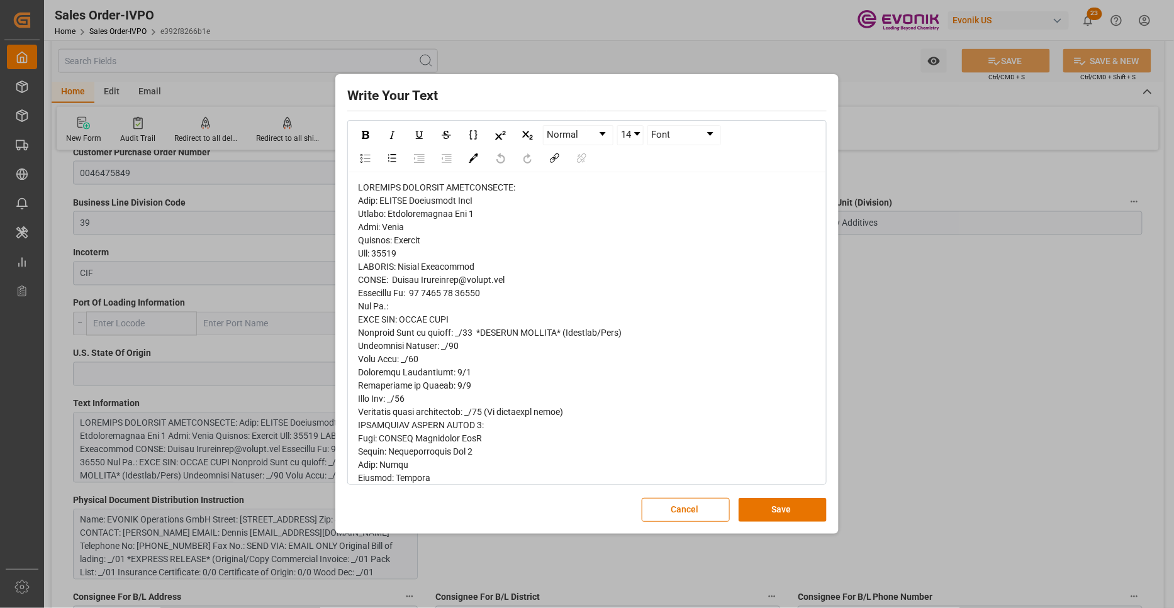
click at [372, 230] on span "rdw-editor" at bounding box center [490, 563] width 264 height 763
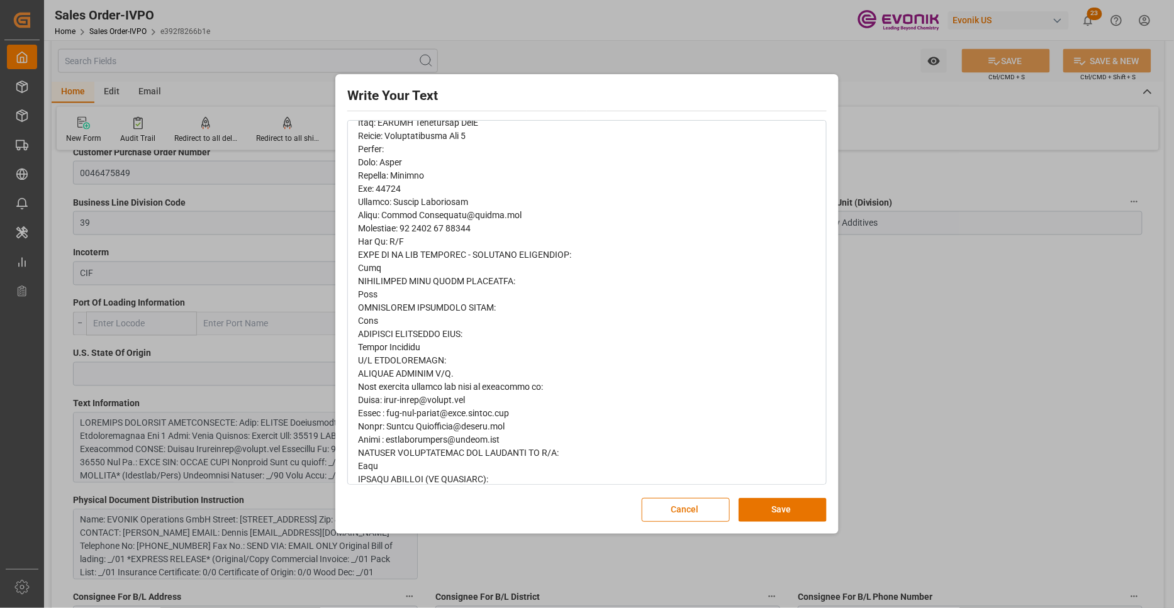
scroll to position [461, 0]
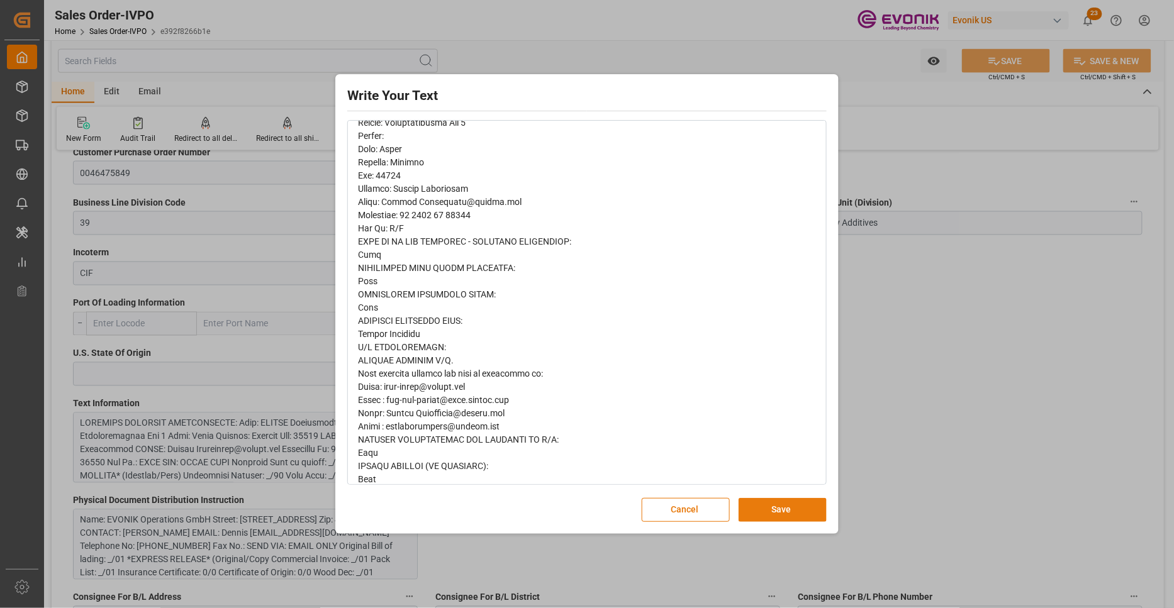
click at [772, 511] on button "Save" at bounding box center [782, 510] width 88 height 24
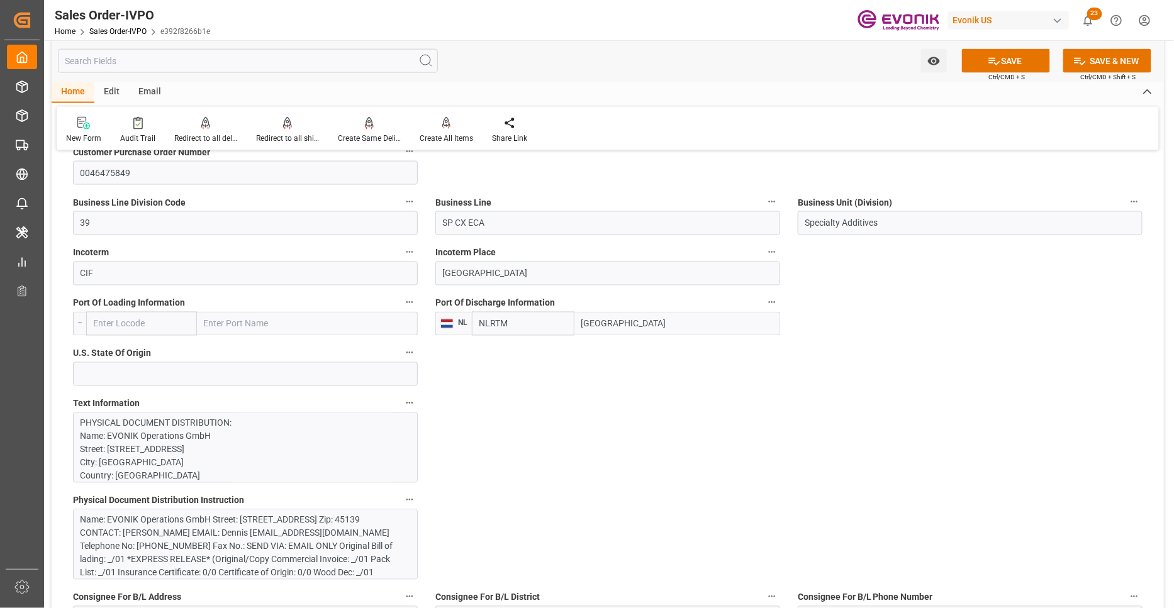
click at [321, 538] on div "Name: EVONIK Operations GmbH Street: [STREET_ADDRESS] Zip: 45139 CONTACT: [PERS…" at bounding box center [240, 553] width 320 height 79
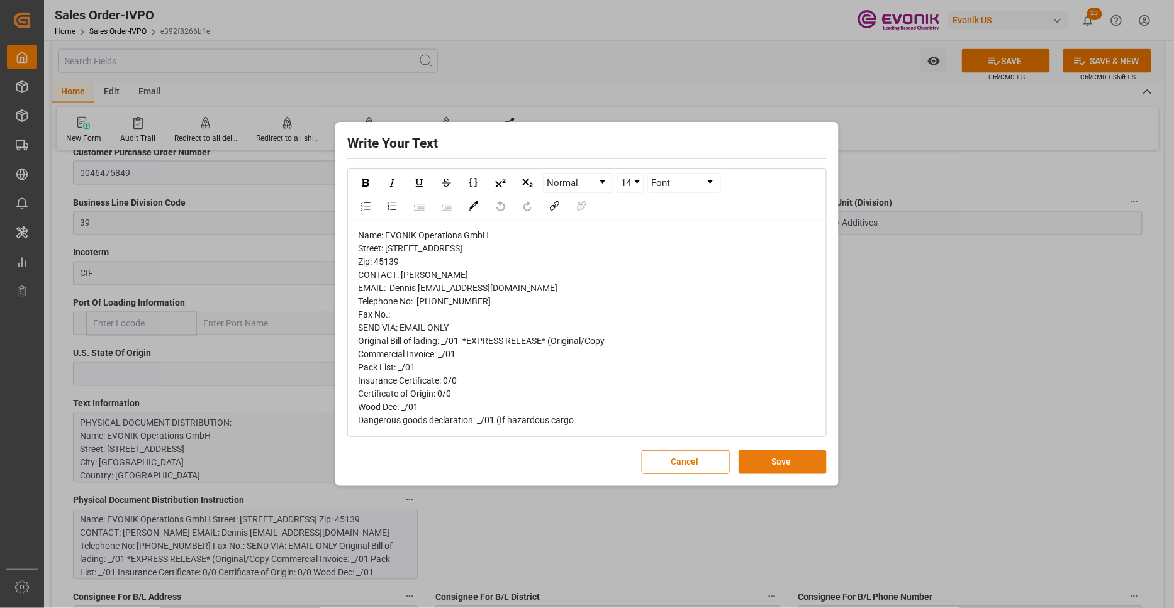
click at [763, 472] on button "Save" at bounding box center [782, 462] width 88 height 24
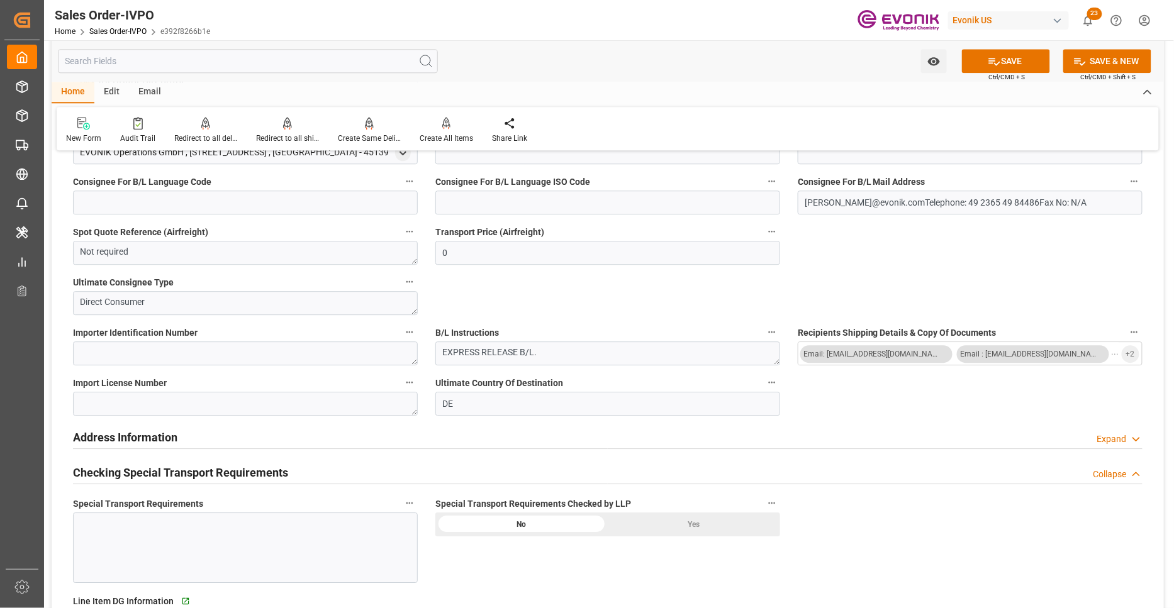
scroll to position [1397, 0]
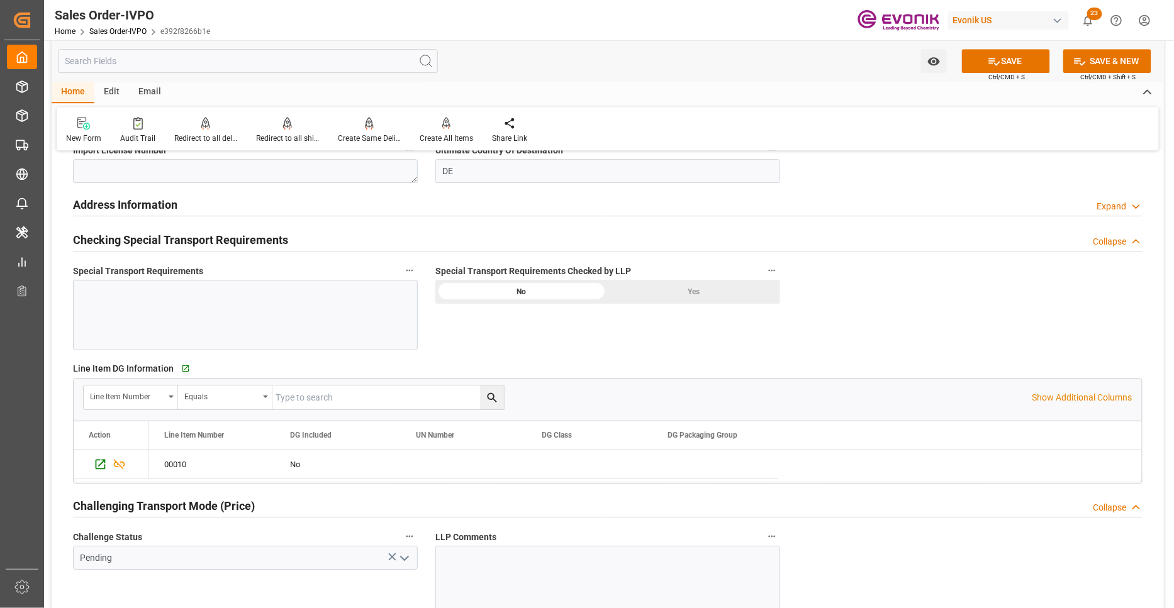
click at [665, 287] on div "Yes" at bounding box center [694, 292] width 172 height 24
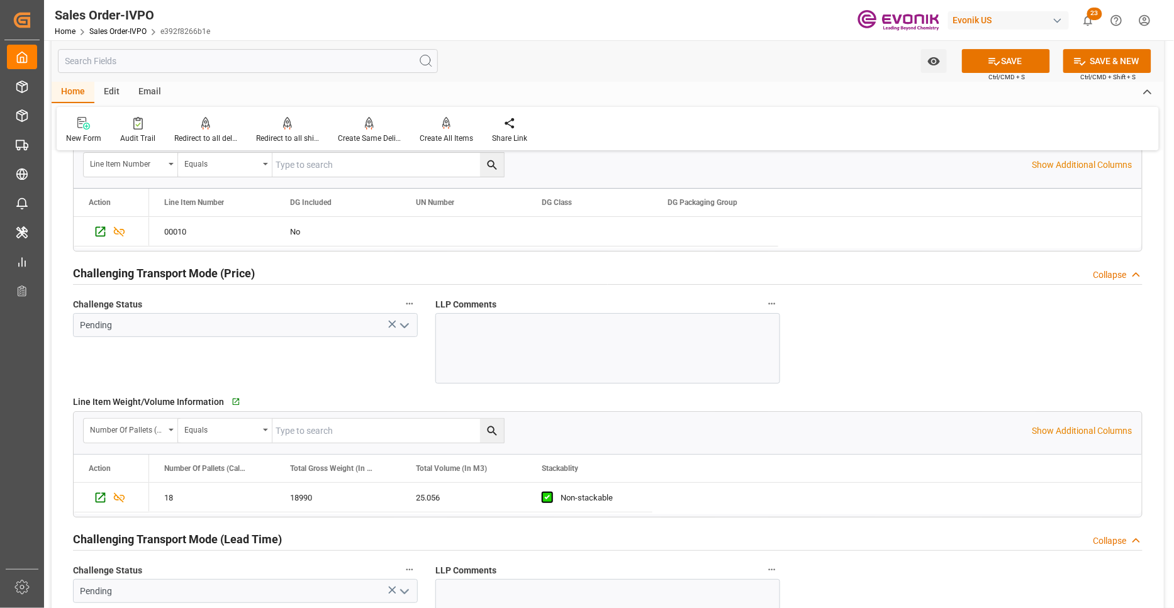
click at [403, 325] on polyline "open menu" at bounding box center [405, 326] width 8 height 4
type input "Dennis Zimmermann@evonik.comTelephone: 49 2365 49 84486Fax No: N/A"
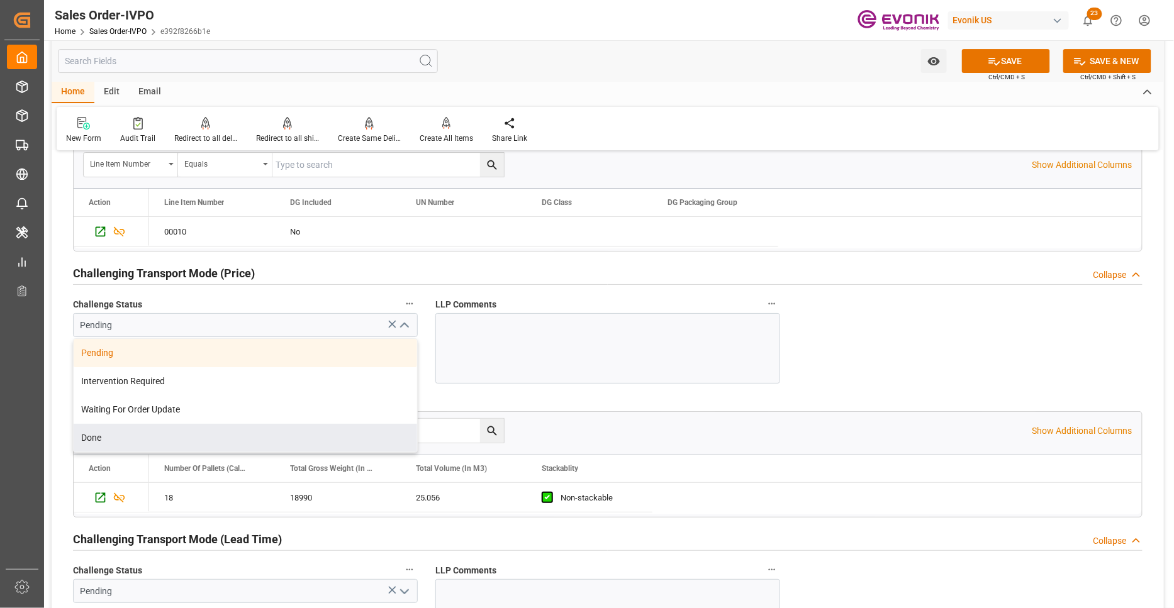
click at [159, 443] on div "Done" at bounding box center [245, 438] width 343 height 28
type input "Done"
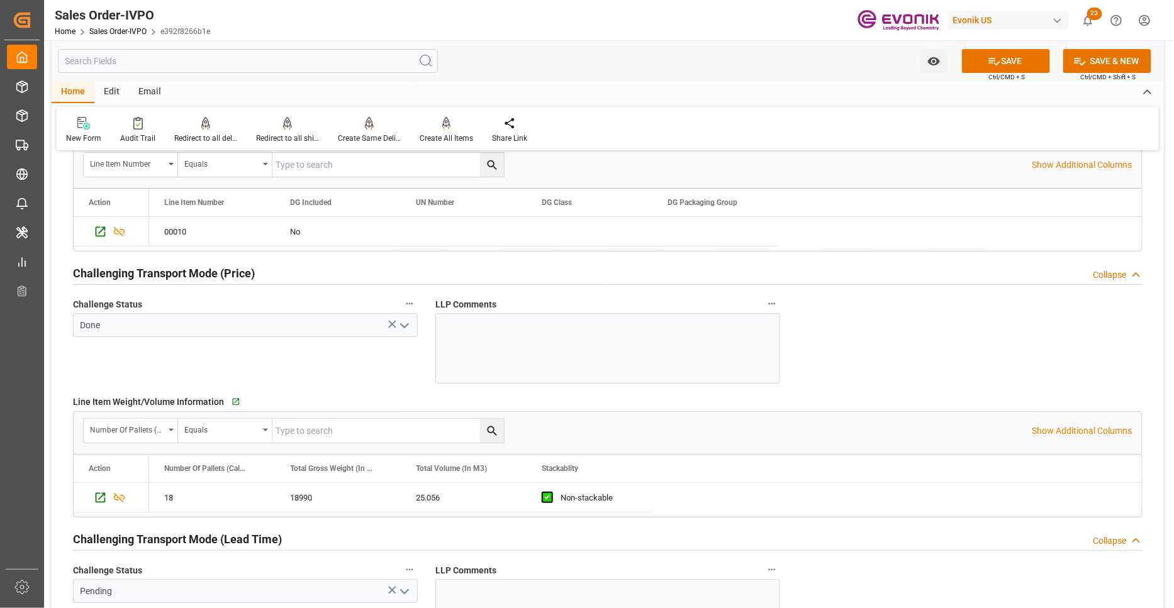
scroll to position [1863, 0]
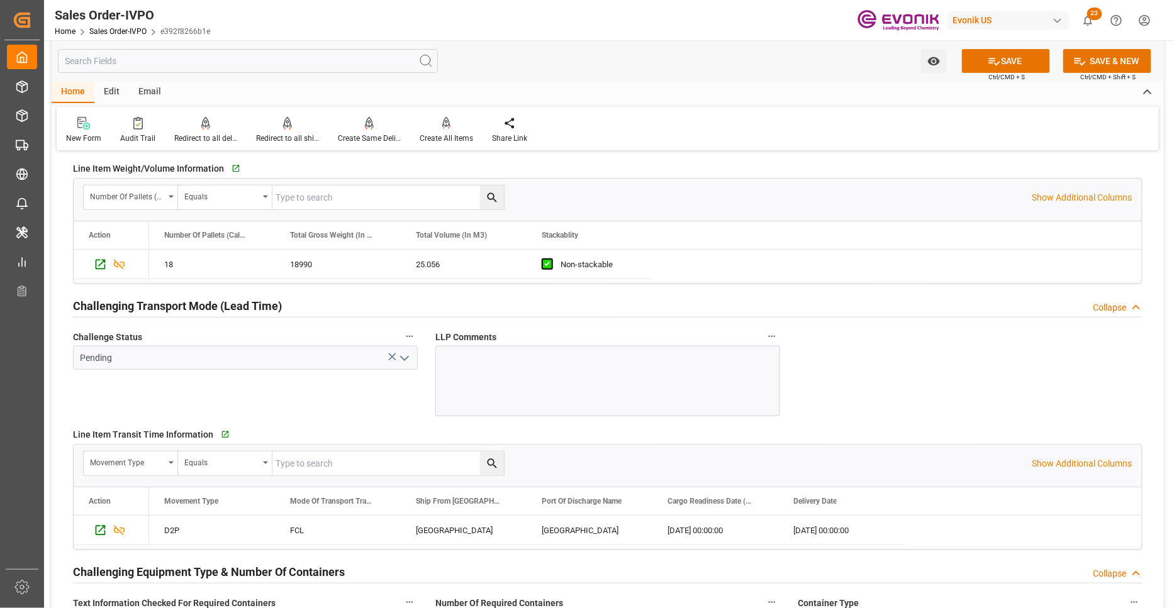
click at [397, 361] on icon "open menu" at bounding box center [404, 358] width 15 height 15
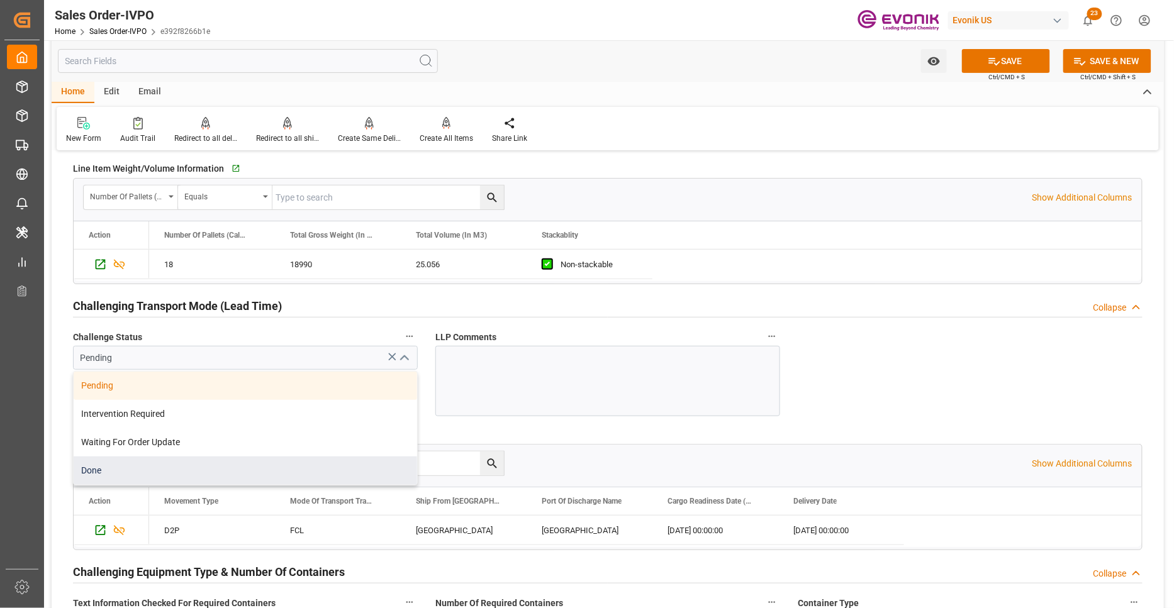
click at [225, 475] on div "Done" at bounding box center [245, 471] width 343 height 28
type input "Done"
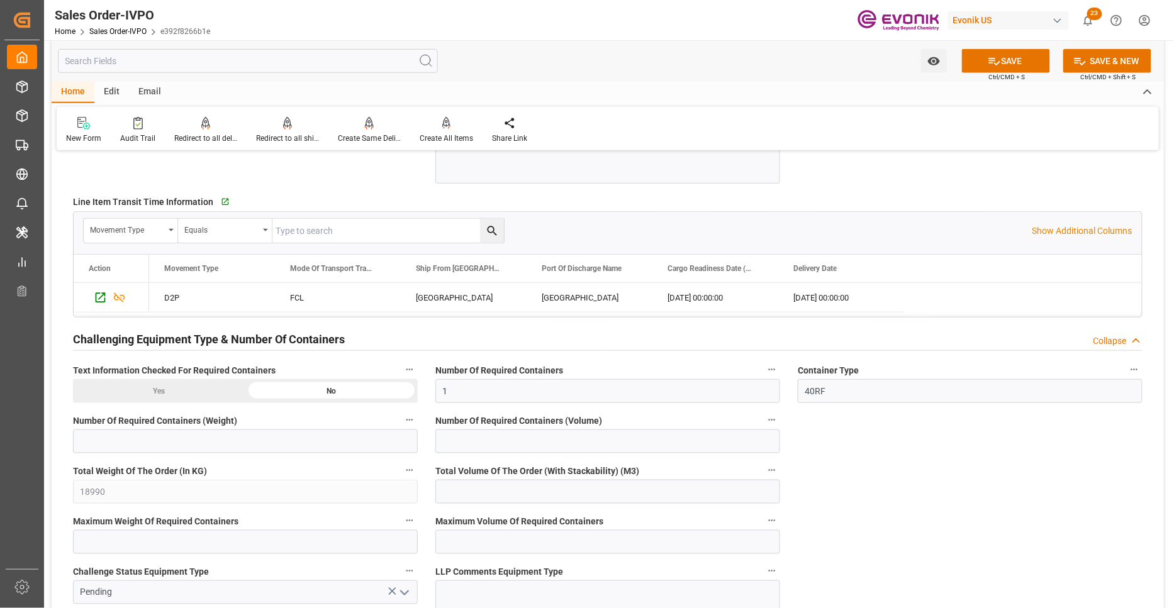
scroll to position [2329, 0]
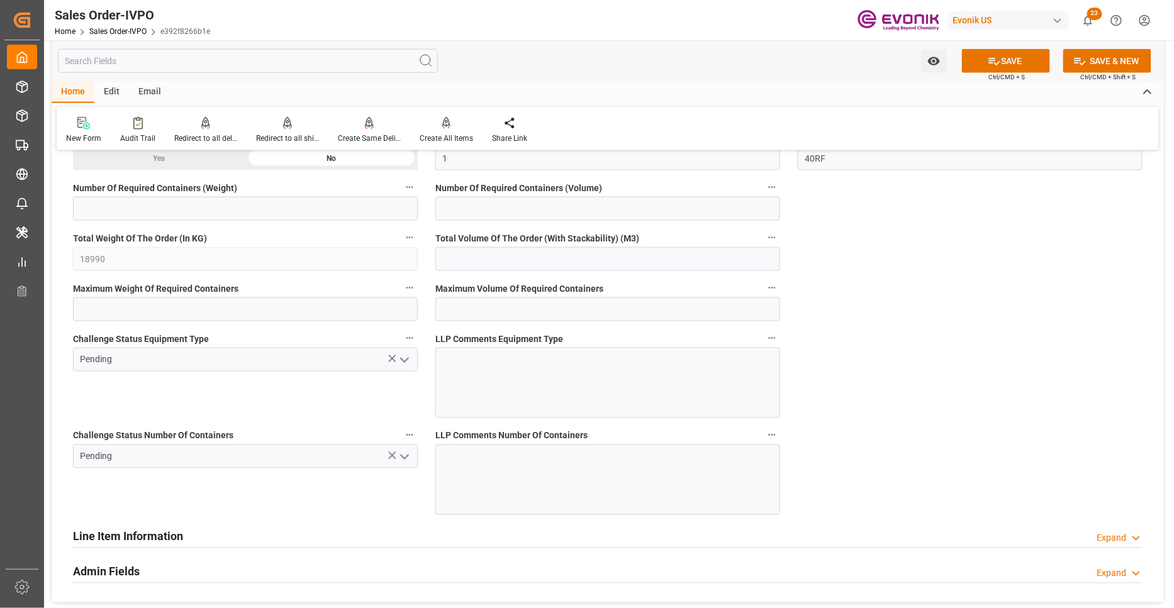
click at [405, 361] on polyline "open menu" at bounding box center [405, 360] width 8 height 4
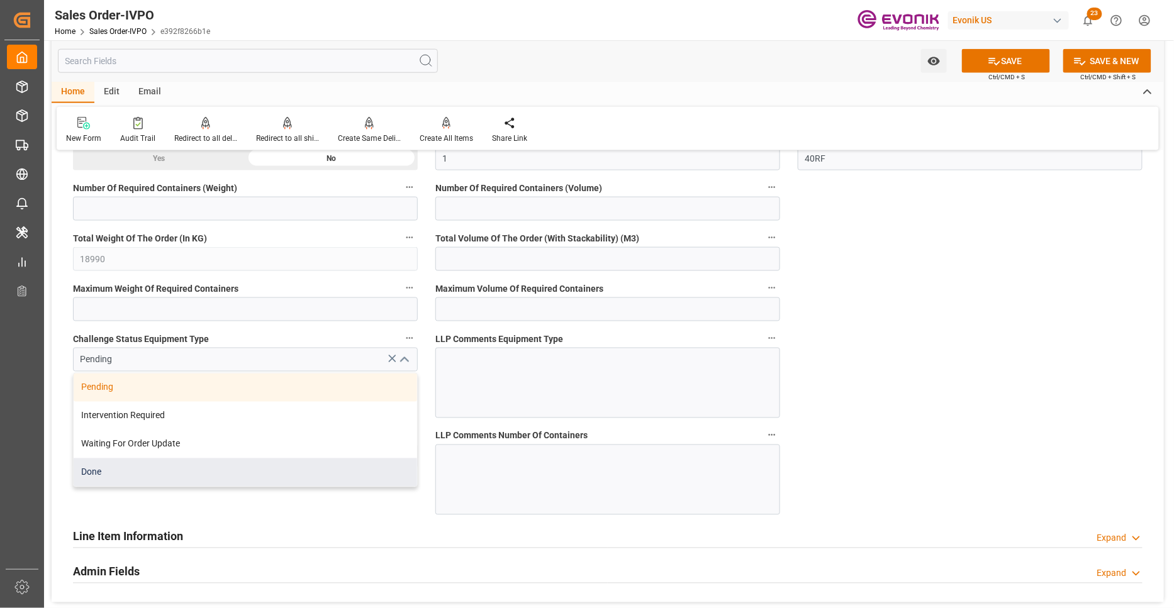
click at [187, 479] on div "Done" at bounding box center [245, 472] width 343 height 28
type input "Done"
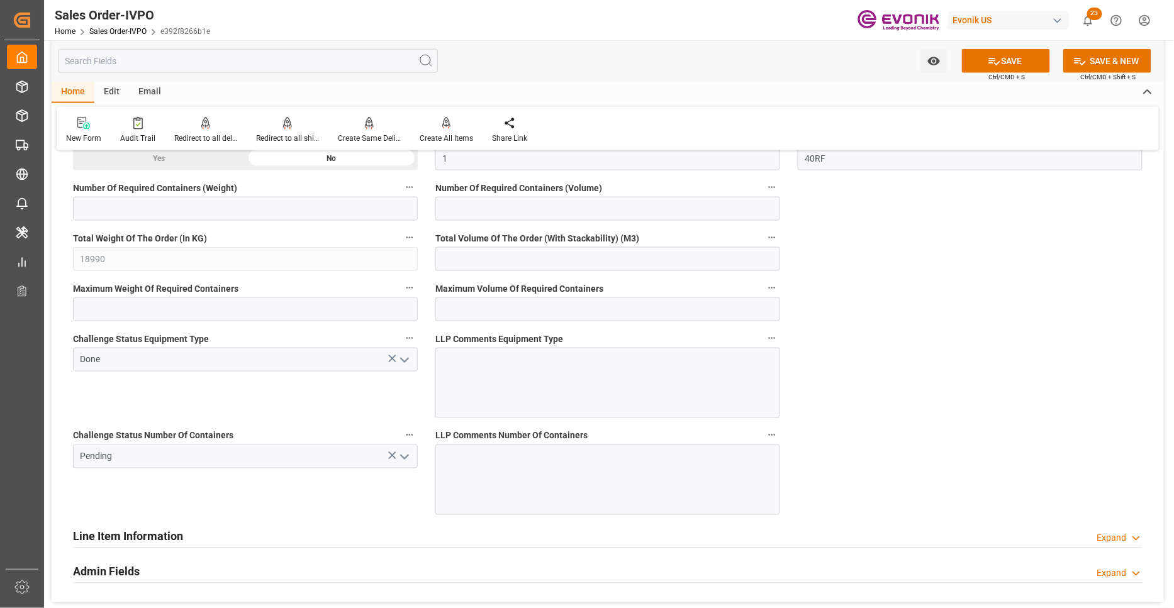
click at [406, 452] on icon "open menu" at bounding box center [404, 457] width 15 height 15
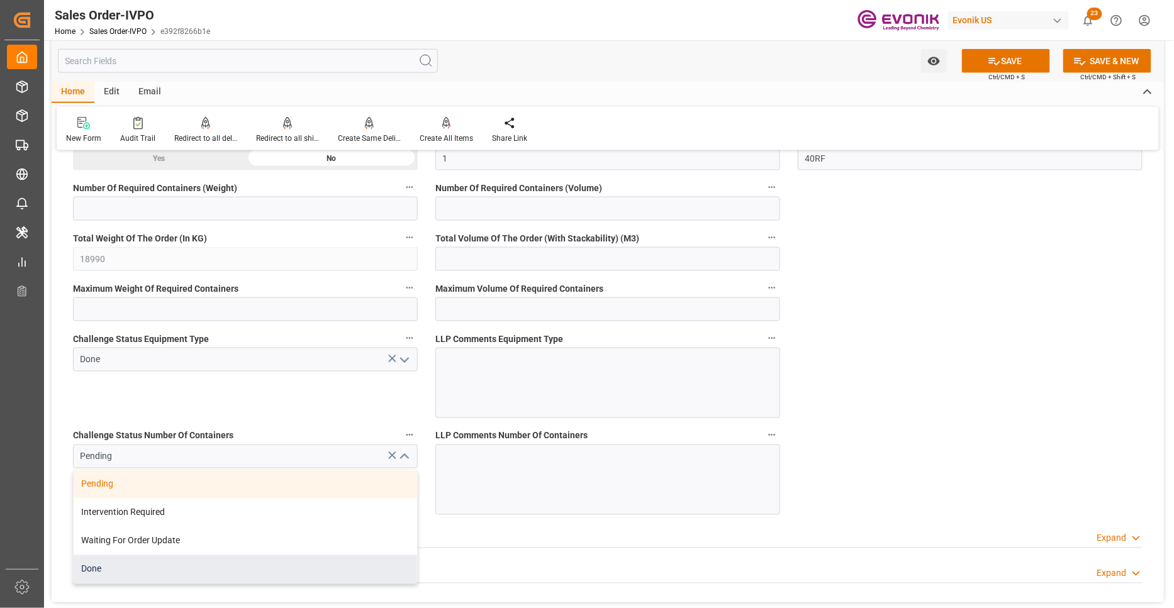
click at [172, 579] on div "Done" at bounding box center [245, 569] width 343 height 28
type input "Done"
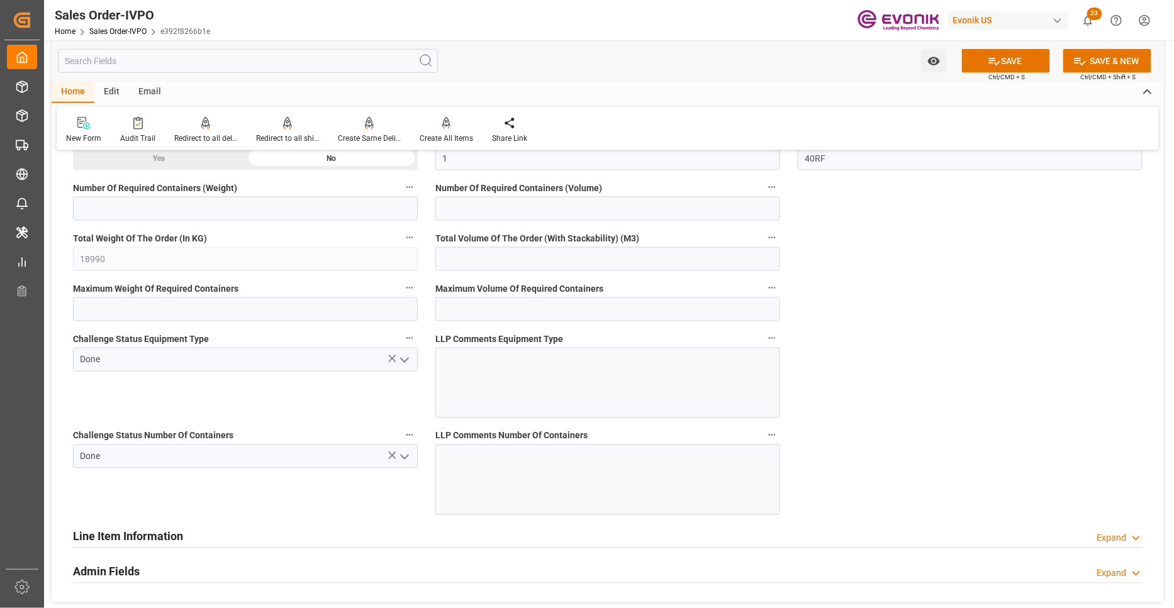
scroll to position [2096, 0]
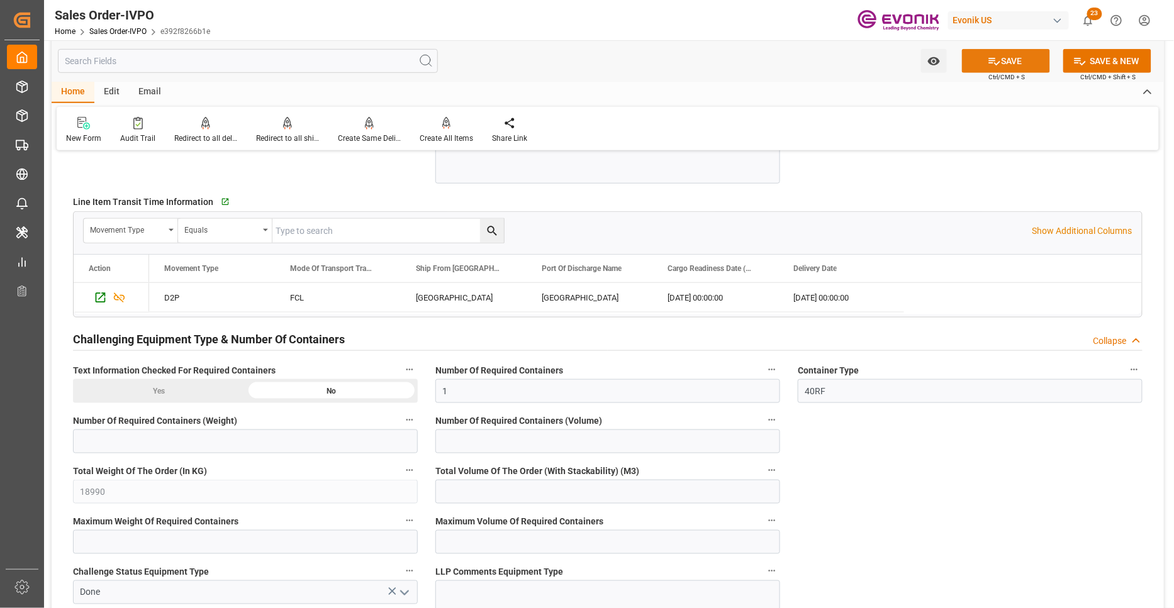
click at [1009, 58] on button "SAVE" at bounding box center [1006, 61] width 88 height 24
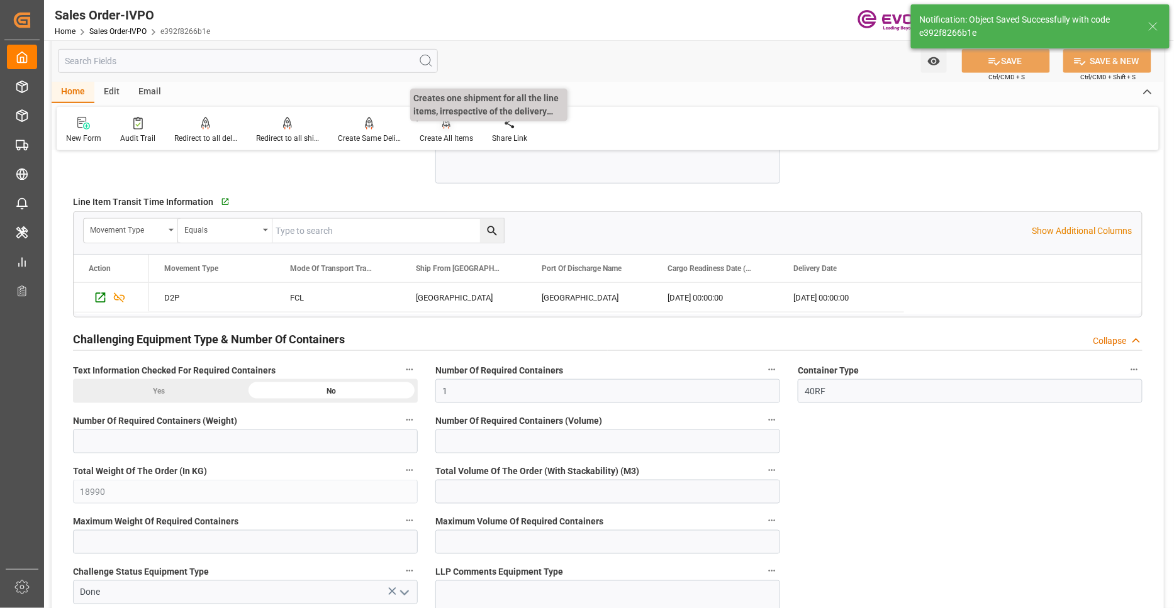
type input "Dennis Zimmermann@evonik.comTelephone: 49 2365 49 84486Fax No: N/A"
type input "No"
type input "1"
type input "50.112"
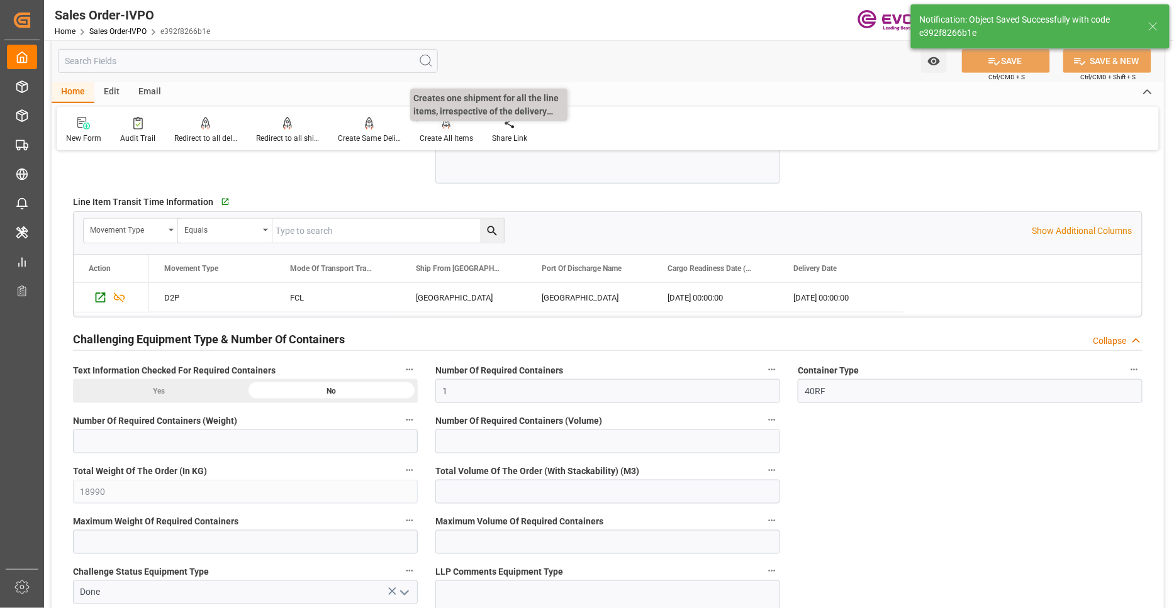
type input "19000"
type input "60"
type input "[DATE] 08:38"
click at [439, 133] on div "Create All Items" at bounding box center [445, 138] width 53 height 11
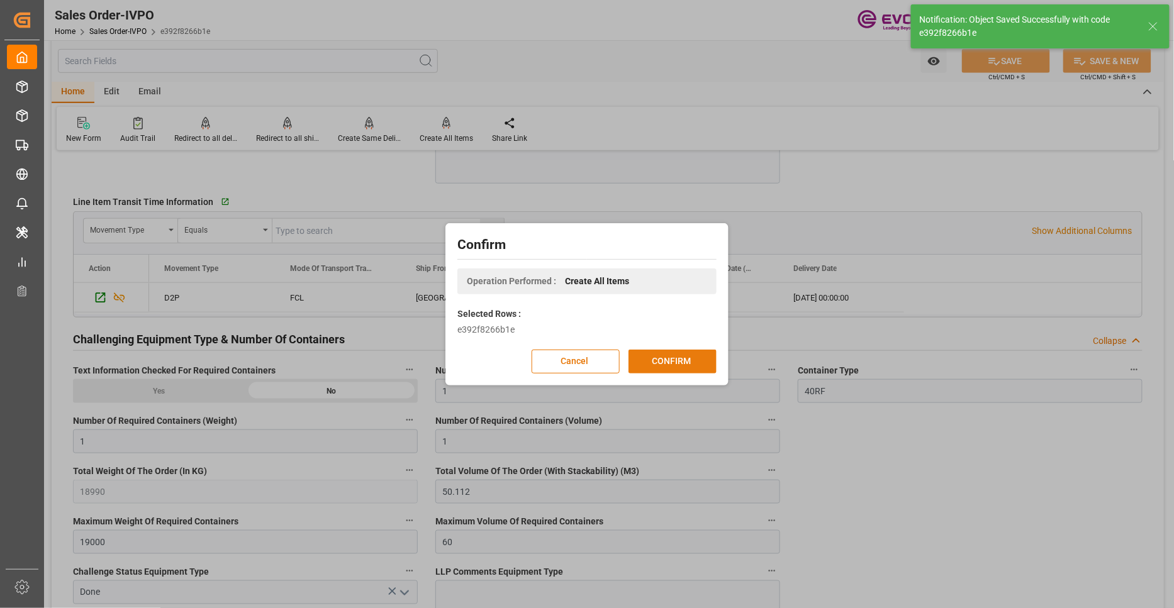
click at [696, 368] on button "CONFIRM" at bounding box center [672, 362] width 88 height 24
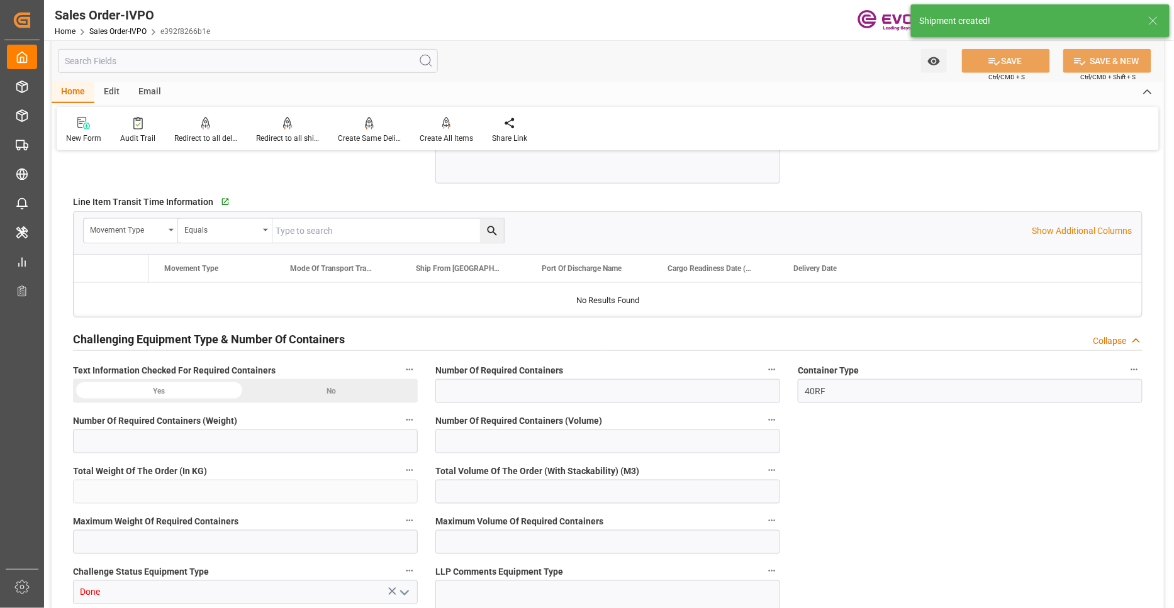
type input "NLRTM"
type input "Dennis Zimmermann@evonik.comTelephone: 49 2365 49 84486Fax No: N/A"
type input "0"
type input "1"
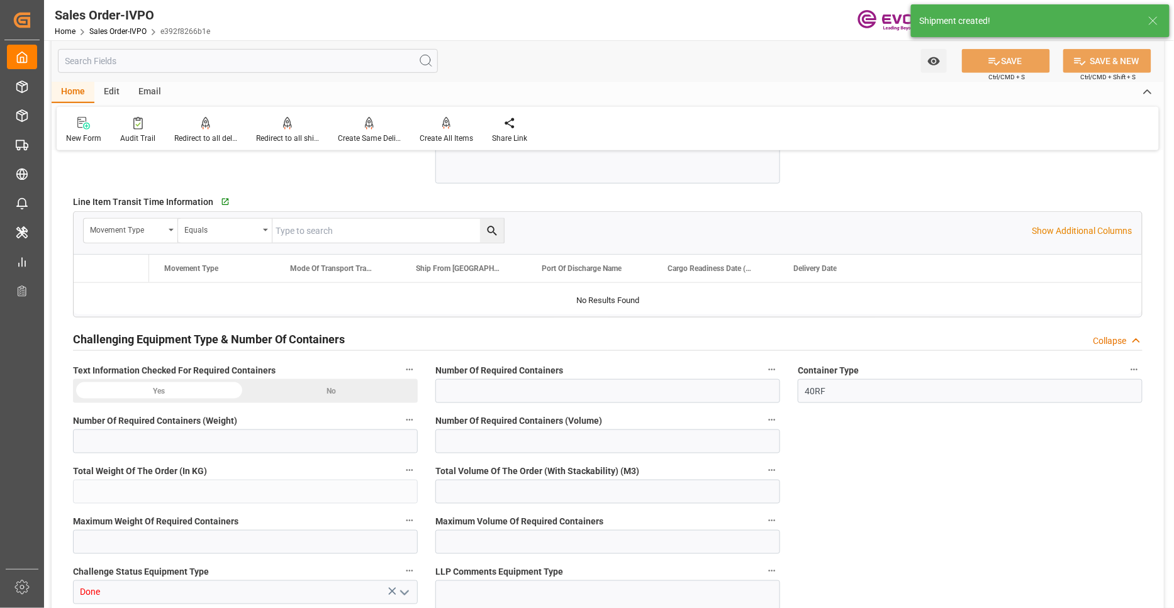
type input "1"
type input "18990"
type input "50.112"
type input "19000"
type input "60"
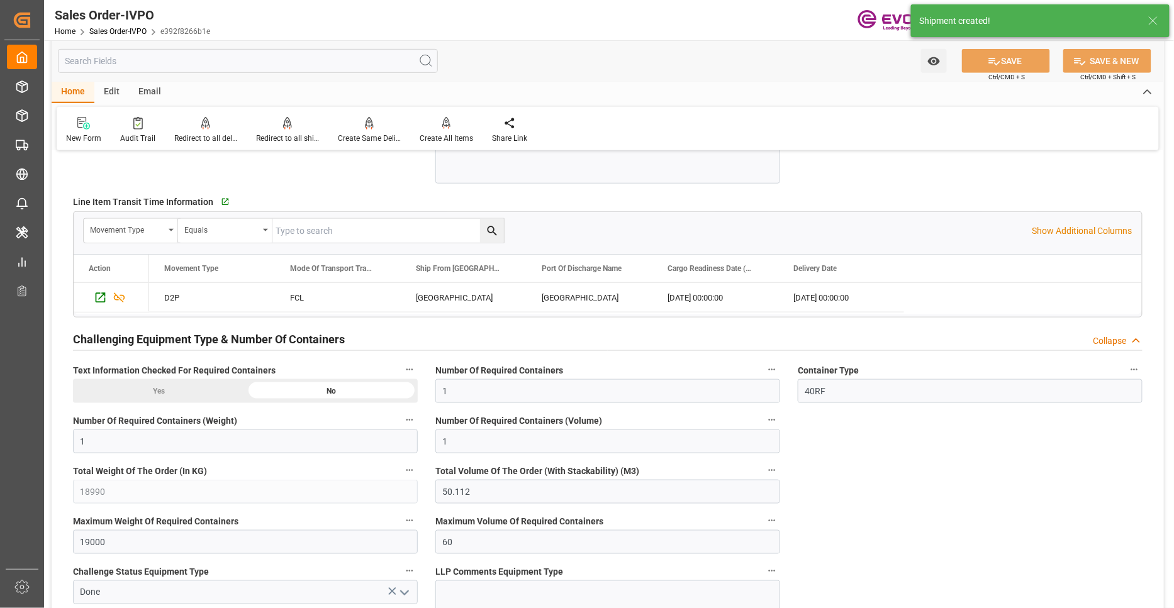
type input "[DATE] 16:50"
type input "[DATE] 08:38"
type input "Dennis Zimmermann@evonik.comTelephone: 49 2365 49 84486Fax No: N/A"
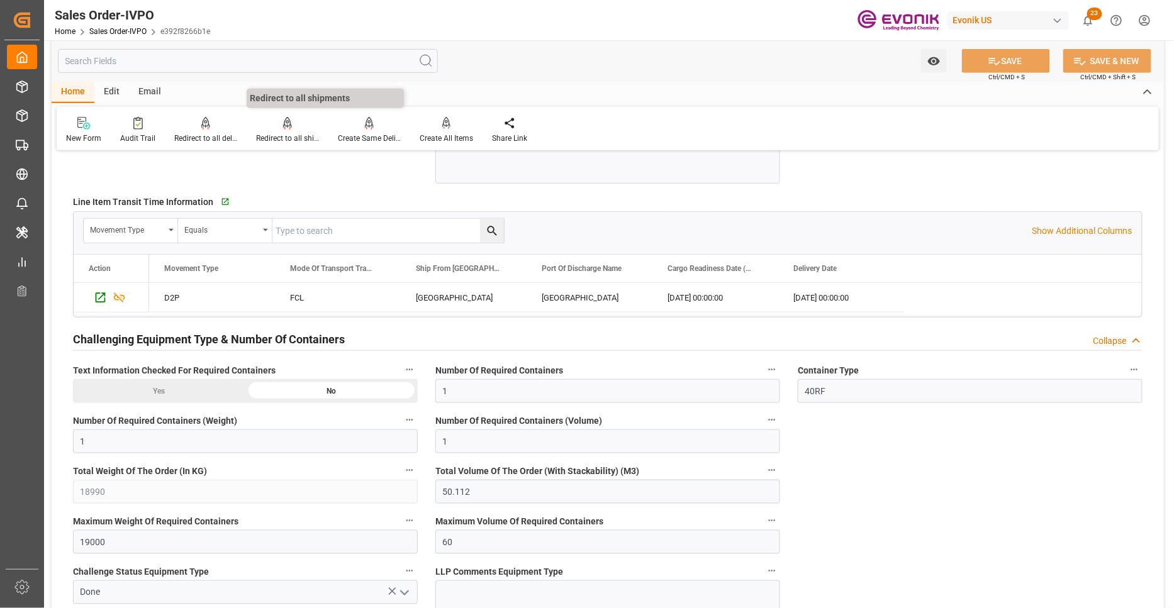
click at [292, 131] on div "Redirect to all shipments" at bounding box center [288, 130] width 82 height 28
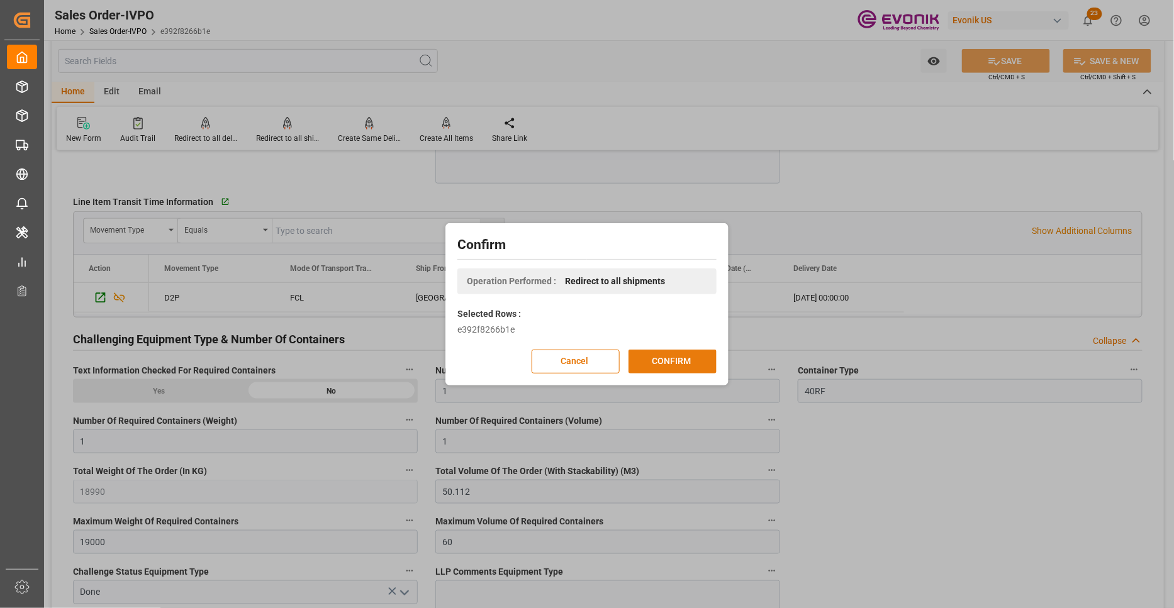
click at [651, 354] on button "CONFIRM" at bounding box center [672, 362] width 88 height 24
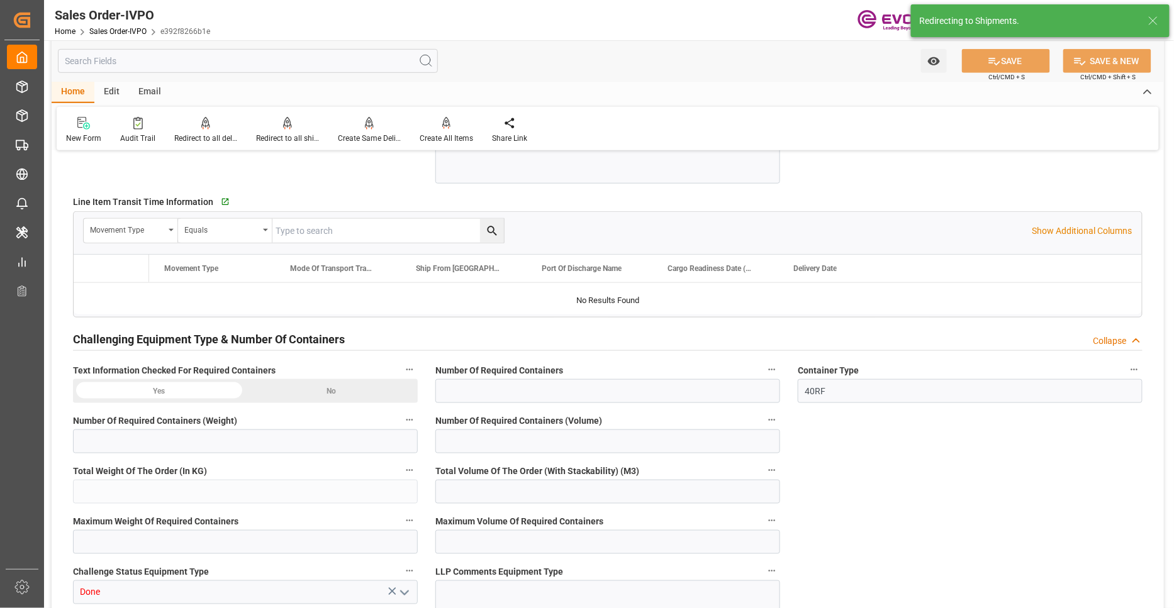
type input "NLRTM"
type input "Dennis Zimmermann@evonik.comTelephone: 49 2365 49 84486Fax No: N/A"
type input "0"
type input "1"
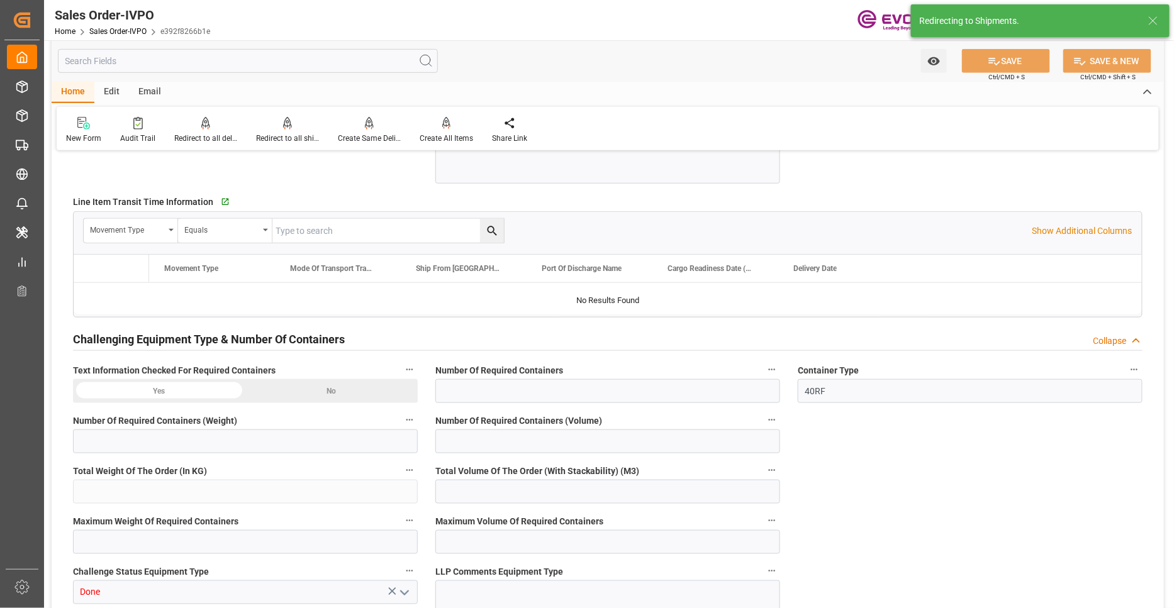
type input "1"
type input "18990"
type input "50.112"
type input "19000"
type input "60"
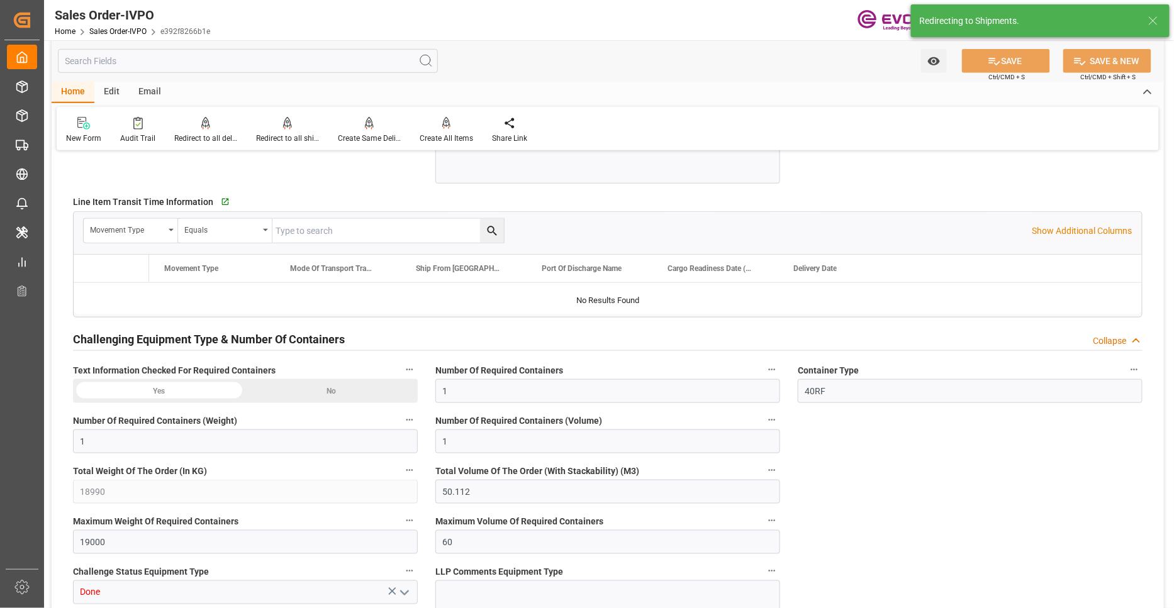
type input "[DATE] 16:50"
type input "[DATE] 08:38"
type input "Dennis Zimmermann@evonik.comTelephone: 49 2365 49 84486Fax No: N/A"
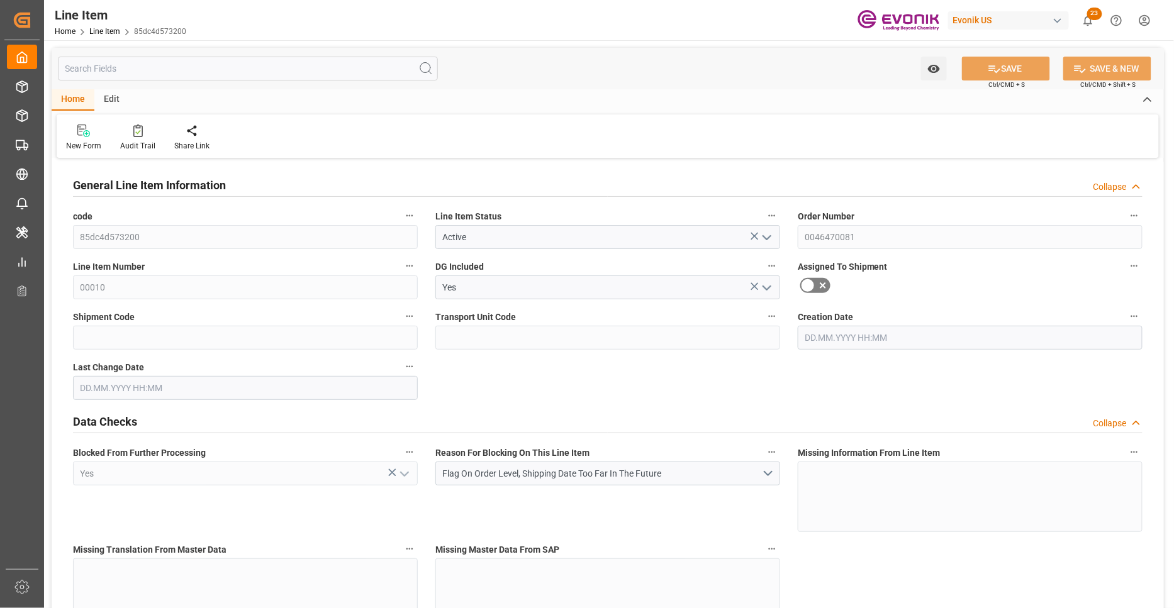
type input "18"
type input "17910"
type input "16920"
type input "25.056"
type input "18"
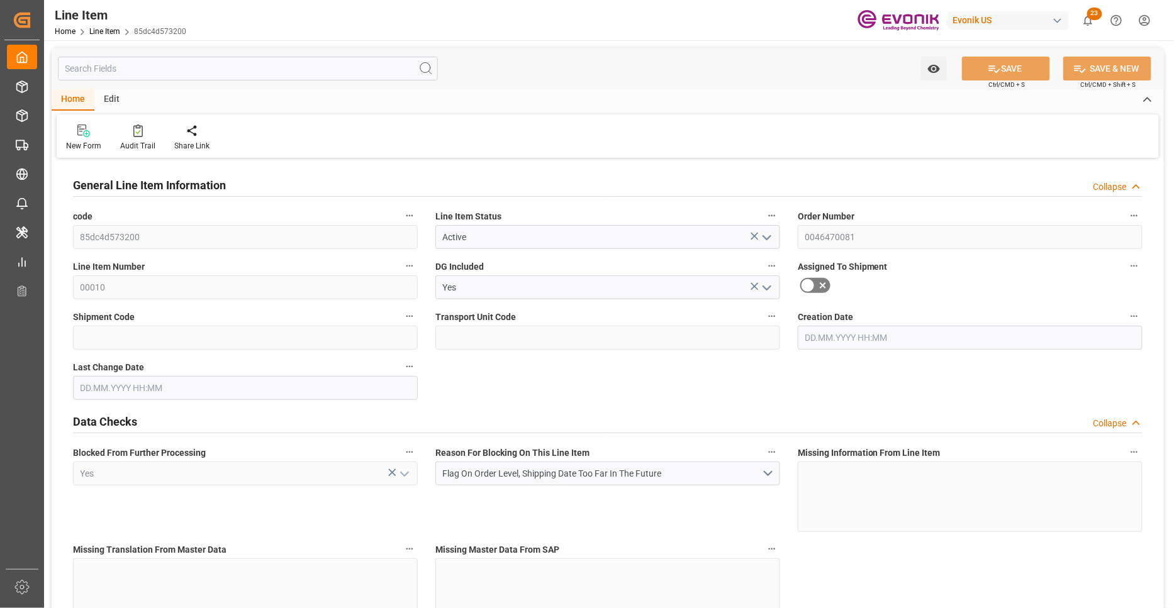
type input "81275.8"
type input "18"
type input "17910"
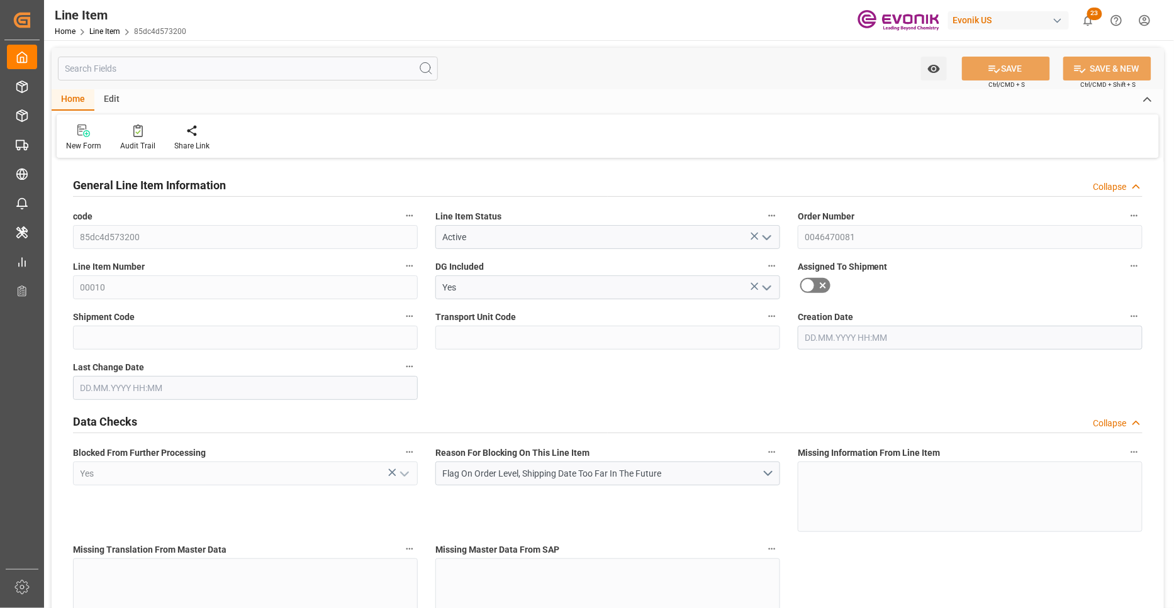
type input "17910"
type input "16920"
type input "25.056"
type input "25056"
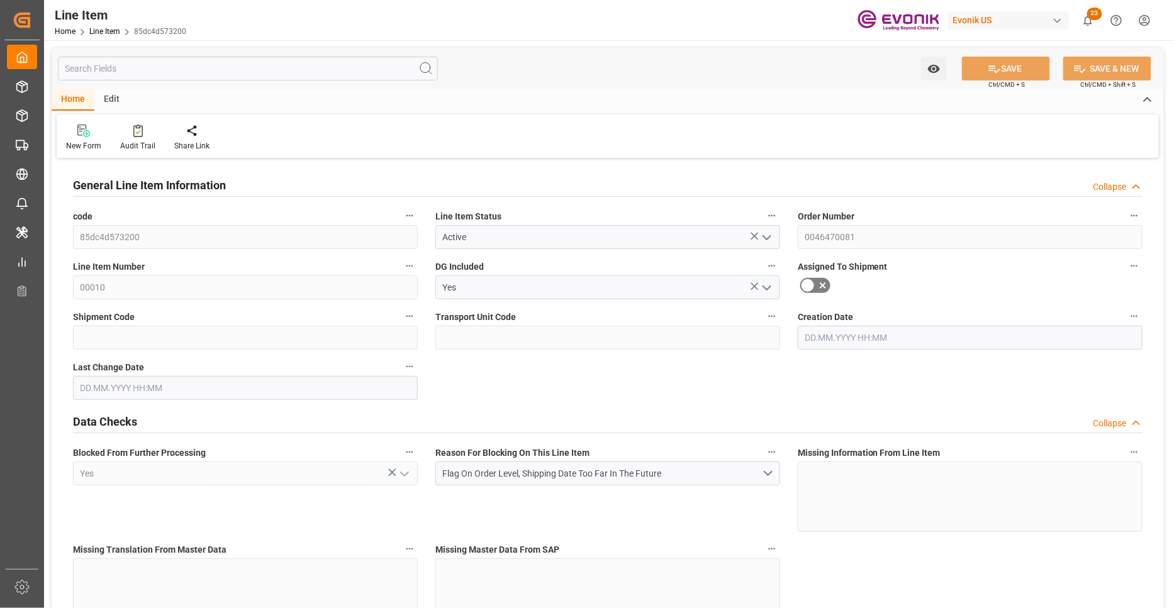
type input "0"
type input "[DATE] 16:21"
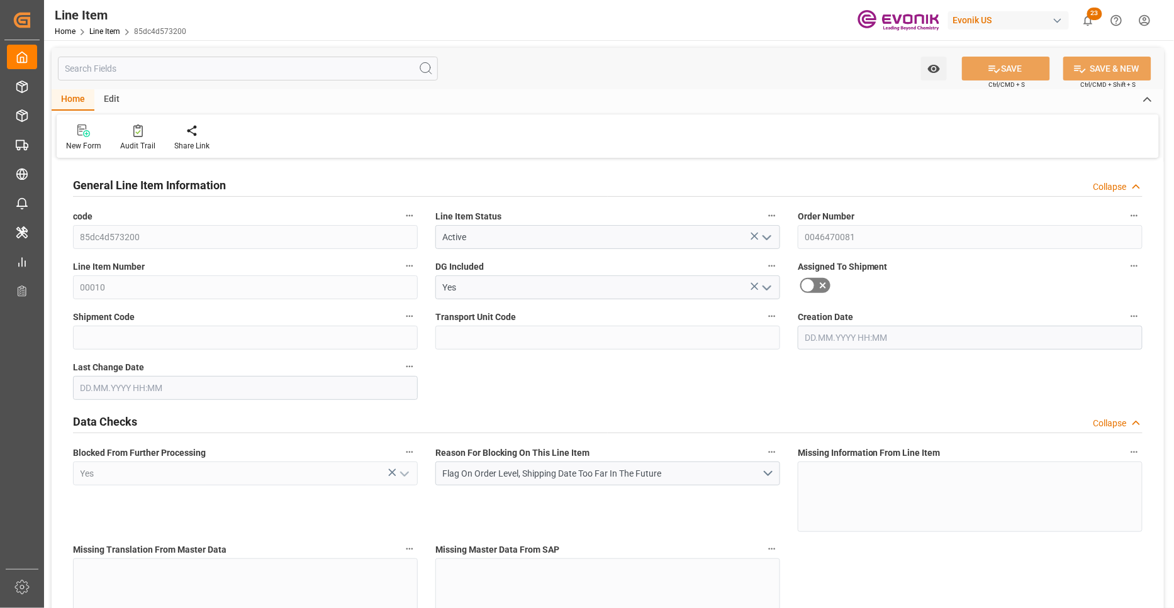
type input "[DATE] 16:21"
type input "[DATE]"
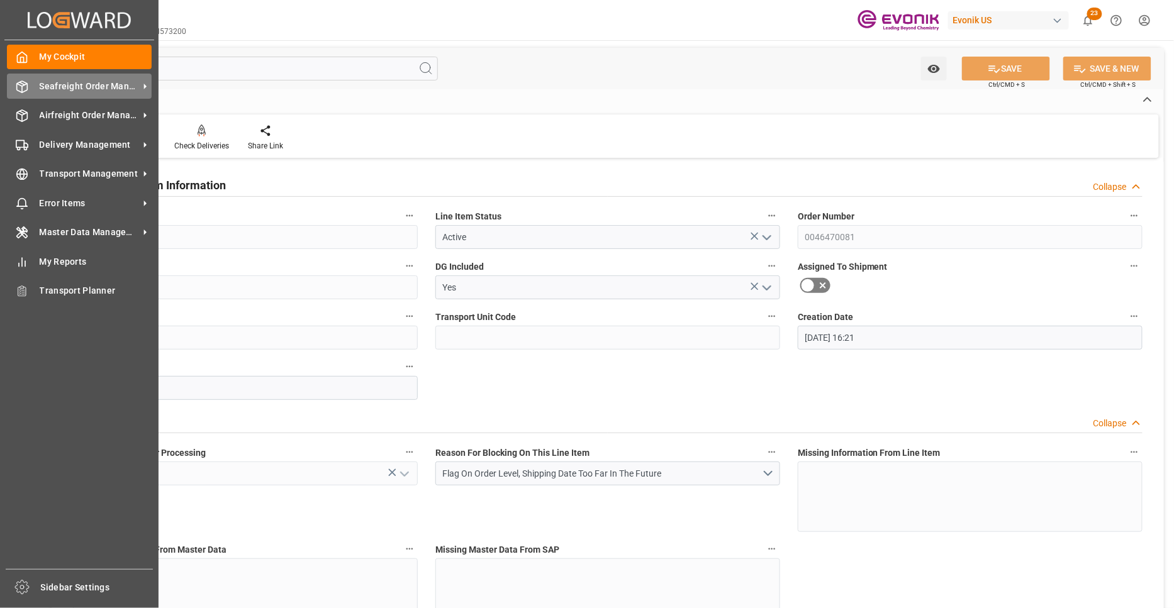
click at [48, 80] on span "Seafreight Order Management" at bounding box center [89, 86] width 99 height 13
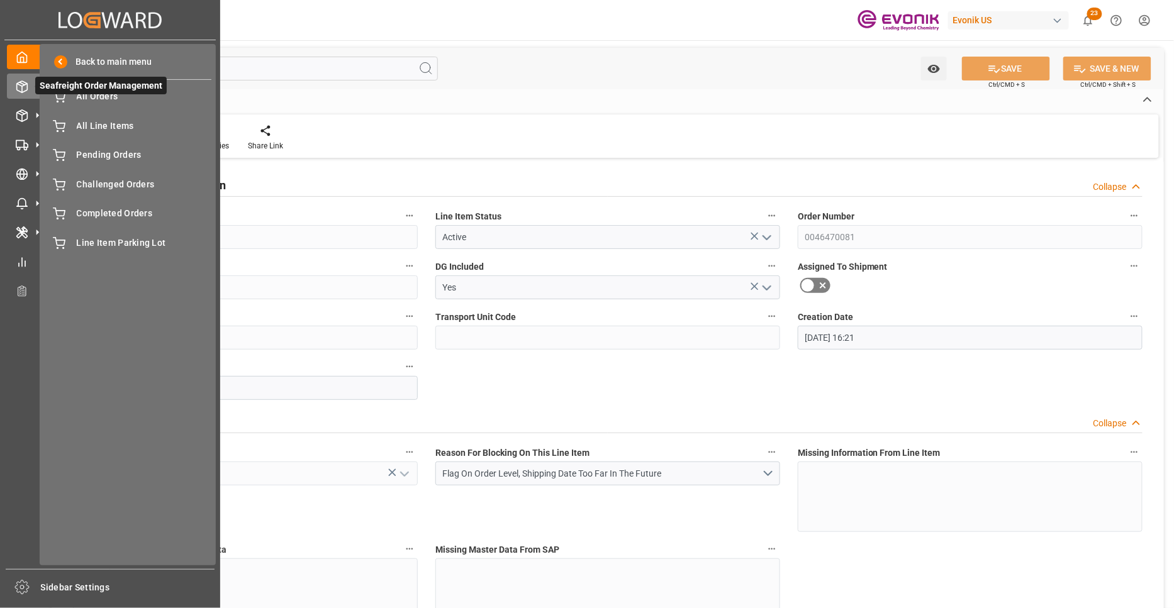
click at [70, 92] on span "Seafreight Order Management" at bounding box center [100, 86] width 131 height 18
click at [80, 99] on span "All Orders" at bounding box center [144, 96] width 135 height 13
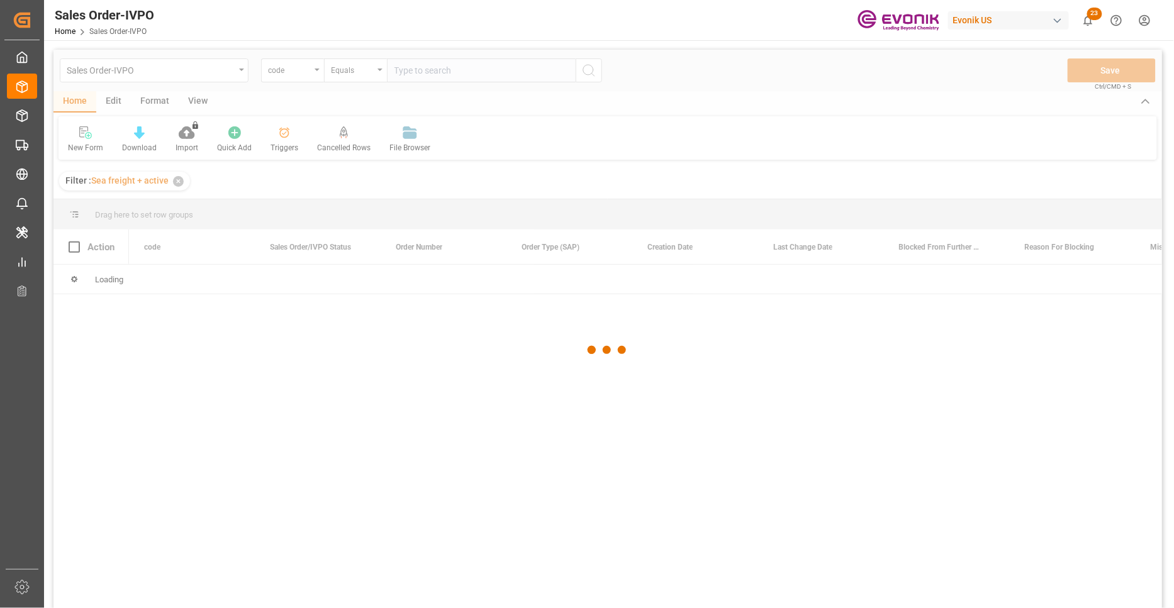
click at [313, 72] on div at bounding box center [607, 350] width 1108 height 601
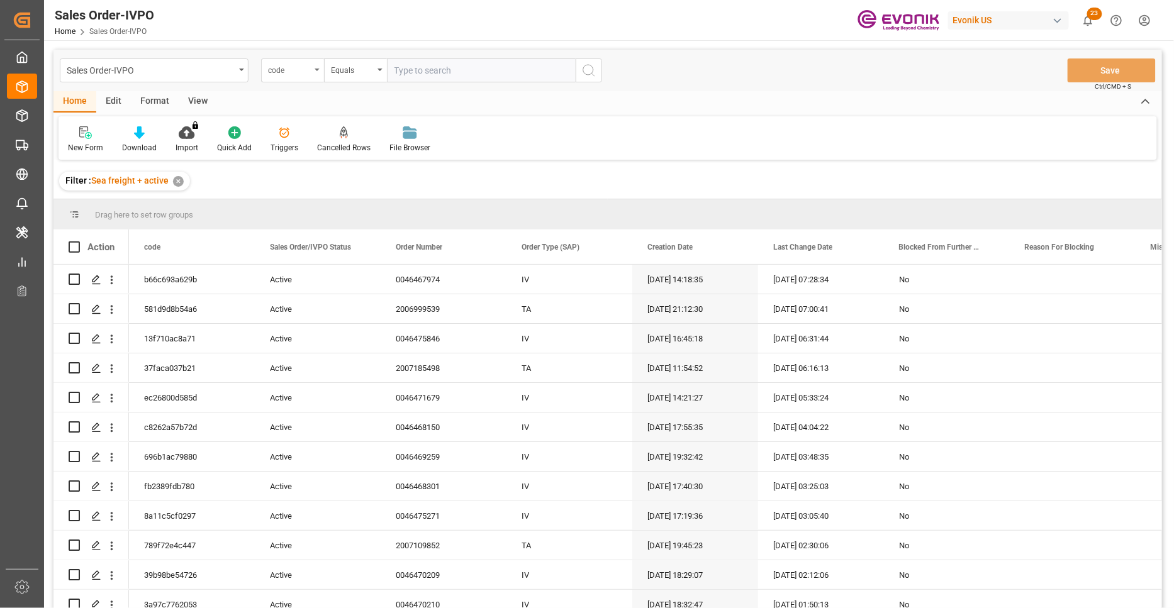
click at [304, 62] on div "code" at bounding box center [289, 69] width 43 height 14
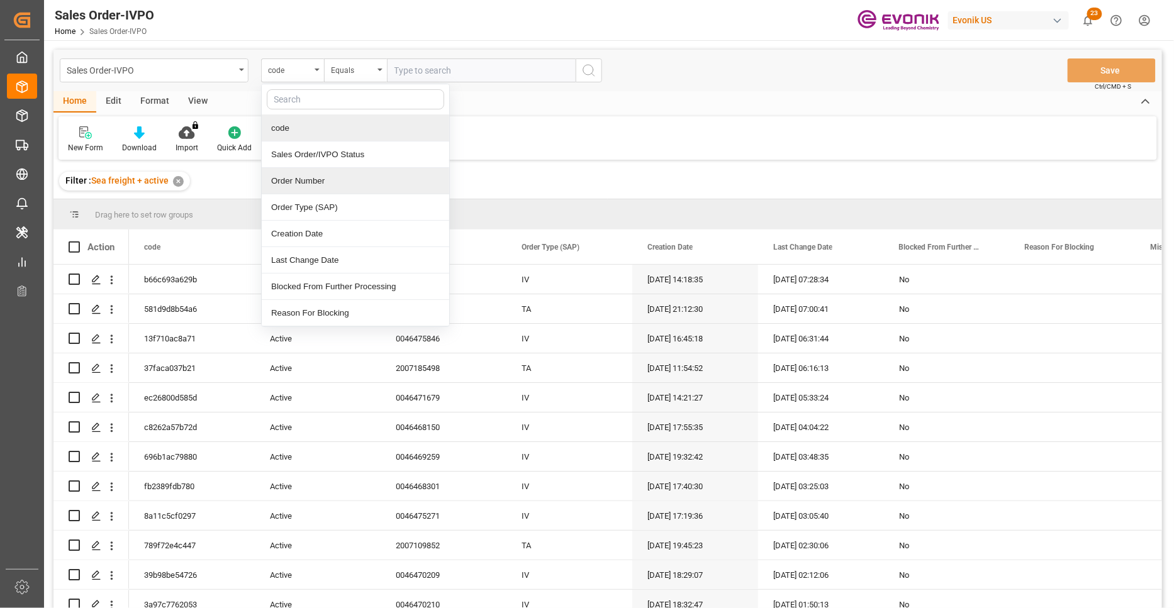
click at [341, 179] on div "Order Number" at bounding box center [355, 181] width 187 height 26
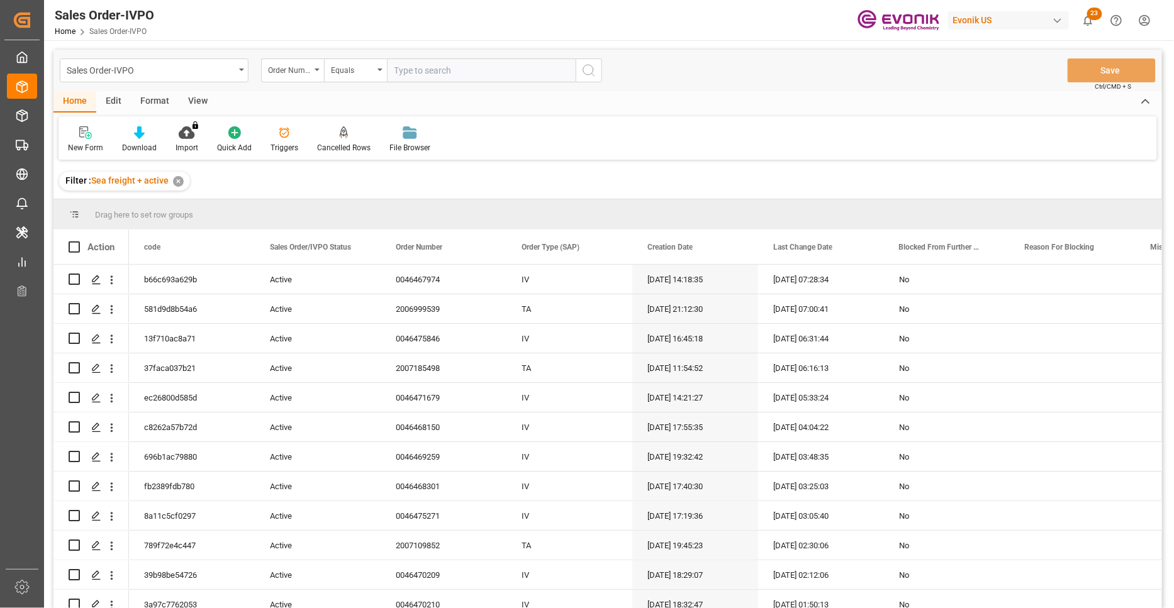
click at [431, 70] on input "text" at bounding box center [481, 70] width 189 height 24
paste input "46470082"
click at [394, 69] on input "46470082" at bounding box center [481, 70] width 189 height 24
type input "0046470082"
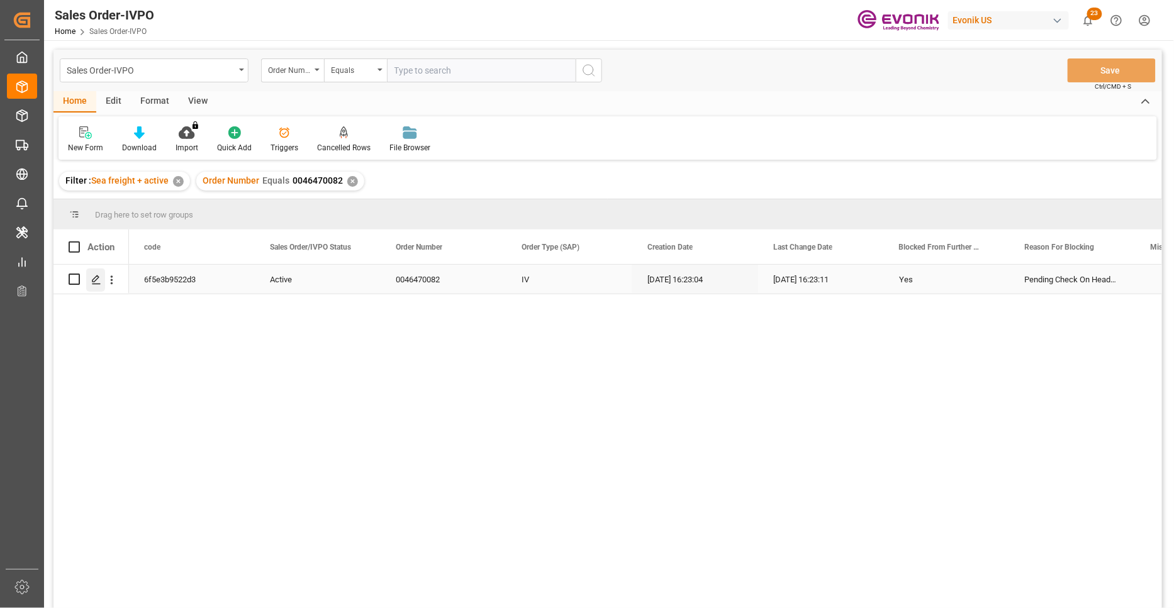
click at [94, 275] on icon "Press SPACE to select this row." at bounding box center [96, 280] width 10 height 10
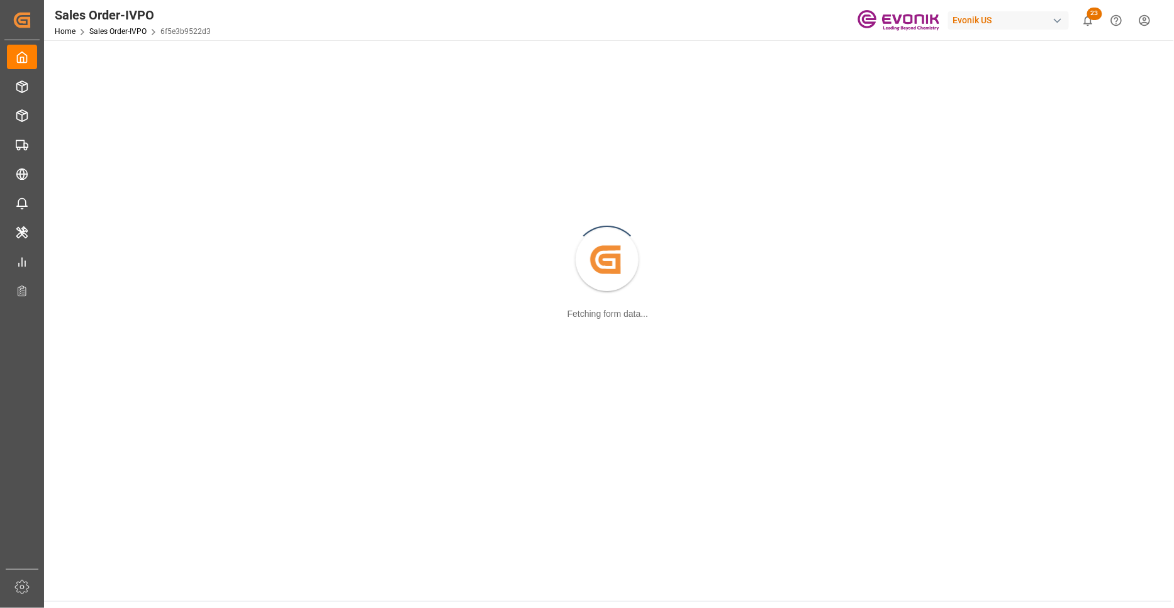
scroll to position [136, 0]
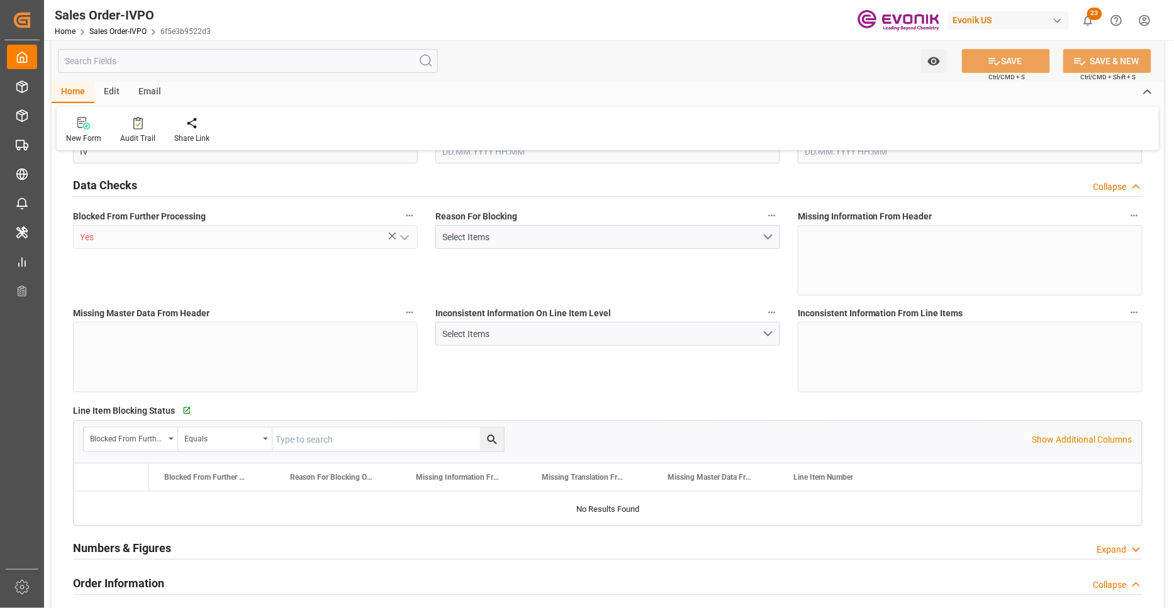
type input "GBLGP"
type input "+44 (0) 161 2304357Fax No.:"
type input "0"
type input "1"
type input "17910"
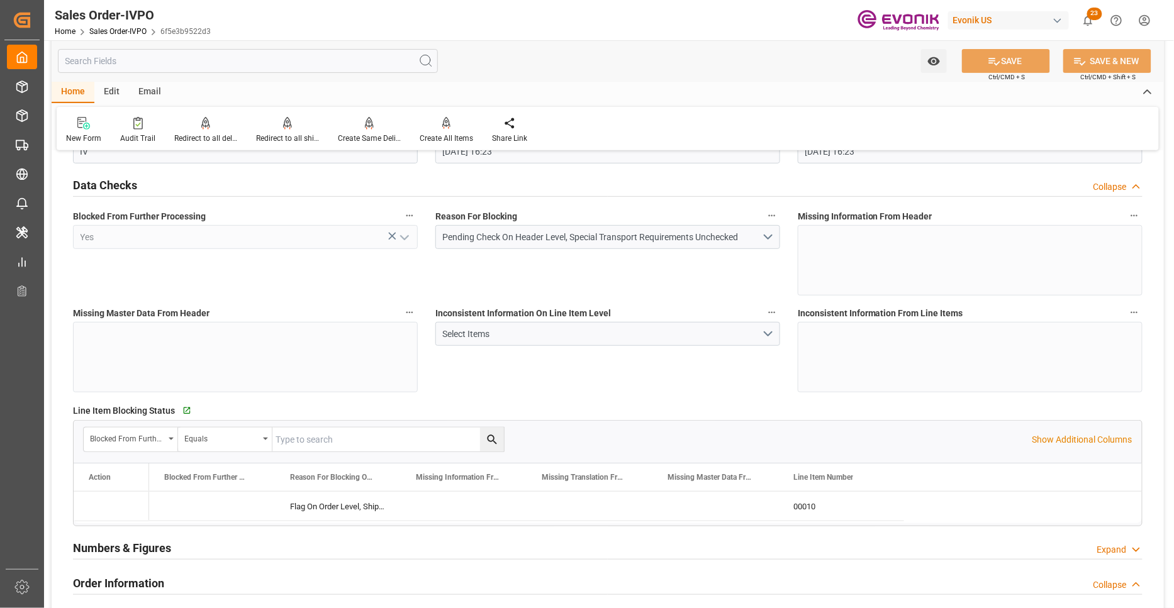
type input "28.08.2025 16:23"
type input "+44 (0) 161 2304357Fax No.:"
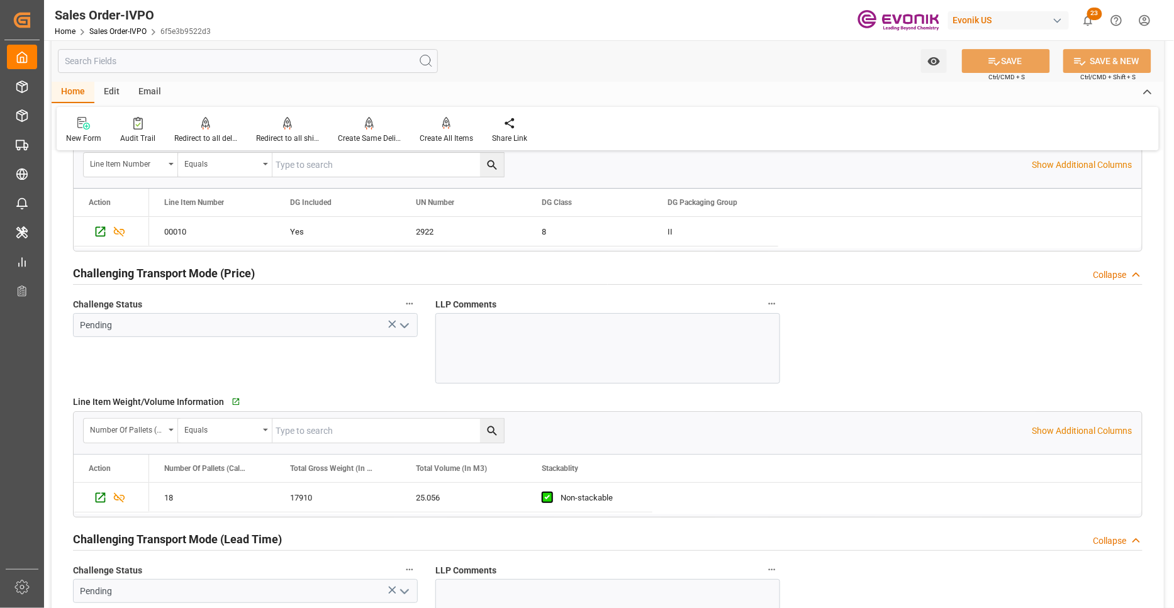
scroll to position [2096, 0]
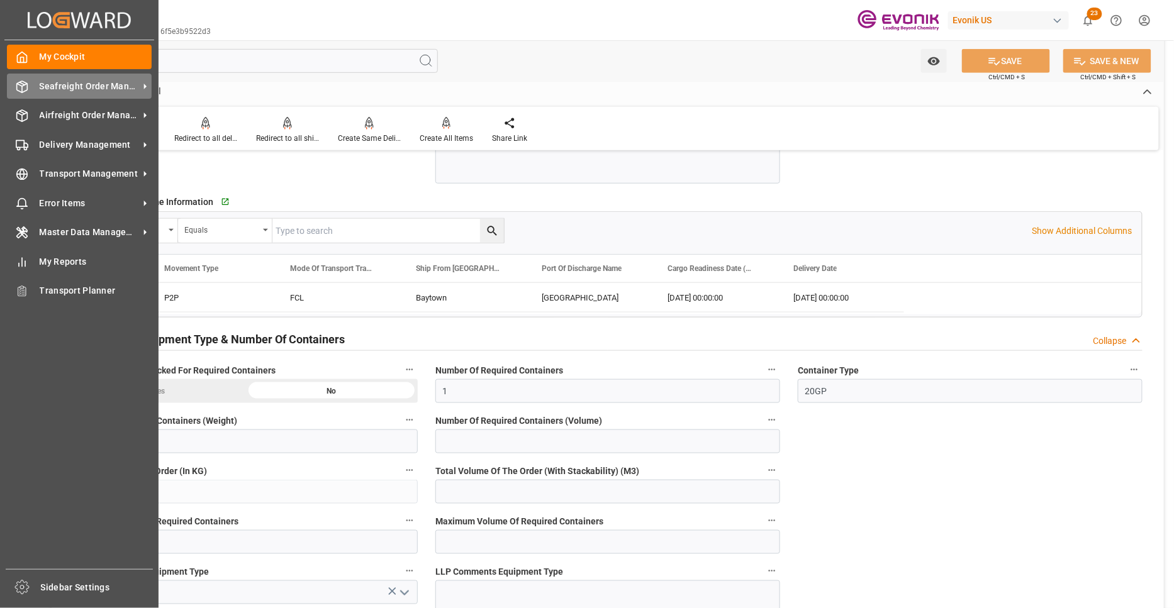
click at [74, 82] on span "Seafreight Order Management" at bounding box center [89, 86] width 99 height 13
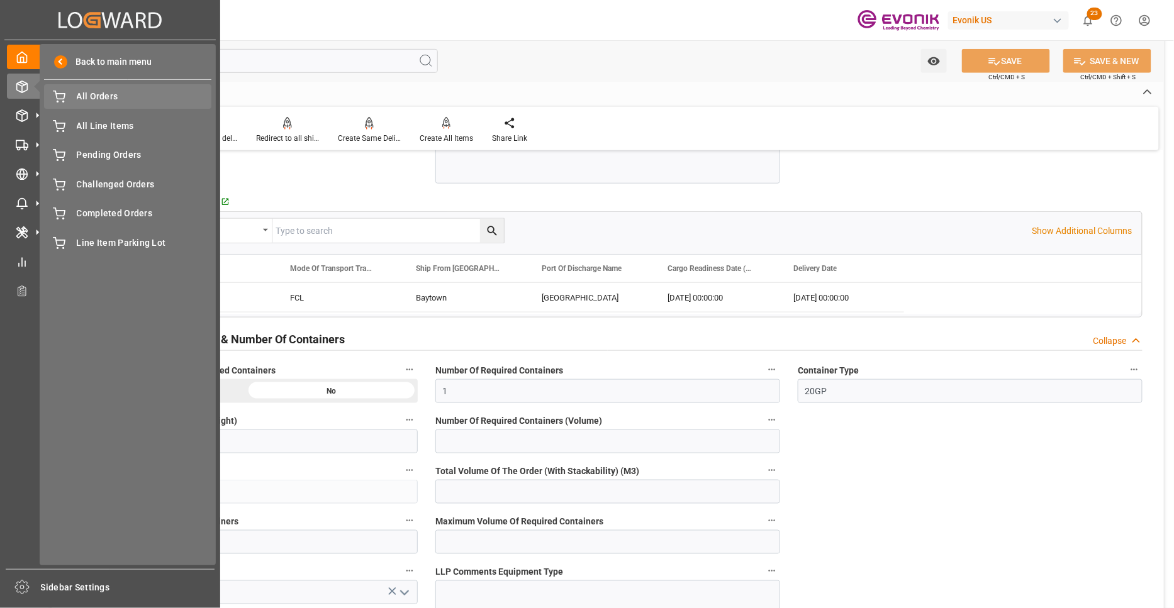
click at [108, 96] on span "All Orders" at bounding box center [144, 96] width 135 height 13
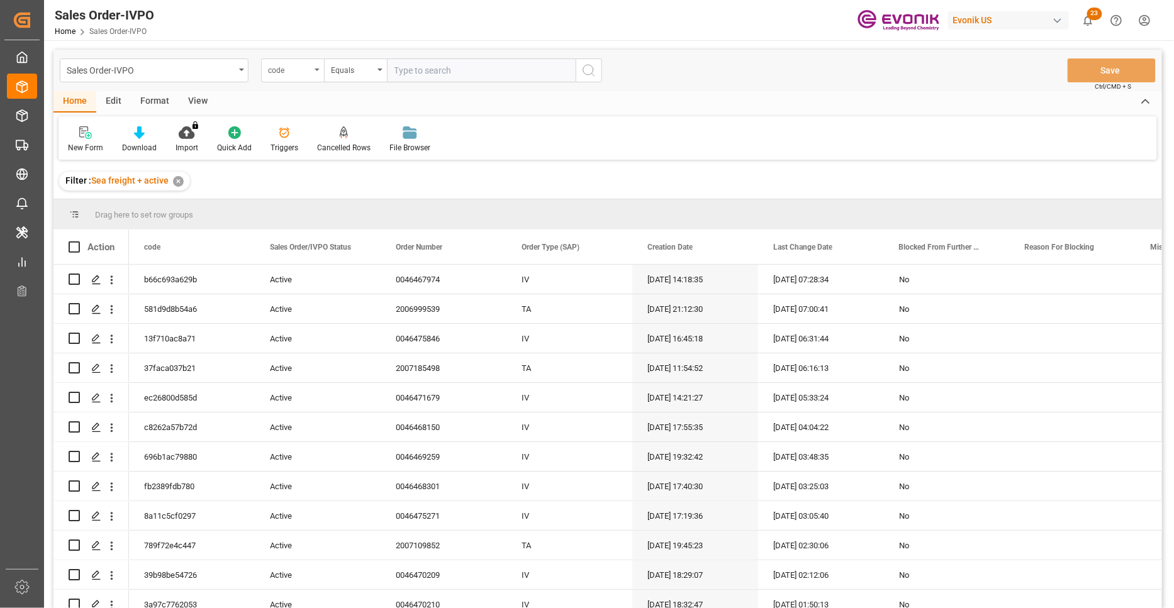
click at [300, 77] on div "code" at bounding box center [292, 70] width 63 height 24
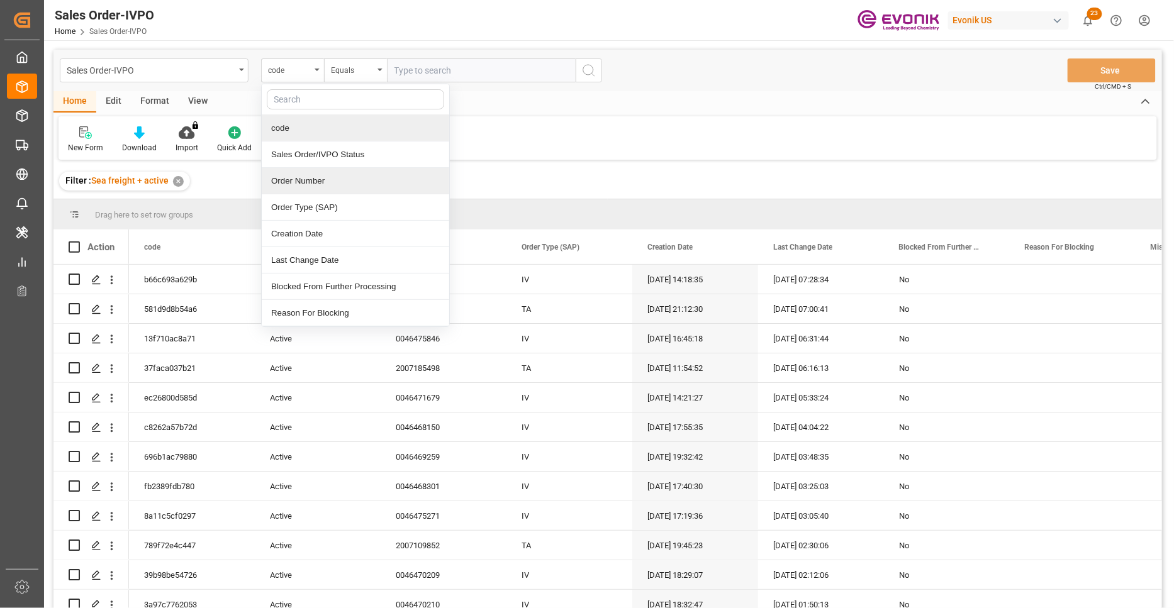
click at [340, 172] on div "Order Number" at bounding box center [355, 181] width 187 height 26
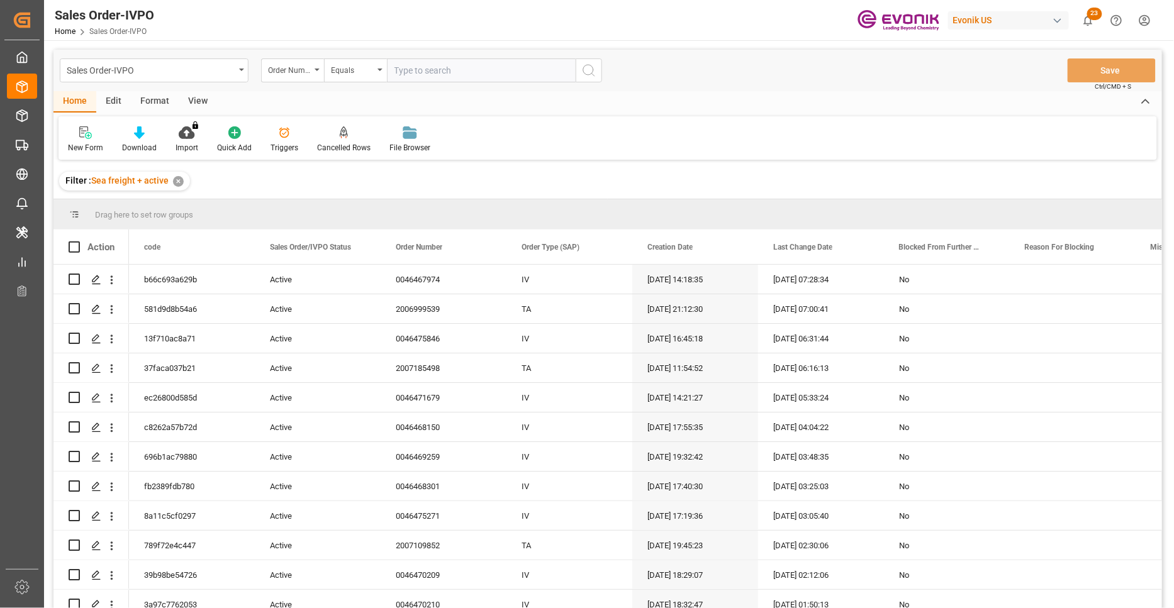
click at [421, 70] on input "text" at bounding box center [481, 70] width 189 height 24
paste input "46470084"
click at [394, 70] on input "46470084" at bounding box center [481, 70] width 189 height 24
type input "0046470084"
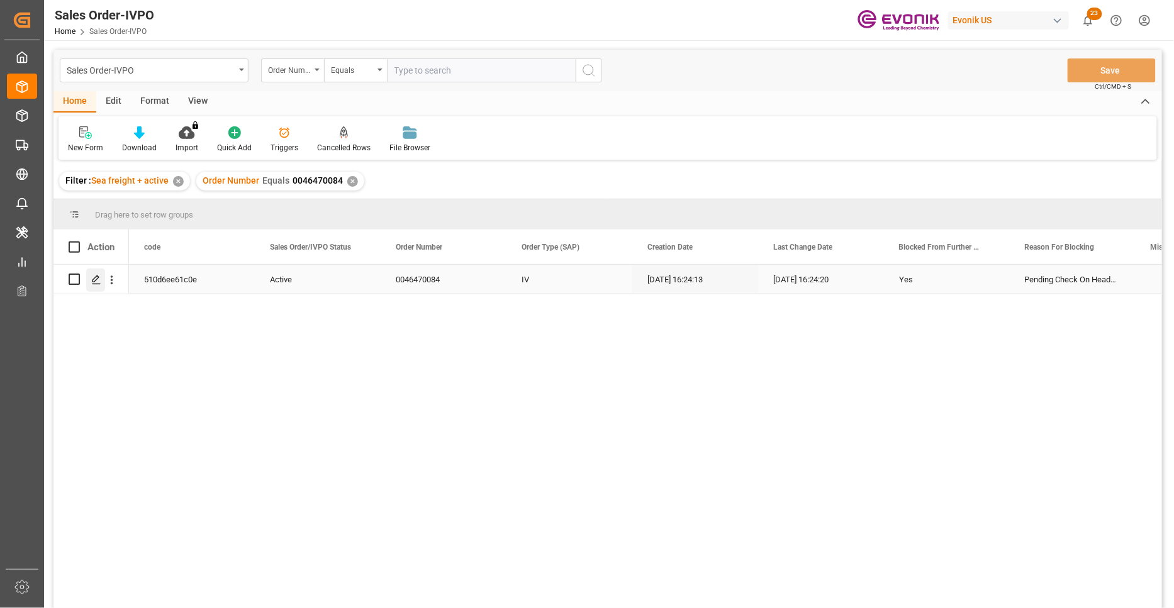
click at [97, 275] on icon "Press SPACE to select this row." at bounding box center [96, 280] width 10 height 10
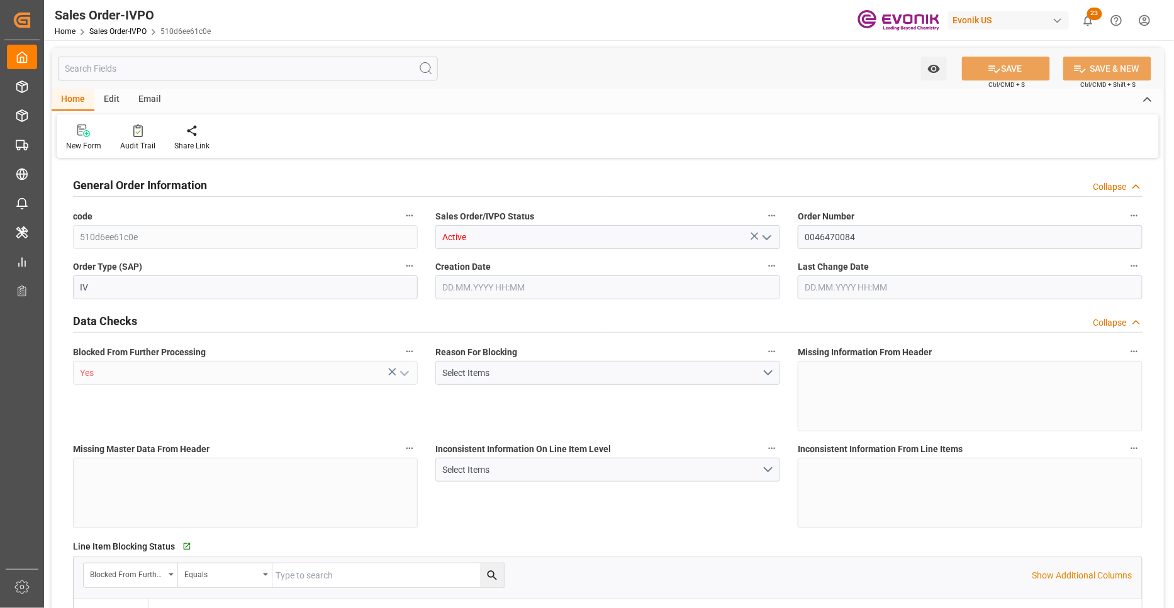
type input "GBLGP"
type input "+44 (0) 161 2304357Fax No.:"
type input "0"
type input "1"
type input "17910"
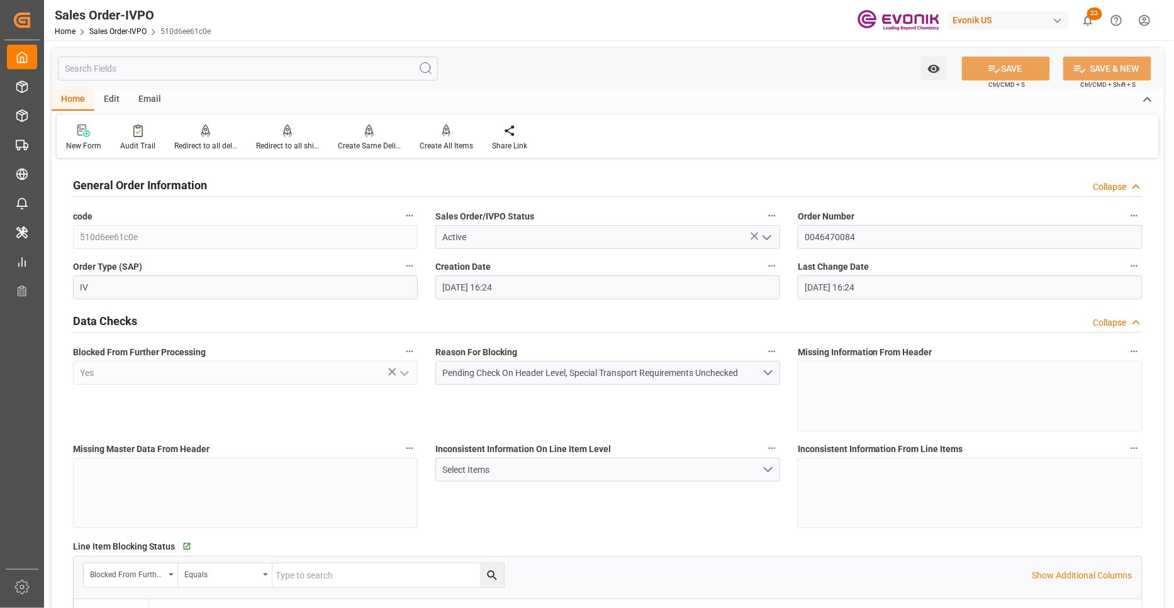
type input "28.08.2025 16:24"
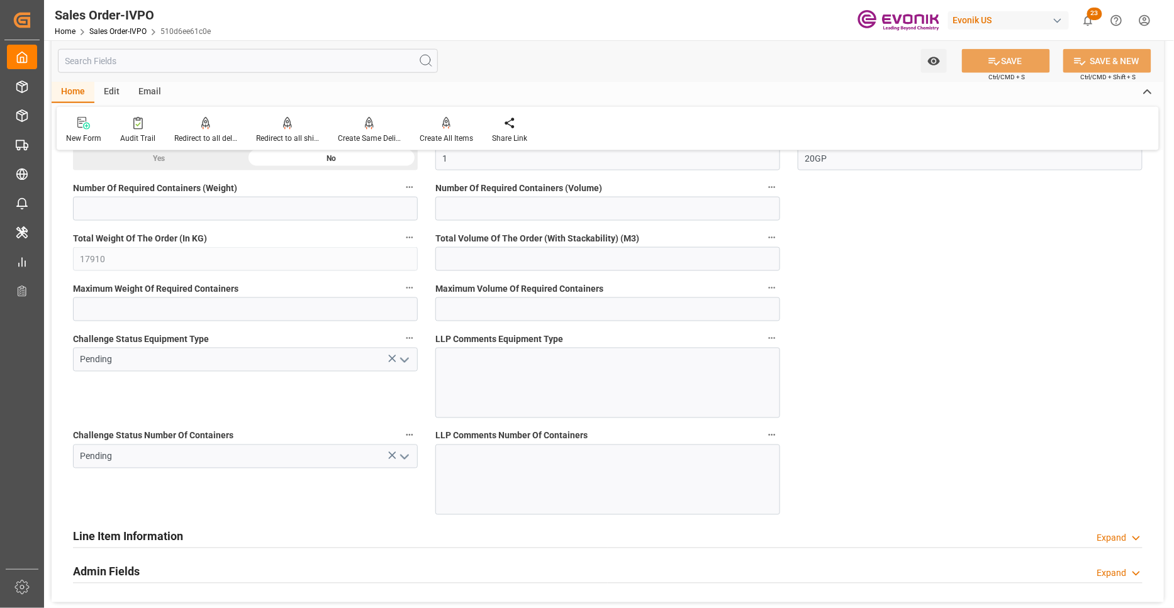
scroll to position [1863, 0]
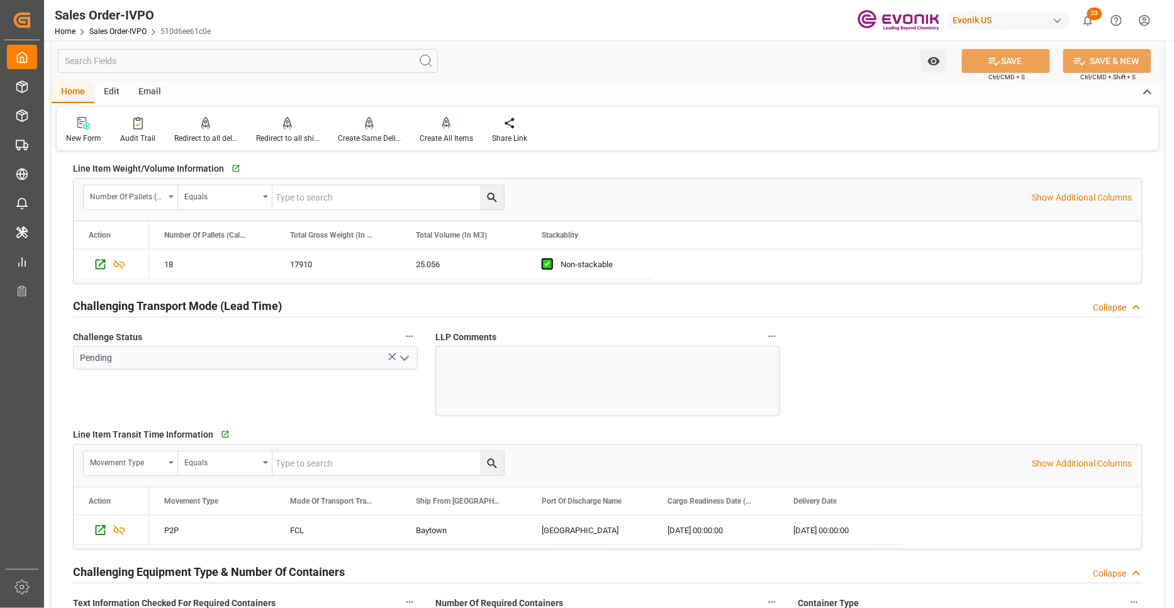
type input "+44 (0) 161 2304357Fax No.:"
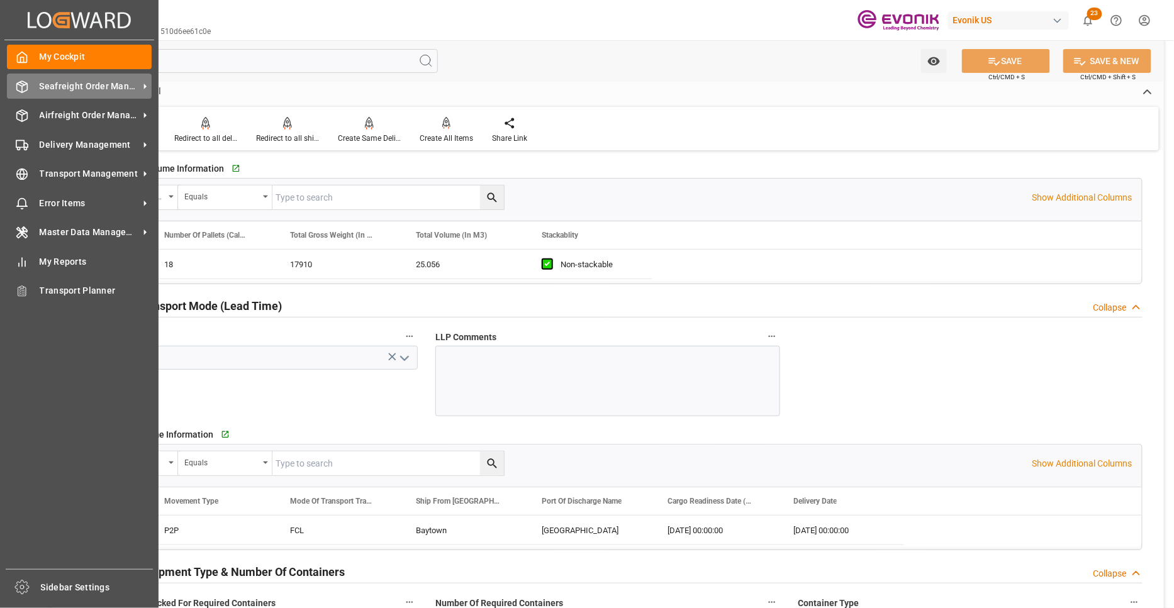
click at [60, 84] on span "Seafreight Order Management" at bounding box center [89, 86] width 99 height 13
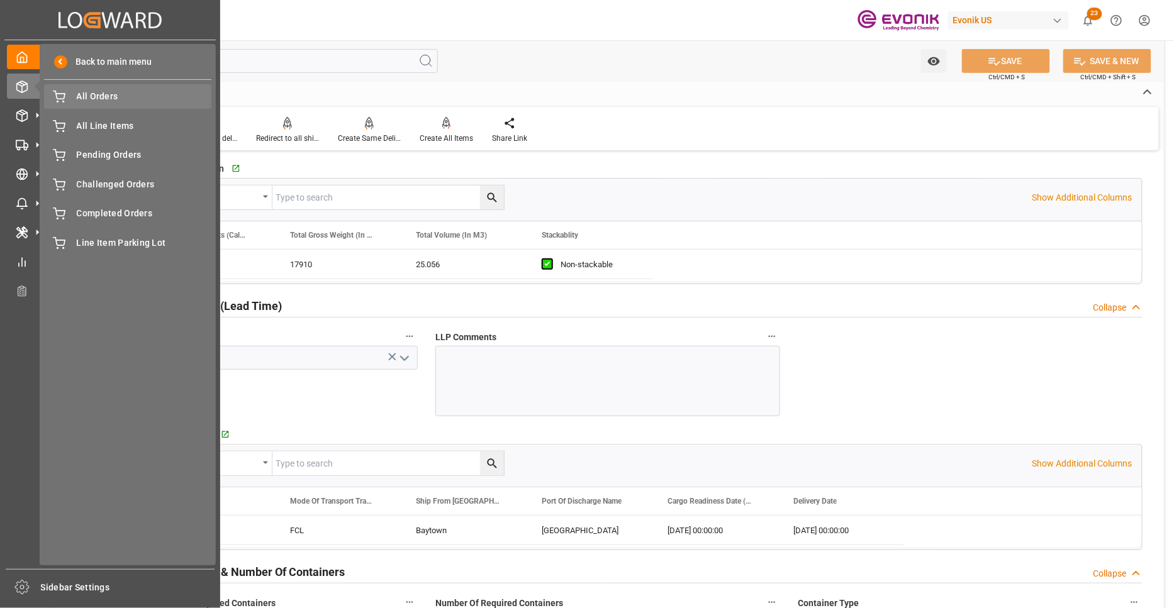
click at [91, 99] on span "All Orders" at bounding box center [144, 96] width 135 height 13
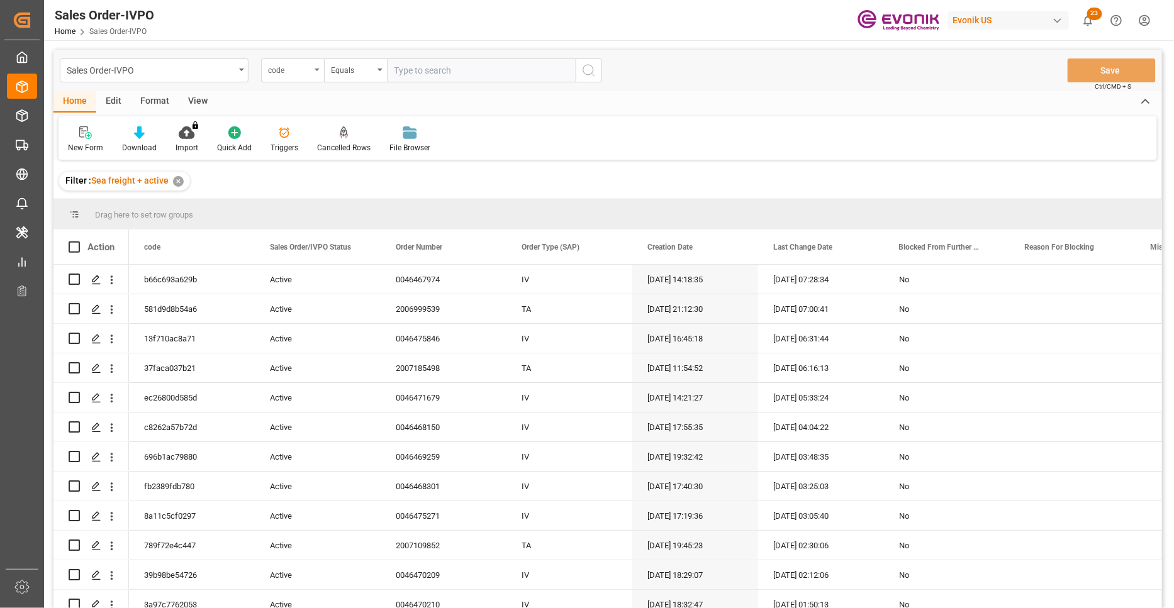
click at [314, 72] on div "code" at bounding box center [292, 70] width 63 height 24
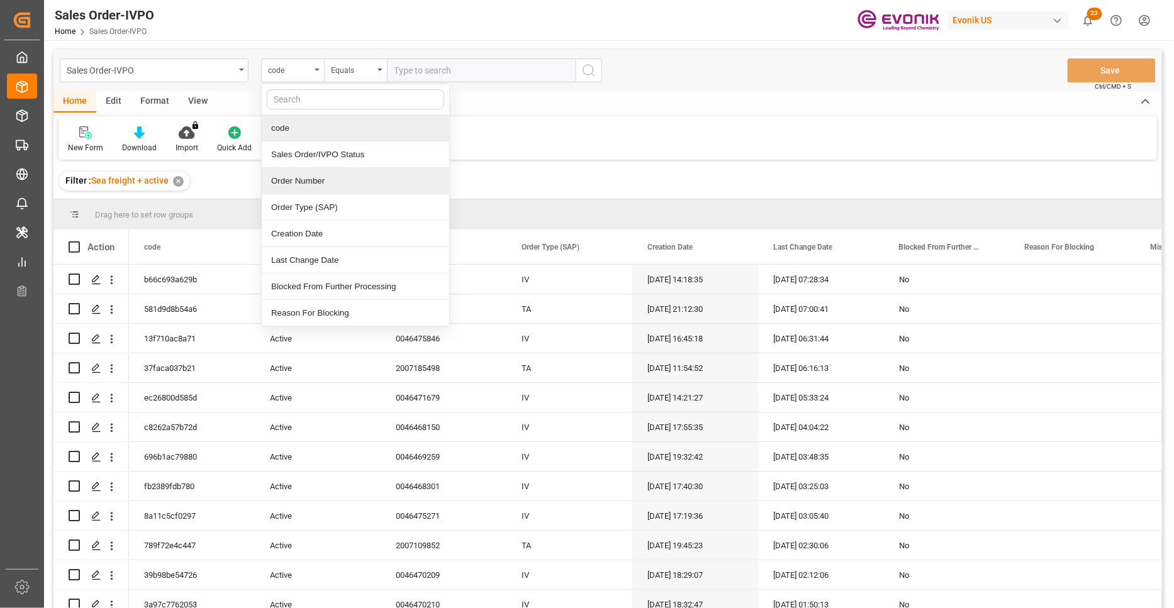
click at [337, 186] on div "Order Number" at bounding box center [355, 181] width 187 height 26
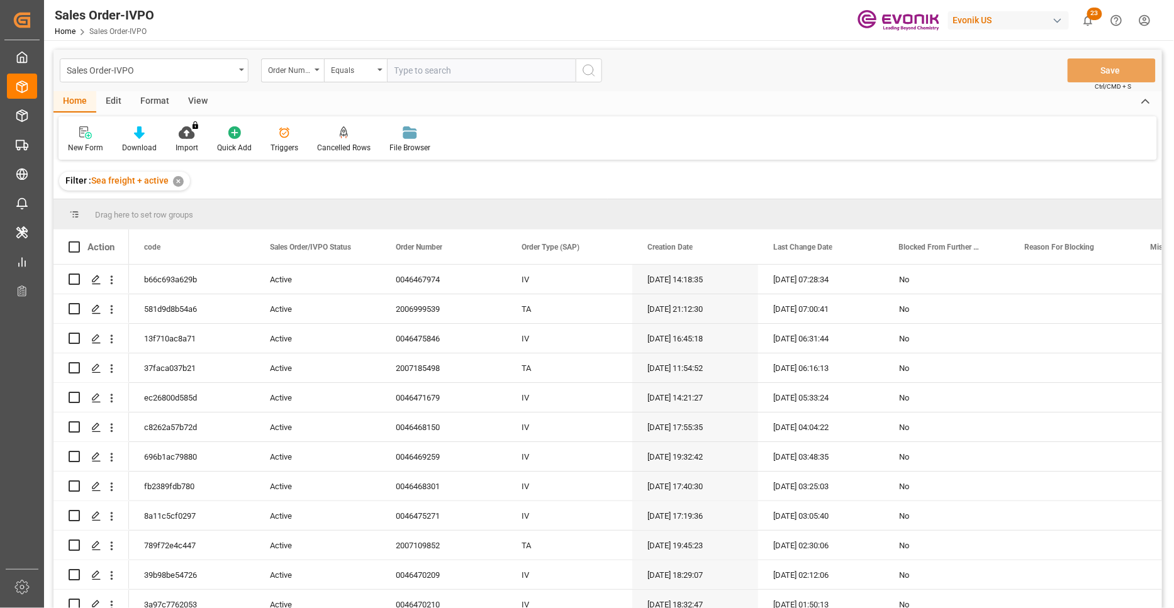
click at [441, 67] on input "text" at bounding box center [481, 70] width 189 height 24
paste input "46470086"
type input "0046470086"
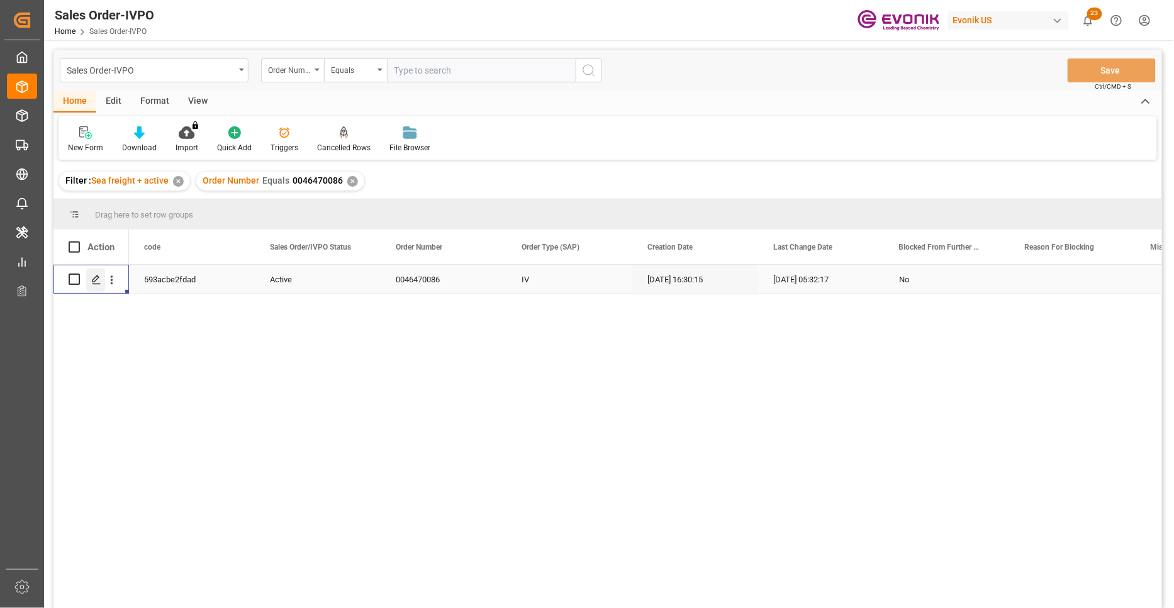
click at [97, 280] on icon "Press SPACE to select this row." at bounding box center [96, 280] width 10 height 10
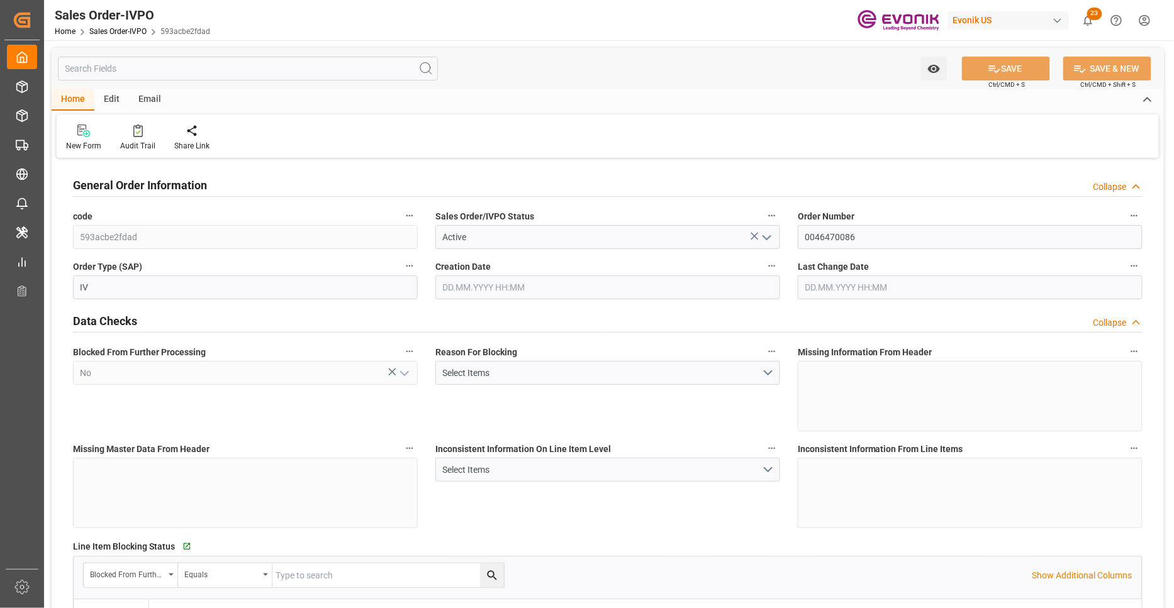
type input "GBLGP"
type input "+44 (0) 161 2304357Fax No.:"
type input "0"
type input "1"
type input "2"
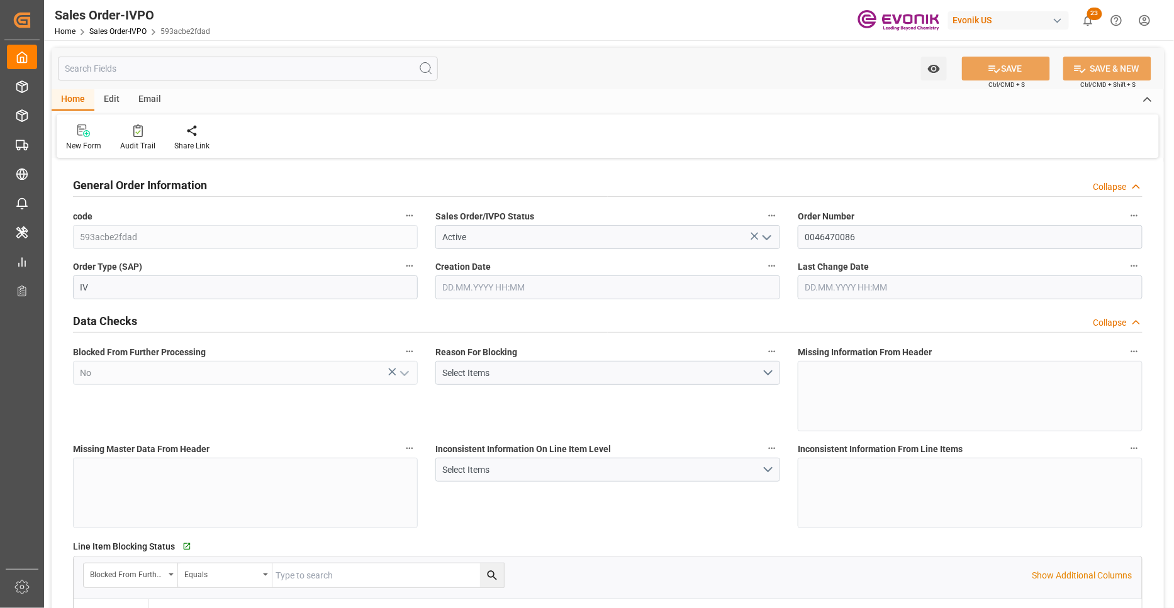
type input "2"
type input "18774"
type input "50.112"
type input "17000"
type input "30"
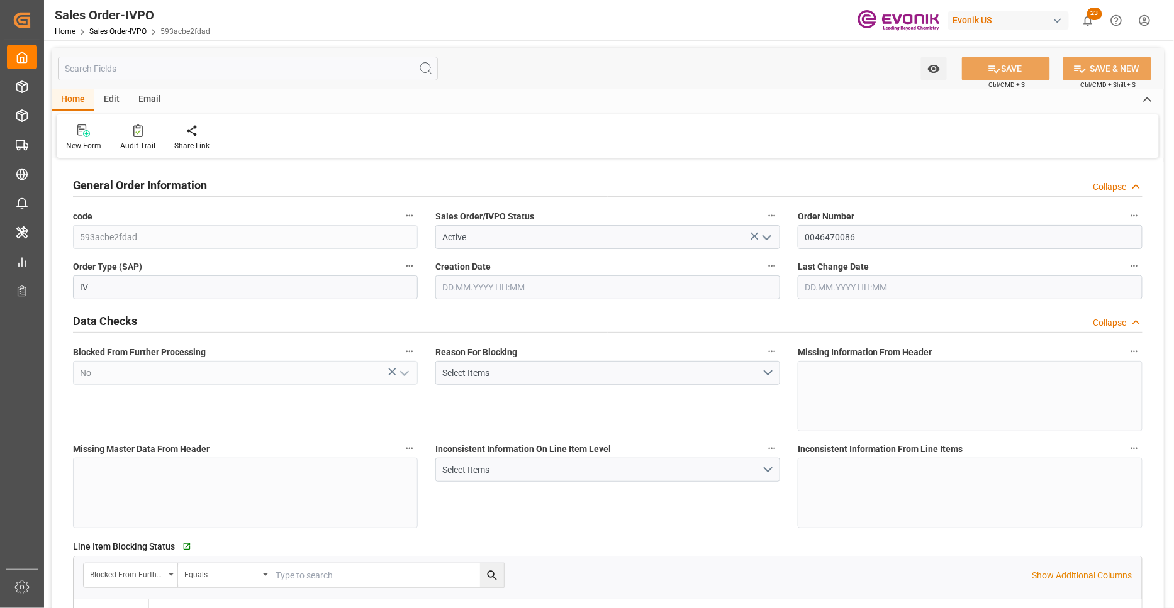
type input "28.08.2025 16:30"
type input "08.09.2025 05:32"
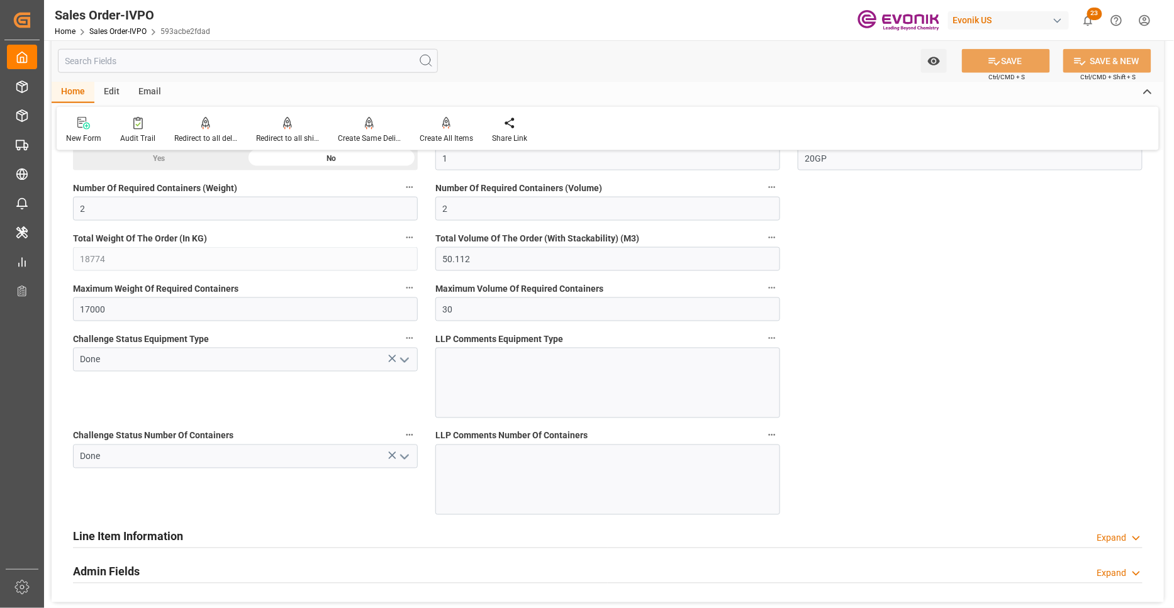
scroll to position [2096, 0]
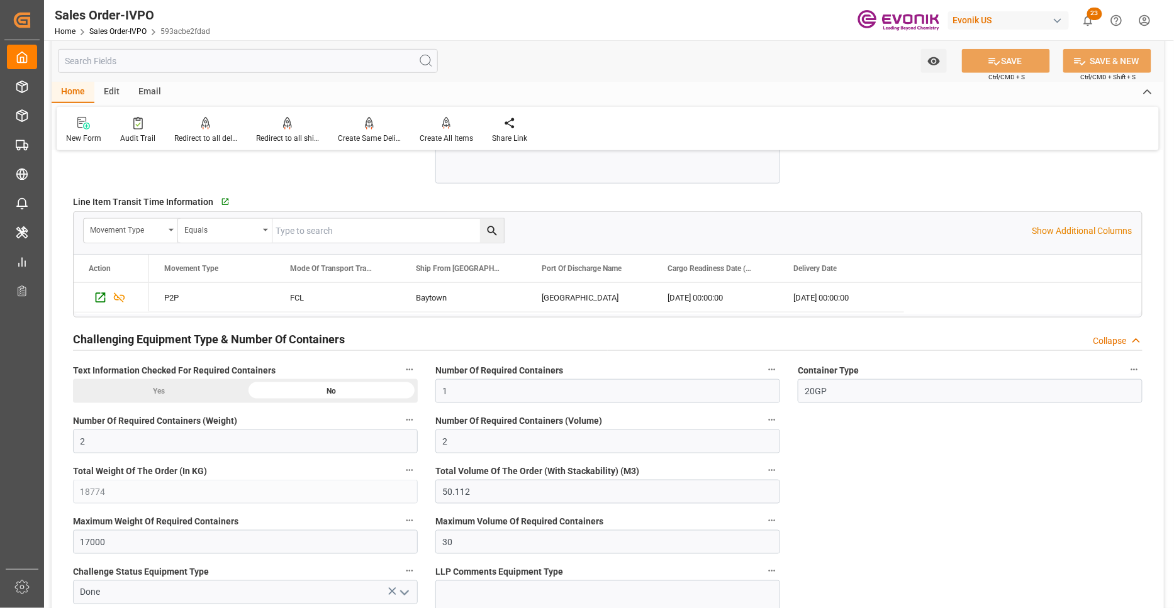
type input "+44 (0) 161 2304357Fax No.:"
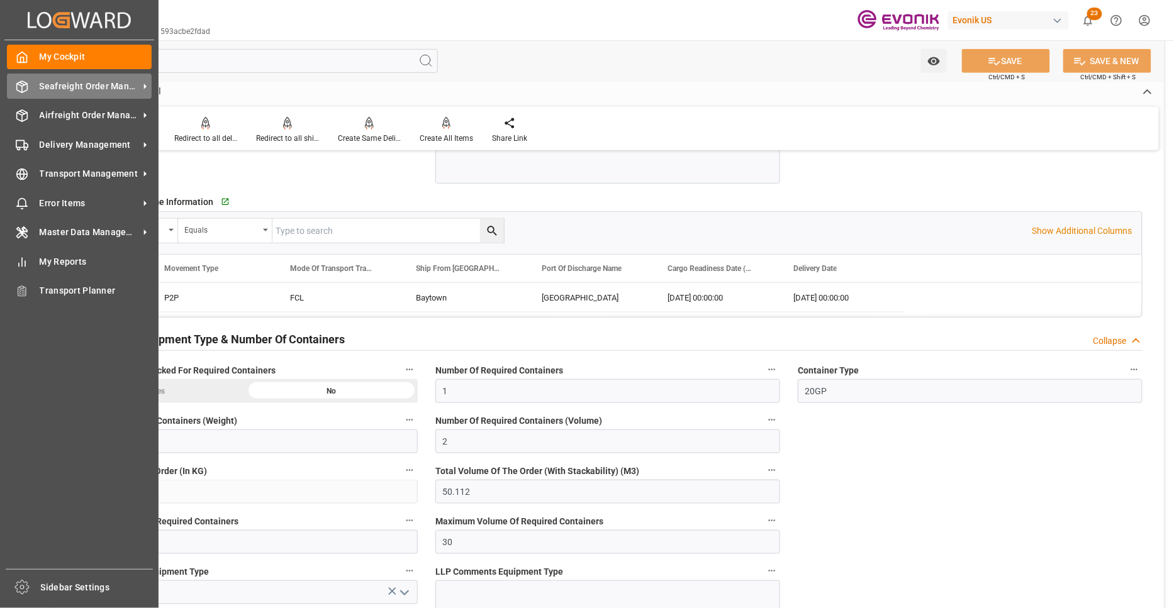
click at [84, 86] on span "Seafreight Order Management" at bounding box center [89, 86] width 99 height 13
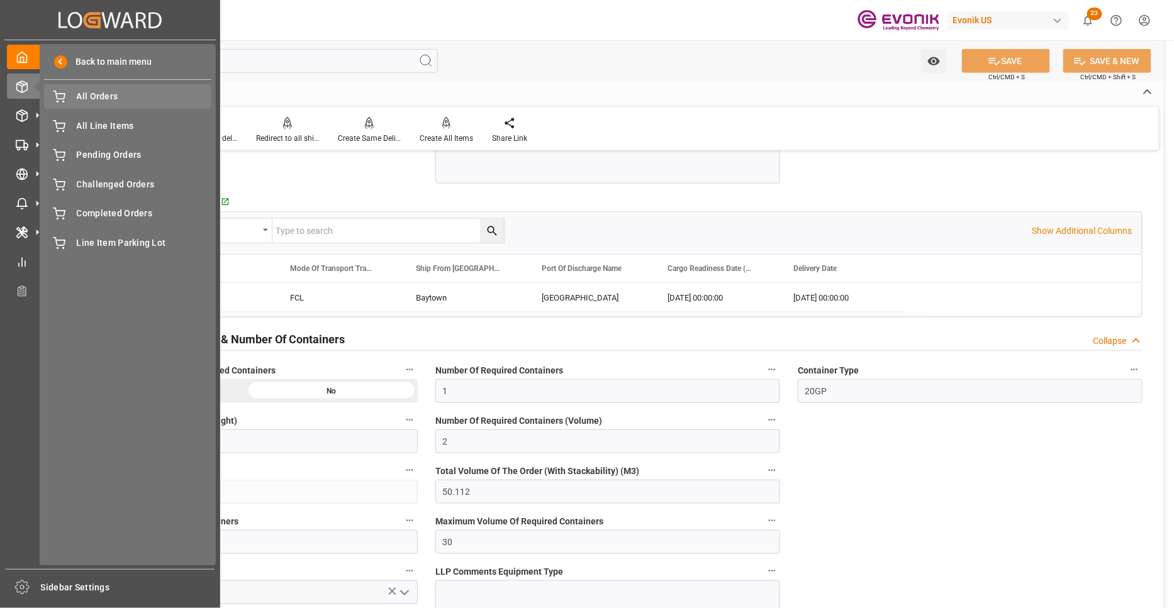
click at [130, 101] on span "All Orders" at bounding box center [144, 96] width 135 height 13
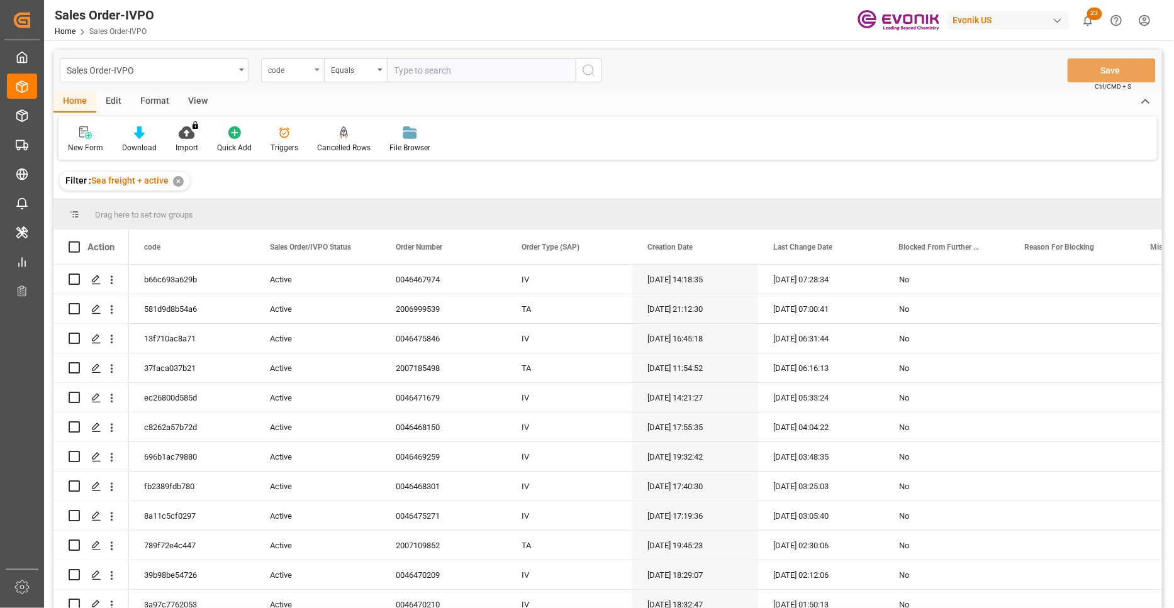
click at [303, 70] on div "code" at bounding box center [289, 69] width 43 height 14
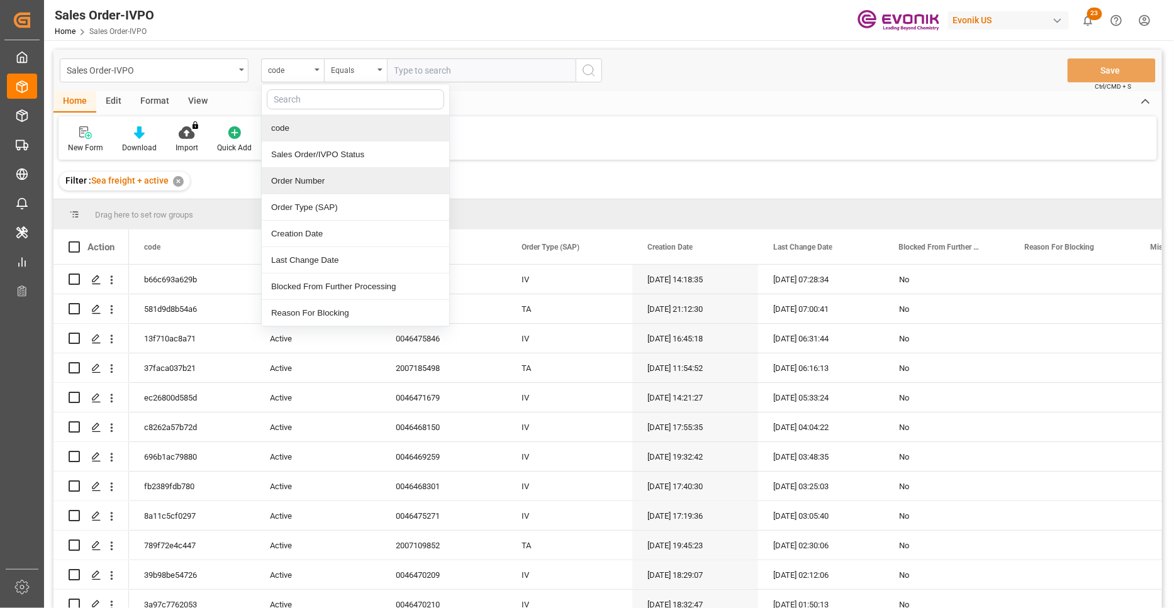
click at [331, 180] on div "Order Number" at bounding box center [355, 181] width 187 height 26
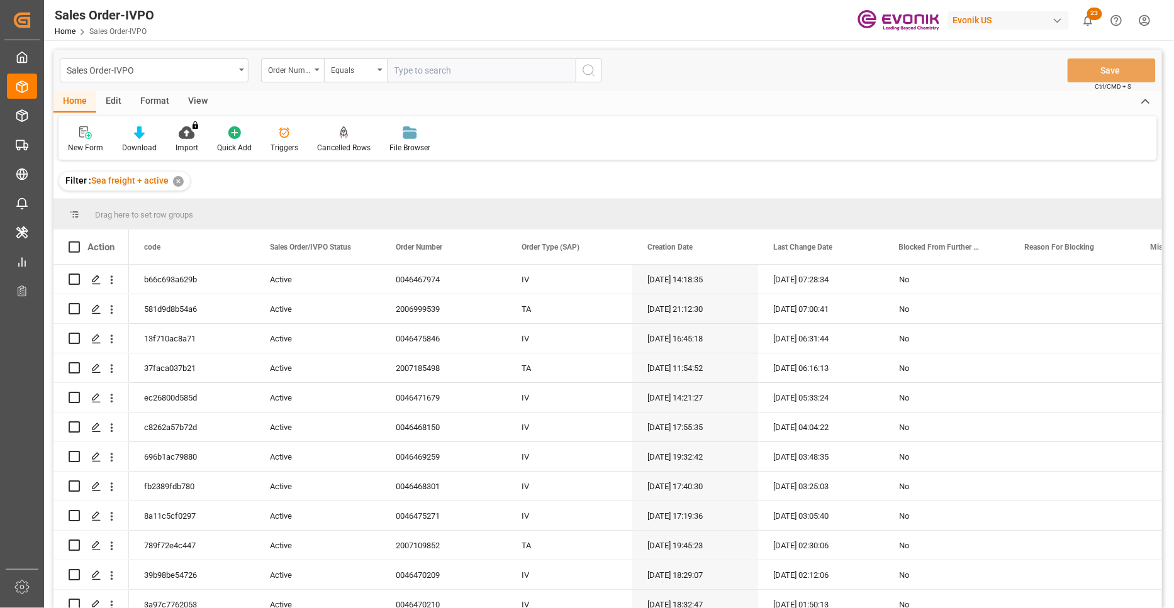
click at [460, 63] on input "text" at bounding box center [481, 70] width 189 height 24
paste input "46470087"
click at [392, 67] on input "46470087" at bounding box center [481, 70] width 189 height 24
type input "0046470087"
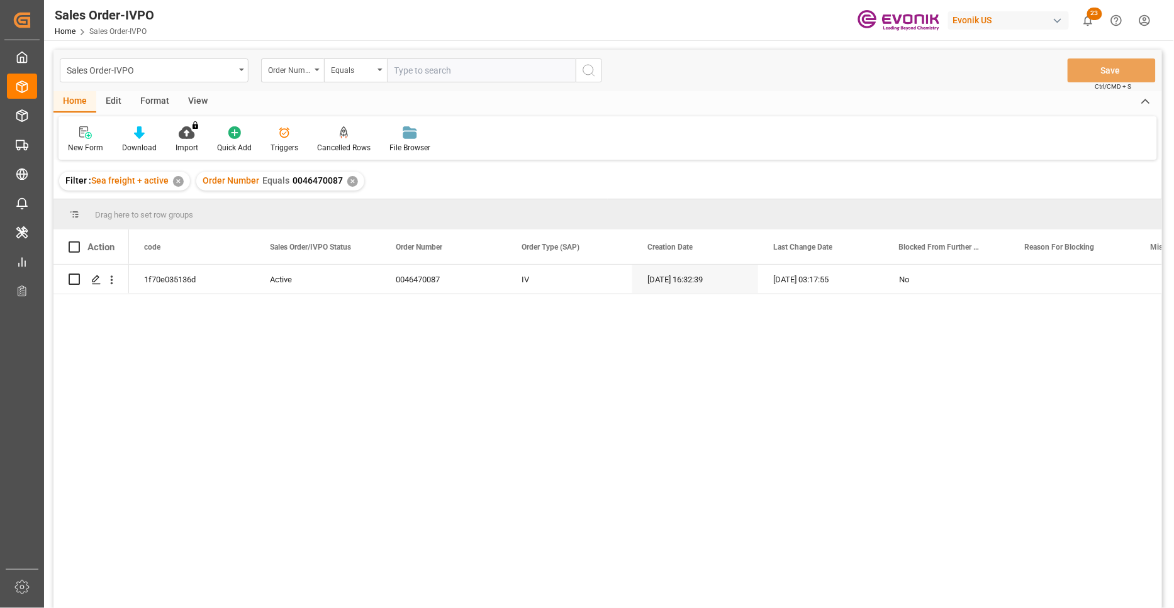
click at [348, 179] on div "✕" at bounding box center [352, 181] width 11 height 11
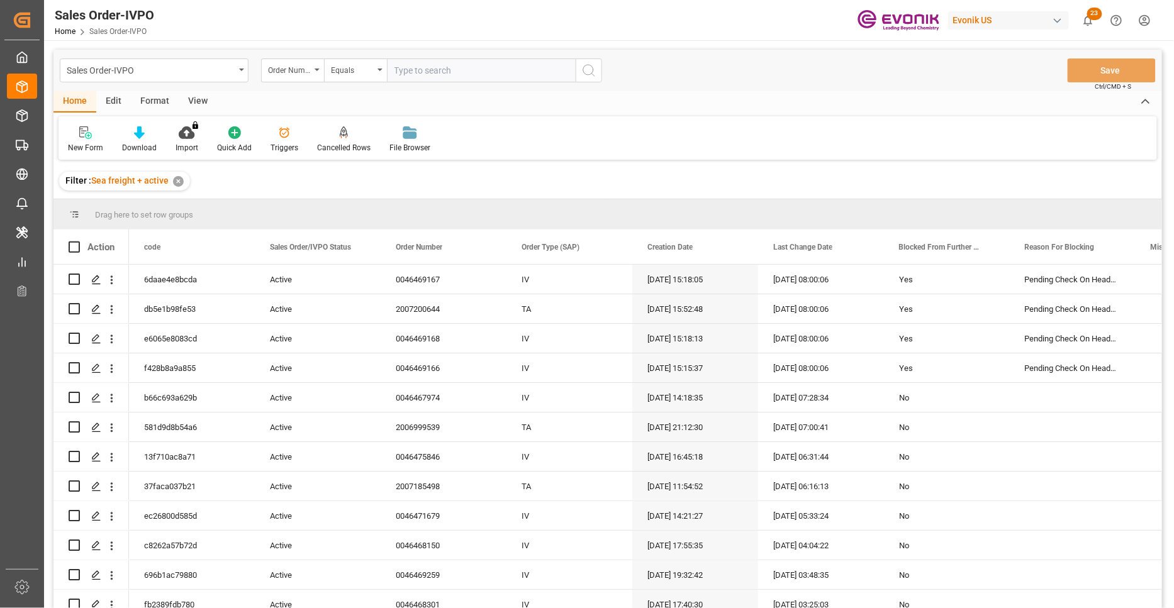
click at [411, 72] on input "text" at bounding box center [481, 70] width 189 height 24
paste input "46470087"
type input "0046470087"
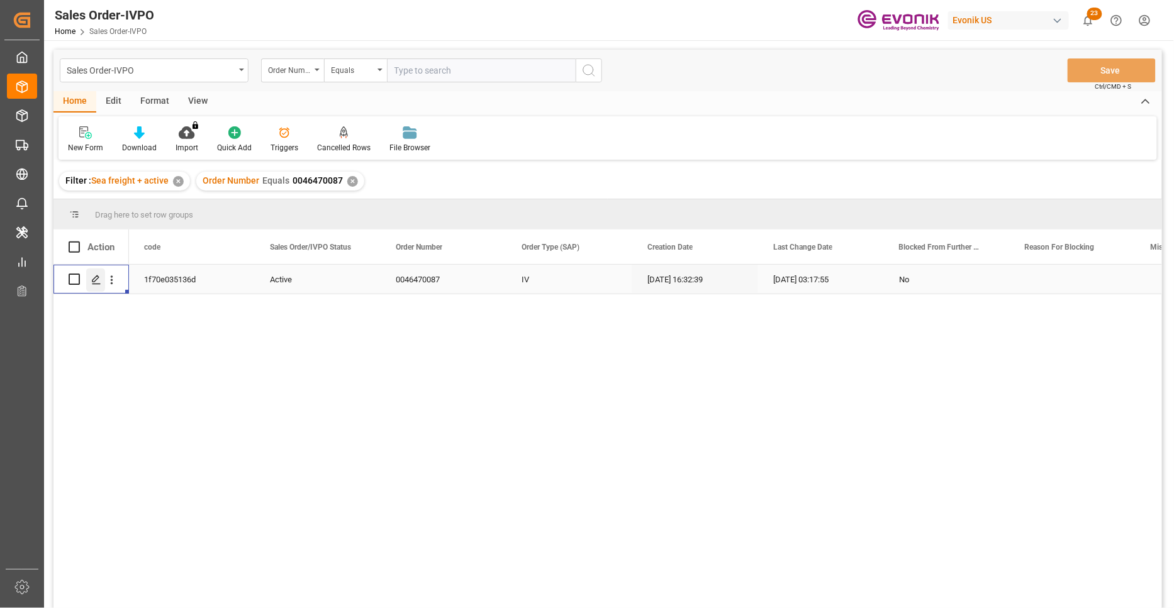
click at [96, 280] on polygon "Press SPACE to select this row." at bounding box center [95, 278] width 6 height 6
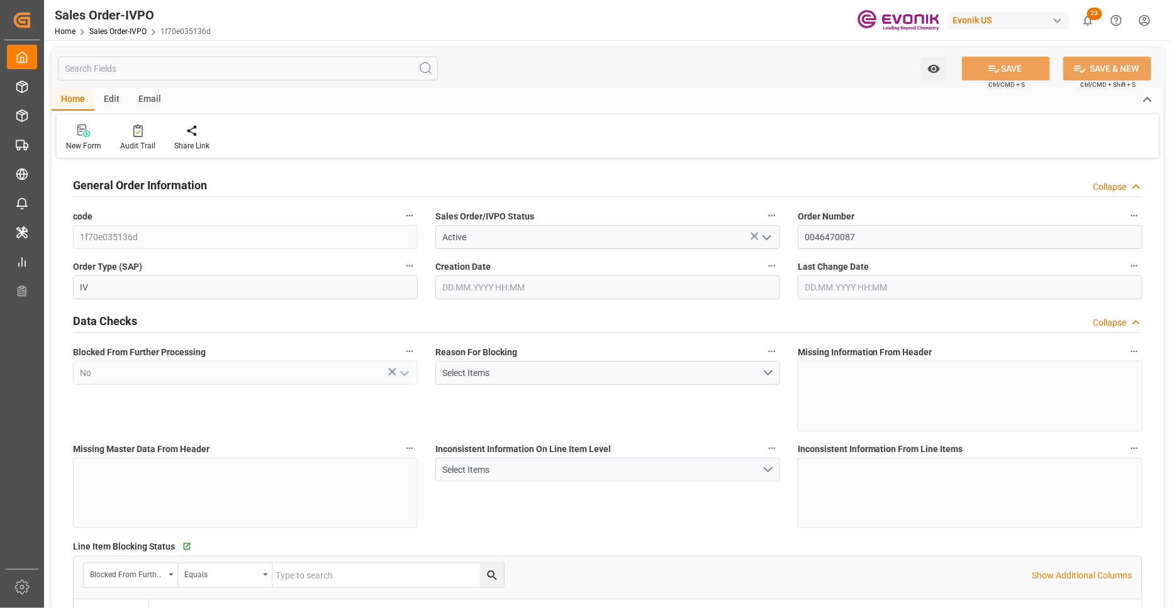
type input "GBLGP"
type input "+44 (0) 161 2304357Fax No.:"
type input "0"
type input "1"
type input "2"
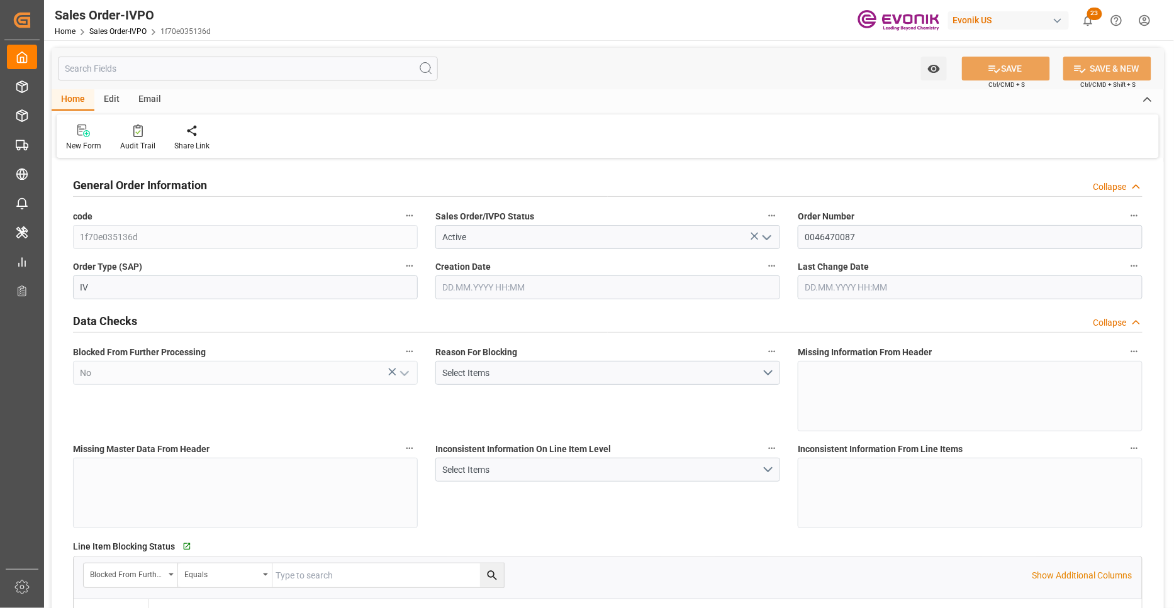
type input "2"
type input "18774"
type input "50.112"
type input "17000"
type input "30"
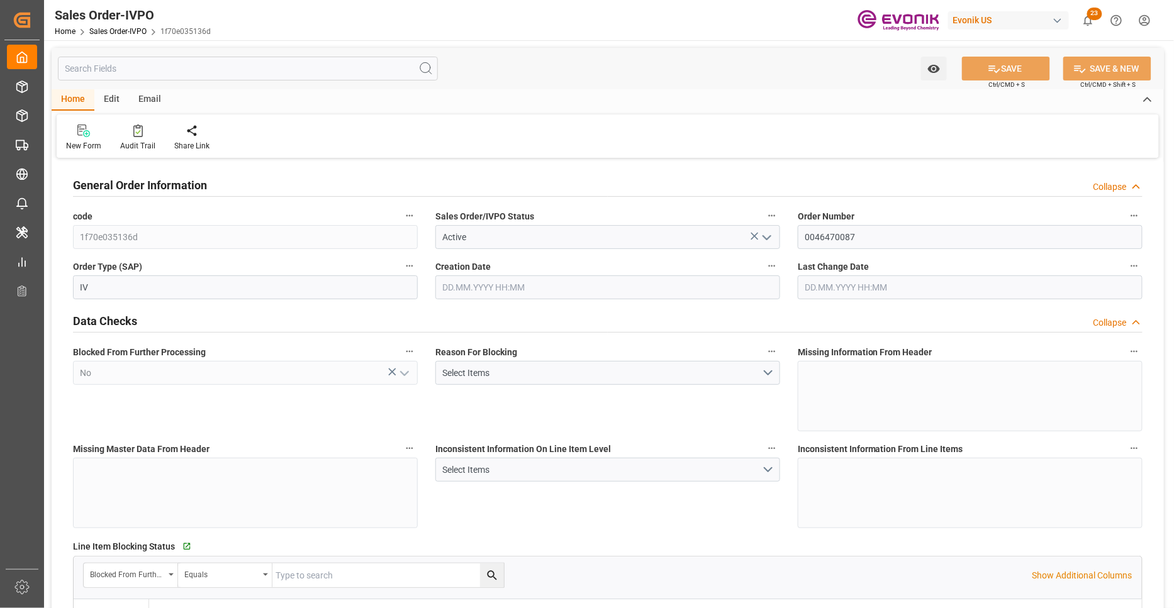
type input "28.08.2025 16:32"
type input "08.09.2025 03:17"
type input "+44 (0) 161 2304357Fax No.:"
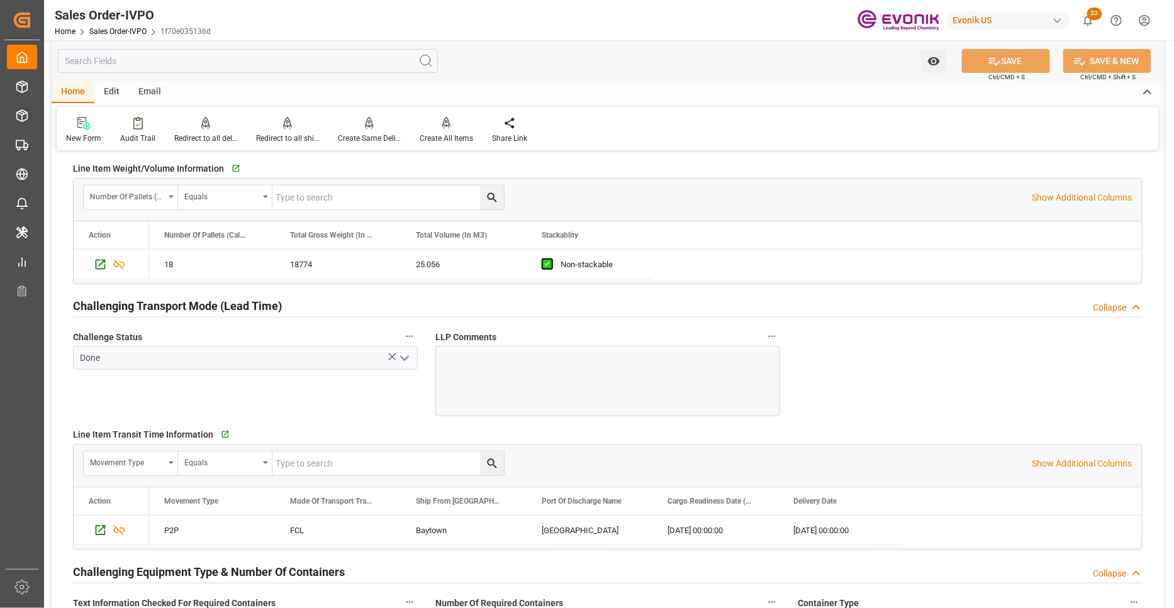
scroll to position [2096, 0]
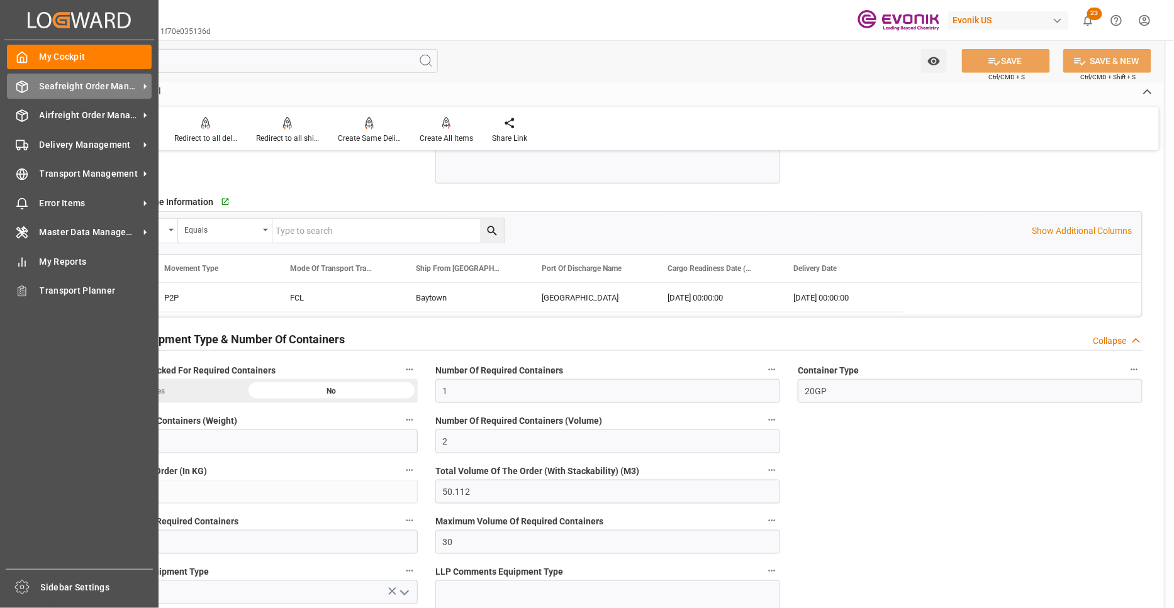
click at [65, 89] on span "Seafreight Order Management" at bounding box center [89, 86] width 99 height 13
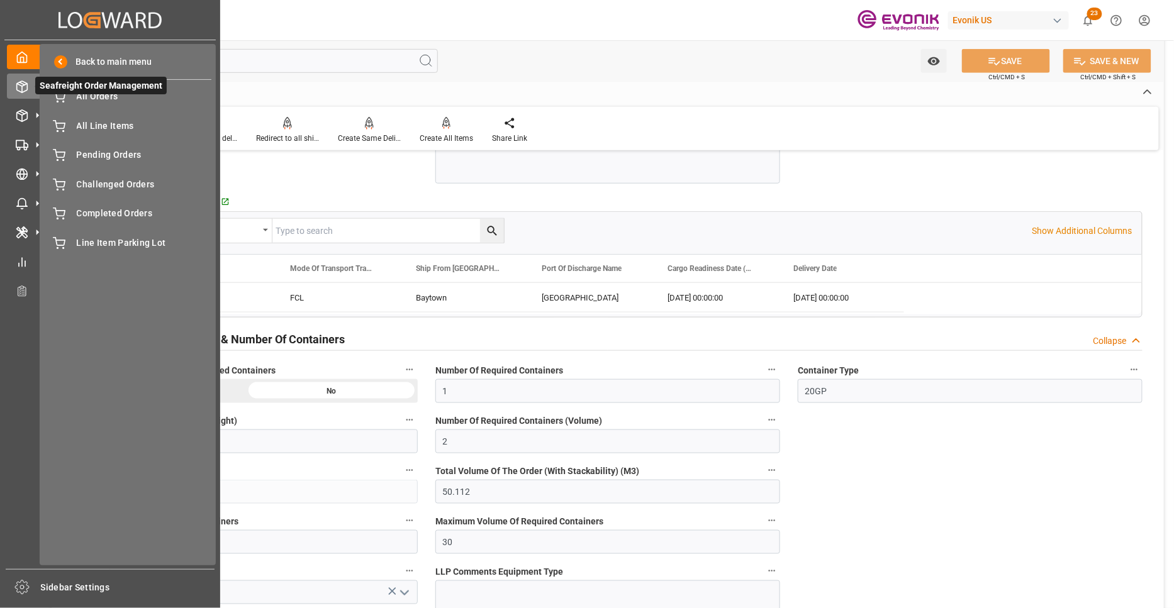
click at [99, 94] on span "Seafreight Order Management" at bounding box center [100, 86] width 131 height 18
click at [118, 101] on span "All Orders" at bounding box center [144, 96] width 135 height 13
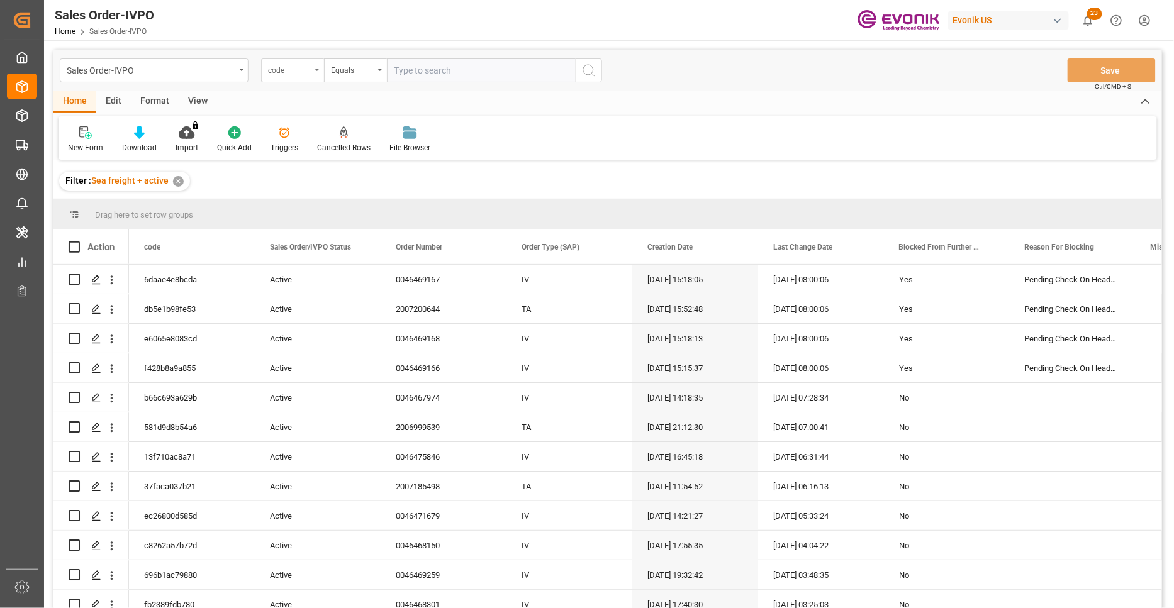
click at [306, 74] on div "code" at bounding box center [289, 69] width 43 height 14
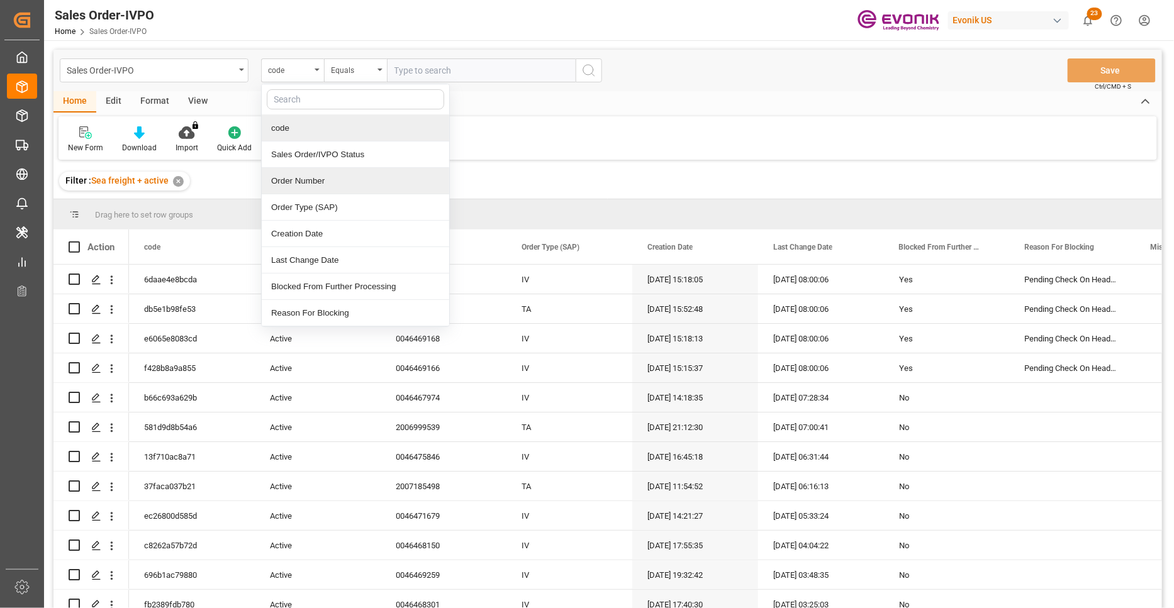
click at [329, 171] on div "Order Number" at bounding box center [355, 181] width 187 height 26
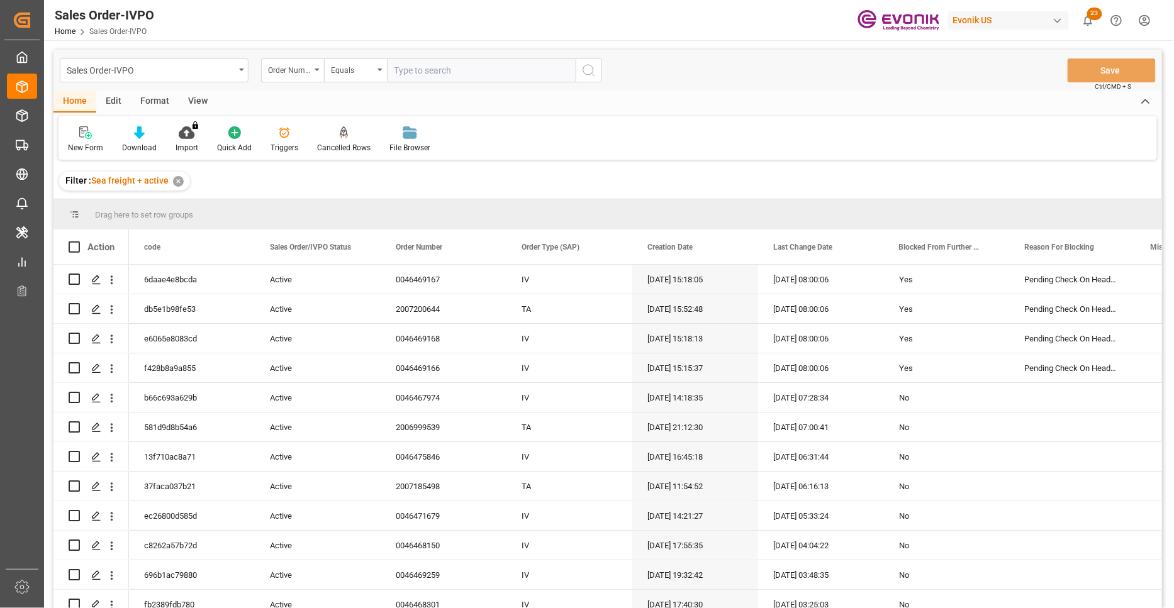
click at [409, 70] on input "text" at bounding box center [481, 70] width 189 height 24
paste input "46470091"
type input "0046470091"
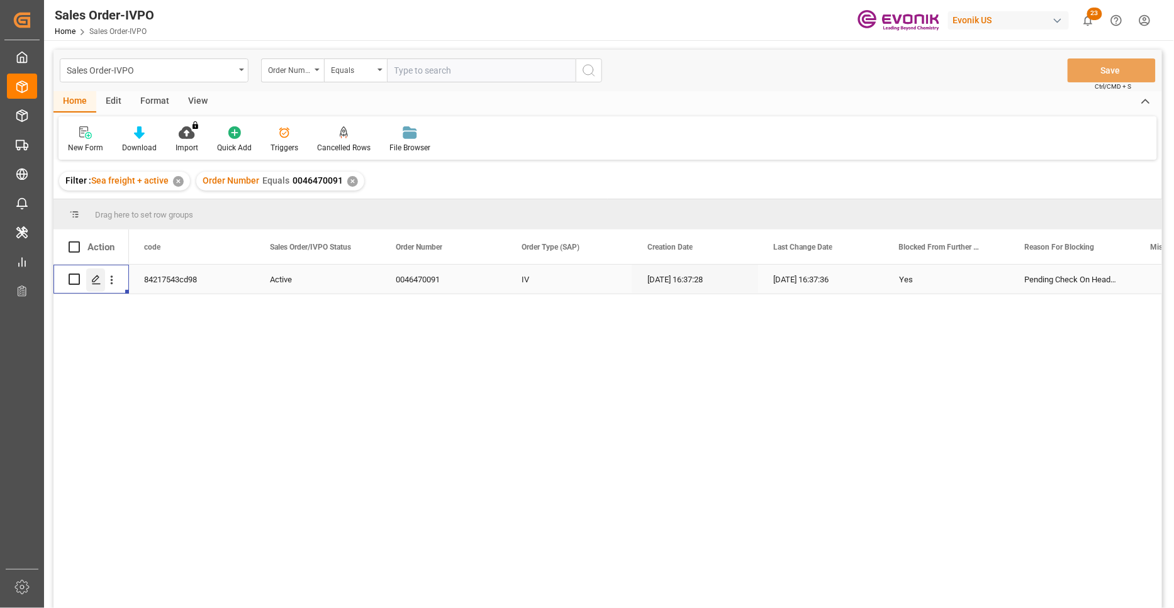
click at [95, 280] on polygon "Press SPACE to select this row." at bounding box center [95, 278] width 6 height 6
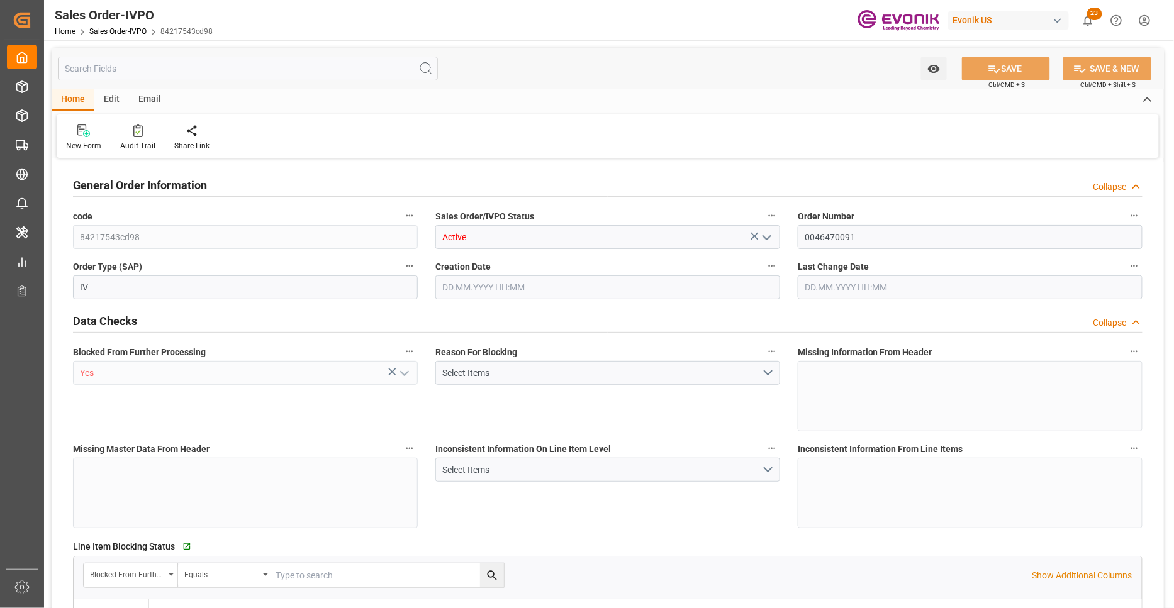
type input "GBLGP"
type input "0"
type input "1"
type input "18576"
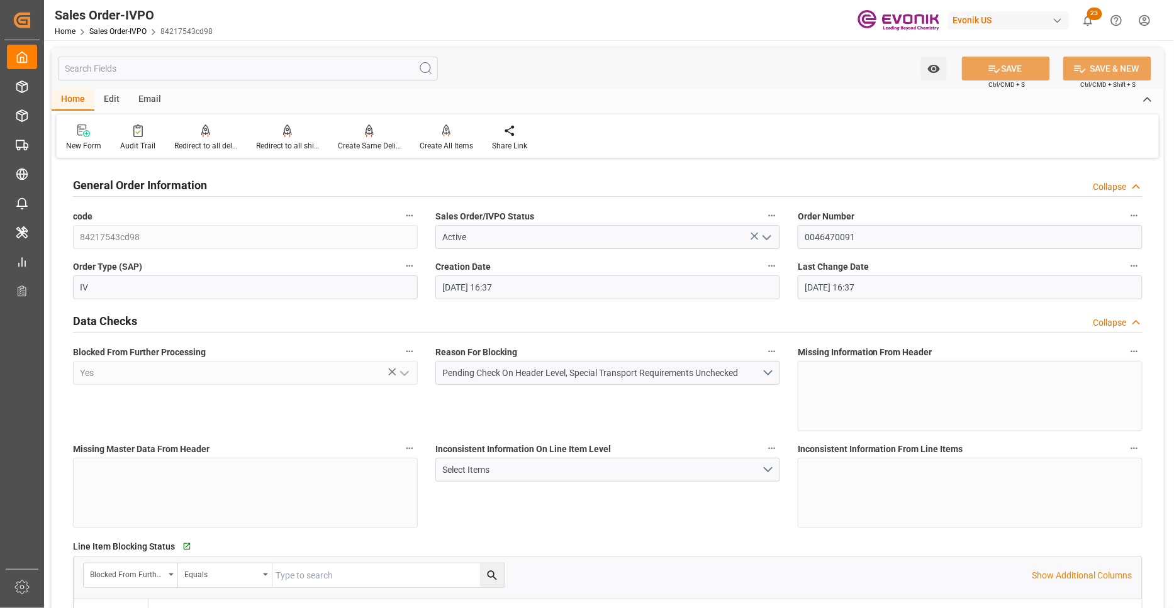
type input "28.08.2025 16:37"
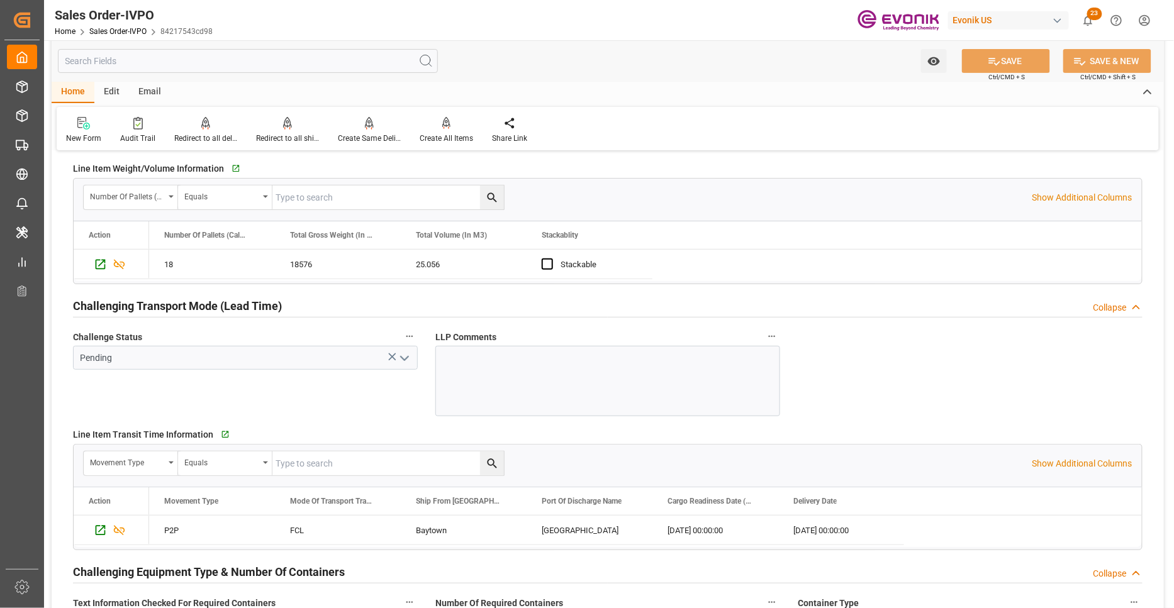
scroll to position [2096, 0]
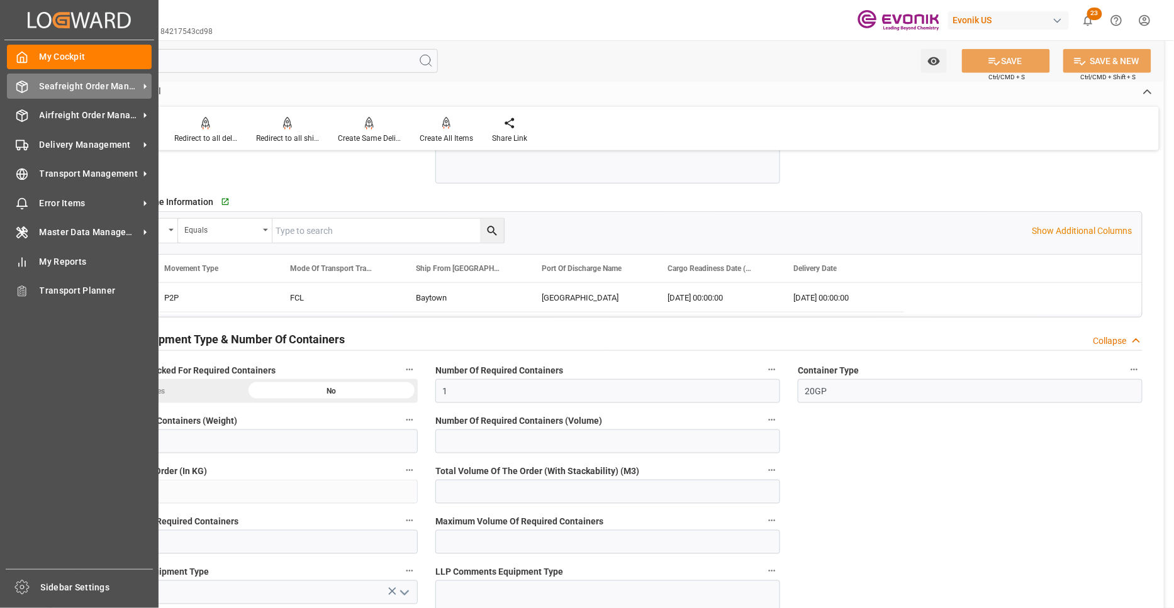
click at [61, 80] on span "Seafreight Order Management" at bounding box center [89, 86] width 99 height 13
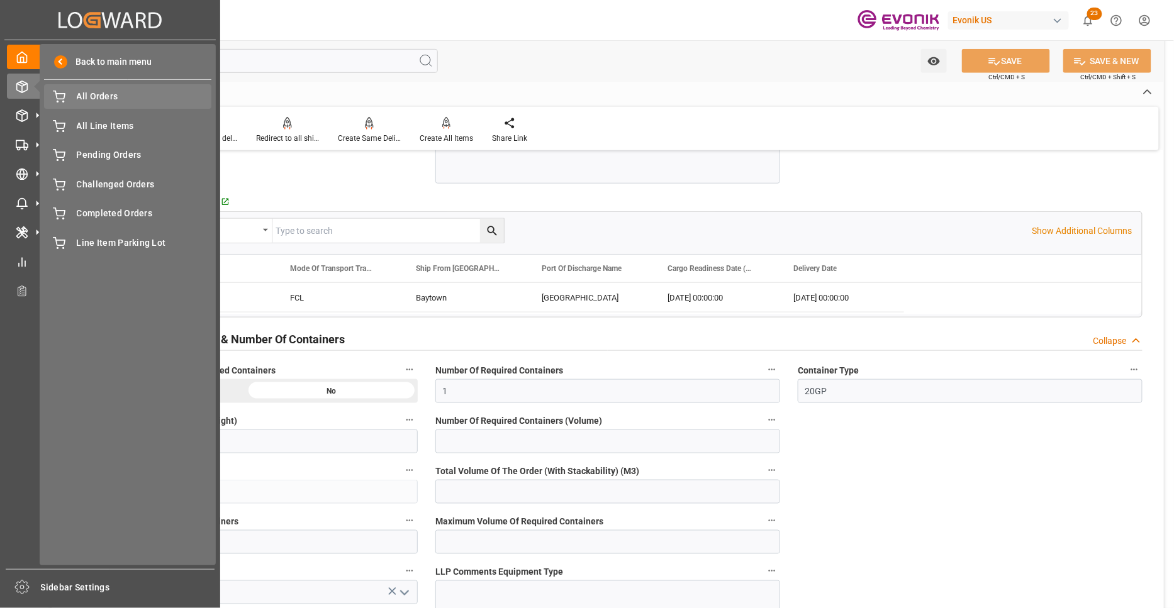
click at [91, 97] on span "All Orders" at bounding box center [144, 96] width 135 height 13
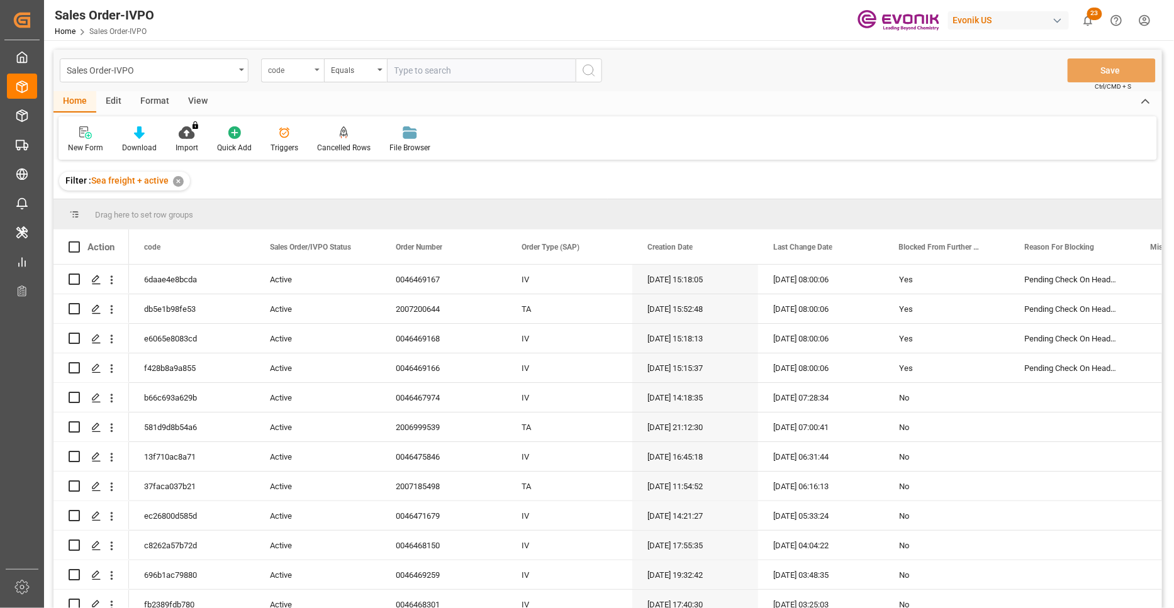
click at [304, 70] on div "code" at bounding box center [289, 69] width 43 height 14
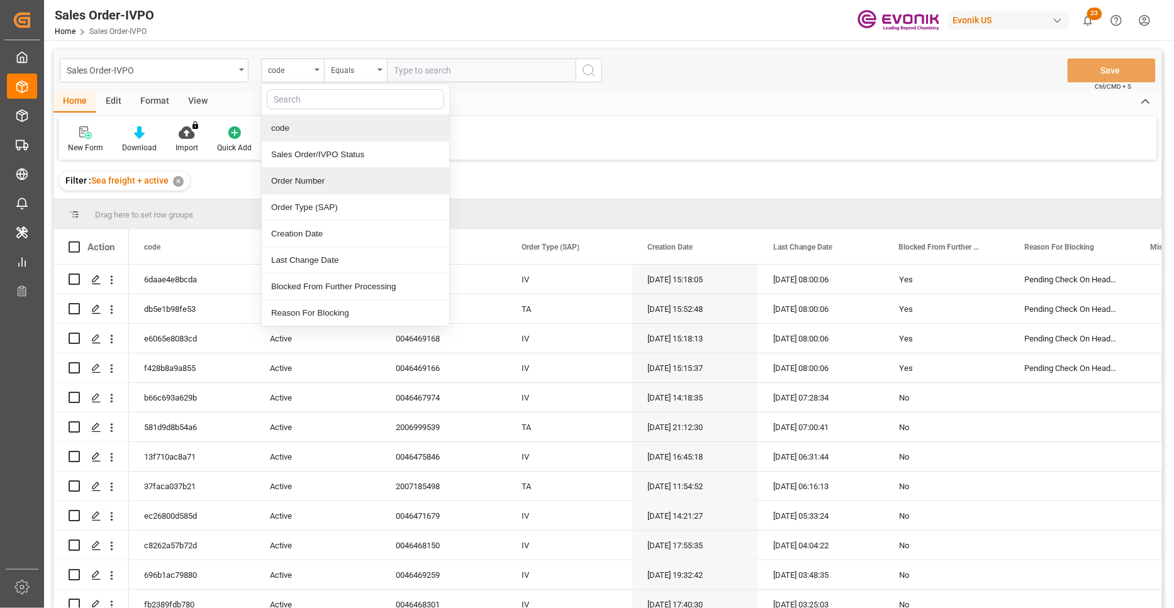
click at [317, 178] on div "Order Number" at bounding box center [355, 181] width 187 height 26
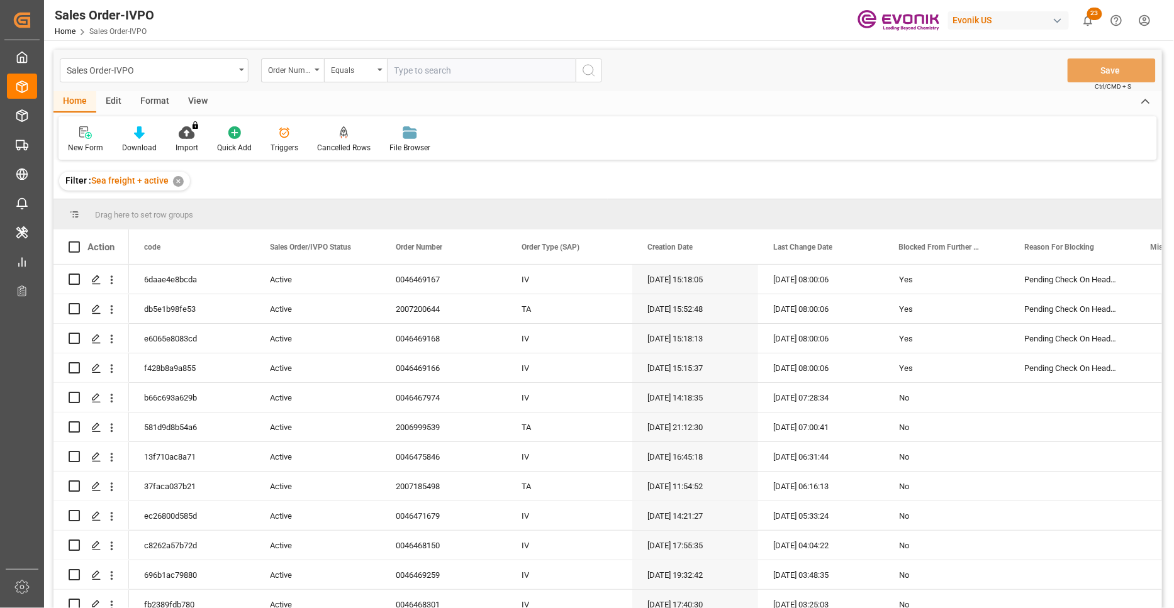
click at [430, 73] on input "text" at bounding box center [481, 70] width 189 height 24
paste input "46470092"
click at [393, 70] on input "46470092" at bounding box center [481, 70] width 189 height 24
type input "0046470092"
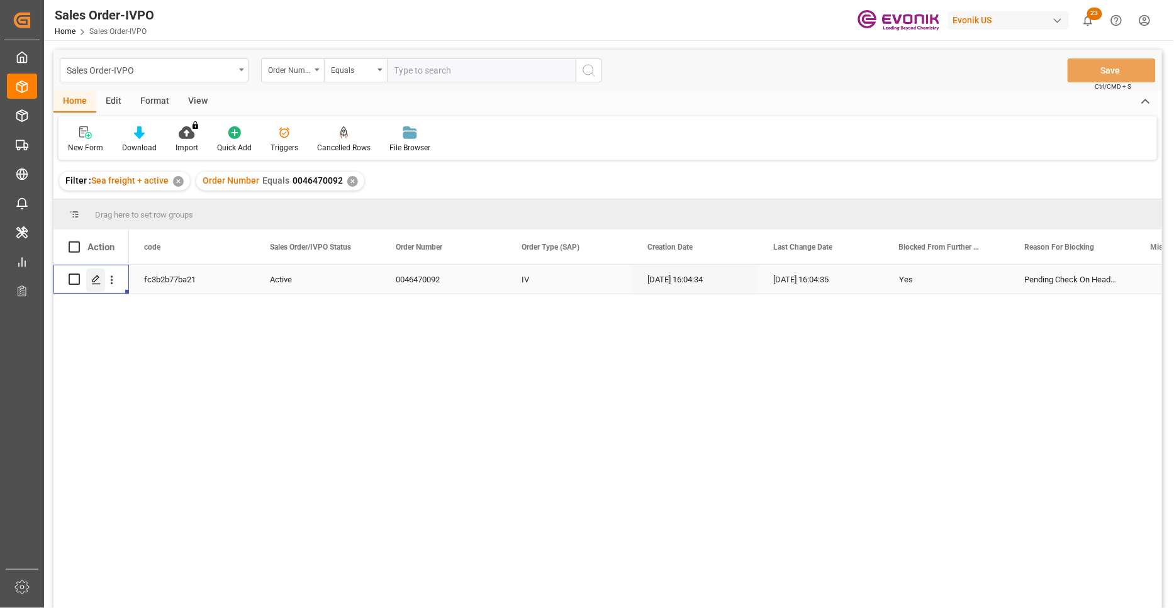
click at [95, 286] on div "Press SPACE to select this row." at bounding box center [95, 280] width 19 height 23
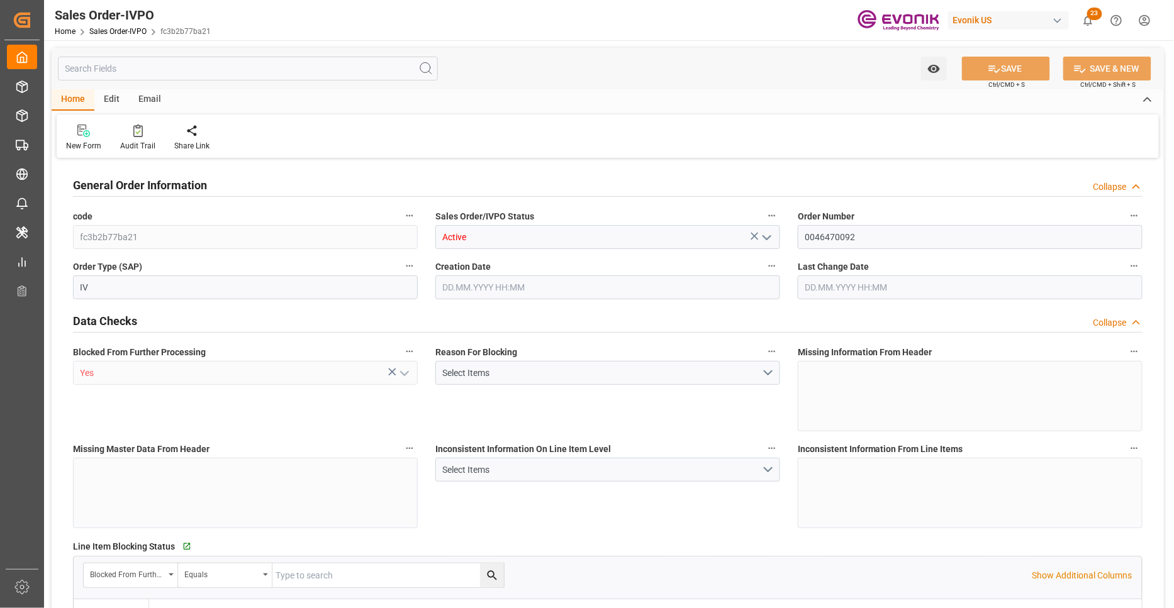
type input "GBLGP"
type input "0"
type input "1"
type input "17175.2"
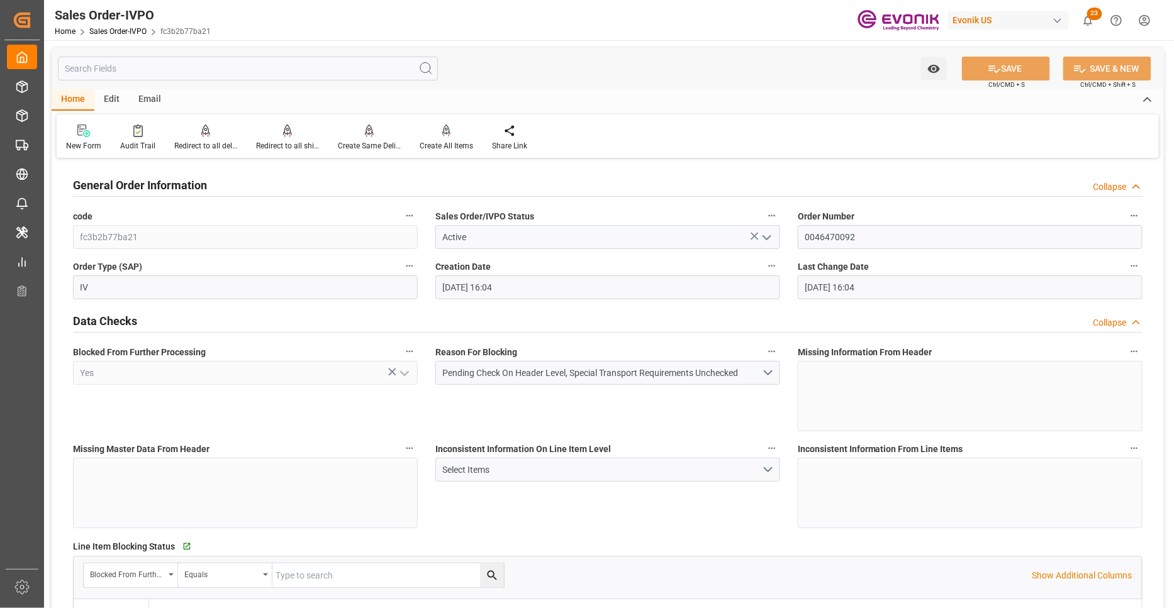
type input "28.08.2025 16:04"
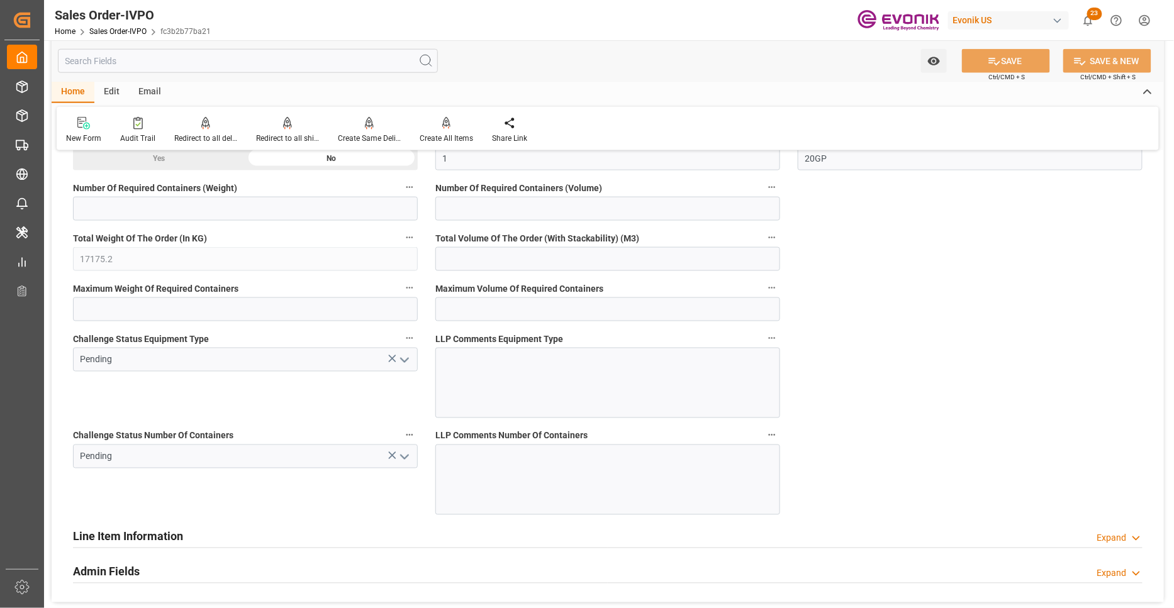
scroll to position [2096, 0]
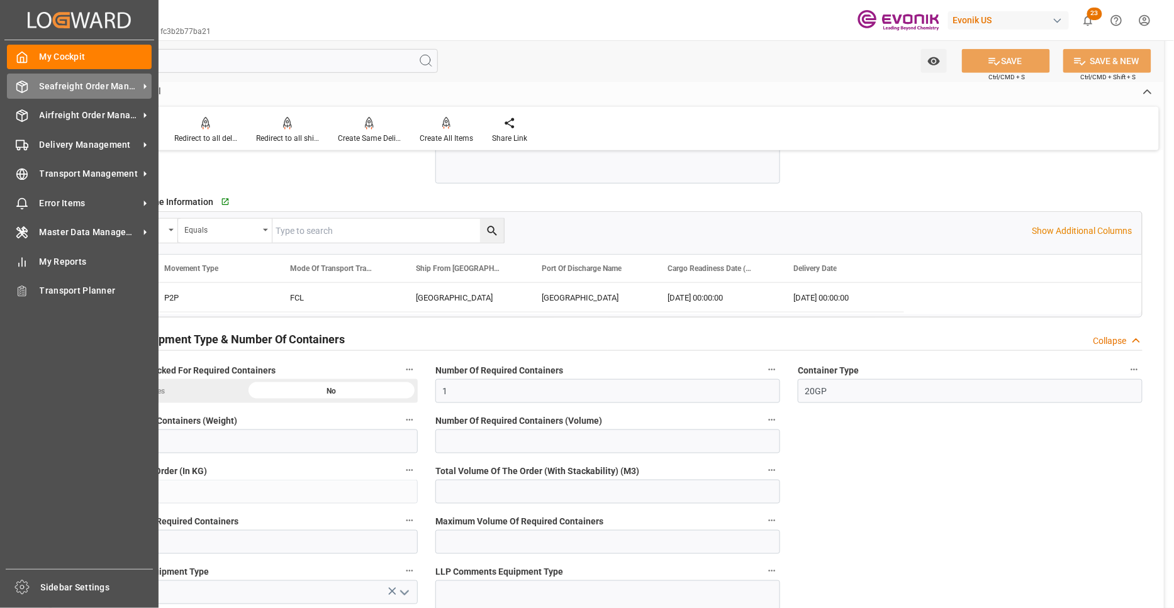
click at [83, 85] on span "Seafreight Order Management" at bounding box center [89, 86] width 99 height 13
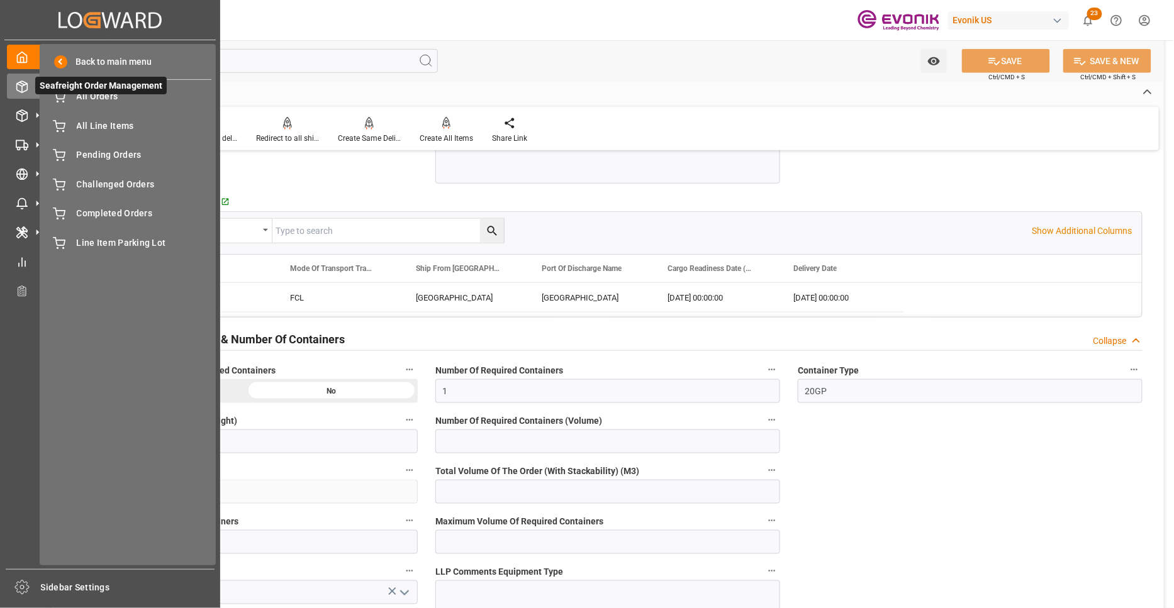
click at [96, 93] on span "Seafreight Order Management" at bounding box center [100, 86] width 131 height 18
click at [109, 95] on span "All Orders" at bounding box center [144, 96] width 135 height 13
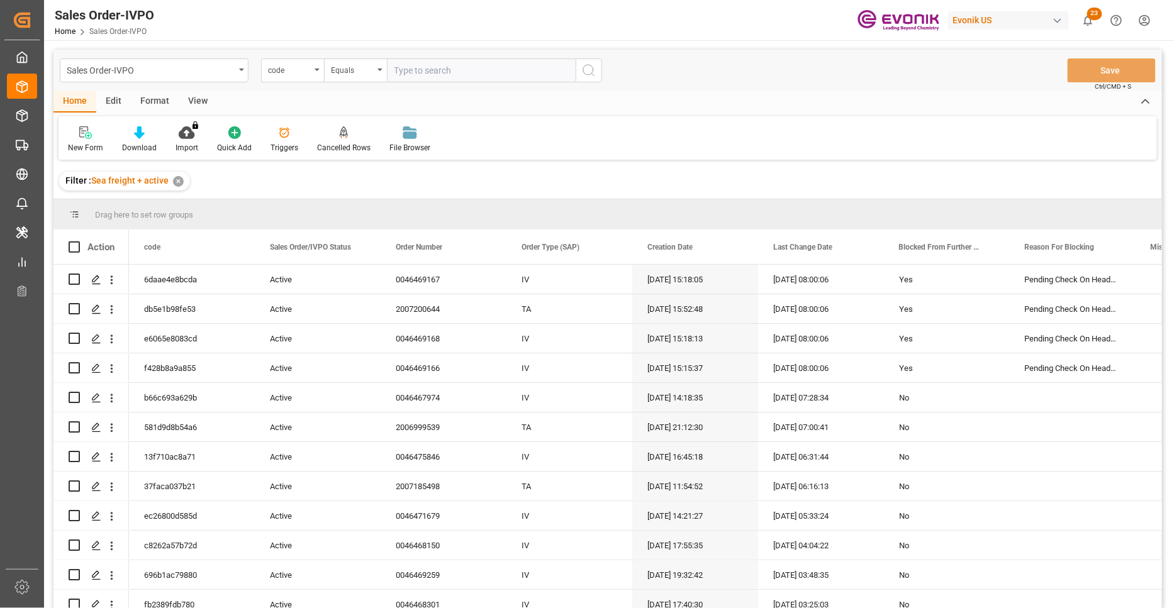
click at [307, 72] on div "code" at bounding box center [289, 69] width 43 height 14
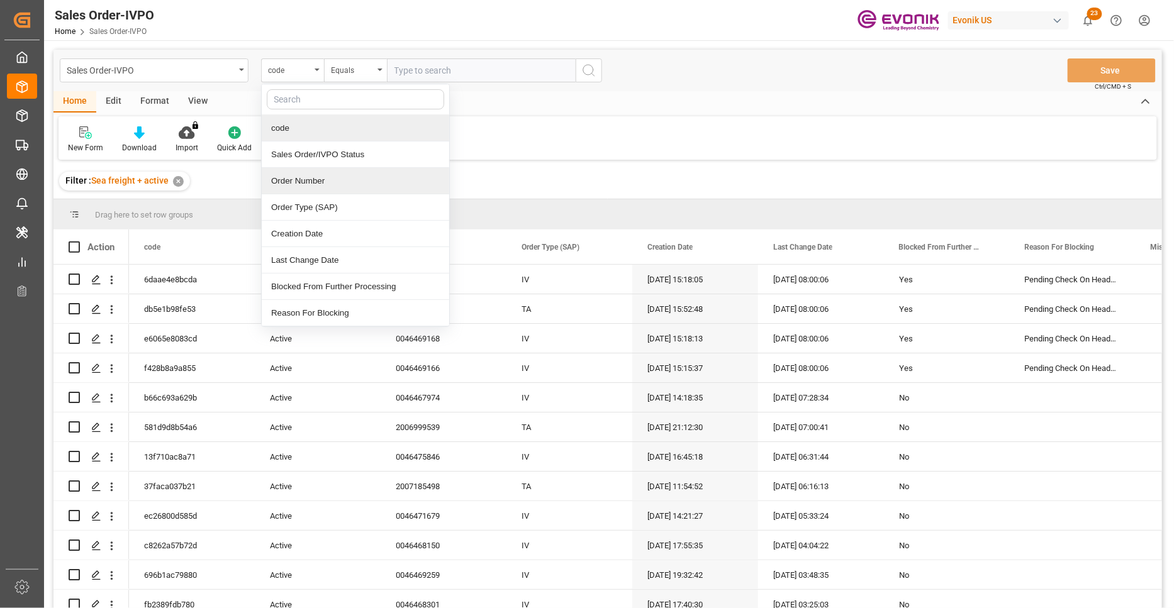
click at [323, 191] on div "Order Number" at bounding box center [355, 181] width 187 height 26
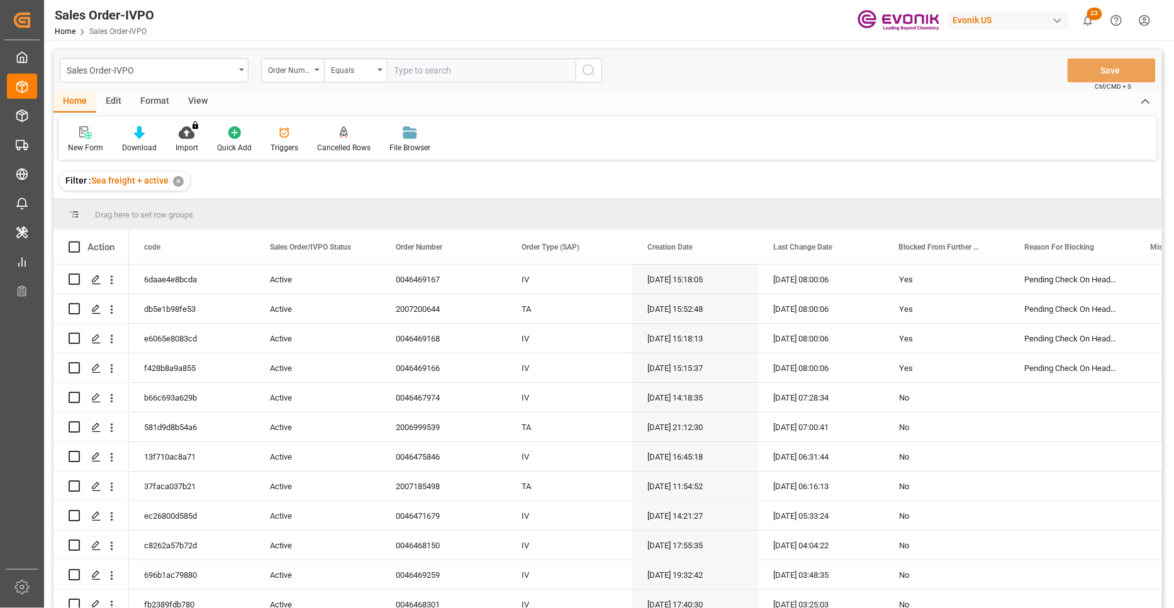
click at [428, 67] on input "text" at bounding box center [481, 70] width 189 height 24
paste input "46470093"
drag, startPoint x: 392, startPoint y: 68, endPoint x: 423, endPoint y: 69, distance: 30.2
click at [393, 68] on input "46470093" at bounding box center [481, 70] width 189 height 24
type input "0046470093"
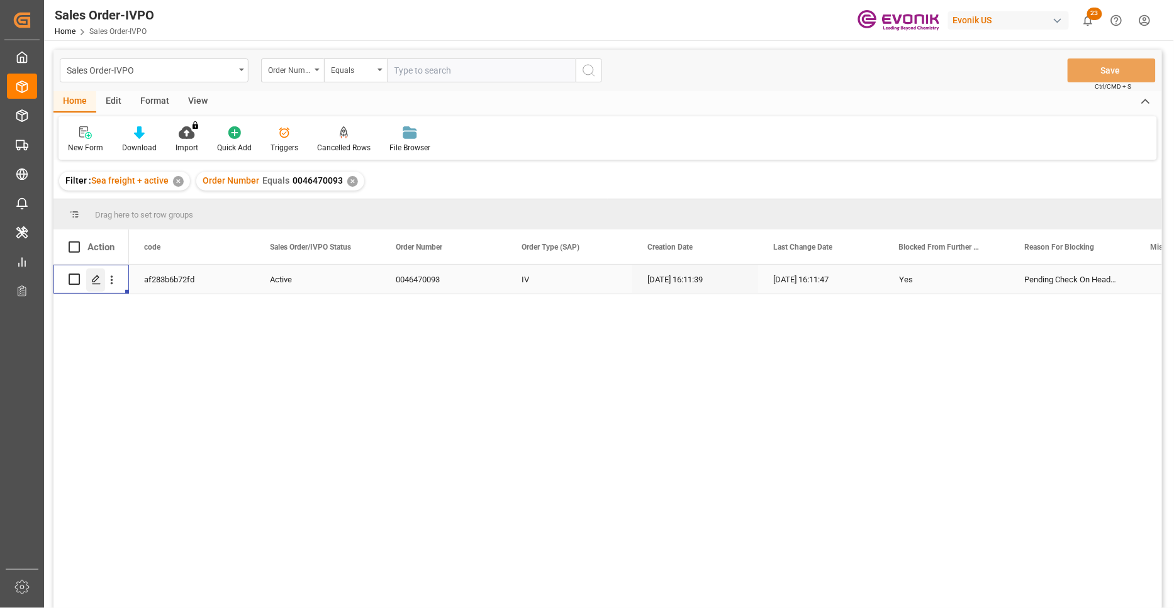
click at [96, 275] on icon "Press SPACE to select this row." at bounding box center [96, 280] width 10 height 10
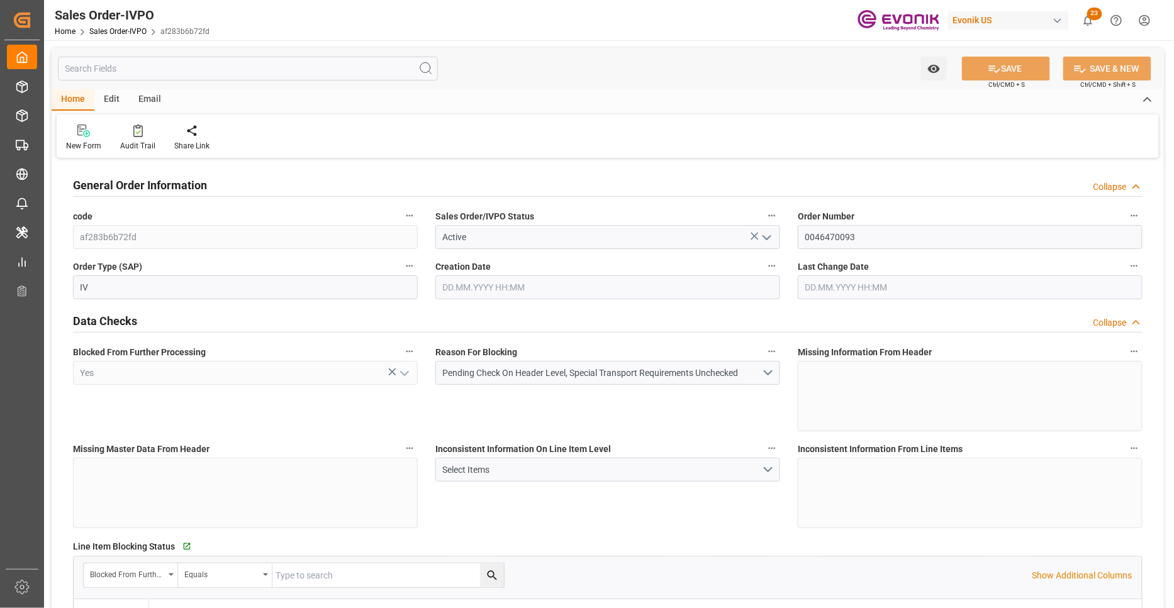
type input "GBLGP"
type input "0"
type input "1"
type input "17175.2"
type input "28.08.2025 16:11"
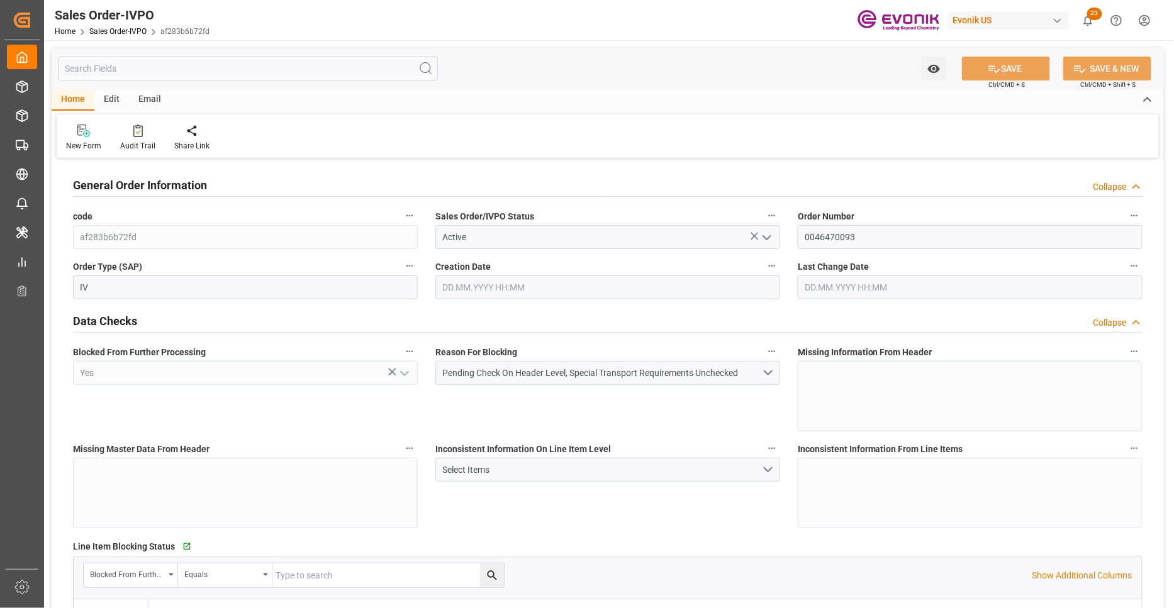
type input "28.08.2025 16:11"
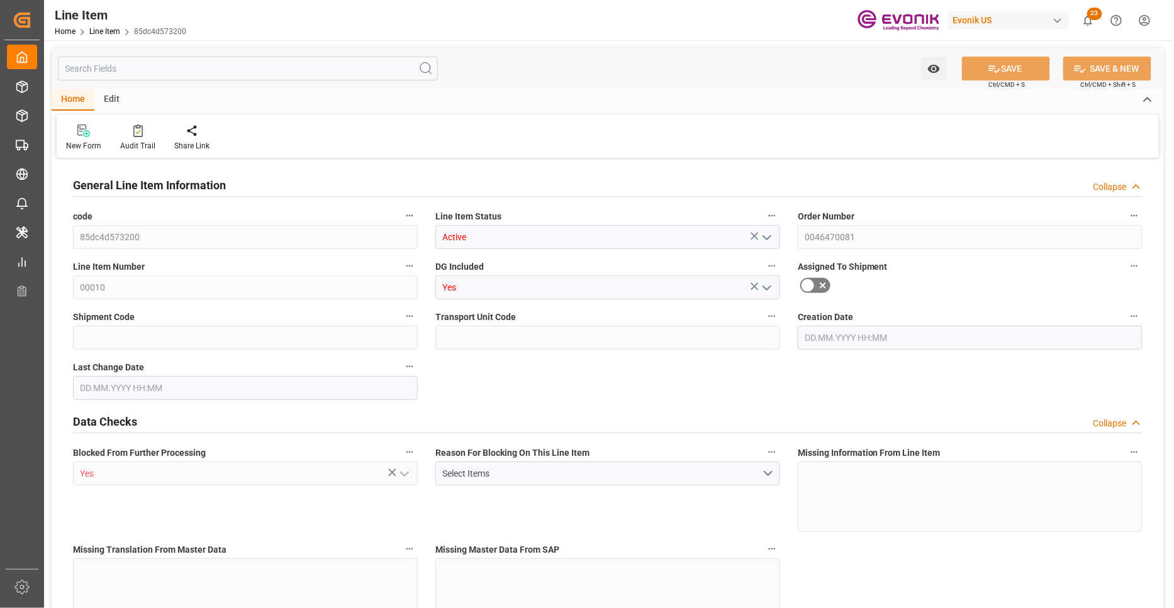
type input "18"
type input "17910"
type input "16920"
type input "25.056"
type input "18"
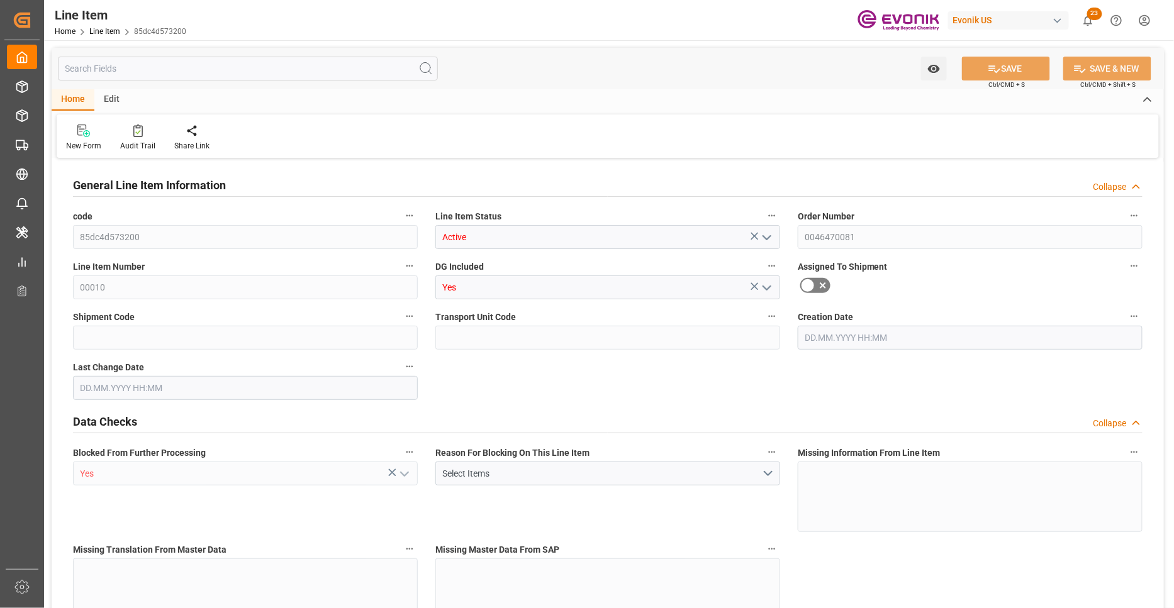
type input "81275.8"
type input "18"
type input "17910"
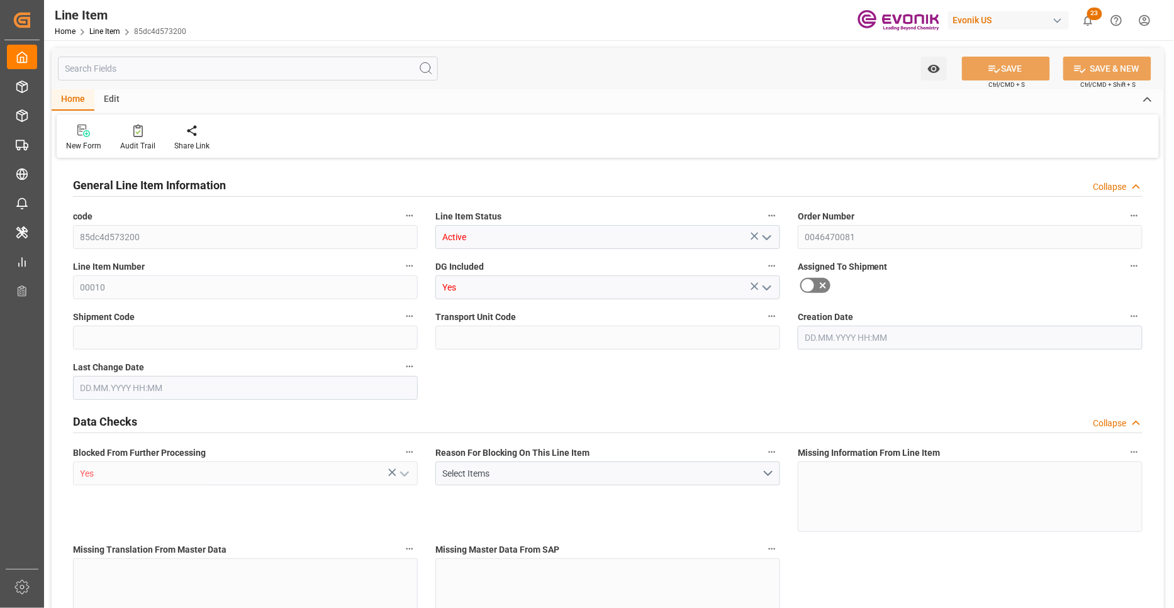
type input "17910"
type input "16920"
type input "25.056"
type input "25056"
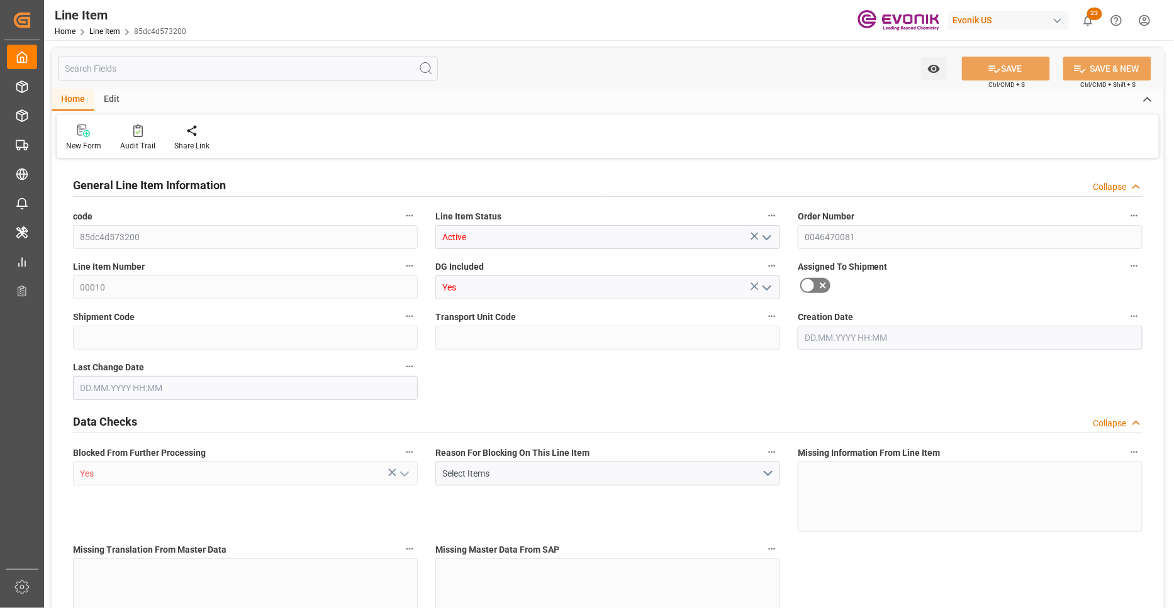
type input "0"
type input "[DATE] 16:21"
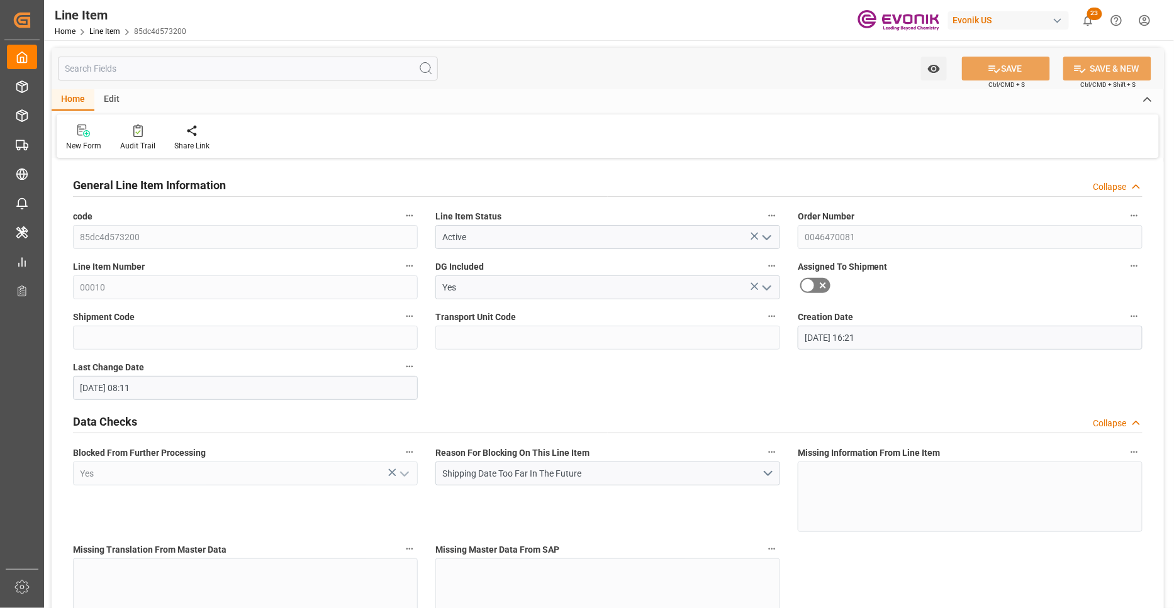
type input "[DATE] 08:11"
type input "[DATE]"
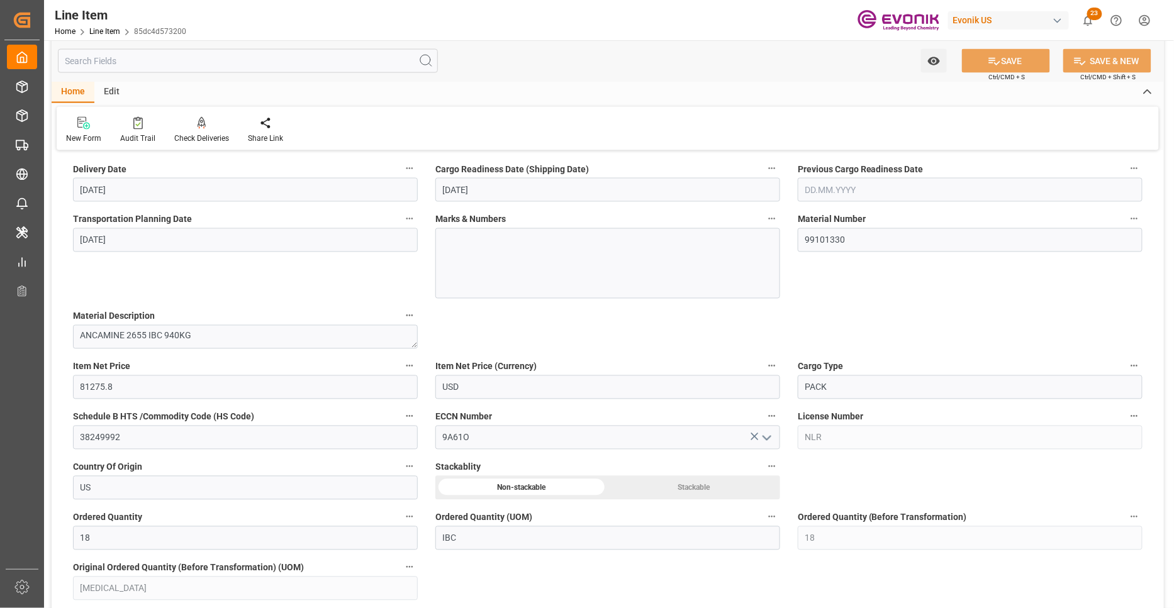
scroll to position [233, 0]
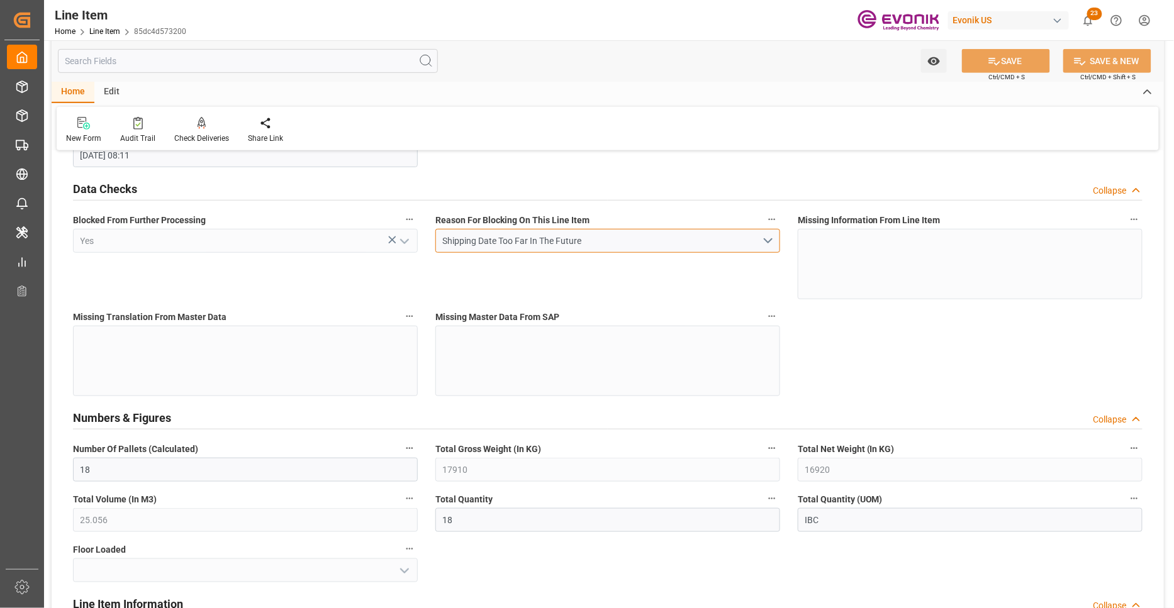
drag, startPoint x: 596, startPoint y: 242, endPoint x: 443, endPoint y: 241, distance: 152.2
click at [443, 241] on div "Shipping Date Too Far In The Future" at bounding box center [601, 241] width 319 height 13
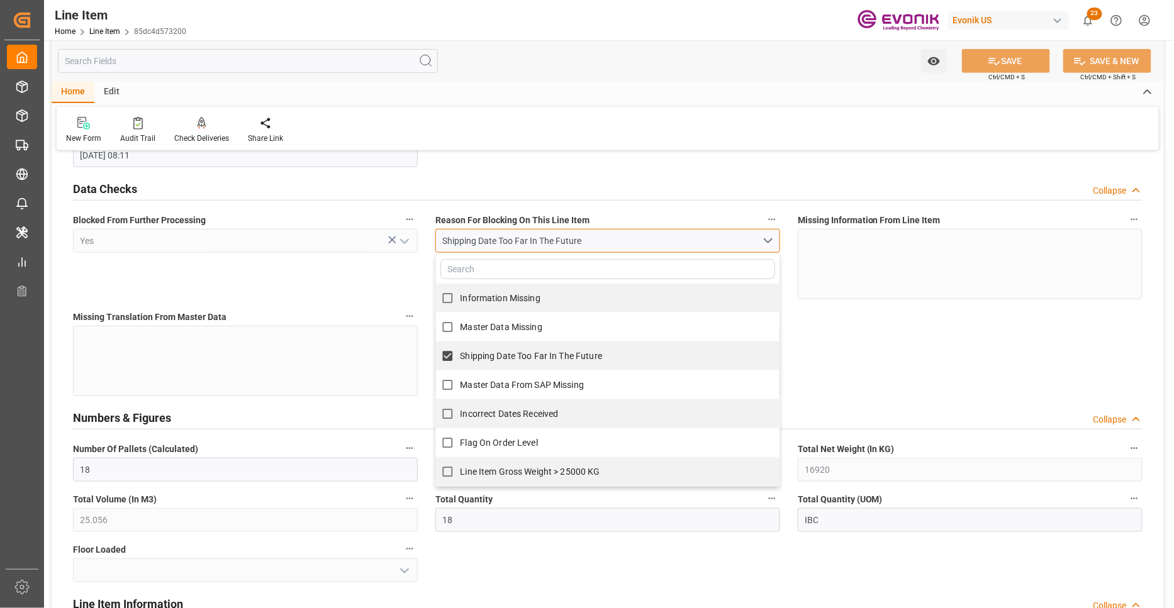
drag, startPoint x: 600, startPoint y: 238, endPoint x: 426, endPoint y: 239, distance: 173.6
click at [426, 239] on div "Shipping Date Too Far In The Future Information Missing Master Data Missing Shi…" at bounding box center [608, 241] width 364 height 24
click at [368, 300] on div "Blocked From Further Processing Yes" at bounding box center [245, 255] width 362 height 97
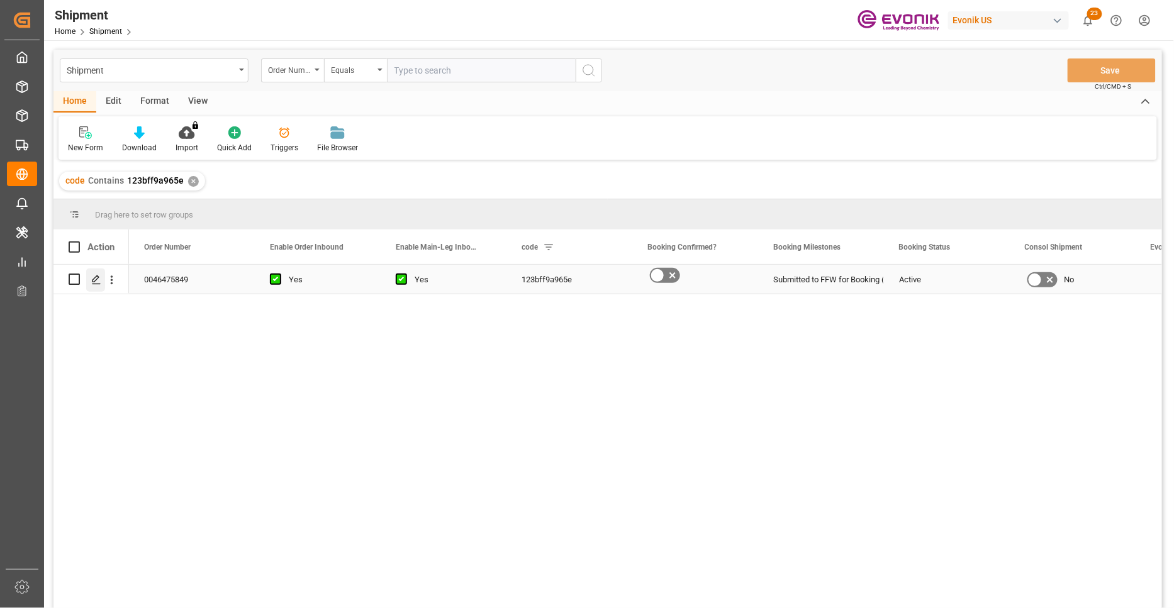
click at [91, 279] on icon "Press SPACE to select this row." at bounding box center [96, 280] width 10 height 10
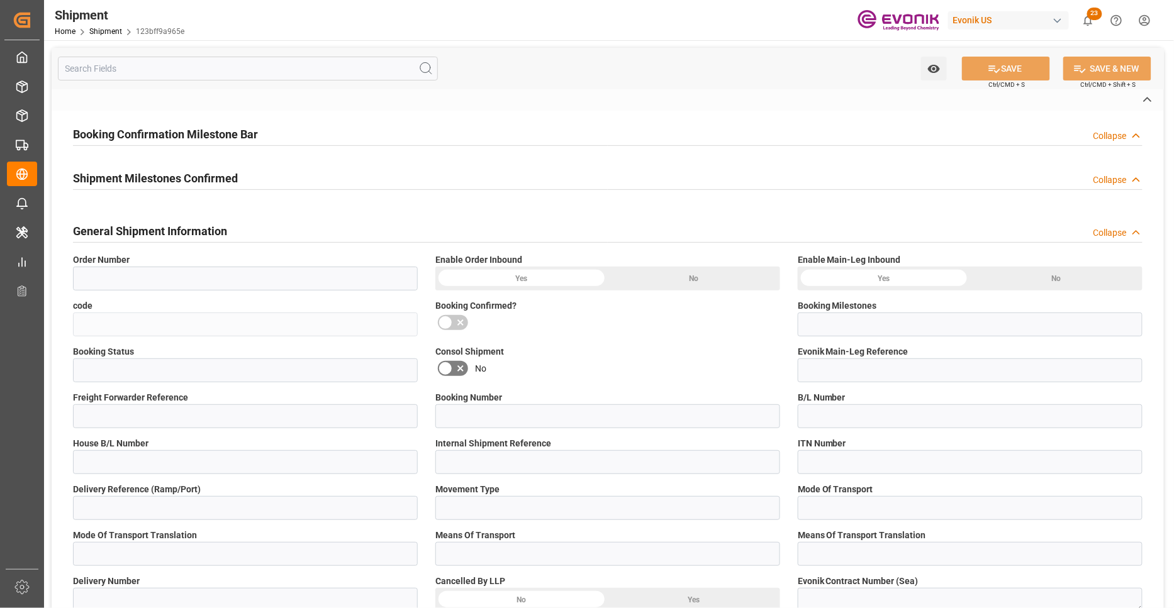
type input "0046475849"
type input "123bff9a965e"
type input "Submitted to FFW for Booking (Pending)"
type input "Active"
type input "D2P"
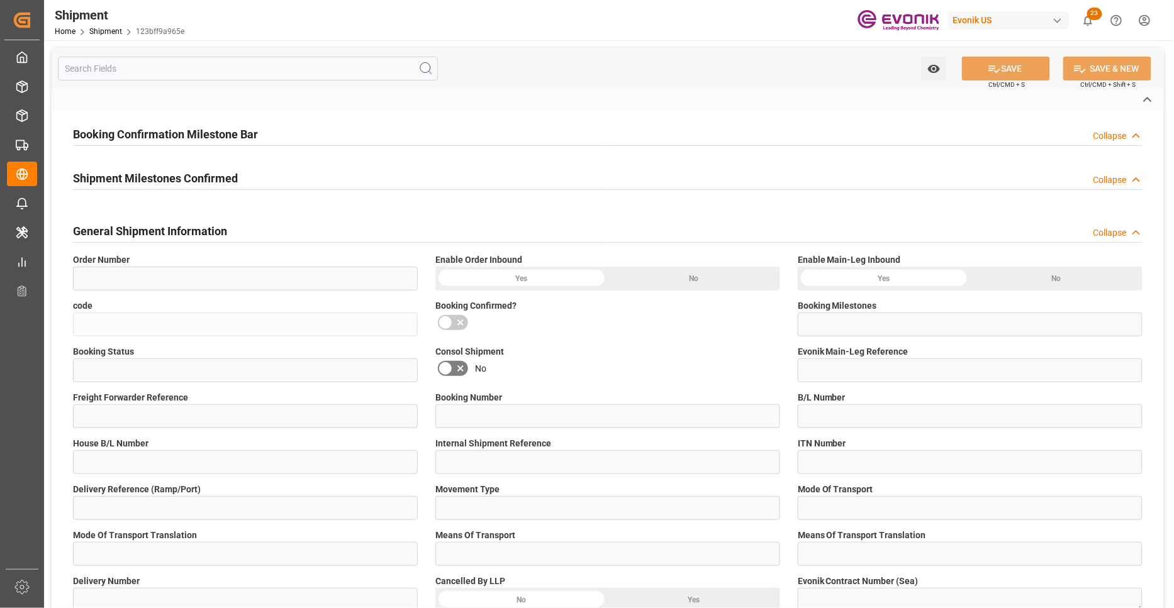
type input "45"
type input "FCL"
type input "TM4B"
type input "40RF"
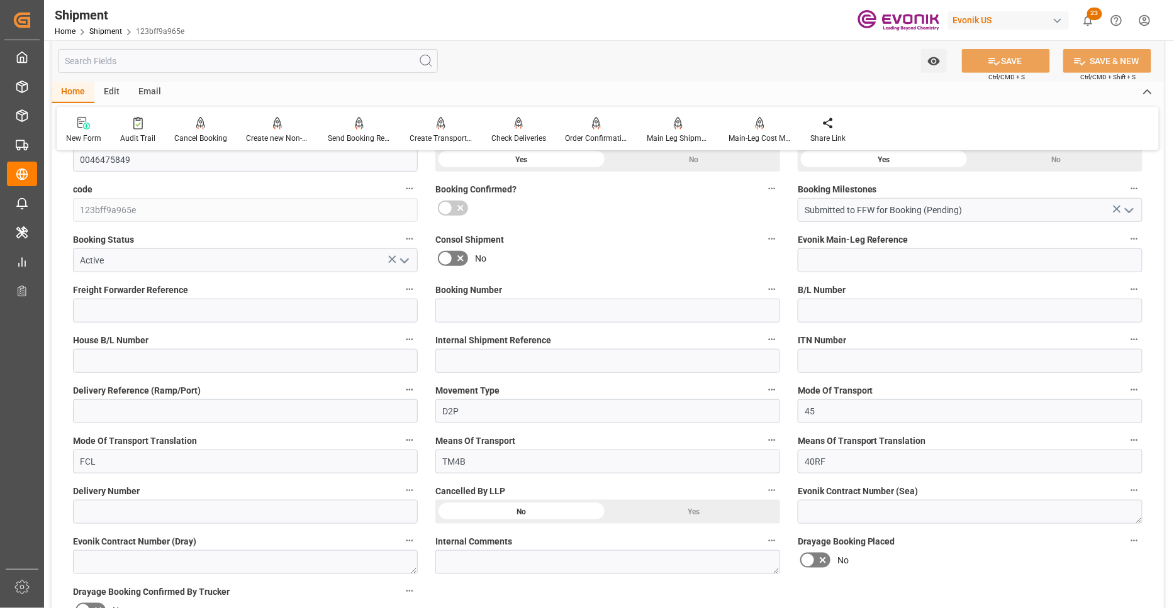
scroll to position [466, 0]
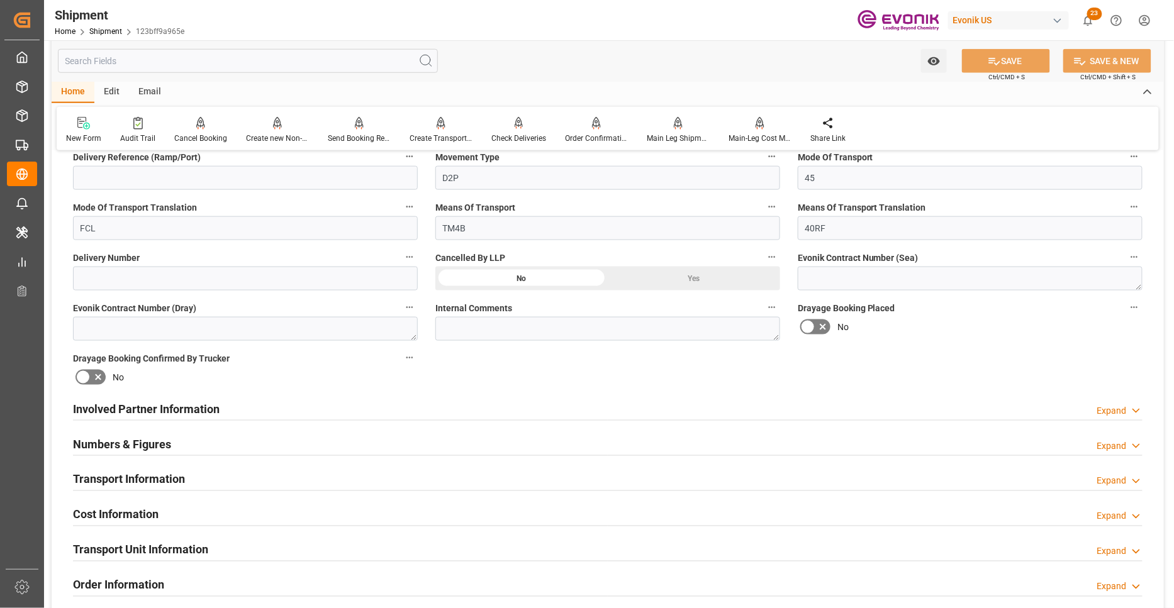
click at [584, 419] on div "Involved Partner Information Expand" at bounding box center [607, 409] width 1087 height 35
click at [719, 411] on div "Involved Partner Information Expand" at bounding box center [607, 408] width 1069 height 24
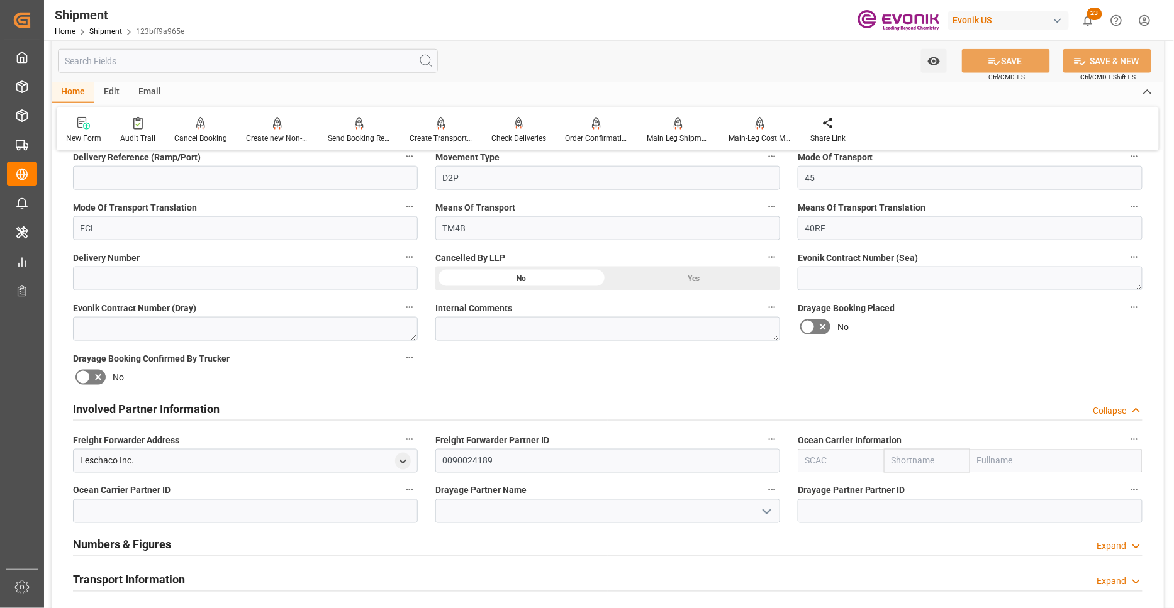
scroll to position [699, 0]
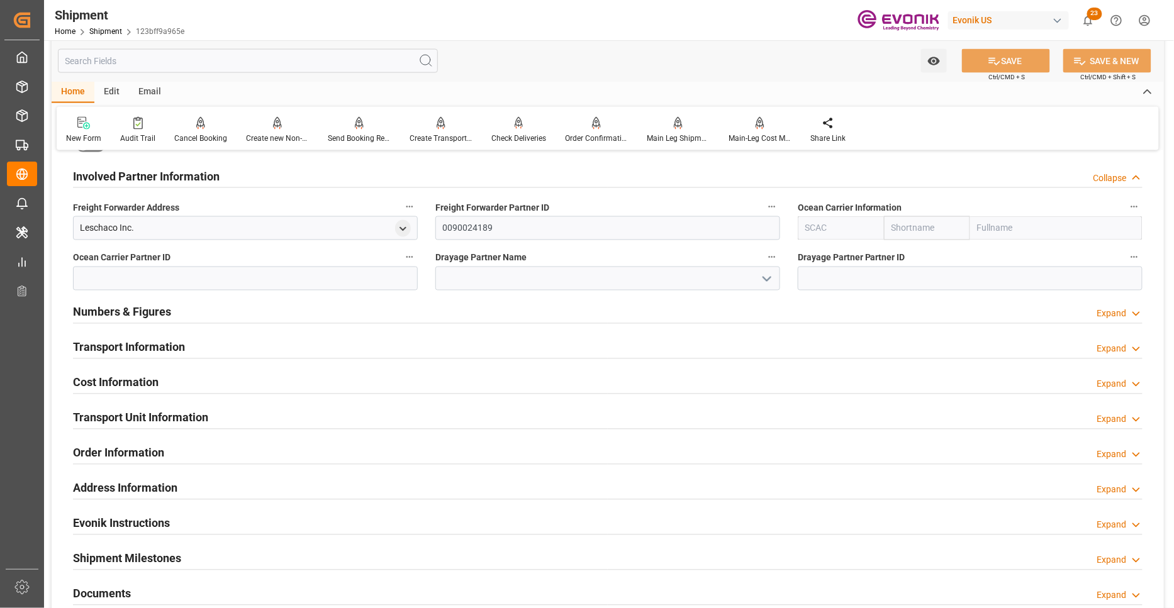
click at [843, 231] on input "text" at bounding box center [840, 228] width 86 height 24
click at [826, 258] on b "MSCU" at bounding box center [818, 256] width 25 height 10
type input "MSCU"
type input "MSC"
type input "Mediterranean Shipping Company"
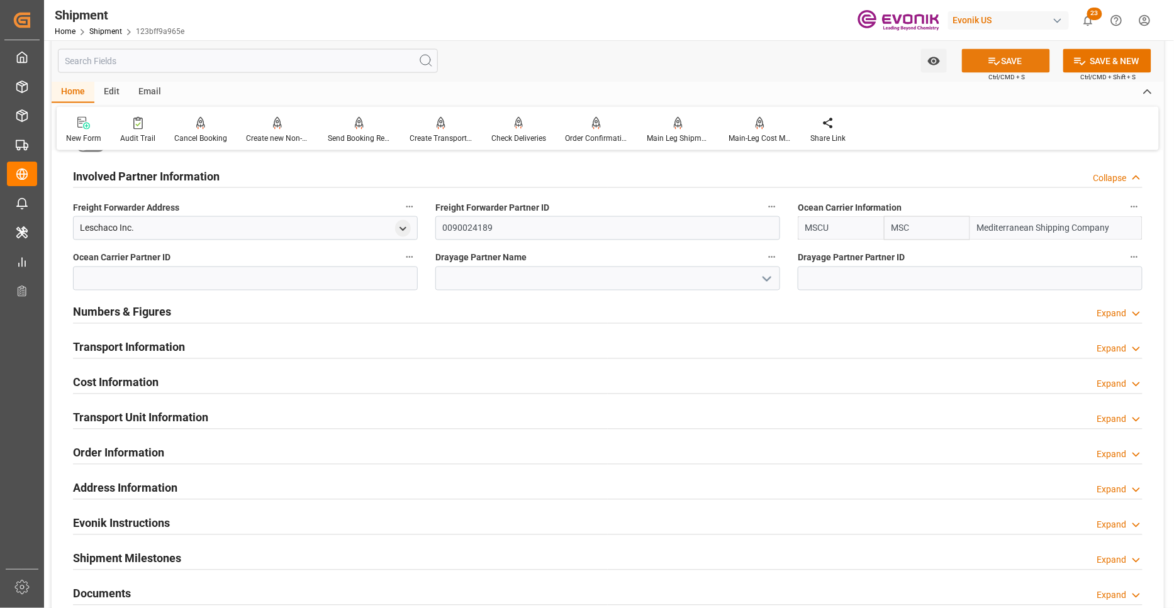
type input "MSCU"
click at [991, 64] on icon at bounding box center [993, 61] width 13 height 13
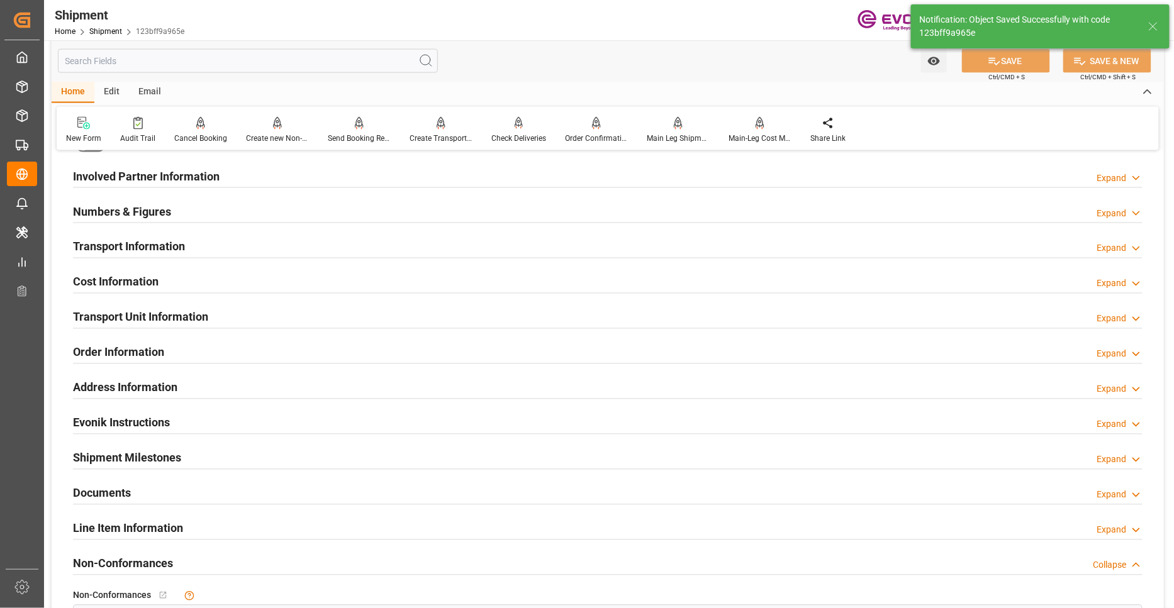
type input "0090038163"
drag, startPoint x: 431, startPoint y: 177, endPoint x: 470, endPoint y: 249, distance: 81.9
click at [431, 177] on div "Involved Partner Information Expand" at bounding box center [607, 176] width 1069 height 24
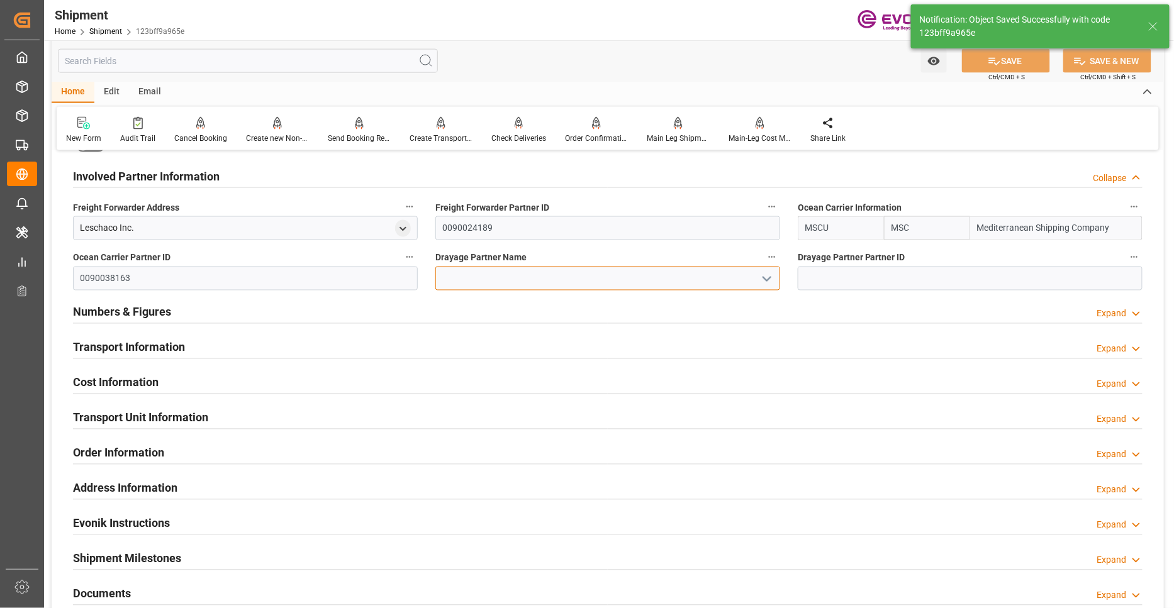
click at [469, 277] on input at bounding box center [607, 279] width 345 height 24
paste input "MSC ELENI/NO544E"
type input "MSC ELENI/NO544E"
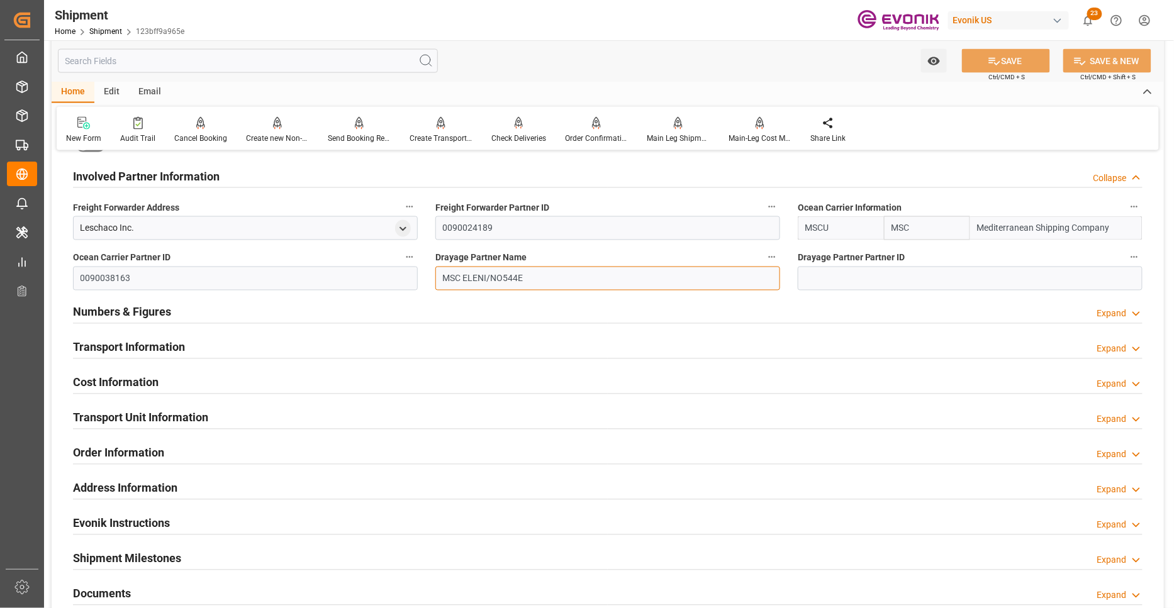
drag, startPoint x: 504, startPoint y: 280, endPoint x: 423, endPoint y: 286, distance: 81.3
click at [403, 286] on div "Booking Confirmation Milestone Bar Collapse Submitted to FFW for Booking (Pendi…" at bounding box center [608, 163] width 1112 height 1401
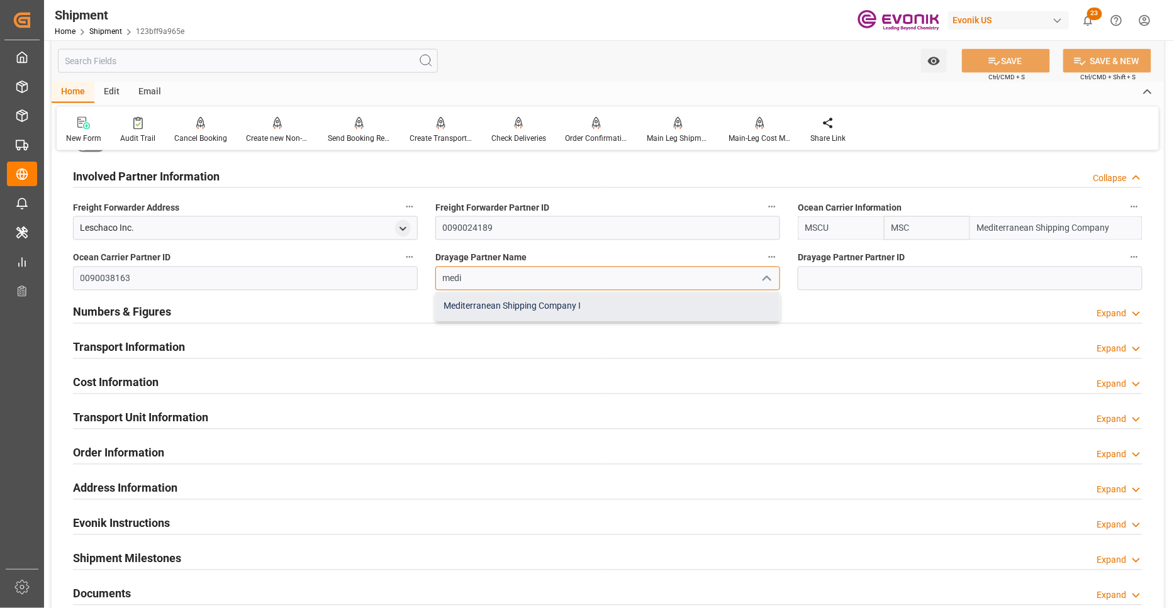
click at [541, 306] on div "Mediterranean Shipping Company I" at bounding box center [607, 306] width 343 height 28
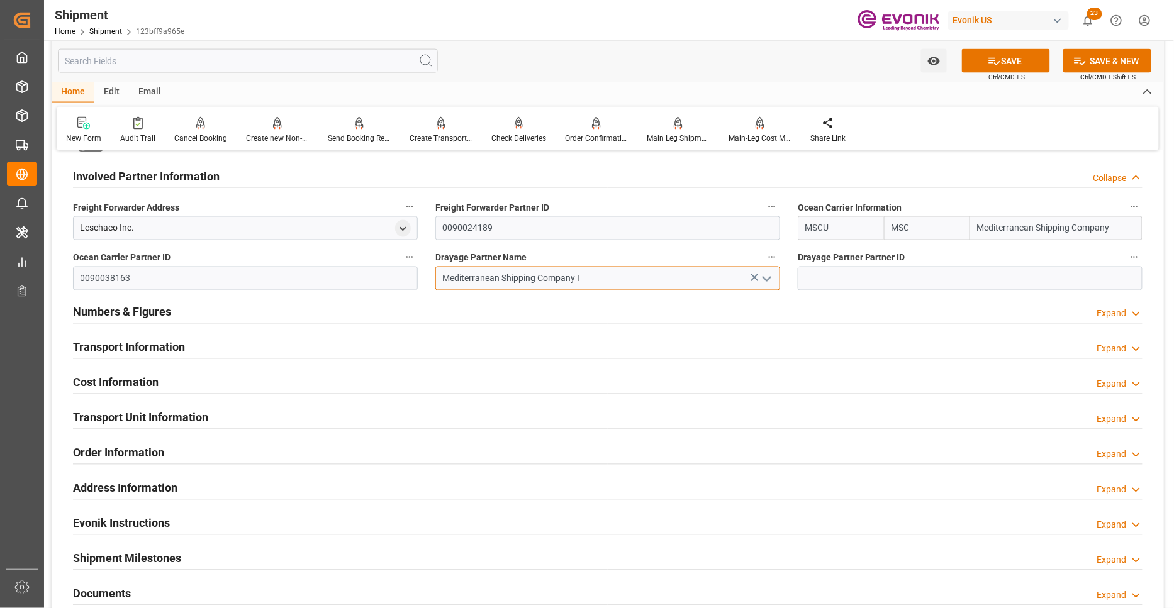
type input "Mediterranean Shipping Company I"
click at [1026, 64] on button "SAVE" at bounding box center [1006, 61] width 88 height 24
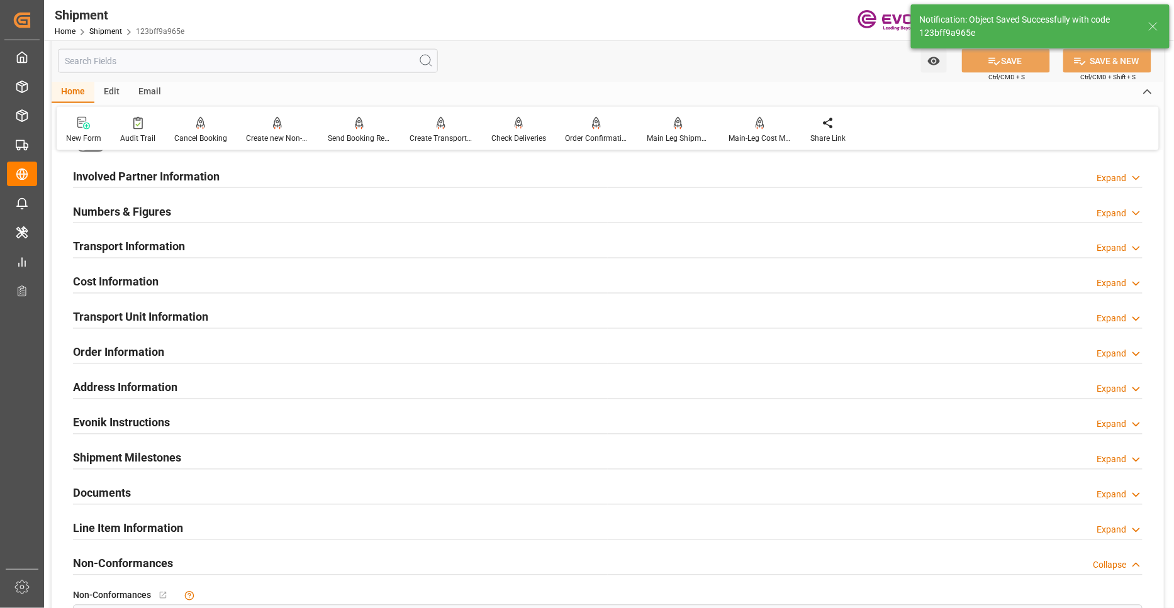
type input "0090038163"
click at [549, 178] on div "Involved Partner Information Expand" at bounding box center [607, 176] width 1069 height 24
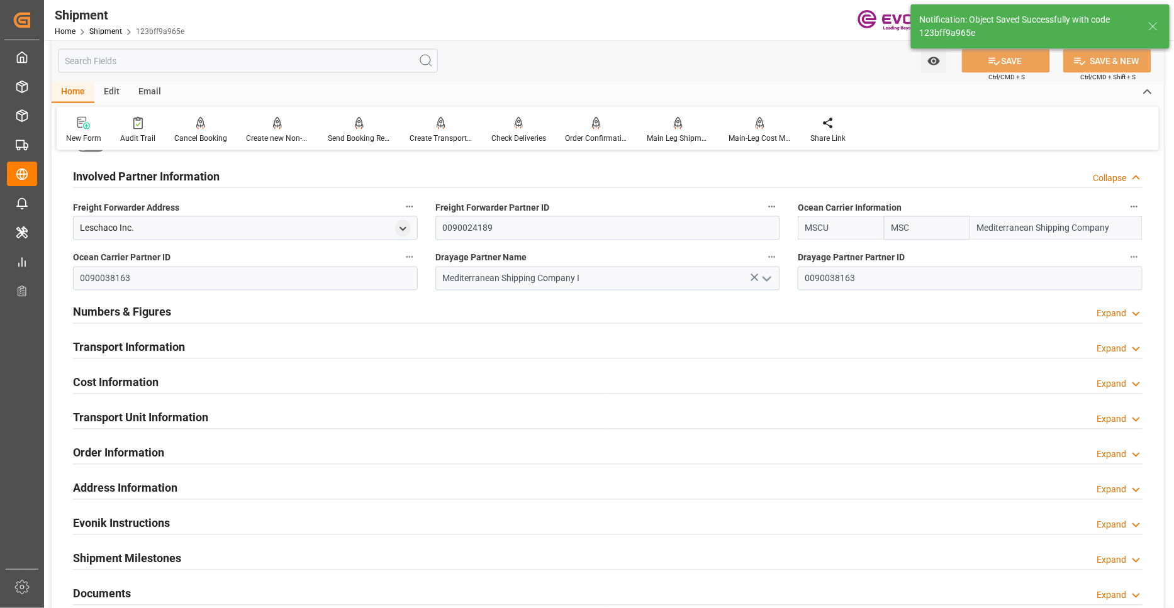
click at [552, 343] on div "Transport Information Expand" at bounding box center [607, 347] width 1069 height 24
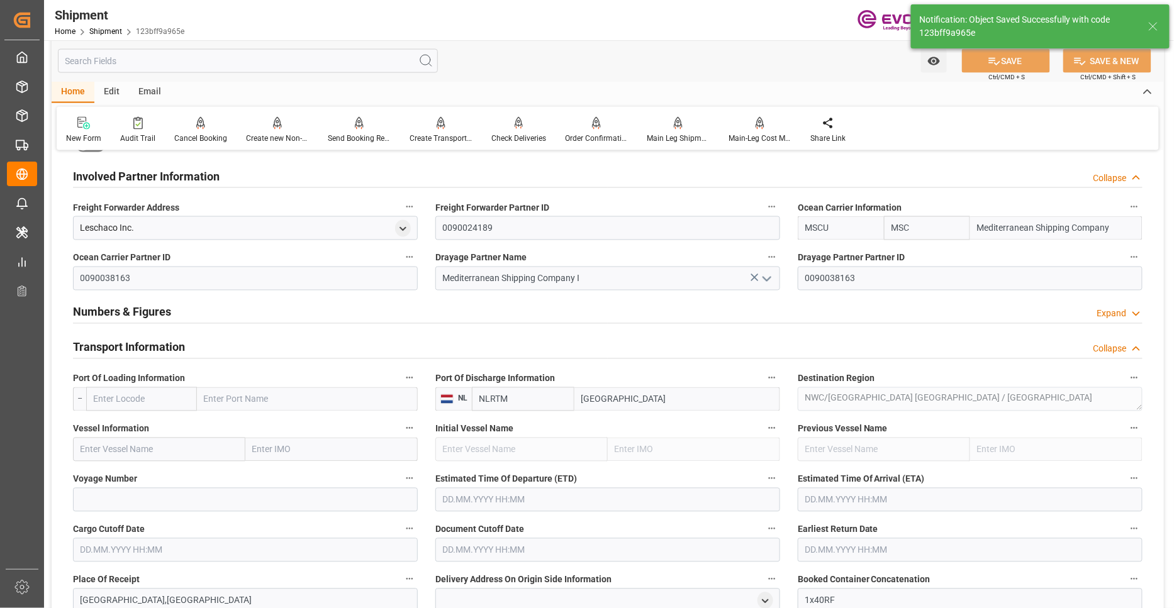
click at [167, 406] on input "text" at bounding box center [141, 399] width 111 height 24
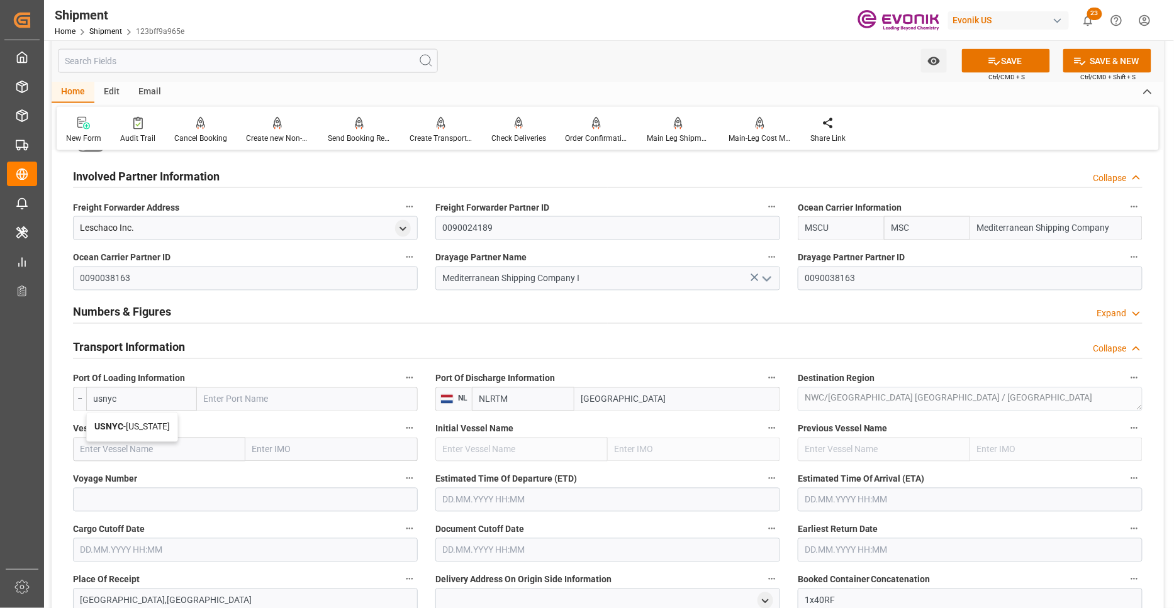
click at [160, 423] on span "USNYC - New York" at bounding box center [131, 427] width 75 height 10
type input "USNYC"
type input "New York"
type input "USNYC"
click at [189, 452] on input "text" at bounding box center [159, 450] width 172 height 24
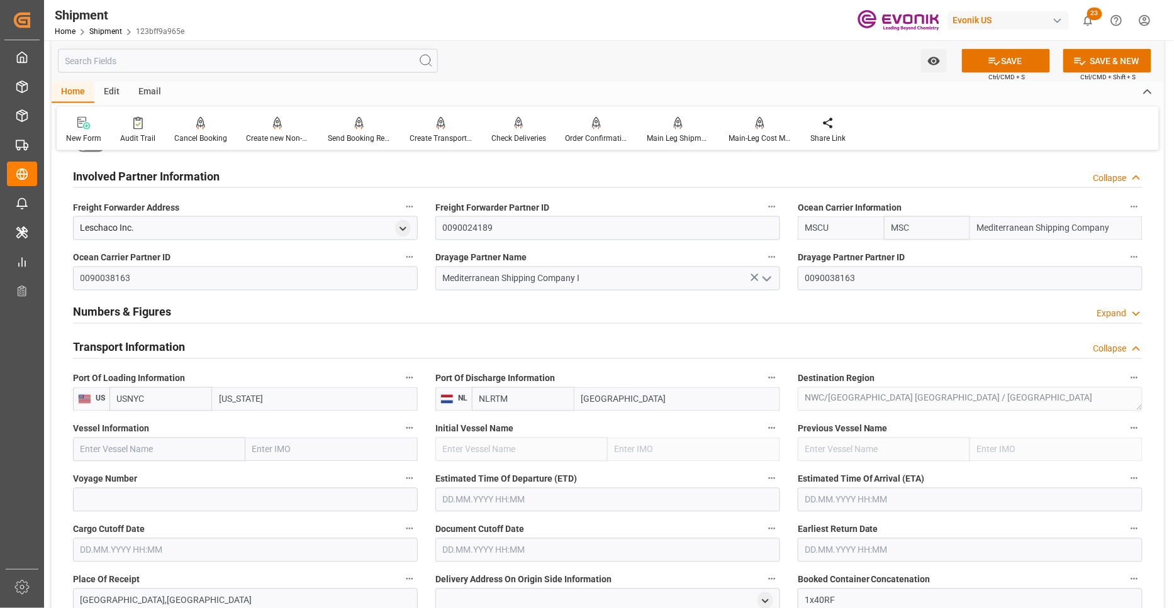
paste input "MSC ELENI/NO544E"
click at [151, 450] on input "MSC ELENI/NO544E" at bounding box center [159, 450] width 172 height 24
click at [141, 503] on span "MSC ELENI - 9278143" at bounding box center [122, 506] width 82 height 10
type input "MSC ELENI"
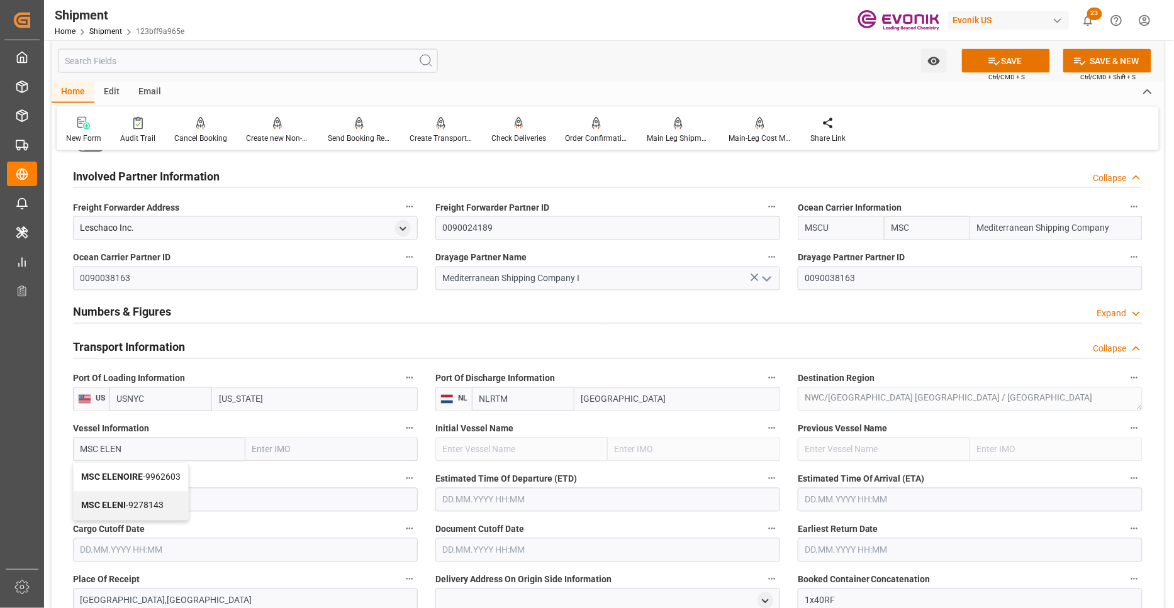
type input "9278143"
type input "MSC ELENI"
click at [191, 501] on input at bounding box center [245, 500] width 345 height 24
paste input "NO544E"
type input "NO544E"
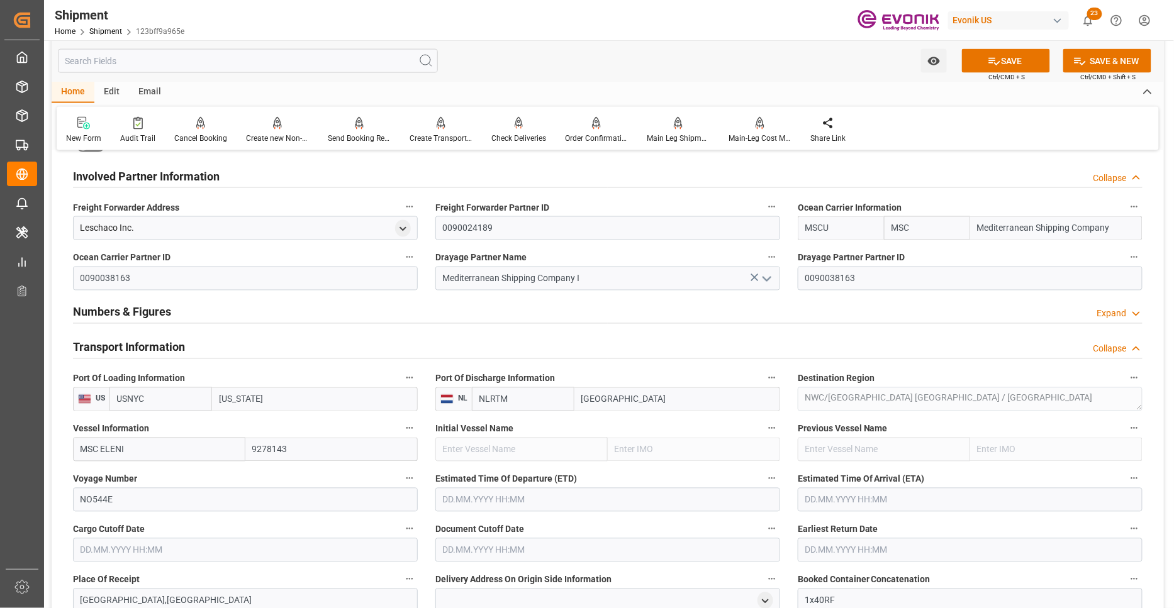
click at [511, 499] on input "text" at bounding box center [607, 500] width 345 height 24
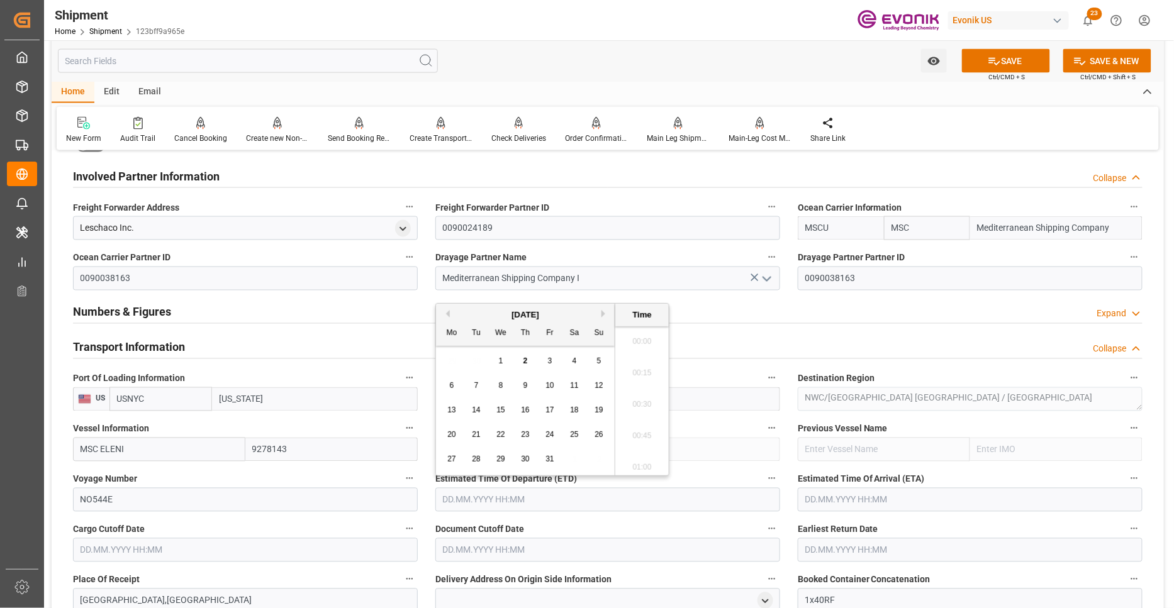
scroll to position [507, 0]
click at [602, 313] on button "Next Month" at bounding box center [605, 314] width 8 height 8
click at [475, 407] on span "11" at bounding box center [476, 410] width 8 height 9
type input "11.11.2025 00:00"
click at [880, 503] on input "text" at bounding box center [969, 500] width 345 height 24
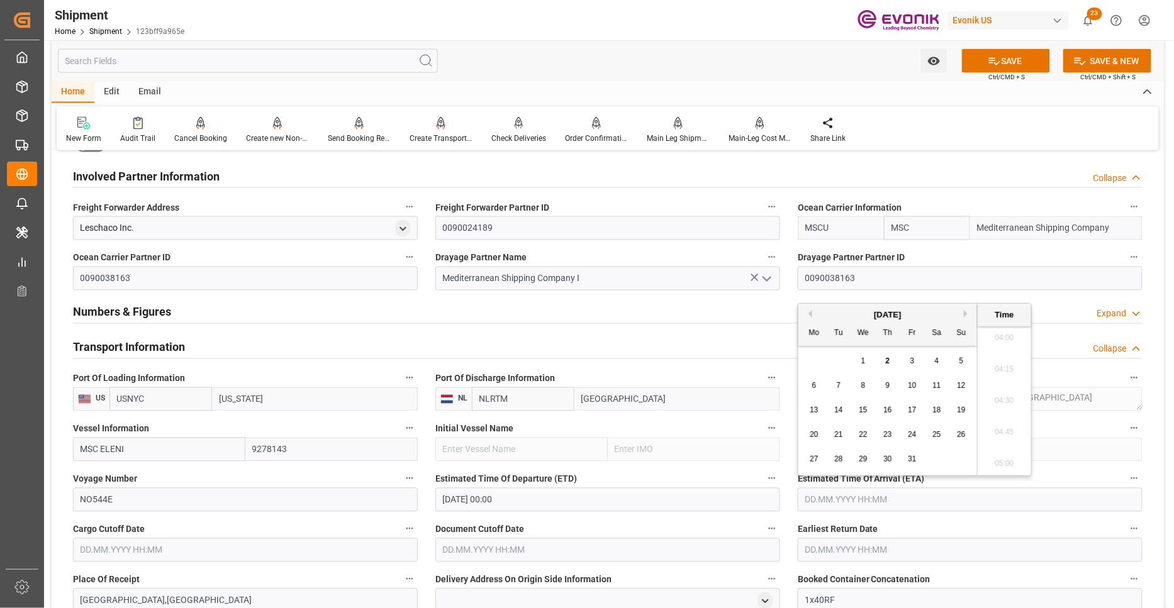
click at [965, 311] on button "Next Month" at bounding box center [967, 314] width 8 height 8
click at [862, 459] on span "26" at bounding box center [862, 459] width 8 height 9
type input "26.11.2025 00:00"
click at [352, 557] on input "text" at bounding box center [245, 550] width 345 height 24
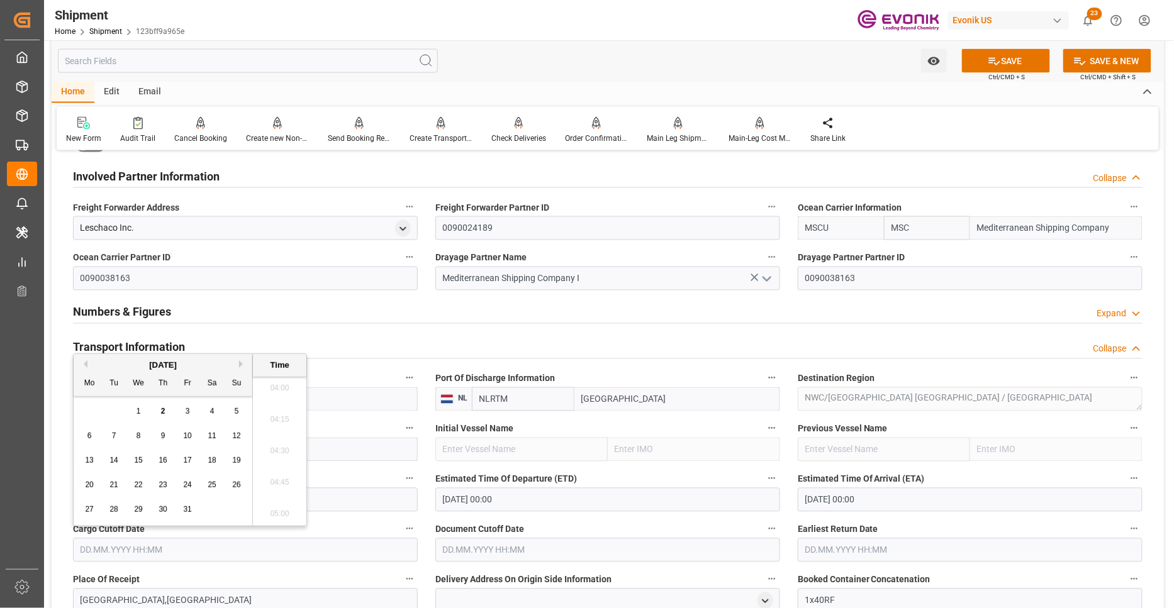
click at [114, 509] on span "28" at bounding box center [113, 509] width 8 height 9
type input "28.10.2025 00:00"
click at [529, 547] on input "text" at bounding box center [607, 550] width 345 height 24
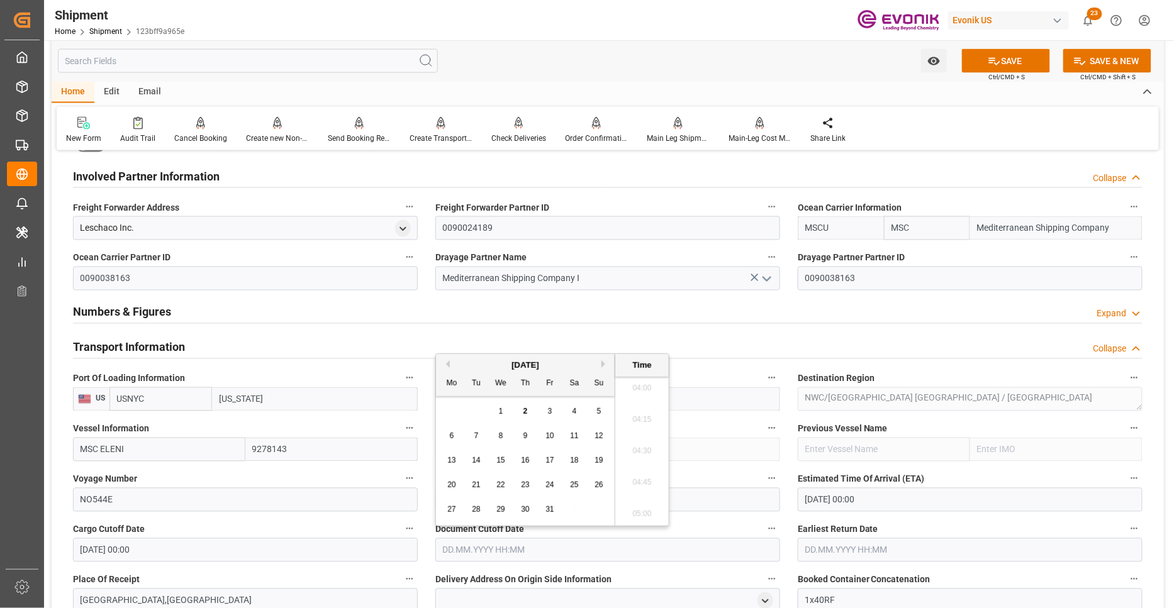
click at [475, 512] on span "28" at bounding box center [476, 509] width 8 height 9
type input "28.10.2025 00:00"
click at [870, 553] on input "text" at bounding box center [969, 550] width 345 height 24
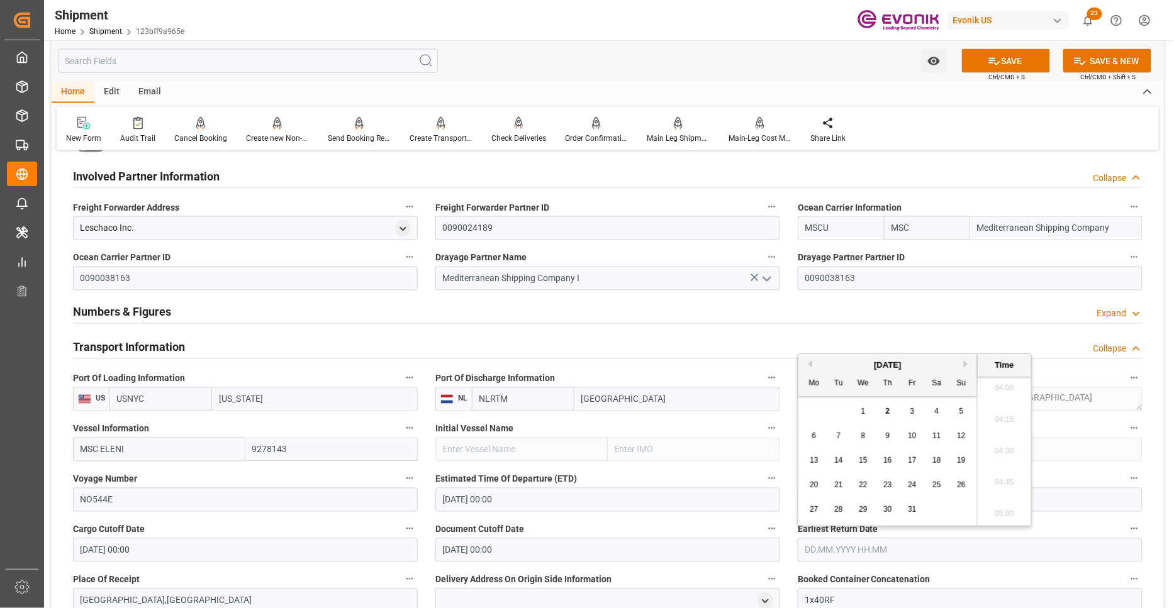
click at [836, 514] on div "28" at bounding box center [839, 509] width 16 height 15
type input "28.10.2025 00:00"
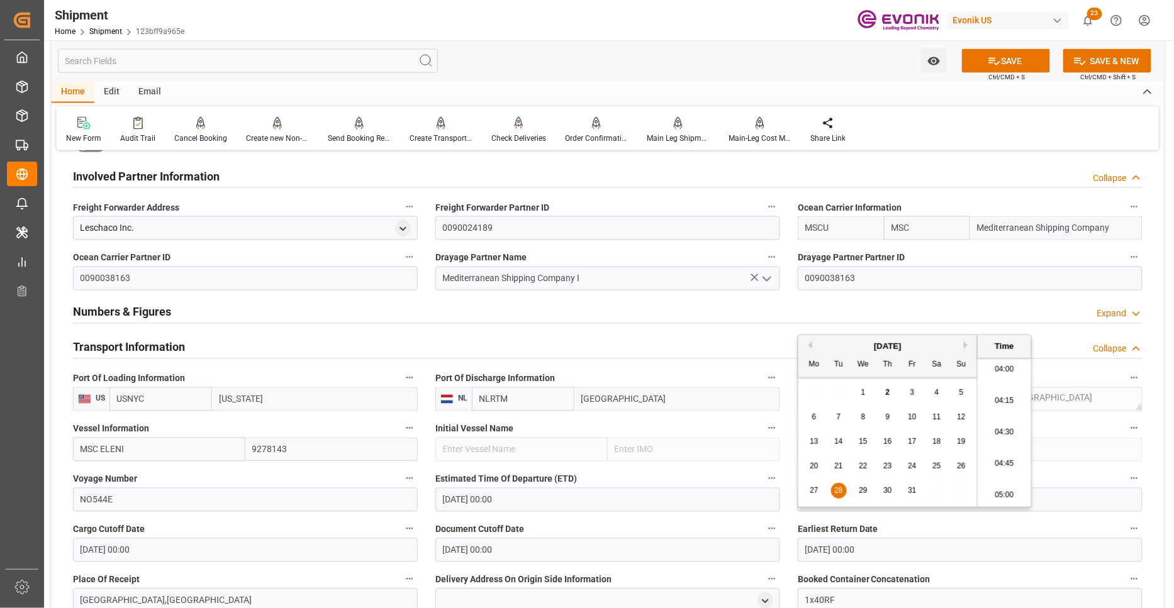
scroll to position [931, 0]
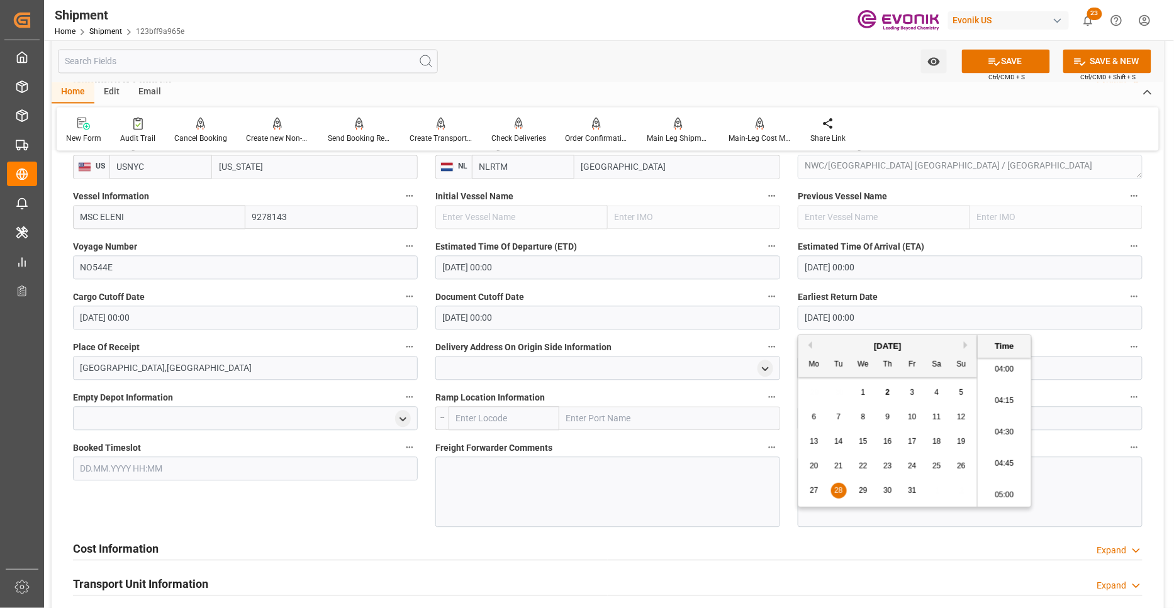
click at [394, 518] on div "Booked Timeslot" at bounding box center [245, 483] width 362 height 97
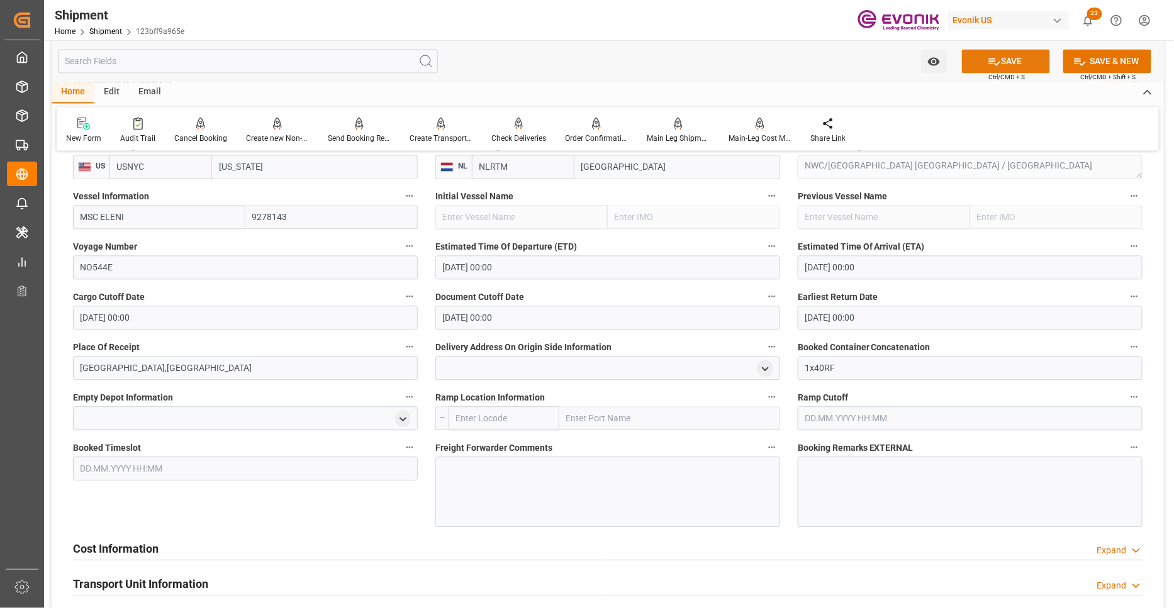
click at [992, 64] on icon at bounding box center [993, 61] width 13 height 13
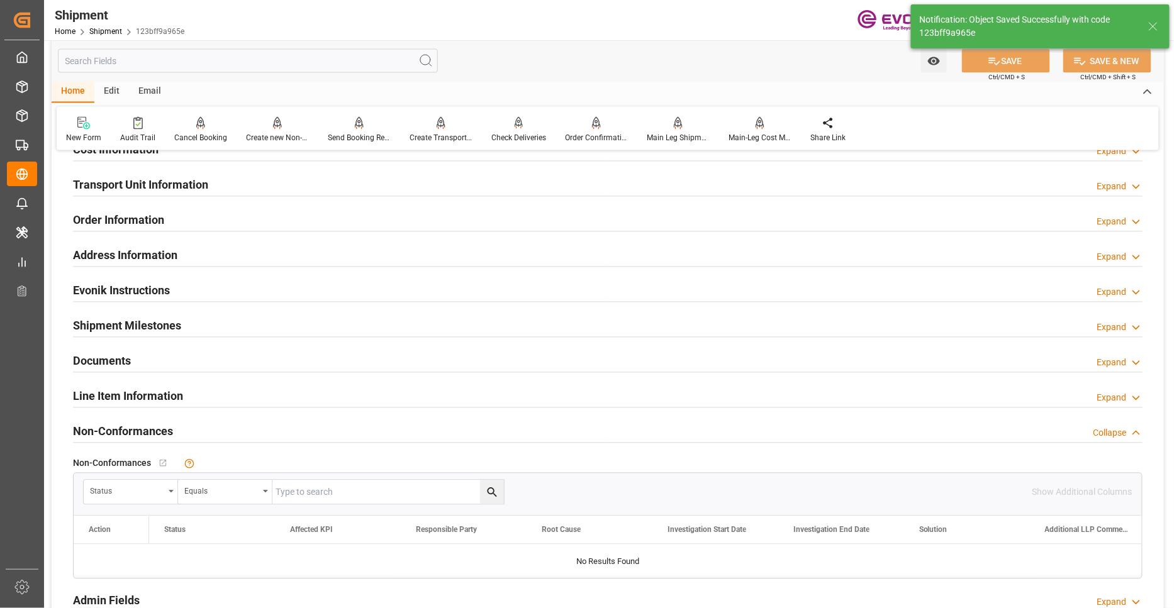
scroll to position [598, 0]
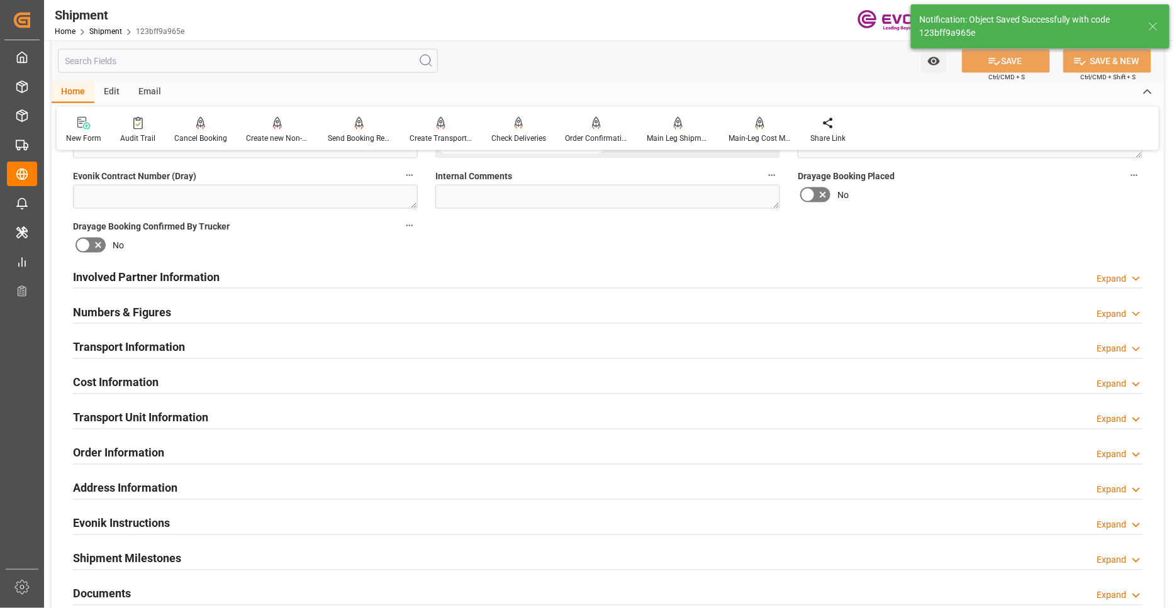
drag, startPoint x: 303, startPoint y: 379, endPoint x: 321, endPoint y: 431, distance: 54.7
click at [303, 379] on div "Cost Information Expand" at bounding box center [607, 382] width 1069 height 24
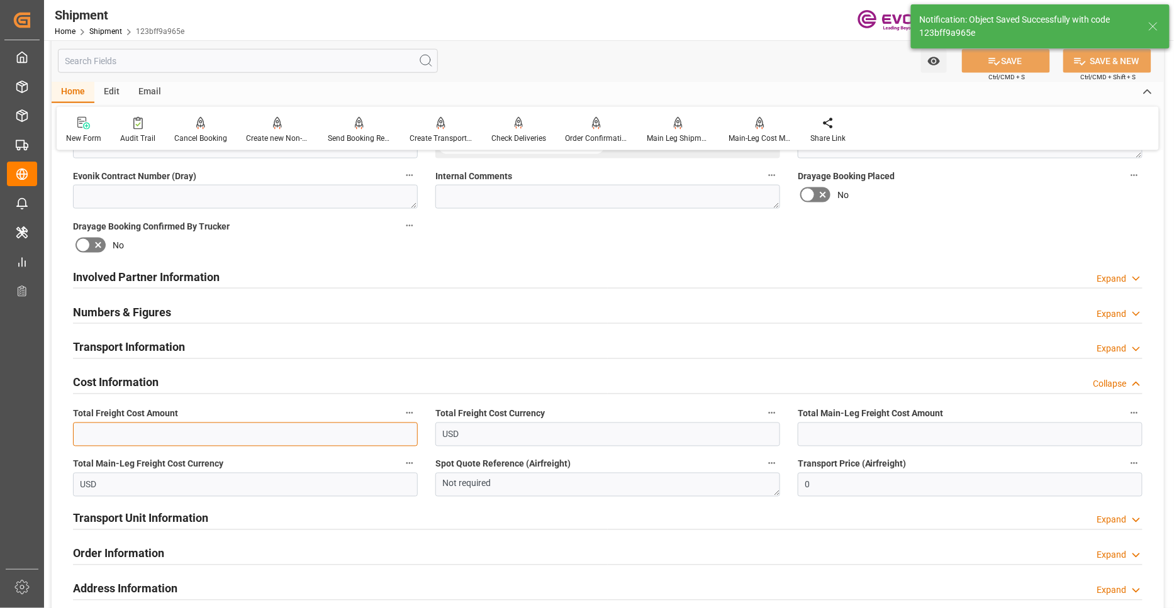
click at [283, 432] on input "text" at bounding box center [245, 435] width 345 height 24
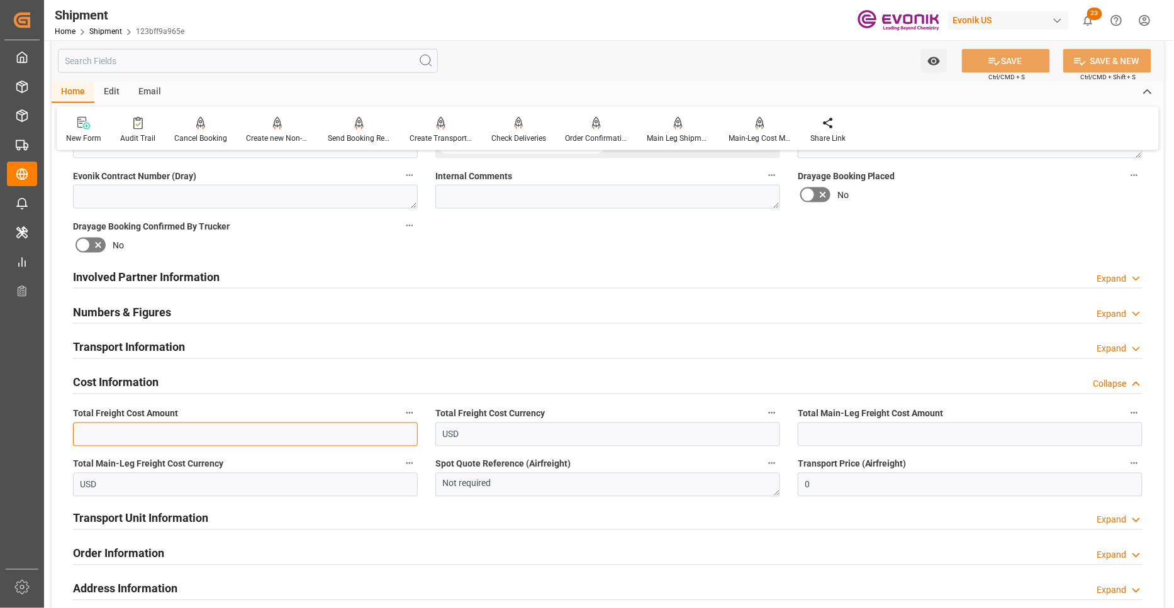
paste input "5849"
type input "5849"
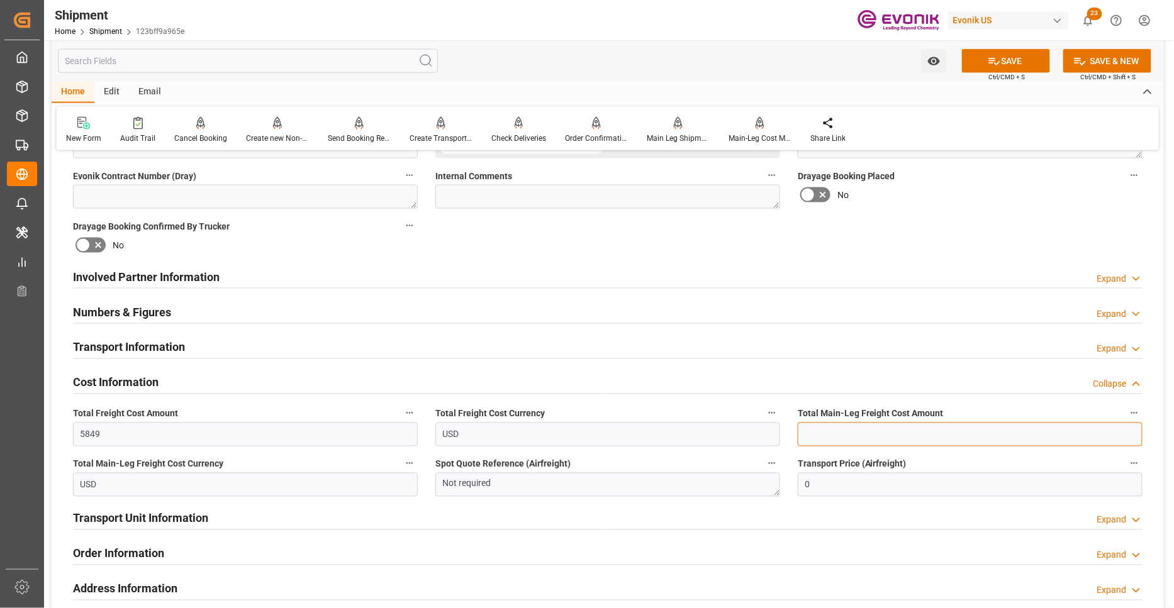
click at [872, 426] on input "text" at bounding box center [969, 435] width 345 height 24
paste input "5849"
type input "5849"
click at [979, 241] on div "Booking Confirmation Milestone Bar Collapse Submitted to FFW for Booking (Pendi…" at bounding box center [608, 264] width 1112 height 1401
click at [1002, 64] on button "SAVE" at bounding box center [1006, 61] width 88 height 24
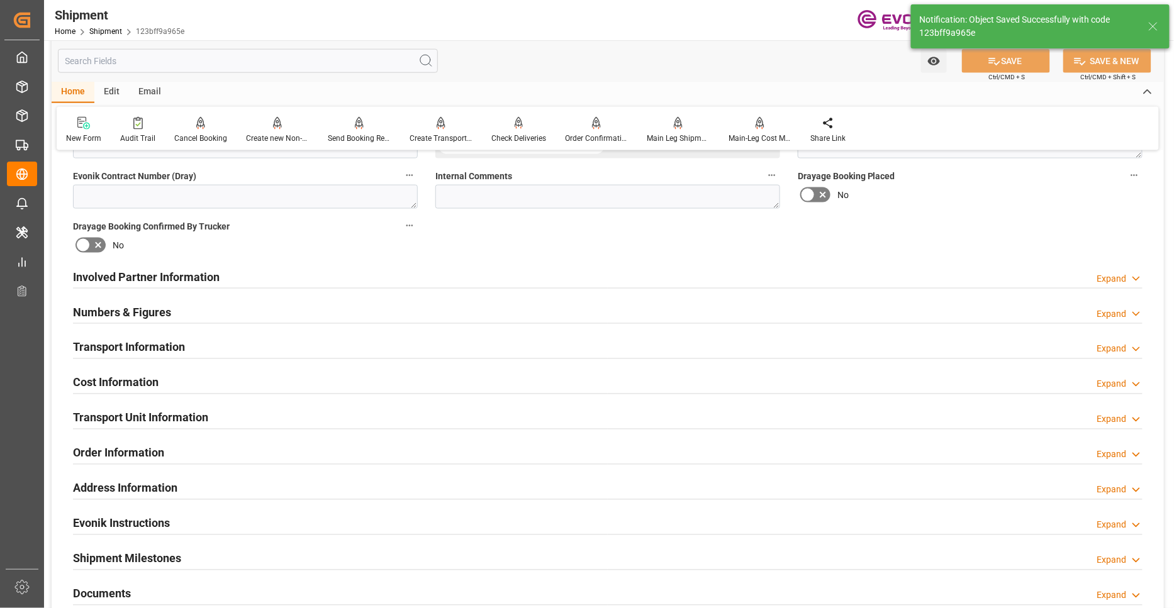
click at [469, 279] on div "Involved Partner Information Expand" at bounding box center [607, 276] width 1069 height 24
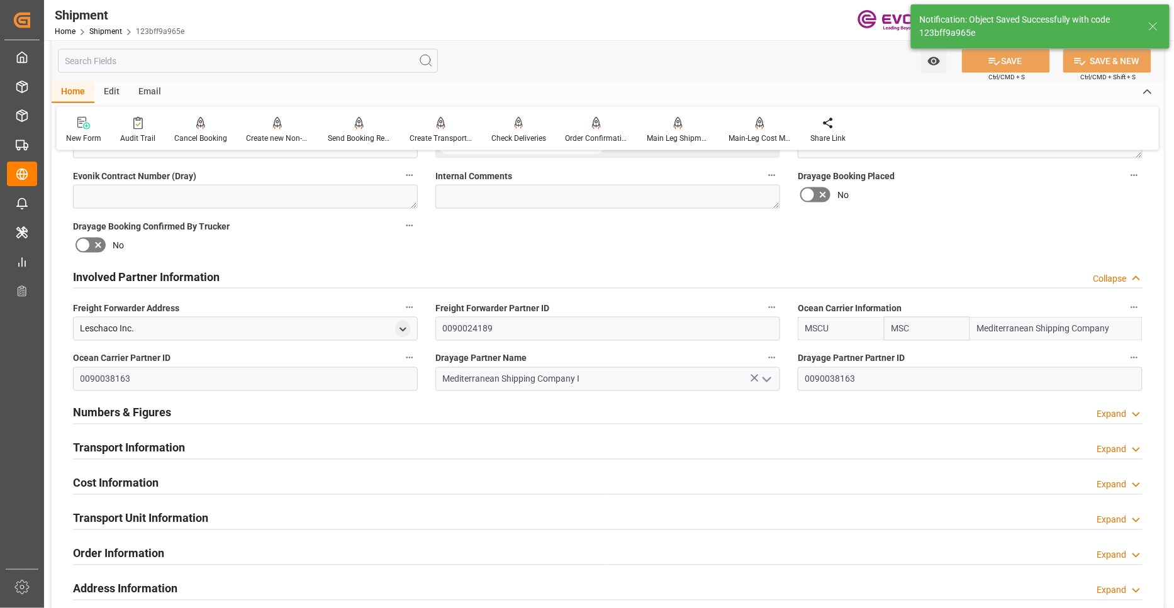
click at [506, 448] on div "Transport Information Expand" at bounding box center [607, 447] width 1069 height 24
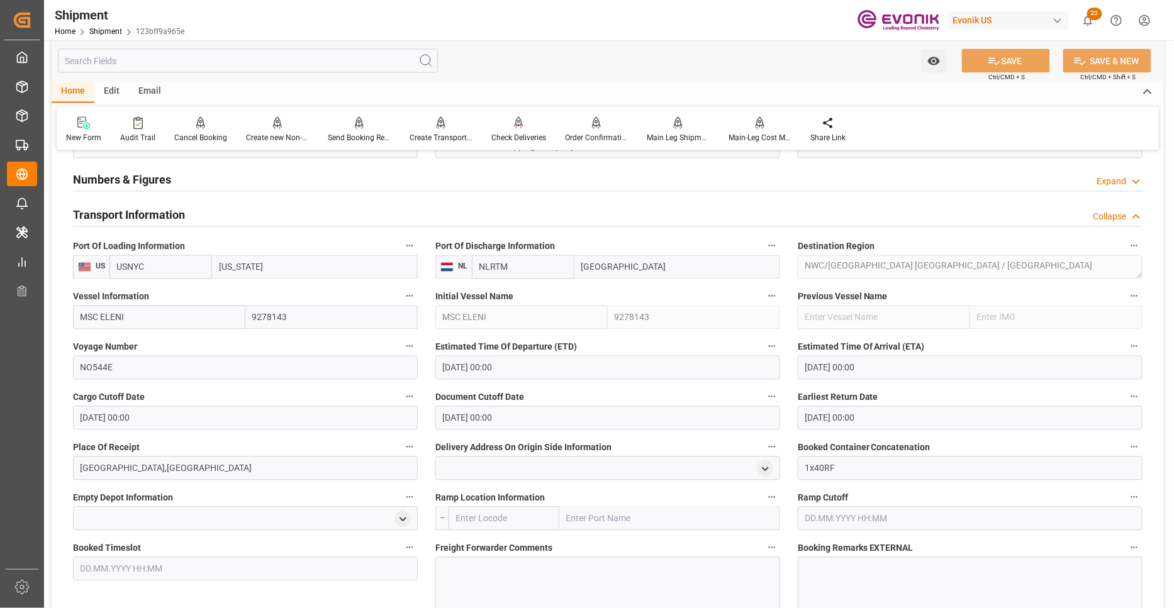
scroll to position [1064, 0]
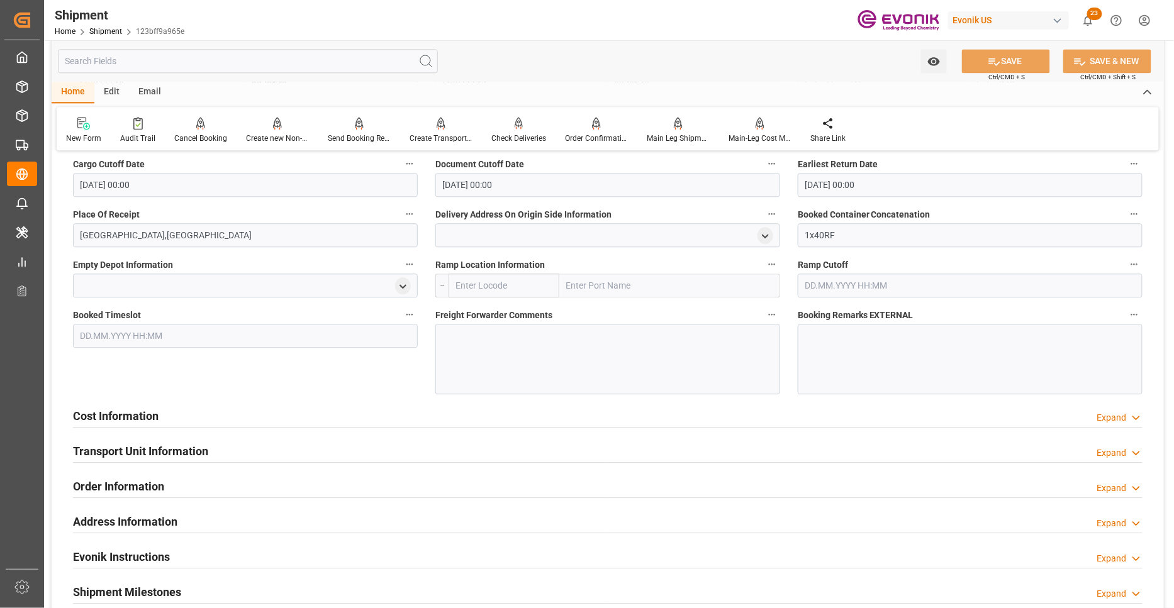
click at [422, 420] on div "Cost Information Expand" at bounding box center [607, 415] width 1069 height 24
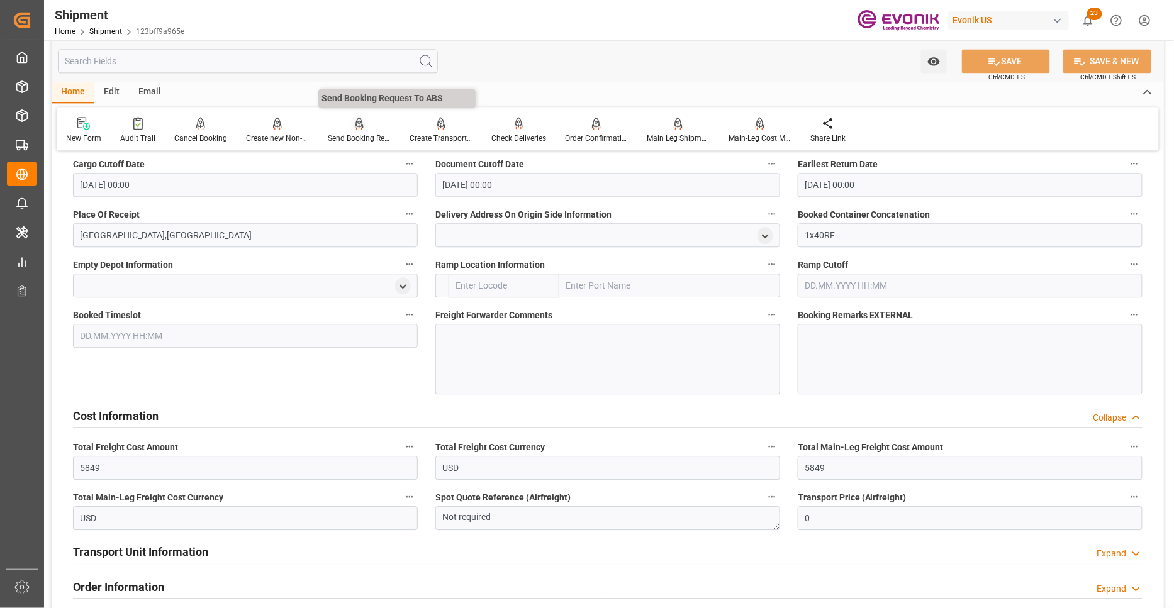
click at [353, 133] on div "Send Booking Request To ABS" at bounding box center [359, 138] width 63 height 11
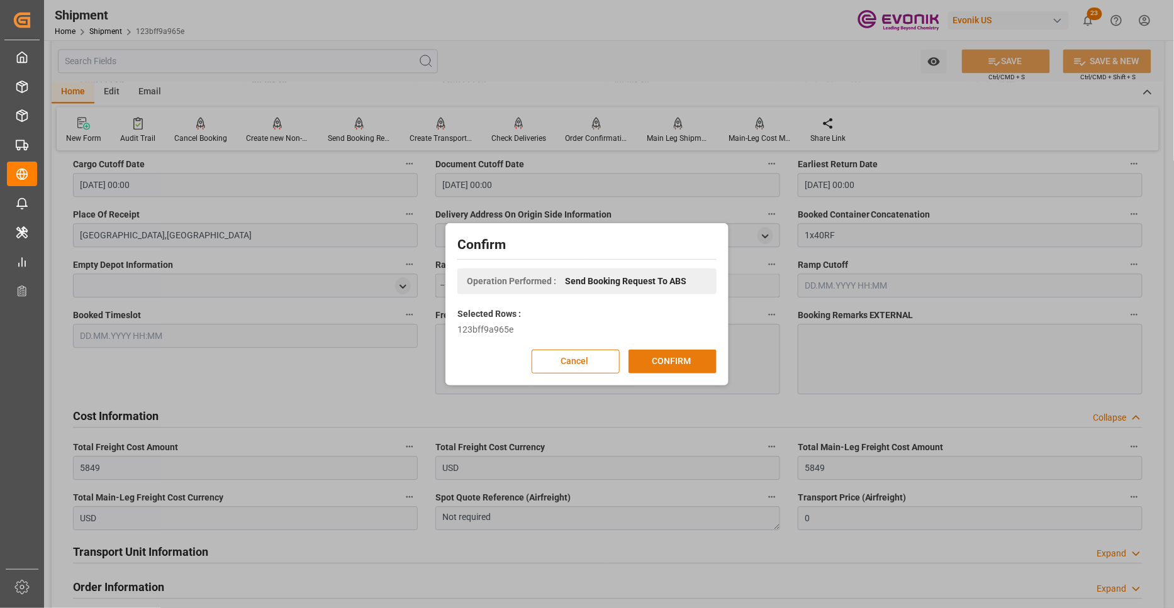
click at [678, 366] on button "CONFIRM" at bounding box center [672, 362] width 88 height 24
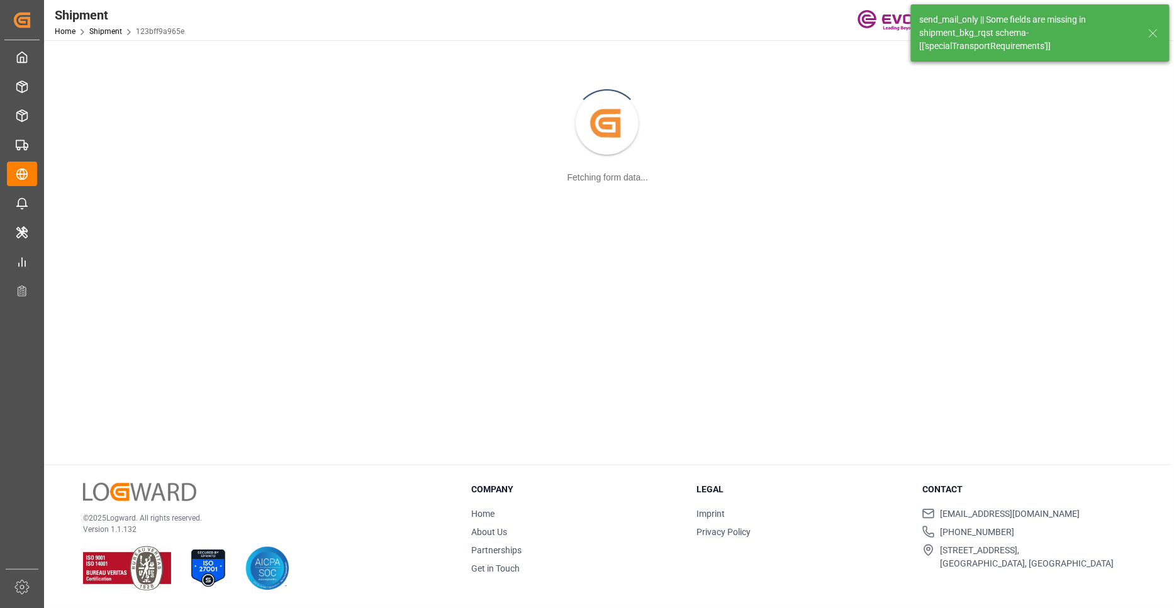
scroll to position [136, 0]
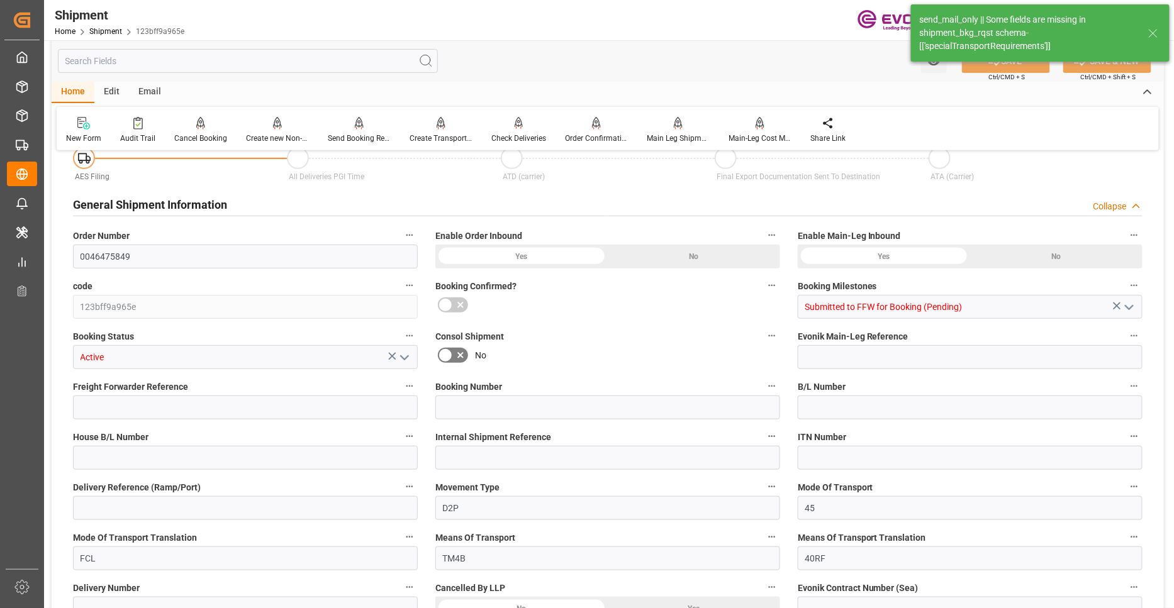
type input "18"
type input "IBC"
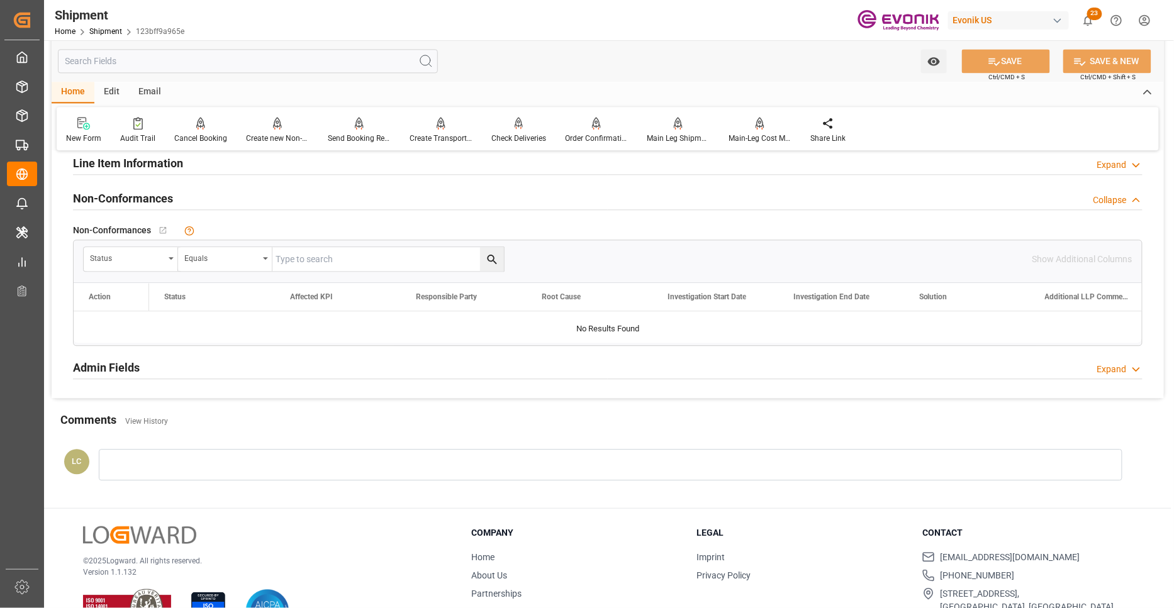
click at [253, 168] on div "Line Item Information Expand" at bounding box center [607, 162] width 1069 height 24
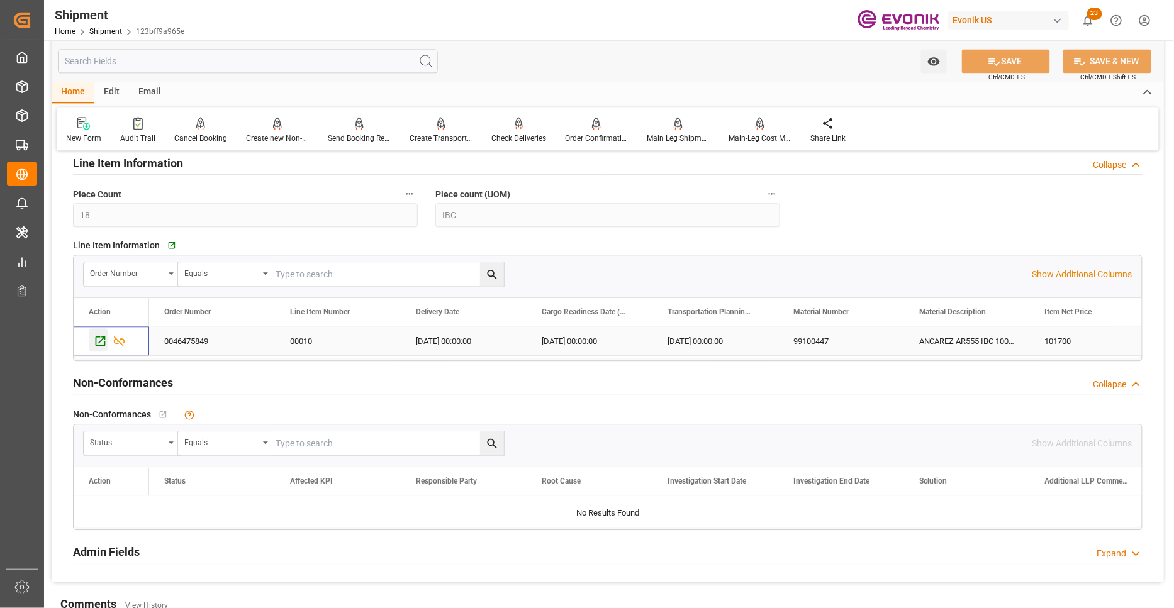
click at [99, 341] on icon "Press SPACE to select this row." at bounding box center [100, 341] width 13 height 13
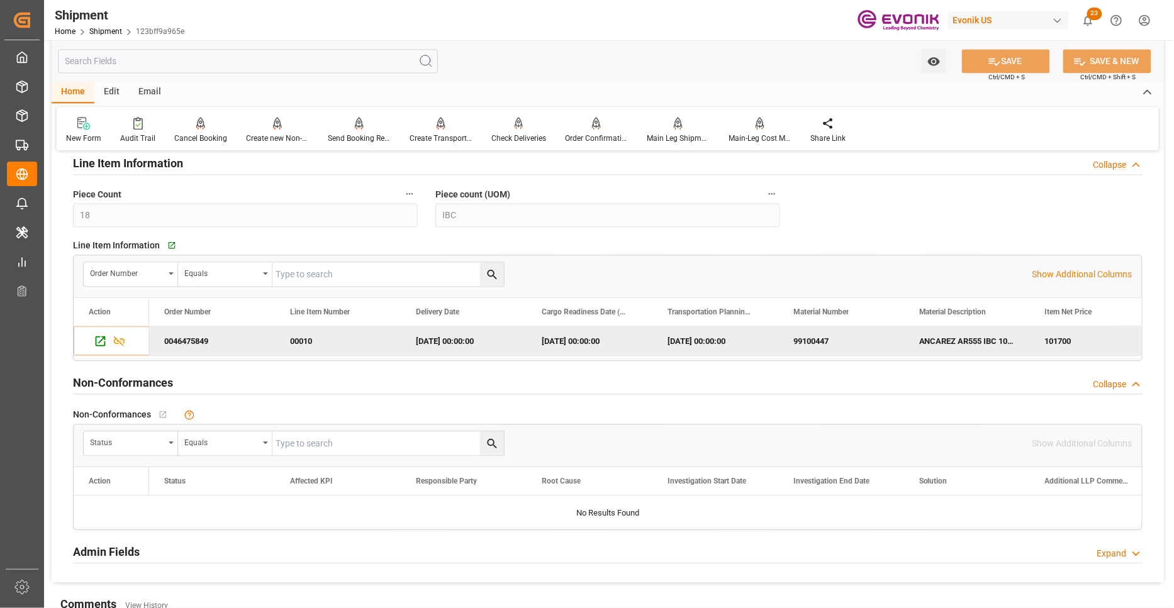
click at [267, 64] on input "text" at bounding box center [248, 61] width 380 height 24
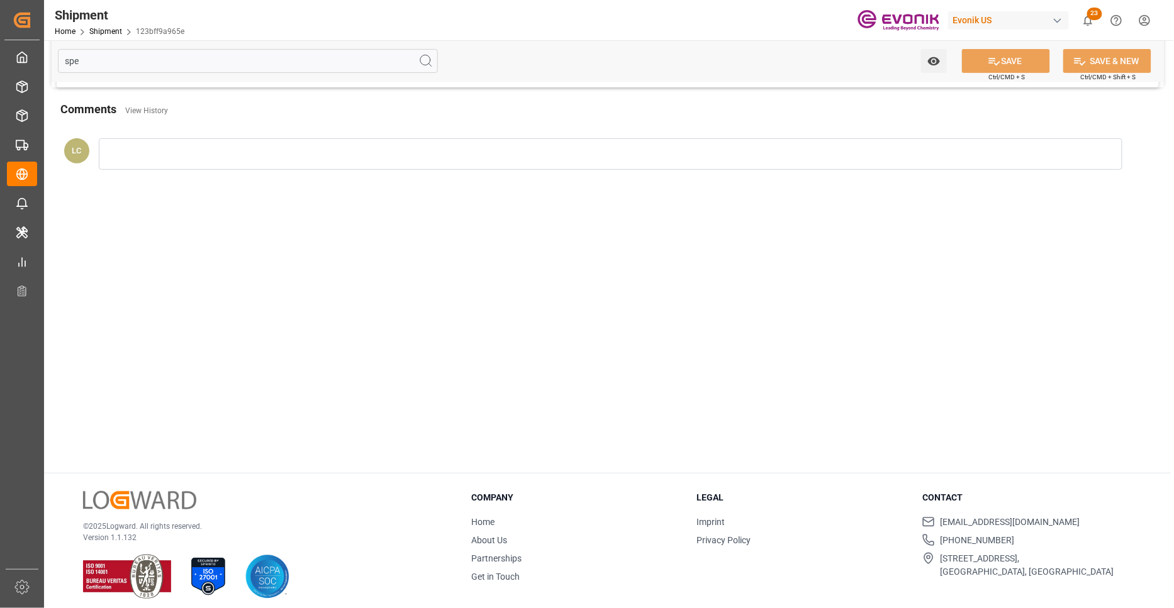
scroll to position [0, 0]
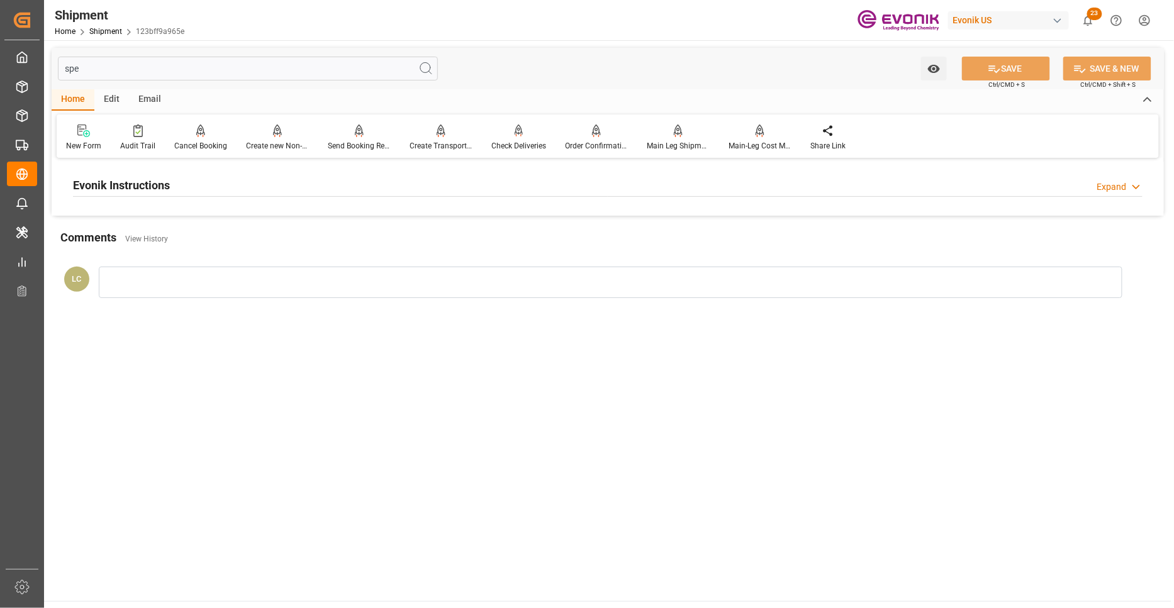
type input "spe"
click at [438, 182] on div "Evonik Instructions Expand" at bounding box center [607, 184] width 1069 height 24
click at [355, 282] on div at bounding box center [245, 260] width 345 height 70
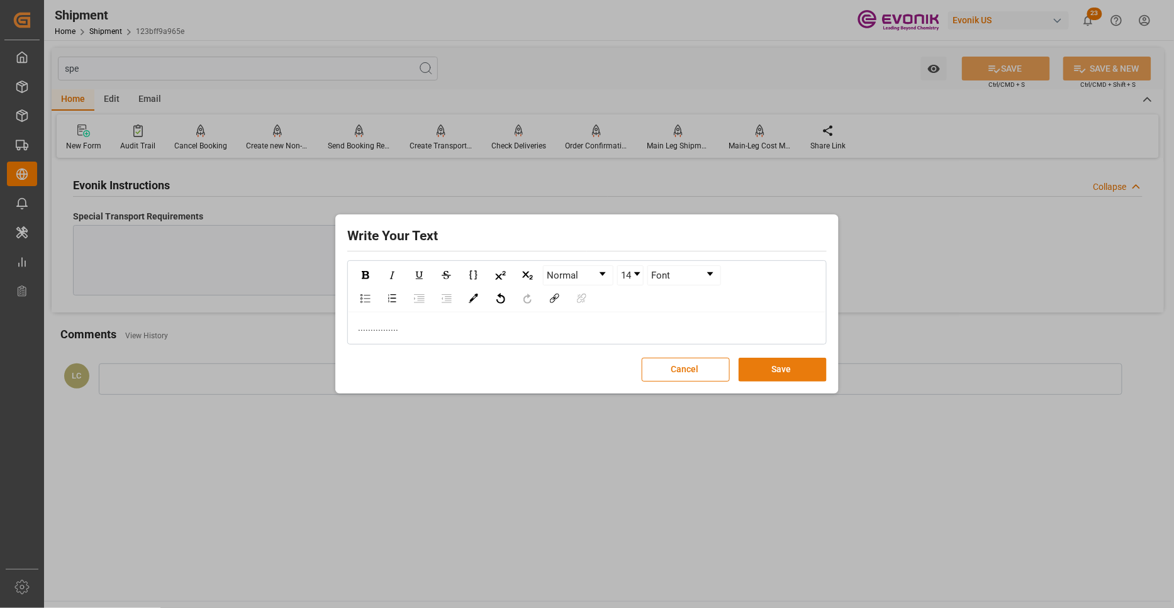
click at [799, 373] on button "Save" at bounding box center [782, 370] width 88 height 24
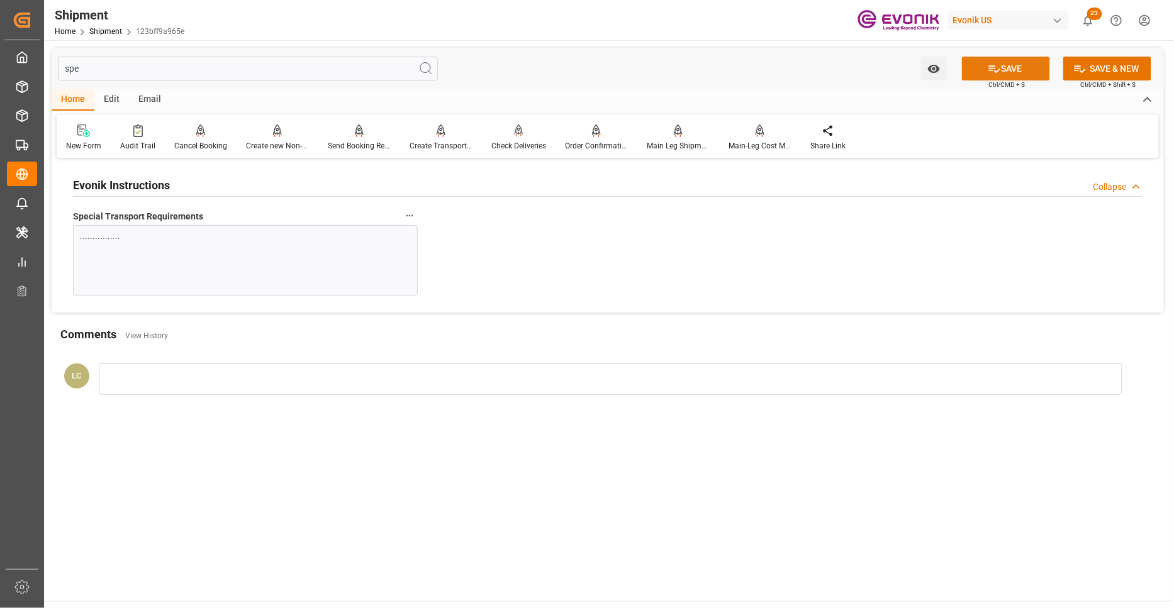
drag, startPoint x: 1009, startPoint y: 67, endPoint x: 989, endPoint y: 67, distance: 20.1
click at [1009, 68] on button "SAVE" at bounding box center [1006, 69] width 88 height 24
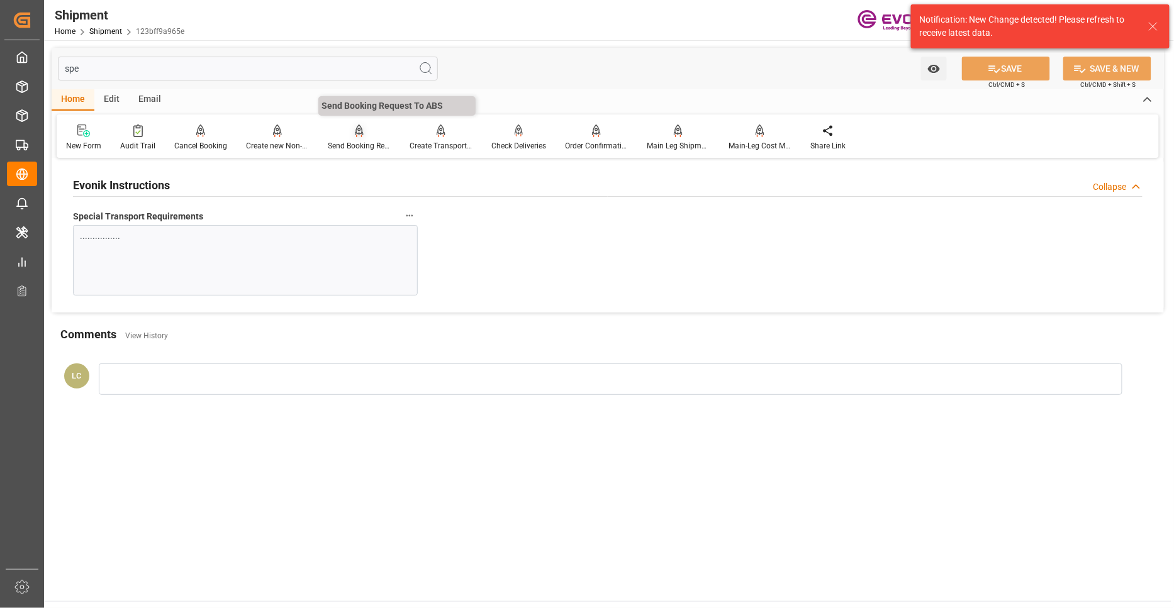
click at [350, 140] on div "Send Booking Request To ABS" at bounding box center [359, 145] width 63 height 11
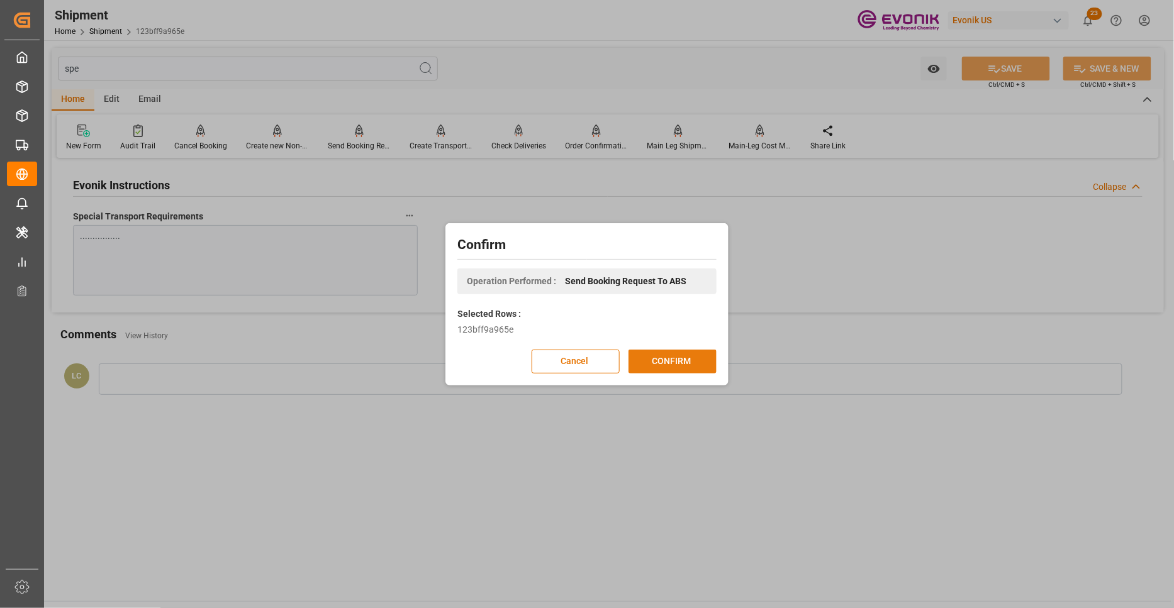
click at [687, 359] on button "CONFIRM" at bounding box center [672, 362] width 88 height 24
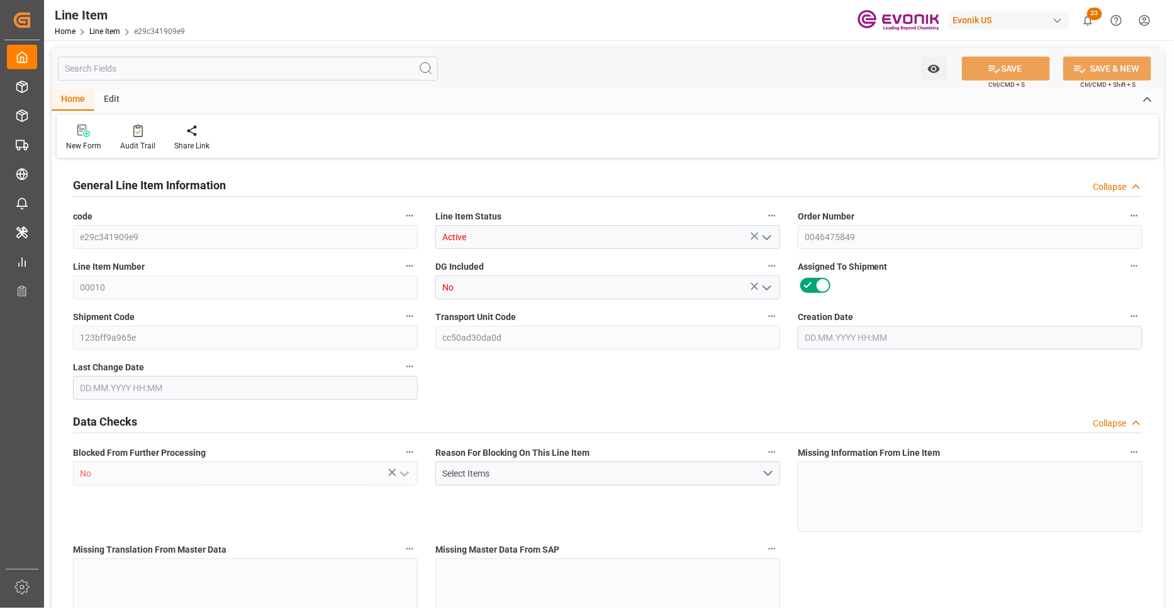
type input "18"
type input "18990"
type input "18000"
type input "25.056"
type input "18"
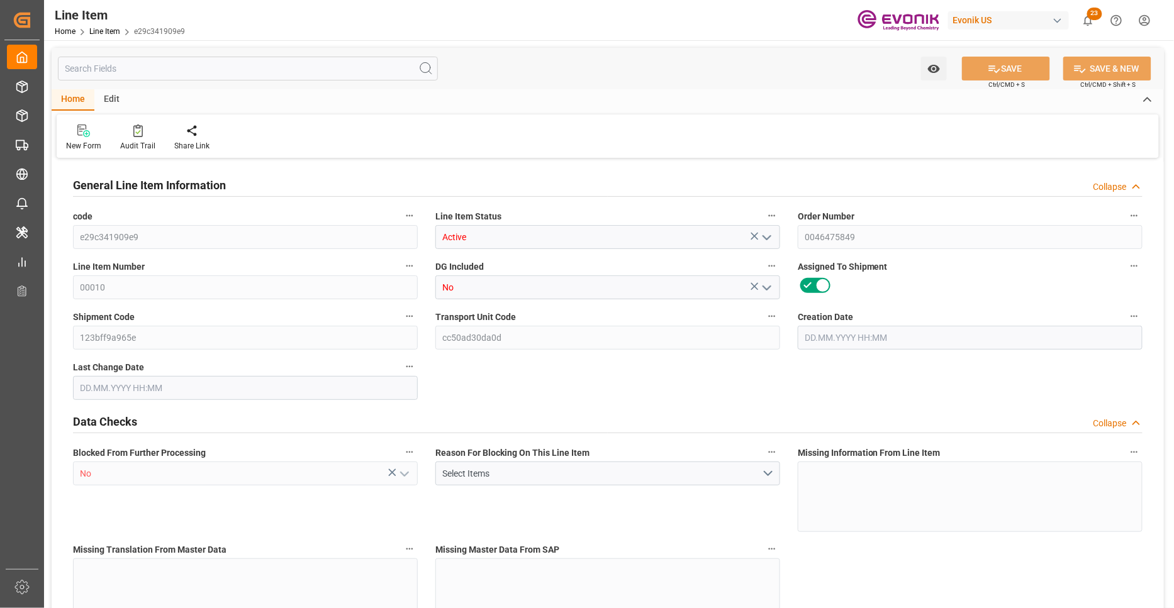
type input "101700"
type input "18"
type input "18990"
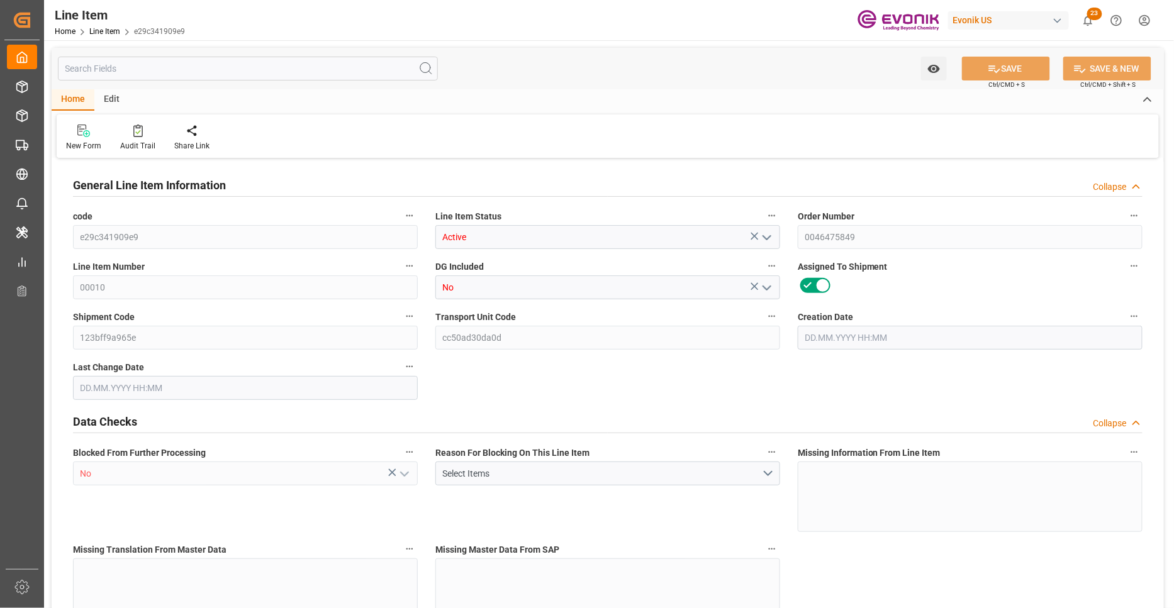
type input "18990"
type input "18000"
type input "25.056"
type input "25056"
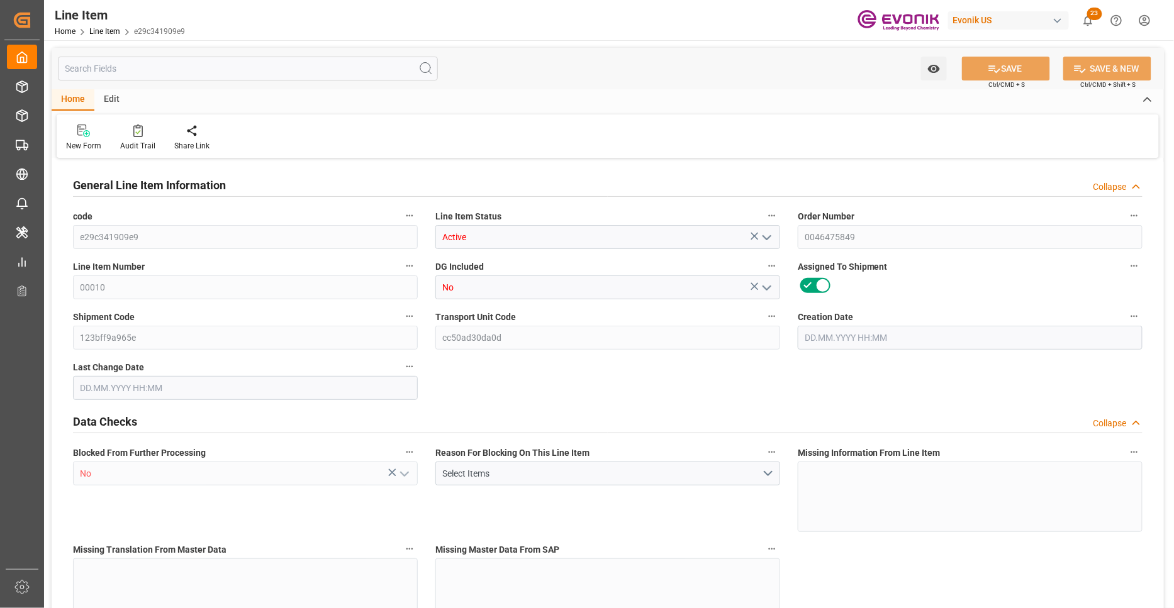
type input "0"
type input "[DATE] 16:50"
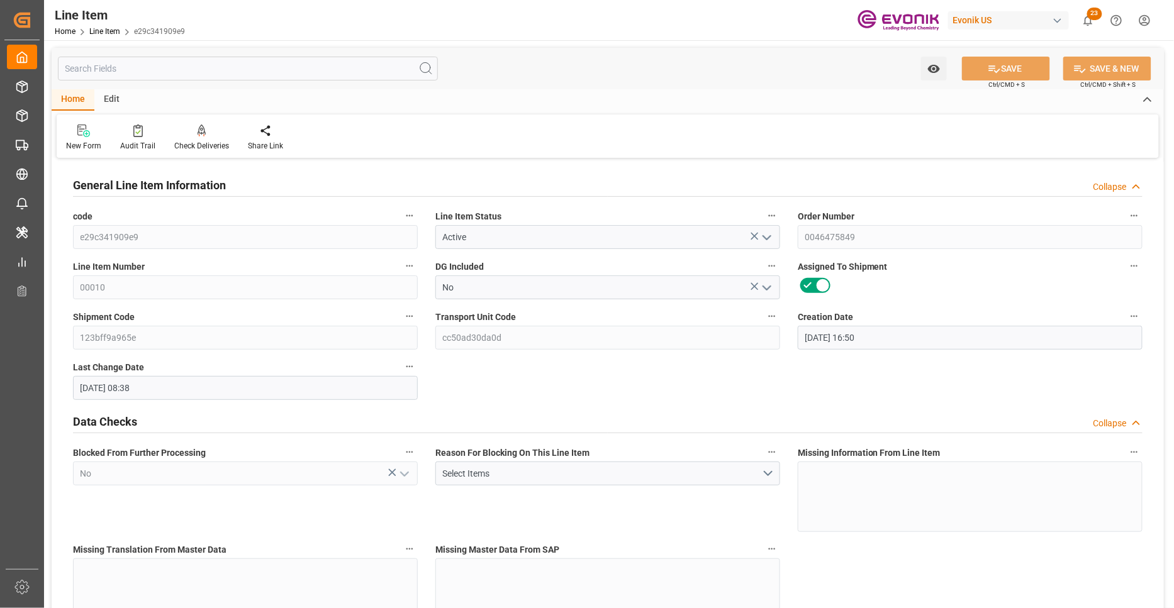
type input "[DATE] 08:38"
type input "[DATE]"
click at [179, 64] on input "text" at bounding box center [248, 69] width 380 height 24
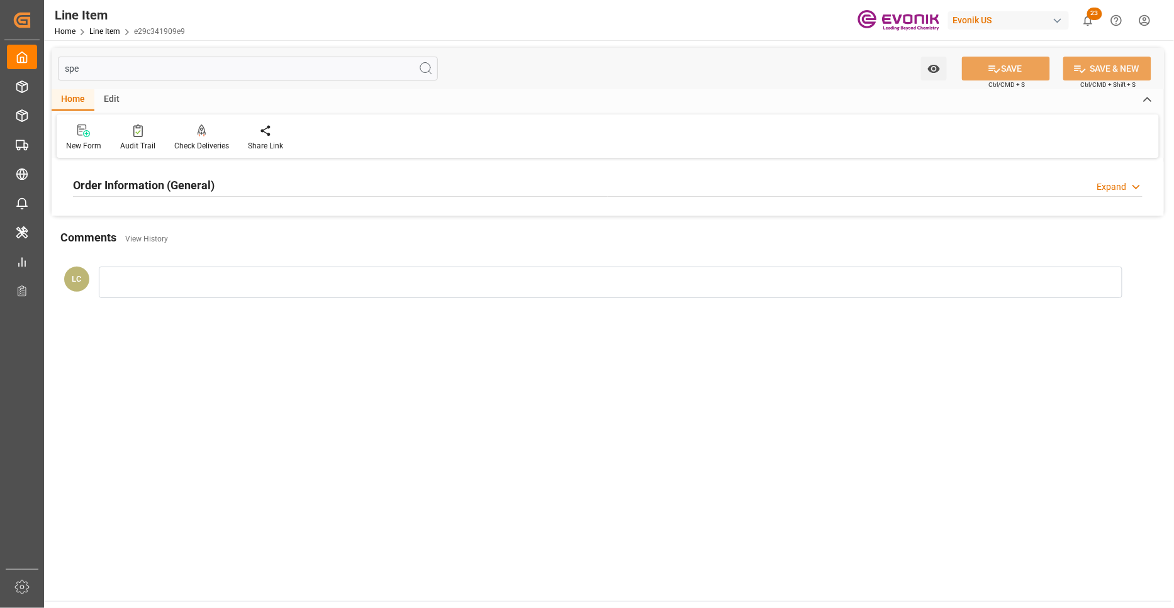
type input "spe"
click at [274, 187] on div "Order Information (General) Expand" at bounding box center [607, 184] width 1069 height 24
click at [226, 247] on div at bounding box center [245, 260] width 345 height 70
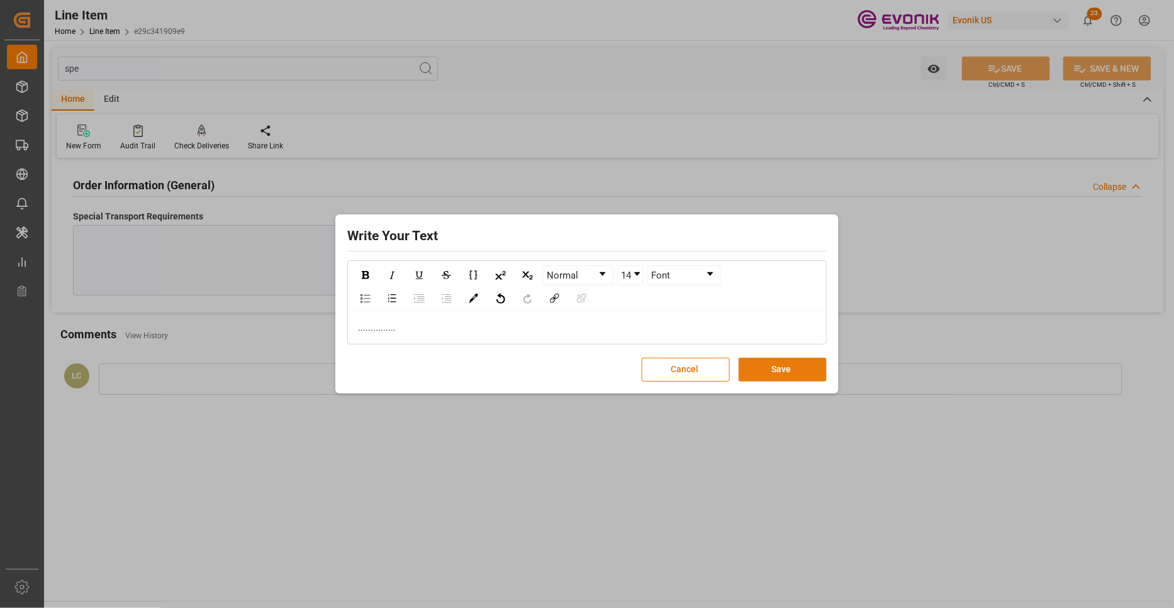
click at [793, 369] on button "Save" at bounding box center [782, 370] width 88 height 24
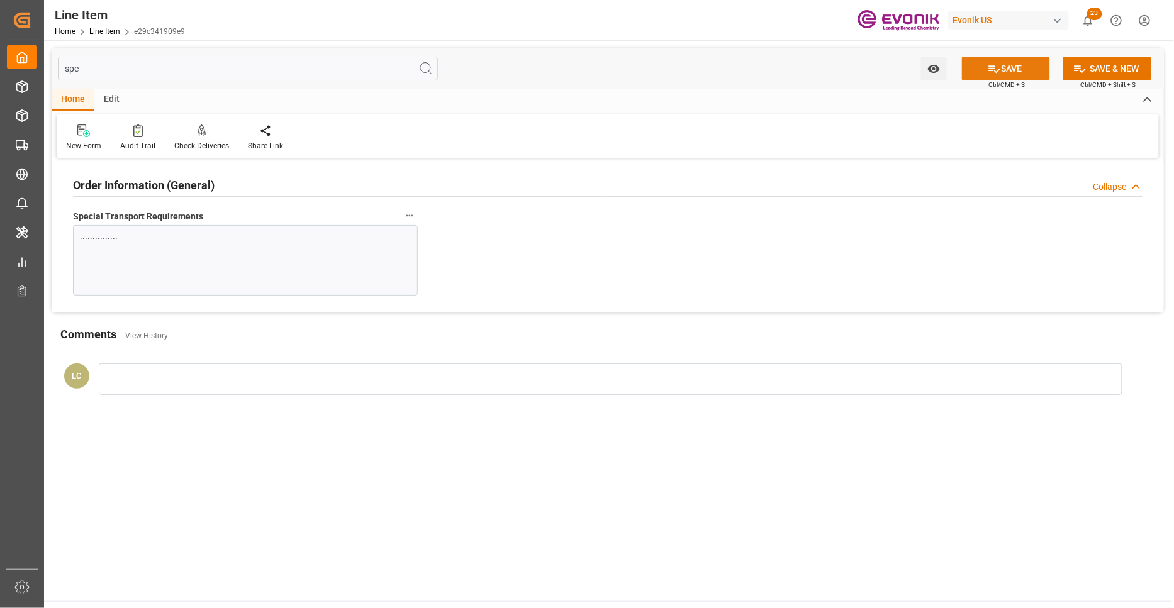
click at [1001, 67] on button "SAVE" at bounding box center [1006, 69] width 88 height 24
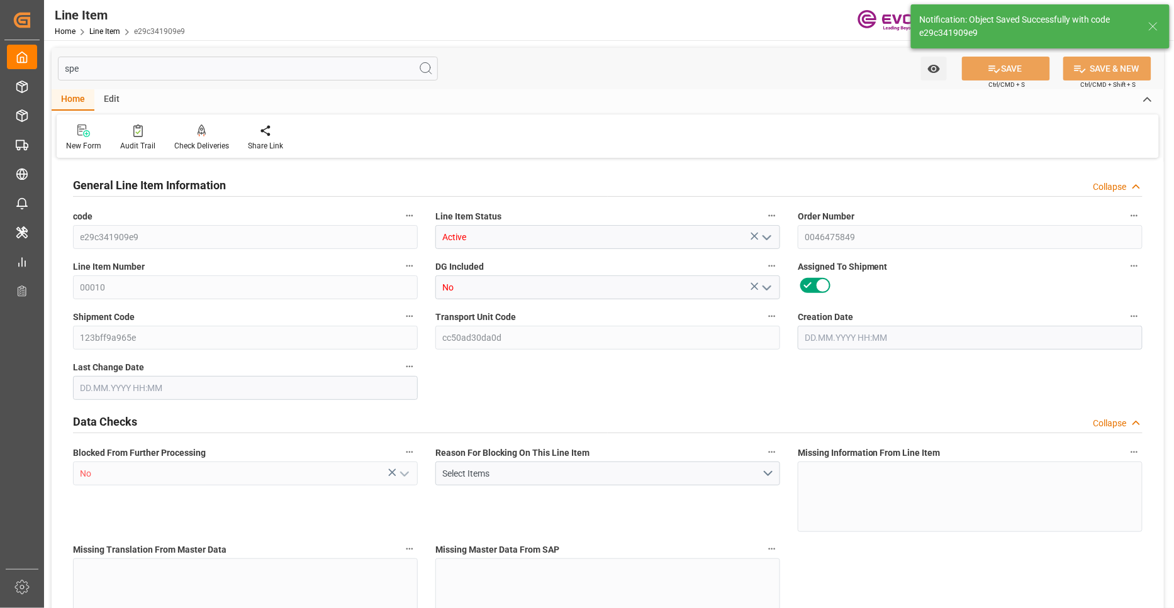
type input "18"
type input "18990"
type input "18000"
type input "25.056"
type input "18"
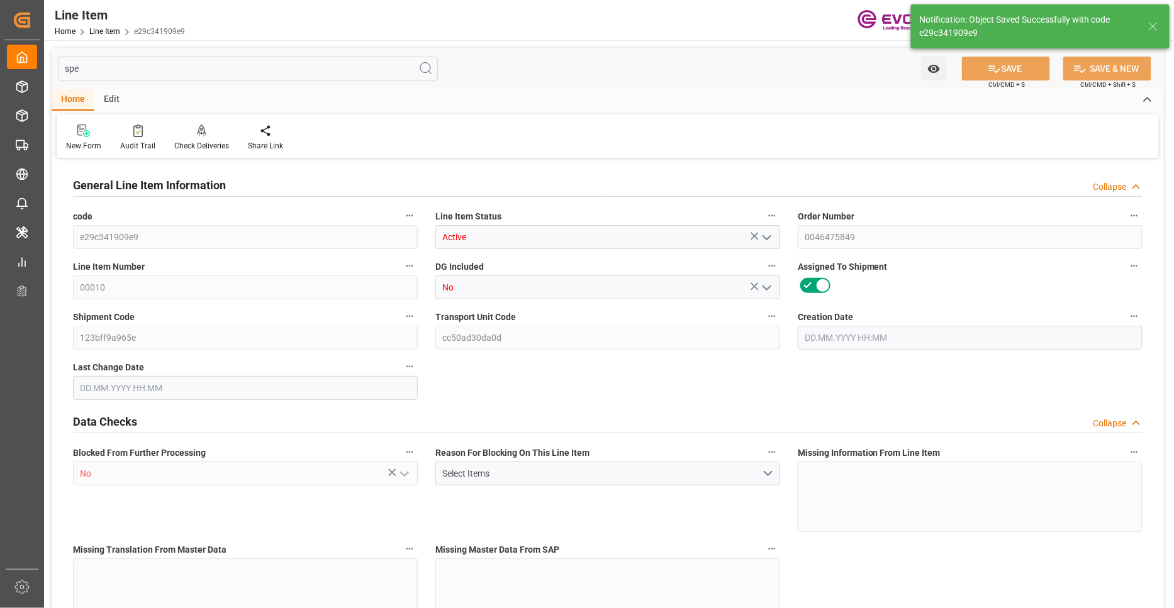
type input "101700"
type input "18"
type input "18990"
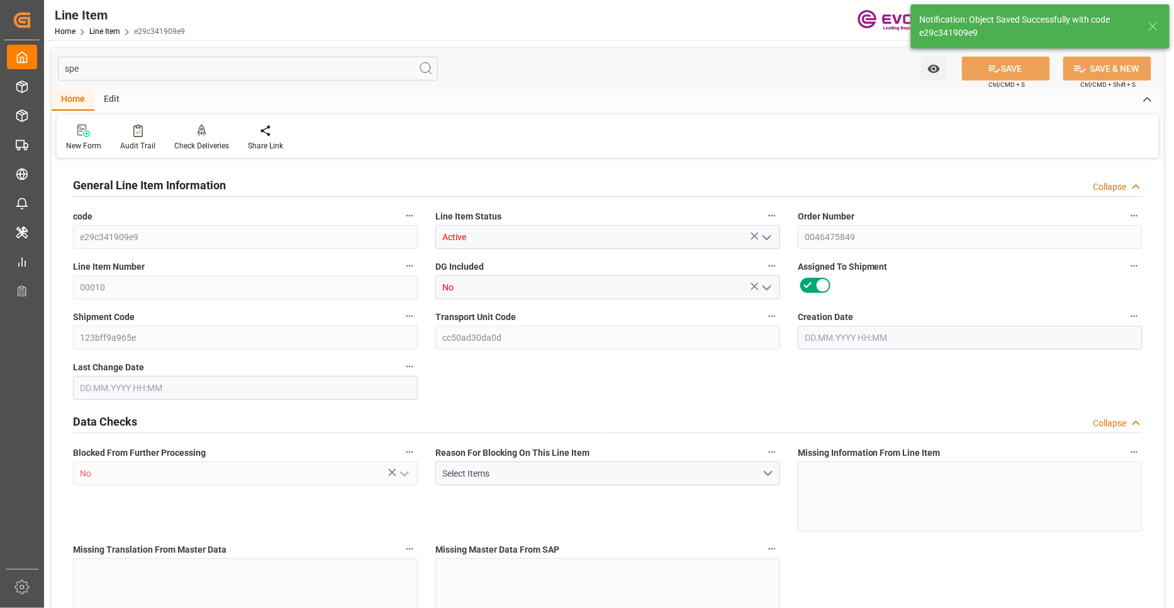
type input "18990"
type input "18000"
type input "25.056"
type input "25056"
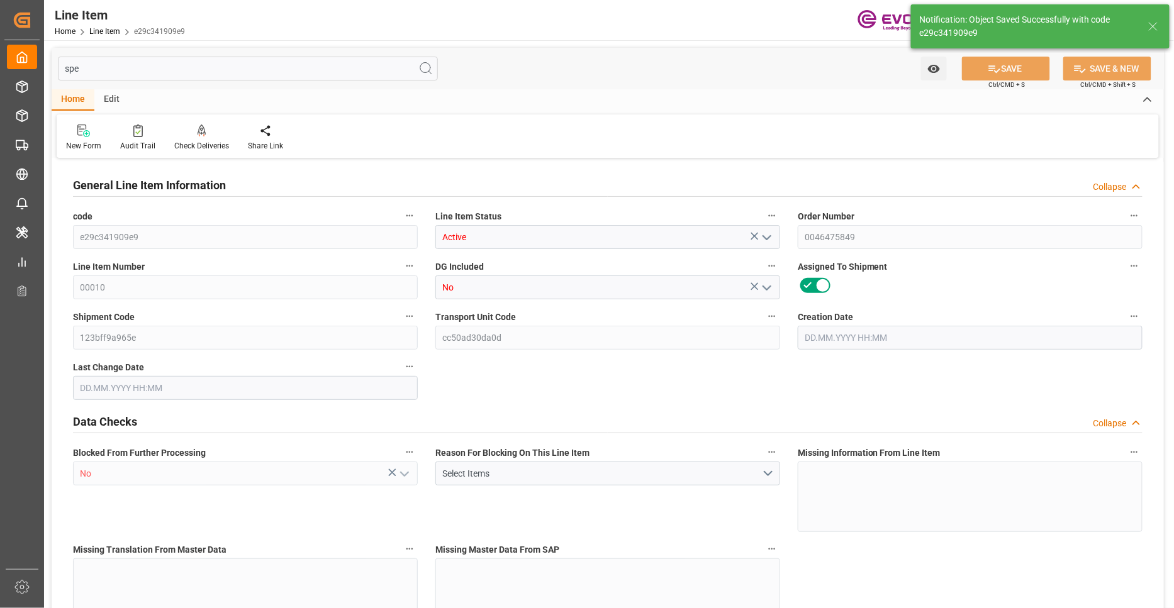
type input "0"
type input "[DATE] 16:50"
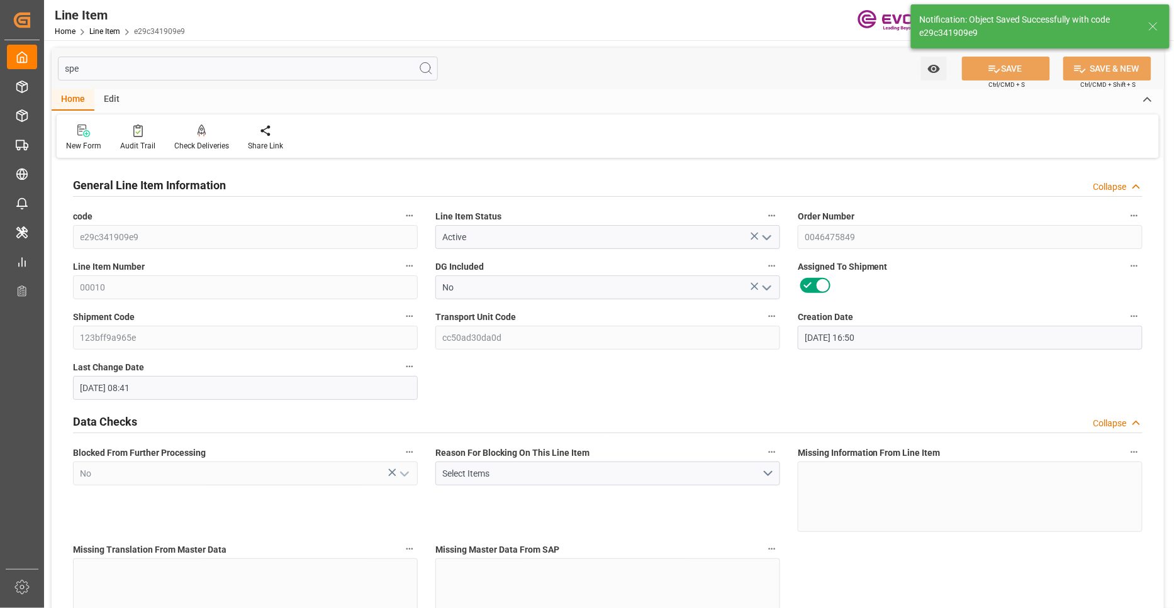
type input "[DATE] 08:41"
type input "[DATE]"
